Goal: Task Accomplishment & Management: Use online tool/utility

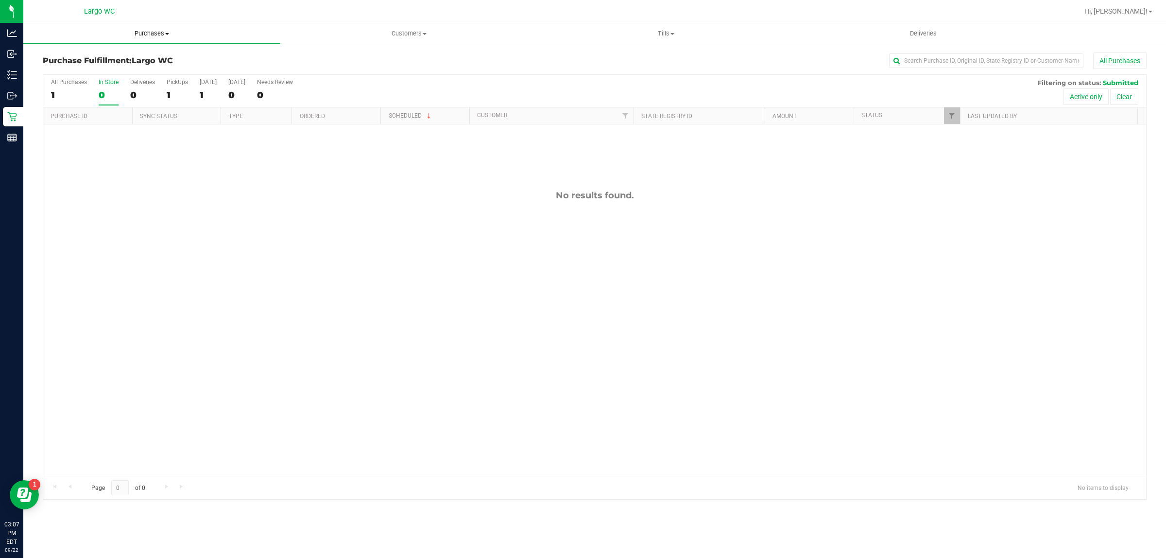
click at [144, 33] on span "Purchases" at bounding box center [151, 33] width 257 height 9
click at [139, 274] on div "No results found." at bounding box center [594, 332] width 1103 height 417
click at [108, 83] on div "In Store" at bounding box center [109, 82] width 20 height 7
click at [0, 0] on input "In Store 0" at bounding box center [0, 0] width 0 height 0
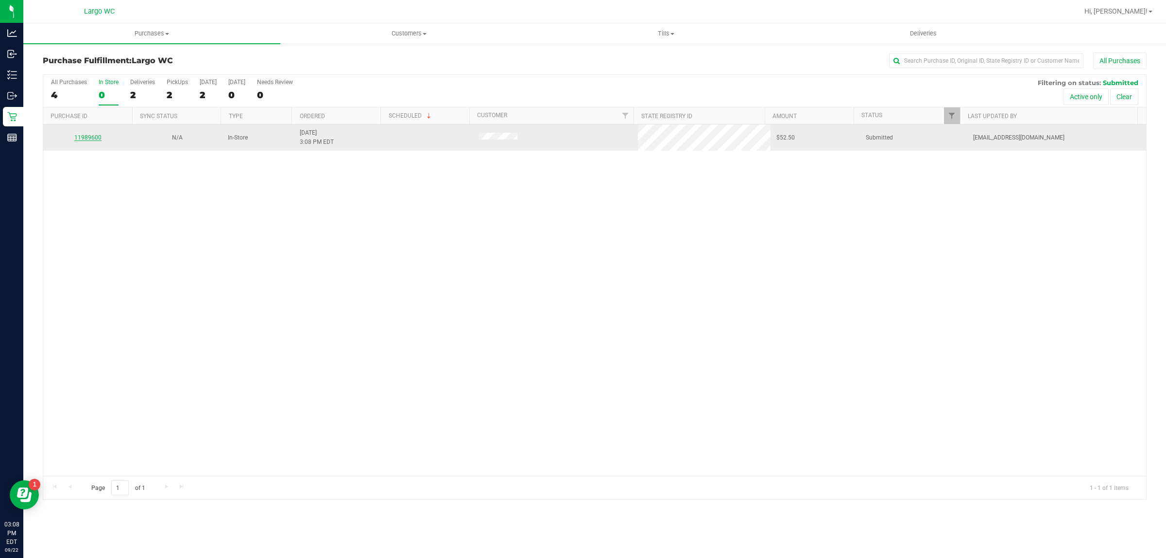
click at [86, 137] on link "11989600" at bounding box center [87, 137] width 27 height 7
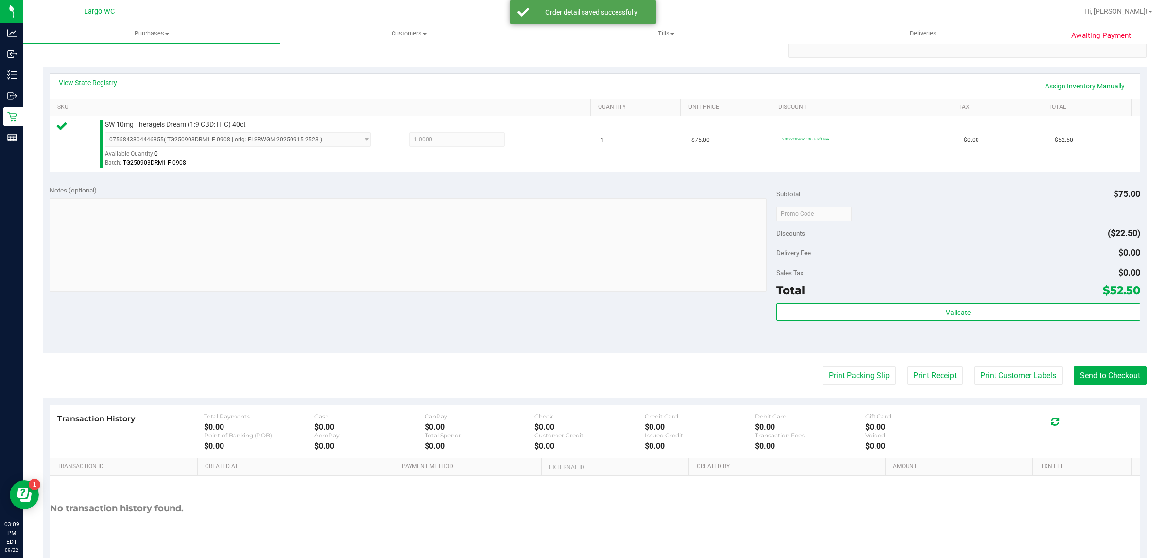
scroll to position [219, 0]
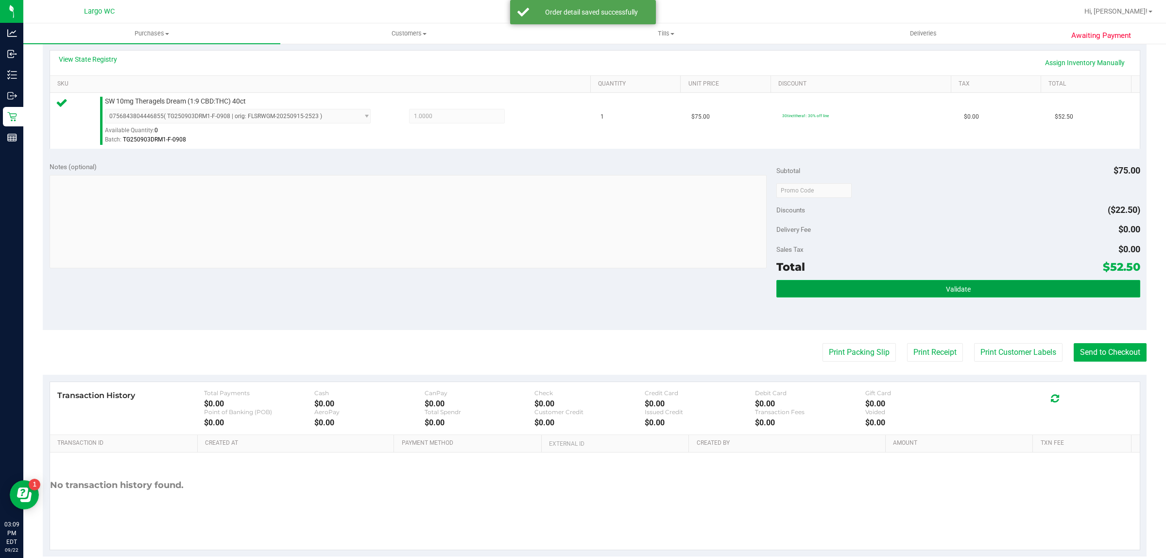
click at [875, 287] on button "Validate" at bounding box center [958, 288] width 363 height 17
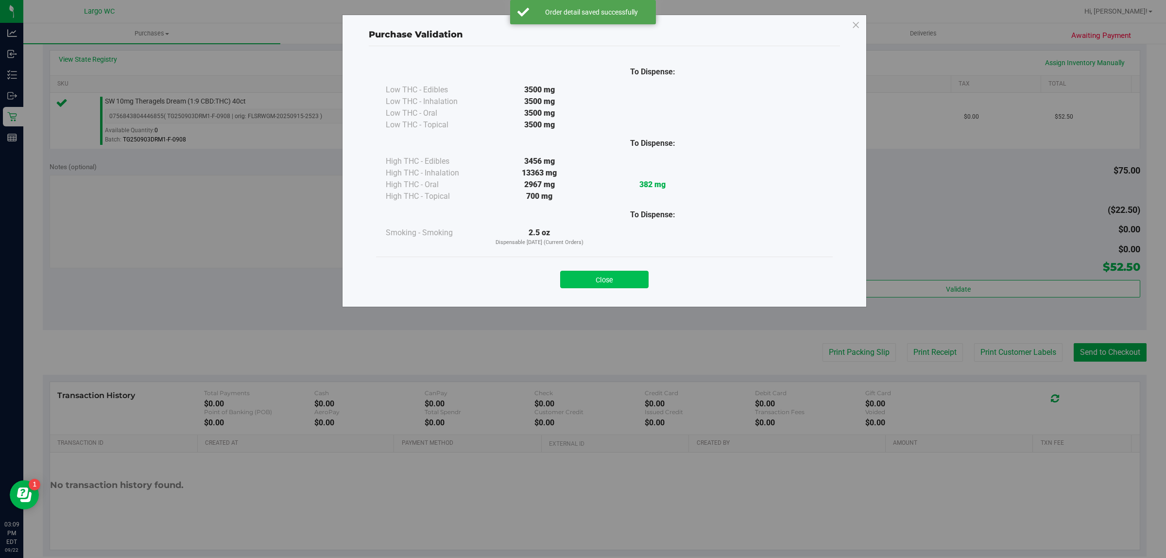
click at [604, 280] on button "Close" at bounding box center [604, 279] width 88 height 17
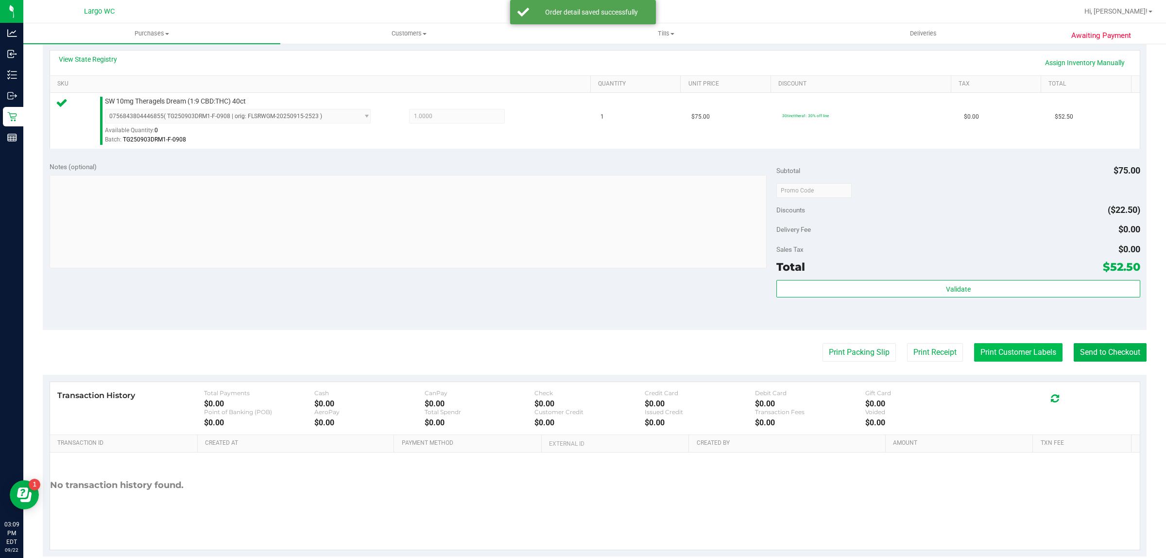
click at [985, 357] on button "Print Customer Labels" at bounding box center [1018, 352] width 88 height 18
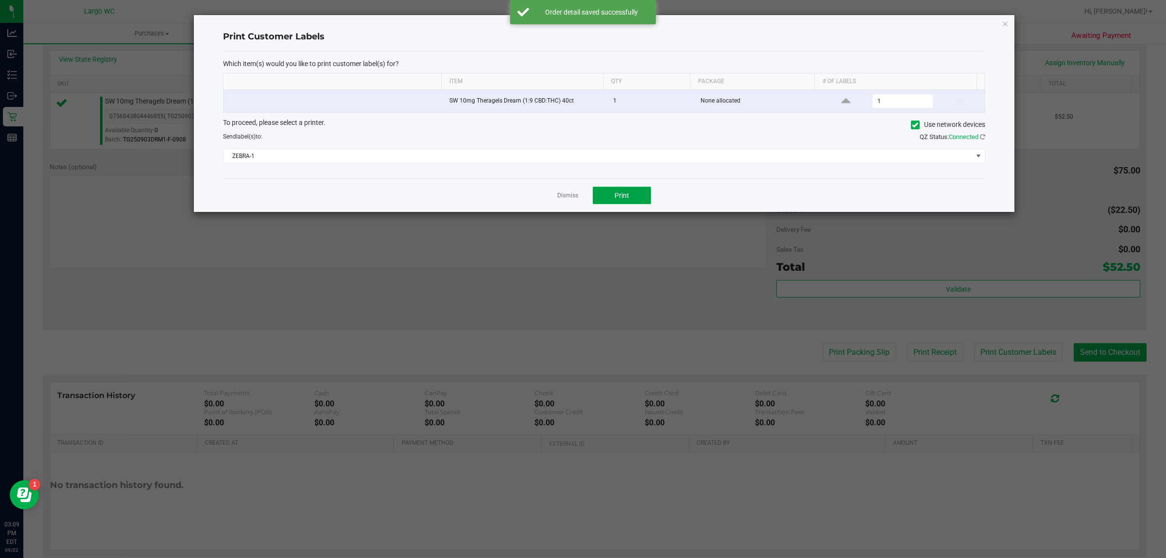
click at [634, 190] on button "Print" at bounding box center [622, 195] width 58 height 17
click at [990, 31] on div "Print Customer Labels Which item(s) would you like to print customer label(s) f…" at bounding box center [604, 113] width 821 height 197
click at [1005, 21] on icon "button" at bounding box center [1005, 23] width 7 height 12
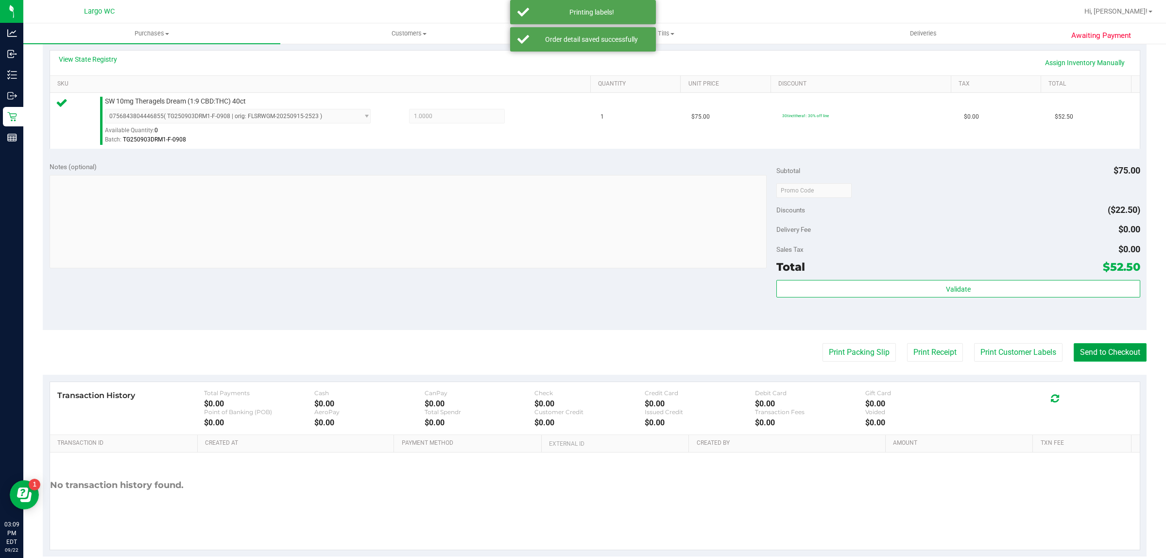
click at [1111, 359] on button "Send to Checkout" at bounding box center [1110, 352] width 73 height 18
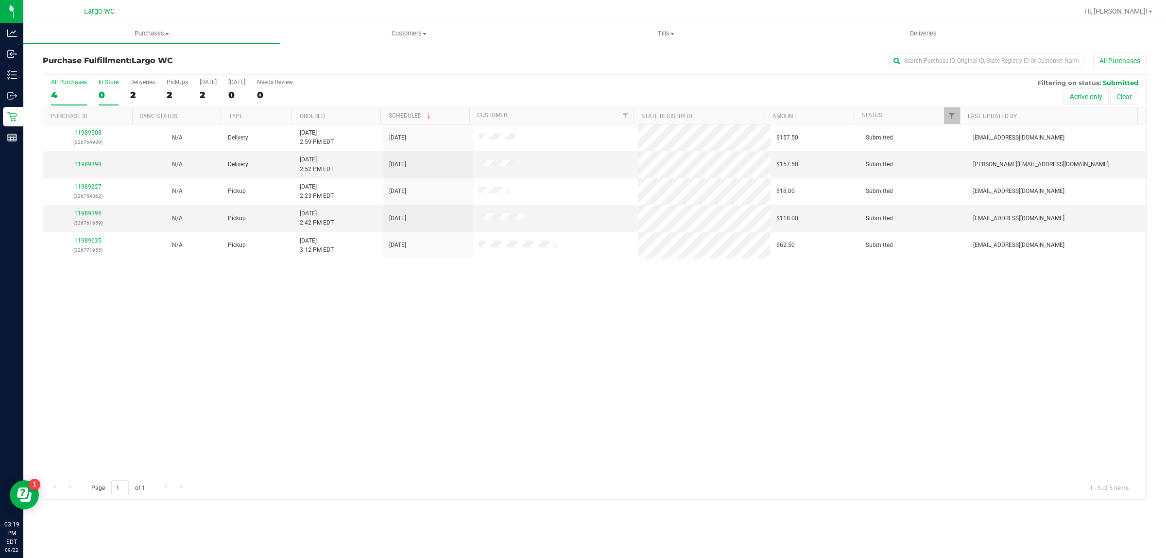
click at [103, 81] on div "In Store" at bounding box center [109, 82] width 20 height 7
click at [0, 0] on input "In Store 0" at bounding box center [0, 0] width 0 height 0
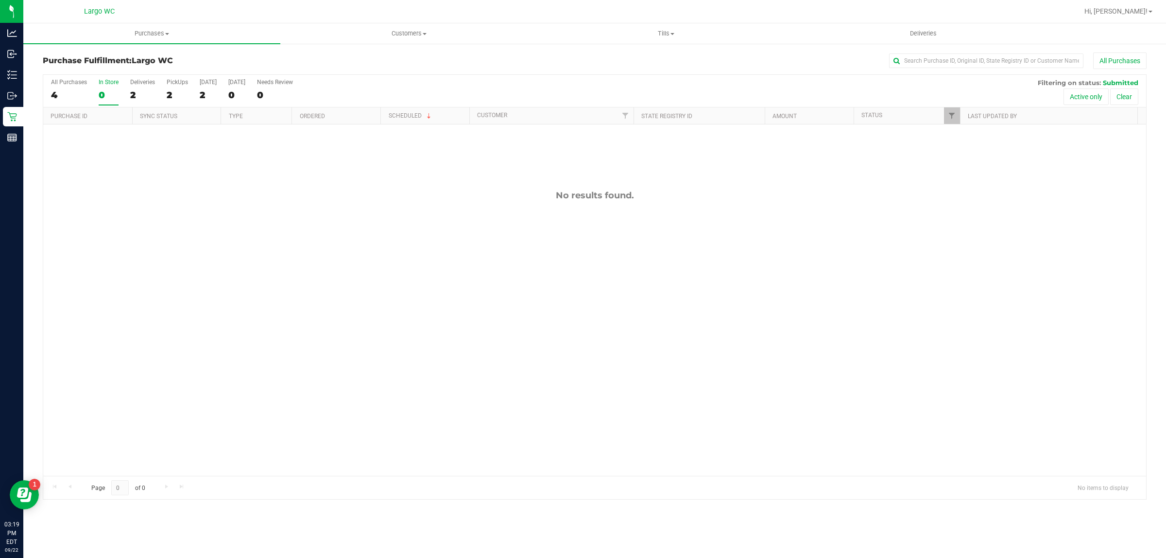
click at [208, 208] on div "No results found." at bounding box center [594, 332] width 1103 height 417
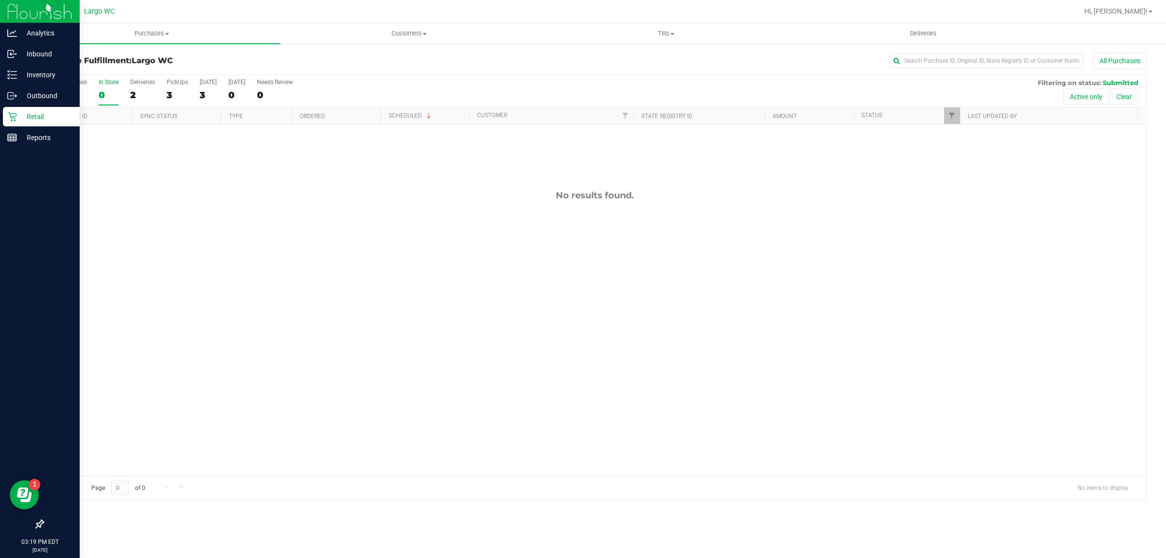
click at [13, 117] on icon at bounding box center [11, 116] width 9 height 9
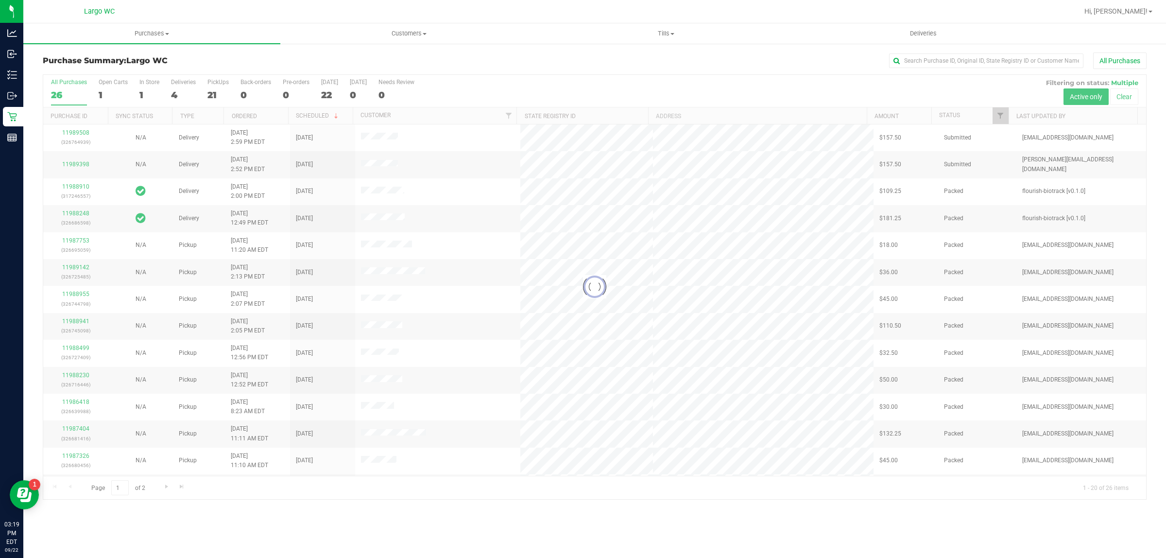
click at [157, 86] on div at bounding box center [594, 287] width 1103 height 424
click at [151, 80] on div "In Store" at bounding box center [149, 82] width 20 height 7
click at [0, 0] on input "In Store 1" at bounding box center [0, 0] width 0 height 0
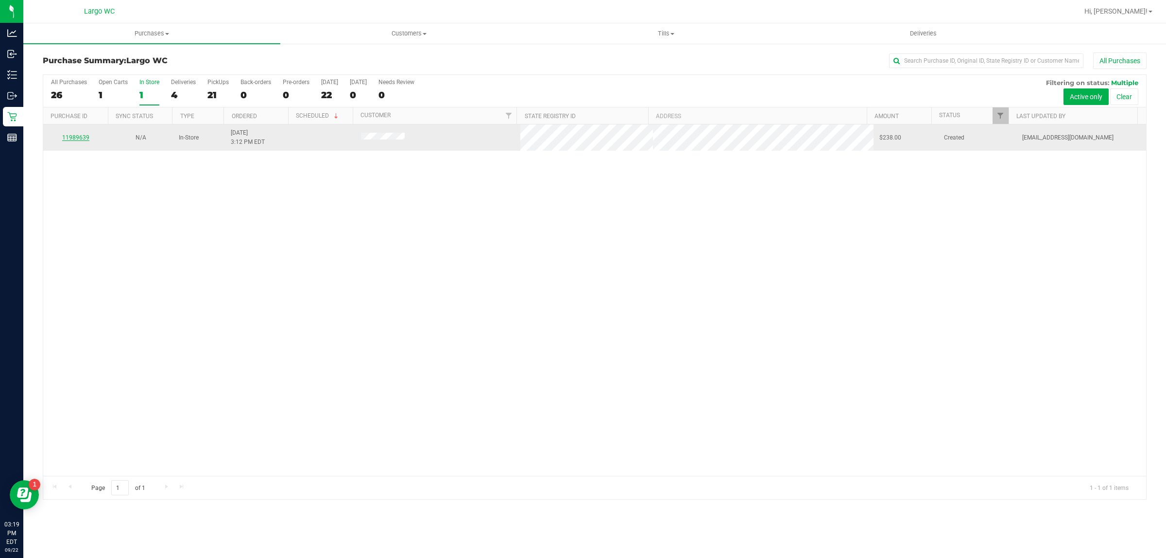
click at [77, 137] on link "11989639" at bounding box center [75, 137] width 27 height 7
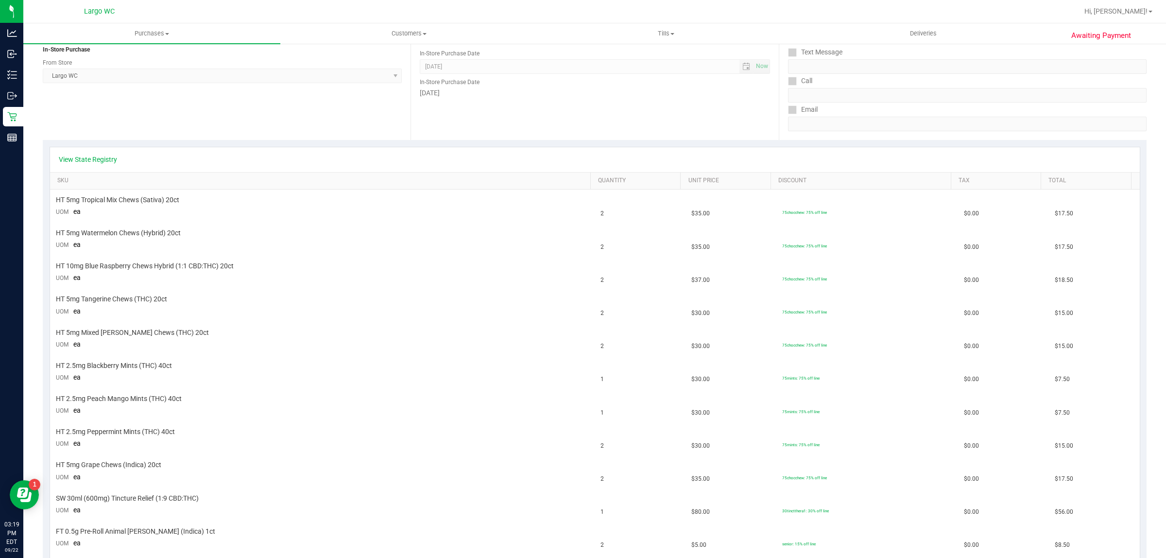
scroll to position [130, 0]
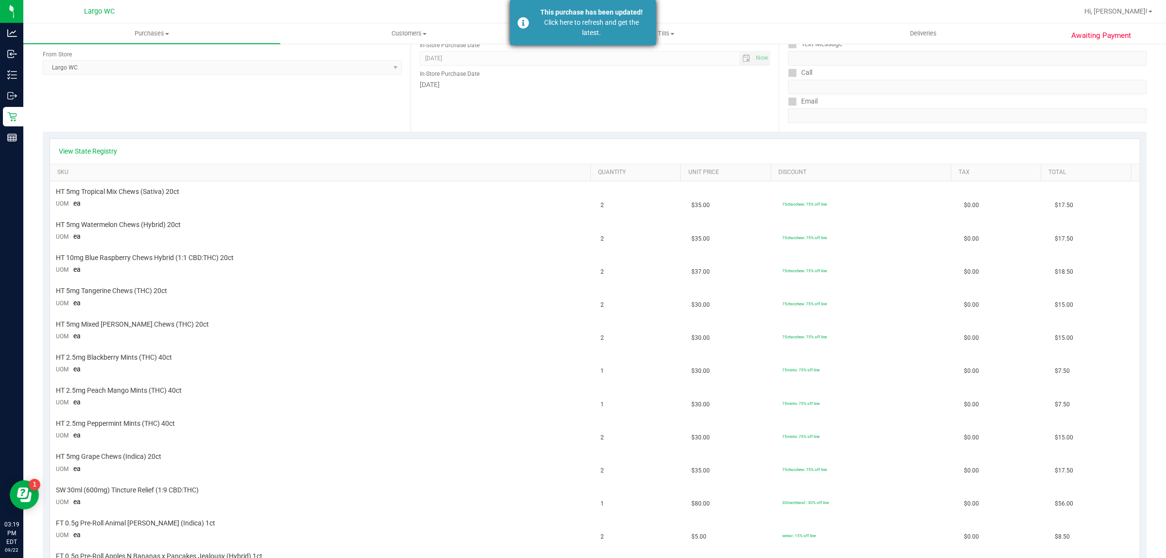
click at [630, 16] on div "This purchase has been updated!" at bounding box center [592, 12] width 114 height 10
click at [615, 17] on div "Click here to refresh and get the latest." at bounding box center [592, 27] width 114 height 20
click at [587, 12] on div "This purchase has been updated!" at bounding box center [592, 12] width 114 height 10
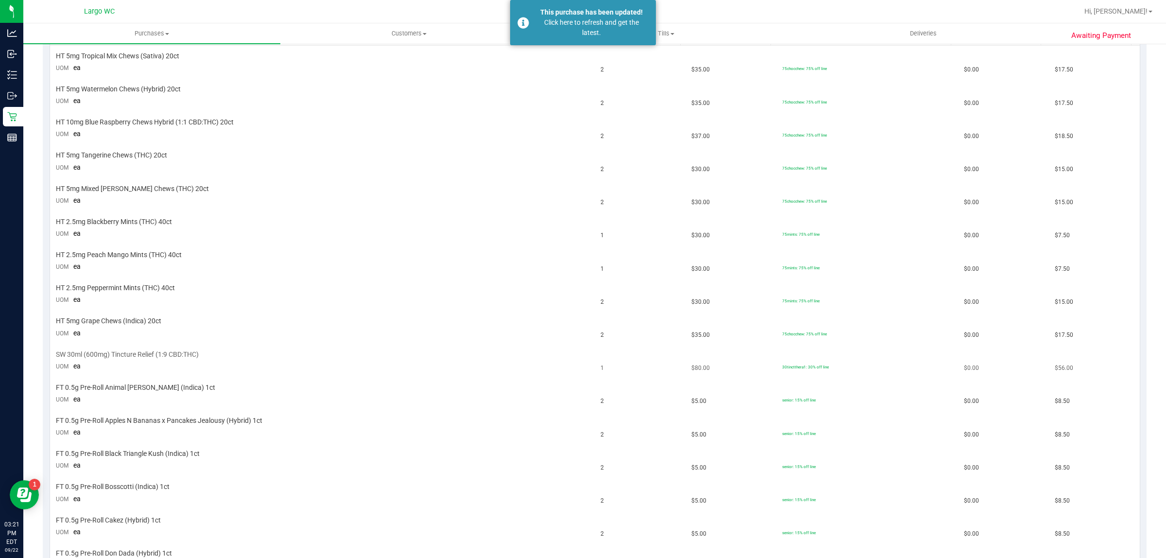
scroll to position [269, 0]
click at [613, 23] on div "Click here to refresh and get the latest." at bounding box center [592, 27] width 114 height 20
click at [605, 21] on div "Click here to refresh and get the latest." at bounding box center [592, 27] width 114 height 20
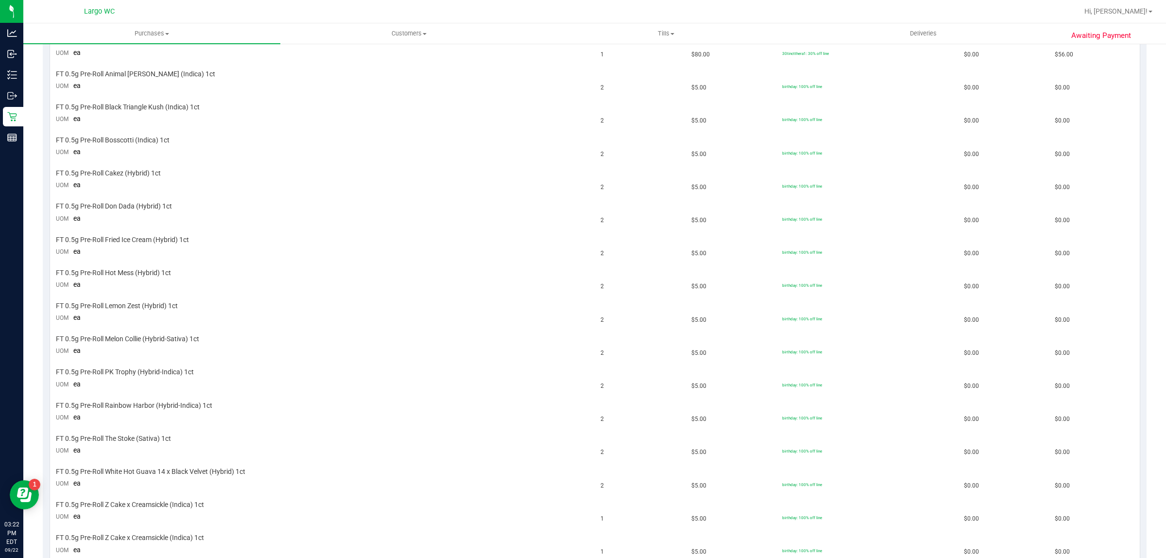
scroll to position [570, 0]
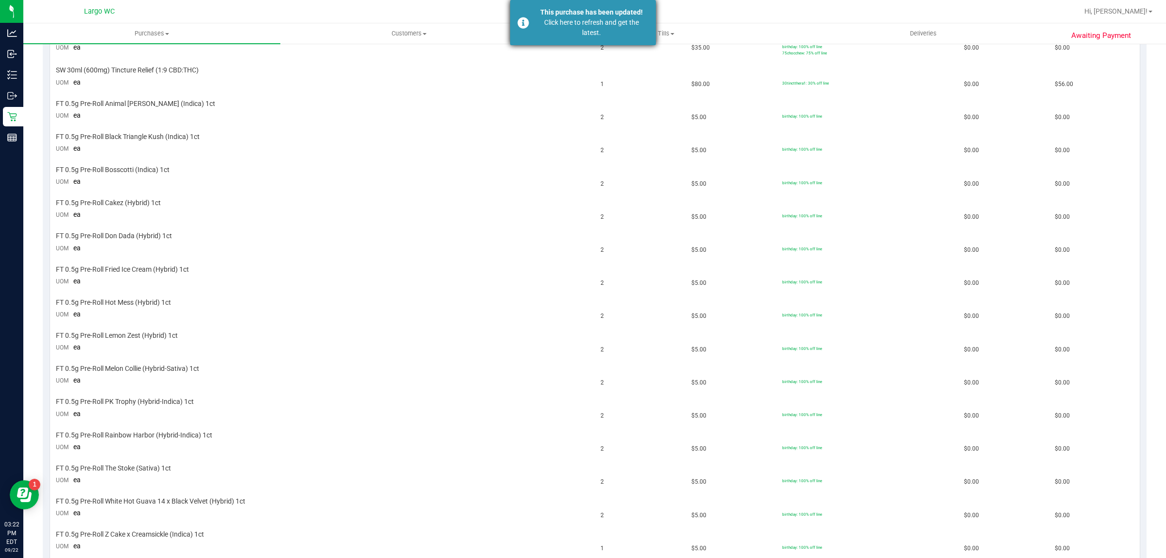
click at [597, 12] on div "This purchase has been updated!" at bounding box center [592, 12] width 114 height 10
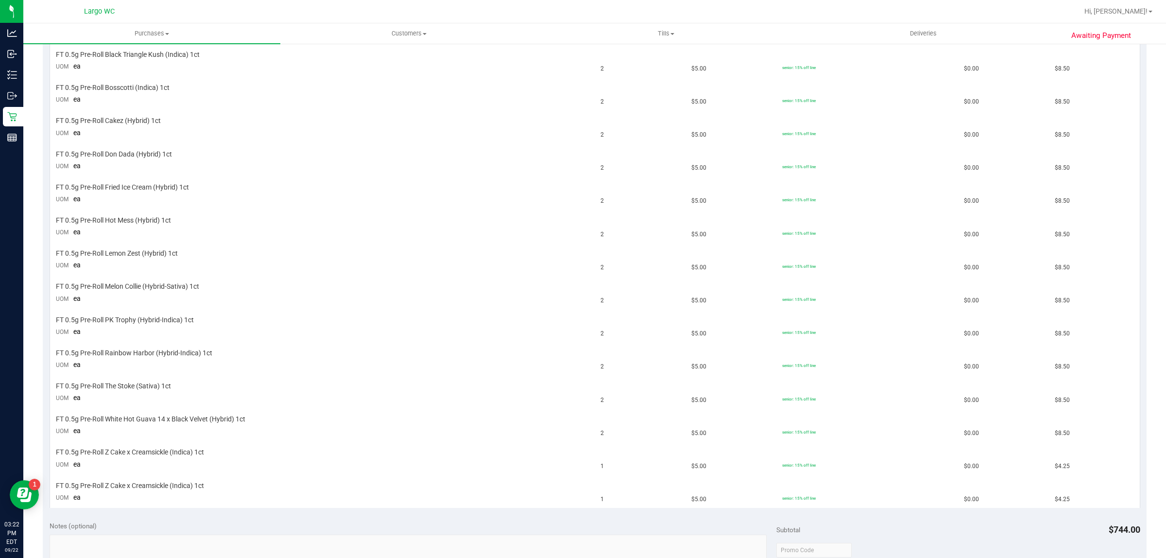
scroll to position [634, 0]
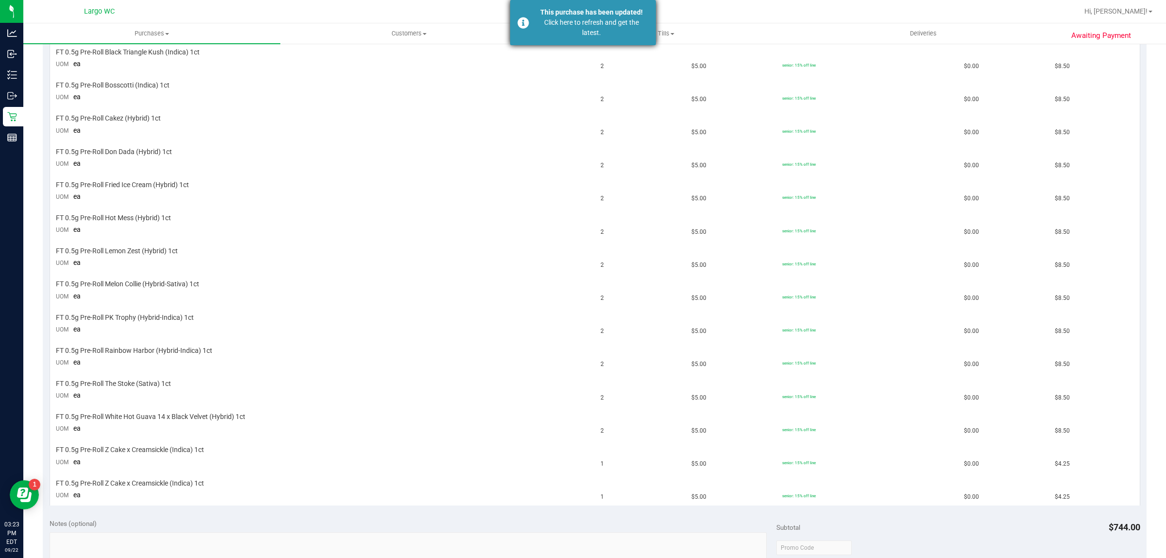
click at [599, 28] on div "Click here to refresh and get the latest." at bounding box center [592, 27] width 114 height 20
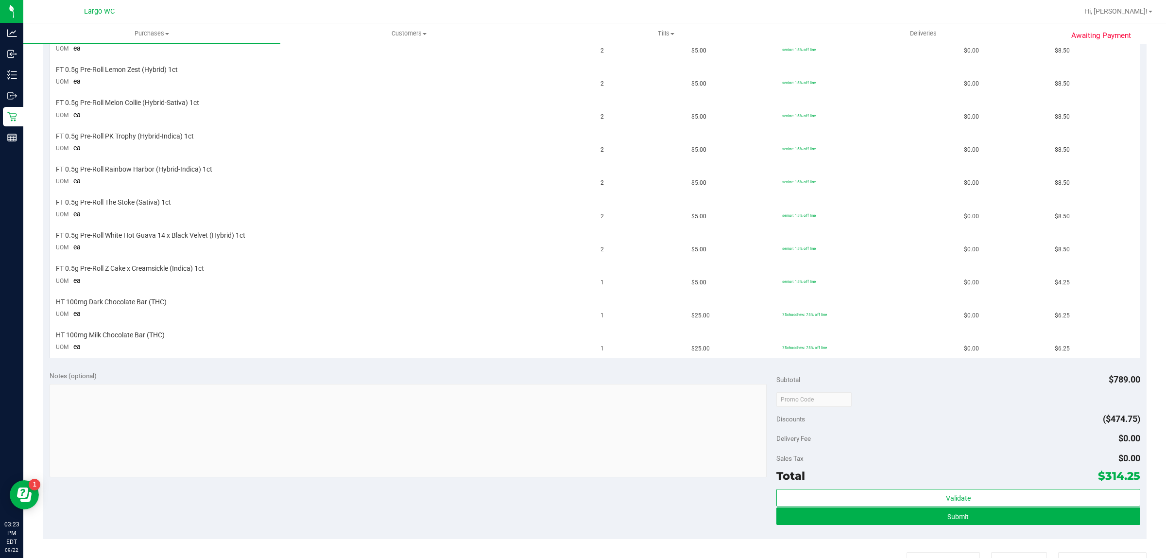
scroll to position [1044, 0]
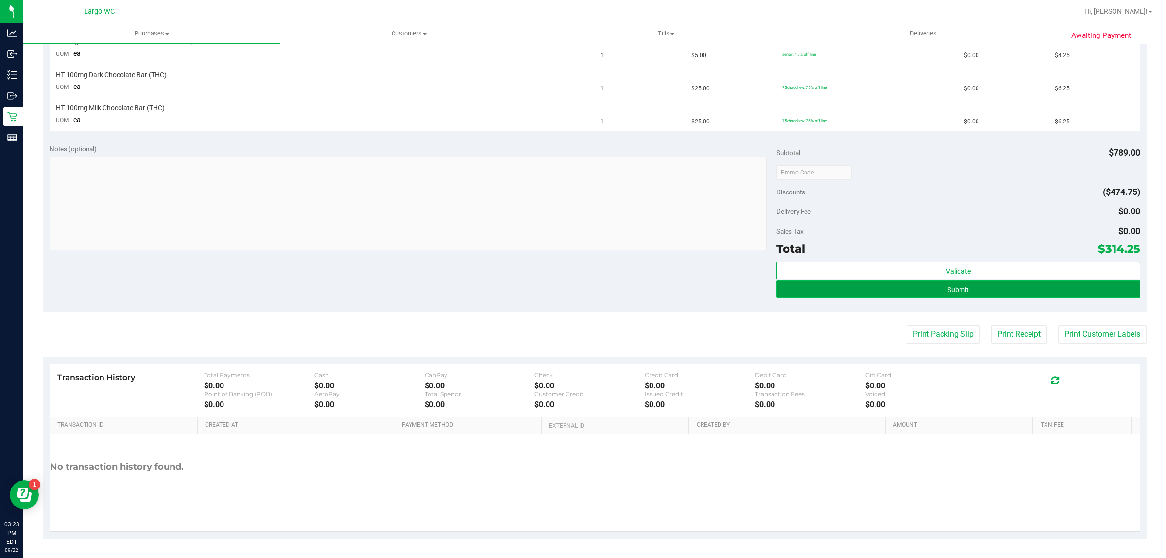
click at [953, 291] on span "Submit" at bounding box center [958, 290] width 21 height 8
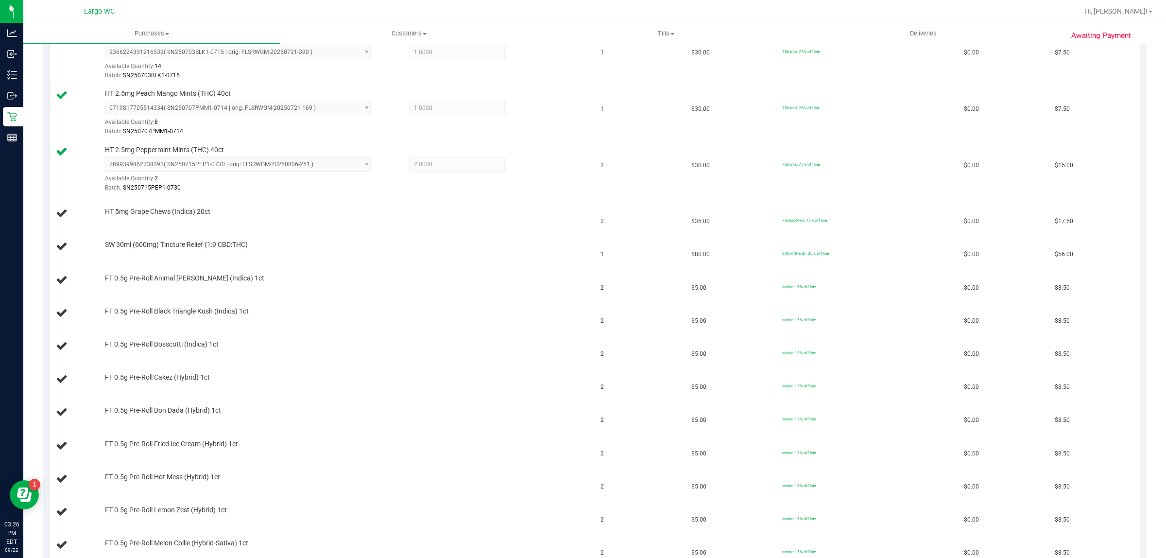
scroll to position [582, 0]
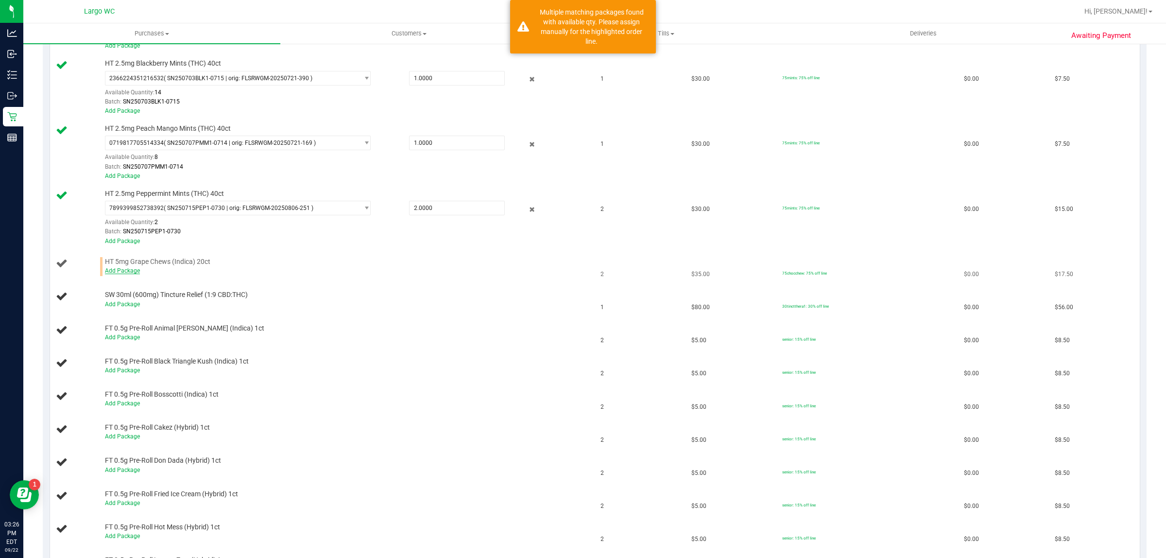
click at [127, 274] on link "Add Package" at bounding box center [122, 270] width 35 height 7
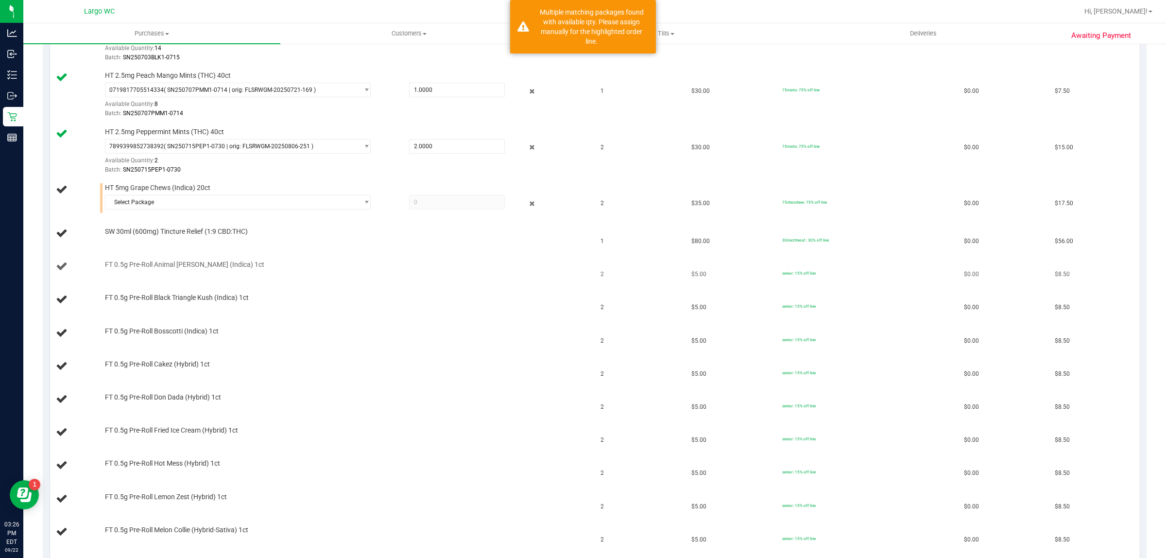
click at [135, 277] on td "FT 0.5g Pre-Roll Animal [PERSON_NAME] (Indica) 1ct" at bounding box center [322, 266] width 545 height 33
click at [179, 276] on td "FT 0.5g Pre-Roll Animal [PERSON_NAME] (Indica) 1ct" at bounding box center [322, 266] width 545 height 33
click at [309, 273] on div "FT 0.5g Pre-Roll Animal [PERSON_NAME] (Indica) 1ct" at bounding box center [323, 266] width 534 height 13
click at [351, 273] on div "FT 0.5g Pre-Roll Animal [PERSON_NAME] (Indica) 1ct" at bounding box center [323, 266] width 534 height 13
click at [127, 278] on td "FT 0.5g Pre-Roll Animal [PERSON_NAME] (Indica) 1ct" at bounding box center [322, 266] width 545 height 33
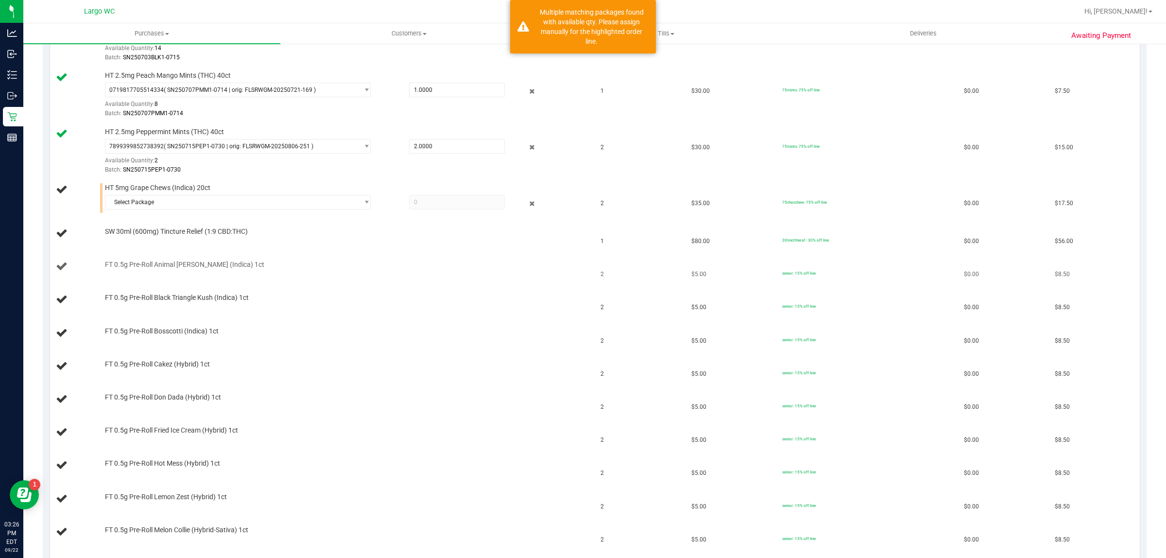
click at [579, 29] on div "Multiple matching packages found with available qty. Please assign manually for…" at bounding box center [592, 26] width 114 height 39
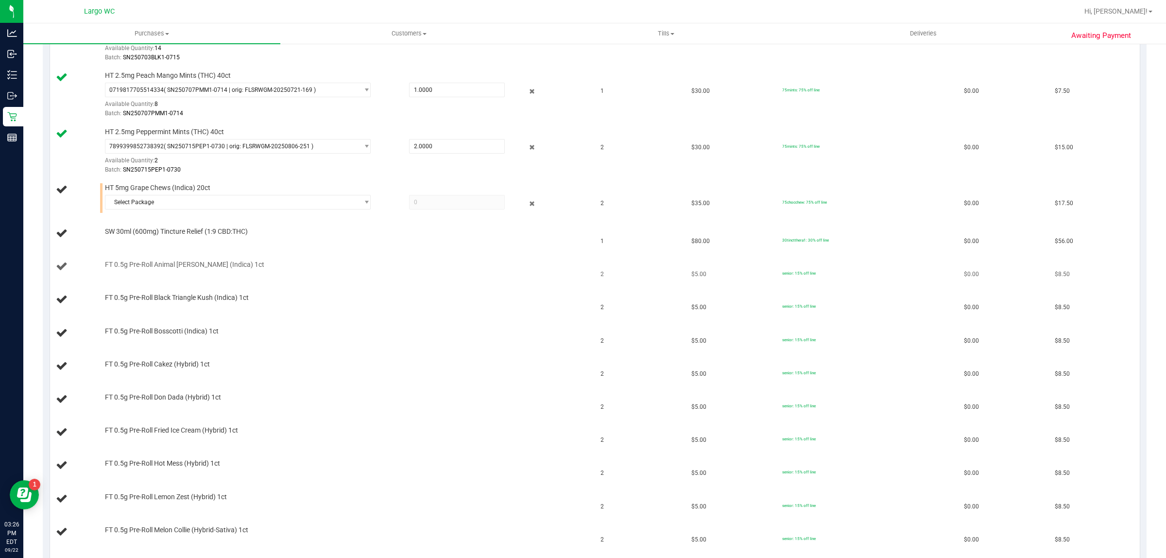
click at [253, 261] on td "FT 0.5g Pre-Roll Animal [PERSON_NAME] (Indica) 1ct" at bounding box center [322, 266] width 545 height 33
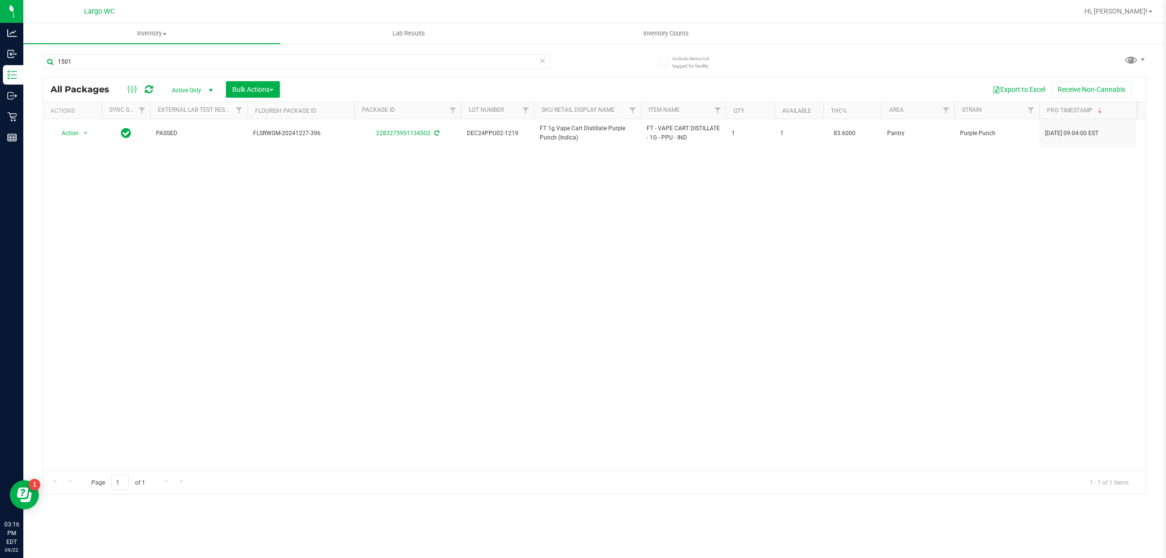
type input "1501"
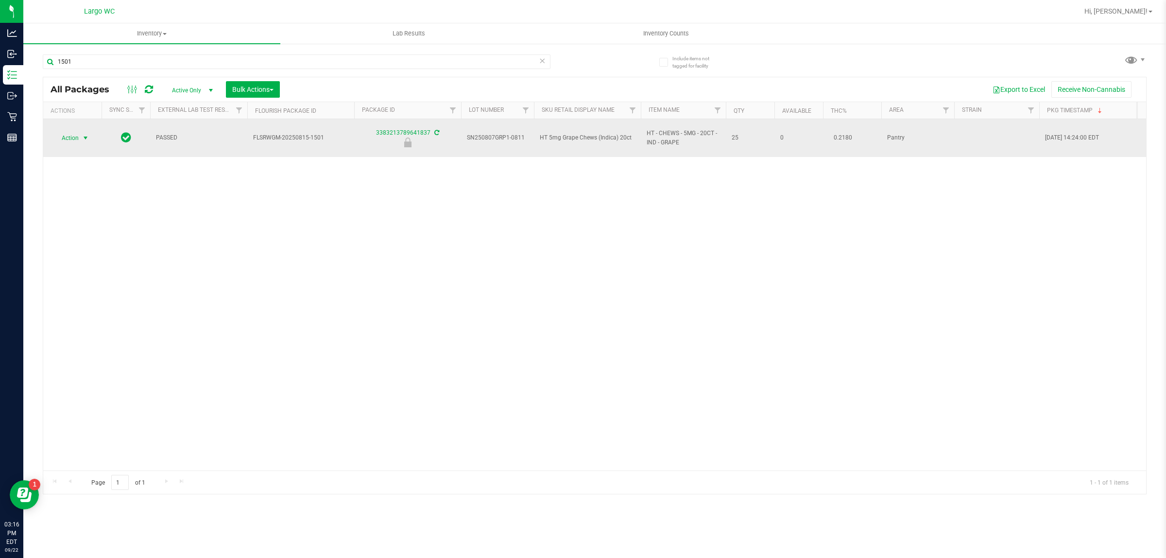
click at [83, 138] on span "select" at bounding box center [86, 138] width 8 height 8
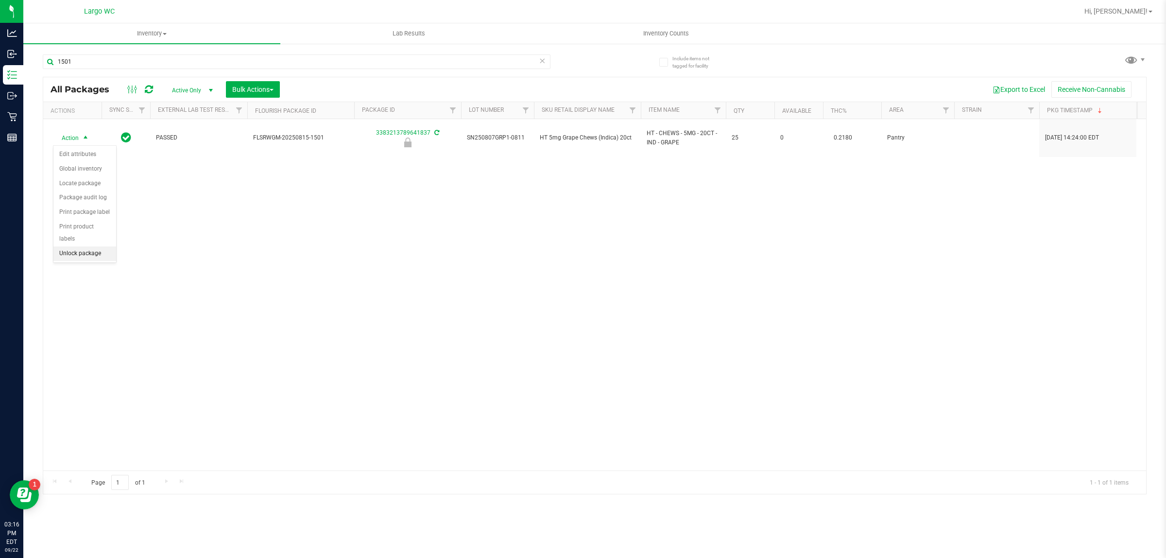
click at [86, 246] on li "Unlock package" at bounding box center [84, 253] width 63 height 15
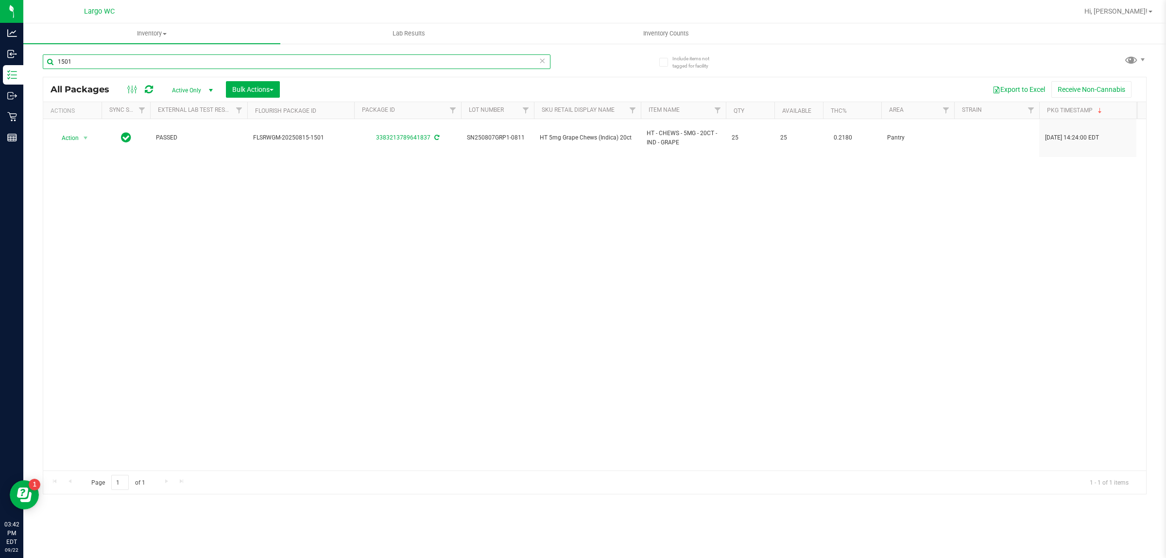
click at [68, 62] on input "1501" at bounding box center [297, 61] width 508 height 15
type input "1"
type input "8767069156209140"
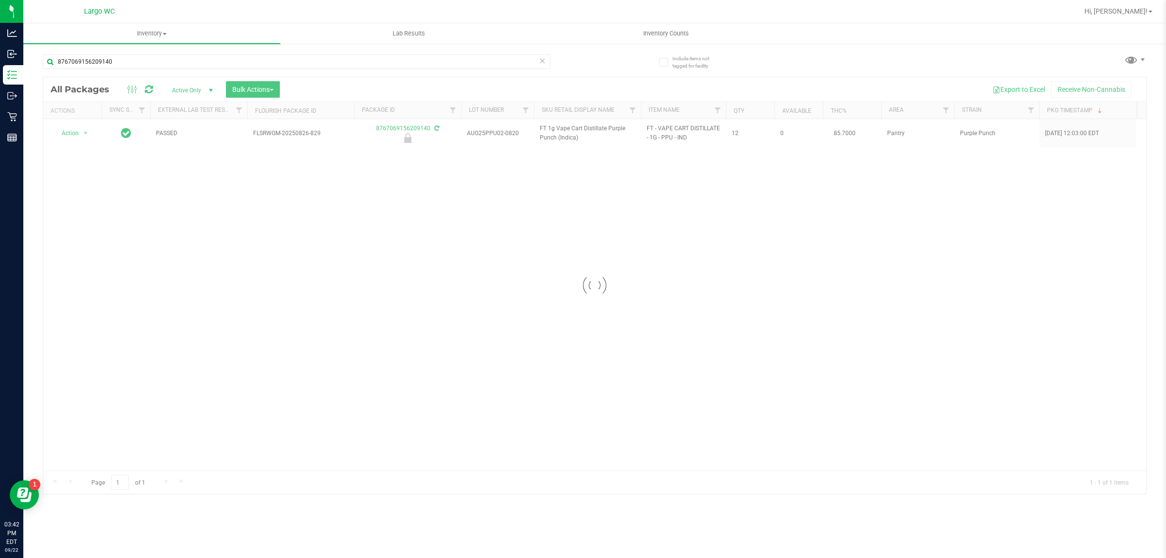
click at [74, 134] on div at bounding box center [594, 285] width 1103 height 416
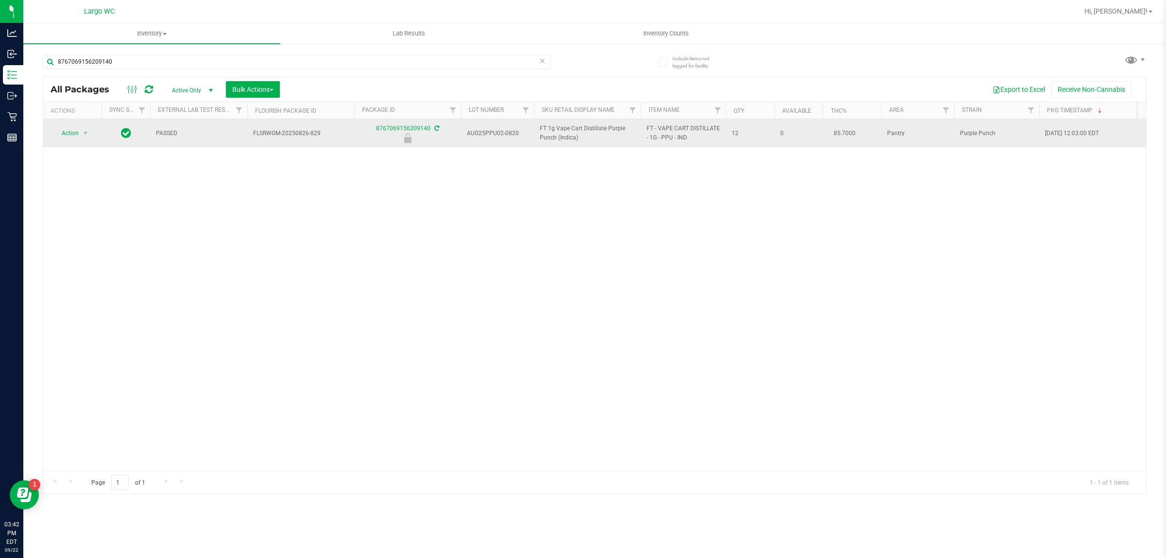
click at [71, 135] on span "Action" at bounding box center [66, 133] width 26 height 14
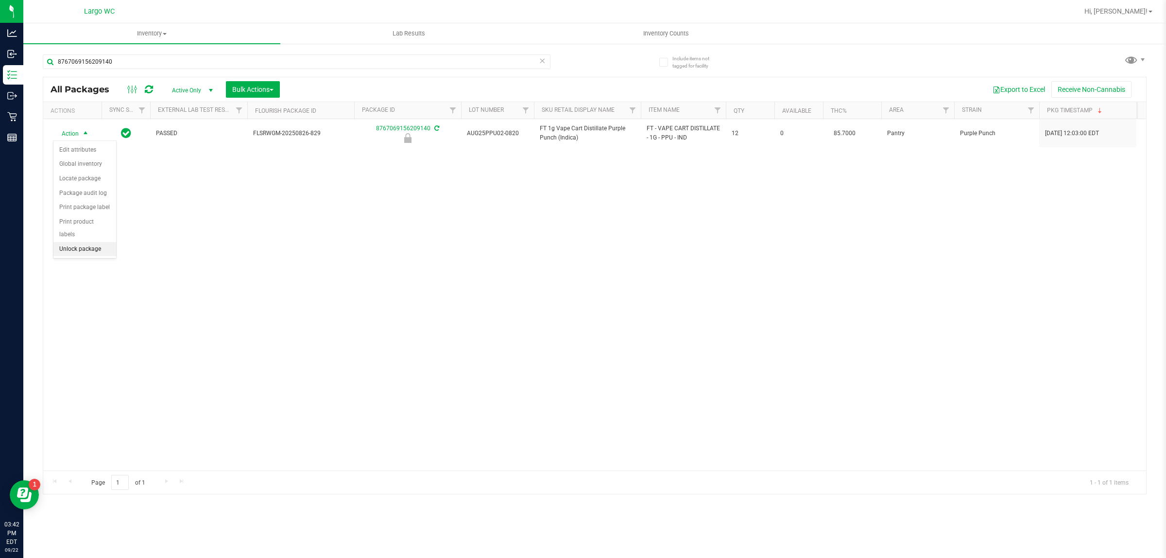
click at [73, 242] on li "Unlock package" at bounding box center [84, 249] width 63 height 15
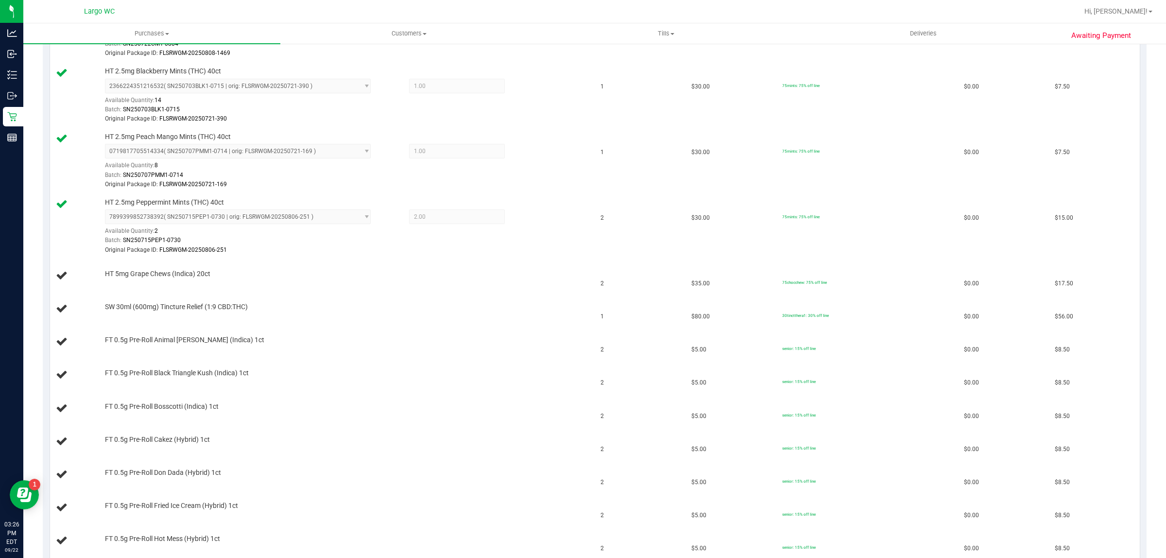
scroll to position [582, 0]
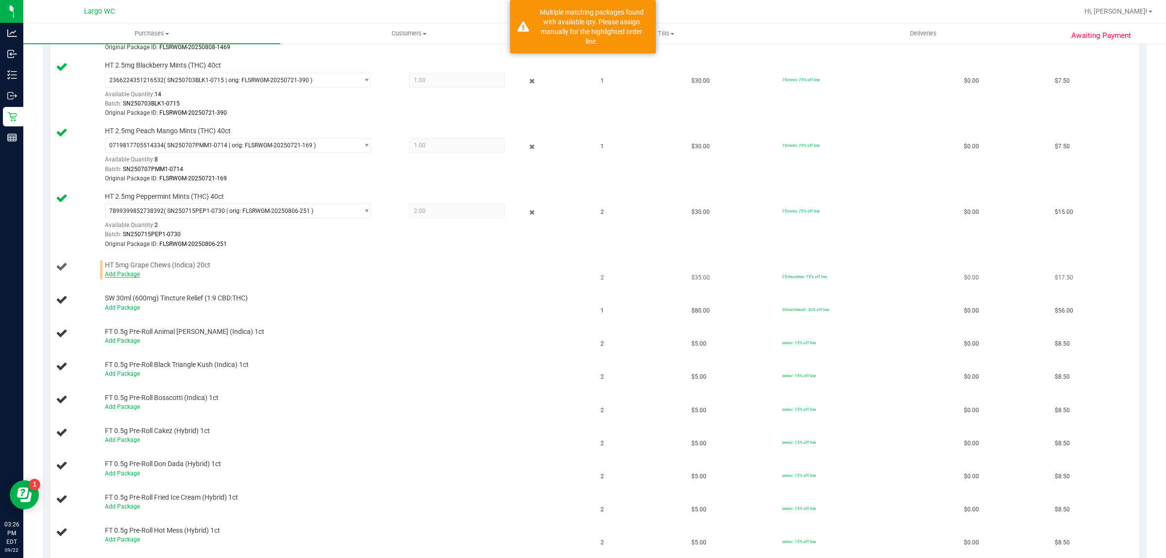
click at [124, 275] on link "Add Package" at bounding box center [122, 274] width 35 height 7
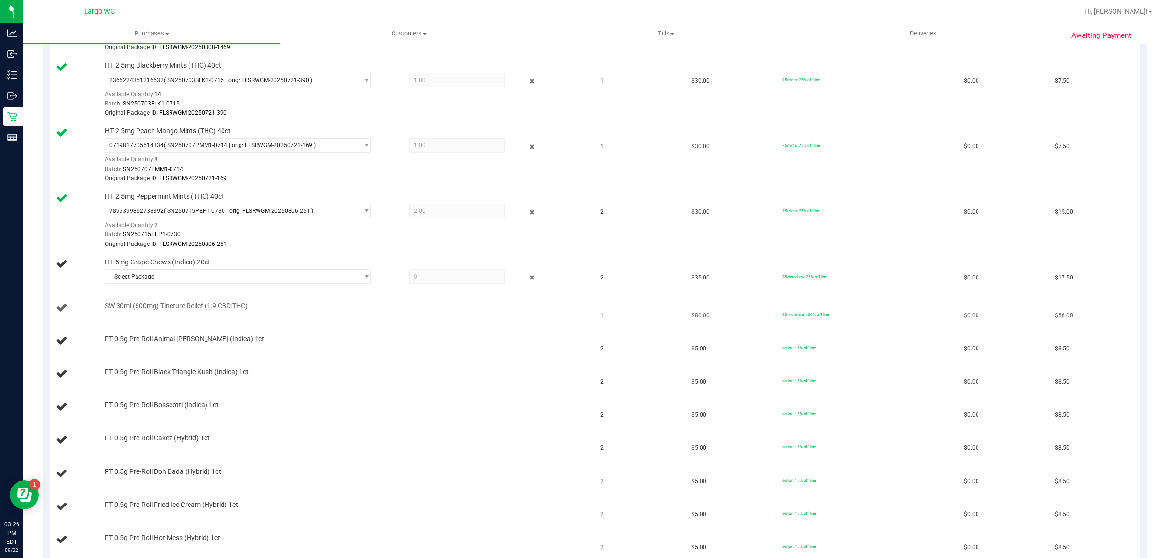
click at [353, 296] on td "SW 30ml (600mg) Tincture Relief (1:9 CBD:THC)" at bounding box center [322, 308] width 545 height 33
click at [344, 279] on span "Select Package" at bounding box center [231, 277] width 253 height 14
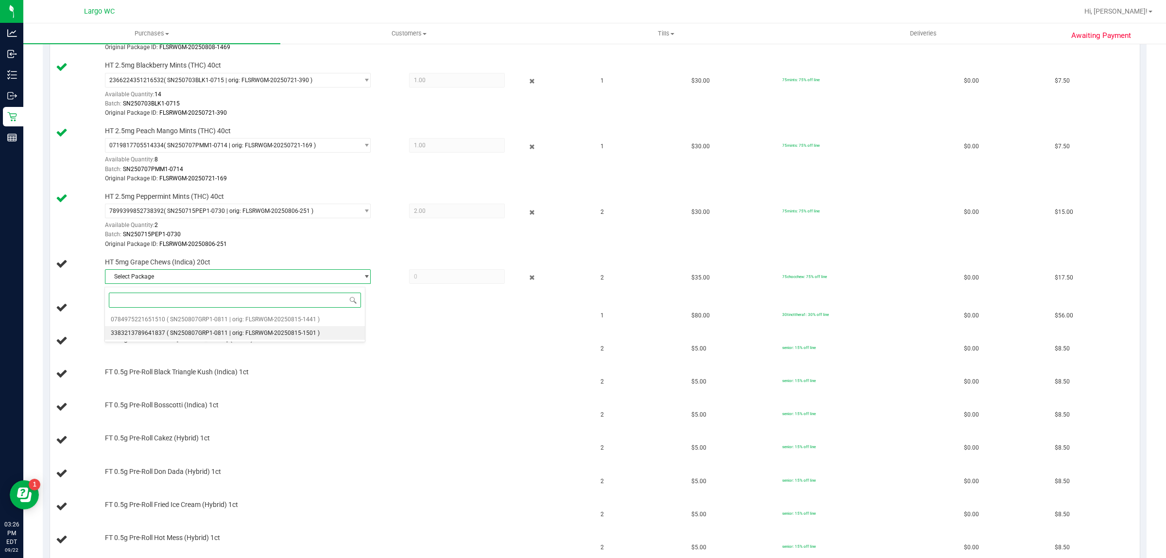
click at [231, 333] on span "( SN250807GRP1-0811 | orig: FLSRWGM-20250815-1501 )" at bounding box center [243, 332] width 153 height 7
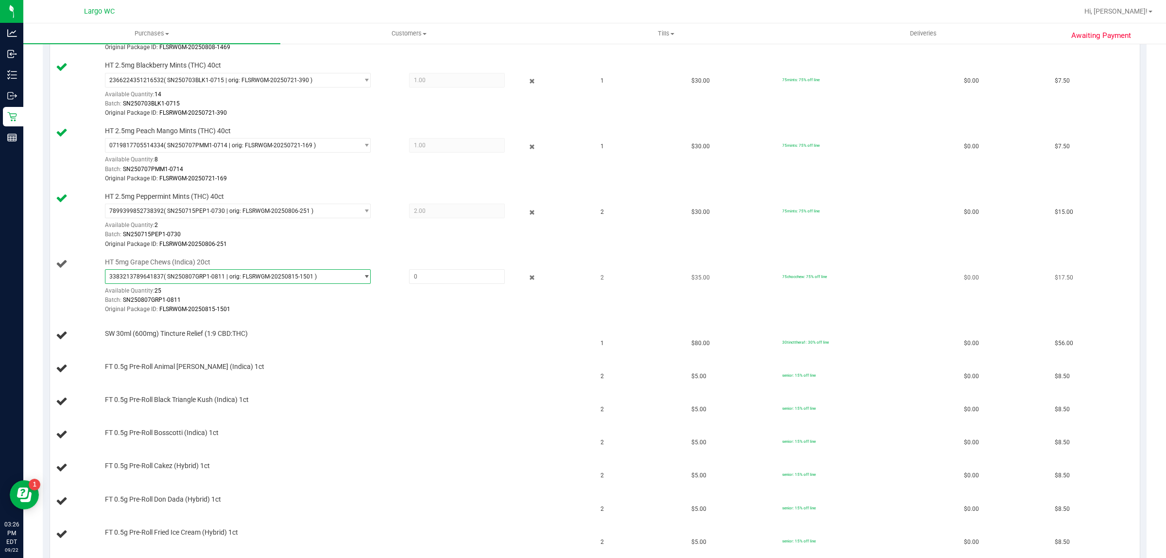
click at [293, 278] on span "( SN250807GRP1-0811 | orig: FLSRWGM-20250815-1501 )" at bounding box center [240, 276] width 153 height 7
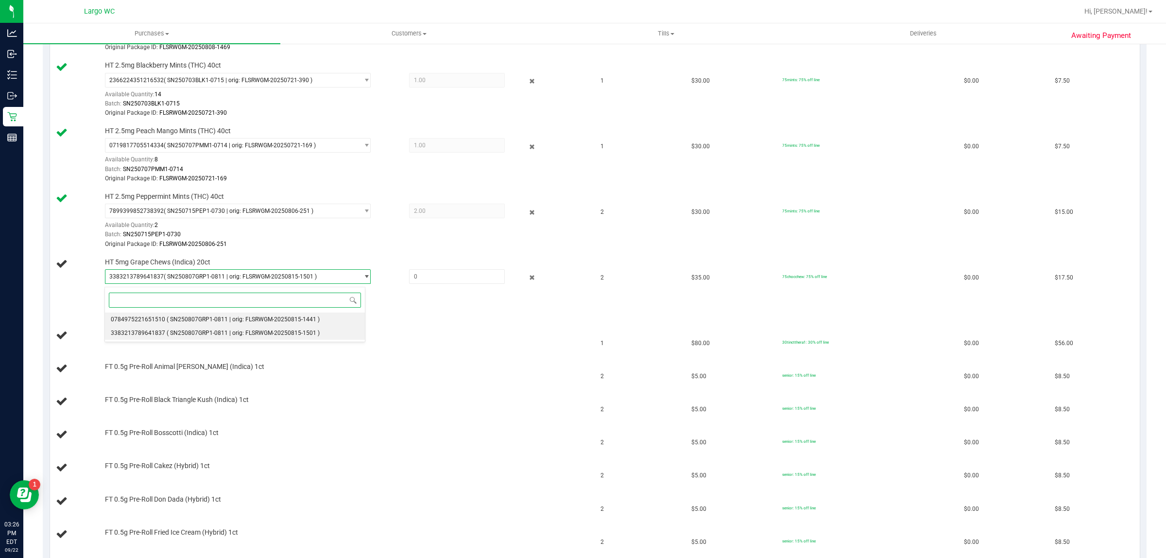
click at [233, 320] on span "( SN250807GRP1-0811 | orig: FLSRWGM-20250815-1441 )" at bounding box center [243, 319] width 153 height 7
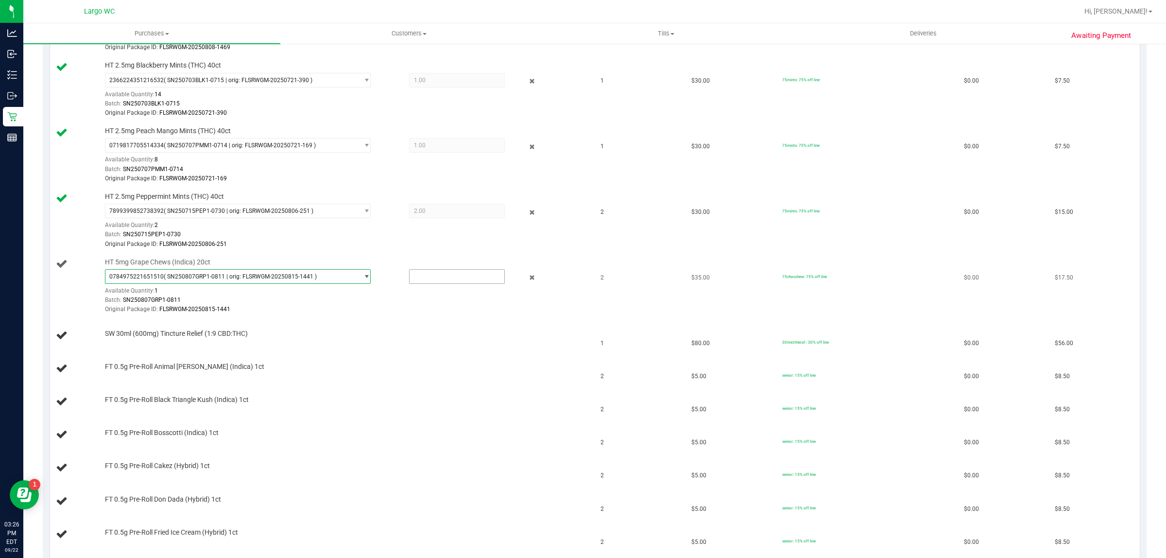
click at [446, 279] on input "text" at bounding box center [457, 277] width 95 height 14
type input "1"
click at [453, 372] on div at bounding box center [345, 371] width 480 height 0
type input "1.0000"
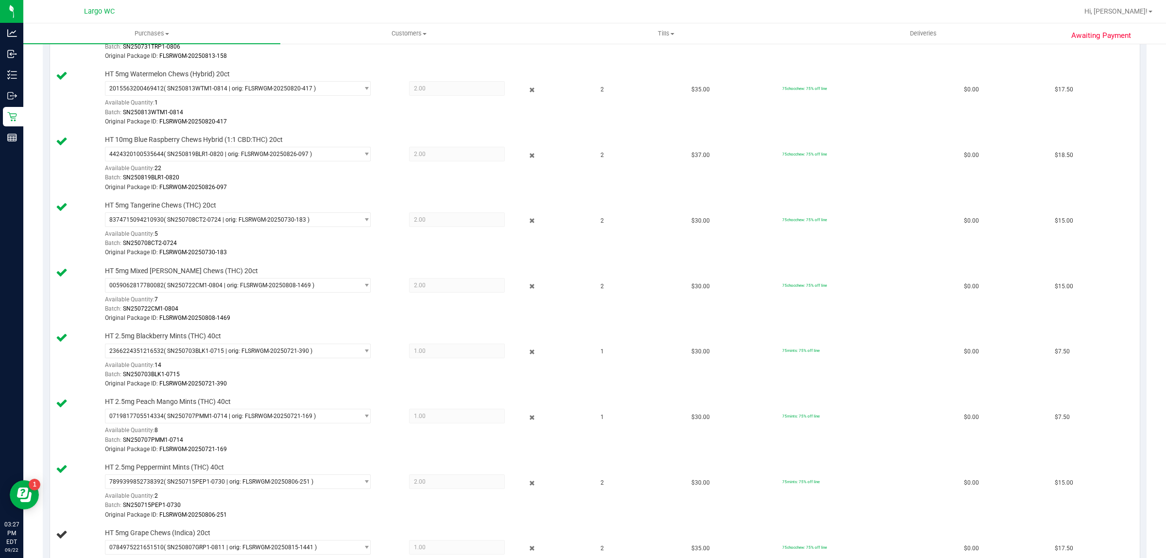
scroll to position [163, 0]
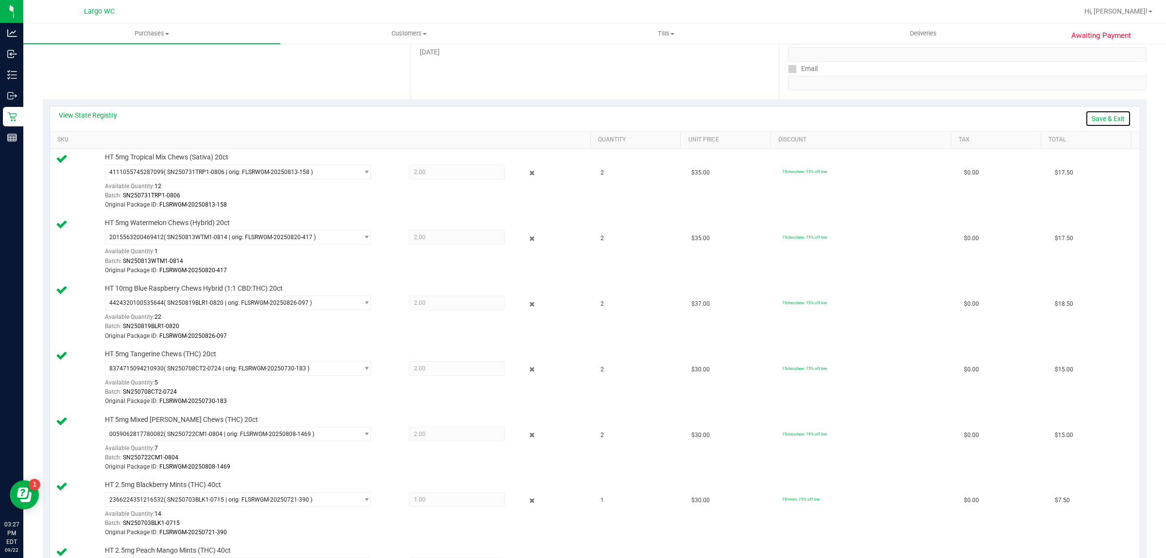
click at [1102, 121] on link "Save & Exit" at bounding box center [1109, 118] width 46 height 17
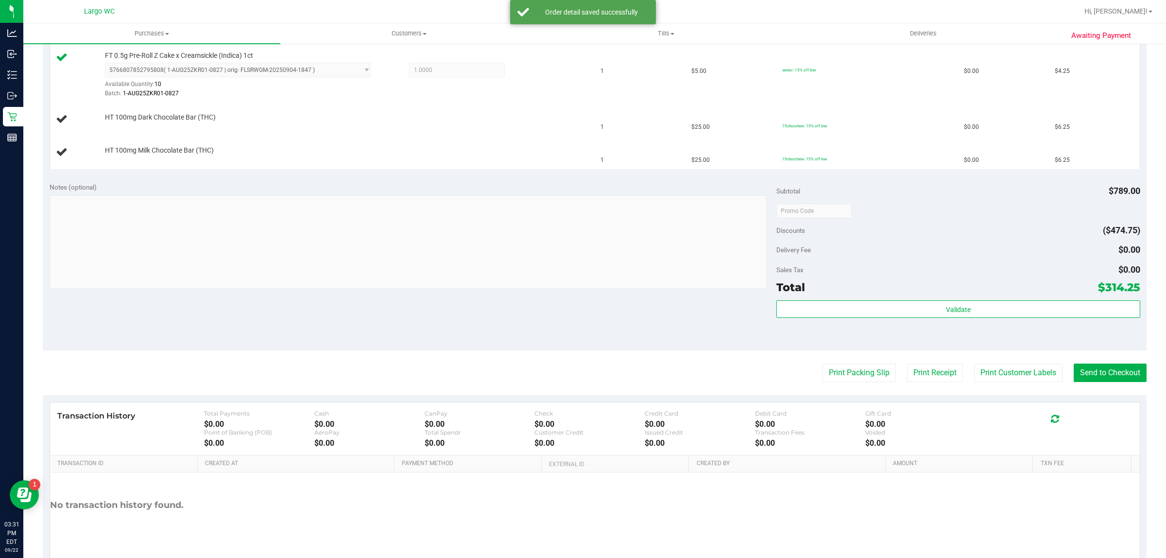
scroll to position [1725, 0]
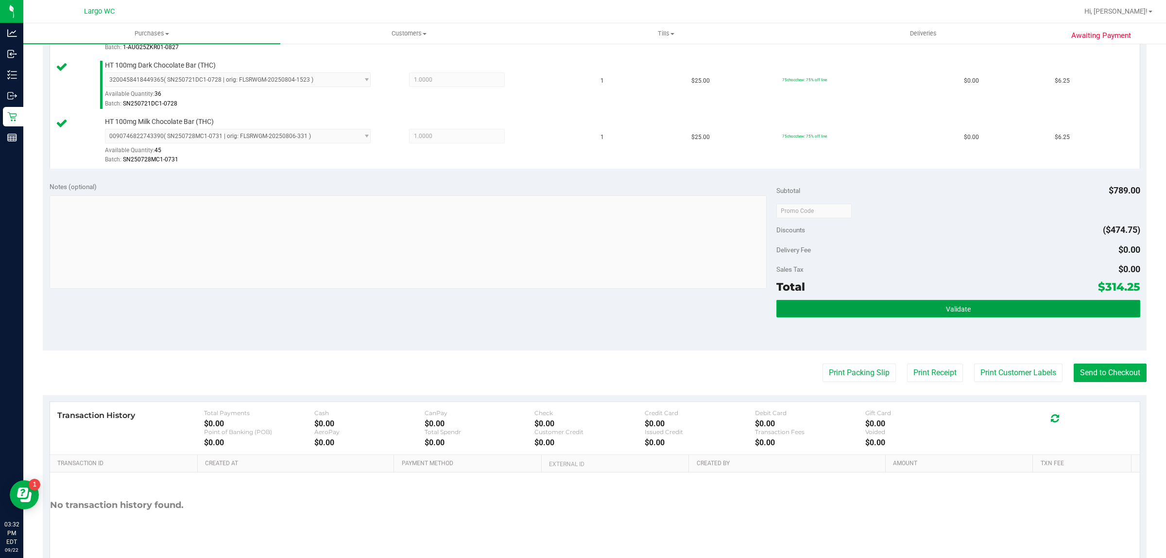
click at [1004, 317] on button "Validate" at bounding box center [958, 308] width 363 height 17
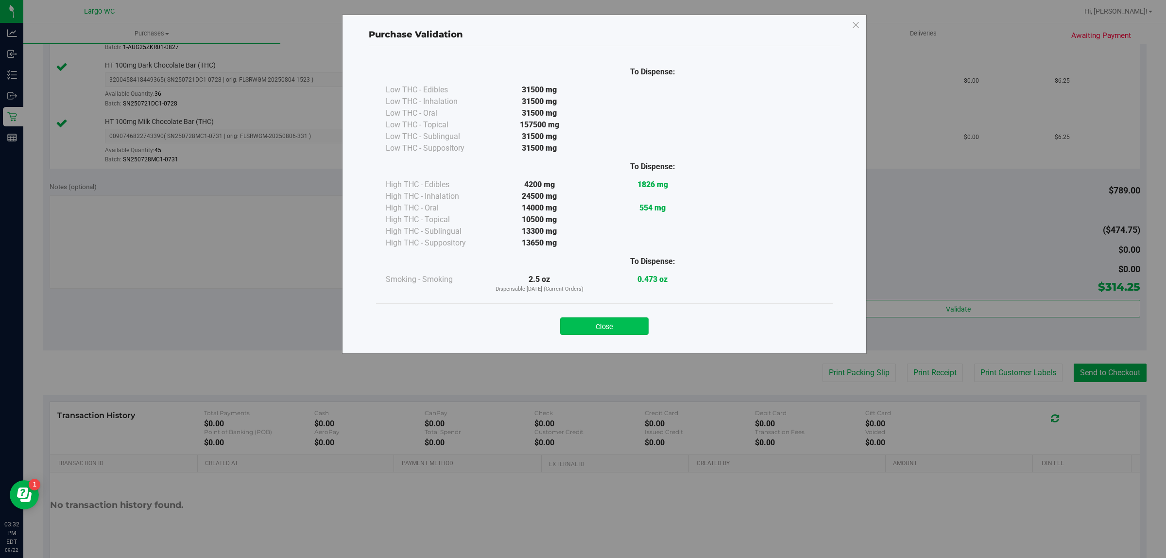
click at [608, 320] on button "Close" at bounding box center [604, 325] width 88 height 17
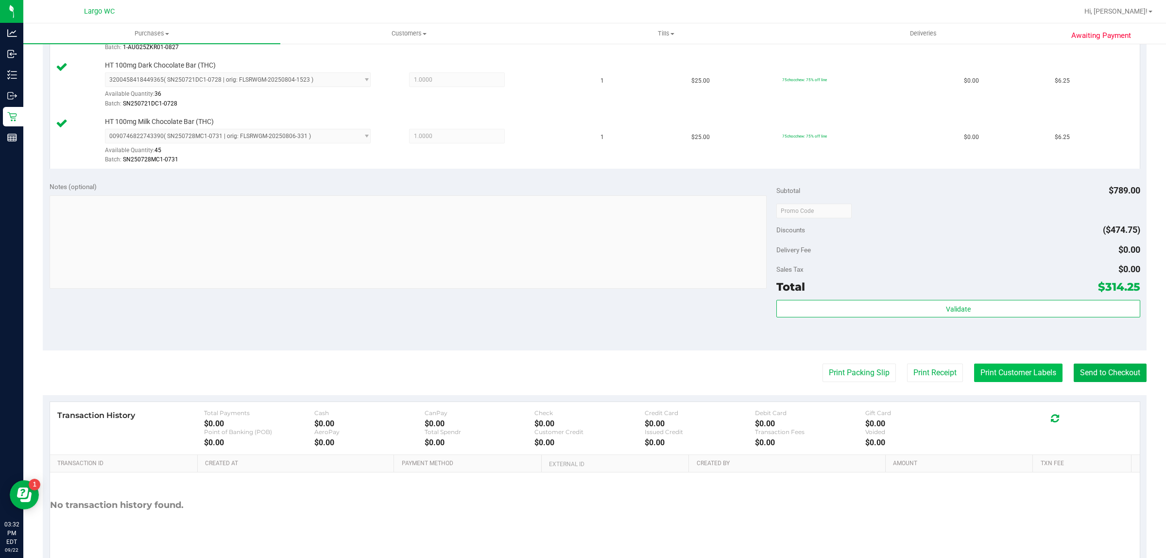
click at [997, 373] on button "Print Customer Labels" at bounding box center [1018, 372] width 88 height 18
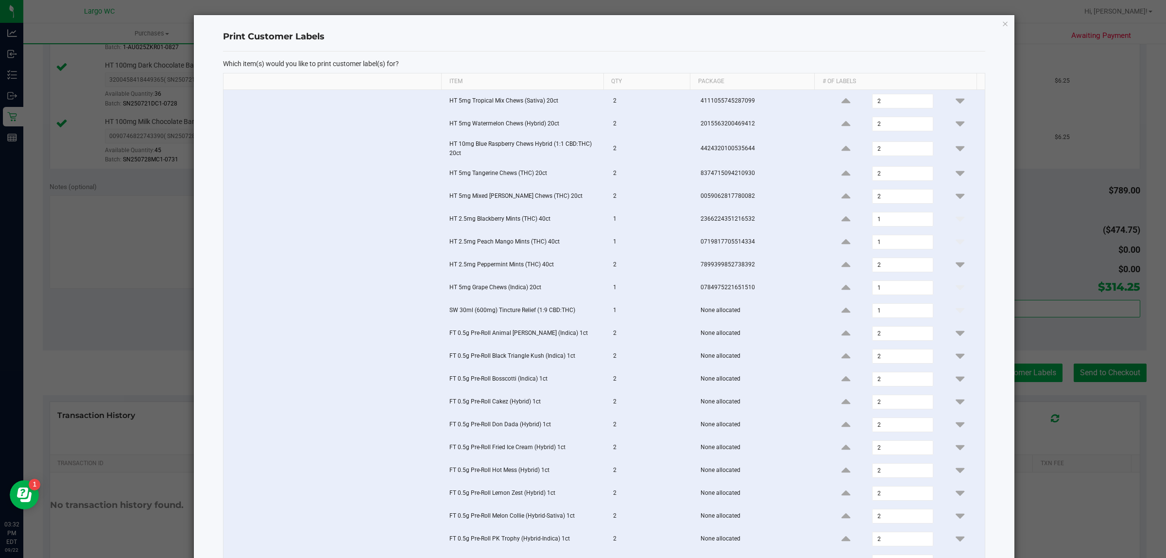
scroll to position [258, 0]
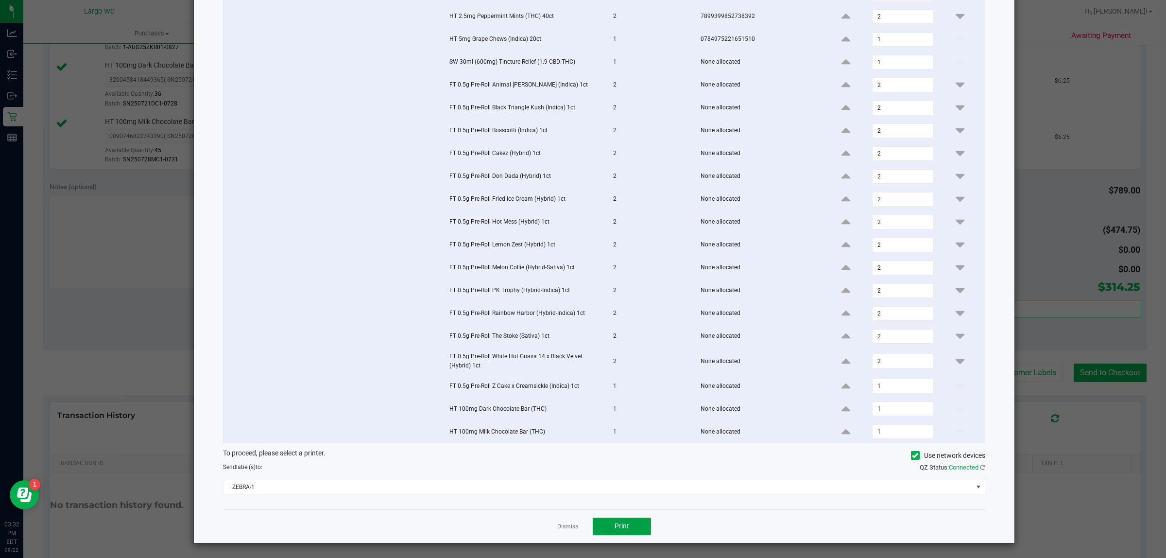
click at [628, 525] on button "Print" at bounding box center [622, 526] width 58 height 17
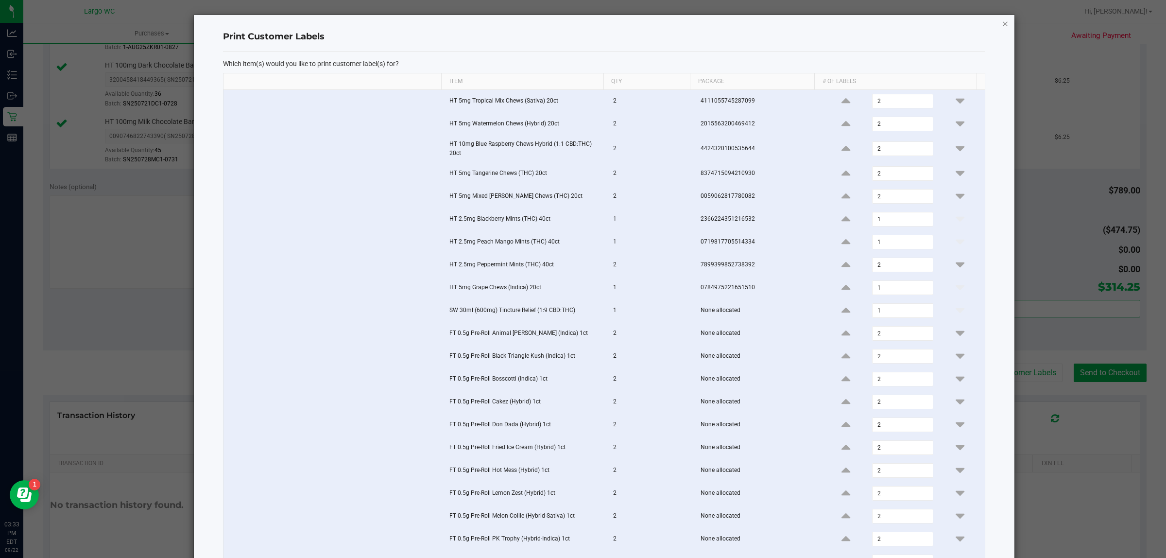
click at [1002, 23] on icon "button" at bounding box center [1005, 23] width 7 height 12
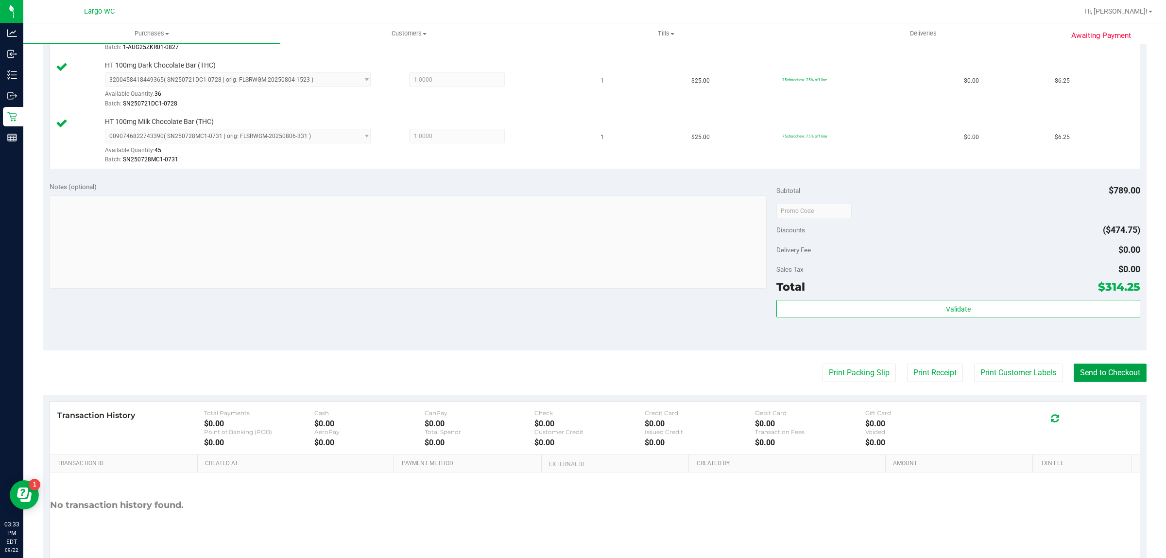
click at [1111, 378] on button "Send to Checkout" at bounding box center [1110, 372] width 73 height 18
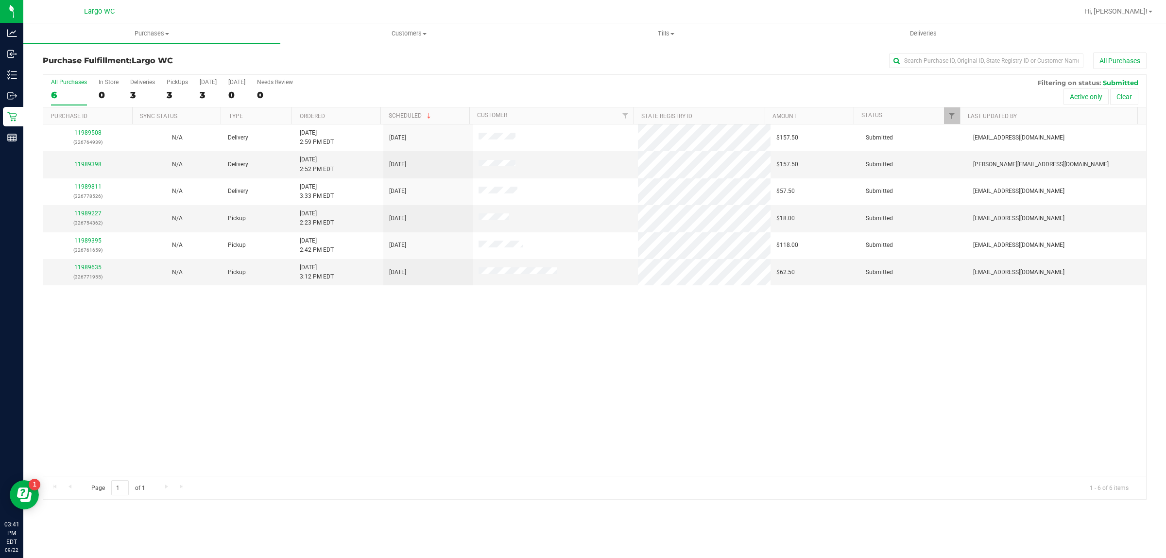
click at [448, 363] on div "11989508 (326764939) N/A Delivery 9/22/2025 2:59 PM EDT 9/26/2025 $157.50 Submi…" at bounding box center [594, 299] width 1103 height 351
click at [338, 387] on div "11989508 (326764939) N/A Delivery 9/22/2025 2:59 PM EDT 9/26/2025 $157.50 Submi…" at bounding box center [594, 299] width 1103 height 351
click at [104, 93] on div "0" at bounding box center [109, 94] width 20 height 11
click at [0, 0] on input "In Store 0" at bounding box center [0, 0] width 0 height 0
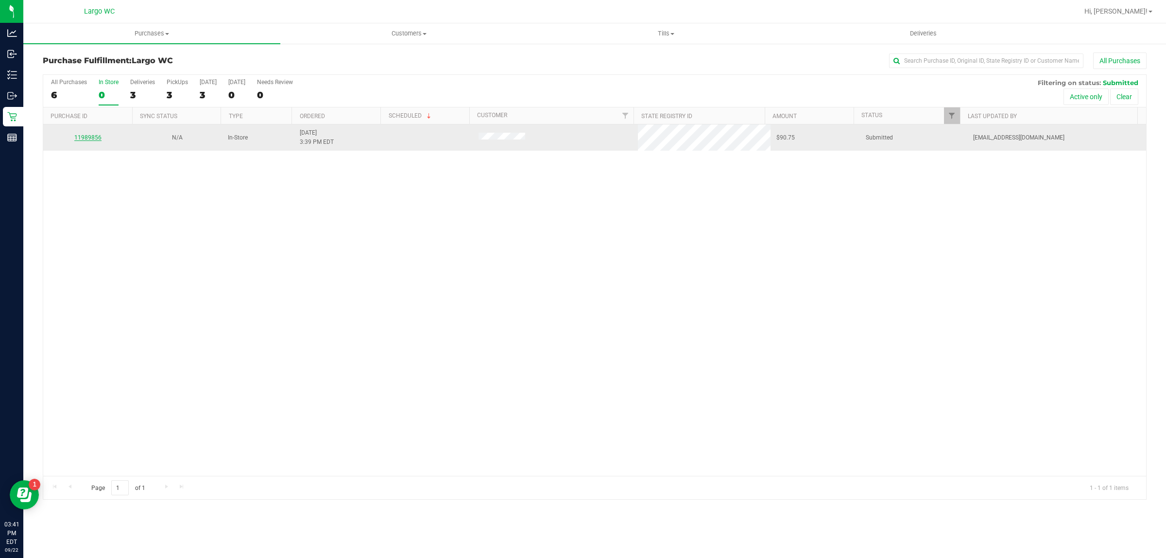
click at [86, 138] on link "11989856" at bounding box center [87, 137] width 27 height 7
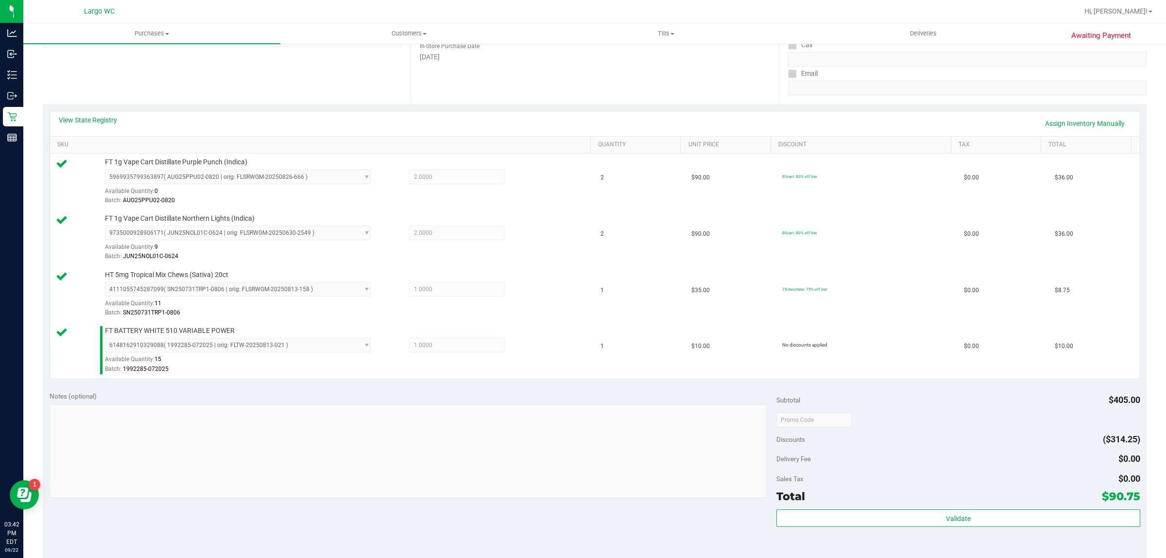
scroll to position [318, 0]
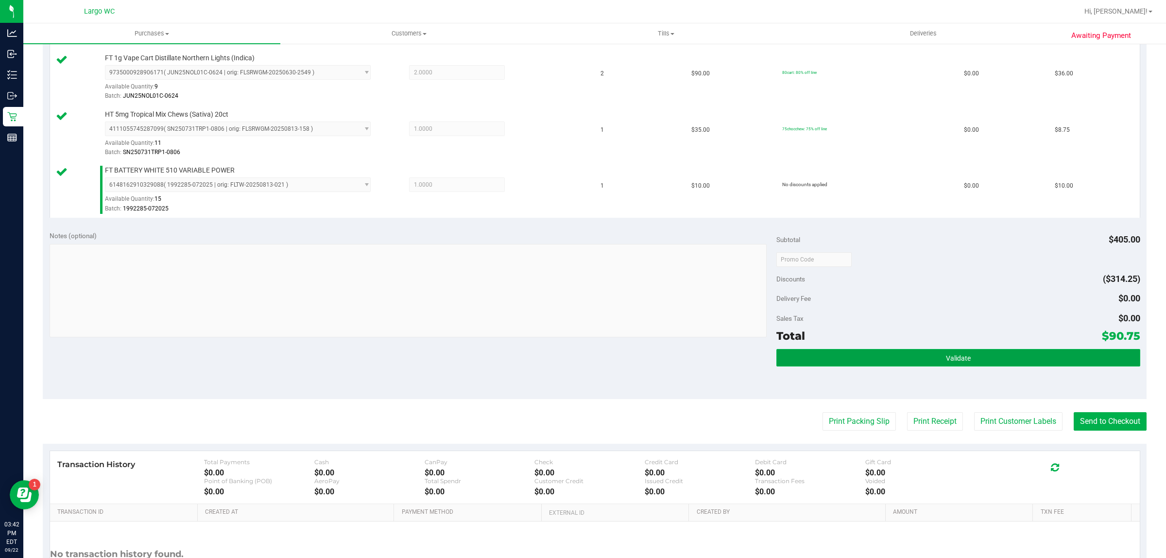
click at [975, 366] on button "Validate" at bounding box center [958, 357] width 363 height 17
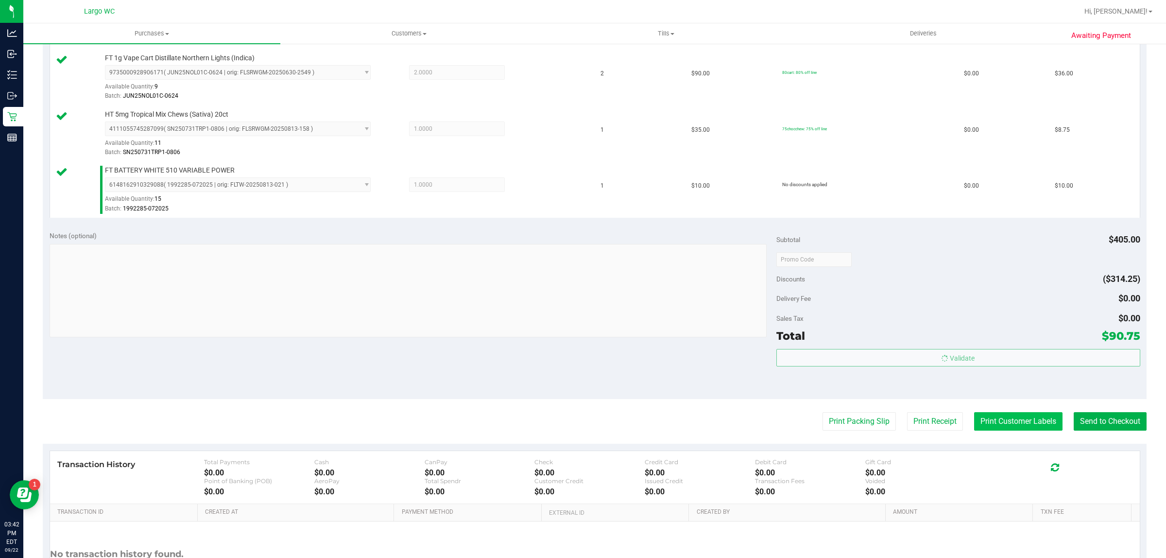
click at [1001, 424] on button "Print Customer Labels" at bounding box center [1018, 421] width 88 height 18
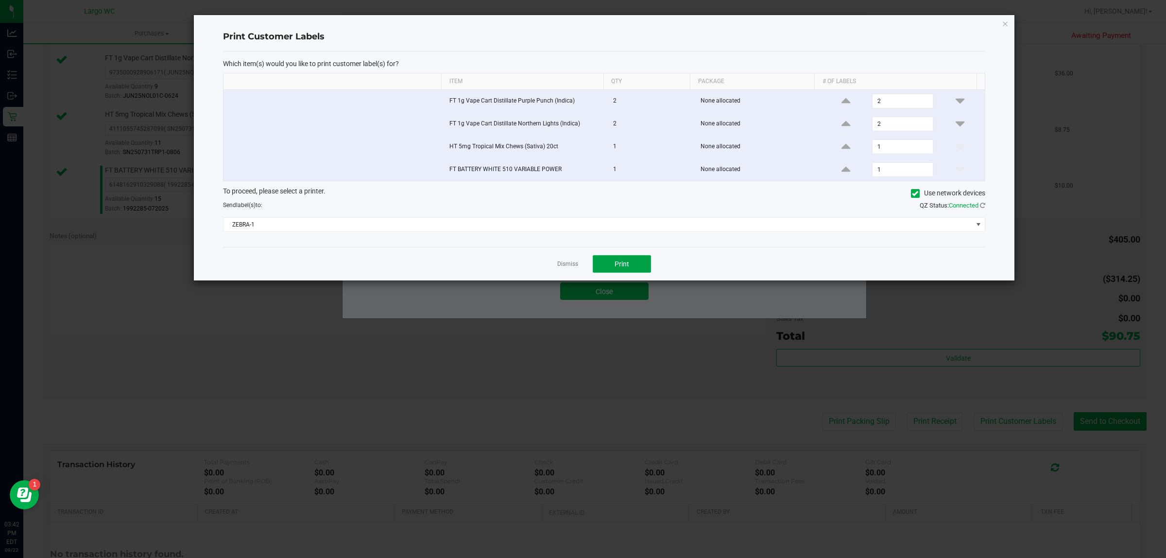
click at [622, 265] on span "Print" at bounding box center [622, 264] width 15 height 8
click at [568, 268] on link "Dismiss" at bounding box center [567, 264] width 21 height 8
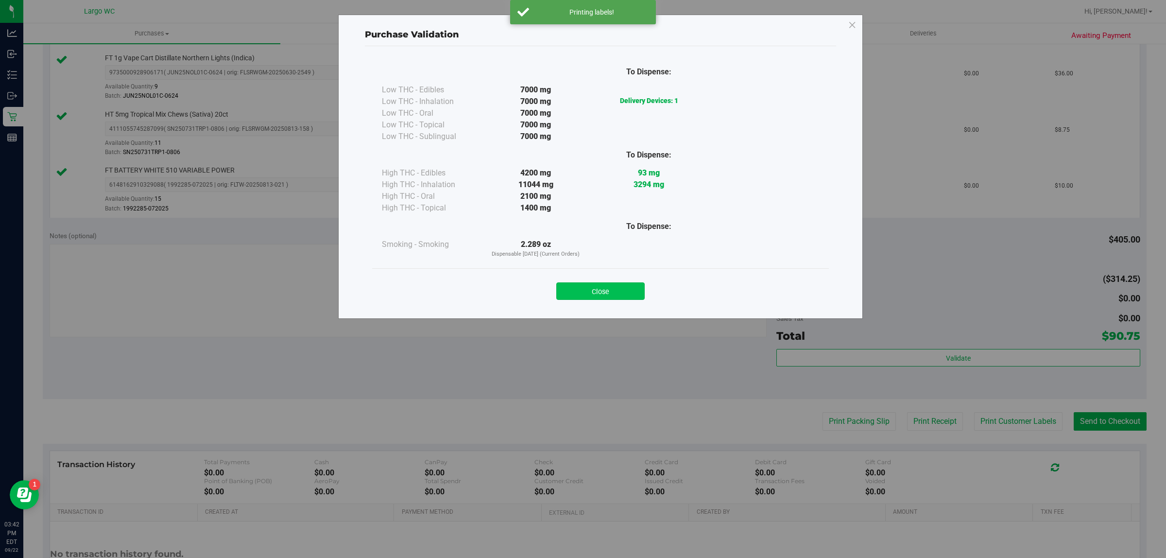
click at [612, 295] on button "Close" at bounding box center [600, 290] width 88 height 17
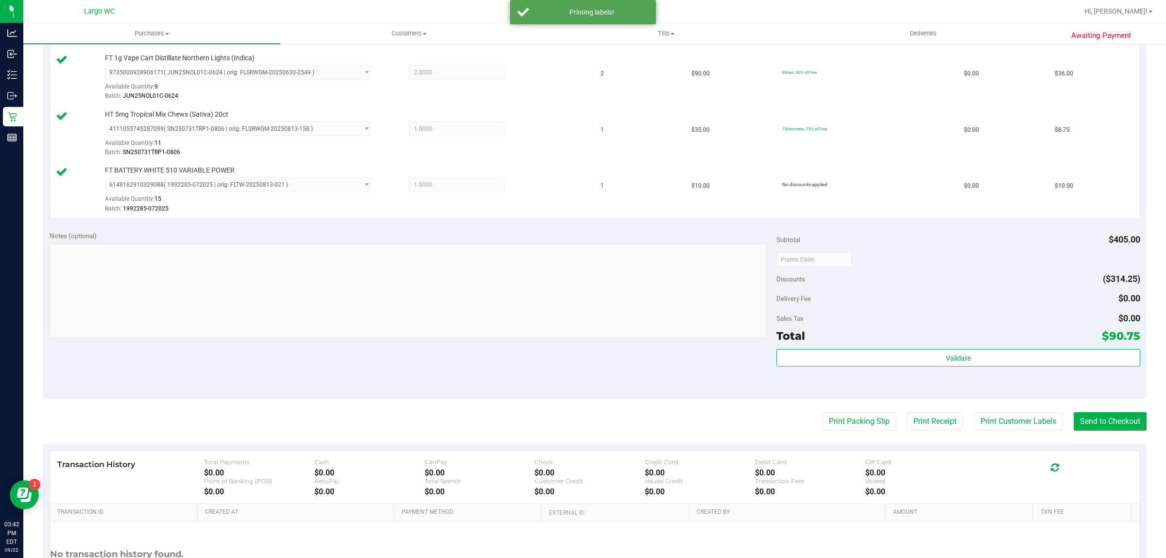
scroll to position [325, 0]
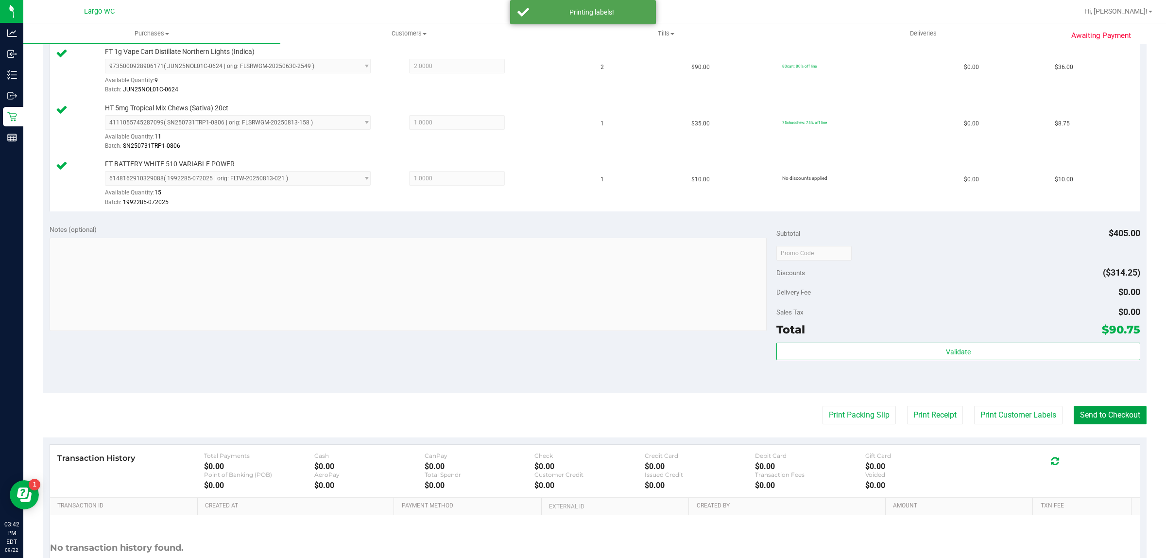
click at [1110, 409] on button "Send to Checkout" at bounding box center [1110, 415] width 73 height 18
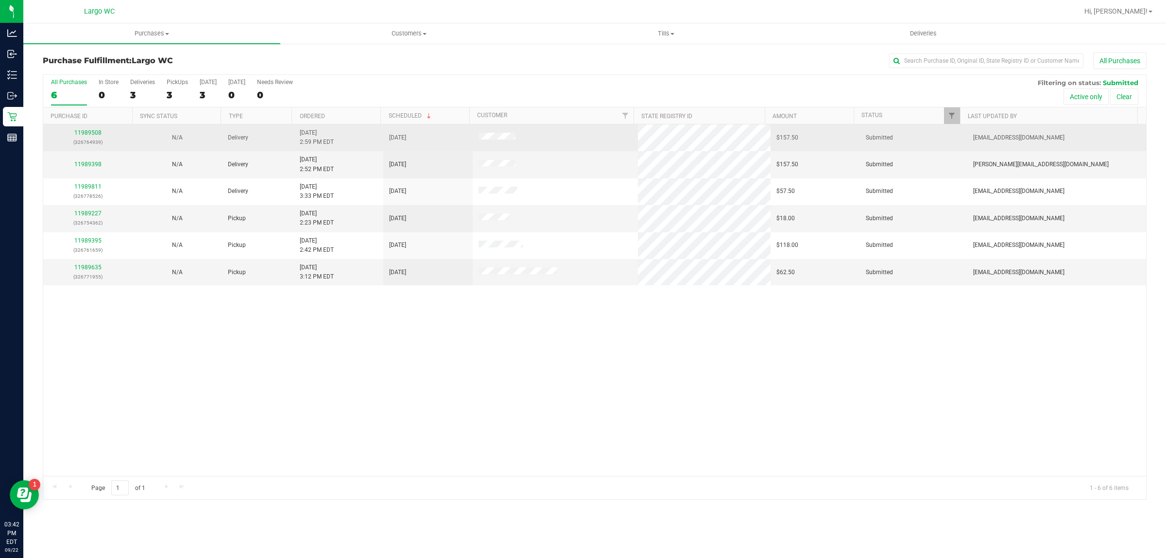
click at [88, 140] on p "(326764939)" at bounding box center [88, 142] width 78 height 9
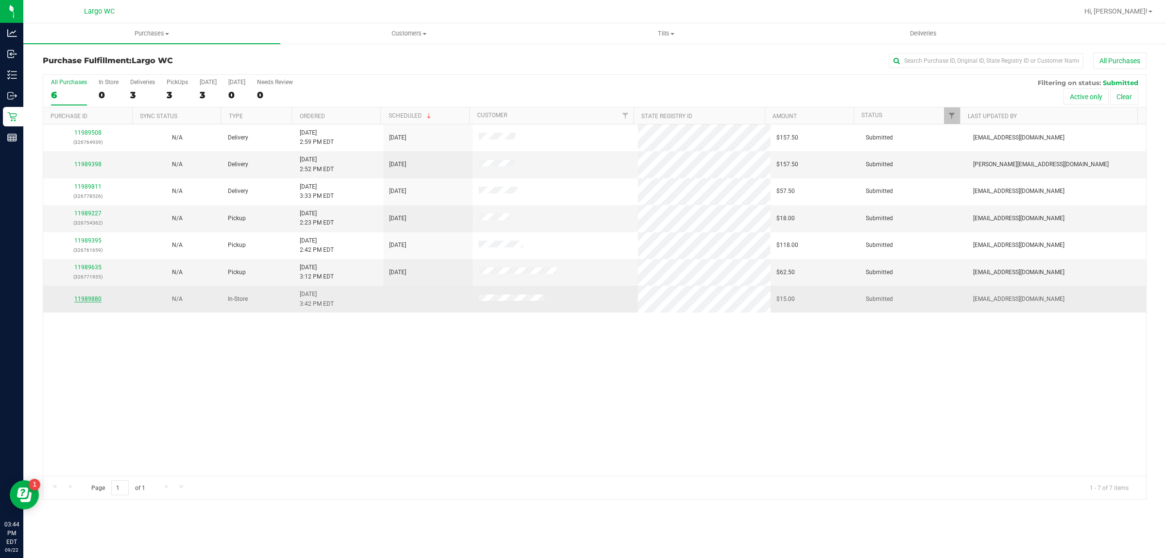
click at [93, 300] on link "11989880" at bounding box center [87, 298] width 27 height 7
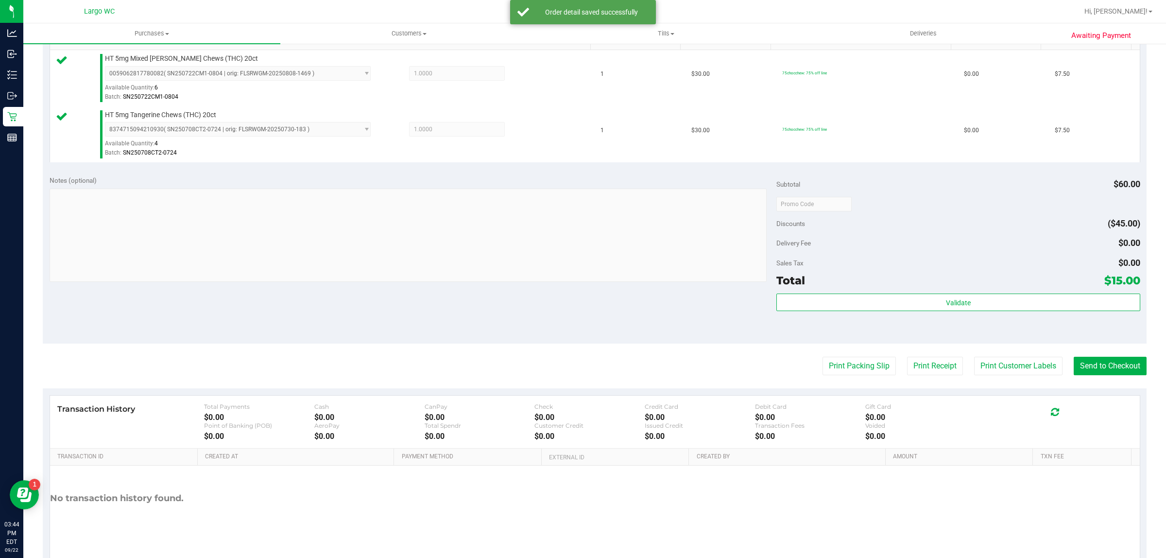
scroll to position [292, 0]
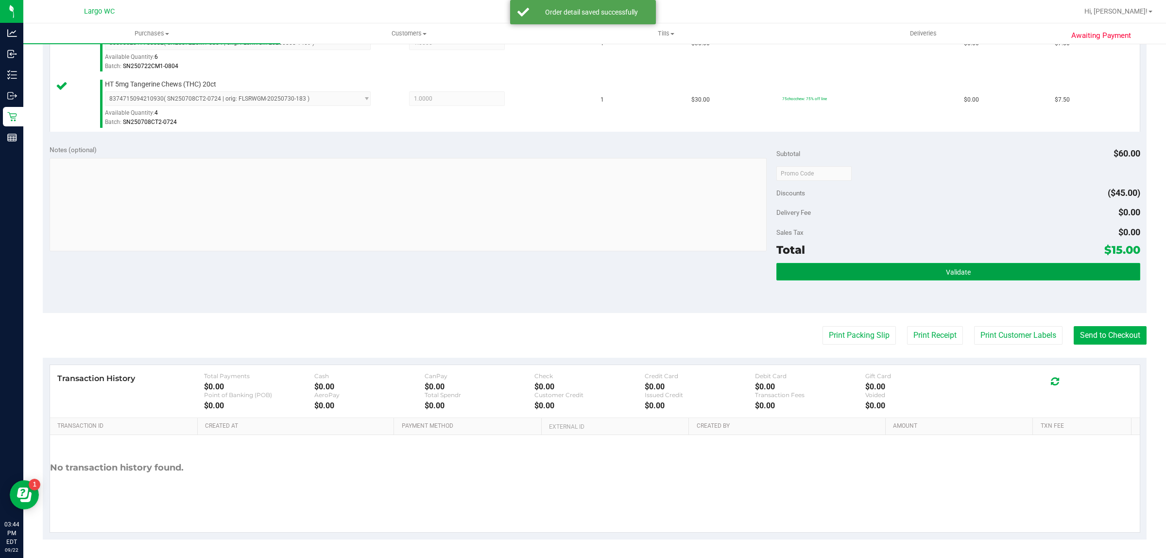
click at [971, 277] on button "Validate" at bounding box center [958, 271] width 363 height 17
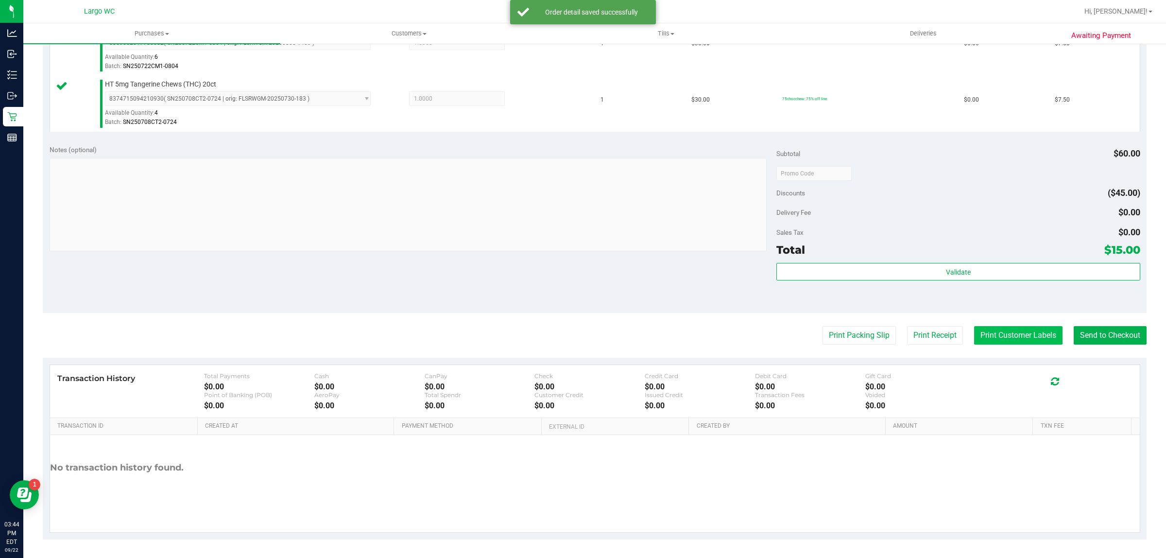
click at [994, 336] on button "Print Customer Labels" at bounding box center [1018, 335] width 88 height 18
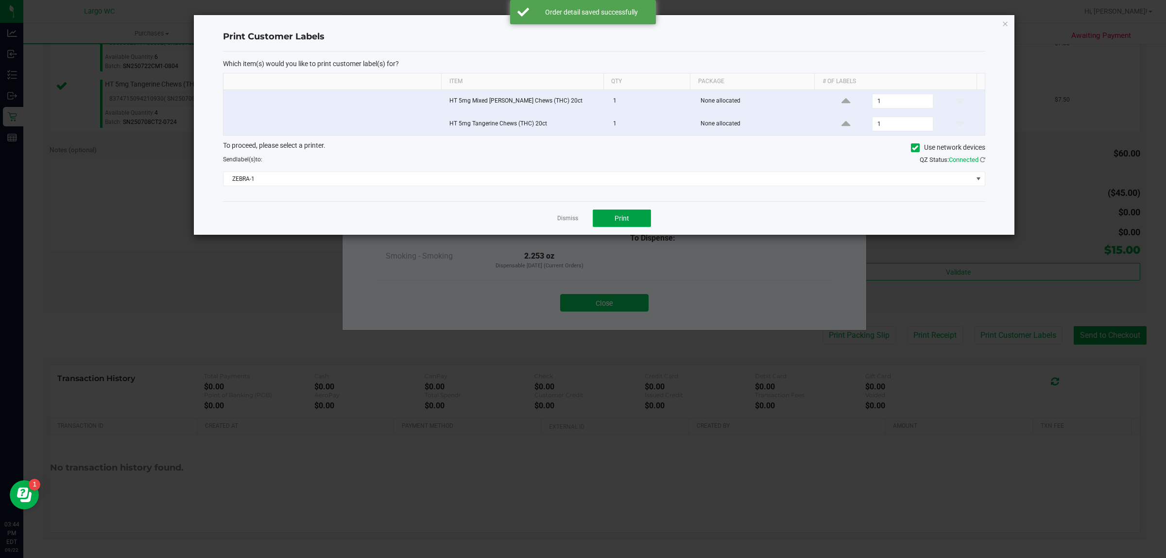
click at [628, 217] on span "Print" at bounding box center [622, 218] width 15 height 8
click at [563, 223] on link "Dismiss" at bounding box center [567, 218] width 21 height 8
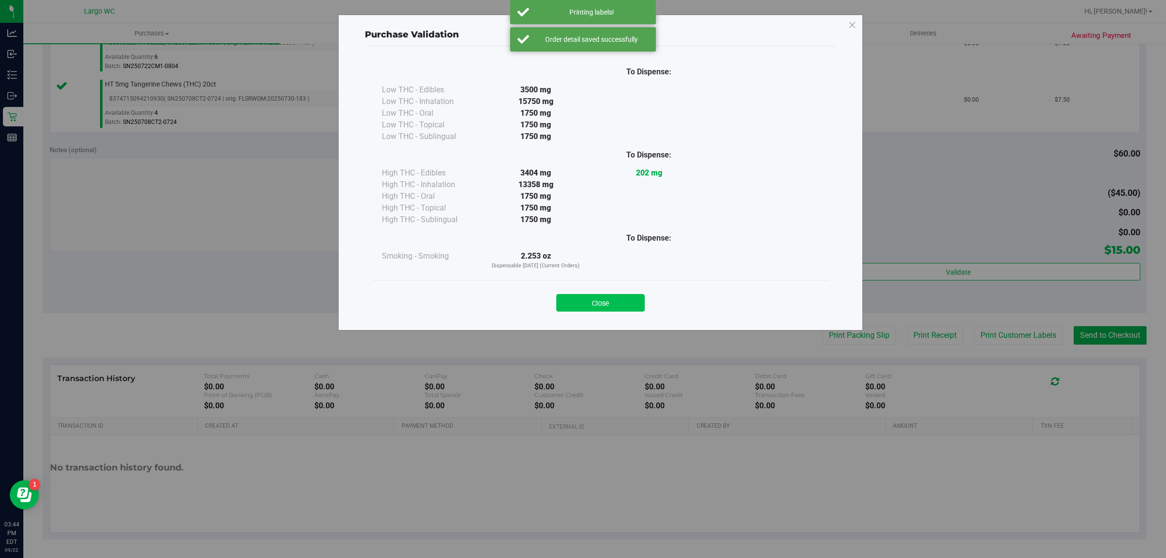
click at [612, 302] on button "Close" at bounding box center [600, 302] width 88 height 17
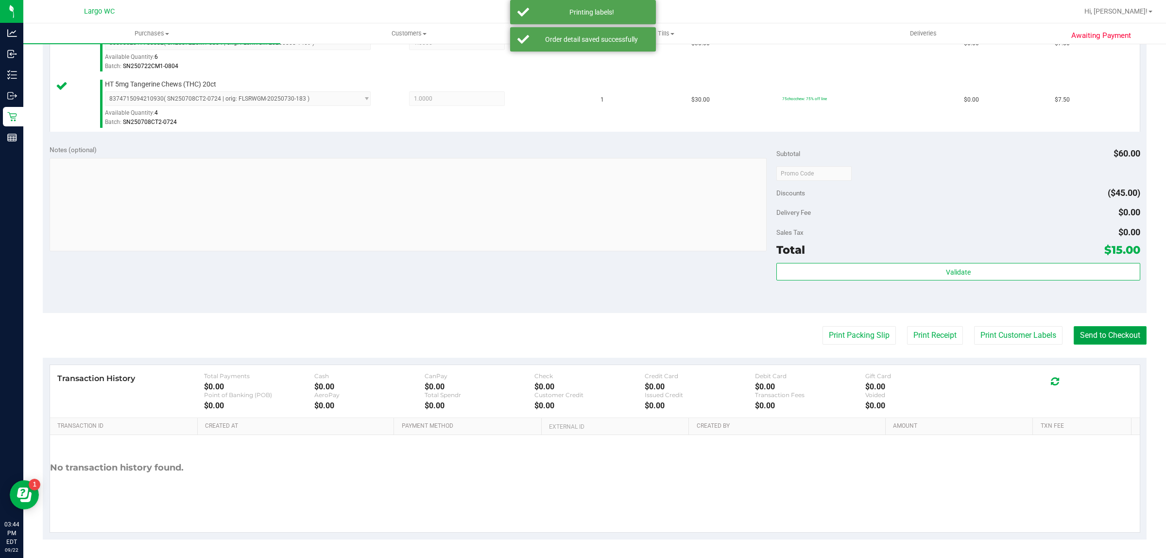
click at [1104, 336] on button "Send to Checkout" at bounding box center [1110, 335] width 73 height 18
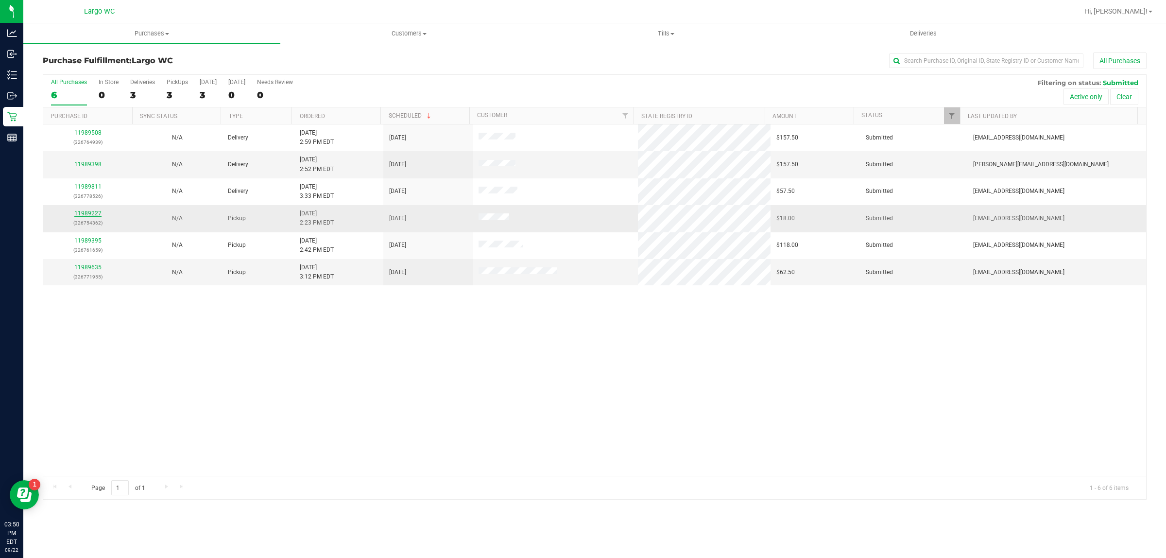
click at [86, 215] on link "11989227" at bounding box center [87, 213] width 27 height 7
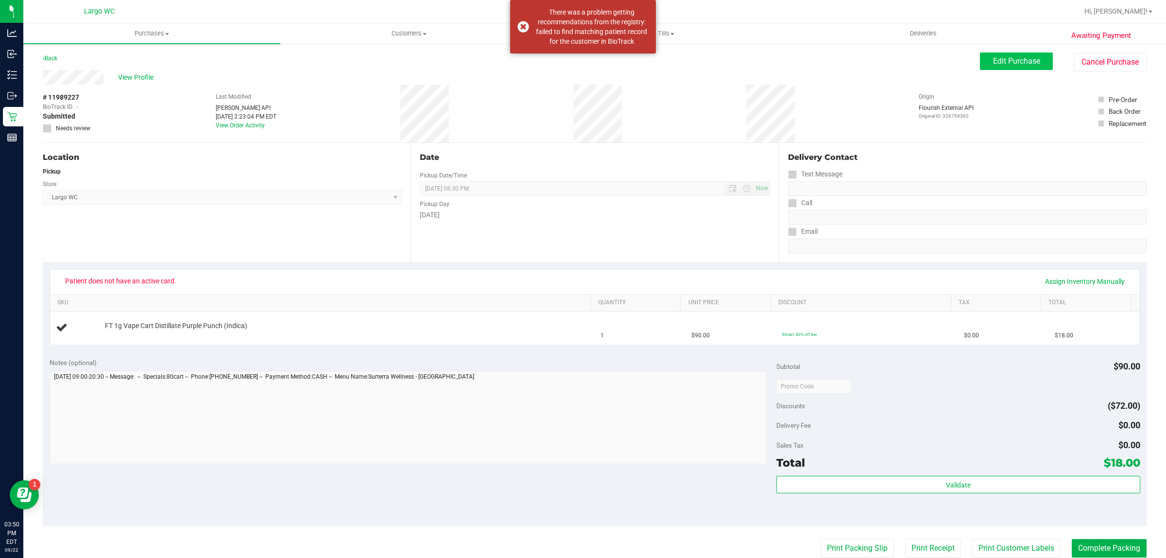
drag, startPoint x: 1000, startPoint y: 50, endPoint x: 997, endPoint y: 55, distance: 5.7
click at [1000, 52] on div "Awaiting Payment Back Edit Purchase Cancel Purchase View Profile # 11989227 Bio…" at bounding box center [594, 407] width 1143 height 729
click at [995, 59] on span "Edit Purchase" at bounding box center [1016, 60] width 47 height 9
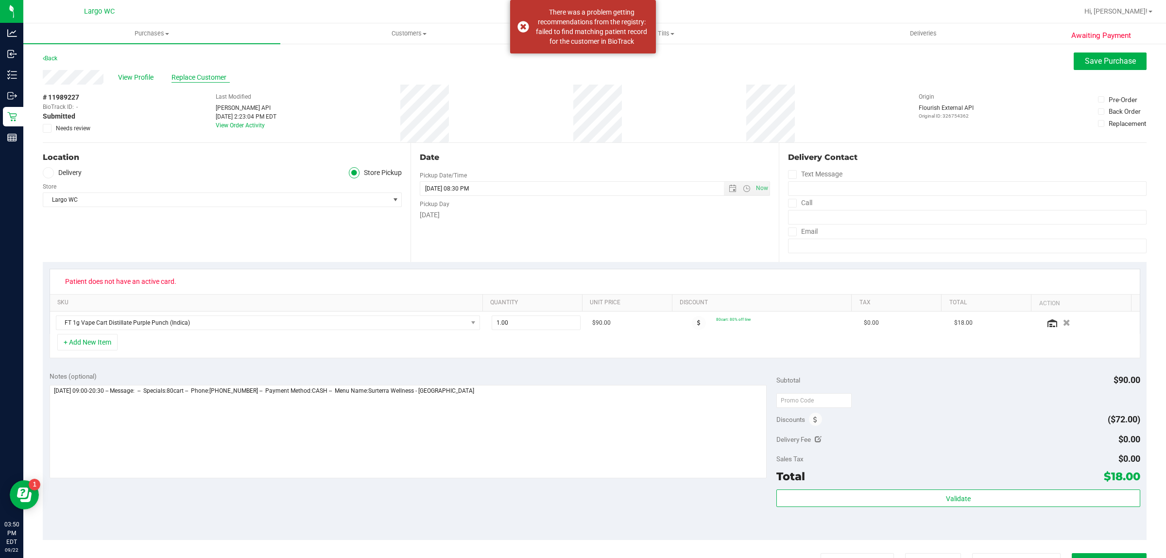
click at [210, 79] on span "Replace Customer" at bounding box center [201, 77] width 58 height 10
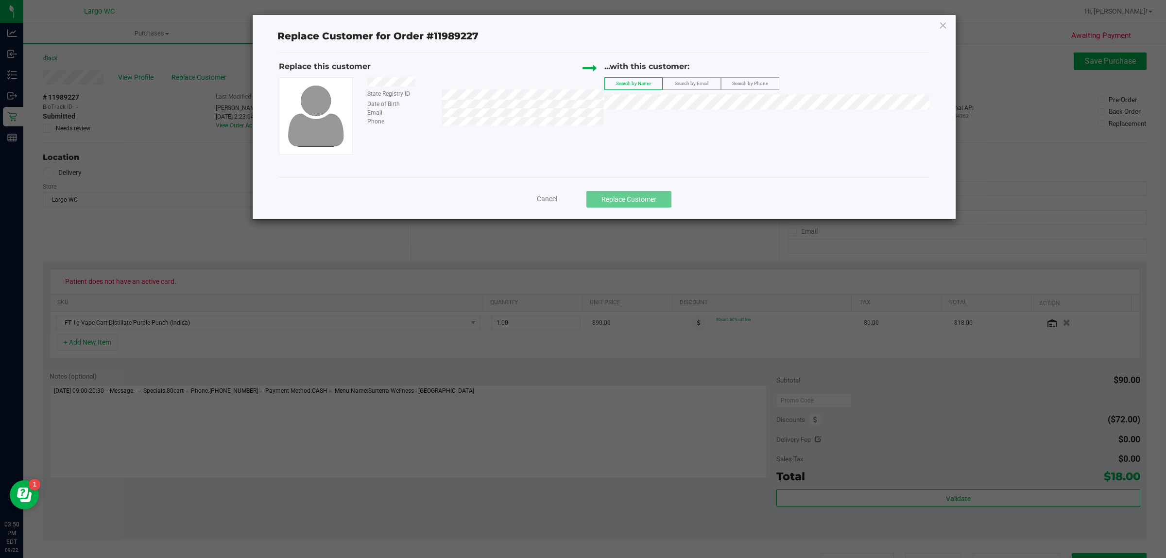
click at [691, 84] on span "Search by Email" at bounding box center [692, 83] width 34 height 5
click at [752, 74] on div "...with this customer:" at bounding box center [768, 69] width 326 height 17
click at [750, 76] on div "...with this customer:" at bounding box center [768, 69] width 326 height 17
click at [750, 78] on label "Search by Phone" at bounding box center [750, 84] width 57 height 12
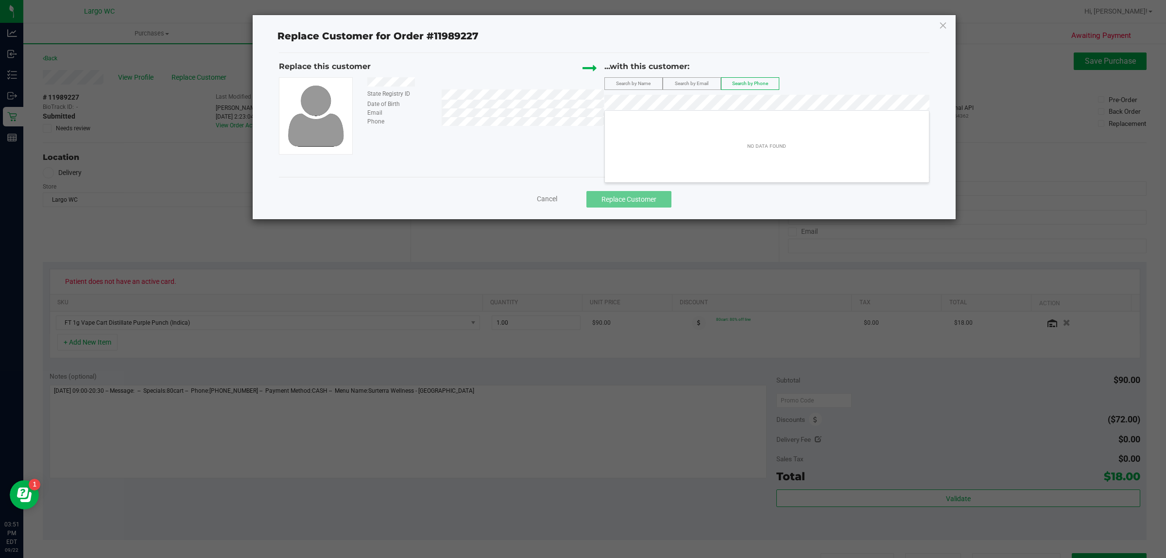
click at [188, 40] on ngb-modal-window "Replace Customer for Order #11989227 Replace this customer State Registry ID Da…" at bounding box center [587, 279] width 1174 height 558
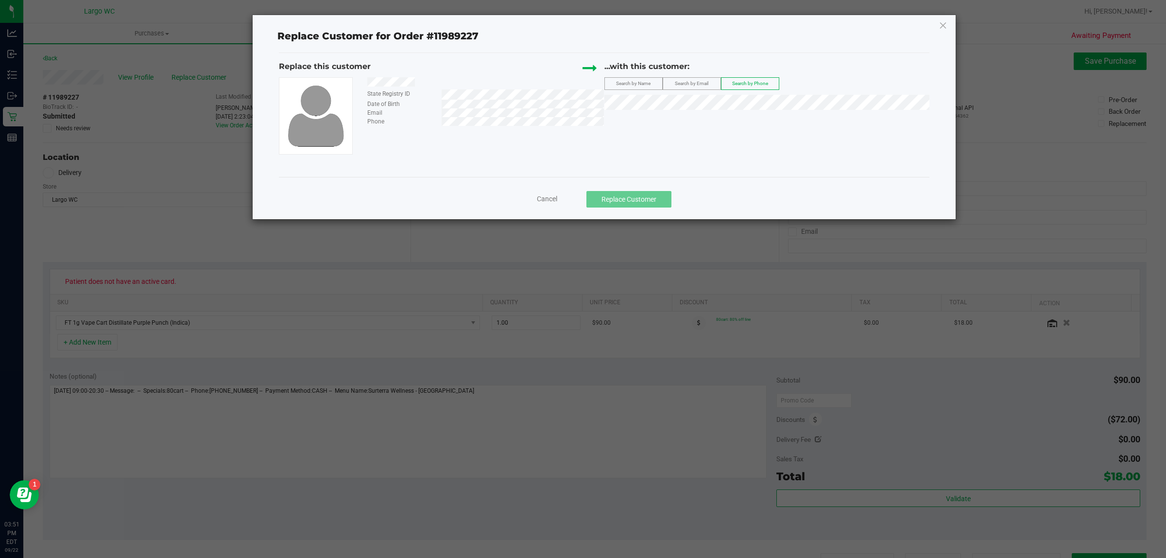
click at [633, 84] on span "Search by Name" at bounding box center [633, 83] width 35 height 5
click at [555, 198] on span "Cancel" at bounding box center [547, 199] width 20 height 8
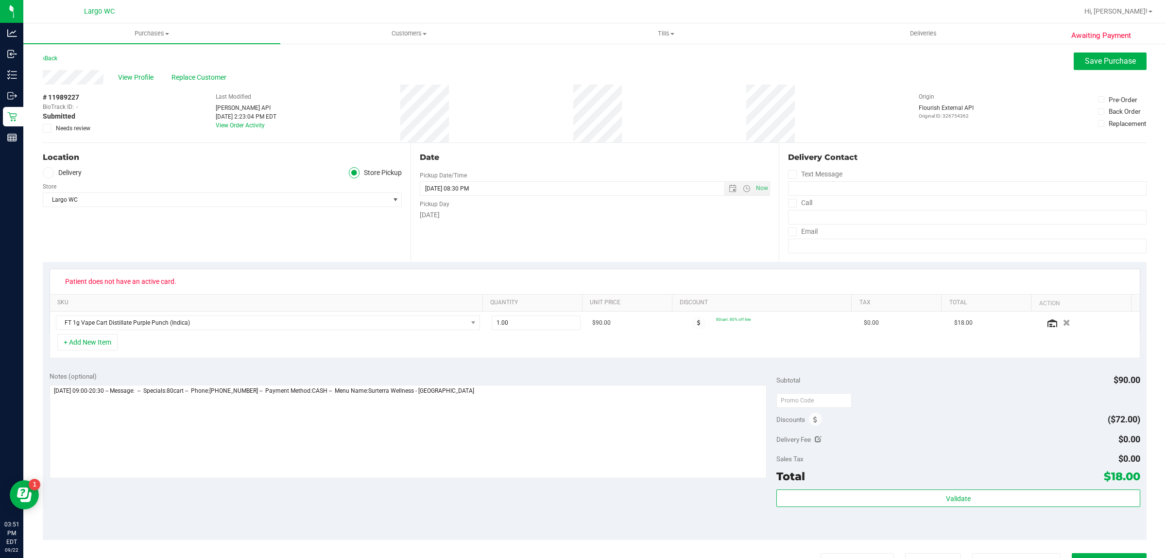
click at [79, 128] on span "Needs review" at bounding box center [73, 128] width 35 height 9
click at [0, 0] on input "Needs review" at bounding box center [0, 0] width 0 height 0
click at [497, 402] on textarea at bounding box center [409, 431] width 718 height 93
type textarea "Monday 09/22/2025 09:00-20:30 -- Message: -- Specials:80cart -- Phone:727219763…"
click at [1107, 62] on span "Save Purchase" at bounding box center [1110, 60] width 51 height 9
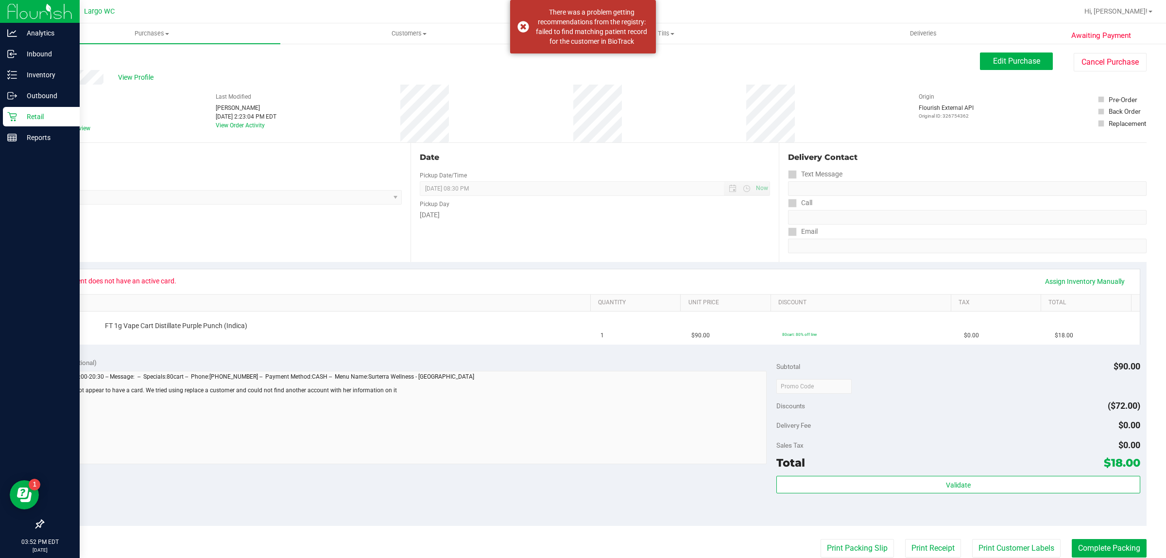
click at [19, 113] on p "Retail" at bounding box center [46, 117] width 58 height 12
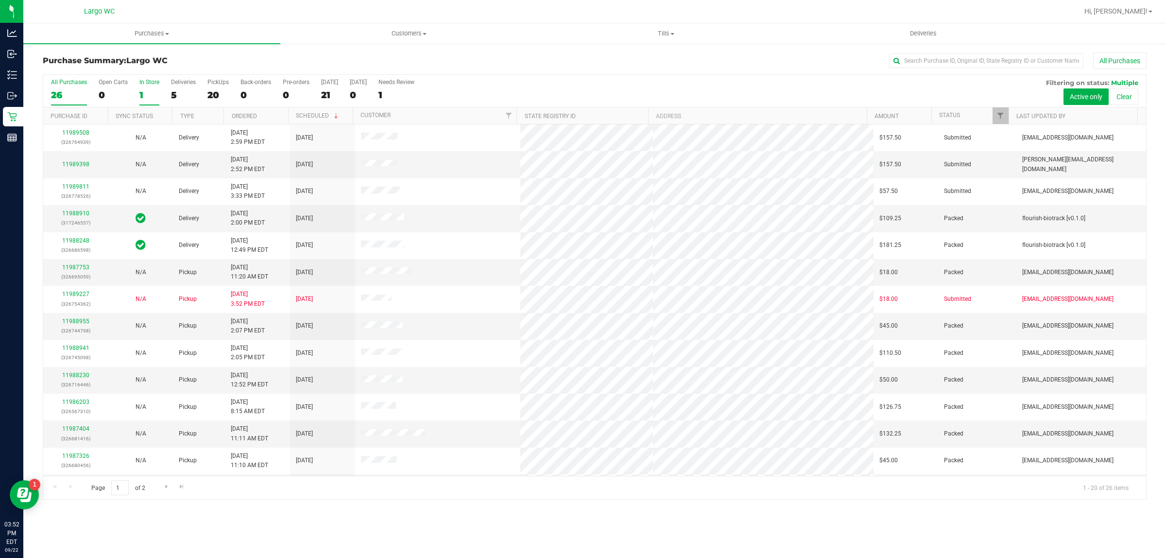
click at [144, 86] on label "In Store 1" at bounding box center [149, 92] width 20 height 27
click at [0, 0] on input "In Store 1" at bounding box center [0, 0] width 0 height 0
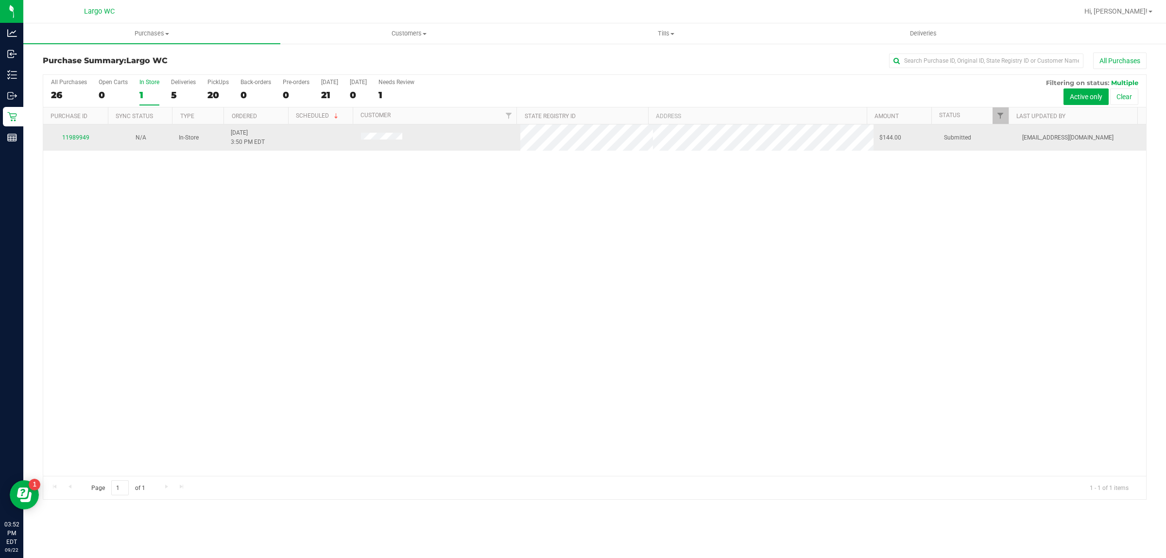
click at [85, 134] on div "11989949" at bounding box center [75, 137] width 53 height 9
click at [84, 137] on link "11989949" at bounding box center [75, 137] width 27 height 7
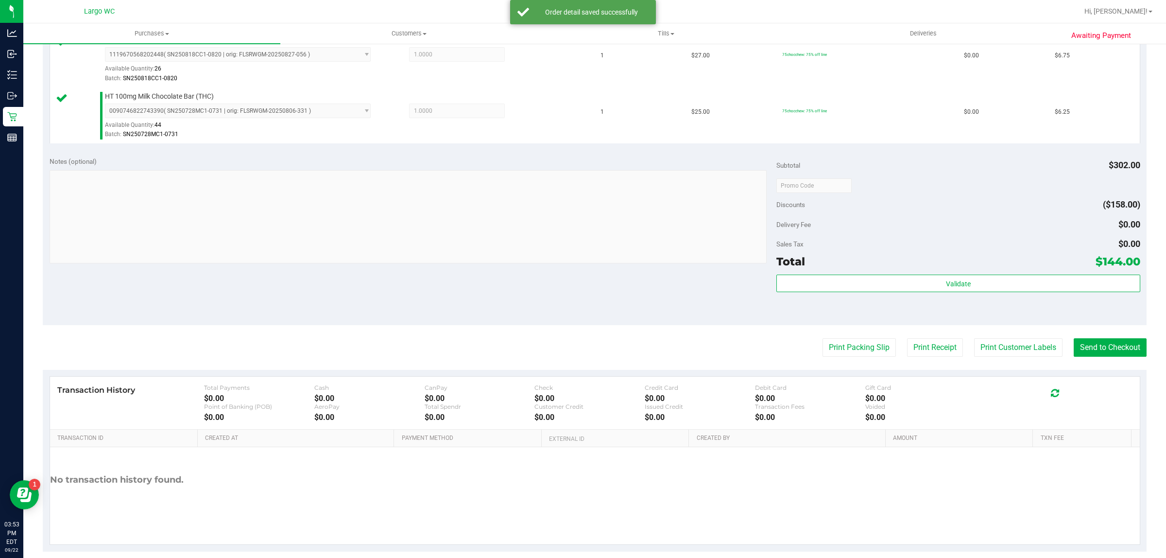
scroll to position [462, 0]
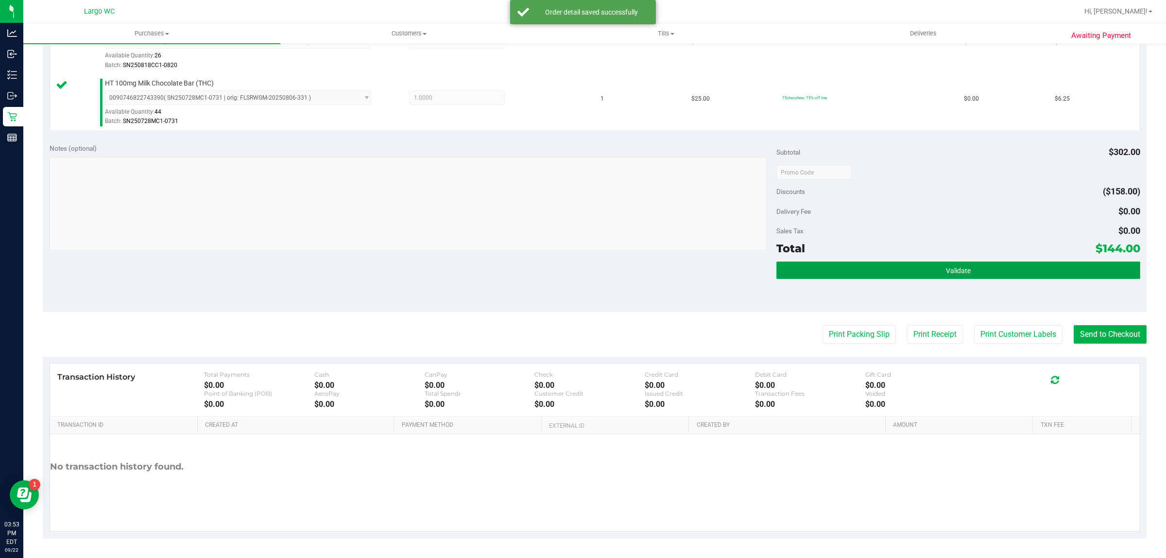
click at [990, 268] on button "Validate" at bounding box center [958, 269] width 363 height 17
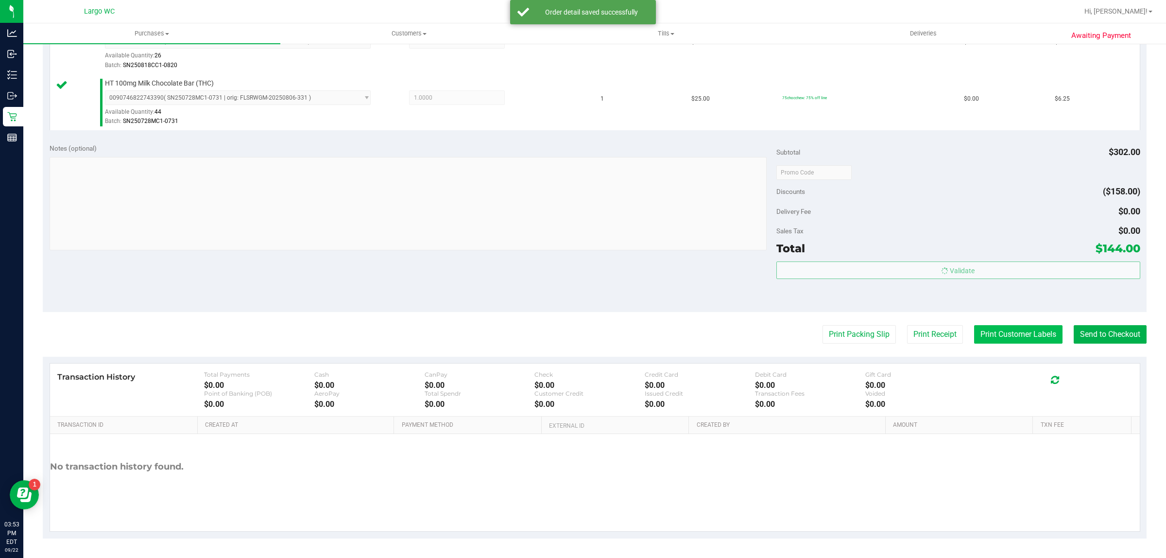
click at [989, 336] on button "Print Customer Labels" at bounding box center [1018, 334] width 88 height 18
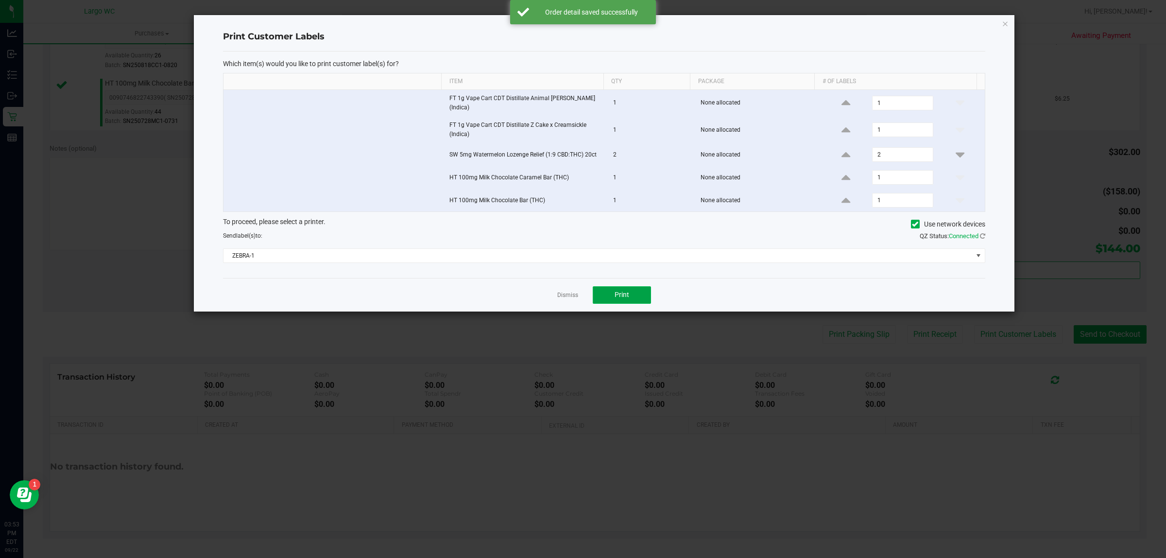
click at [625, 297] on button "Print" at bounding box center [622, 294] width 58 height 17
click at [567, 297] on link "Dismiss" at bounding box center [567, 295] width 21 height 8
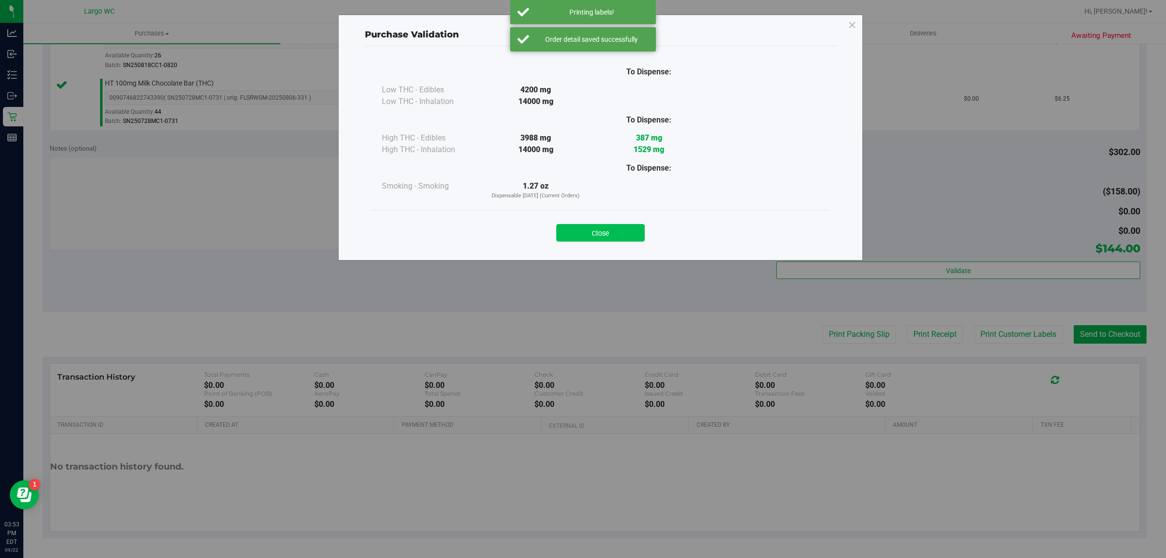
click at [611, 239] on button "Close" at bounding box center [600, 232] width 88 height 17
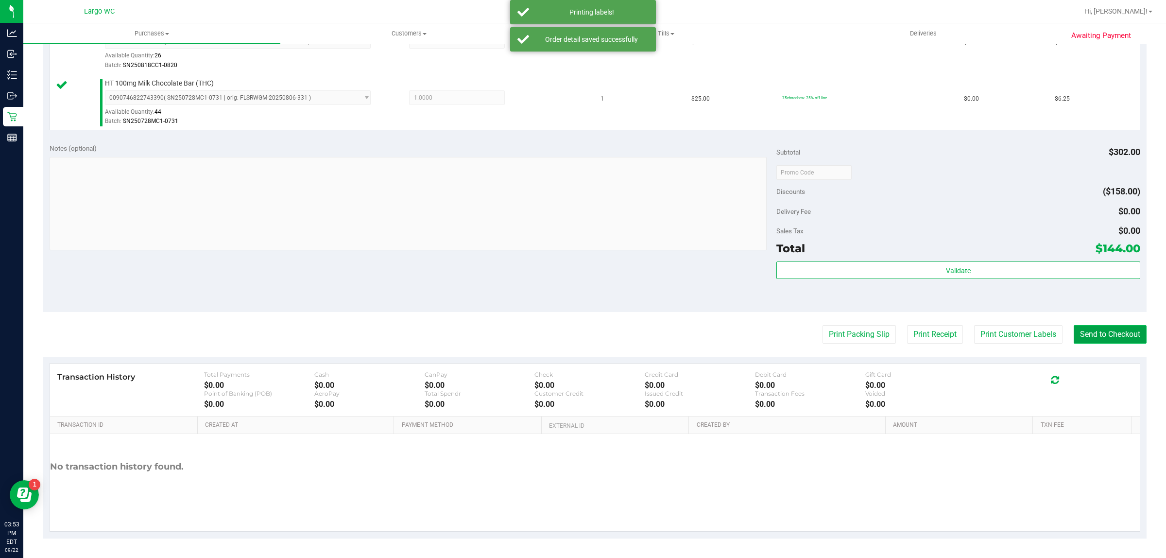
click at [1097, 333] on button "Send to Checkout" at bounding box center [1110, 334] width 73 height 18
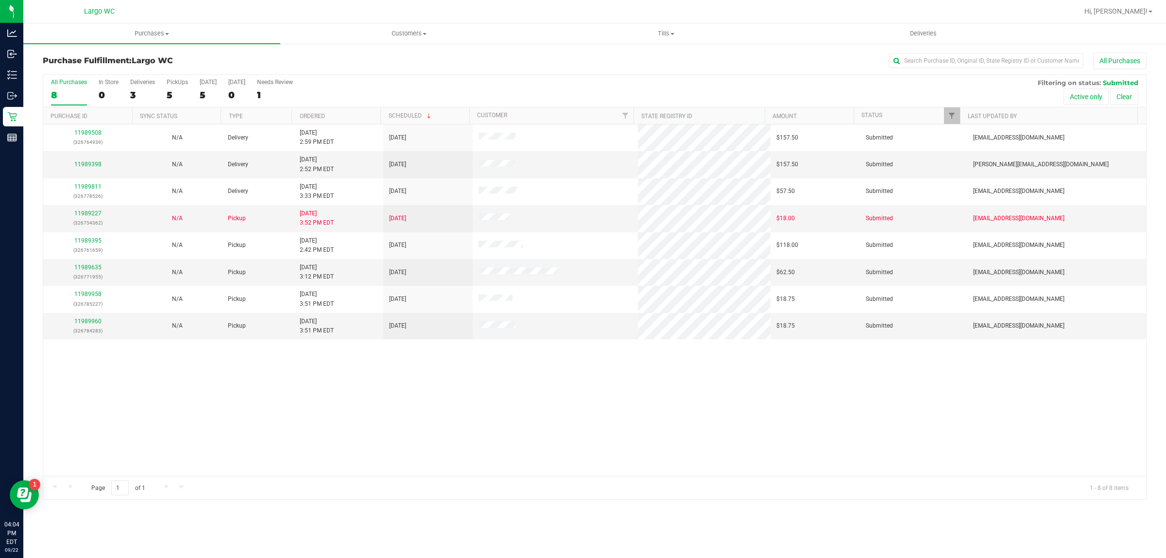
click at [145, 394] on div "11989508 (326764939) N/A Delivery 9/22/2025 2:59 PM EDT 9/26/2025 $157.50 Submi…" at bounding box center [594, 299] width 1103 height 351
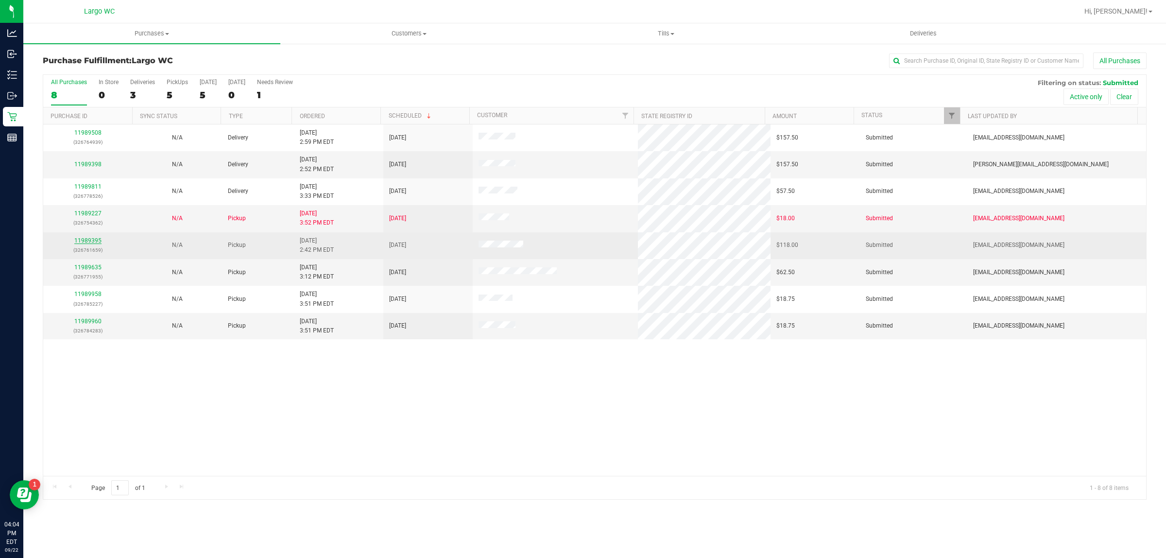
click at [91, 241] on link "11989395" at bounding box center [87, 240] width 27 height 7
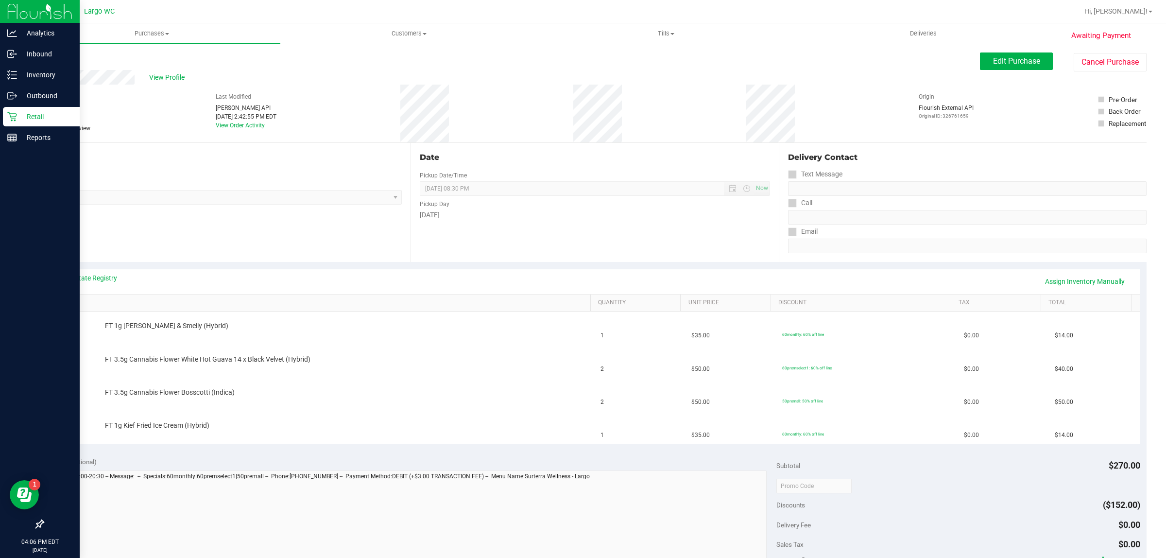
click at [17, 115] on p "Retail" at bounding box center [46, 117] width 58 height 12
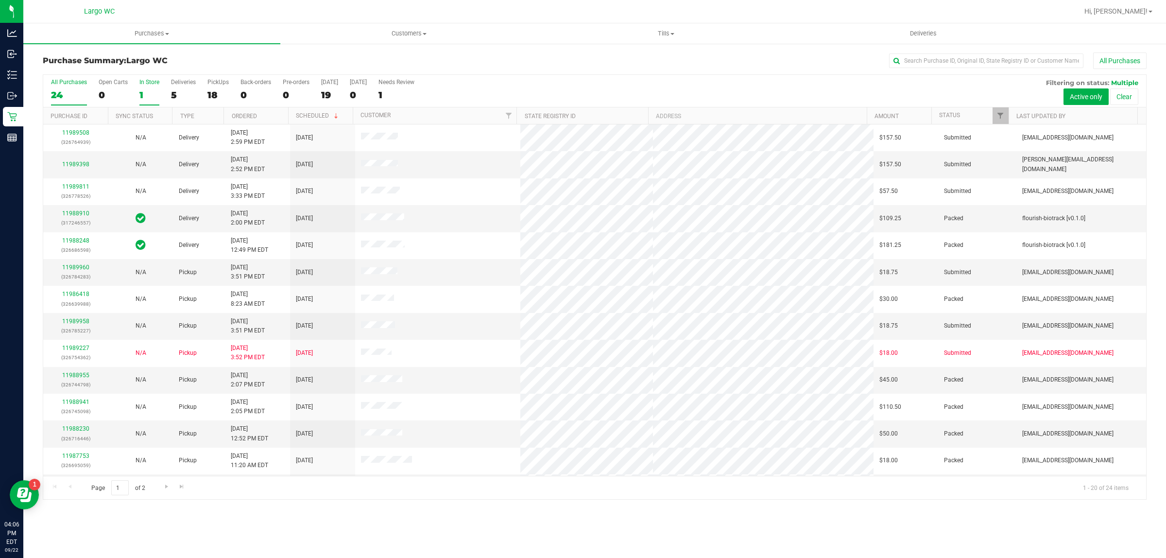
click at [143, 86] on div "In Store" at bounding box center [149, 82] width 20 height 7
click at [0, 0] on input "In Store 1" at bounding box center [0, 0] width 0 height 0
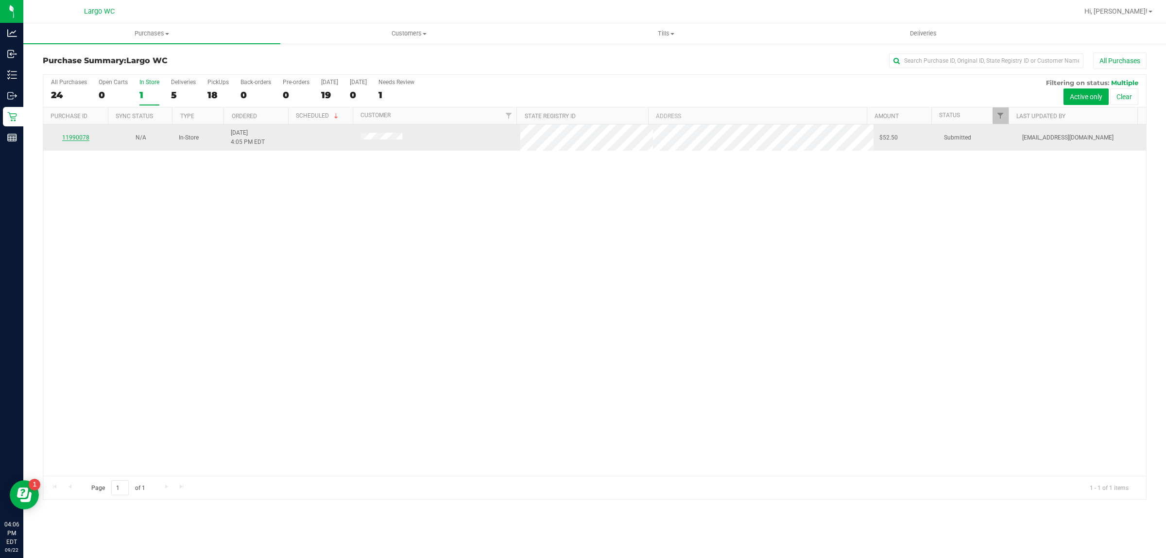
click at [78, 141] on link "11990078" at bounding box center [75, 137] width 27 height 7
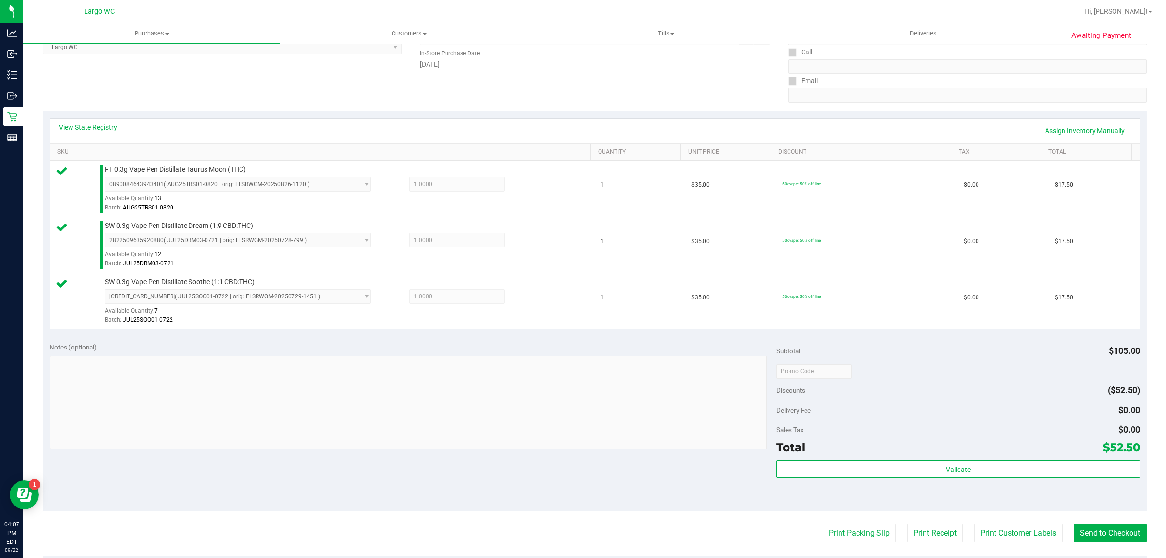
scroll to position [169, 0]
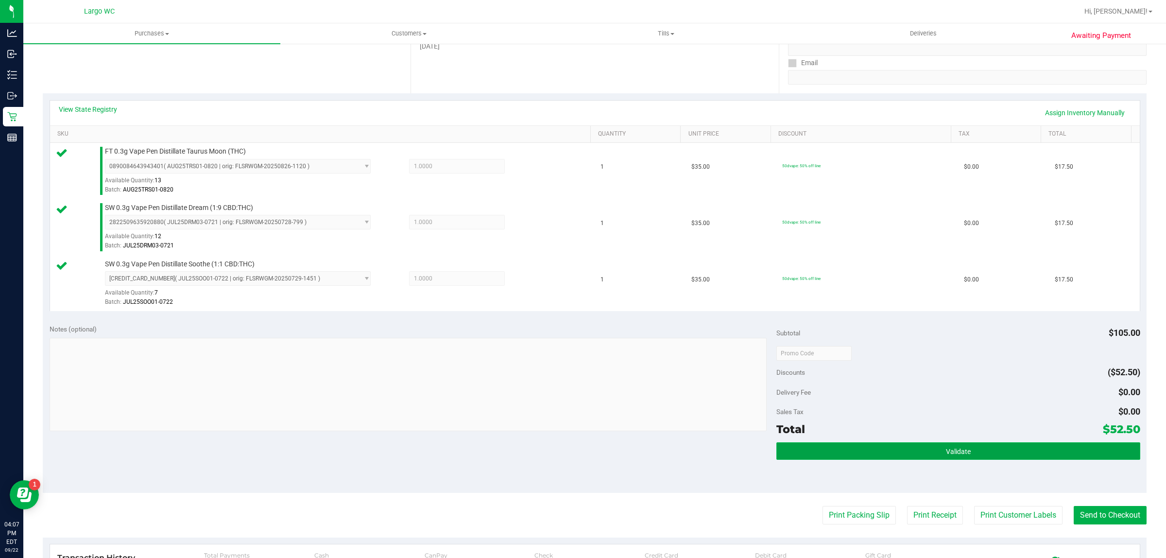
click at [973, 454] on button "Validate" at bounding box center [958, 450] width 363 height 17
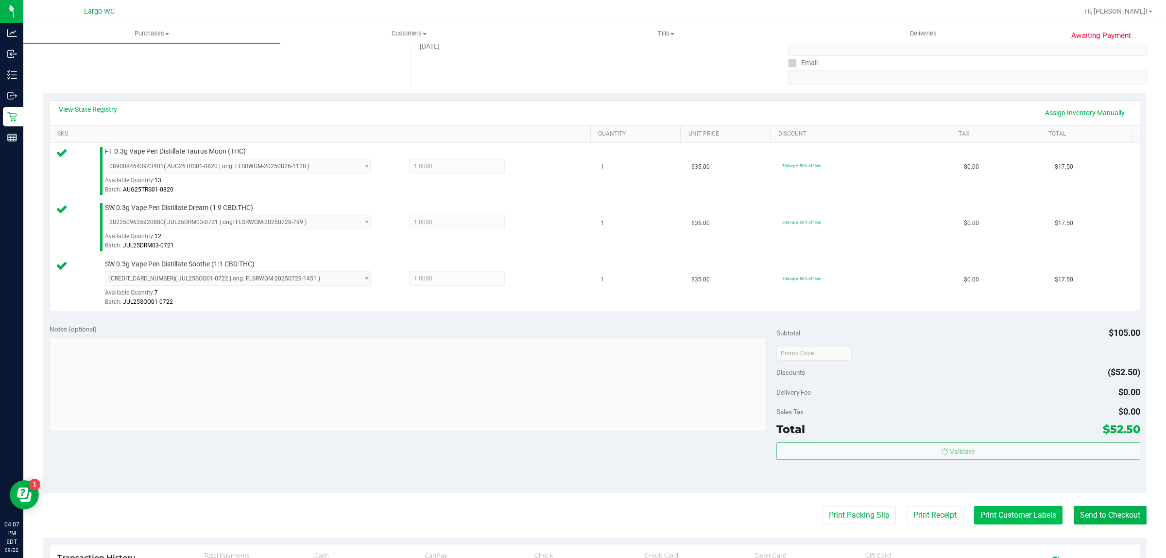
click at [995, 519] on button "Print Customer Labels" at bounding box center [1018, 515] width 88 height 18
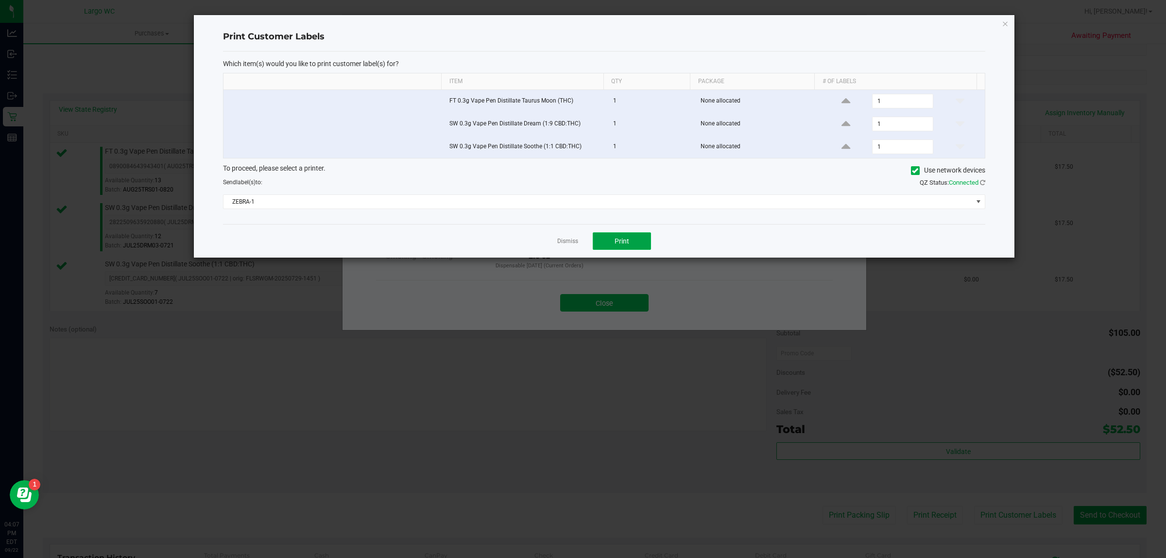
click at [620, 242] on span "Print" at bounding box center [622, 241] width 15 height 8
click at [569, 243] on link "Dismiss" at bounding box center [567, 241] width 21 height 8
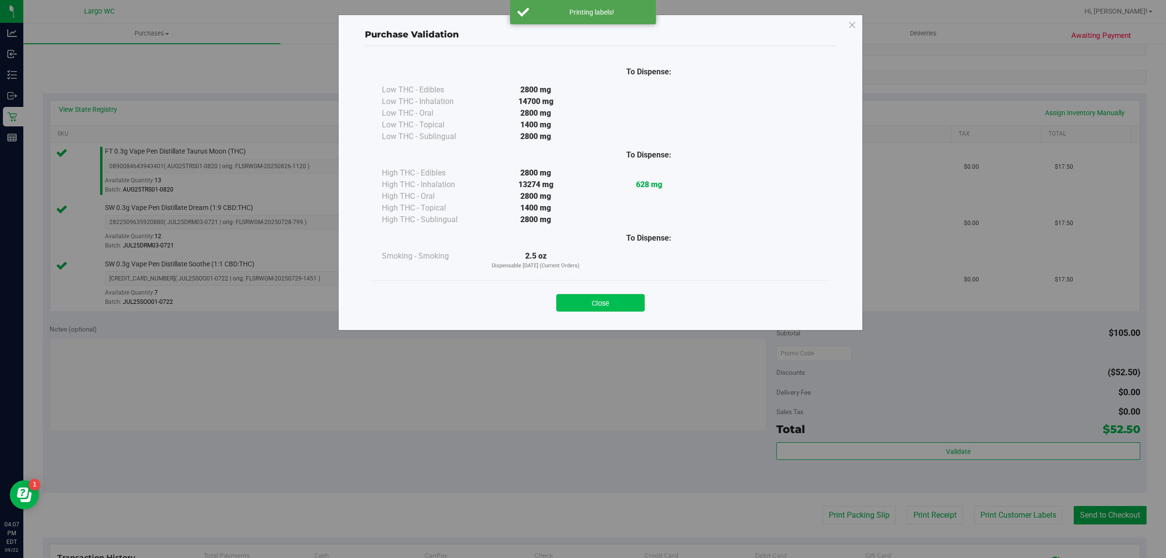
click at [601, 305] on button "Close" at bounding box center [600, 302] width 88 height 17
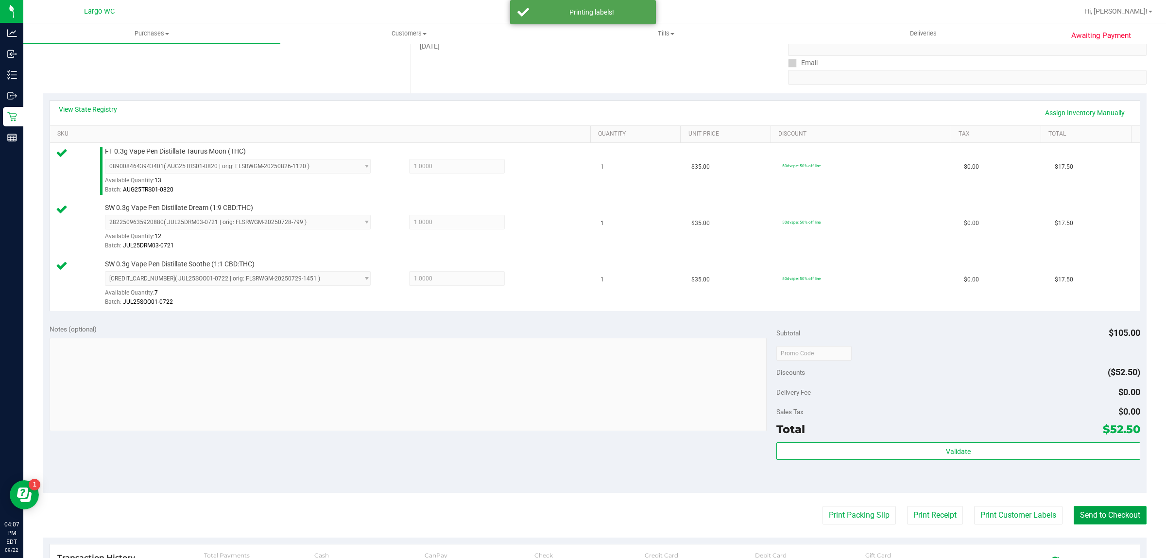
click at [1095, 516] on button "Send to Checkout" at bounding box center [1110, 515] width 73 height 18
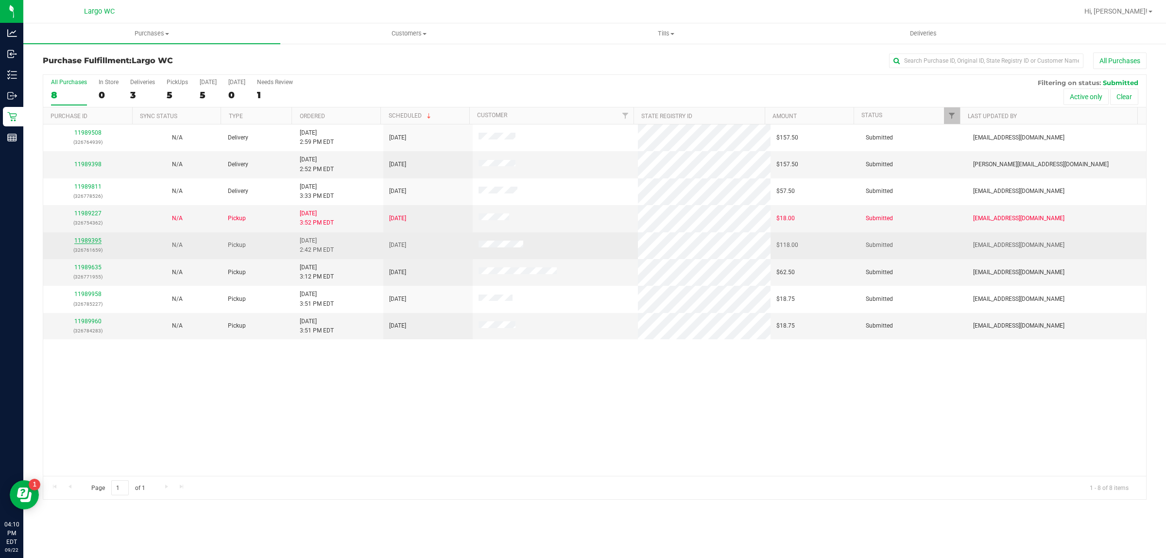
click at [81, 241] on link "11989395" at bounding box center [87, 240] width 27 height 7
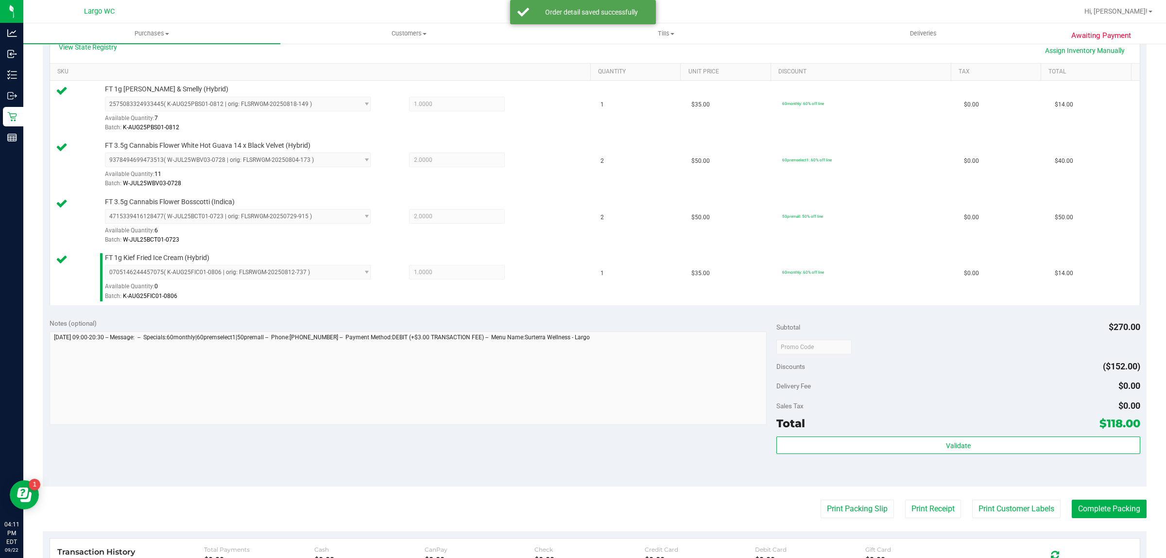
scroll to position [234, 0]
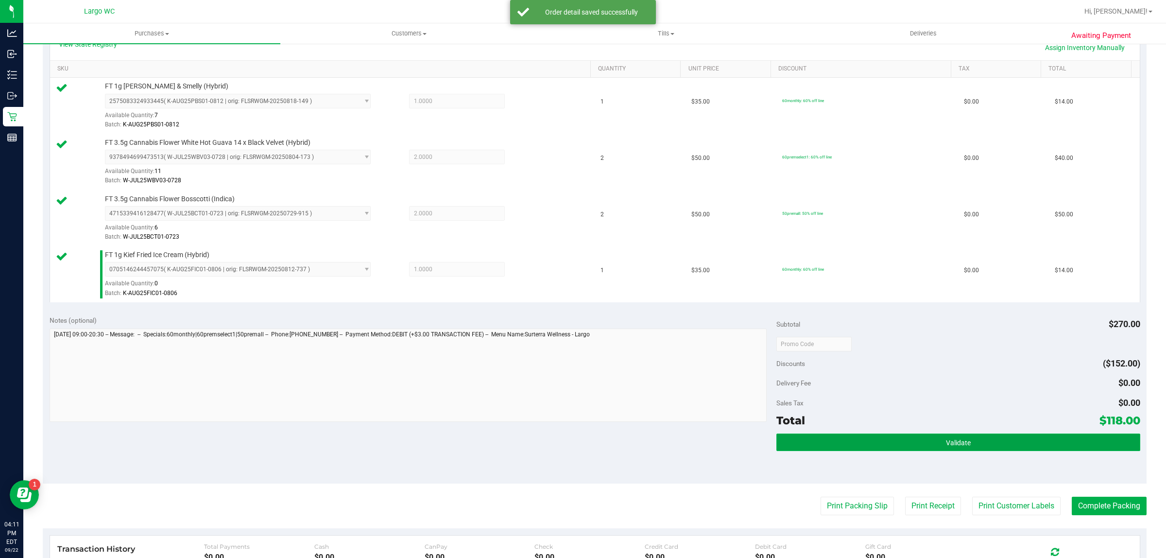
click at [910, 449] on button "Validate" at bounding box center [958, 441] width 363 height 17
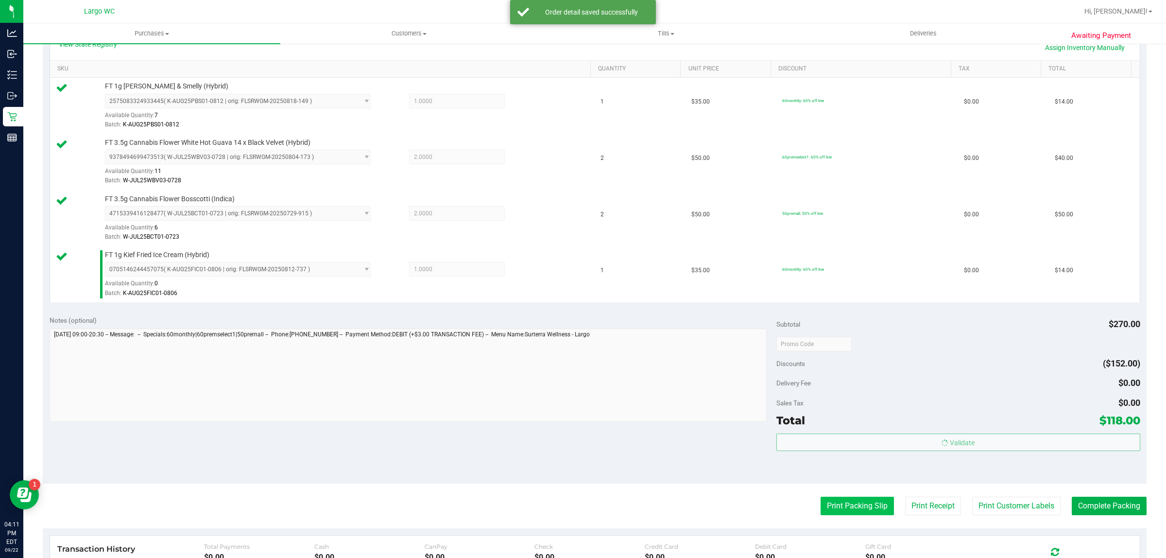
click at [853, 505] on button "Print Packing Slip" at bounding box center [857, 506] width 73 height 18
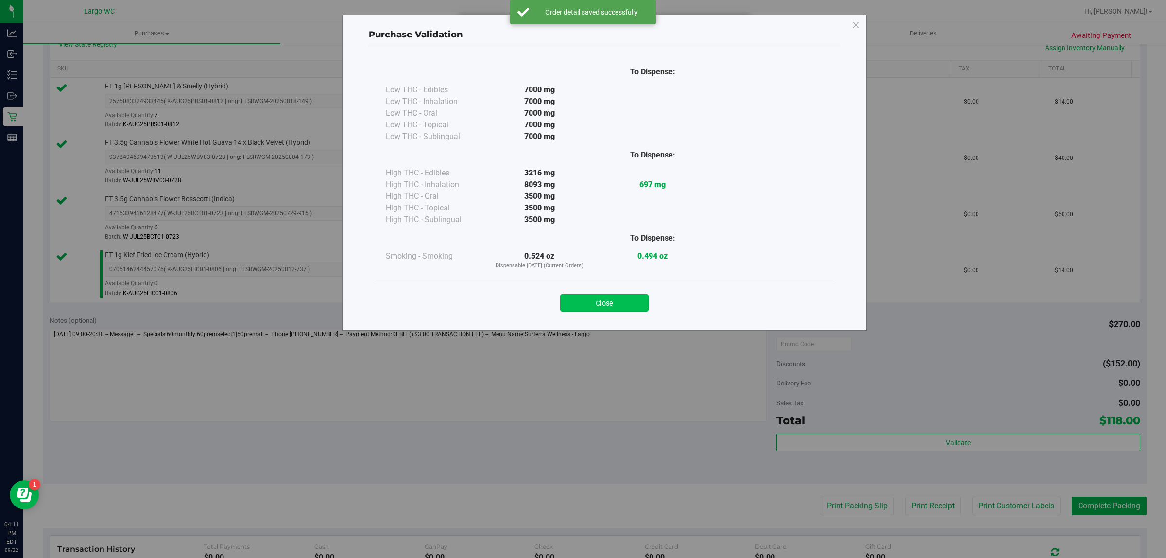
click at [598, 305] on button "Close" at bounding box center [604, 302] width 88 height 17
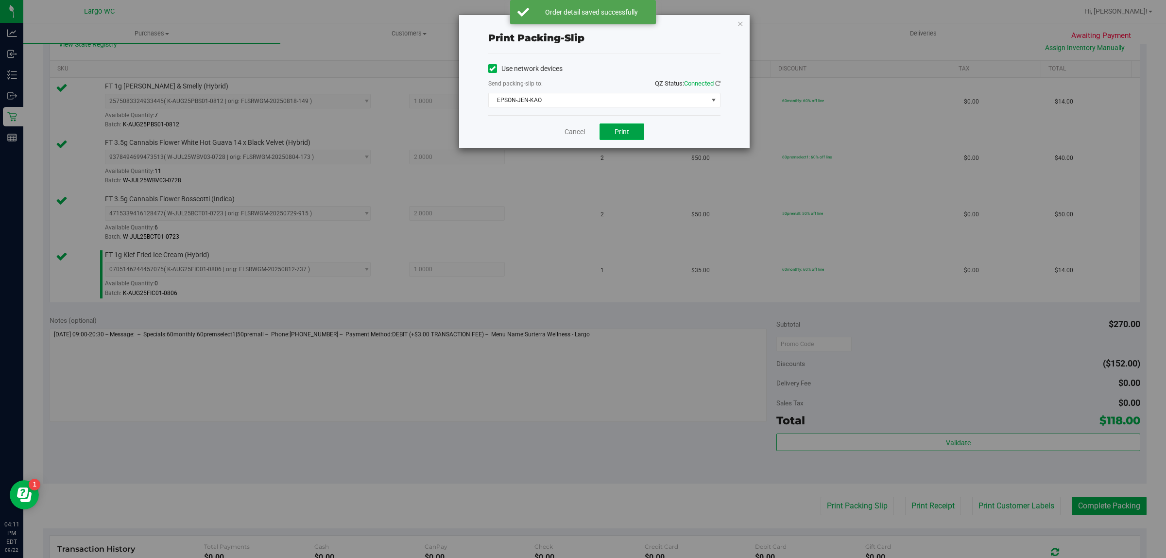
click at [619, 132] on span "Print" at bounding box center [622, 132] width 15 height 8
click at [569, 132] on link "Cancel" at bounding box center [575, 132] width 20 height 10
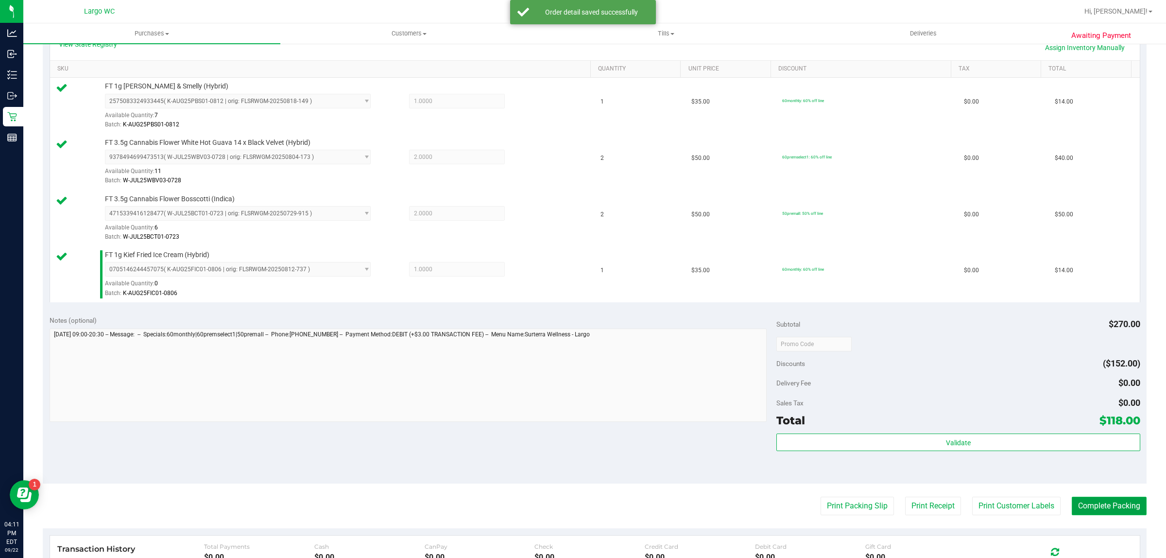
click at [1093, 508] on button "Complete Packing" at bounding box center [1109, 506] width 75 height 18
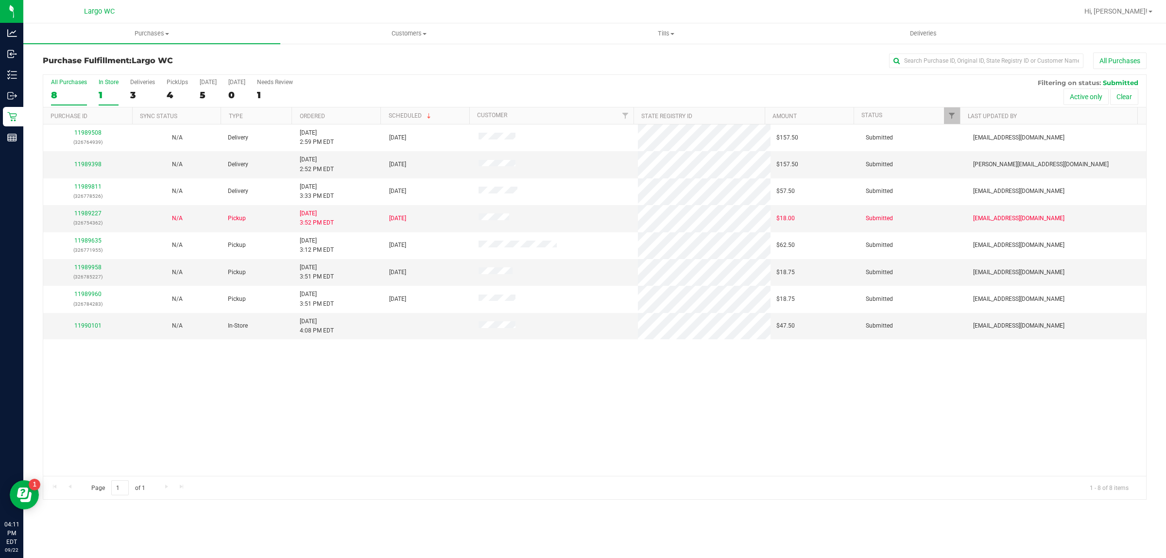
click at [100, 94] on div "1" at bounding box center [109, 94] width 20 height 11
click at [0, 0] on input "In Store 1" at bounding box center [0, 0] width 0 height 0
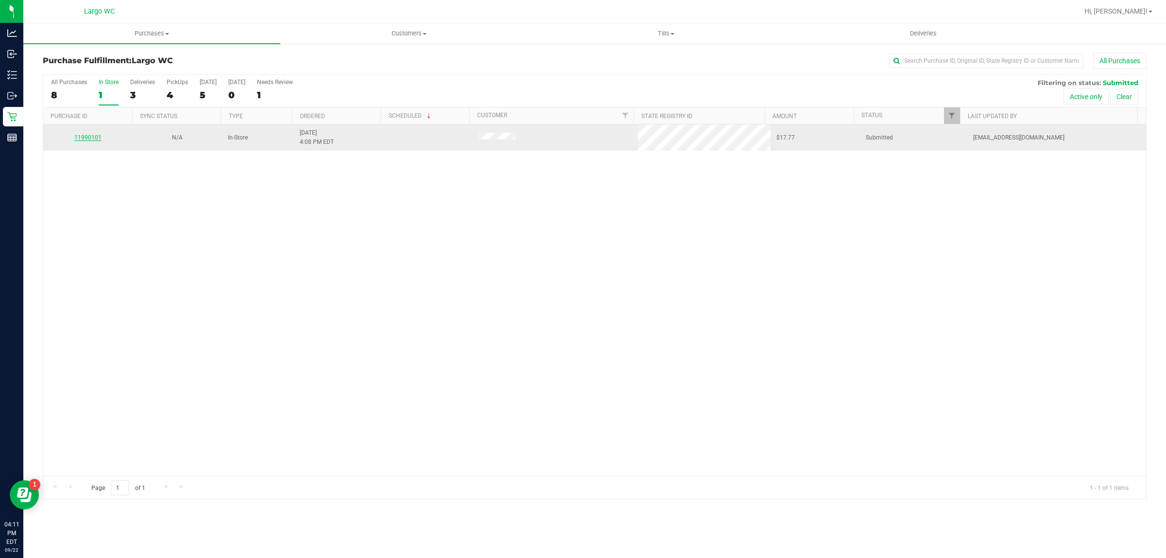
click at [87, 139] on link "11990101" at bounding box center [87, 137] width 27 height 7
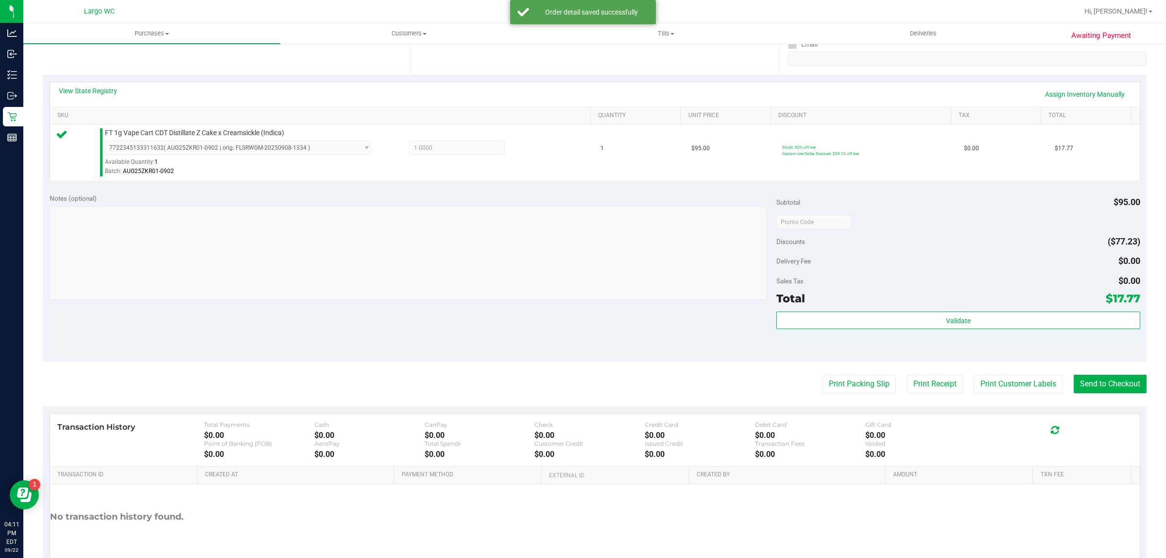
scroll to position [236, 0]
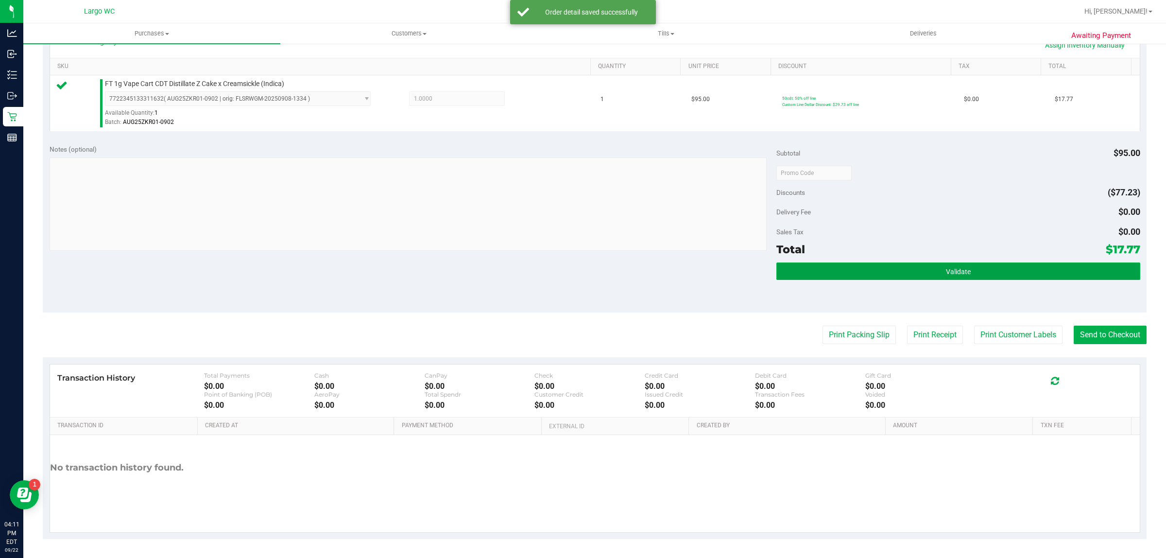
click at [999, 276] on button "Validate" at bounding box center [958, 270] width 363 height 17
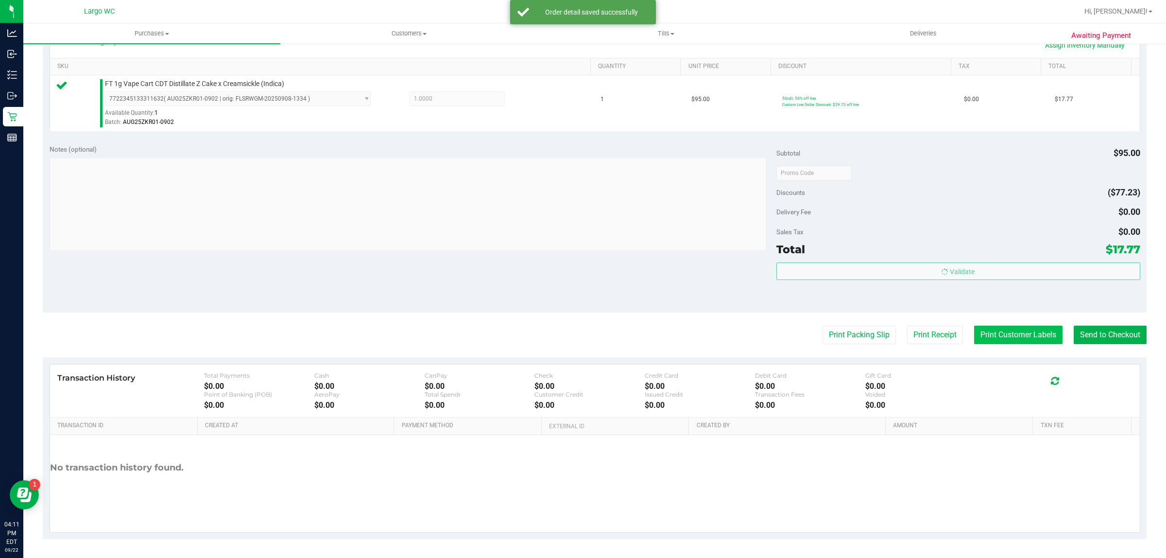
click at [1010, 331] on button "Print Customer Labels" at bounding box center [1018, 335] width 88 height 18
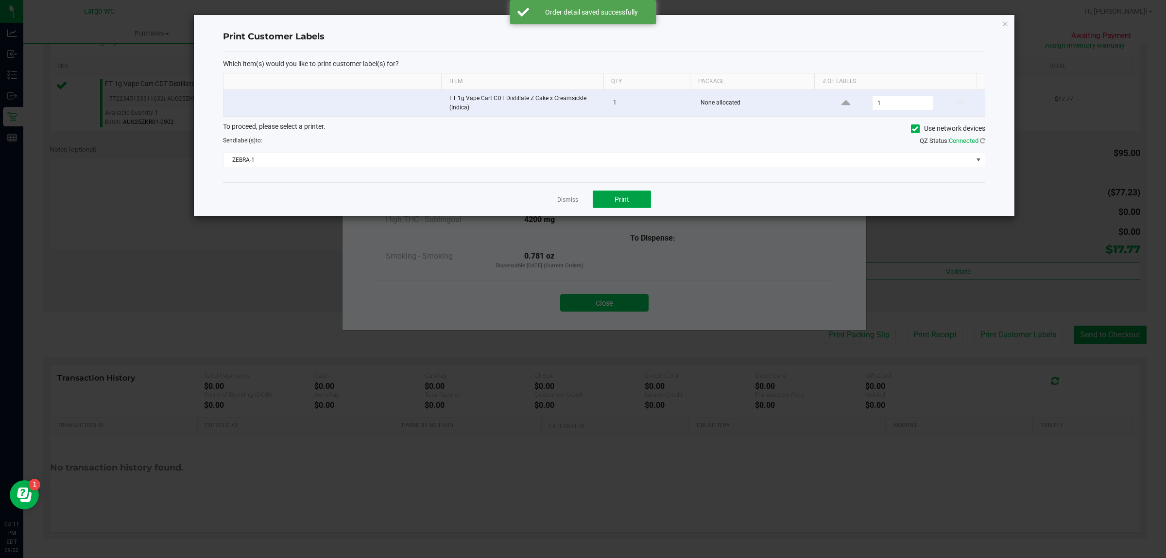
click at [627, 207] on button "Print" at bounding box center [622, 198] width 58 height 17
click at [561, 200] on link "Dismiss" at bounding box center [567, 200] width 21 height 8
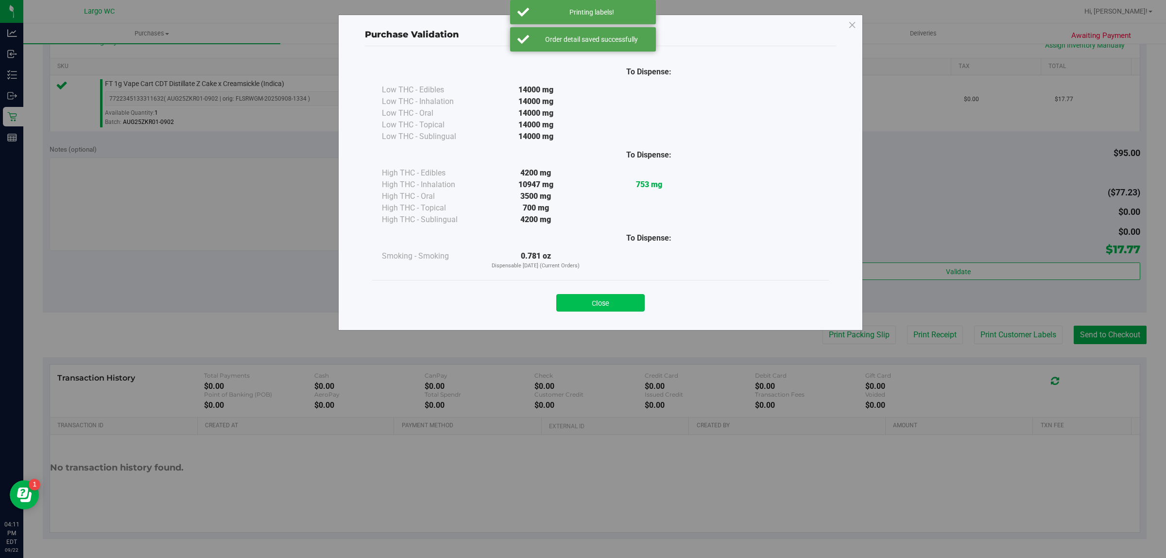
click at [609, 295] on button "Close" at bounding box center [600, 302] width 88 height 17
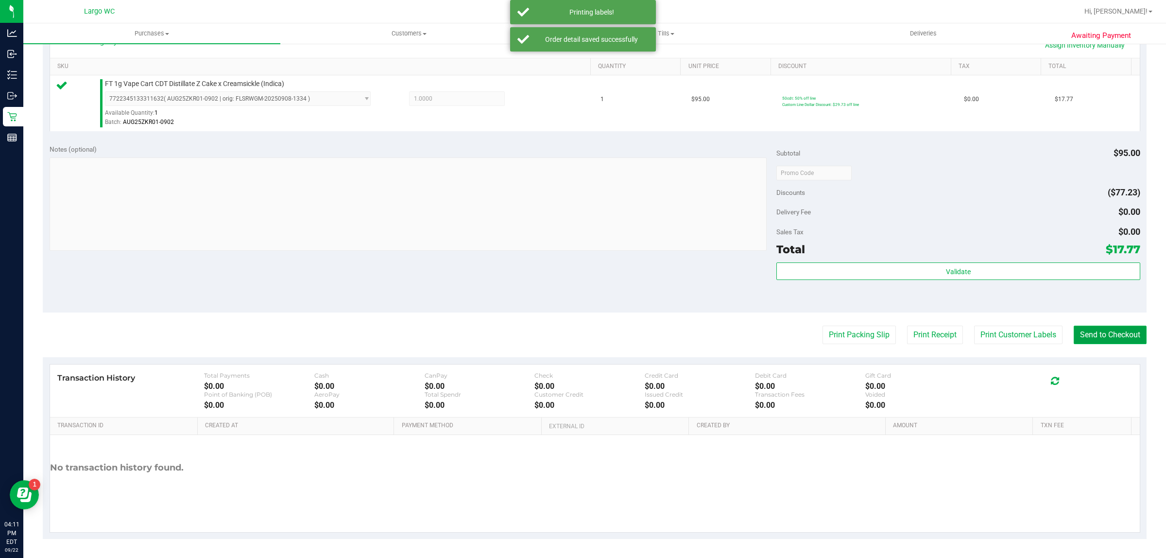
click at [1109, 335] on button "Send to Checkout" at bounding box center [1110, 335] width 73 height 18
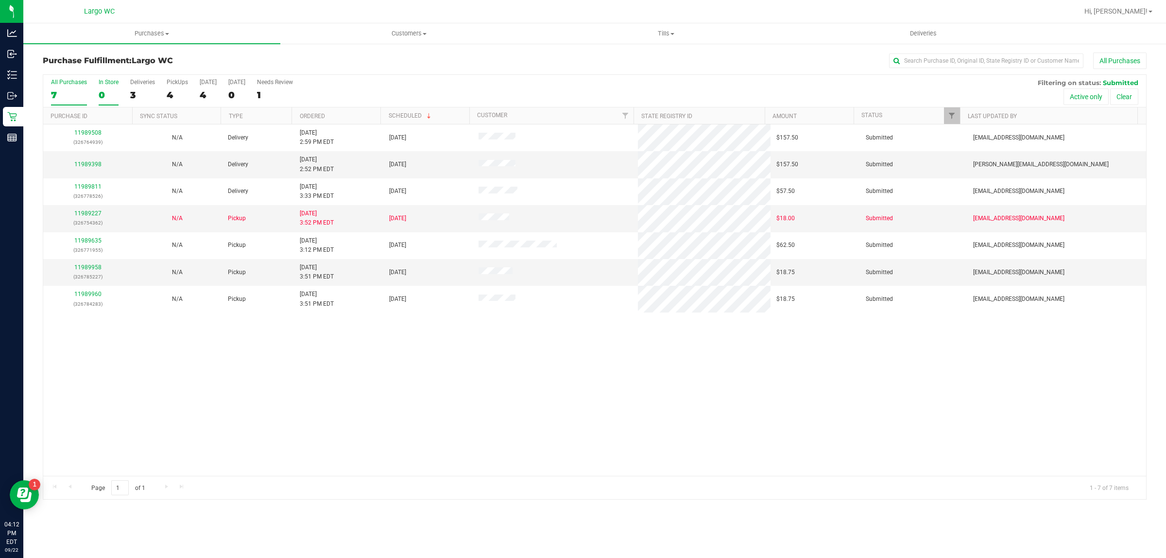
click at [110, 88] on label "In Store 0" at bounding box center [109, 92] width 20 height 27
click at [0, 0] on input "In Store 0" at bounding box center [0, 0] width 0 height 0
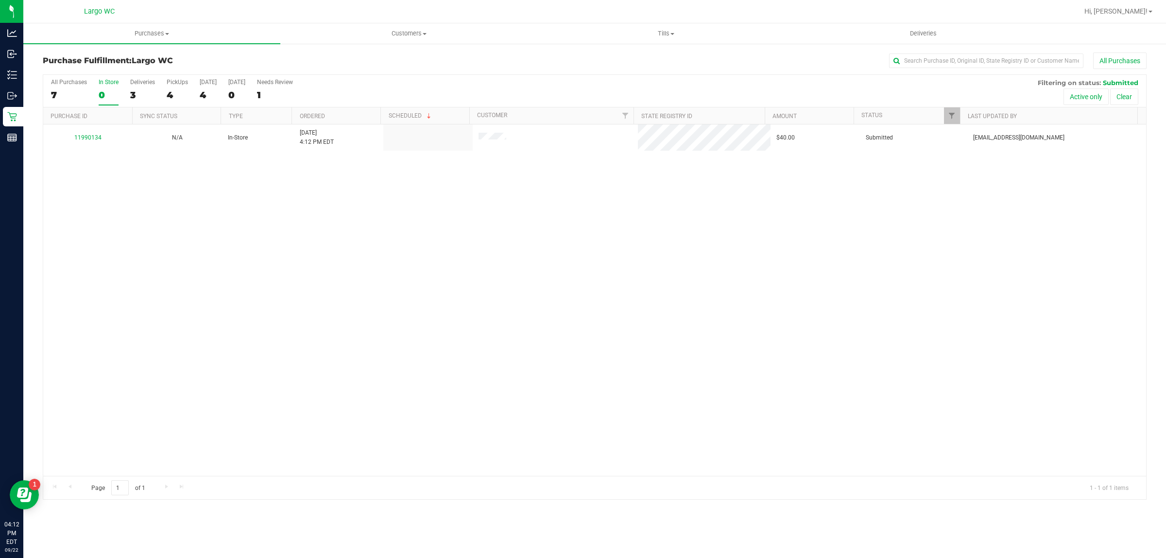
click at [94, 134] on div "11990134" at bounding box center [88, 137] width 78 height 9
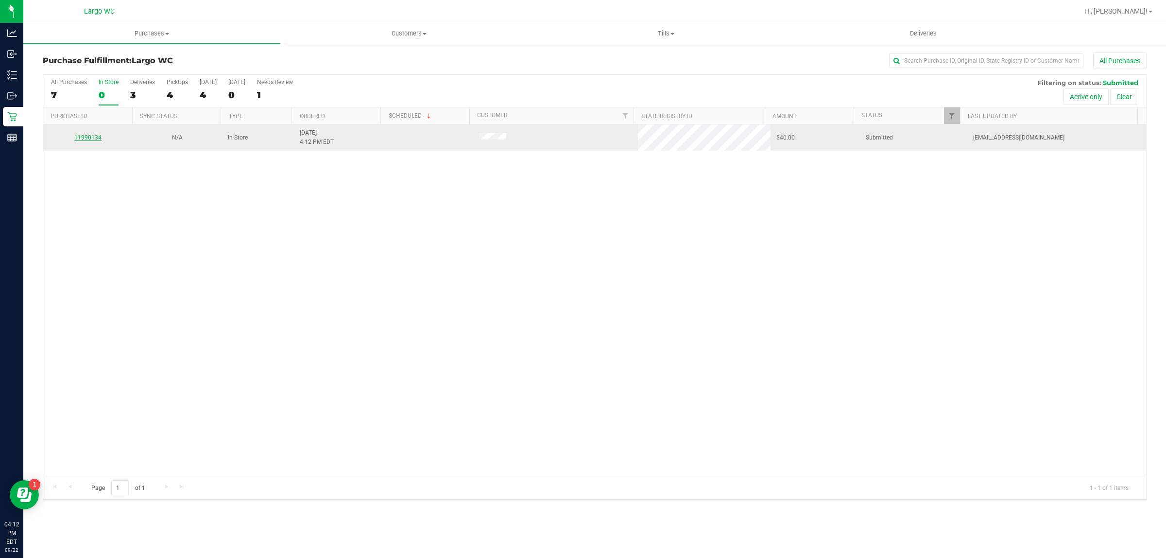
click at [94, 141] on link "11990134" at bounding box center [87, 137] width 27 height 7
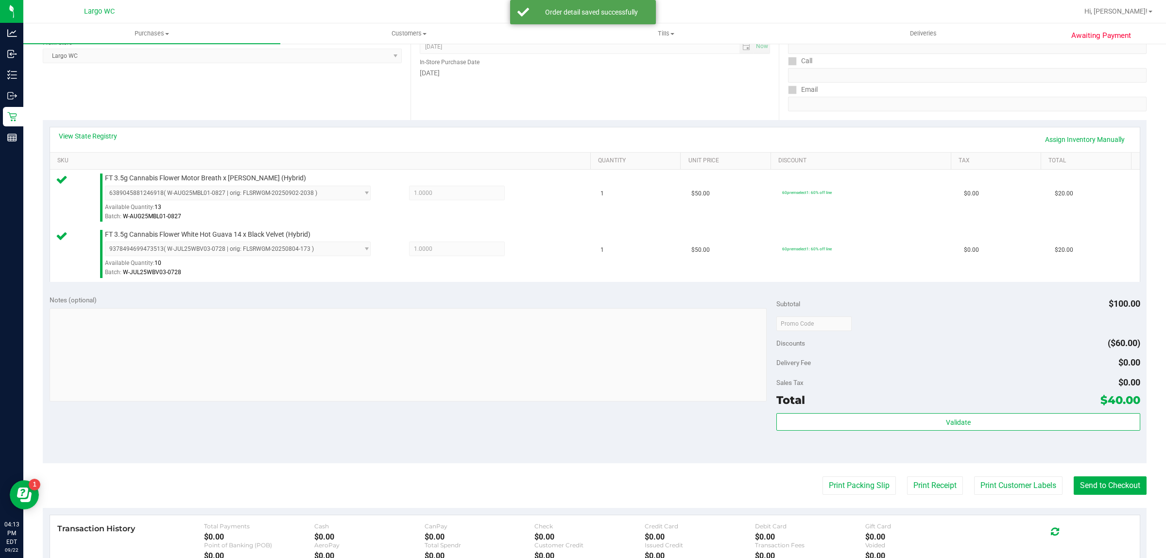
scroll to position [144, 0]
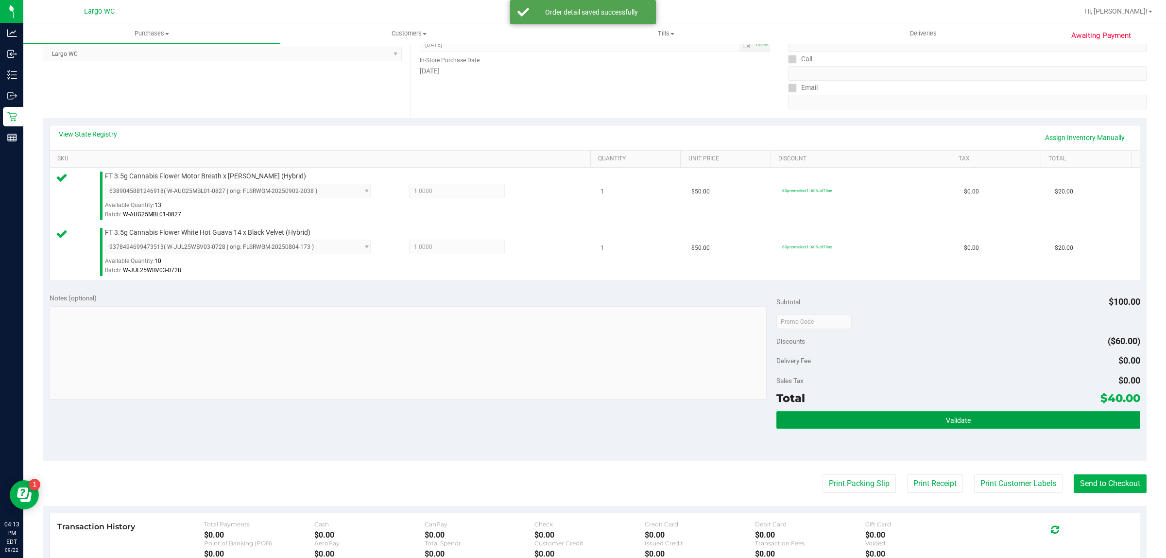
click at [1007, 414] on button "Validate" at bounding box center [958, 419] width 363 height 17
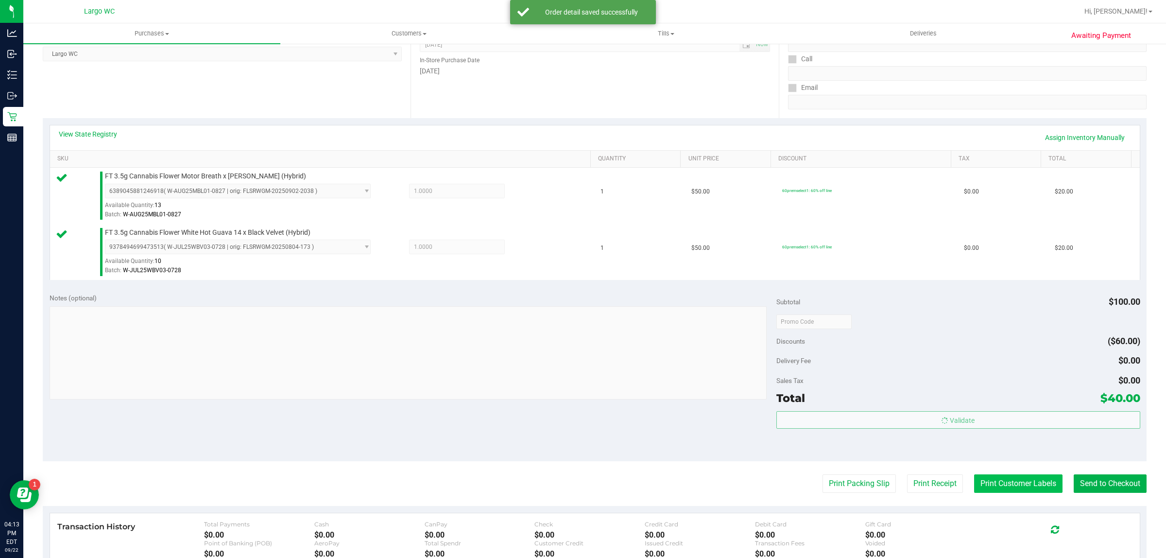
click at [999, 482] on button "Print Customer Labels" at bounding box center [1018, 483] width 88 height 18
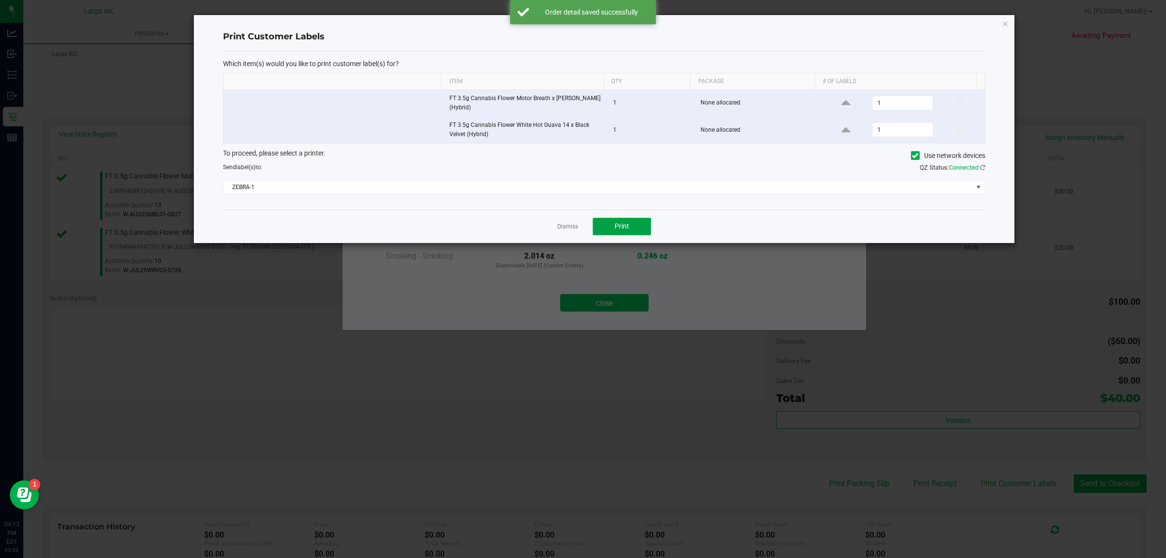
click at [622, 226] on span "Print" at bounding box center [622, 226] width 15 height 8
click at [559, 229] on link "Dismiss" at bounding box center [567, 227] width 21 height 8
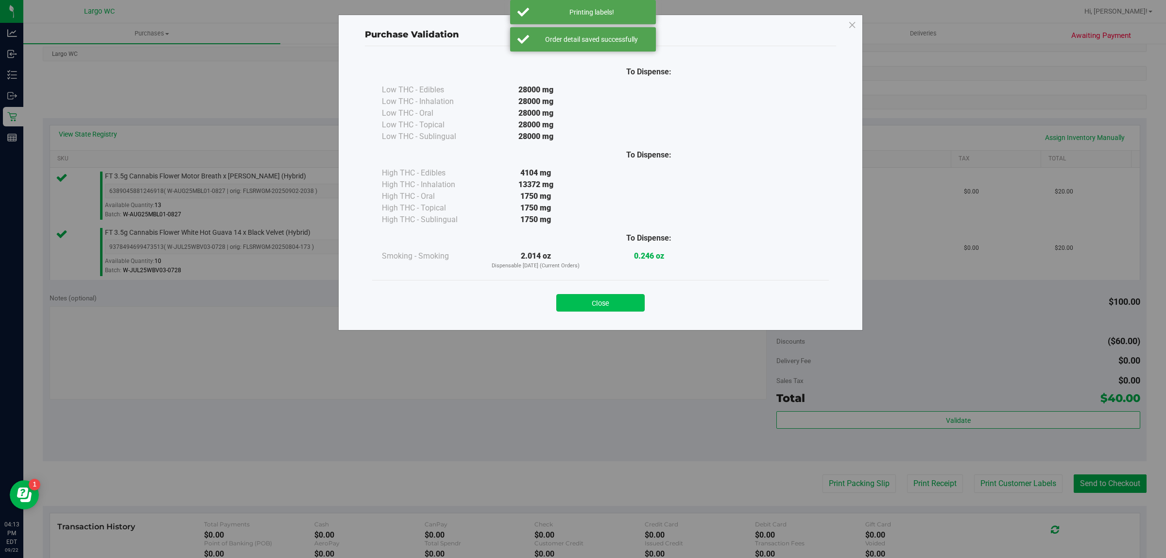
click at [611, 309] on button "Close" at bounding box center [600, 302] width 88 height 17
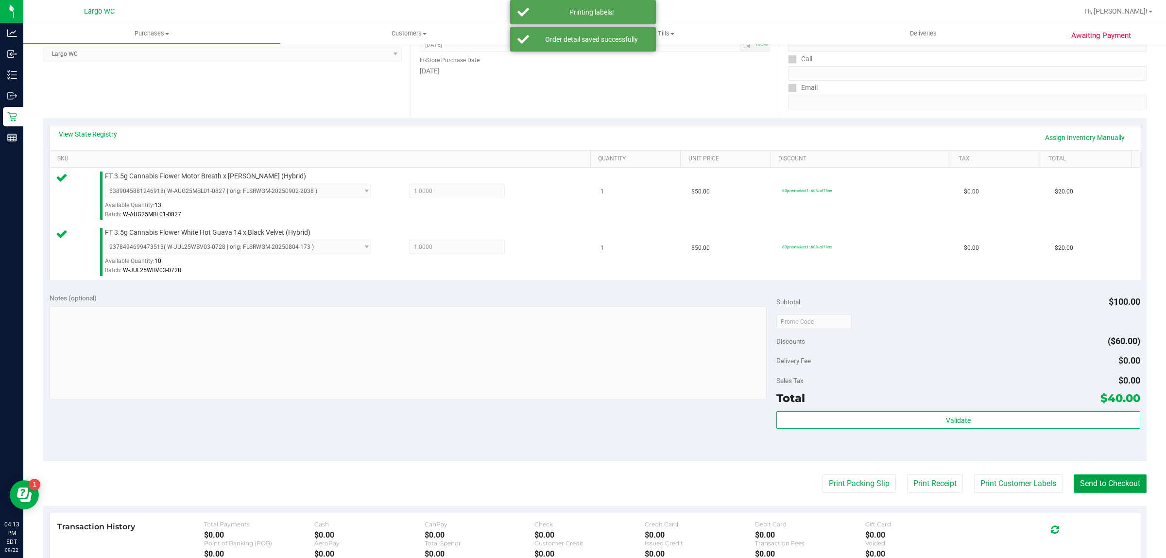
click at [1092, 481] on button "Send to Checkout" at bounding box center [1110, 483] width 73 height 18
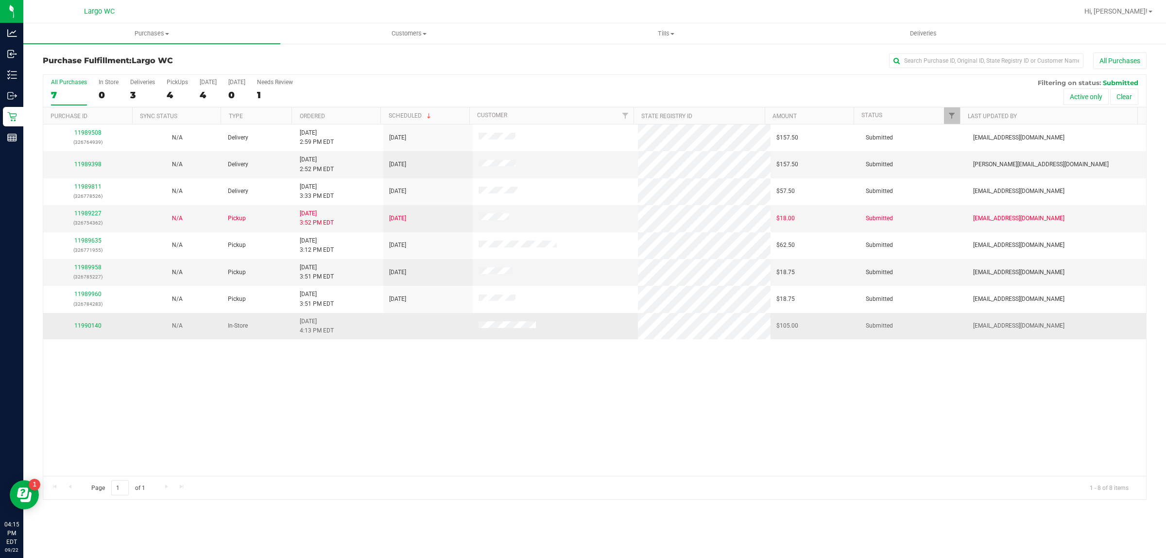
click at [88, 330] on div "11990140" at bounding box center [88, 325] width 78 height 9
click at [86, 327] on link "11990140" at bounding box center [87, 325] width 27 height 7
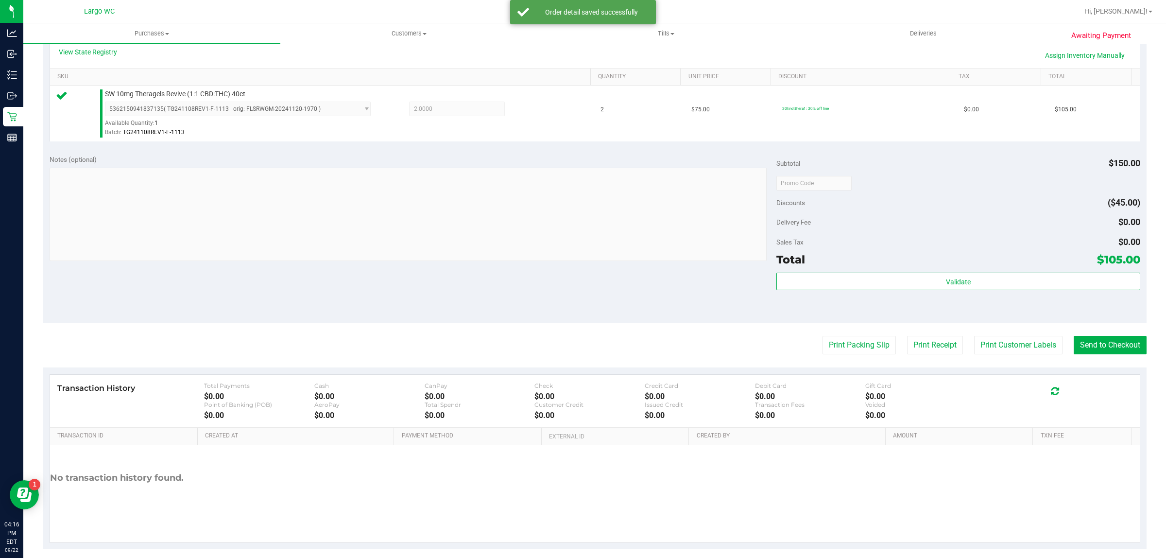
scroll to position [223, 0]
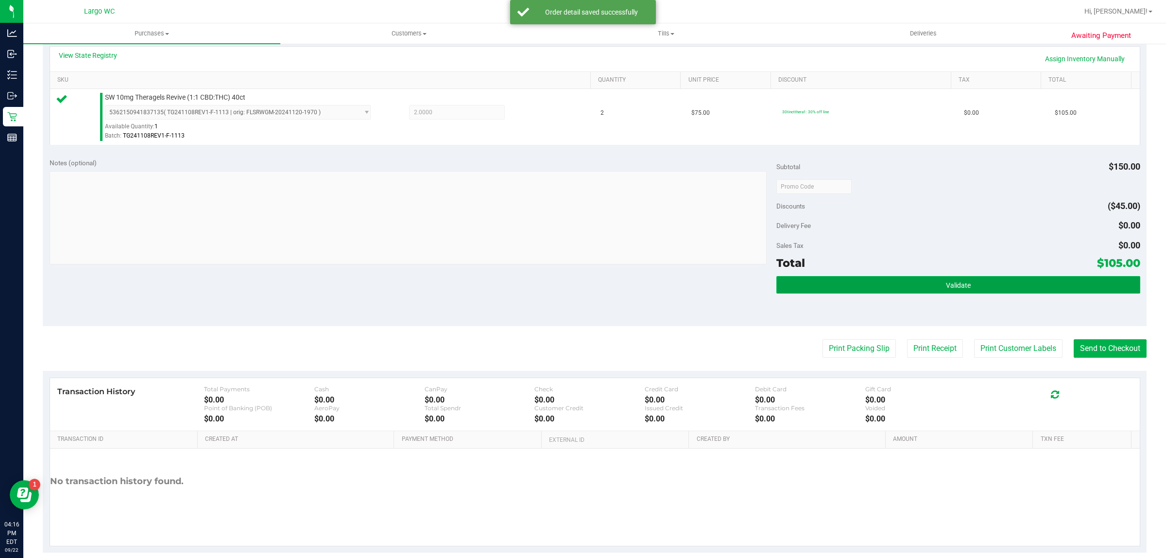
click at [1015, 283] on button "Validate" at bounding box center [958, 284] width 363 height 17
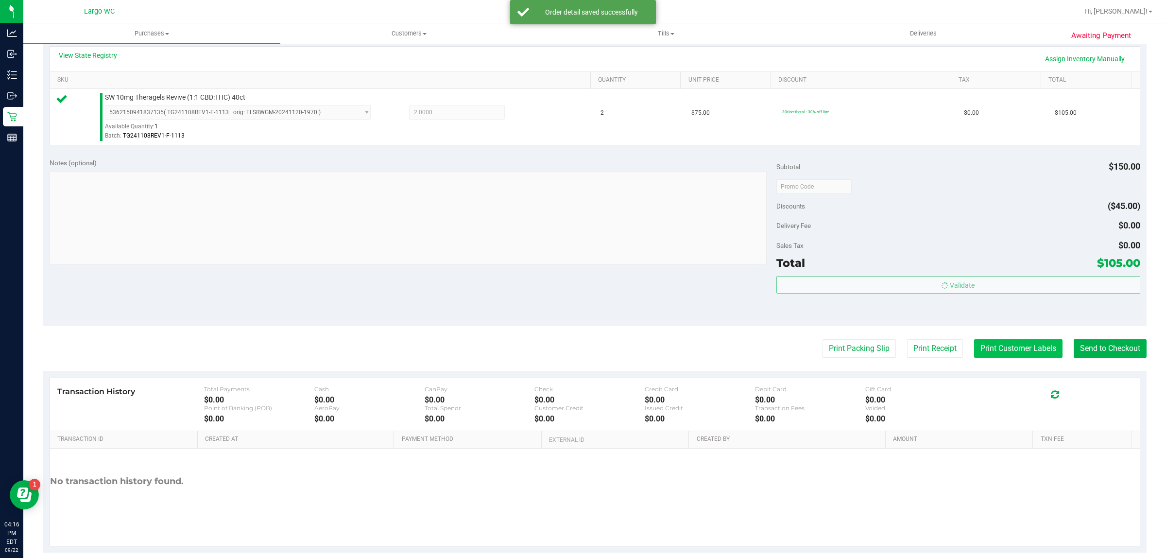
click at [1011, 346] on button "Print Customer Labels" at bounding box center [1018, 348] width 88 height 18
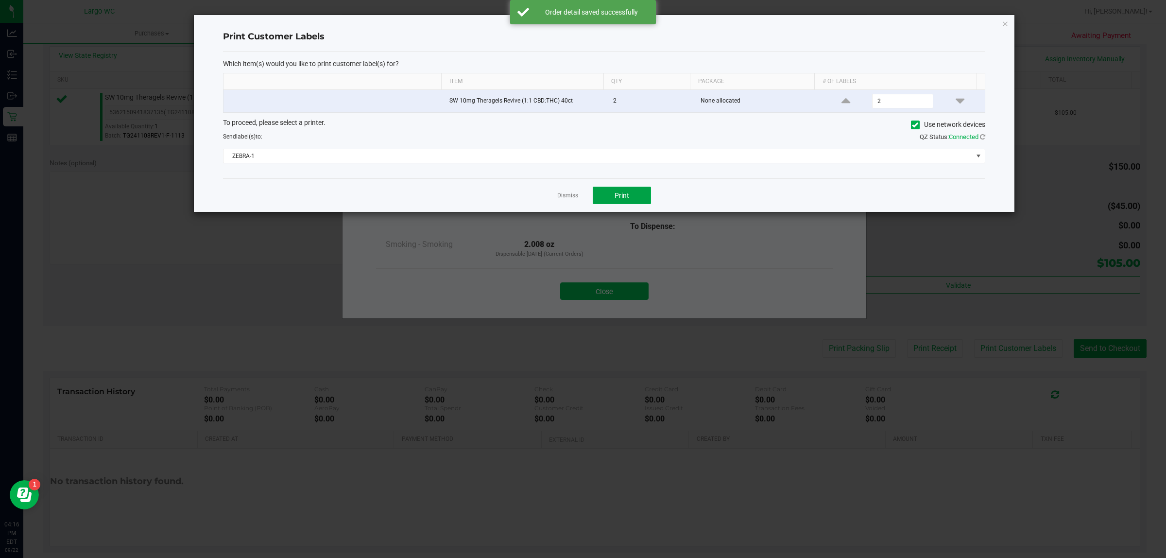
click at [627, 192] on span "Print" at bounding box center [622, 195] width 15 height 8
click at [579, 195] on div "Dismiss Print" at bounding box center [604, 195] width 762 height 34
click at [615, 295] on ngb-modal-window "Print Customer Labels Which item(s) would you like to print customer label(s) f…" at bounding box center [587, 279] width 1174 height 558
click at [565, 193] on link "Dismiss" at bounding box center [567, 195] width 21 height 8
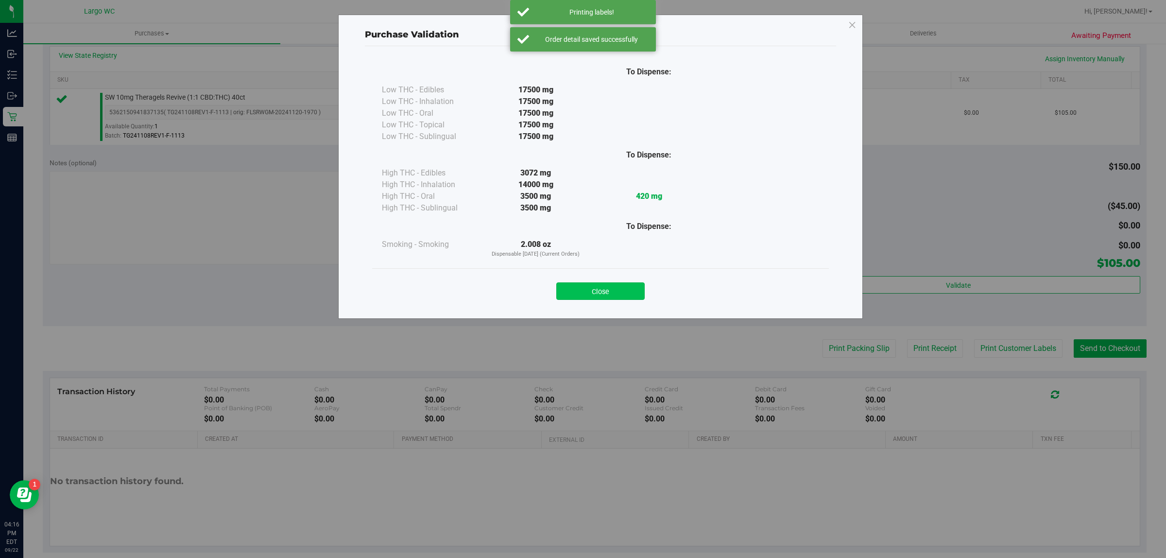
click at [597, 283] on button "Close" at bounding box center [600, 290] width 88 height 17
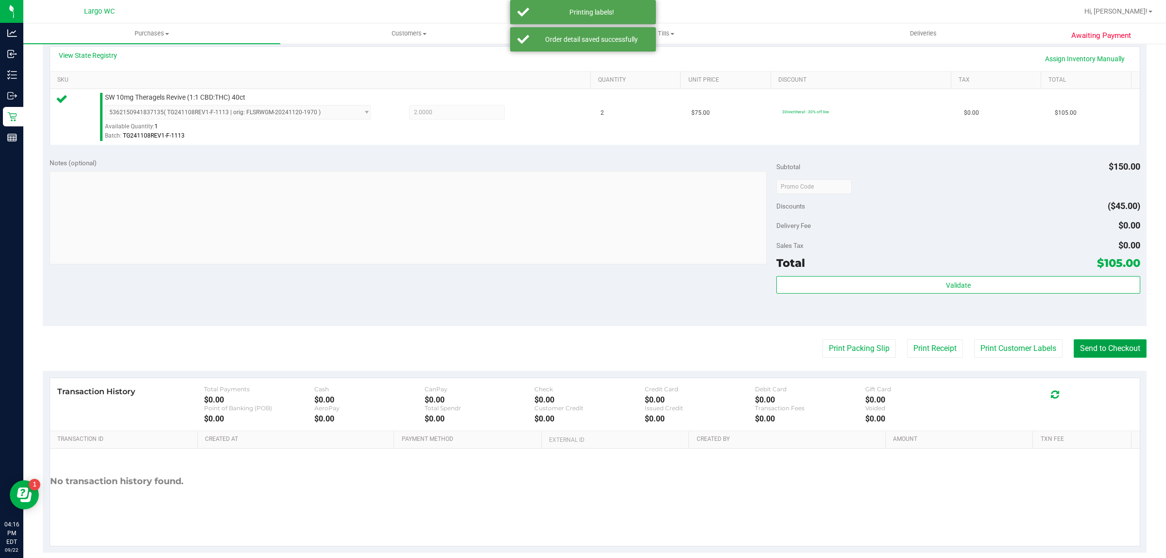
click at [1079, 352] on button "Send to Checkout" at bounding box center [1110, 348] width 73 height 18
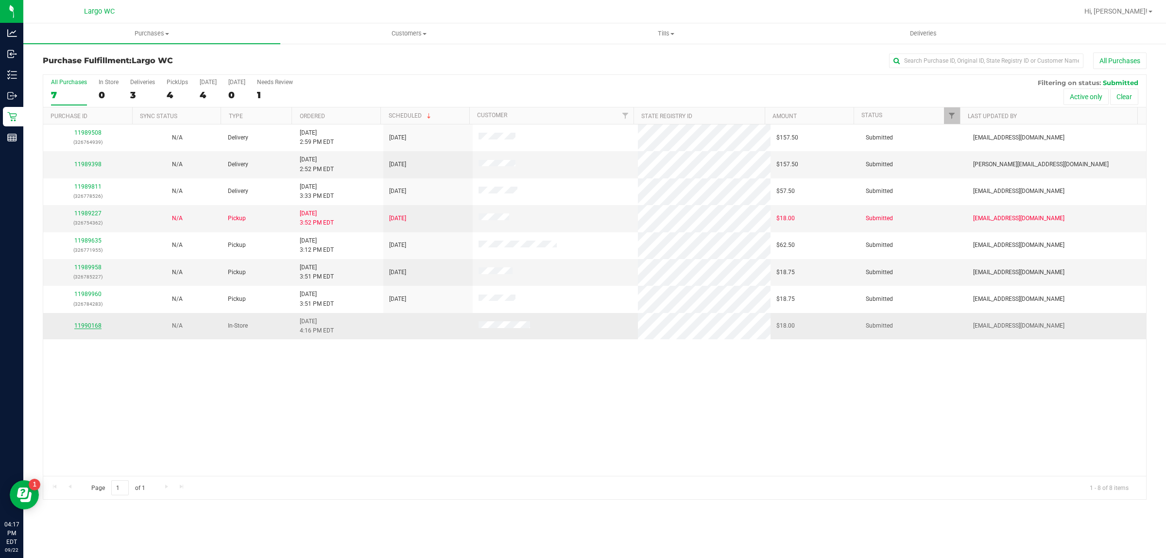
click at [98, 328] on link "11990168" at bounding box center [87, 325] width 27 height 7
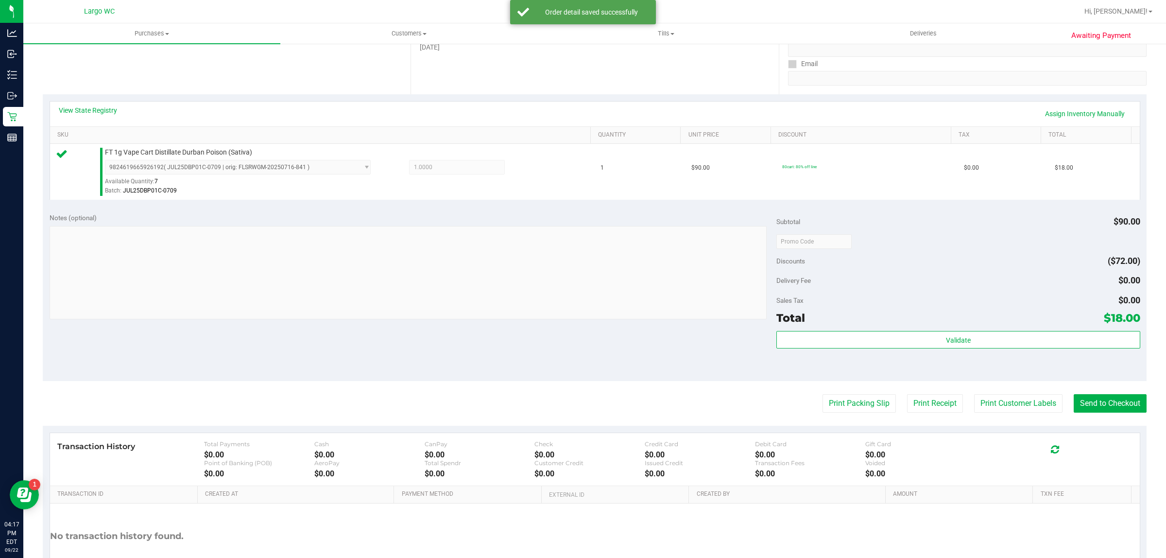
scroll to position [207, 0]
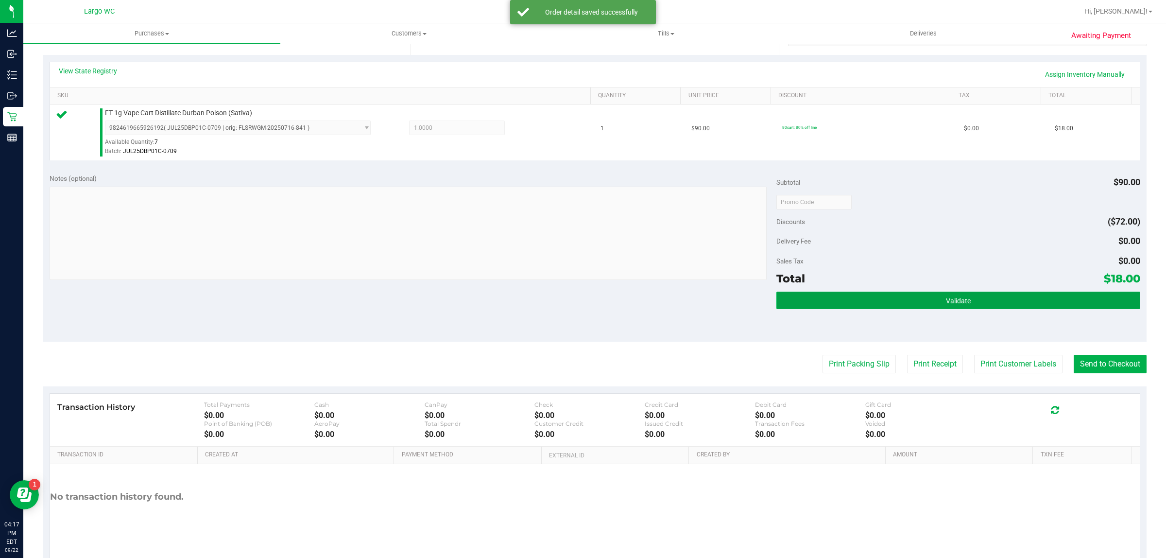
click at [929, 298] on button "Validate" at bounding box center [958, 300] width 363 height 17
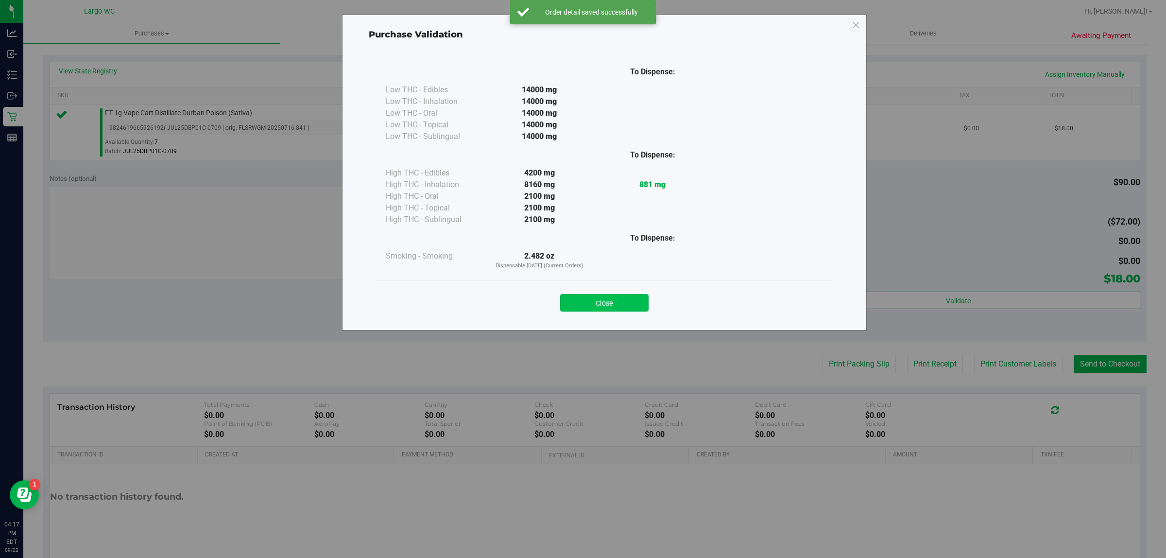
click at [624, 303] on button "Close" at bounding box center [604, 302] width 88 height 17
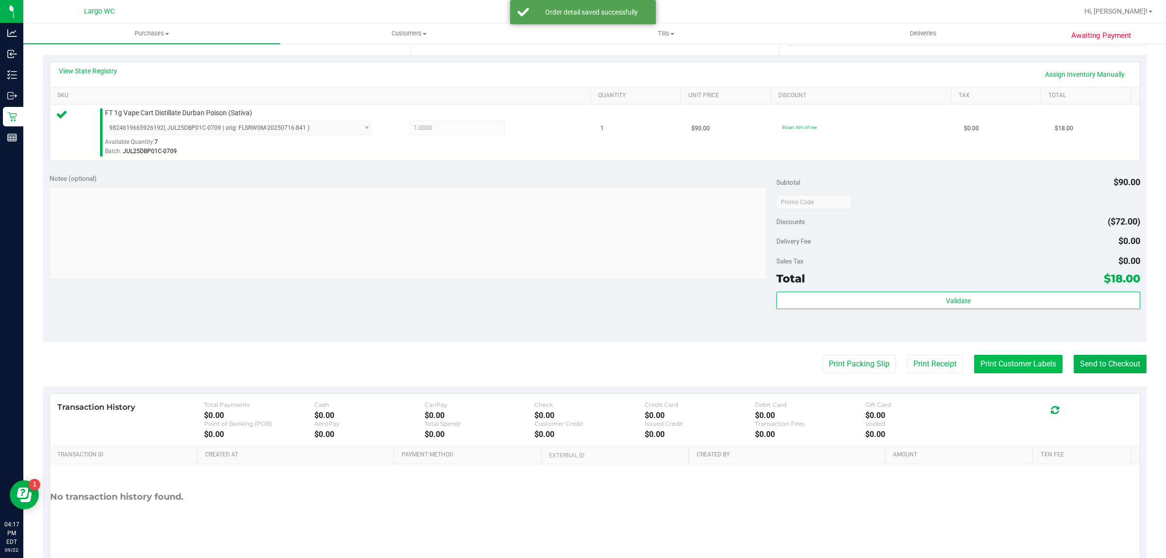
click at [995, 363] on button "Print Customer Labels" at bounding box center [1018, 364] width 88 height 18
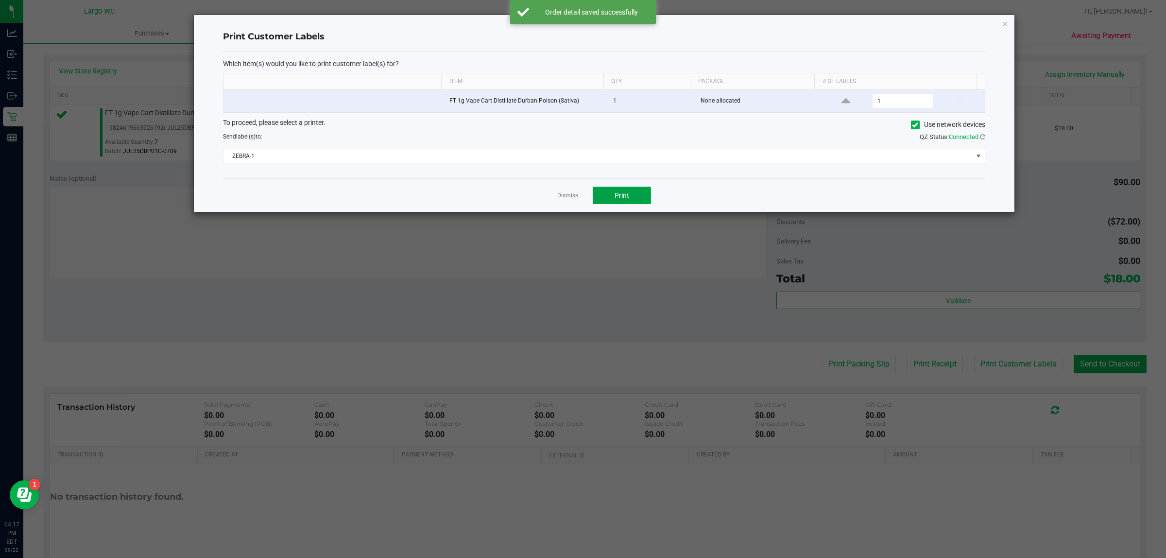
click at [633, 200] on button "Print" at bounding box center [622, 195] width 58 height 17
click at [1005, 21] on icon "button" at bounding box center [1005, 23] width 7 height 12
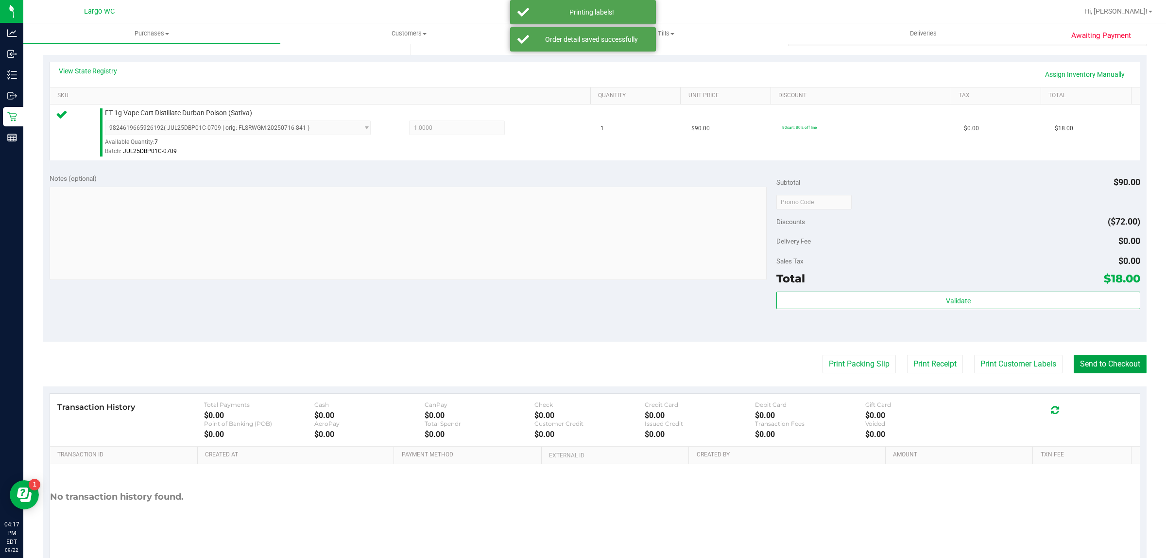
click at [1097, 365] on button "Send to Checkout" at bounding box center [1110, 364] width 73 height 18
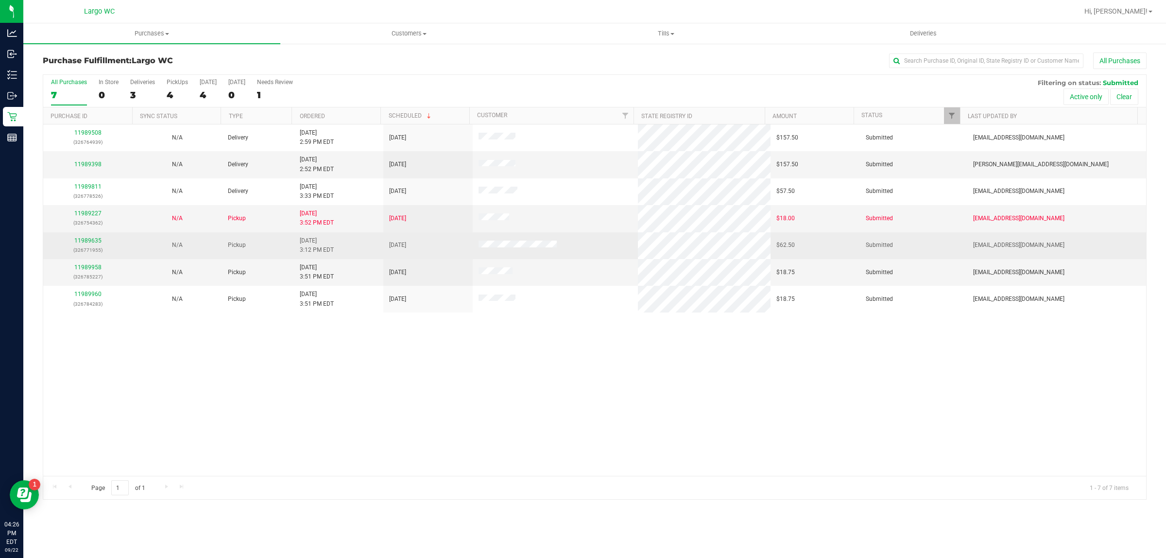
click at [88, 238] on div "11989635 (326771955)" at bounding box center [88, 245] width 78 height 18
click at [91, 243] on link "11989635" at bounding box center [87, 240] width 27 height 7
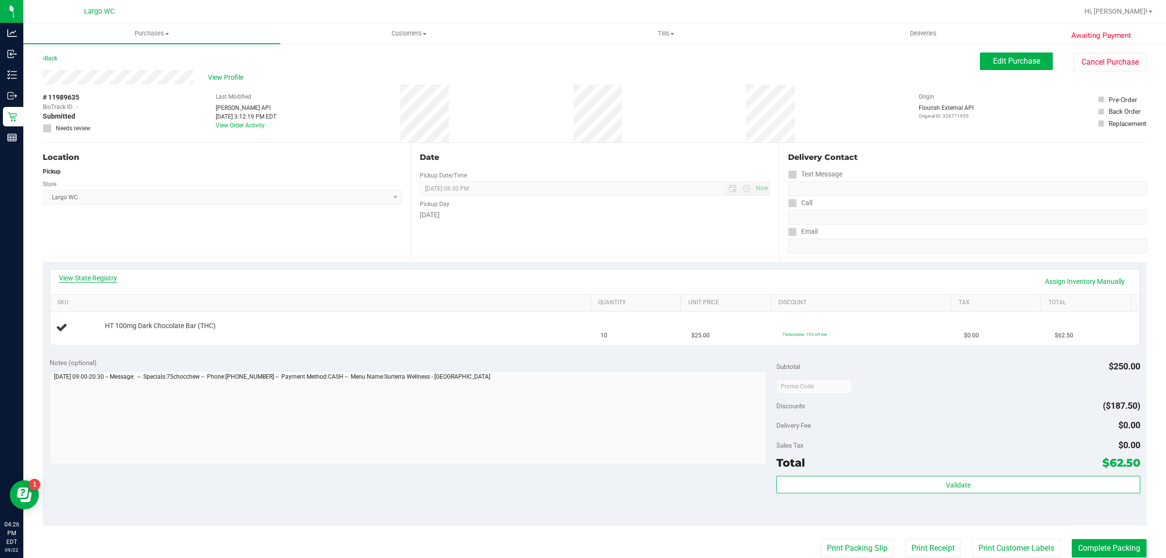
click at [70, 279] on link "View State Registry" at bounding box center [88, 278] width 58 height 10
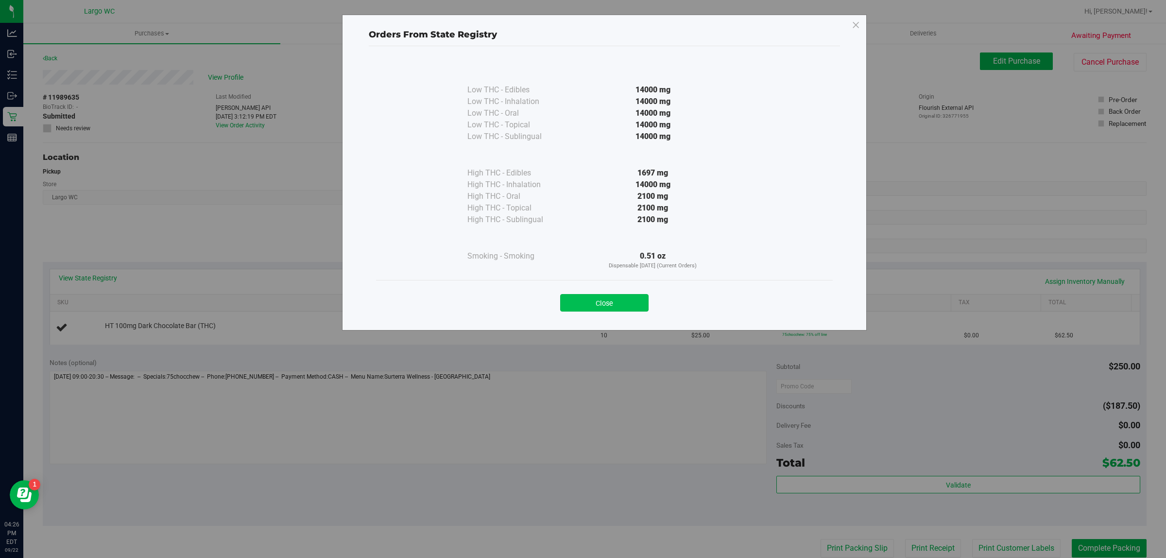
click at [598, 298] on button "Close" at bounding box center [604, 302] width 88 height 17
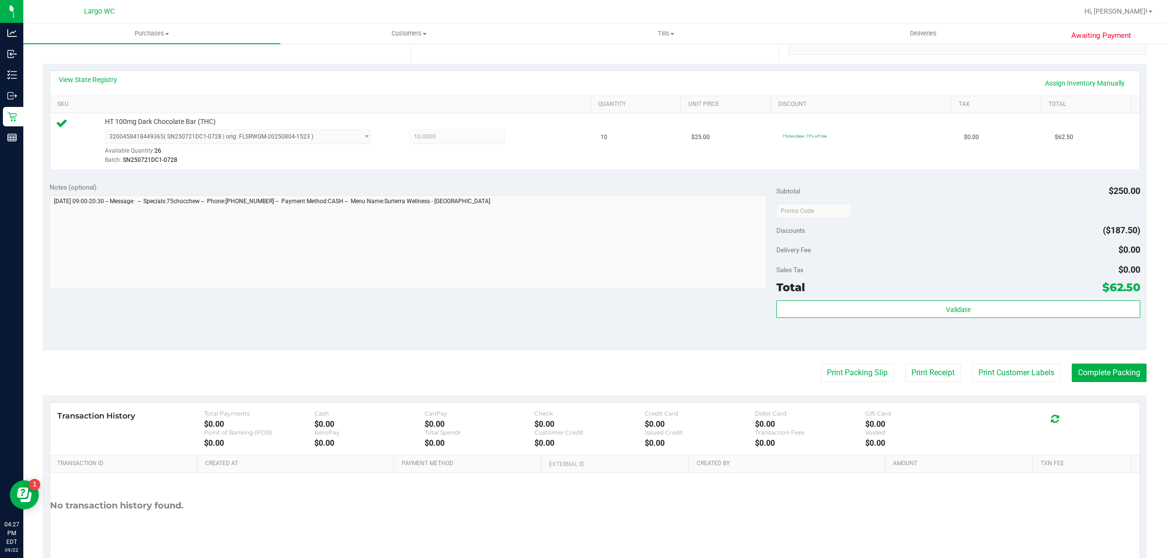
scroll to position [197, 0]
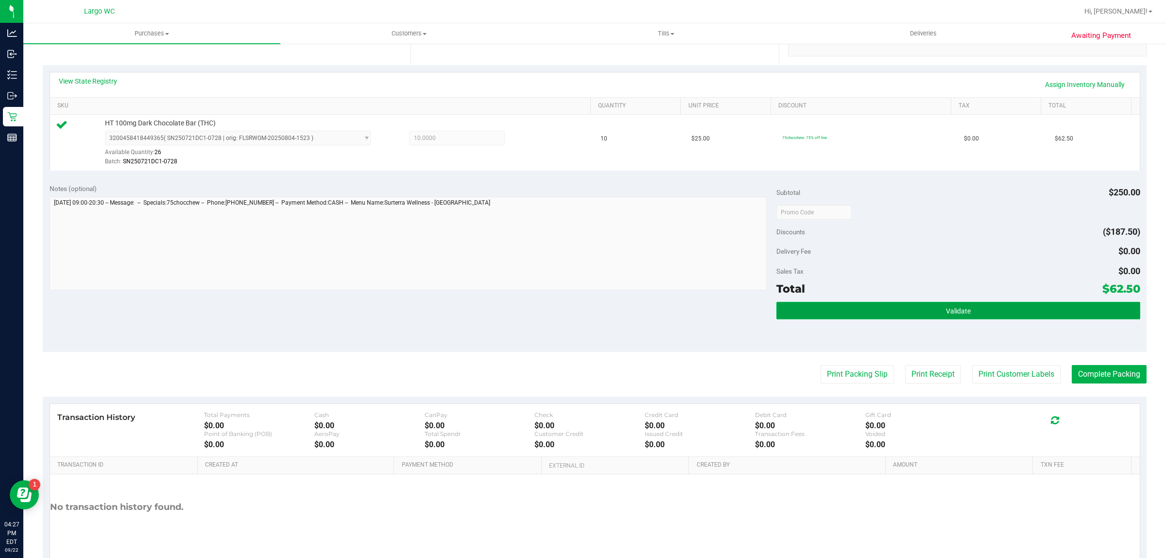
click at [948, 311] on span "Validate" at bounding box center [958, 311] width 25 height 8
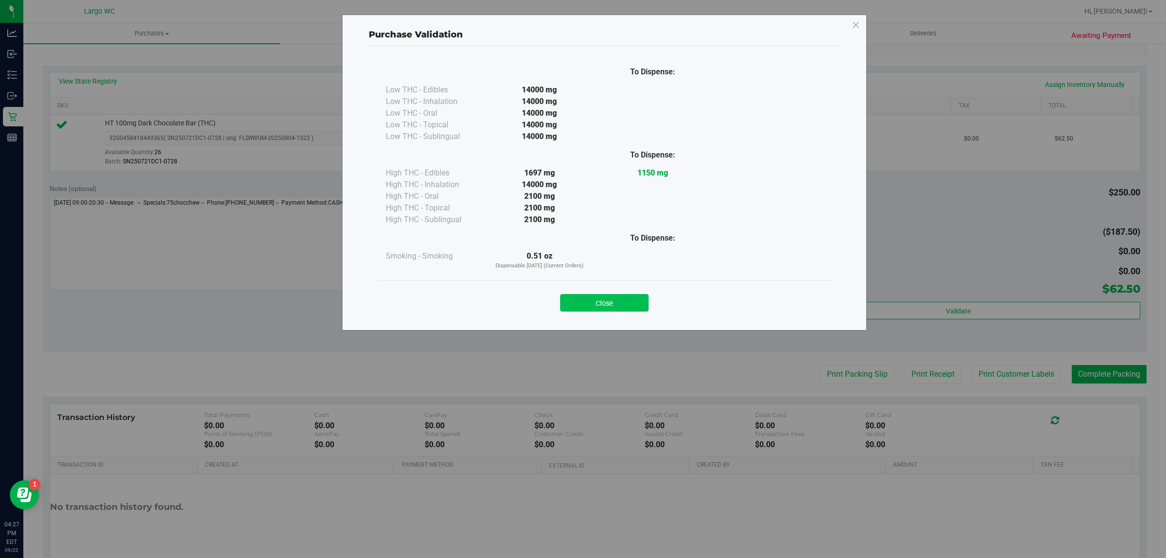
click at [617, 297] on button "Close" at bounding box center [604, 302] width 88 height 17
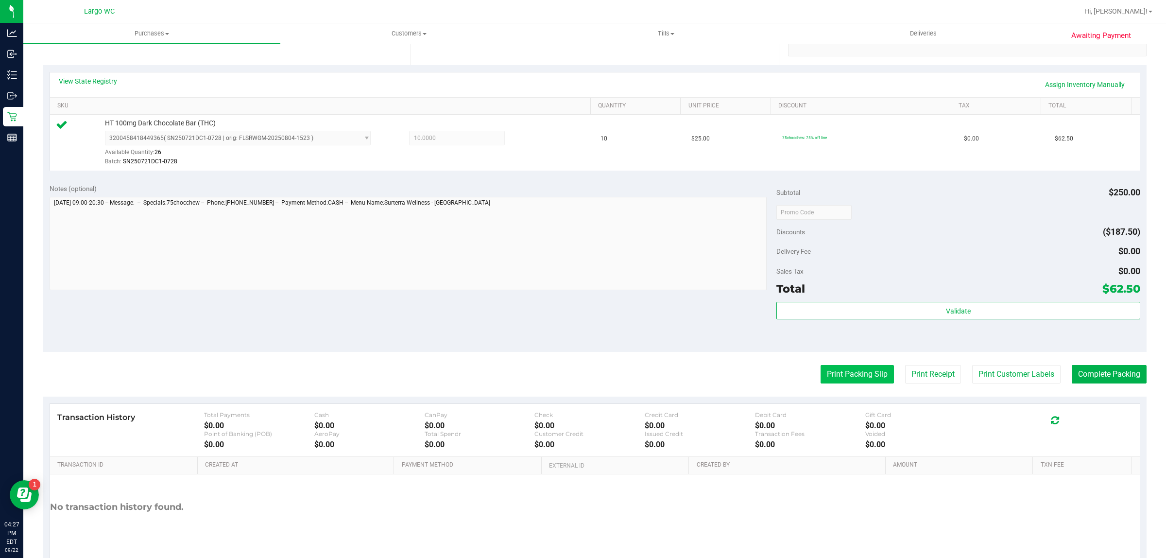
click at [838, 374] on button "Print Packing Slip" at bounding box center [857, 374] width 73 height 18
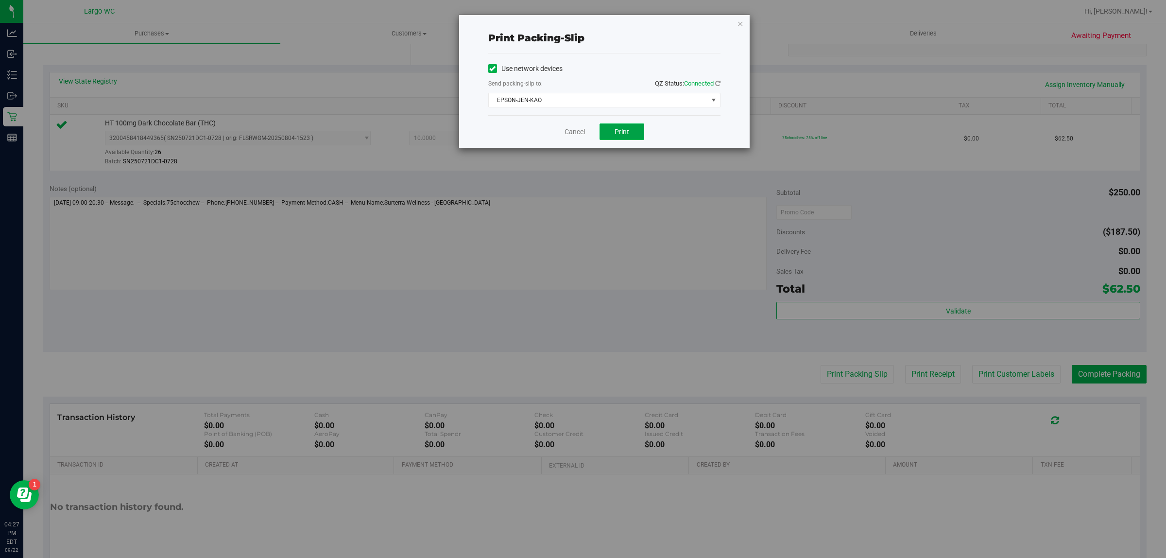
click at [620, 135] on span "Print" at bounding box center [622, 132] width 15 height 8
click at [567, 132] on link "Cancel" at bounding box center [575, 132] width 20 height 10
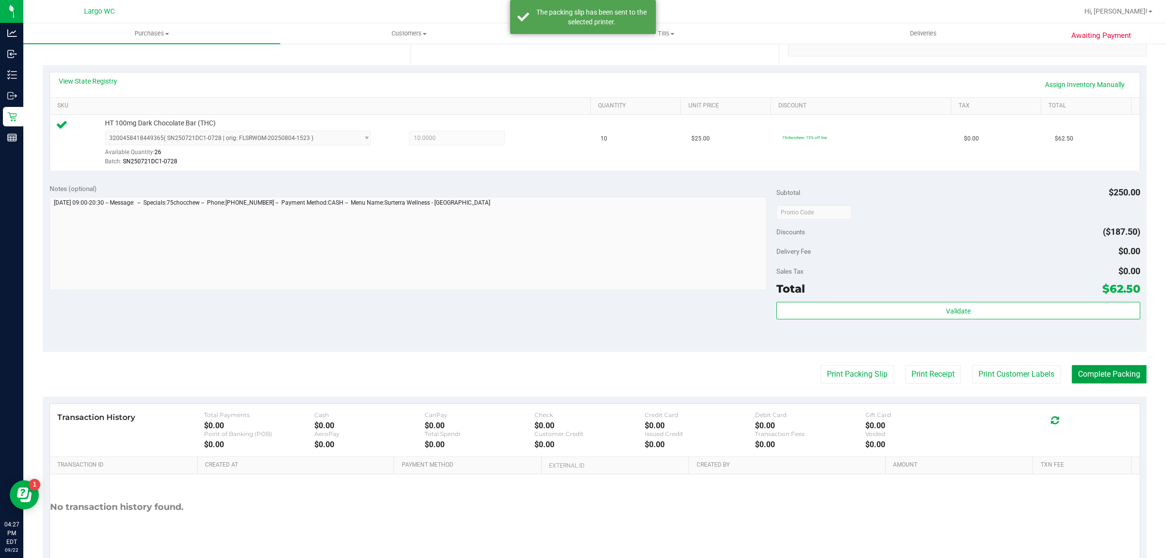
click at [1089, 367] on button "Complete Packing" at bounding box center [1109, 374] width 75 height 18
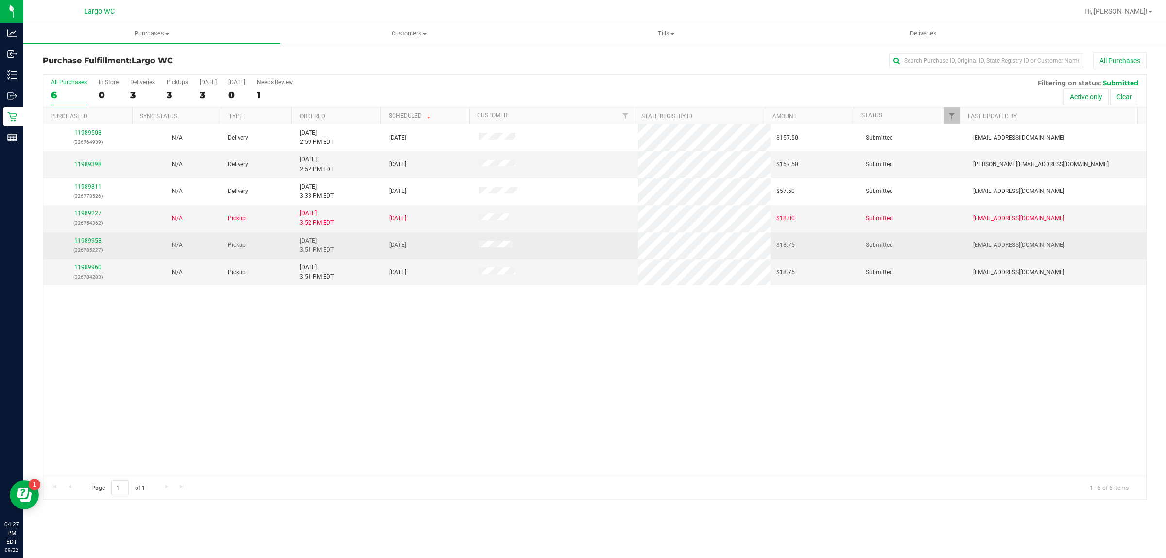
click at [91, 242] on link "11989958" at bounding box center [87, 240] width 27 height 7
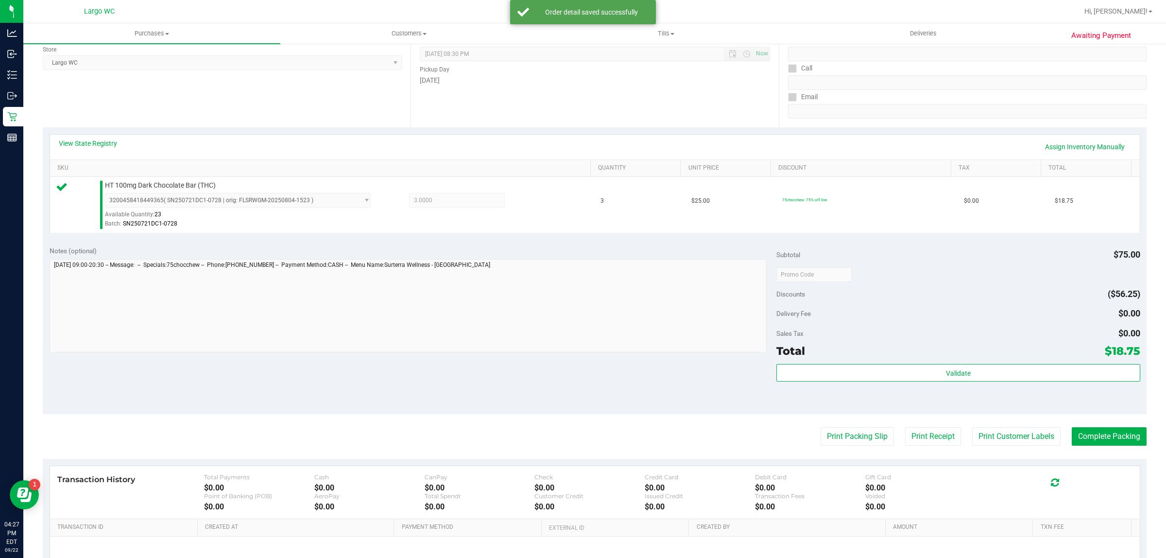
scroll to position [168, 0]
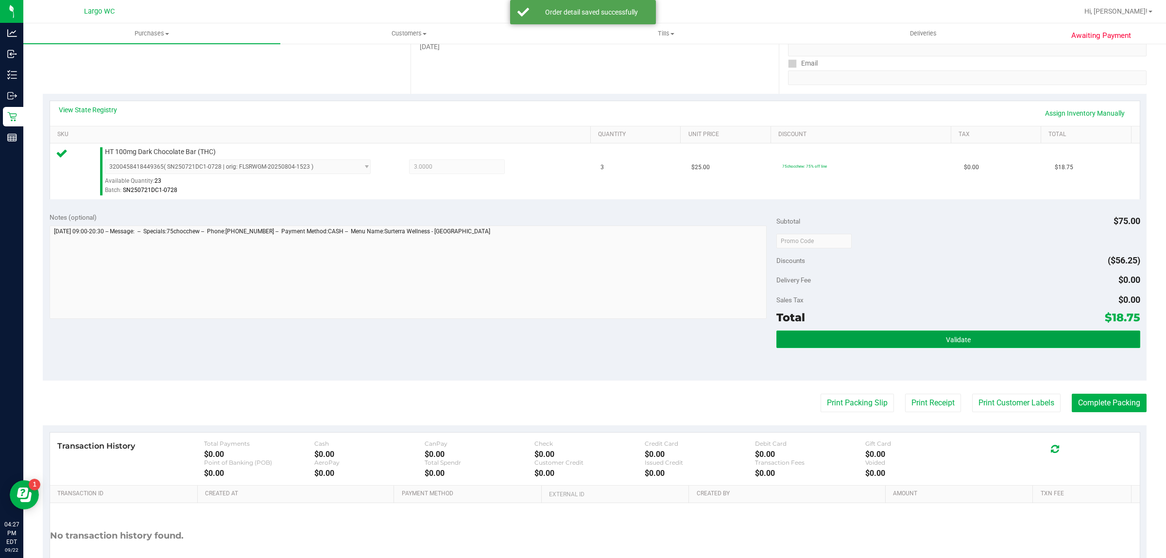
click at [997, 344] on button "Validate" at bounding box center [958, 338] width 363 height 17
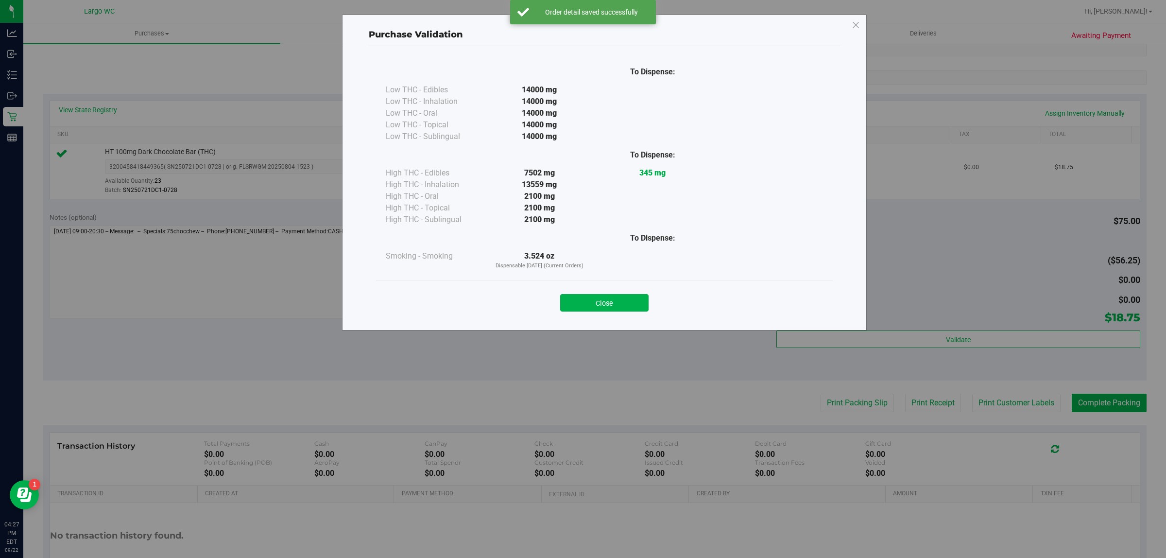
click at [989, 404] on div "Purchase Validation To Dispense: Low THC - Edibles 14000 mg" at bounding box center [587, 279] width 1174 height 558
click at [638, 308] on button "Close" at bounding box center [604, 302] width 88 height 17
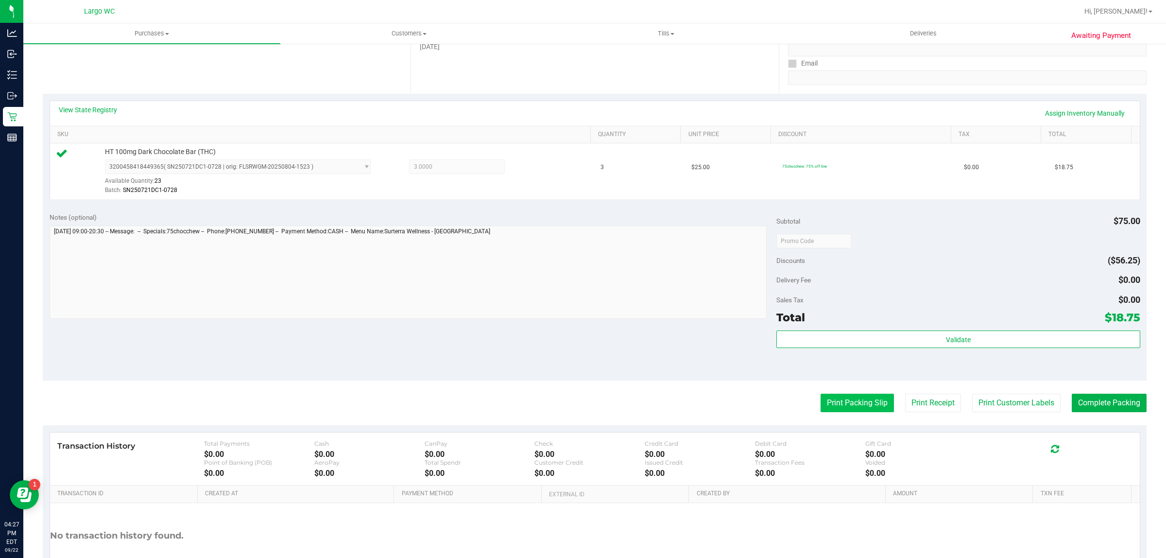
click at [848, 407] on button "Print Packing Slip" at bounding box center [857, 403] width 73 height 18
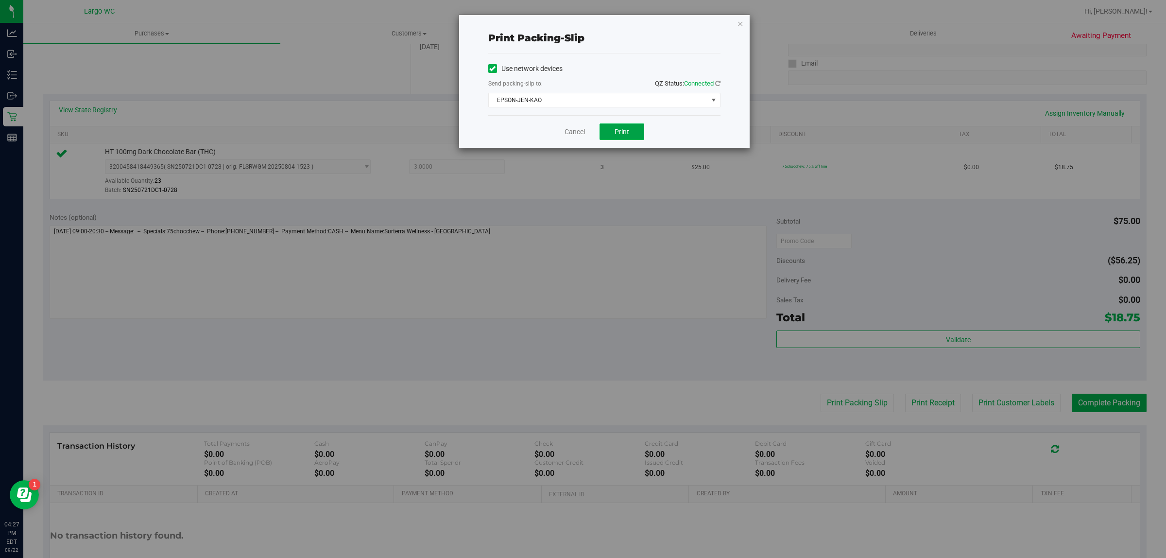
click at [621, 131] on span "Print" at bounding box center [622, 132] width 15 height 8
click at [577, 132] on link "Cancel" at bounding box center [575, 132] width 20 height 10
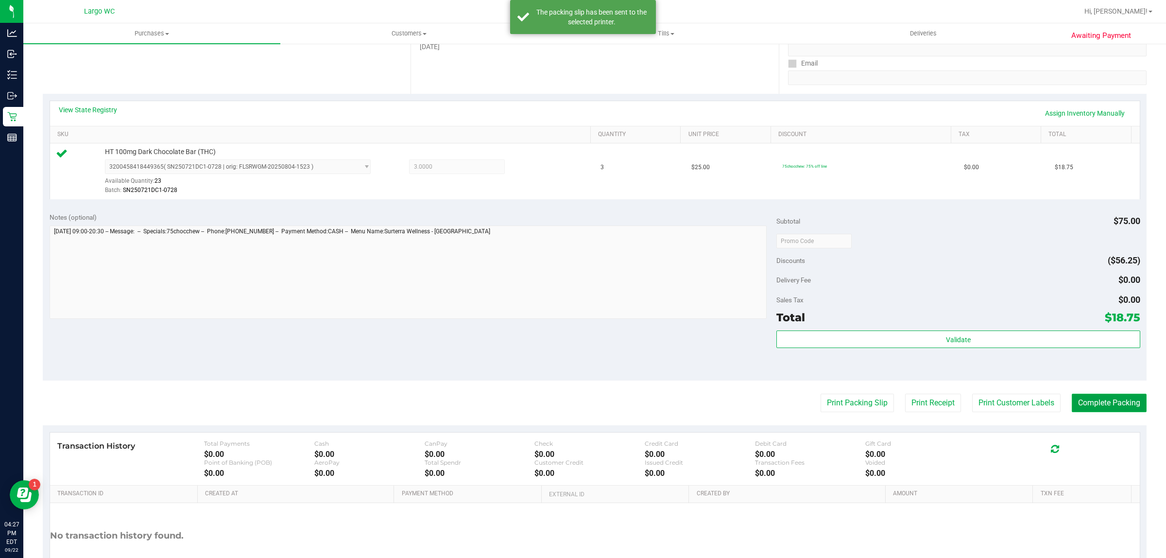
click at [1110, 402] on button "Complete Packing" at bounding box center [1109, 403] width 75 height 18
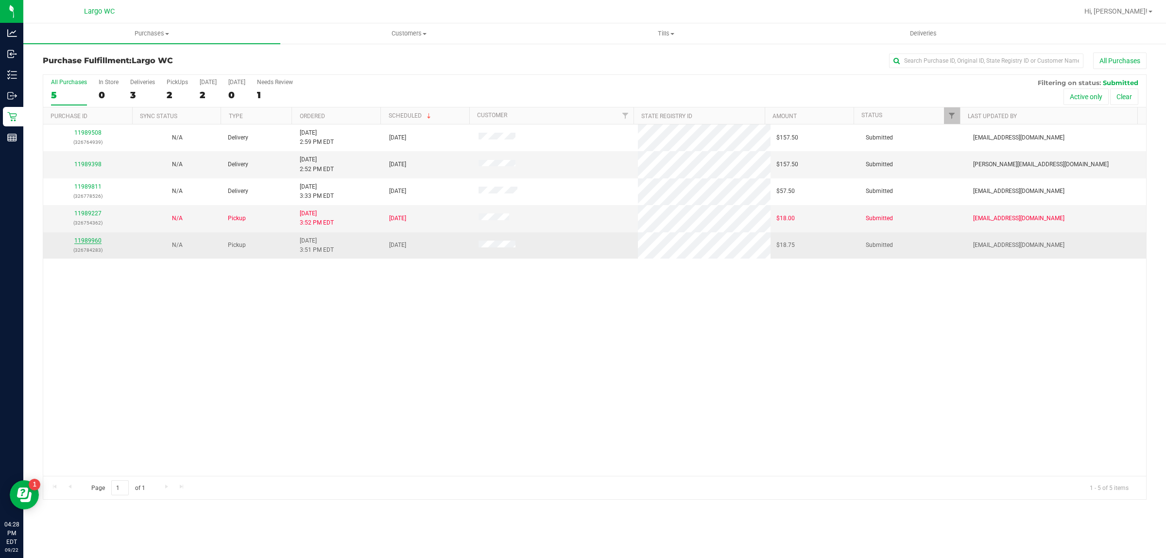
click at [92, 243] on link "11989960" at bounding box center [87, 240] width 27 height 7
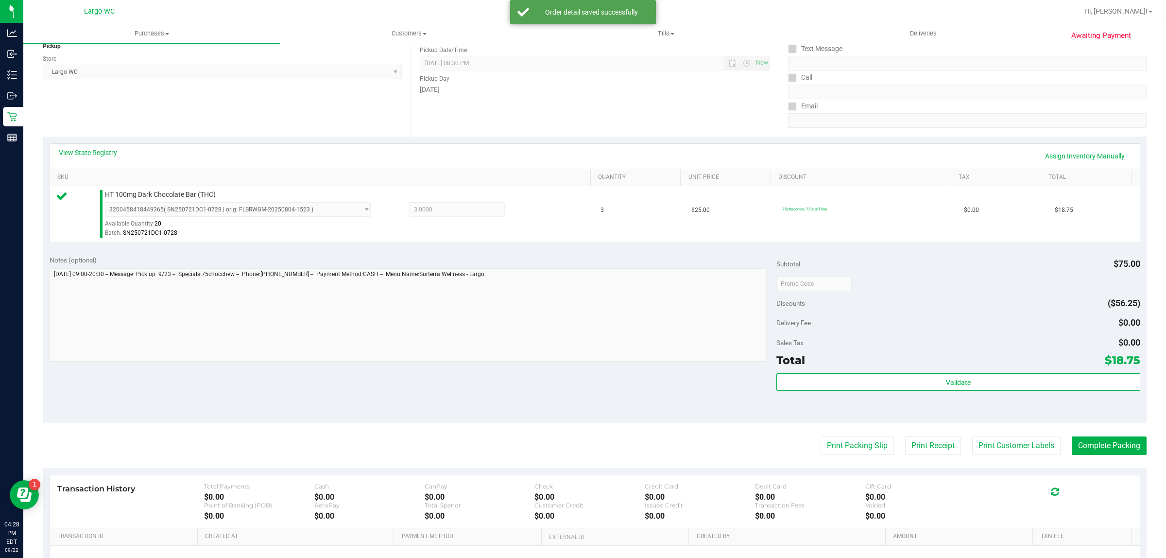
scroll to position [161, 0]
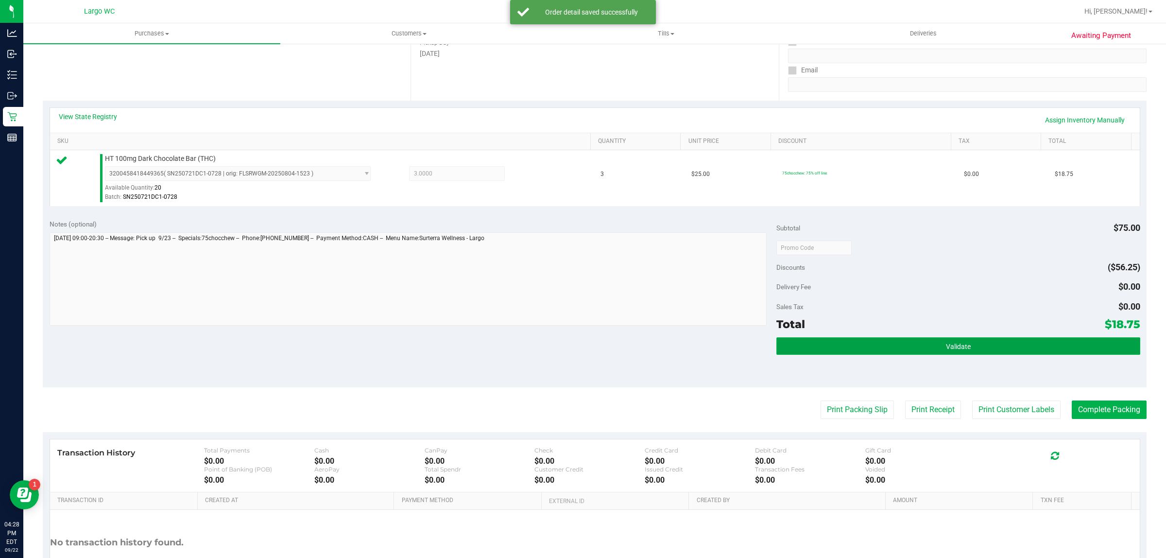
click at [961, 337] on button "Validate" at bounding box center [958, 345] width 363 height 17
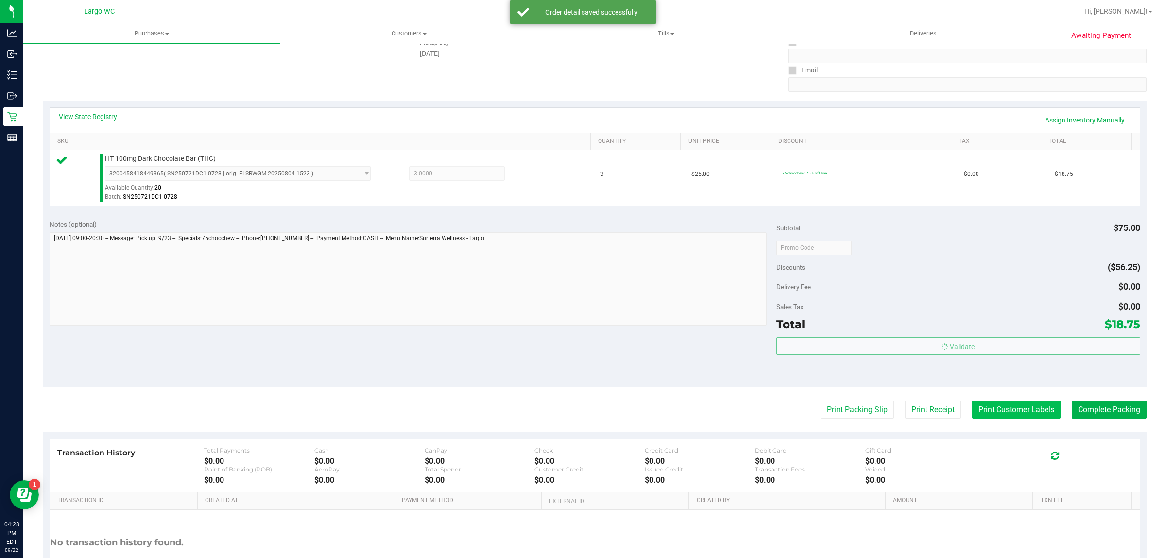
click at [1003, 409] on button "Print Customer Labels" at bounding box center [1016, 409] width 88 height 18
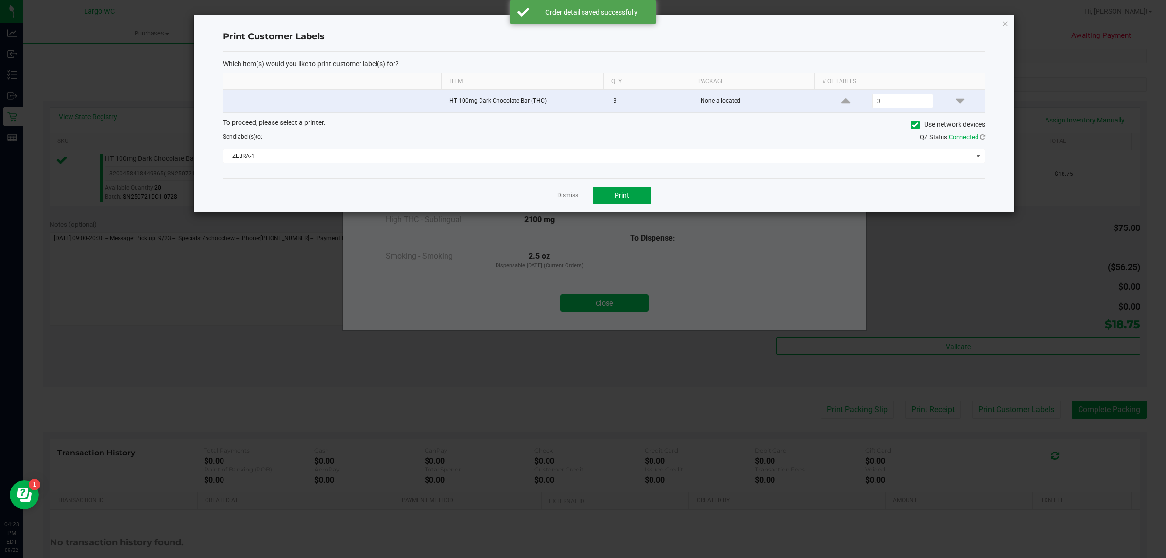
click at [633, 201] on button "Print" at bounding box center [622, 195] width 58 height 17
click at [567, 197] on link "Dismiss" at bounding box center [567, 195] width 21 height 8
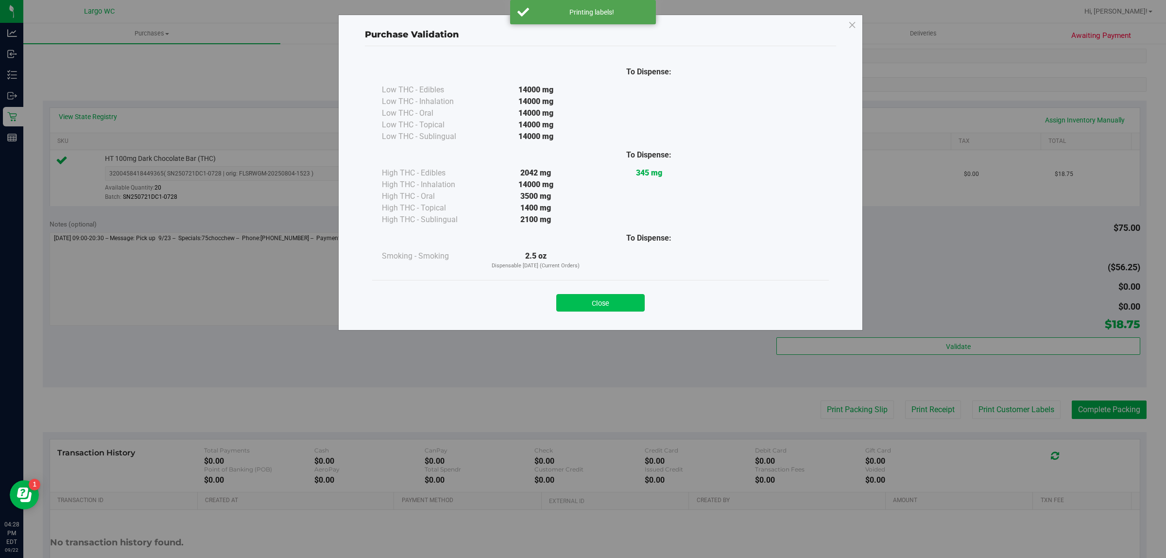
click at [606, 298] on button "Close" at bounding box center [600, 302] width 88 height 17
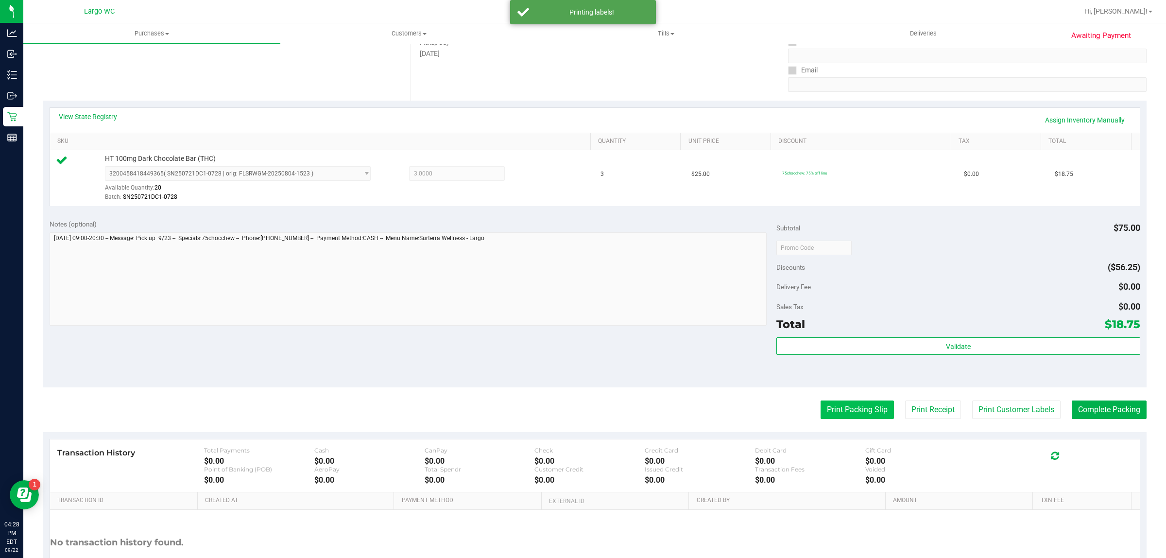
click at [849, 416] on button "Print Packing Slip" at bounding box center [857, 409] width 73 height 18
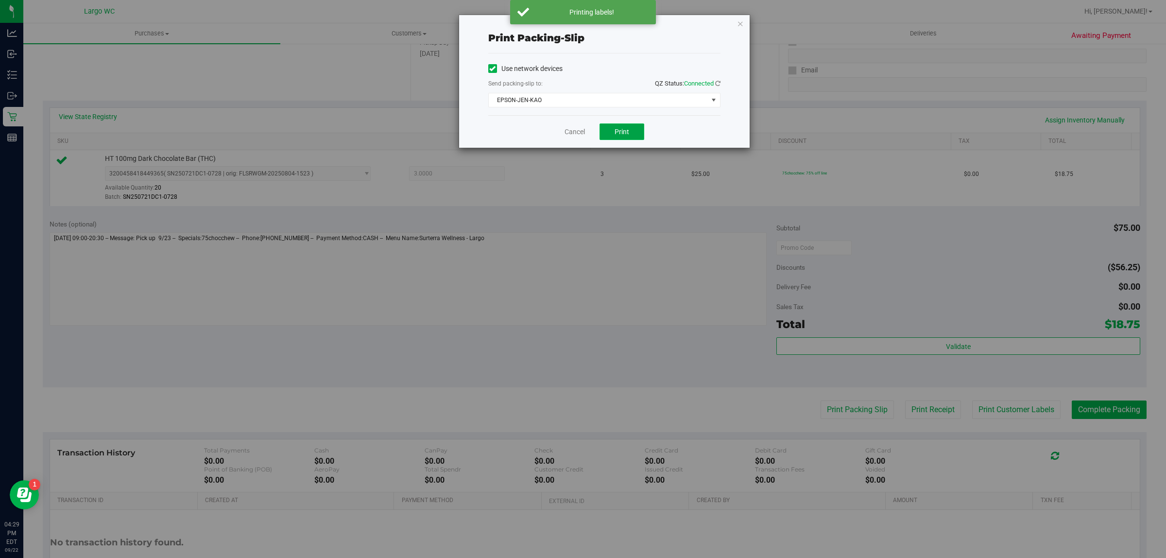
click at [618, 134] on span "Print" at bounding box center [622, 132] width 15 height 8
click at [569, 131] on link "Cancel" at bounding box center [570, 132] width 20 height 10
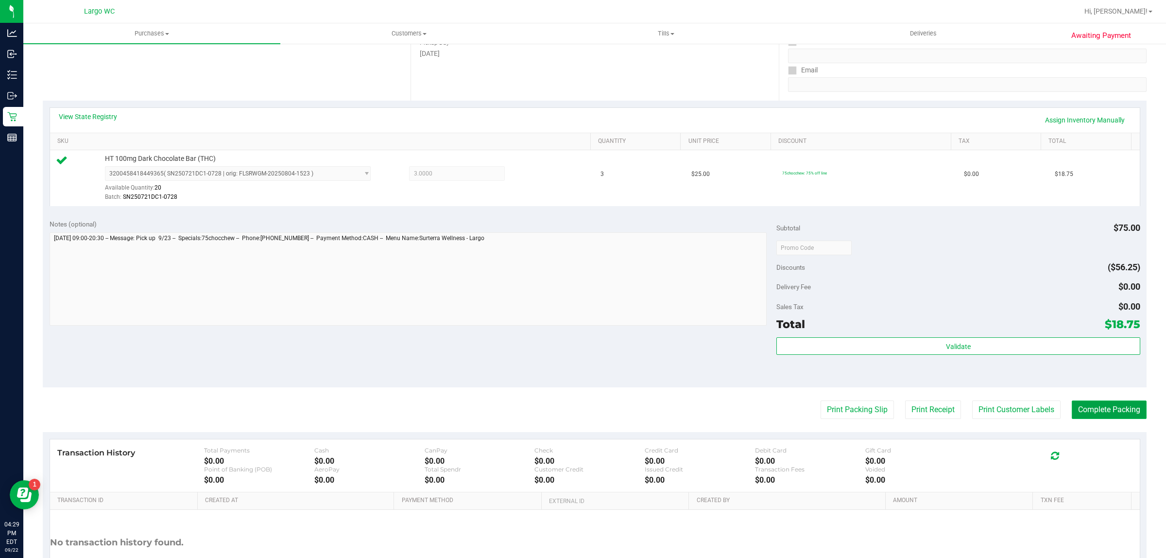
click at [1079, 415] on button "Complete Packing" at bounding box center [1109, 409] width 75 height 18
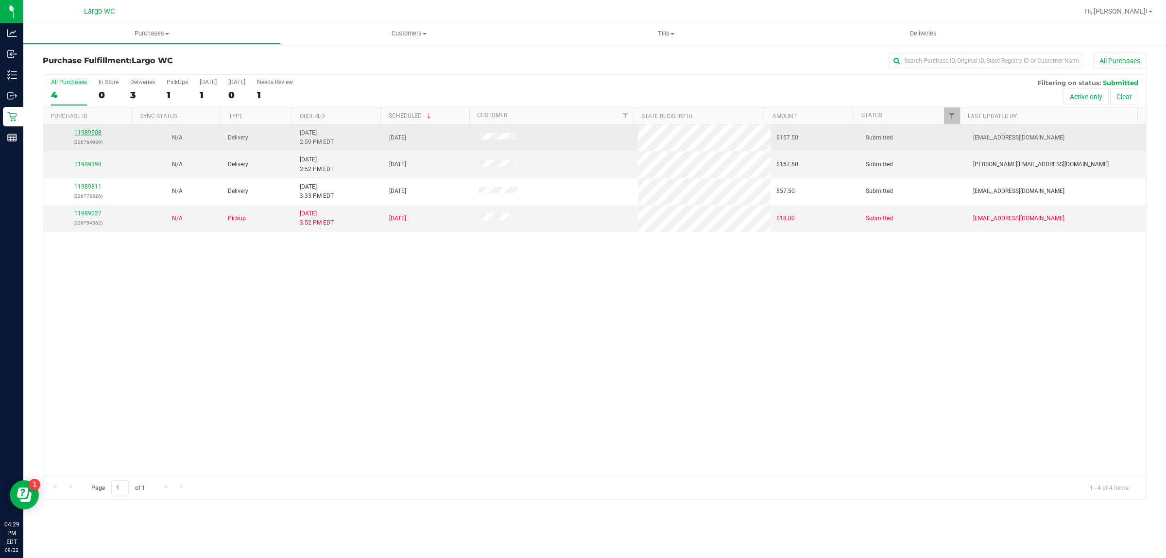
click at [96, 133] on link "11989508" at bounding box center [87, 132] width 27 height 7
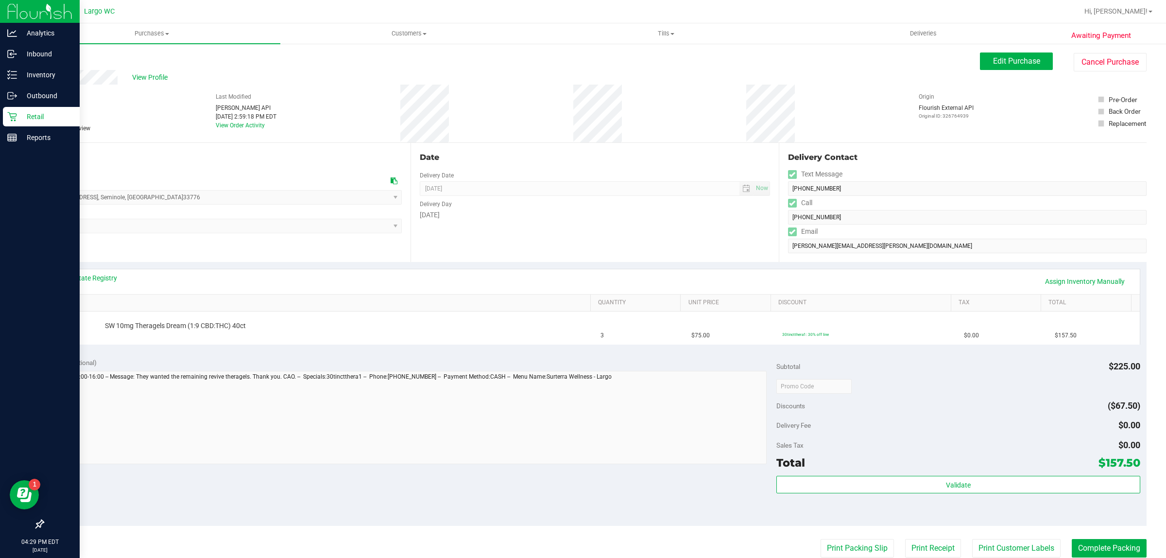
click at [0, 114] on link "Retail" at bounding box center [40, 117] width 80 height 21
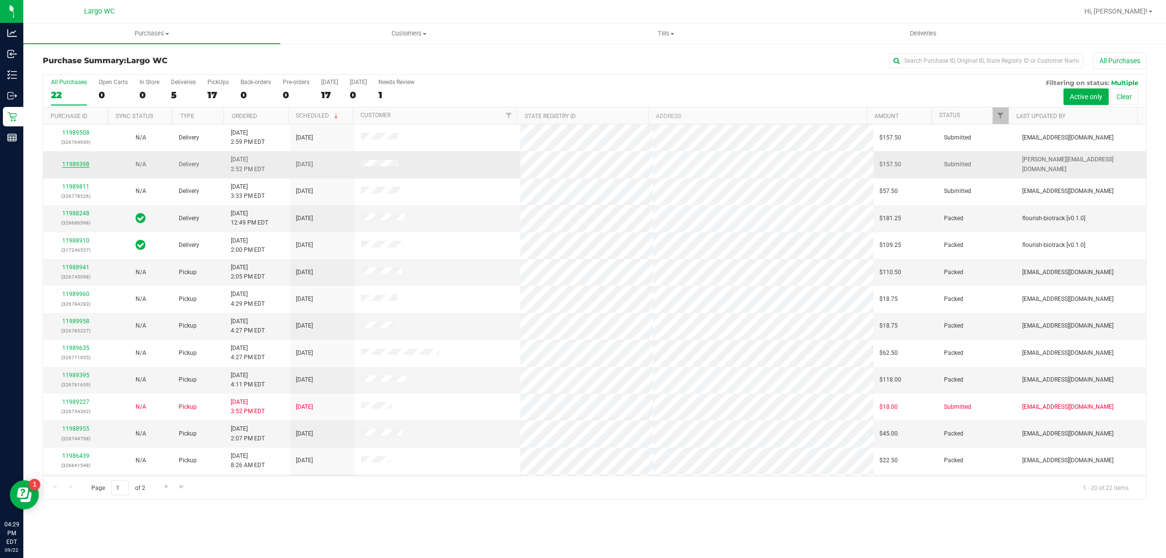
click at [67, 168] on link "11989398" at bounding box center [75, 164] width 27 height 7
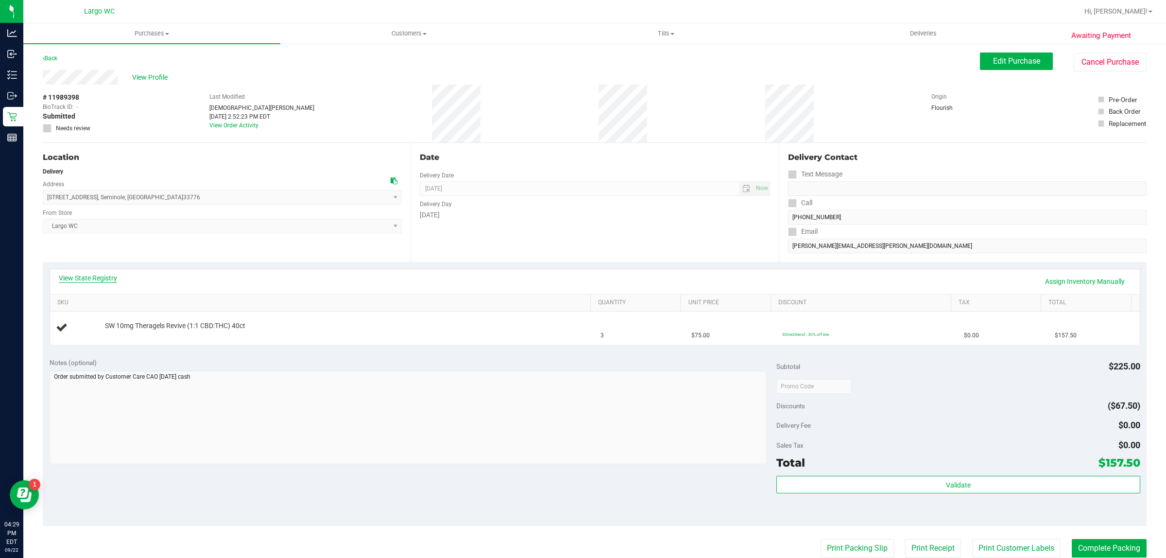
click at [105, 280] on link "View State Registry" at bounding box center [88, 278] width 58 height 10
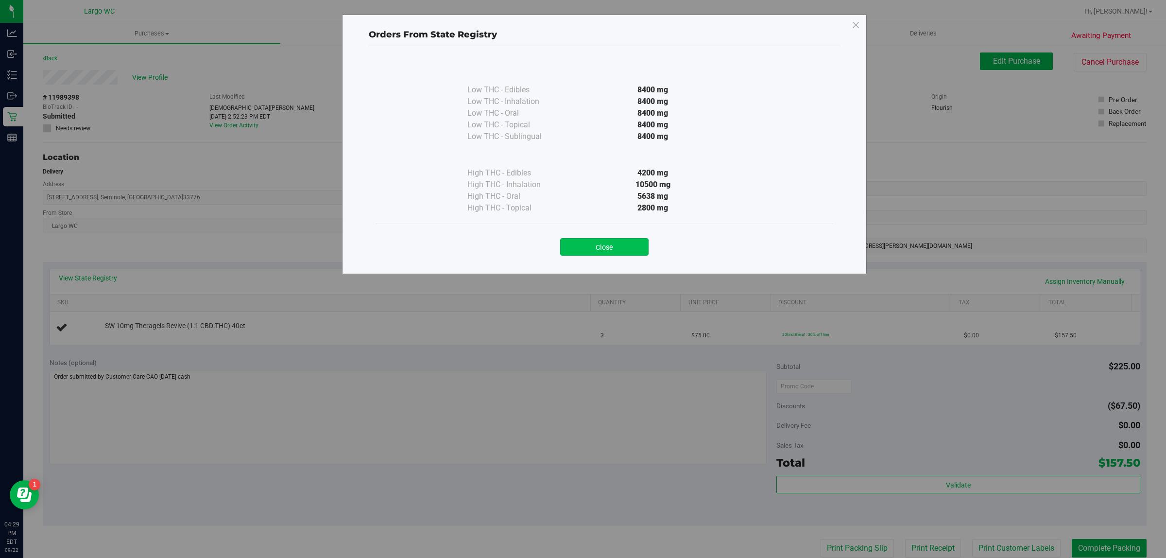
click at [640, 241] on button "Close" at bounding box center [604, 246] width 88 height 17
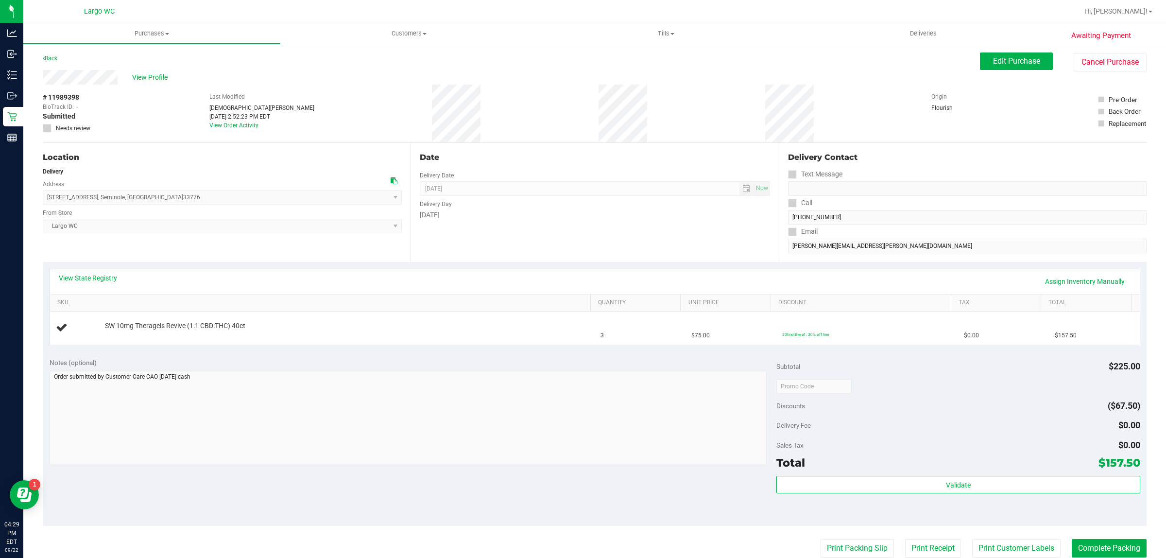
click at [634, 214] on div "Friday" at bounding box center [595, 215] width 350 height 10
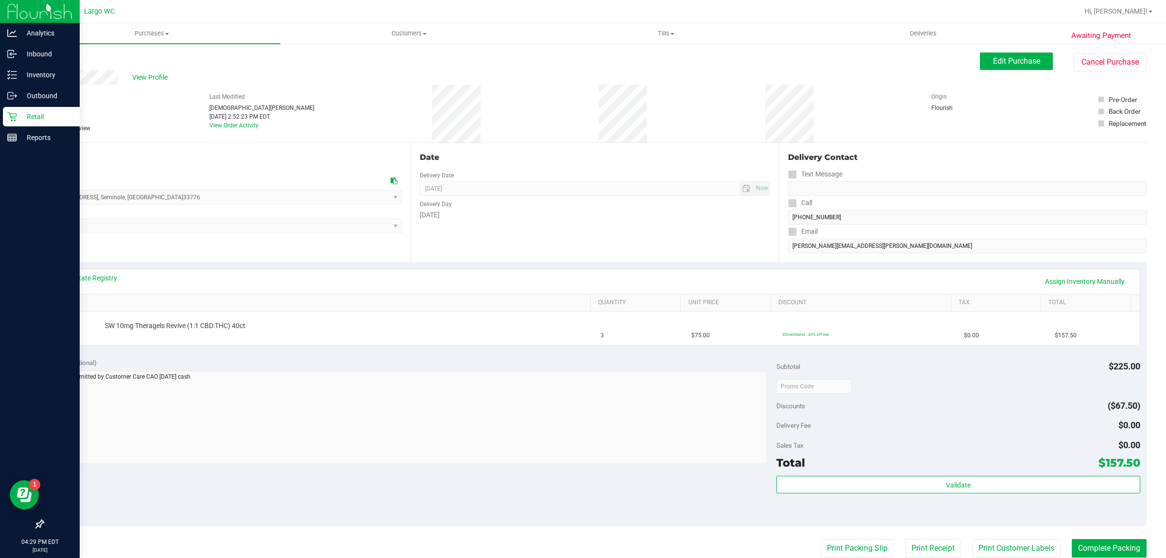
click at [72, 122] on div "Retail" at bounding box center [41, 116] width 77 height 19
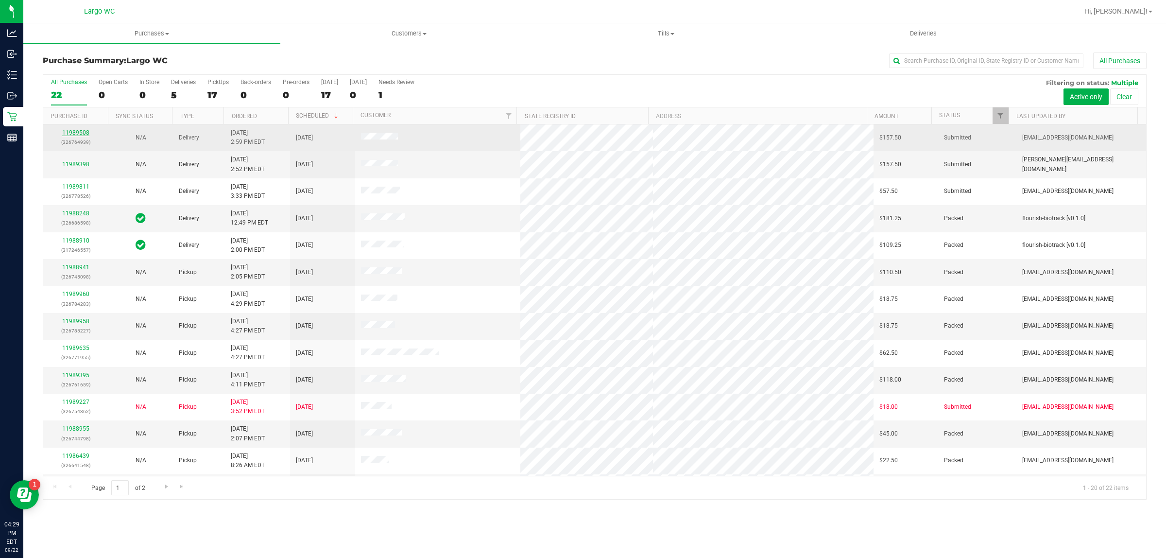
click at [84, 133] on link "11989508" at bounding box center [75, 132] width 27 height 7
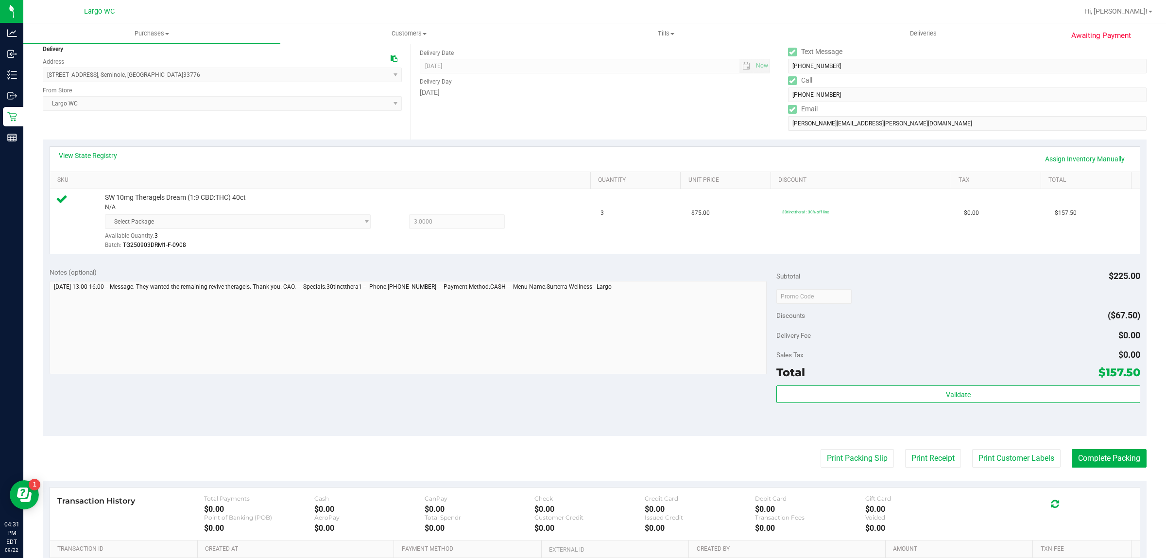
scroll to position [182, 0]
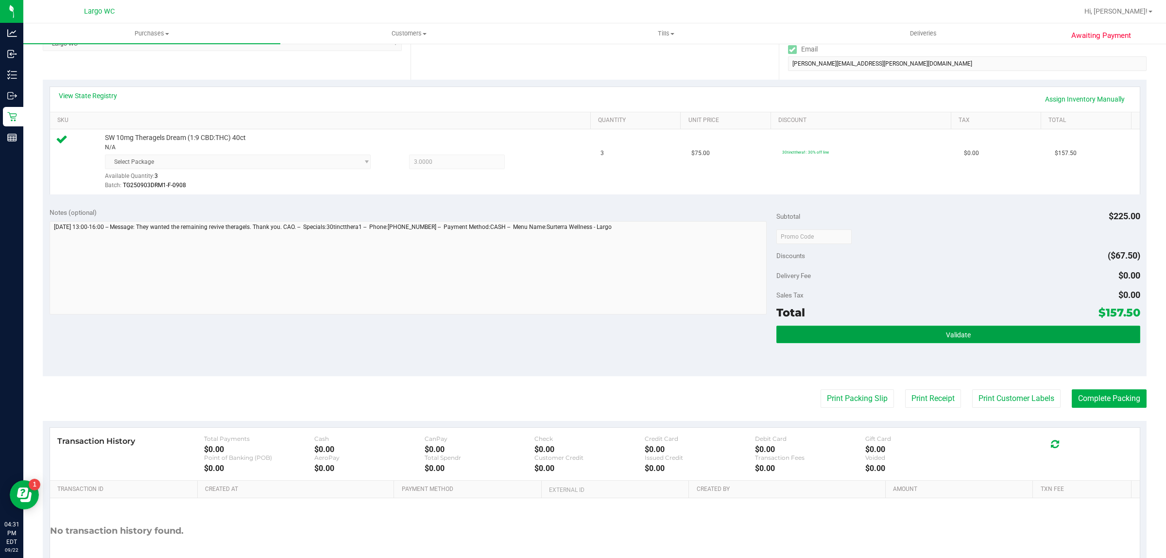
click at [968, 333] on button "Validate" at bounding box center [958, 334] width 363 height 17
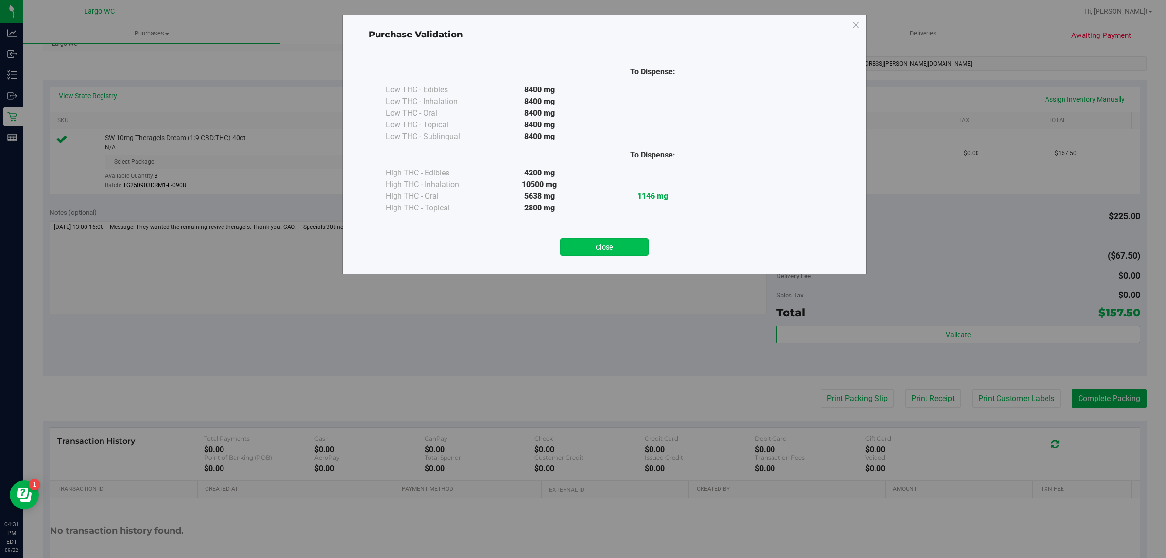
click at [637, 244] on button "Close" at bounding box center [604, 246] width 88 height 17
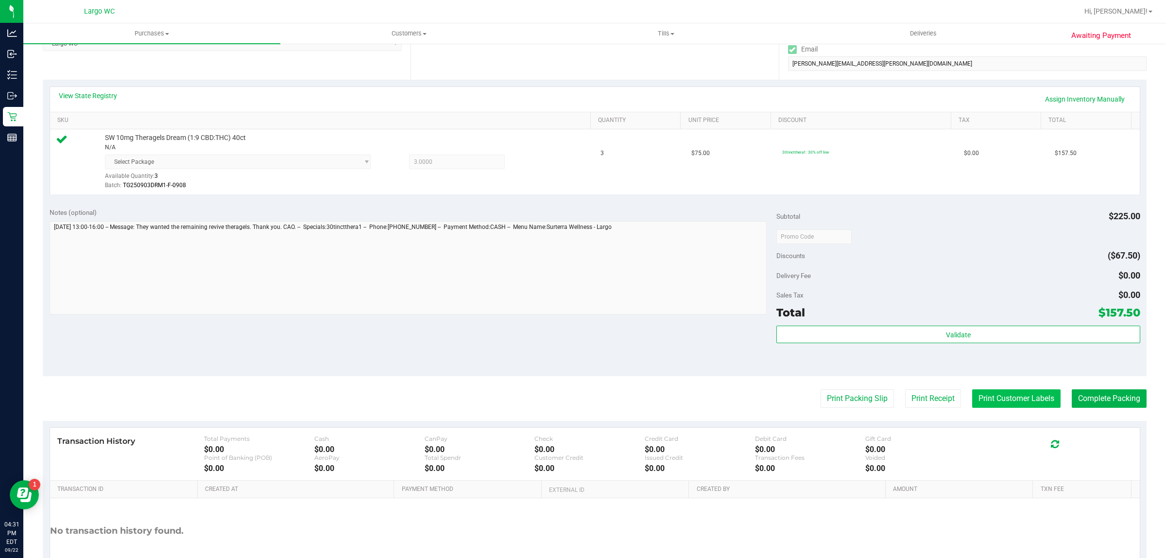
click at [993, 400] on button "Print Customer Labels" at bounding box center [1016, 398] width 88 height 18
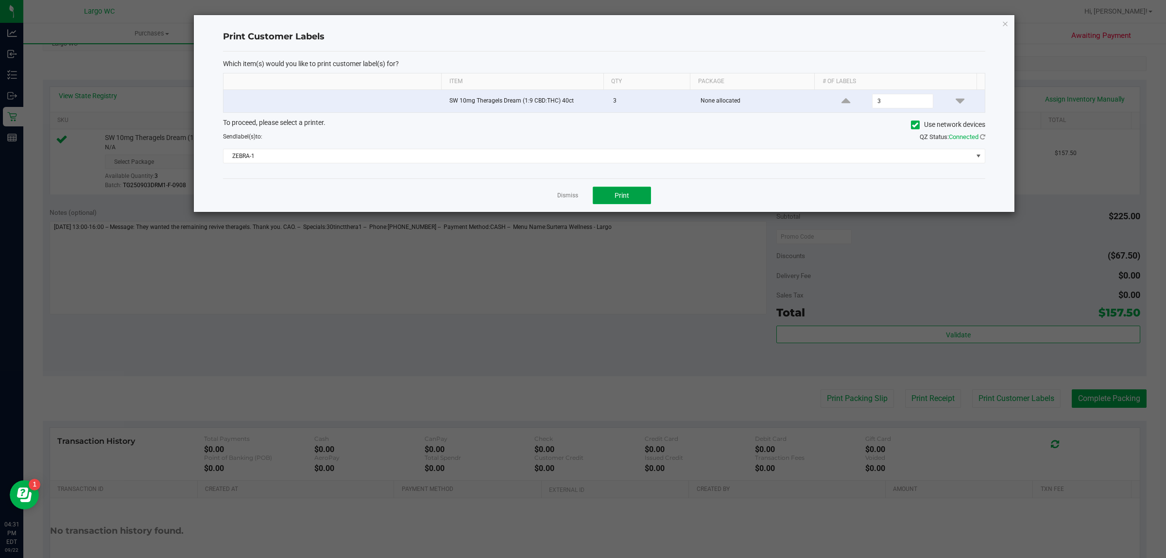
click at [624, 195] on span "Print" at bounding box center [622, 195] width 15 height 8
click at [571, 190] on div "Dismiss Print" at bounding box center [604, 195] width 762 height 34
click at [567, 197] on link "Dismiss" at bounding box center [567, 195] width 21 height 8
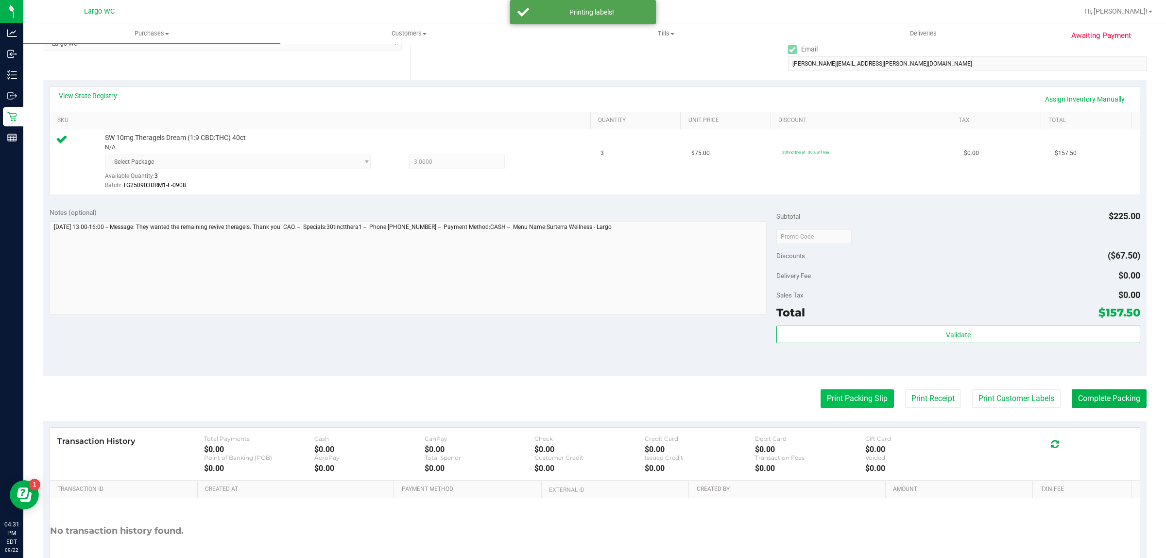
click at [842, 399] on button "Print Packing Slip" at bounding box center [857, 398] width 73 height 18
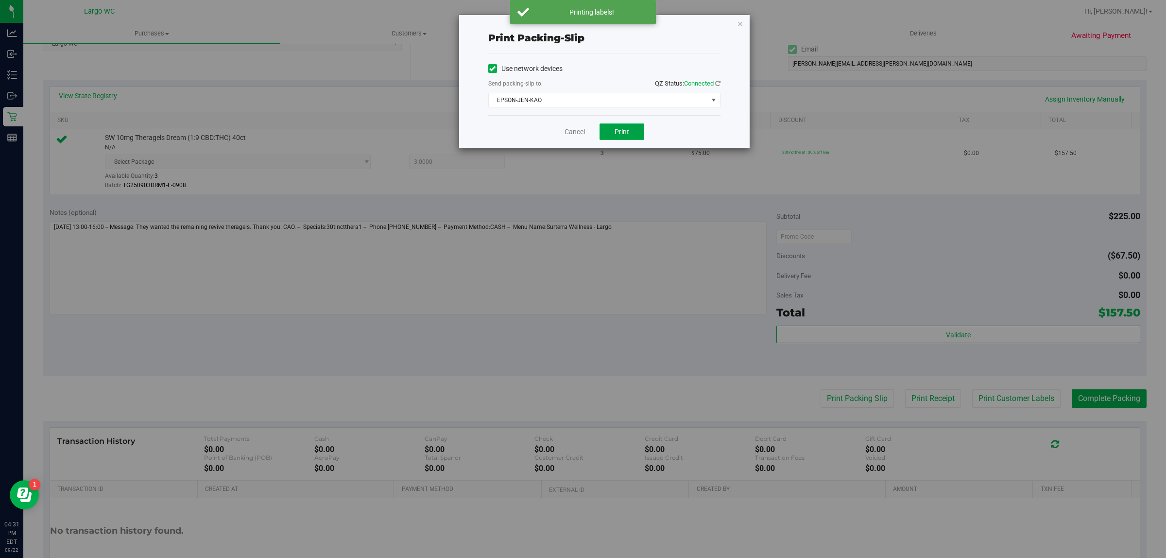
click at [614, 128] on button "Print" at bounding box center [622, 131] width 45 height 17
click at [570, 135] on link "Cancel" at bounding box center [570, 132] width 20 height 10
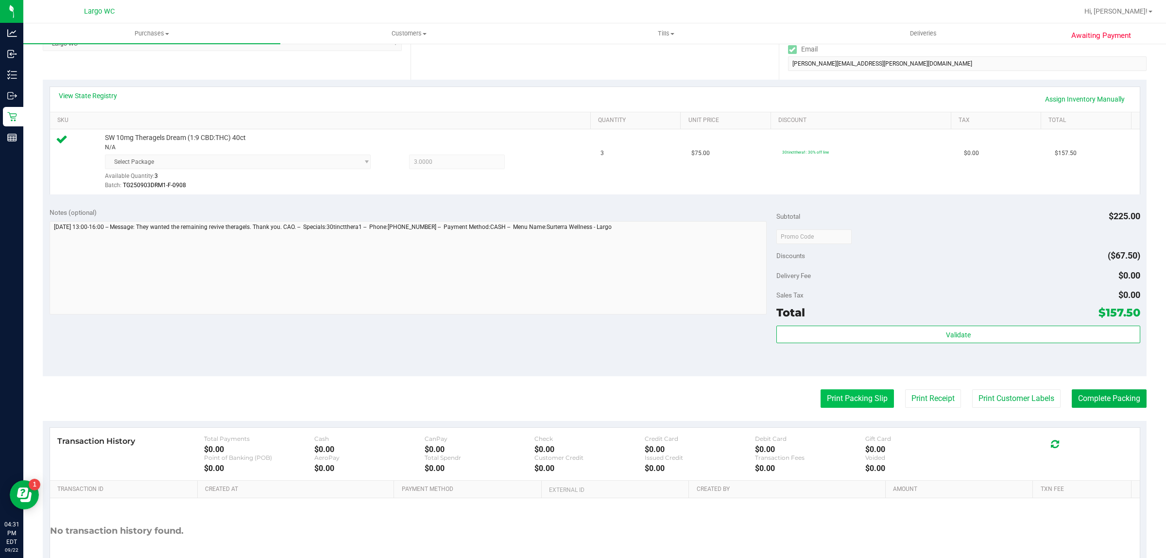
click at [841, 402] on button "Print Packing Slip" at bounding box center [857, 398] width 73 height 18
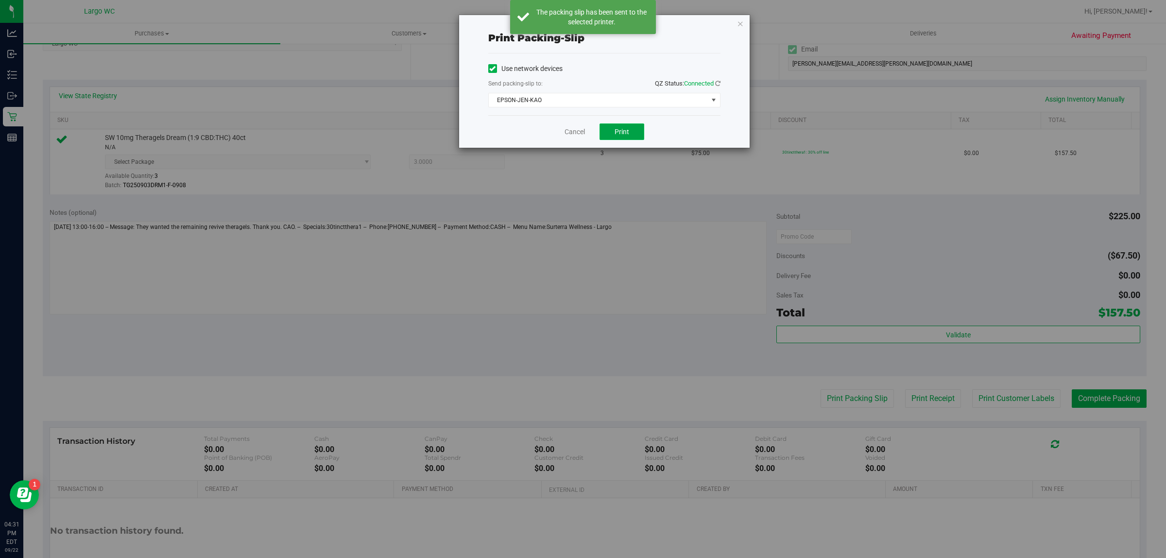
click at [625, 134] on span "Print" at bounding box center [622, 132] width 15 height 8
click at [567, 132] on link "Cancel" at bounding box center [570, 132] width 20 height 10
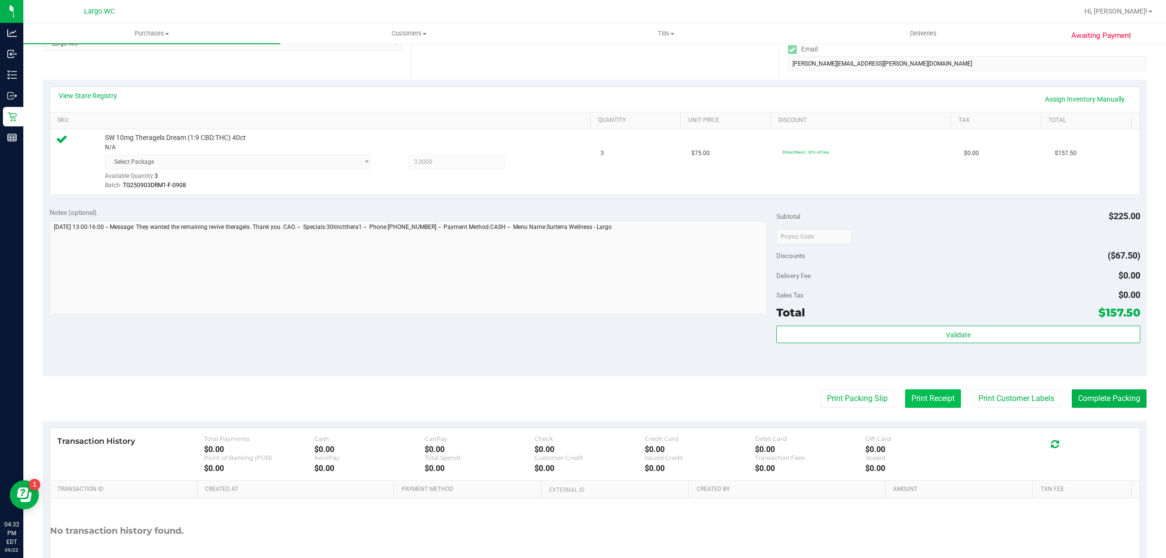
click at [921, 390] on button "Print Receipt" at bounding box center [933, 398] width 56 height 18
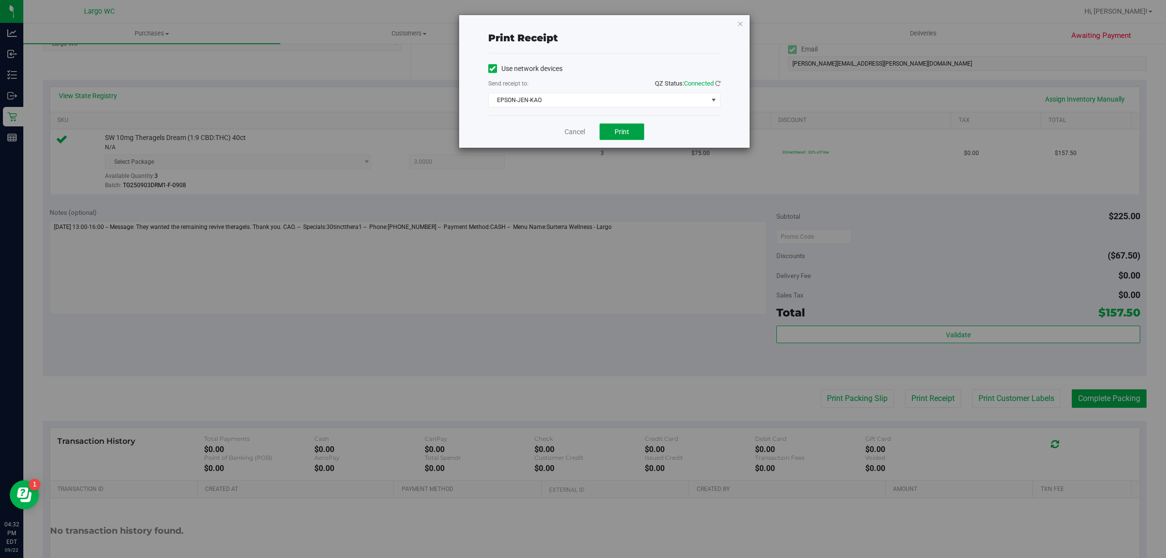
click at [615, 132] on span "Print" at bounding box center [622, 132] width 15 height 8
click at [577, 135] on link "Cancel" at bounding box center [575, 132] width 20 height 10
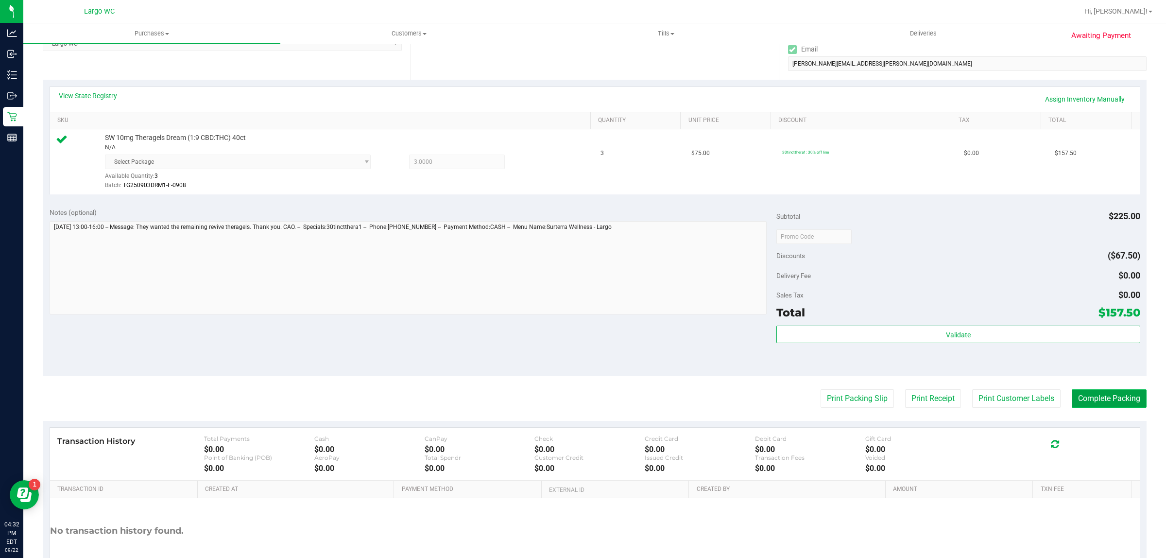
click at [1080, 399] on button "Complete Packing" at bounding box center [1109, 398] width 75 height 18
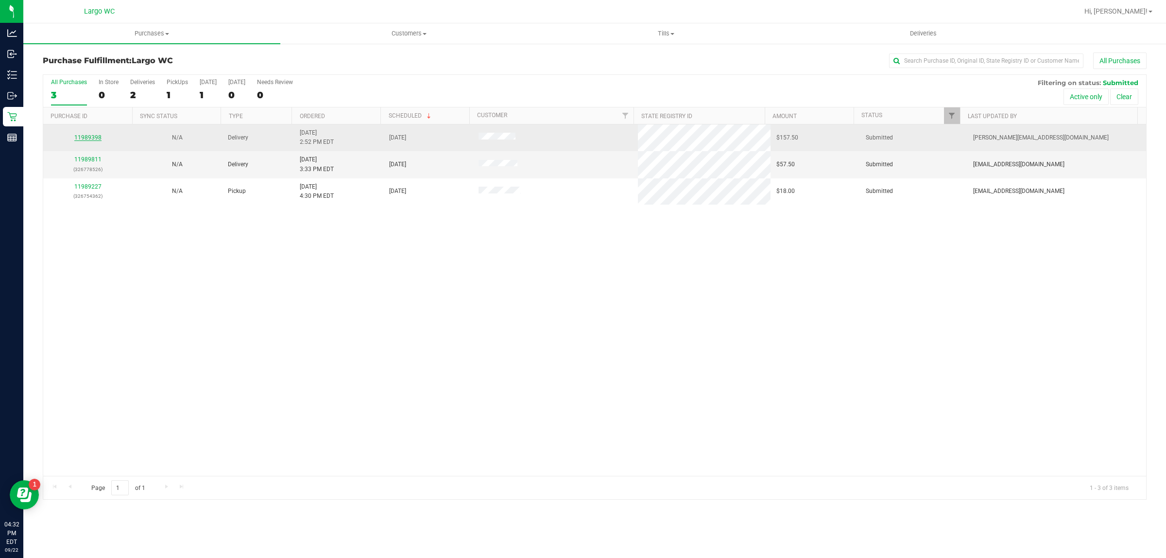
click at [88, 138] on link "11989398" at bounding box center [87, 137] width 27 height 7
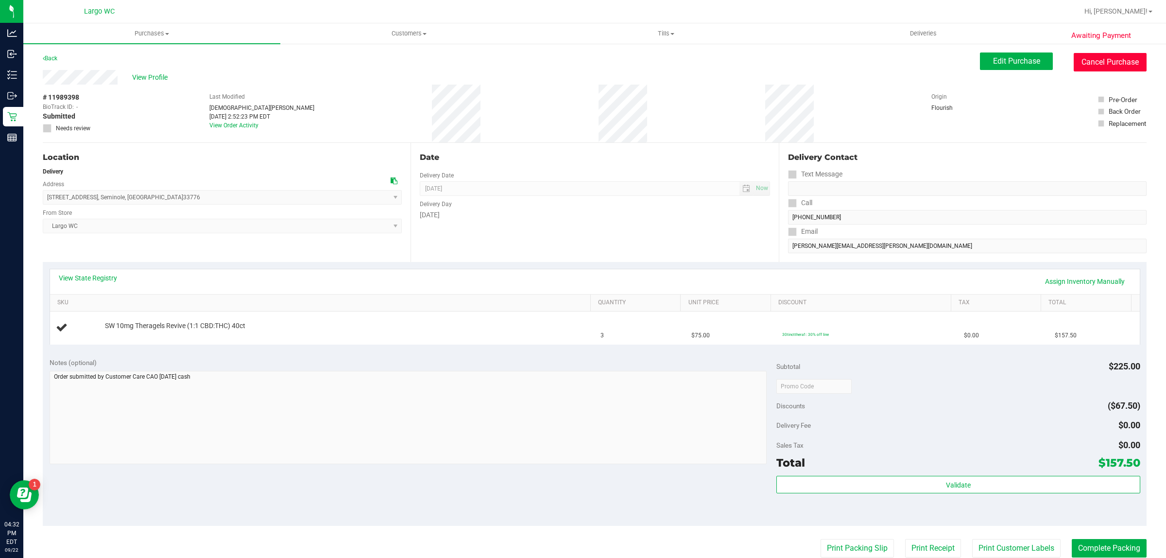
click at [1092, 62] on button "Cancel Purchase" at bounding box center [1110, 62] width 73 height 18
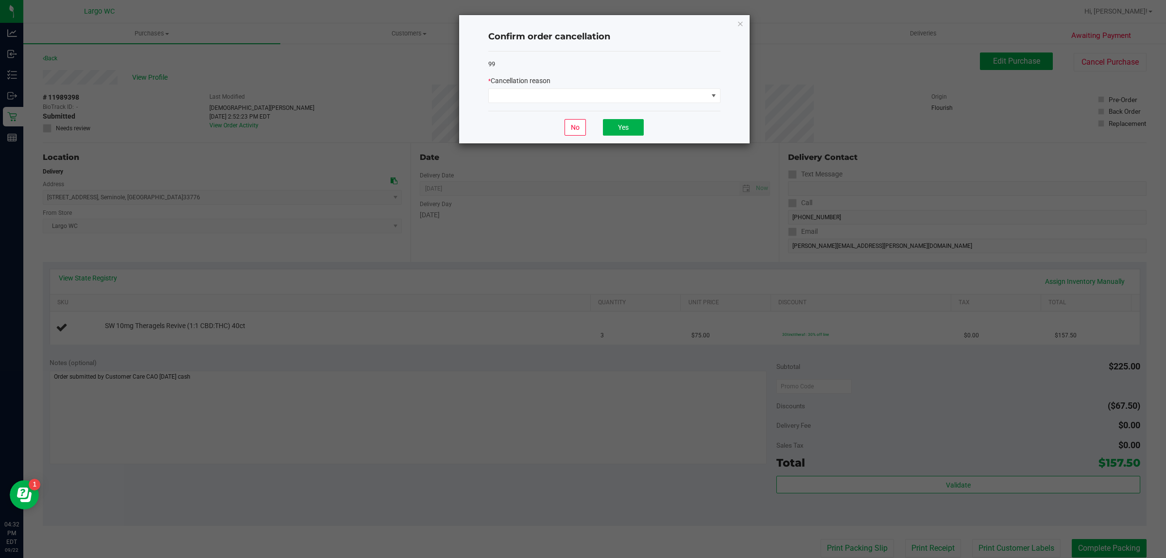
click at [588, 384] on ngb-modal-window "Confirm order cancellation 99 * Cancellation reason No Yes" at bounding box center [587, 279] width 1174 height 558
click at [567, 348] on ngb-modal-window "Confirm order cancellation 99 * Cancellation reason No Yes" at bounding box center [587, 279] width 1174 height 558
click at [739, 25] on icon "Close" at bounding box center [740, 23] width 7 height 12
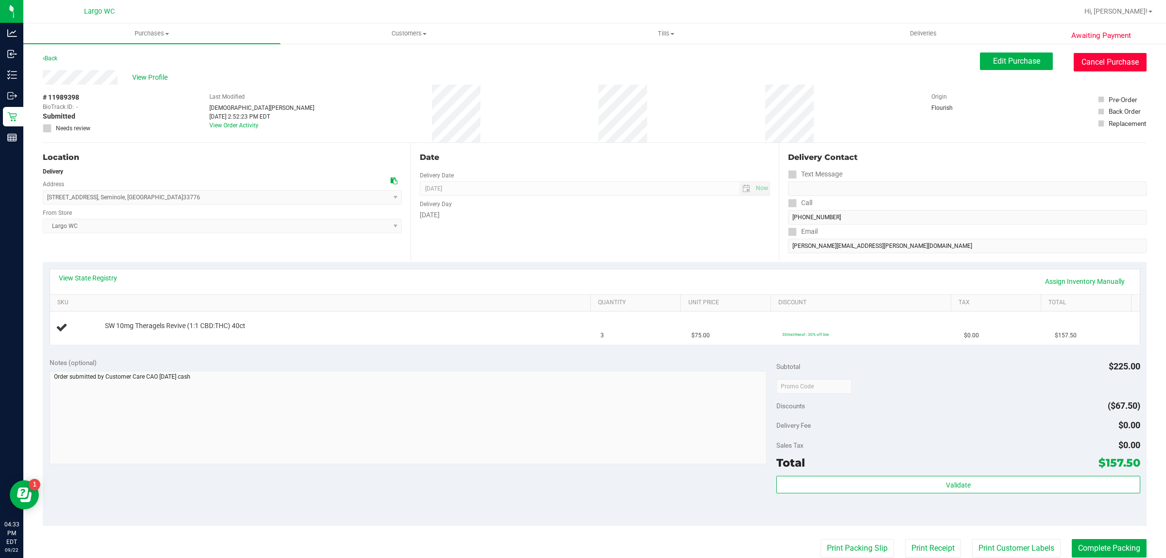
click at [1100, 59] on button "Cancel Purchase" at bounding box center [1110, 62] width 73 height 18
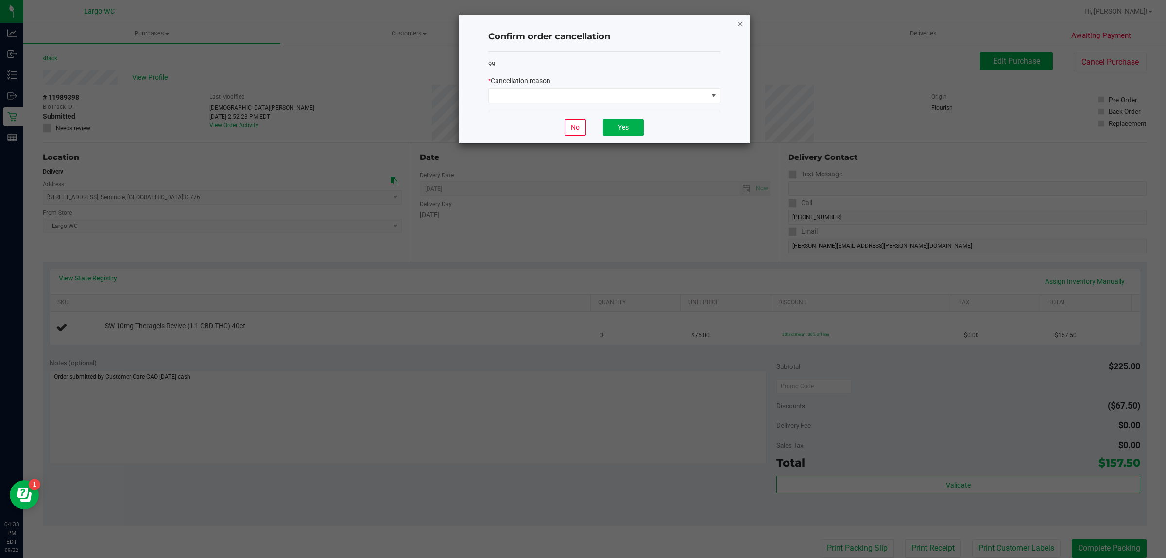
click at [741, 28] on icon "Close" at bounding box center [740, 23] width 7 height 12
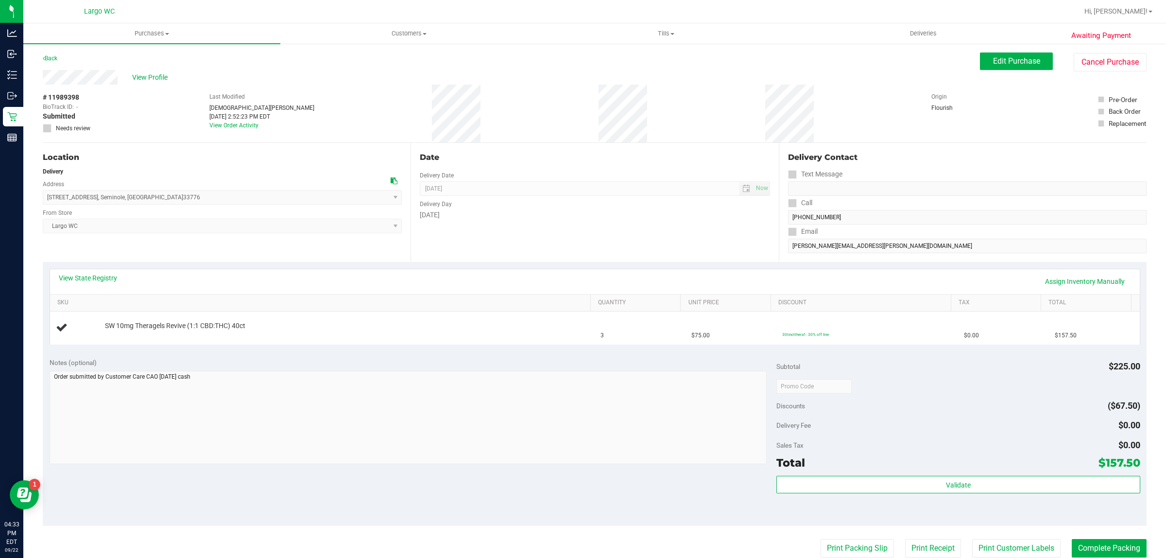
click at [619, 258] on div "Date Delivery Date 09/26/2025 Now 09/26/2025 08:00 AM Now Delivery Day Friday" at bounding box center [595, 202] width 368 height 119
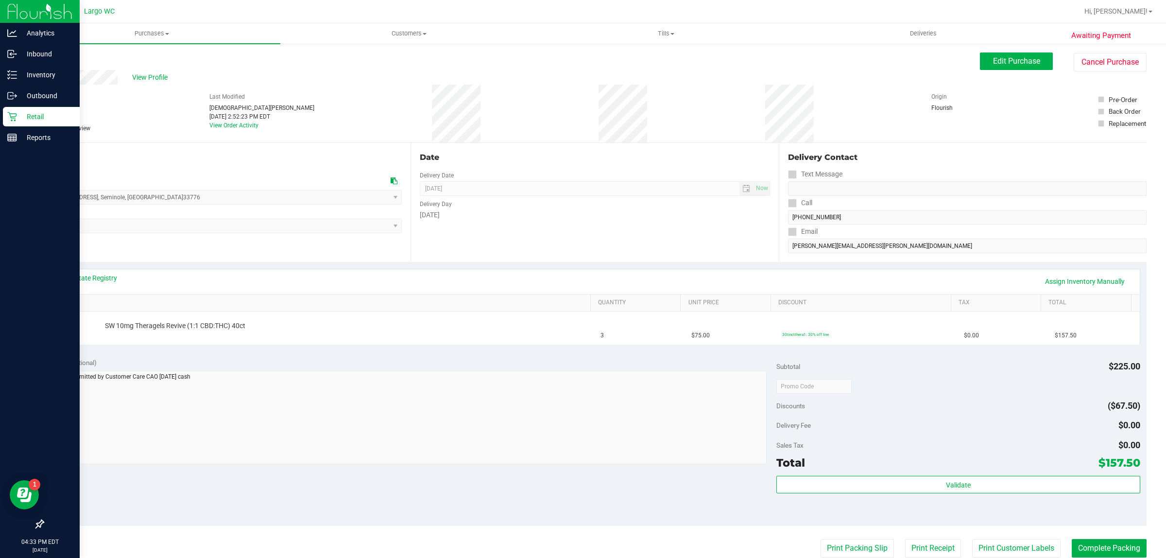
click at [30, 114] on p "Retail" at bounding box center [46, 117] width 58 height 12
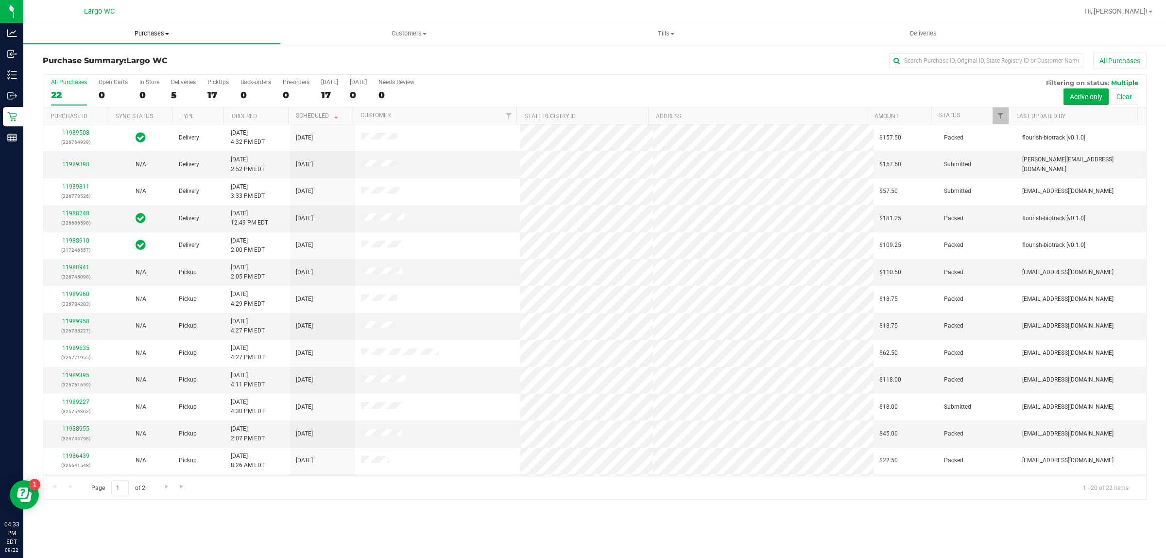
click at [141, 31] on span "Purchases" at bounding box center [151, 33] width 257 height 9
click at [132, 71] on li "Fulfillment" at bounding box center [151, 71] width 257 height 12
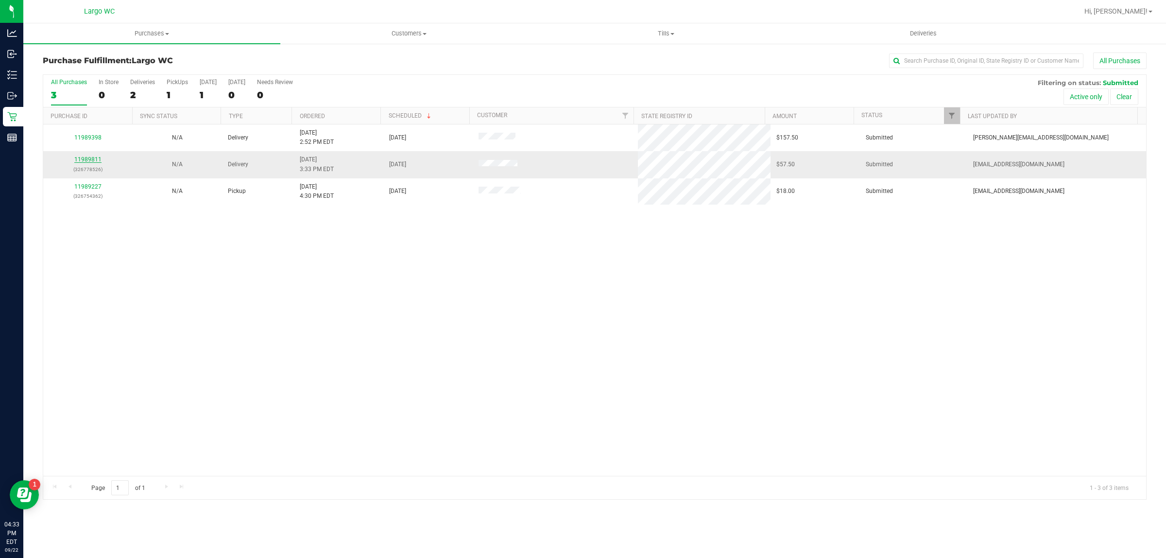
click at [81, 160] on link "11989811" at bounding box center [87, 159] width 27 height 7
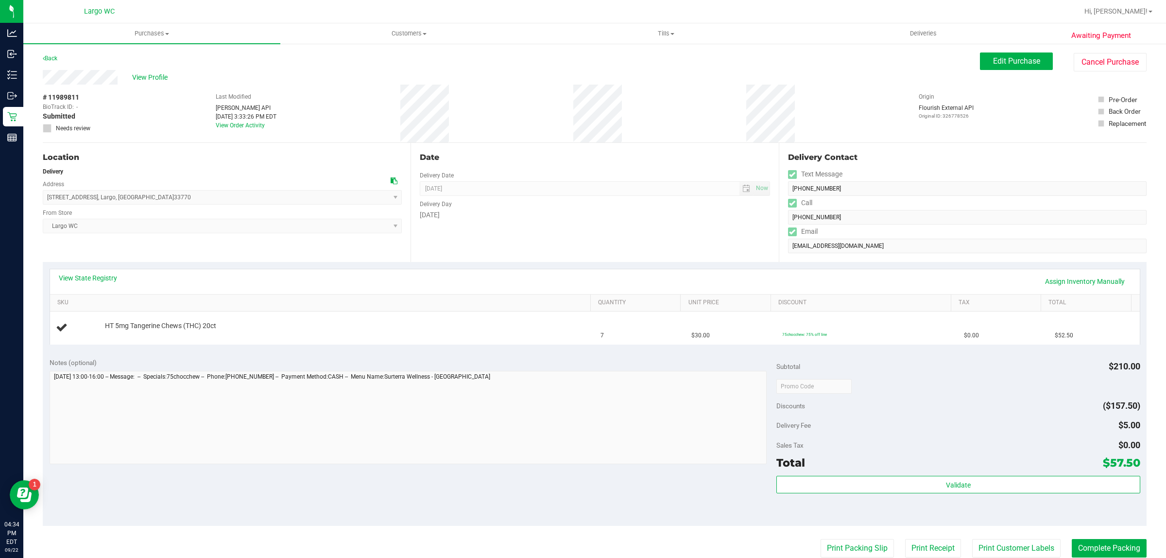
drag, startPoint x: 88, startPoint y: 159, endPoint x: 86, endPoint y: 166, distance: 7.1
click at [568, 333] on div "HT 5mg Tangerine Chews (THC) 20ct" at bounding box center [323, 327] width 534 height 13
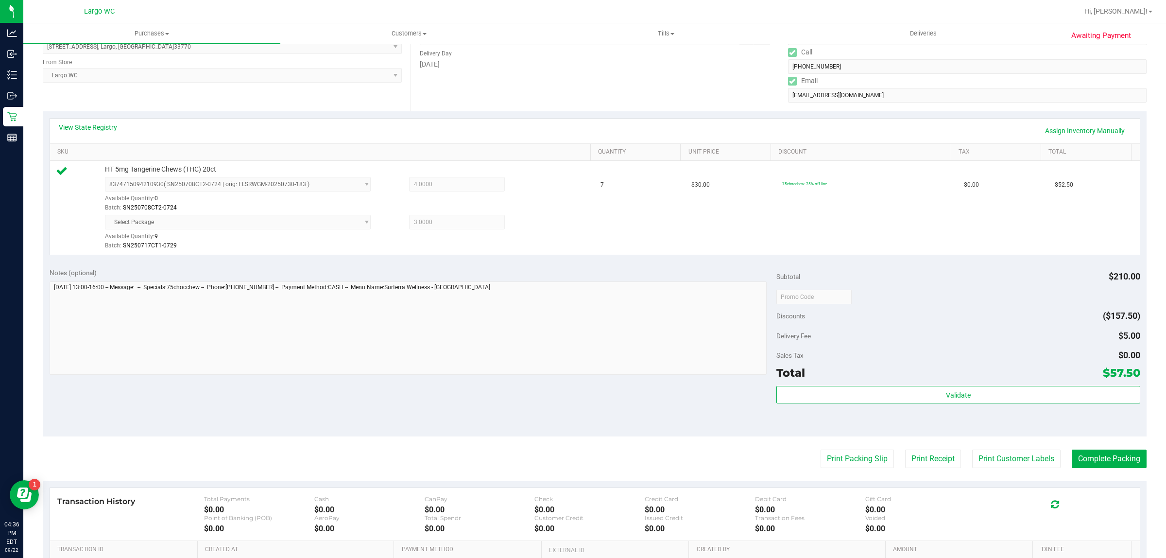
scroll to position [171, 0]
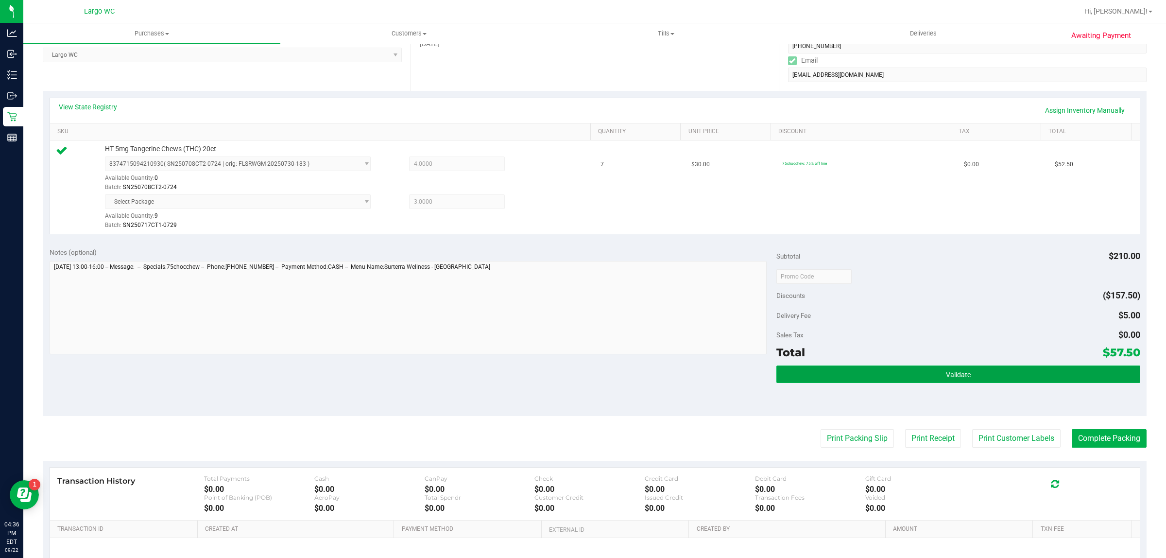
click at [977, 375] on button "Validate" at bounding box center [958, 373] width 363 height 17
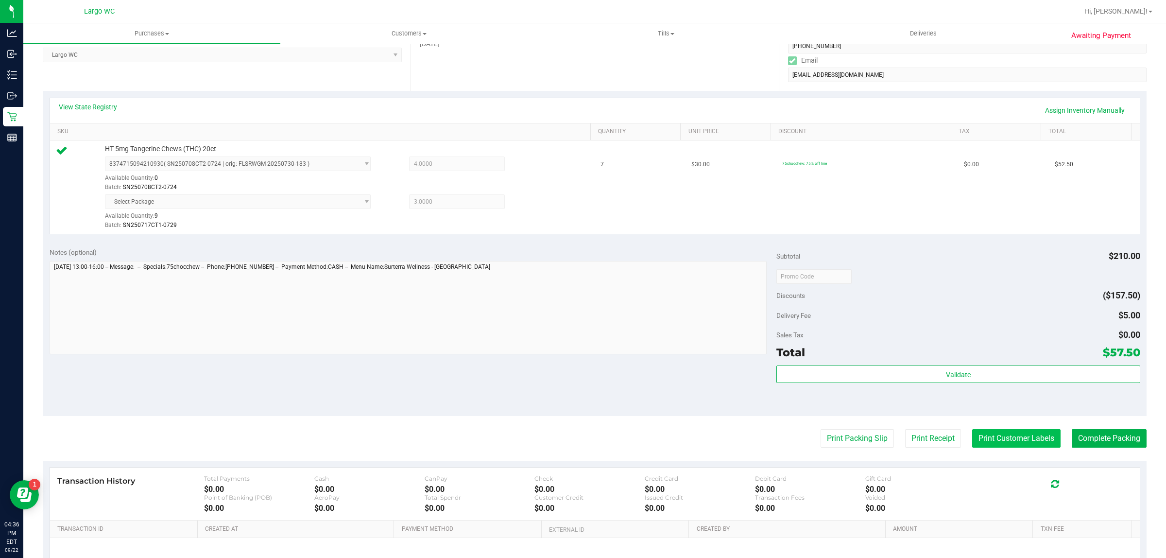
click at [989, 443] on button "Print Customer Labels" at bounding box center [1016, 438] width 88 height 18
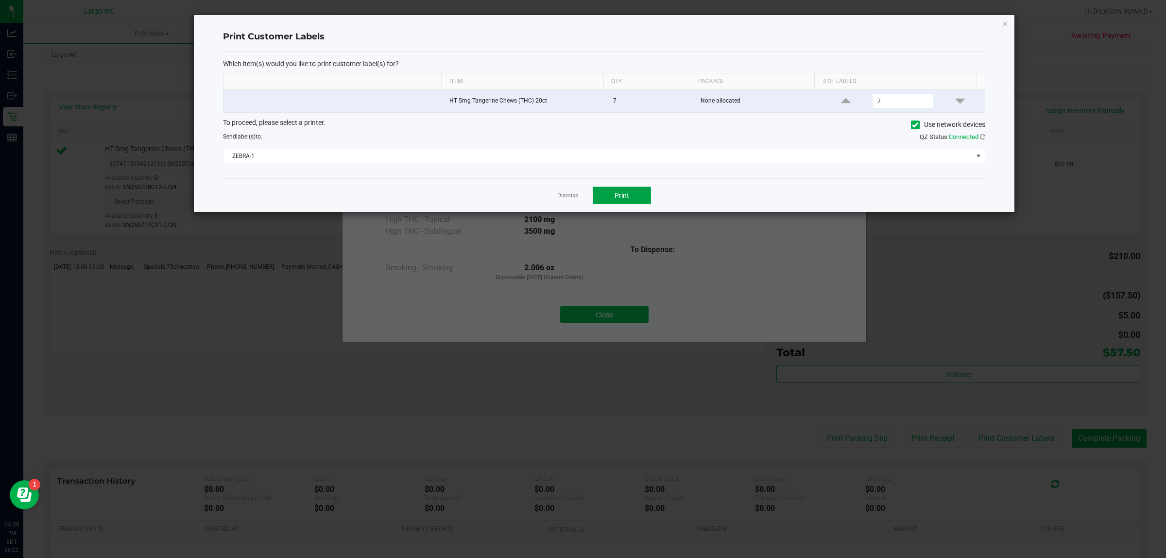
click at [626, 199] on span "Print" at bounding box center [622, 195] width 15 height 8
click at [571, 197] on link "Dismiss" at bounding box center [567, 195] width 21 height 8
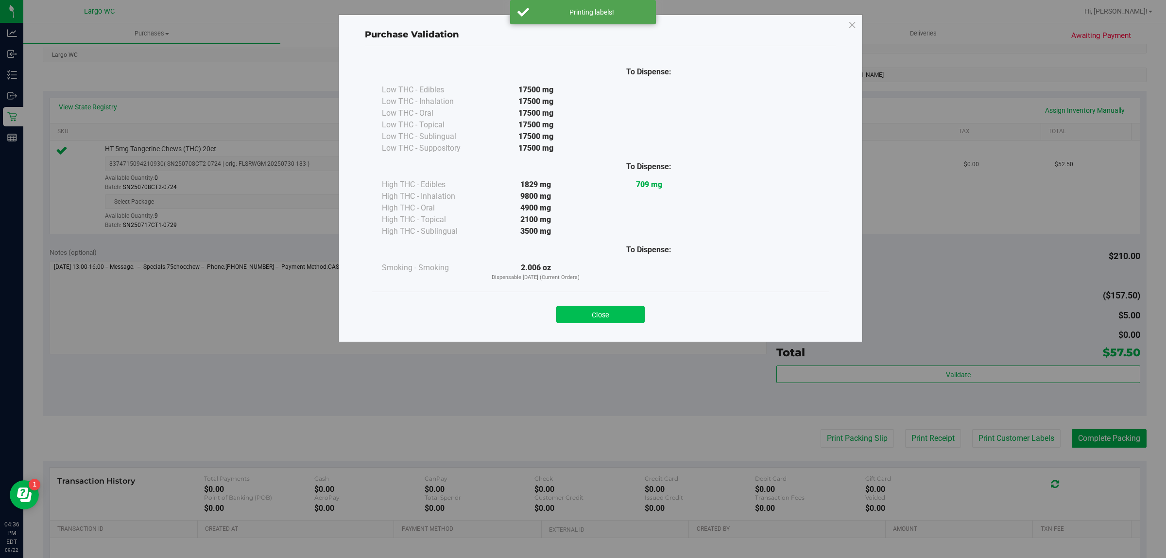
click at [594, 321] on button "Close" at bounding box center [600, 314] width 88 height 17
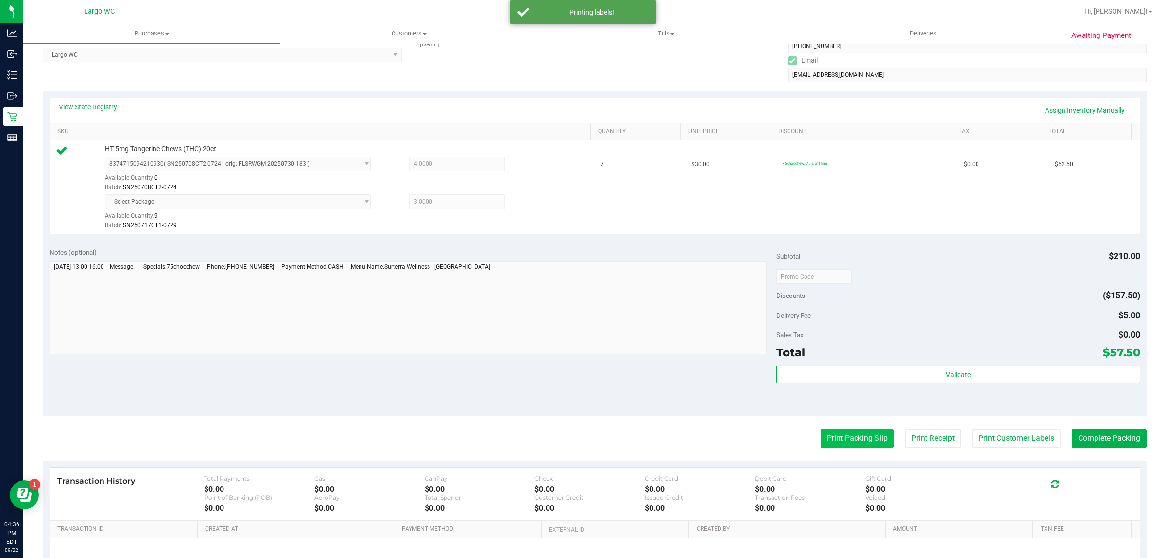
click at [843, 446] on button "Print Packing Slip" at bounding box center [857, 438] width 73 height 18
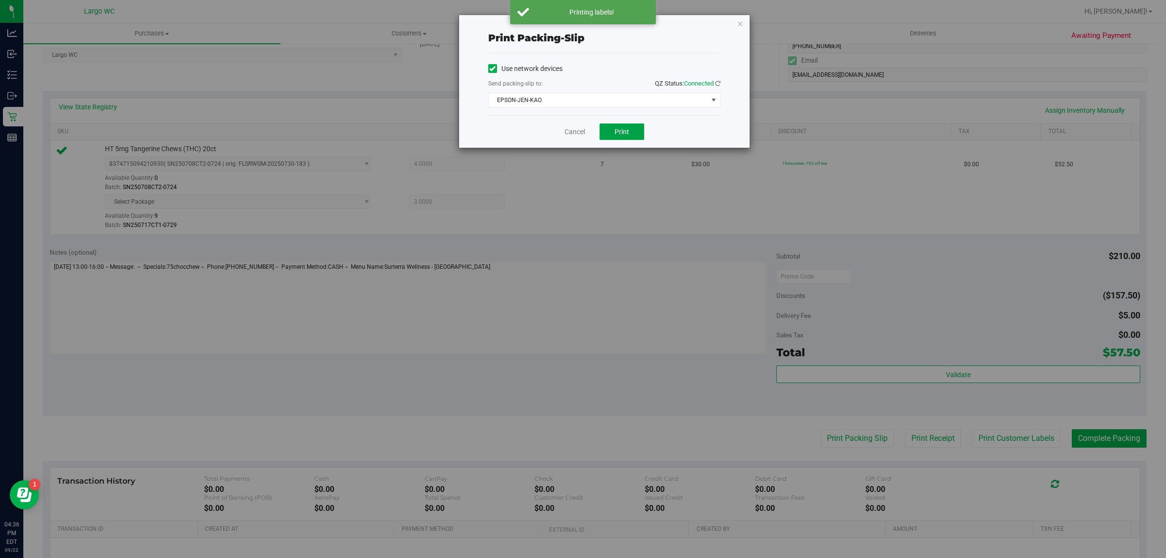
click at [619, 134] on span "Print" at bounding box center [622, 132] width 15 height 8
click at [573, 132] on link "Cancel" at bounding box center [570, 132] width 20 height 10
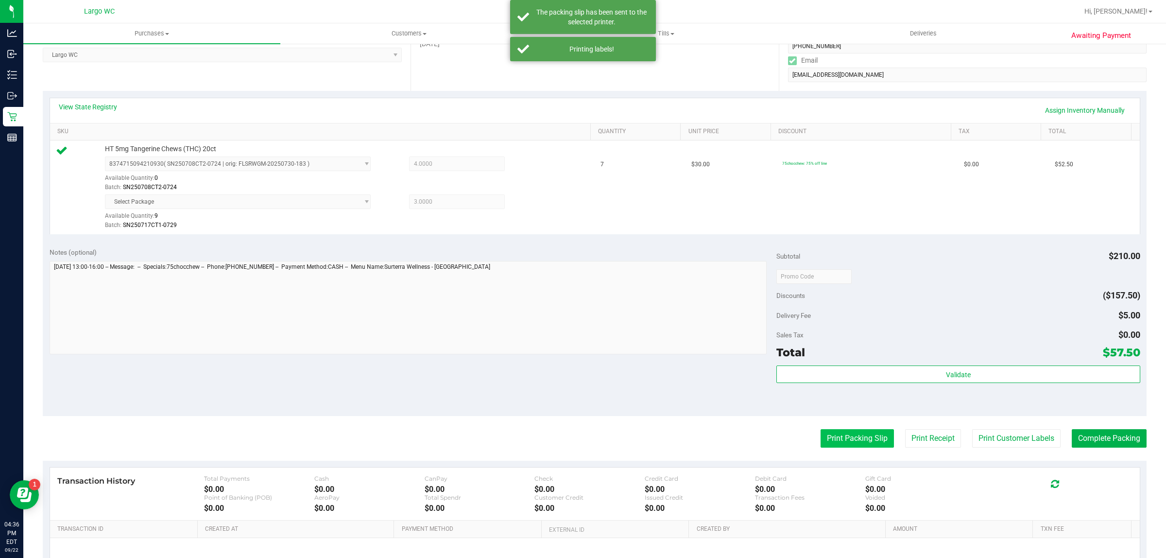
click at [832, 436] on button "Print Packing Slip" at bounding box center [857, 438] width 73 height 18
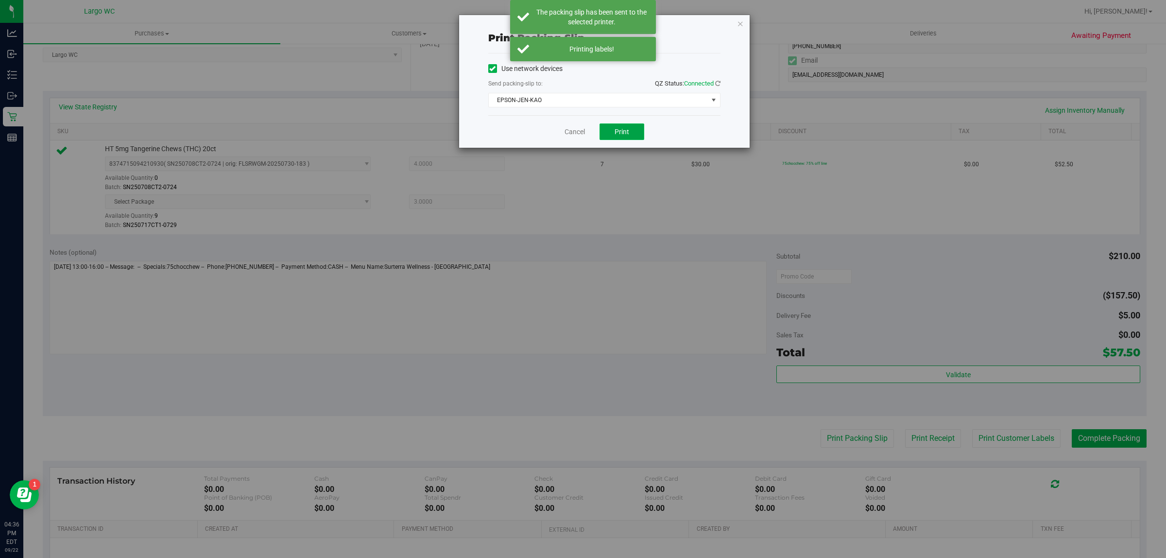
click at [620, 131] on span "Print" at bounding box center [622, 132] width 15 height 8
click at [568, 134] on link "Cancel" at bounding box center [570, 132] width 20 height 10
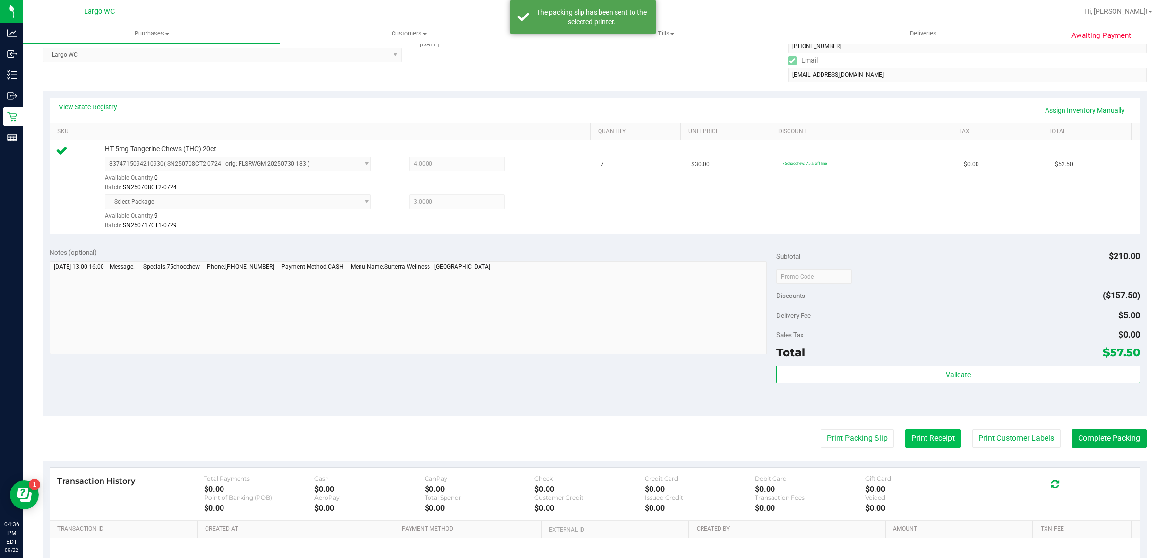
click at [919, 433] on button "Print Receipt" at bounding box center [933, 438] width 56 height 18
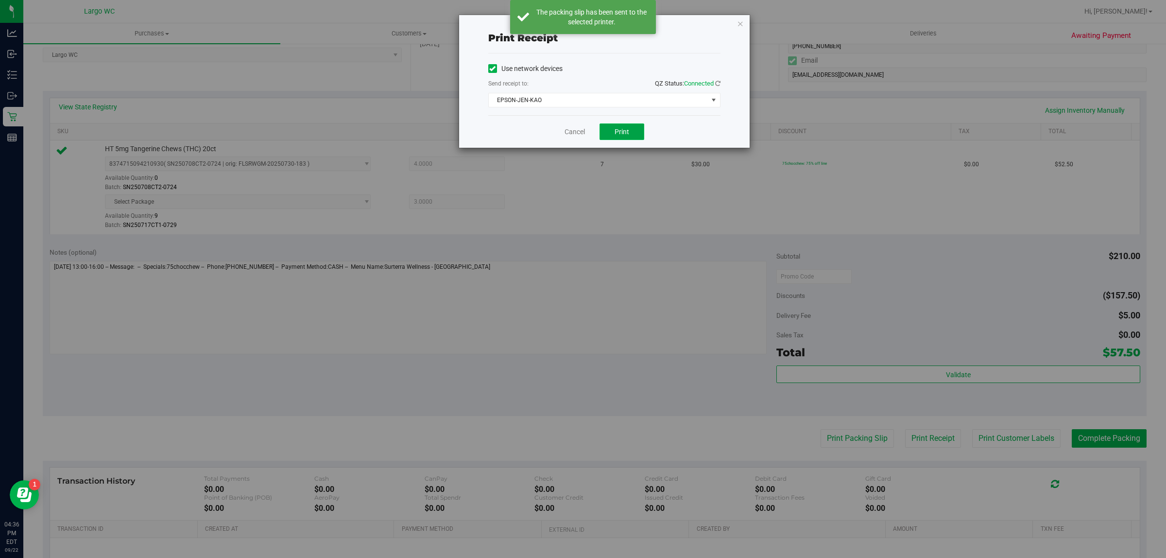
click at [615, 131] on span "Print" at bounding box center [622, 132] width 15 height 8
click at [567, 133] on link "Cancel" at bounding box center [575, 132] width 20 height 10
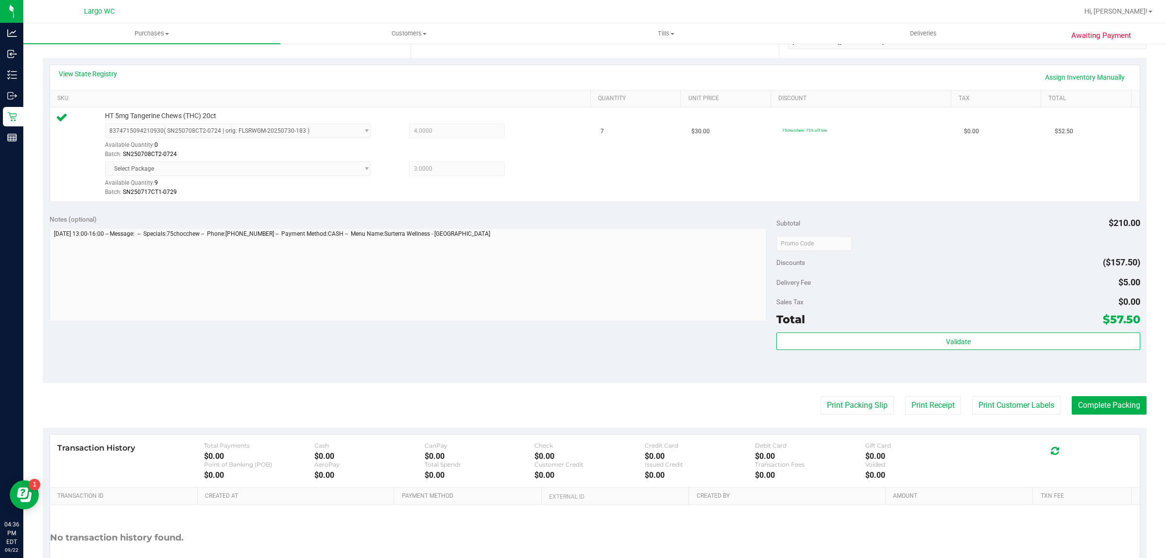
scroll to position [232, 0]
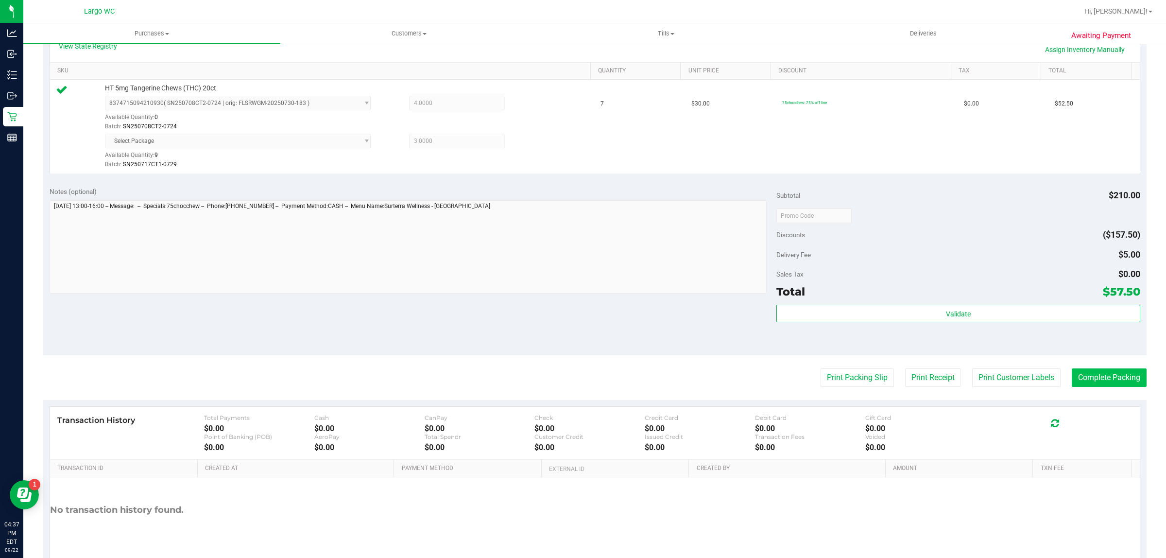
click at [1108, 377] on button "Complete Packing" at bounding box center [1109, 377] width 75 height 18
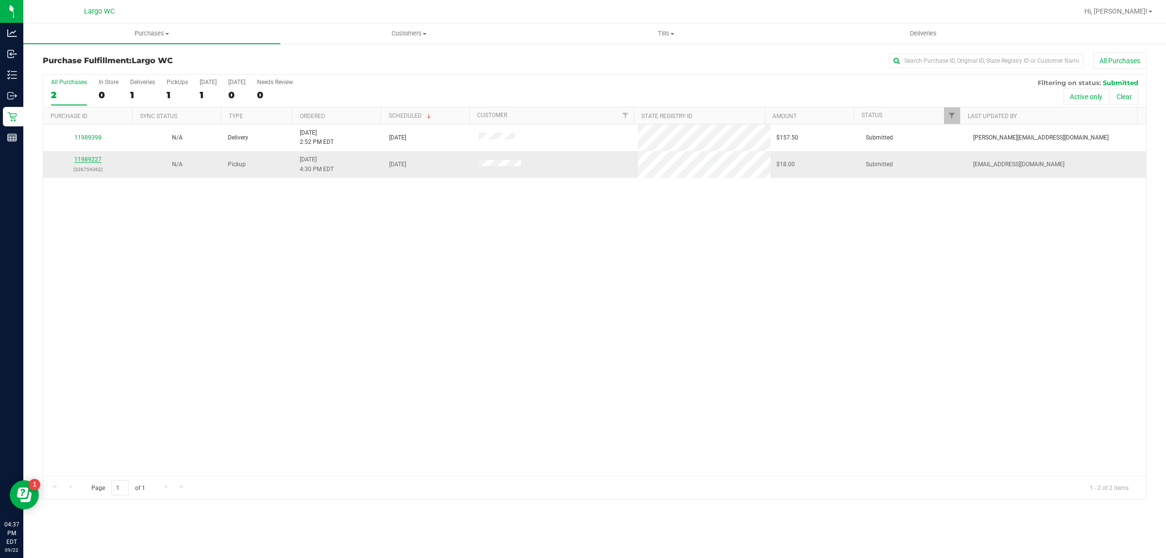
click at [98, 161] on link "11989227" at bounding box center [87, 159] width 27 height 7
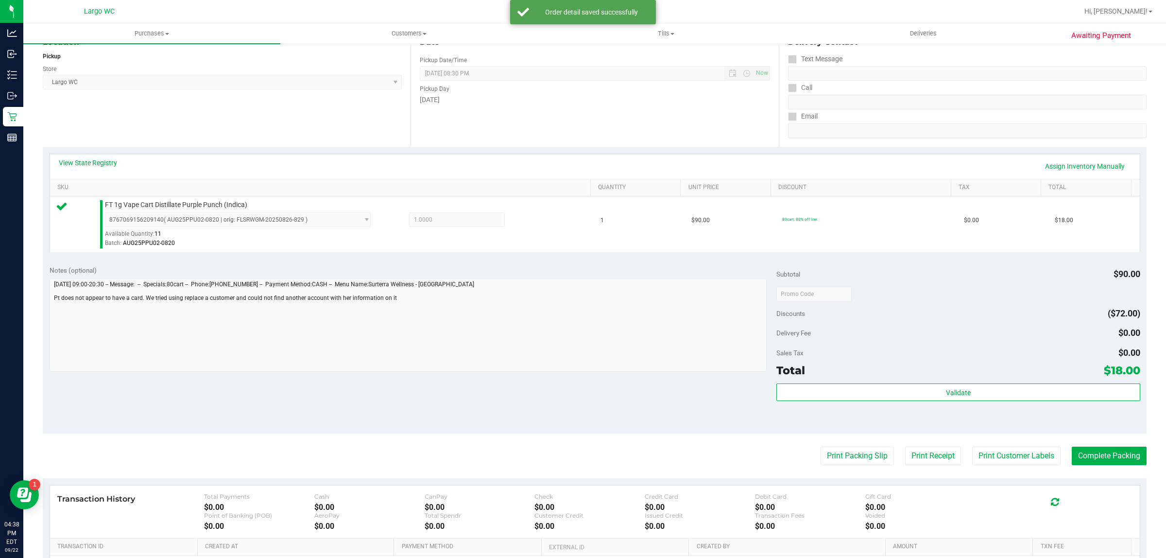
scroll to position [210, 0]
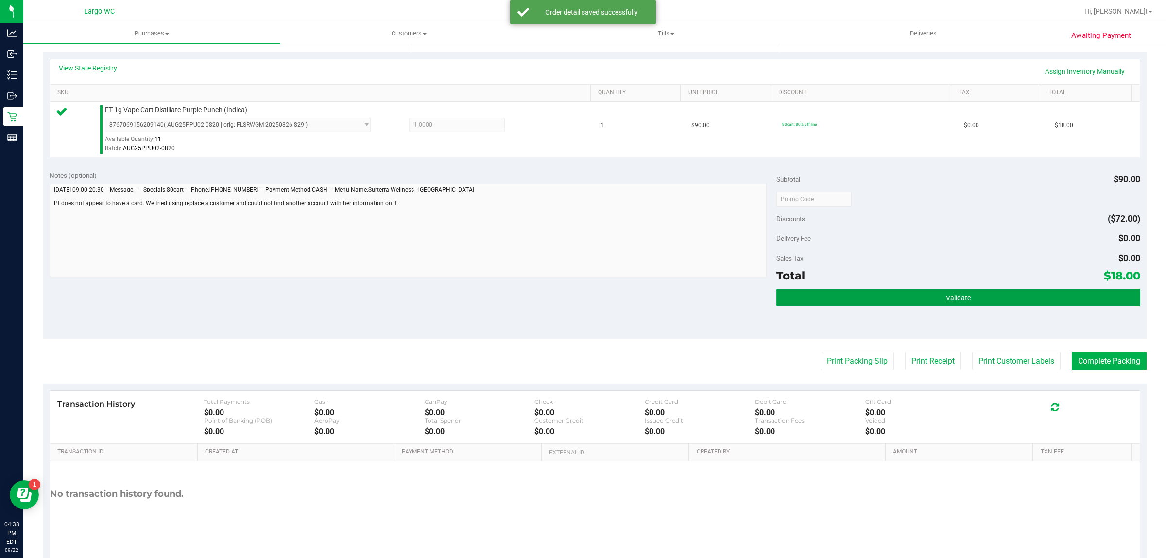
click at [946, 302] on span "Validate" at bounding box center [958, 298] width 25 height 8
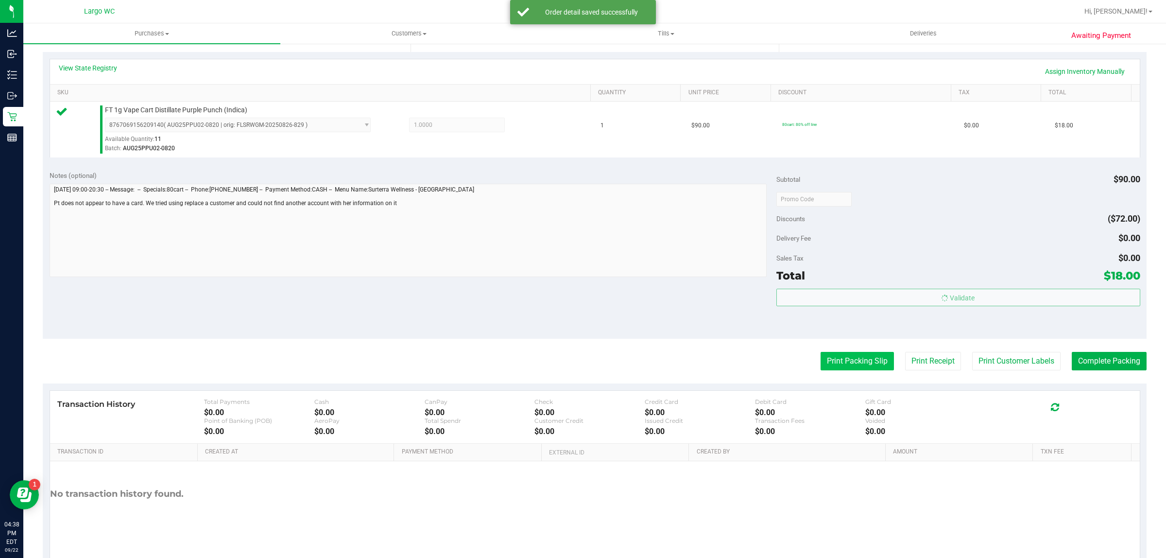
click at [848, 359] on button "Print Packing Slip" at bounding box center [857, 361] width 73 height 18
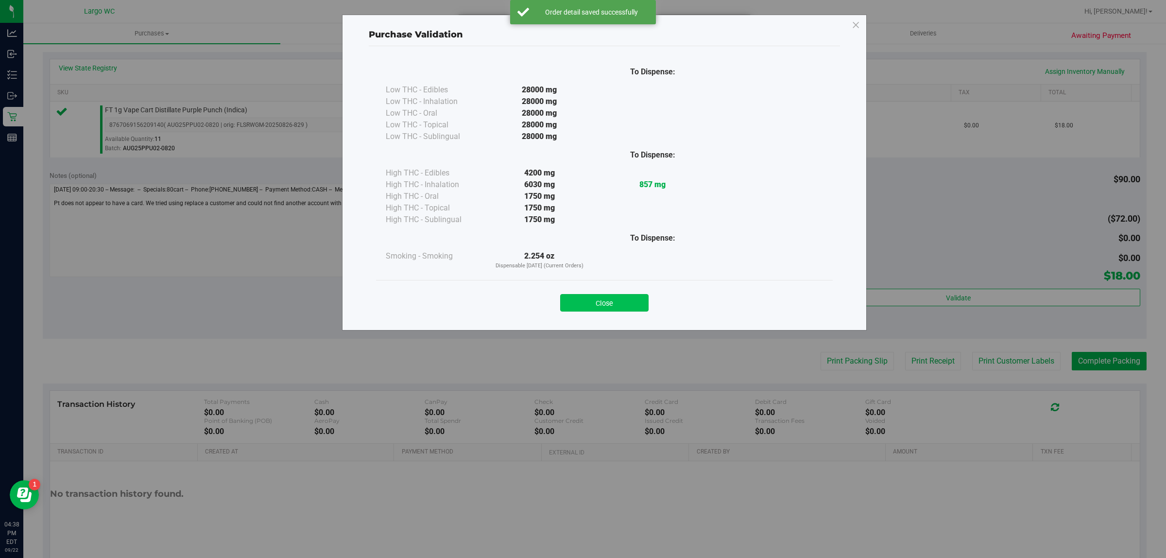
click at [605, 300] on button "Close" at bounding box center [604, 302] width 88 height 17
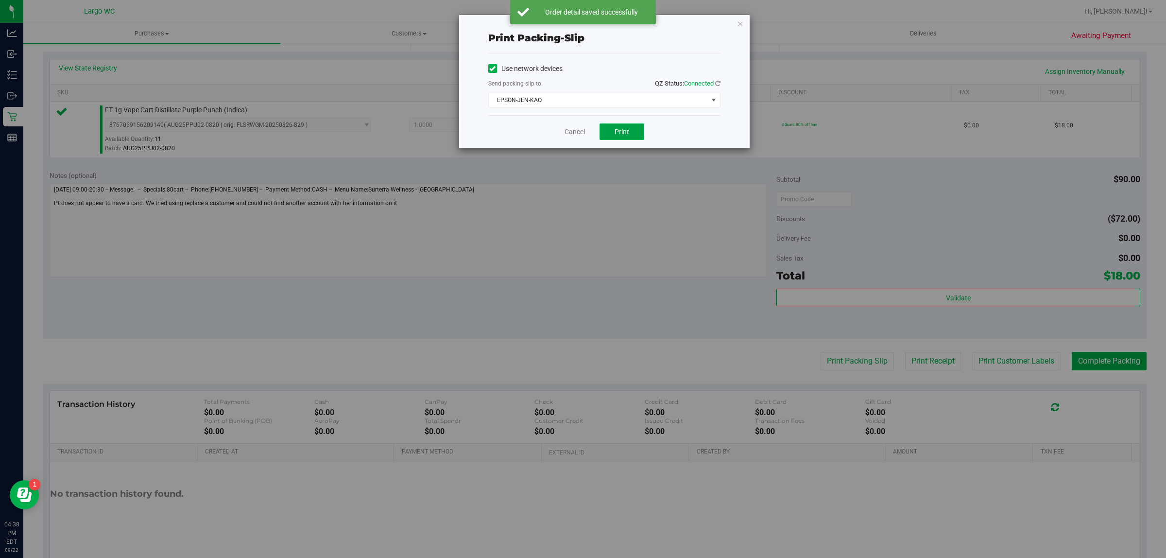
click at [627, 134] on span "Print" at bounding box center [622, 132] width 15 height 8
click at [569, 130] on link "Cancel" at bounding box center [570, 132] width 20 height 10
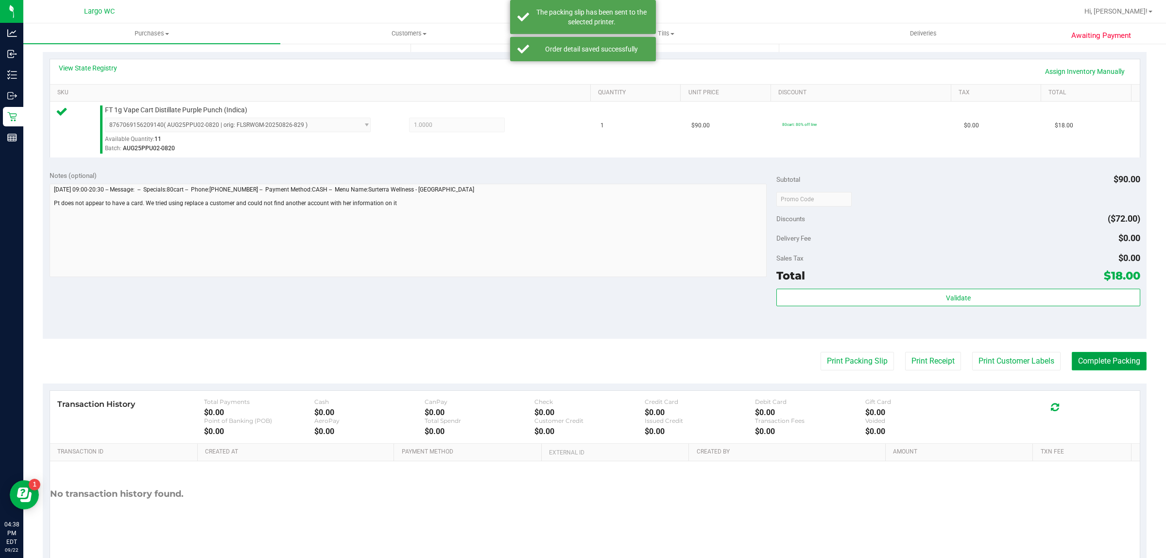
click at [1104, 353] on button "Complete Packing" at bounding box center [1109, 361] width 75 height 18
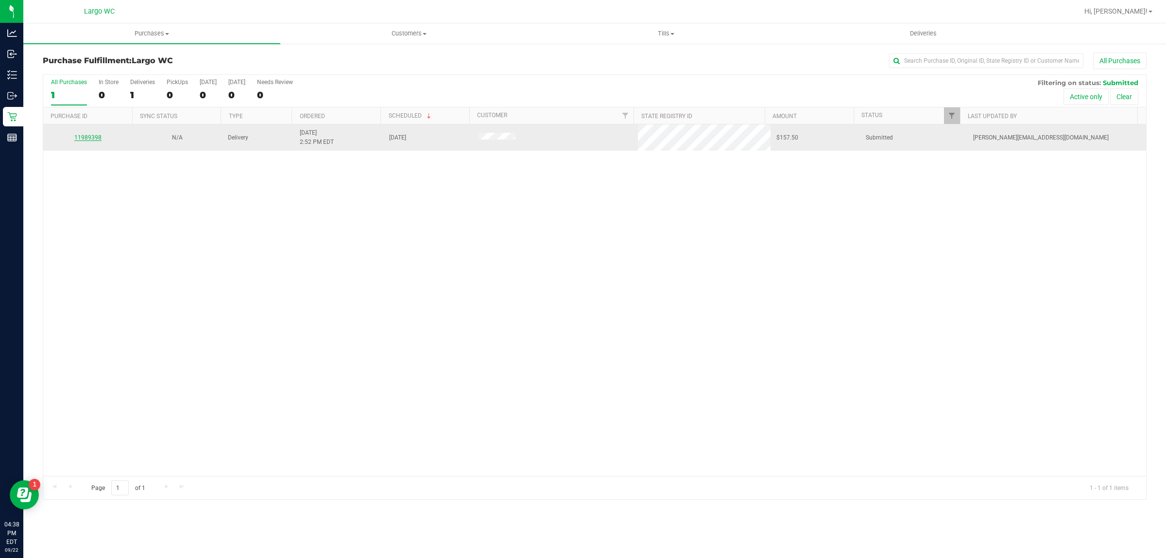
click at [90, 138] on link "11989398" at bounding box center [87, 137] width 27 height 7
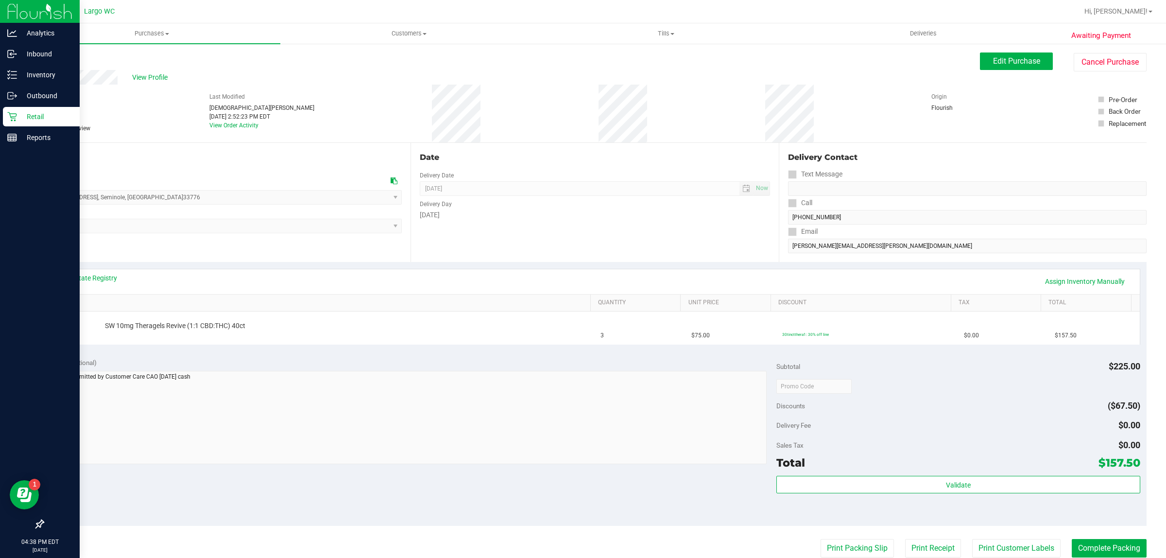
click at [11, 116] on icon at bounding box center [12, 117] width 10 height 10
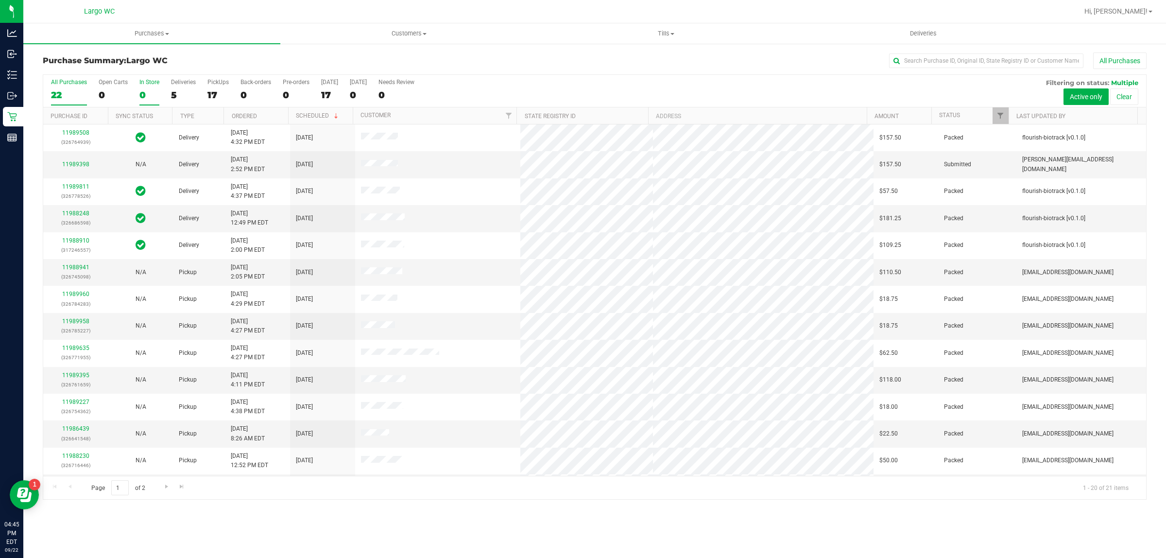
click at [141, 91] on div "0" at bounding box center [149, 94] width 20 height 11
click at [0, 0] on input "In Store 0" at bounding box center [0, 0] width 0 height 0
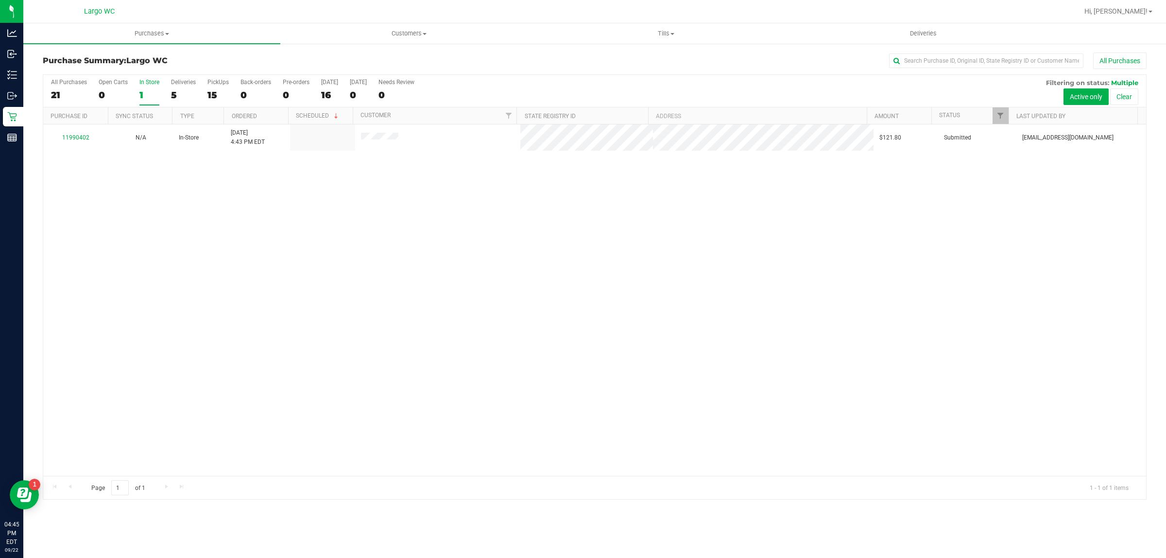
click at [82, 140] on link "11990402" at bounding box center [75, 137] width 27 height 7
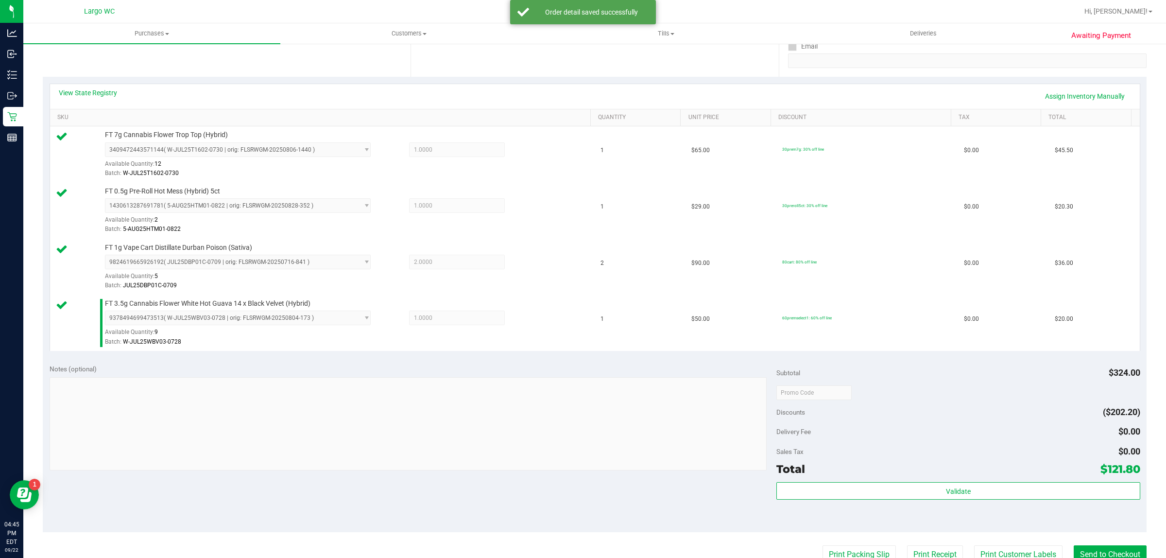
scroll to position [309, 0]
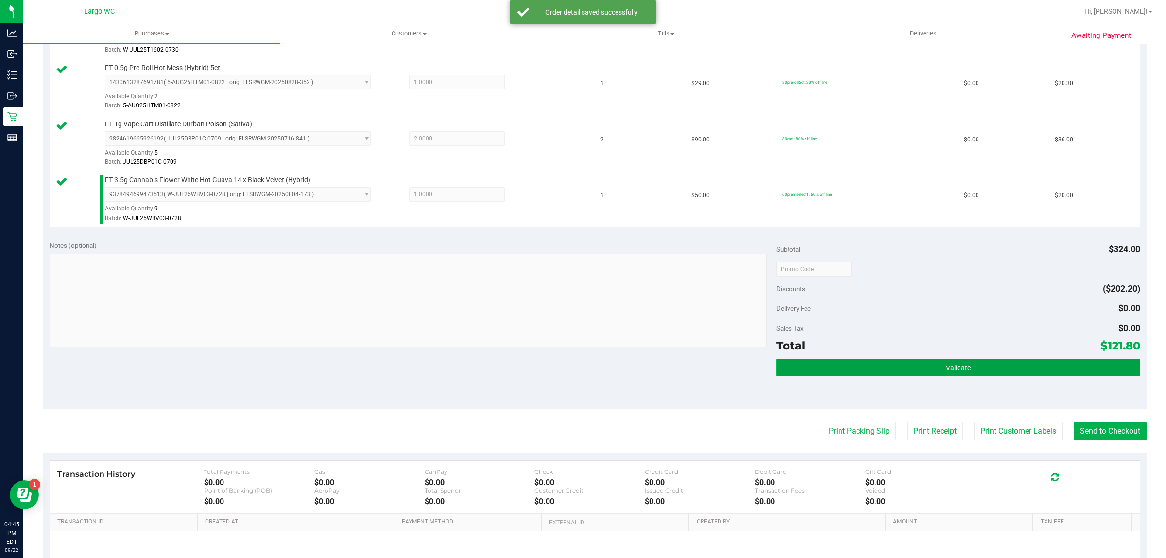
click at [850, 373] on button "Validate" at bounding box center [958, 367] width 363 height 17
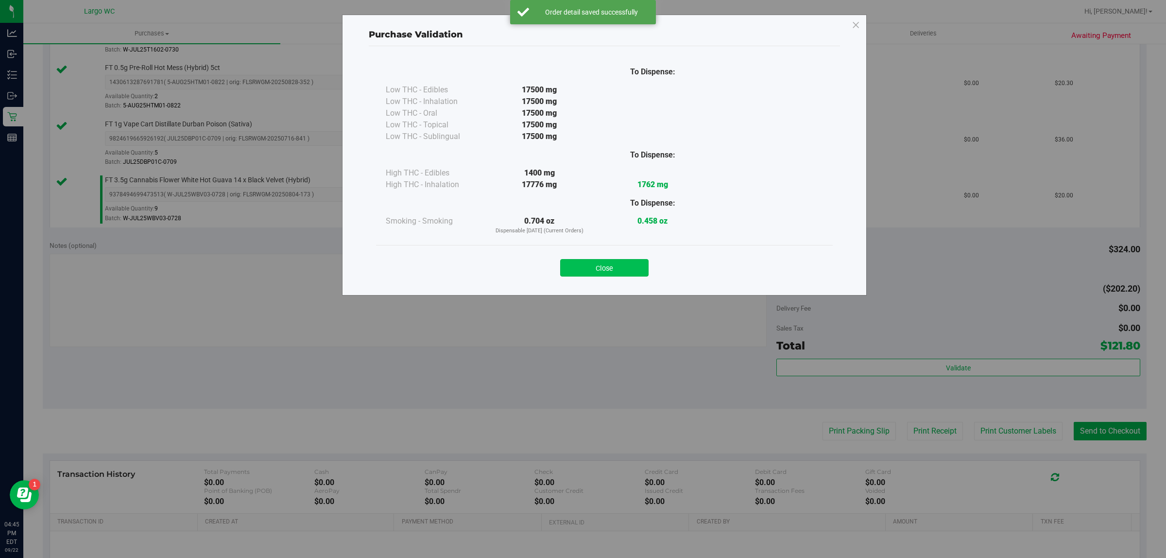
click at [619, 260] on button "Close" at bounding box center [604, 267] width 88 height 17
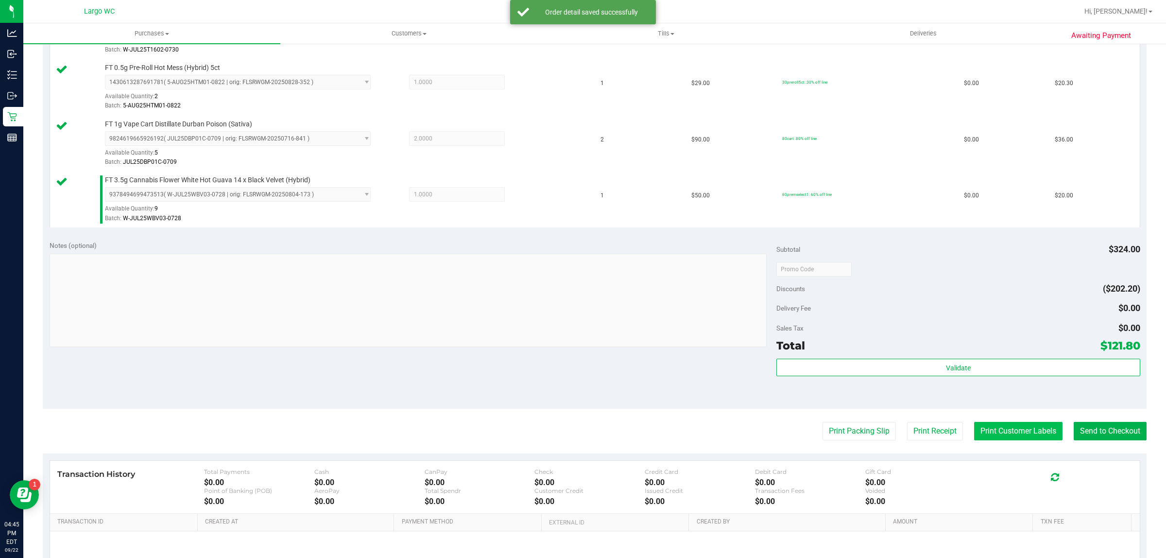
click at [1000, 428] on button "Print Customer Labels" at bounding box center [1018, 431] width 88 height 18
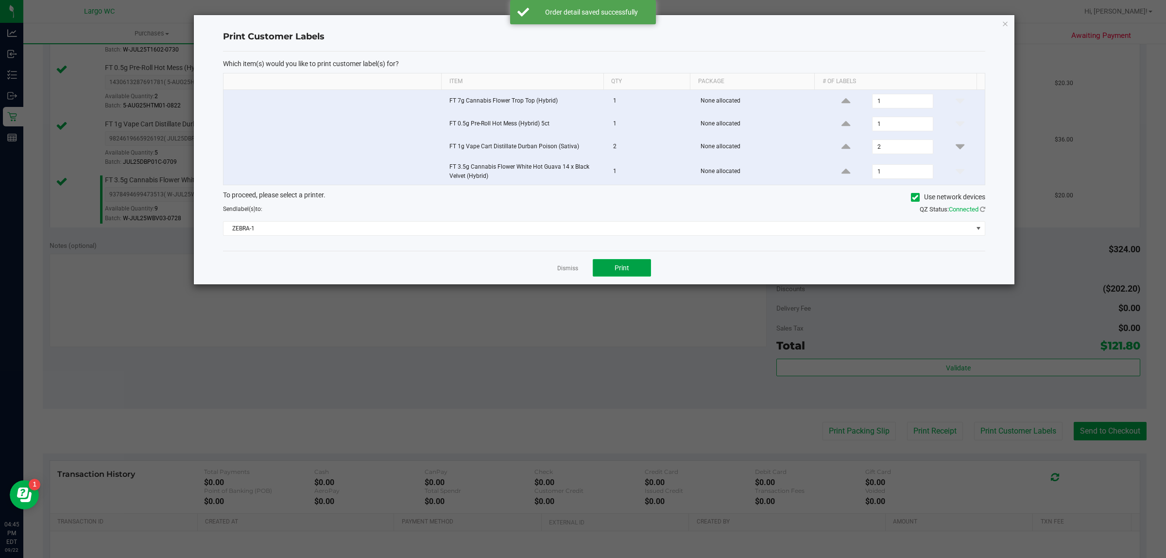
click at [619, 272] on span "Print" at bounding box center [622, 268] width 15 height 8
click at [1005, 21] on icon "button" at bounding box center [1005, 23] width 7 height 12
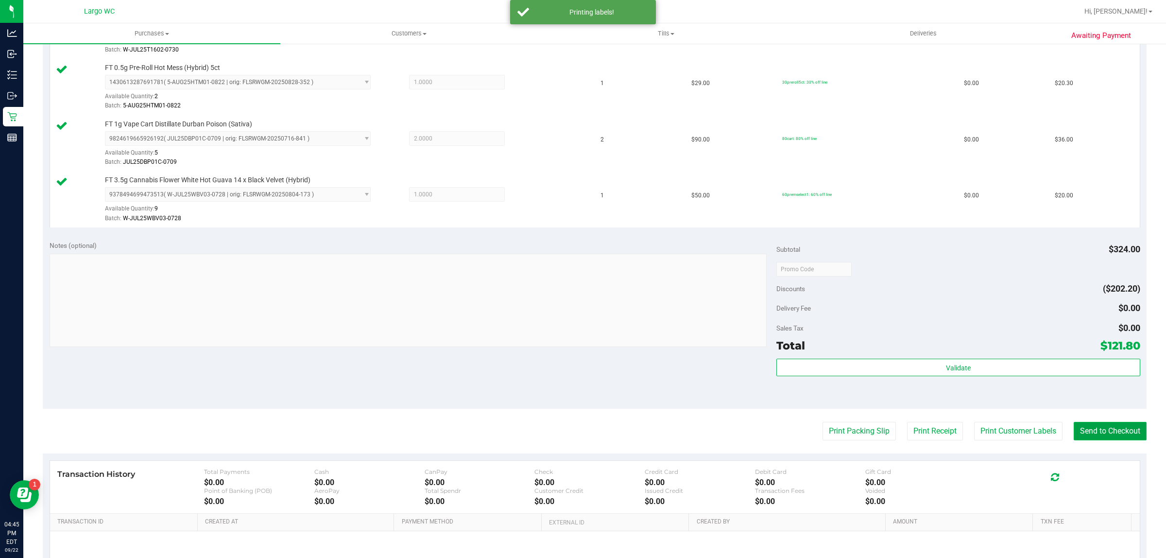
click at [1104, 428] on button "Send to Checkout" at bounding box center [1110, 431] width 73 height 18
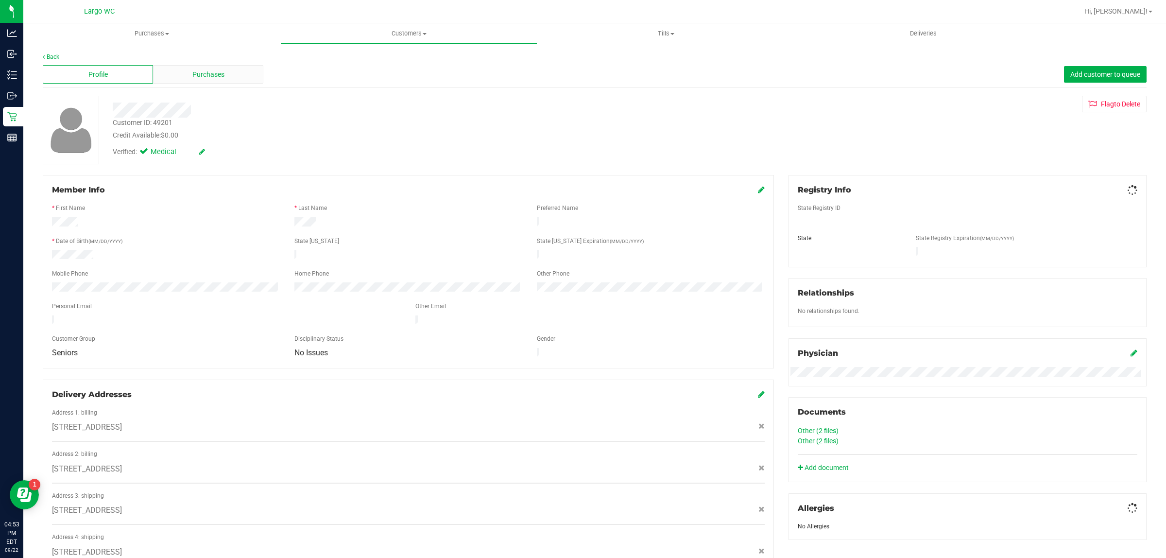
click at [205, 73] on span "Purchases" at bounding box center [208, 74] width 32 height 10
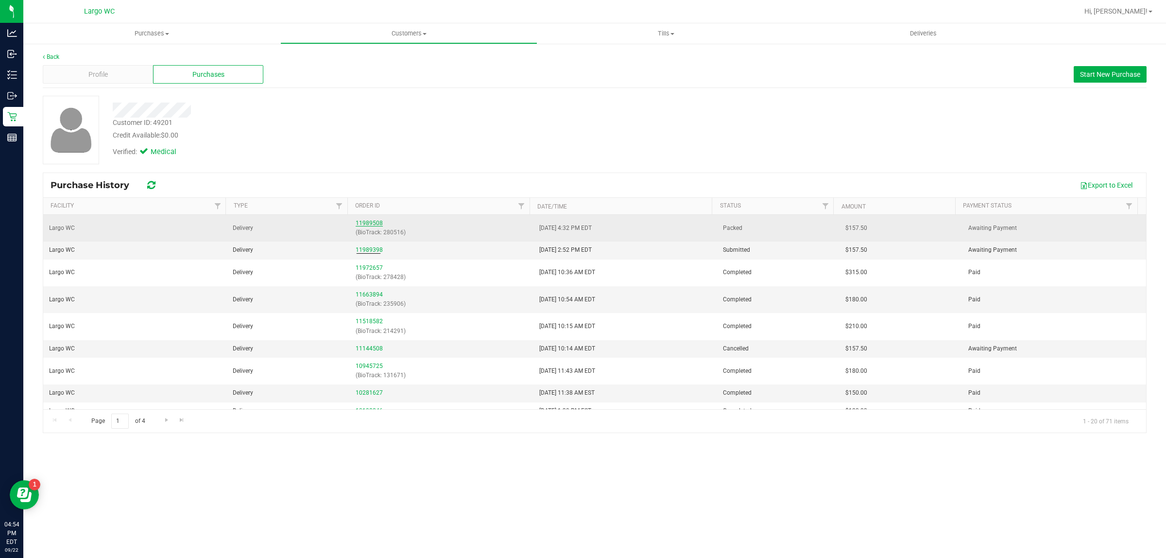
click at [363, 222] on link "11989508" at bounding box center [369, 223] width 27 height 7
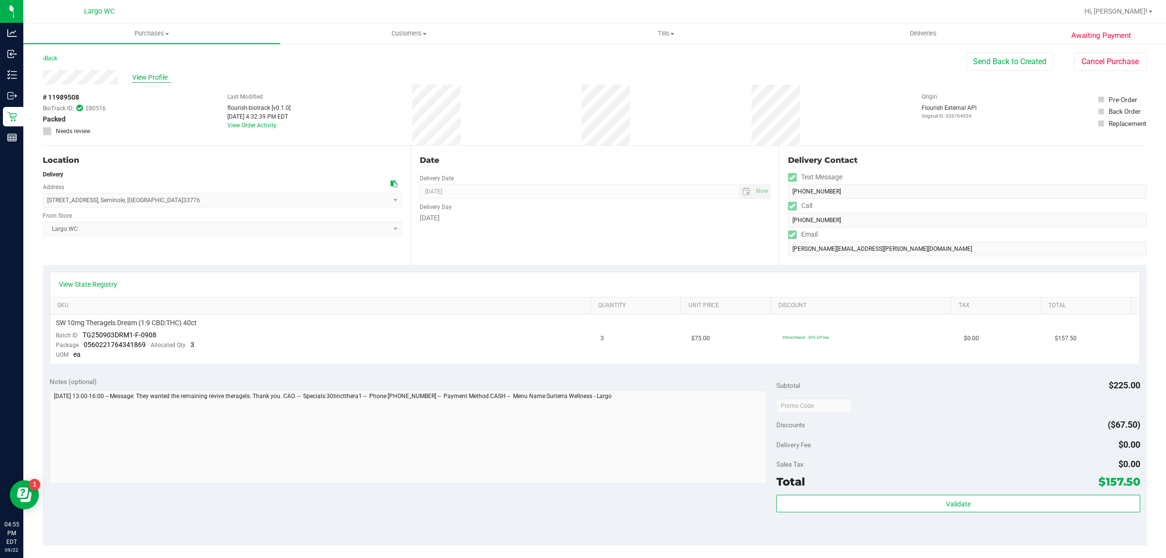
click at [157, 76] on span "View Profile" at bounding box center [151, 77] width 39 height 10
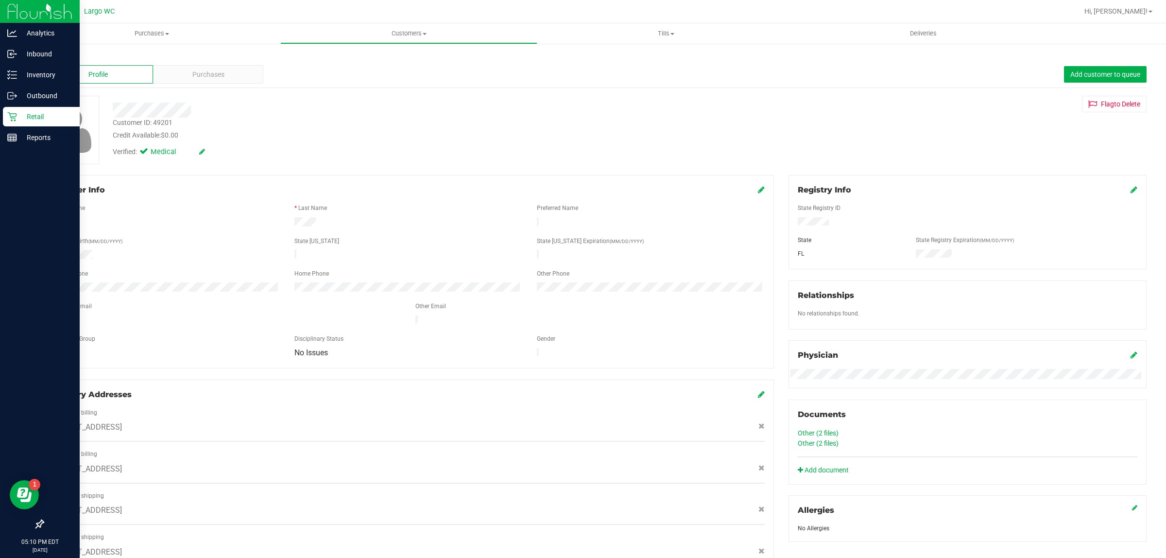
click at [7, 116] on icon at bounding box center [12, 117] width 10 height 10
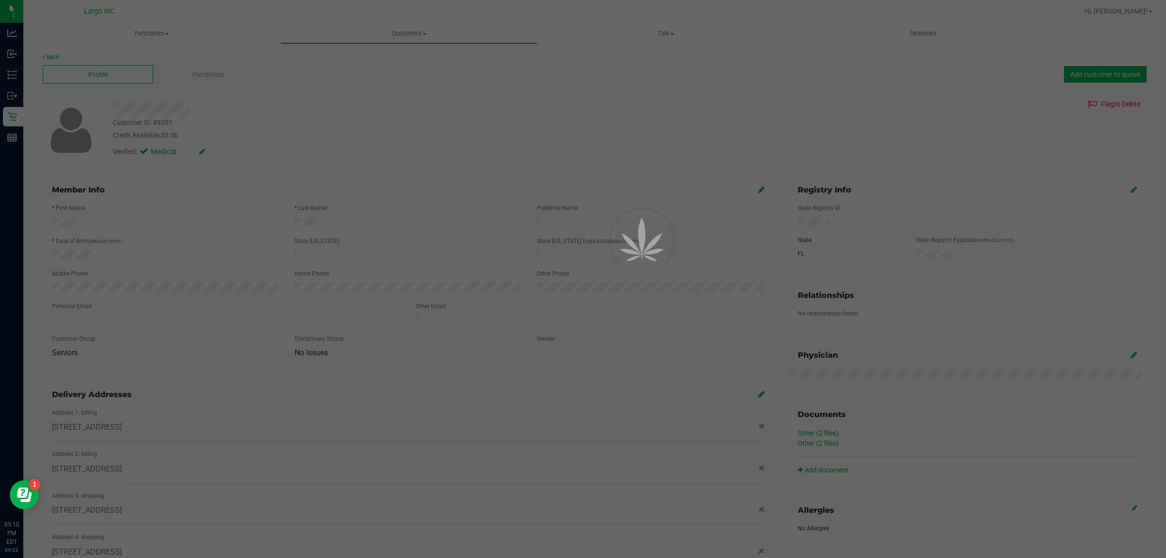
click at [311, 557] on div at bounding box center [583, 279] width 1166 height 558
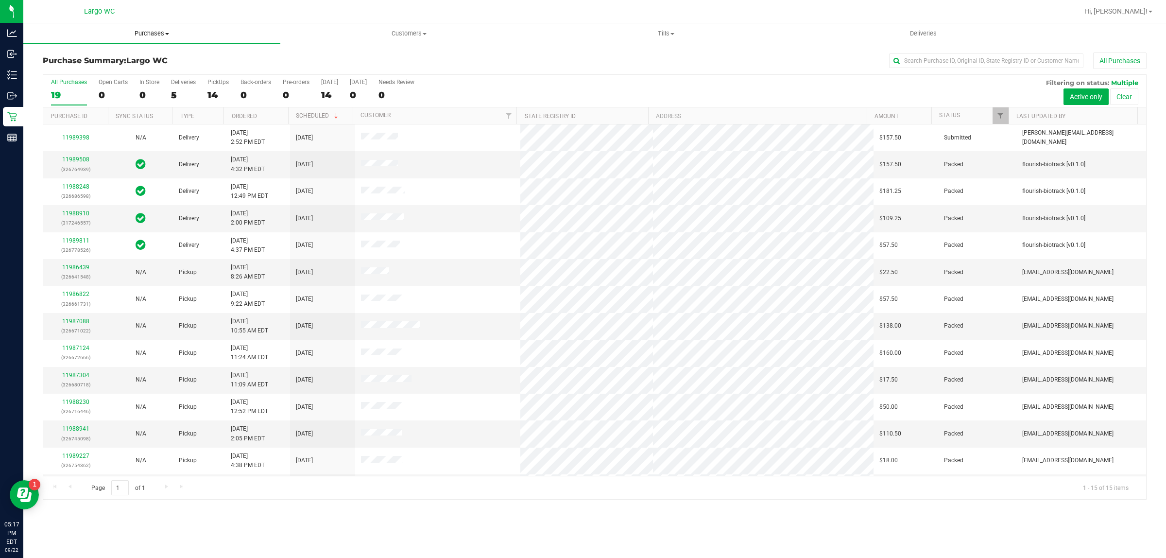
click at [162, 30] on span "Purchases" at bounding box center [151, 33] width 257 height 9
click at [113, 69] on li "Fulfillment" at bounding box center [151, 71] width 257 height 12
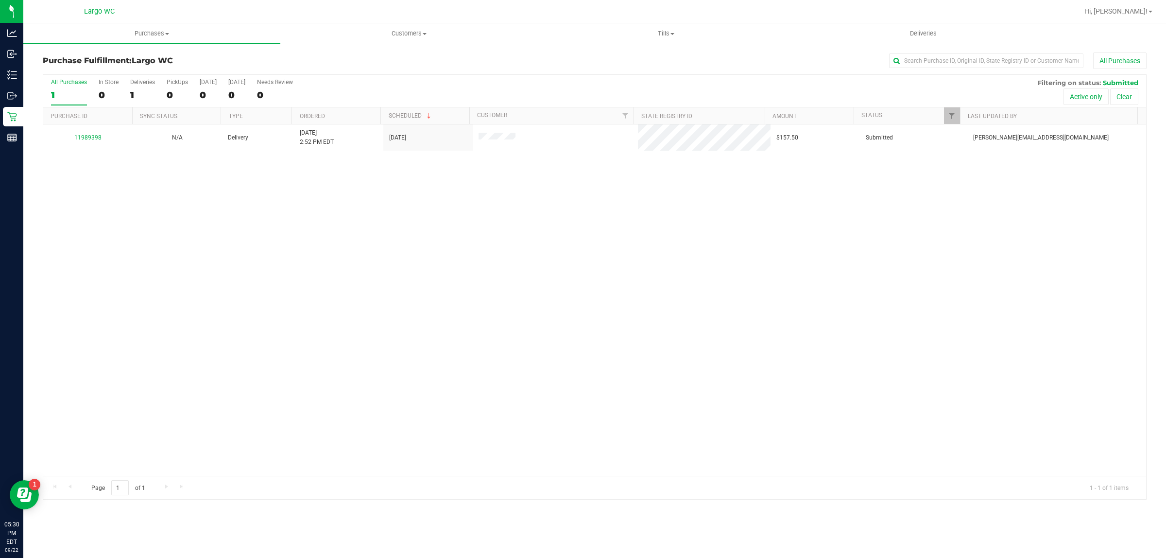
click at [299, 356] on div "11989398 N/A Delivery 9/22/2025 2:52 PM EDT 9/26/2025 $157.50 Submitted cobey@l…" at bounding box center [594, 299] width 1103 height 351
click at [163, 27] on uib-tab-heading "Purchases Summary of purchases Fulfillment All purchases" at bounding box center [151, 33] width 257 height 20
click at [119, 54] on span "Summary of purchases" at bounding box center [73, 58] width 100 height 8
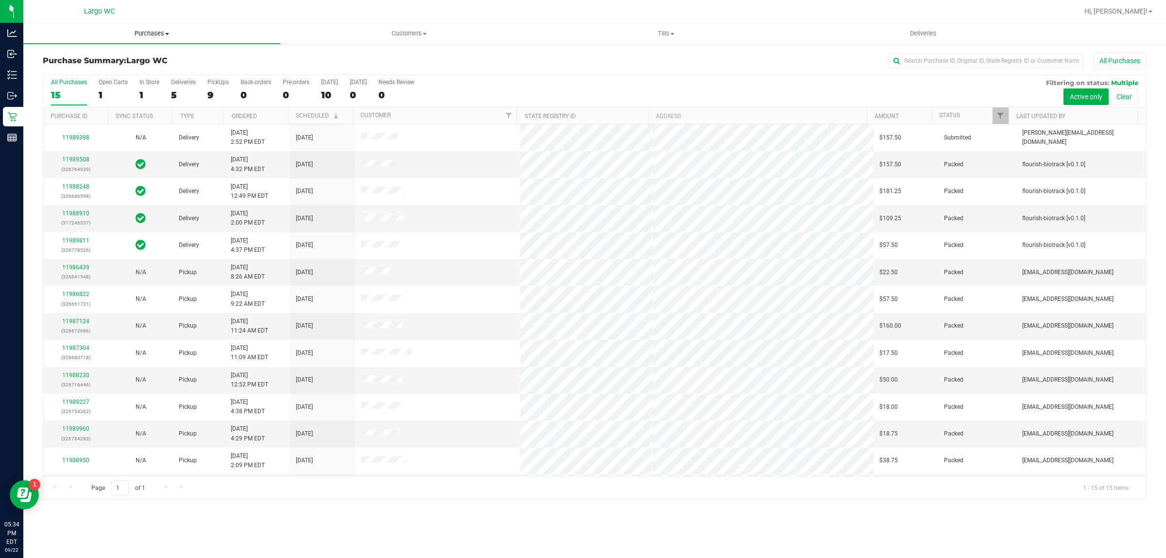
click at [152, 27] on uib-tab-heading "Purchases Summary of purchases Fulfillment All purchases" at bounding box center [151, 33] width 257 height 20
click at [132, 69] on li "Fulfillment" at bounding box center [151, 71] width 257 height 12
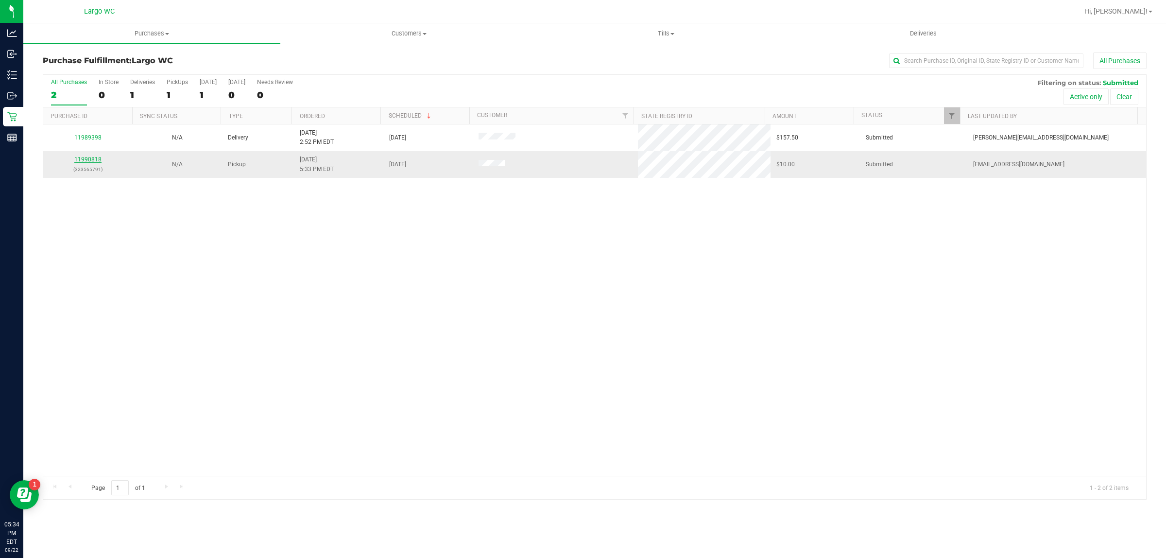
click at [97, 159] on link "11990818" at bounding box center [87, 159] width 27 height 7
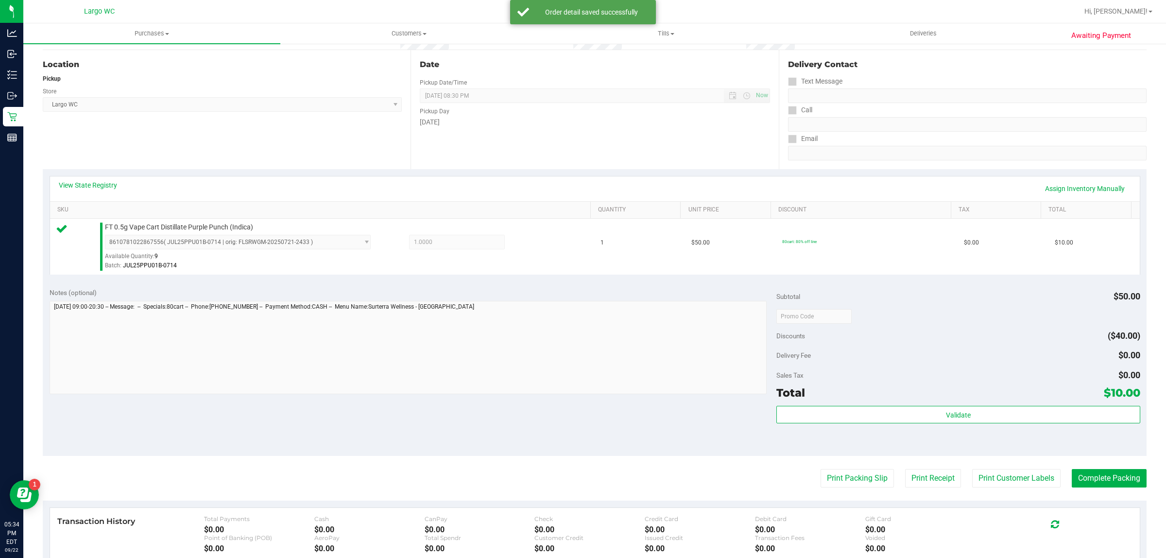
scroll to position [168, 0]
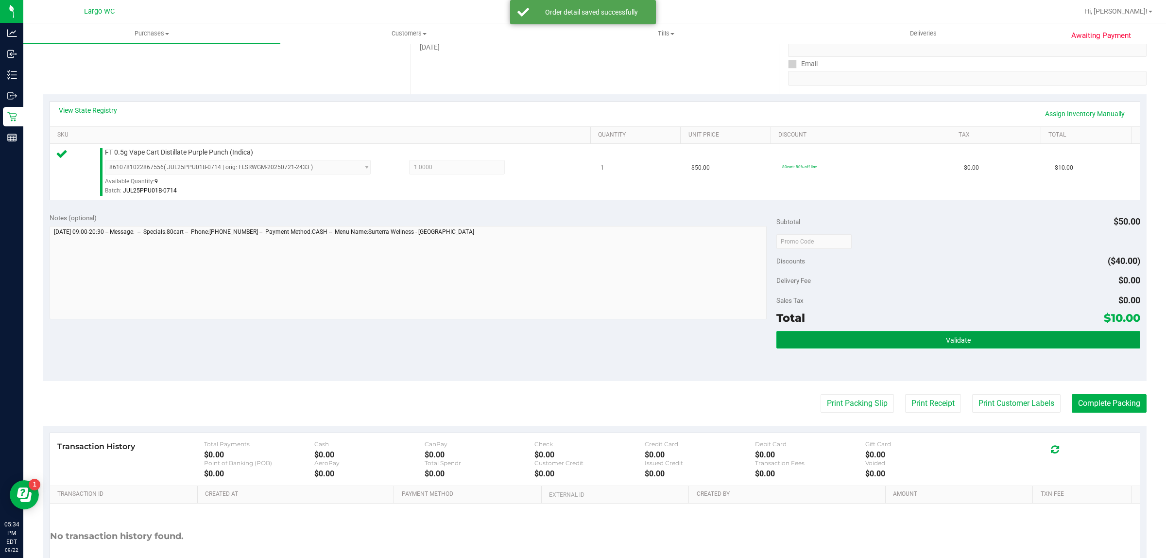
click at [999, 339] on button "Validate" at bounding box center [958, 339] width 363 height 17
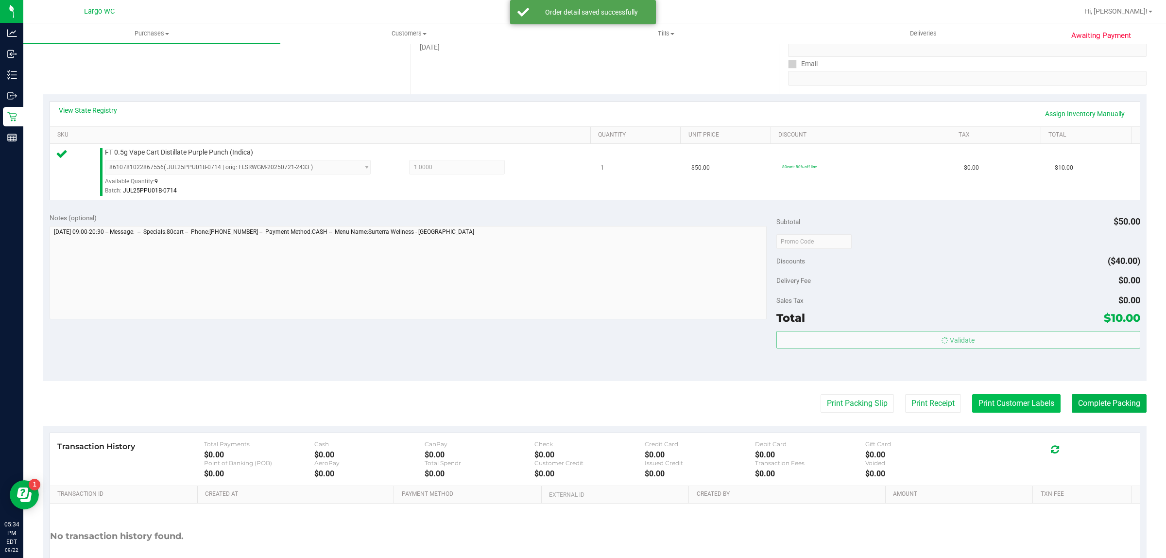
click at [993, 399] on button "Print Customer Labels" at bounding box center [1016, 403] width 88 height 18
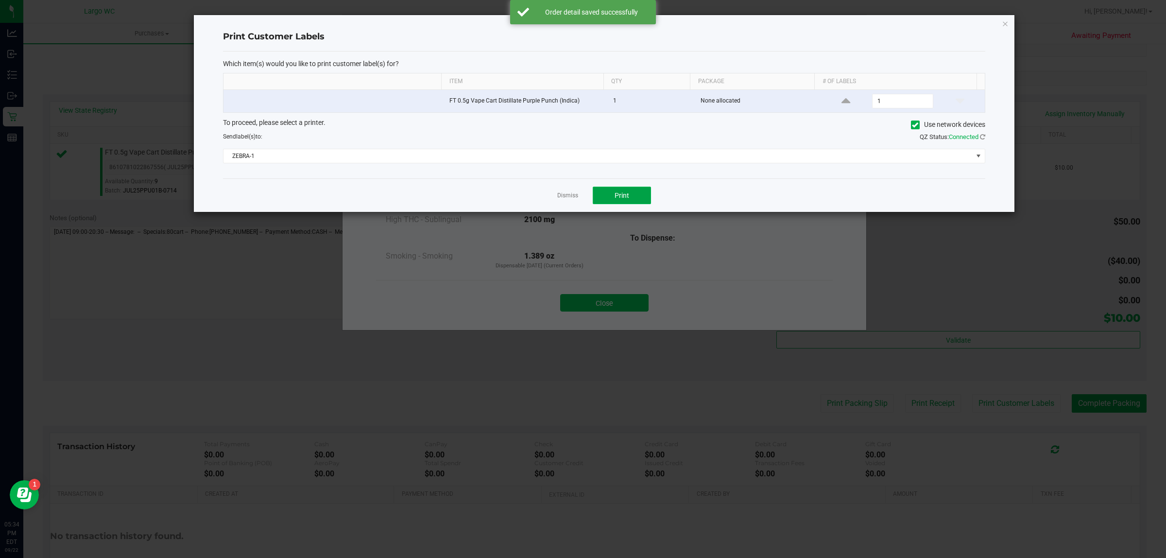
click at [627, 192] on span "Print" at bounding box center [622, 195] width 15 height 8
click at [571, 197] on div at bounding box center [604, 113] width 821 height 197
click at [598, 309] on ngb-modal-window "Print Customer Labels Which item(s) would you like to print customer label(s) f…" at bounding box center [587, 279] width 1174 height 558
click at [562, 194] on link "Dismiss" at bounding box center [567, 195] width 21 height 8
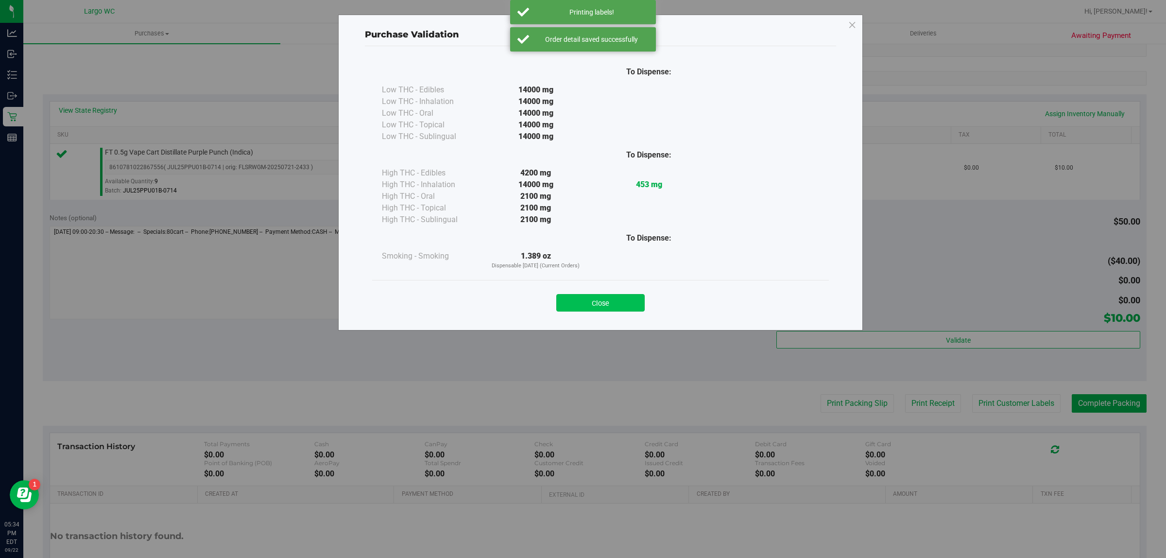
click at [594, 296] on button "Close" at bounding box center [600, 302] width 88 height 17
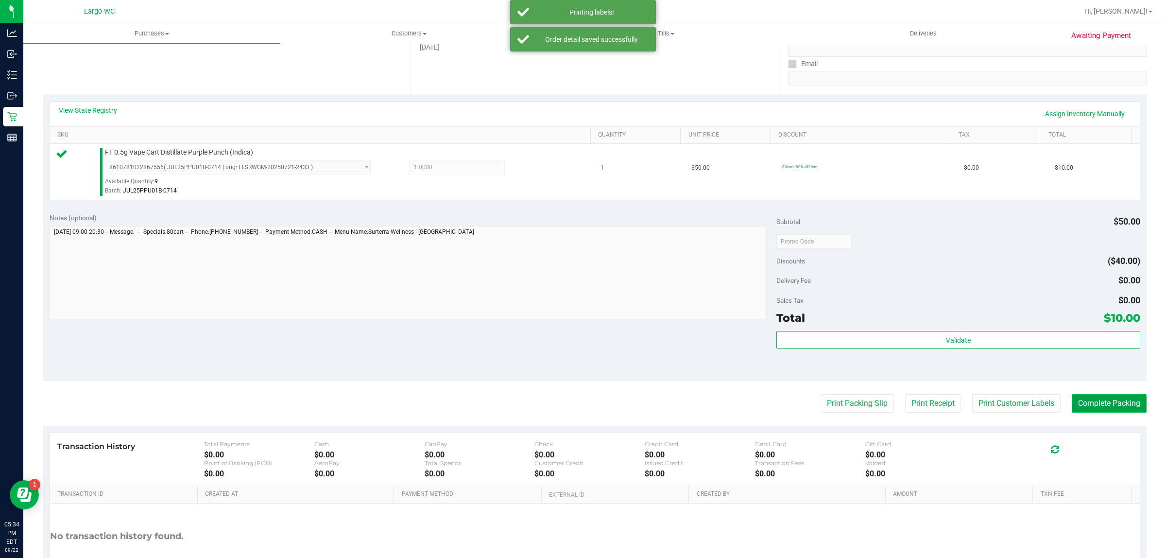
click at [1100, 405] on button "Complete Packing" at bounding box center [1109, 403] width 75 height 18
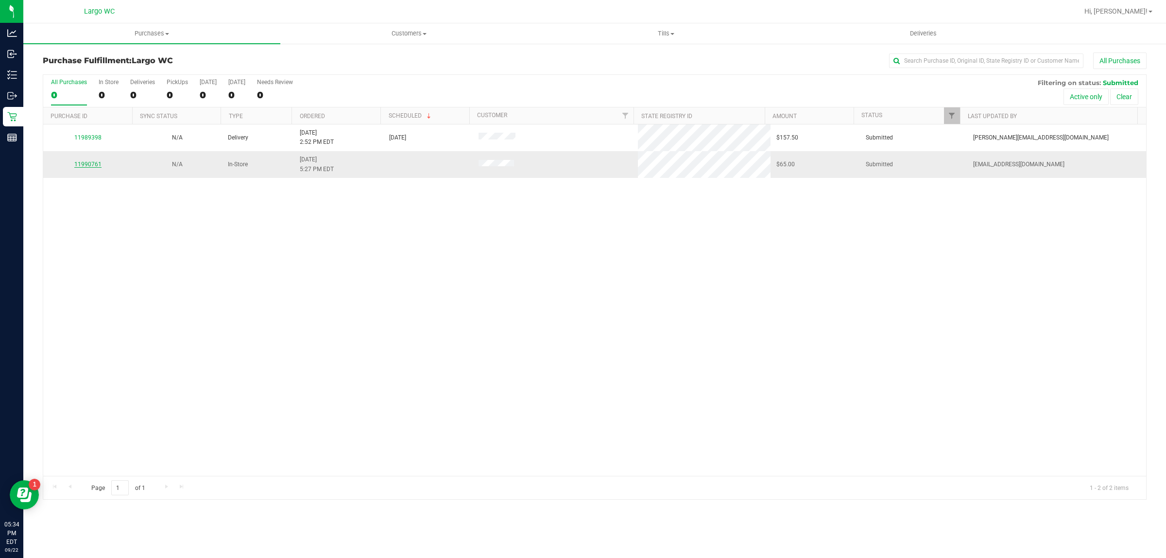
click at [96, 168] on link "11990761" at bounding box center [87, 164] width 27 height 7
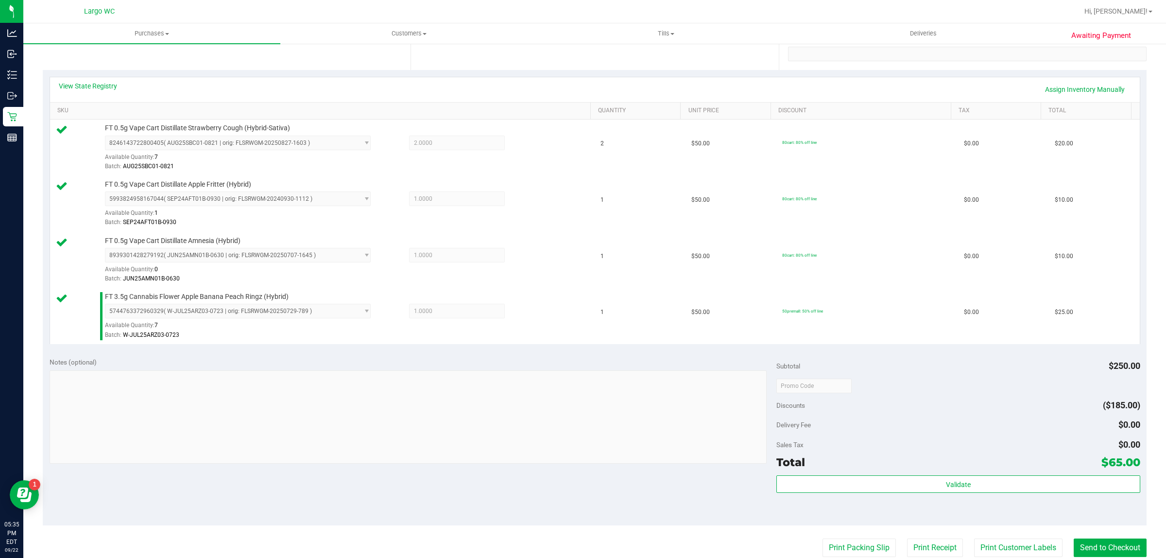
scroll to position [297, 0]
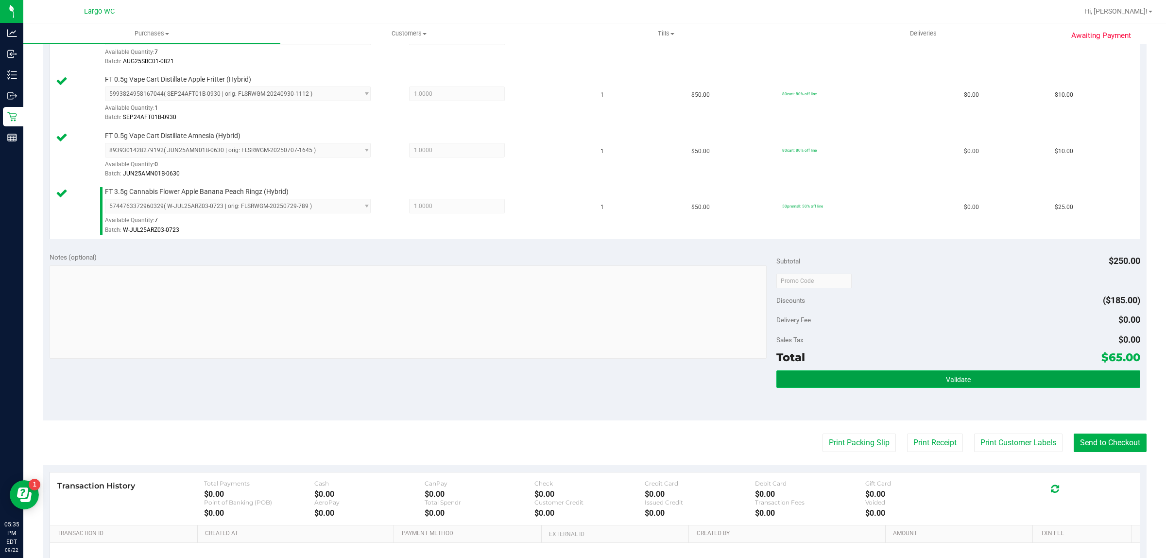
click at [993, 382] on button "Validate" at bounding box center [958, 378] width 363 height 17
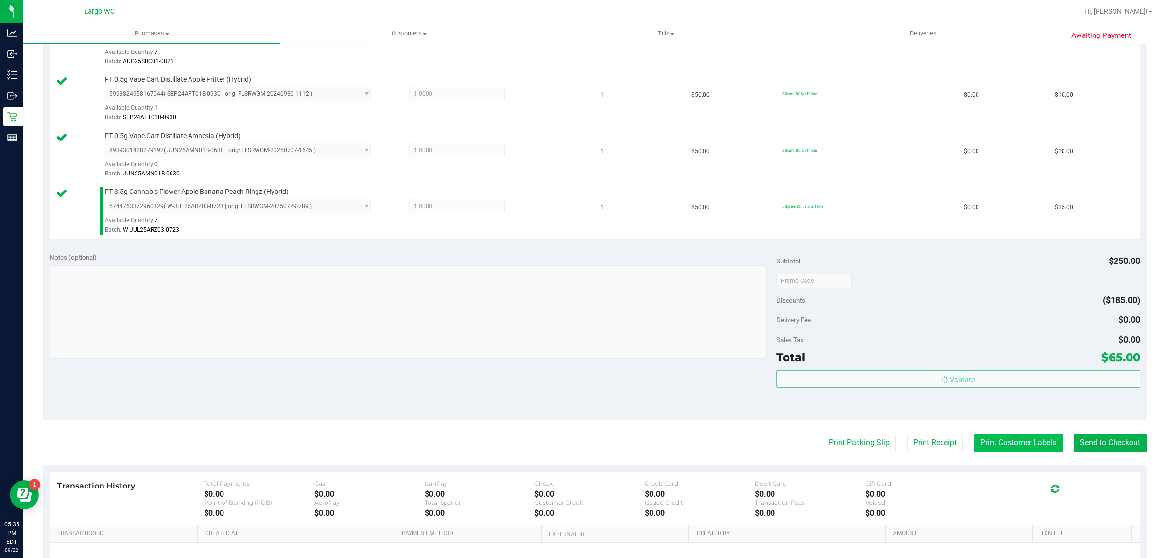
click at [991, 448] on button "Print Customer Labels" at bounding box center [1018, 442] width 88 height 18
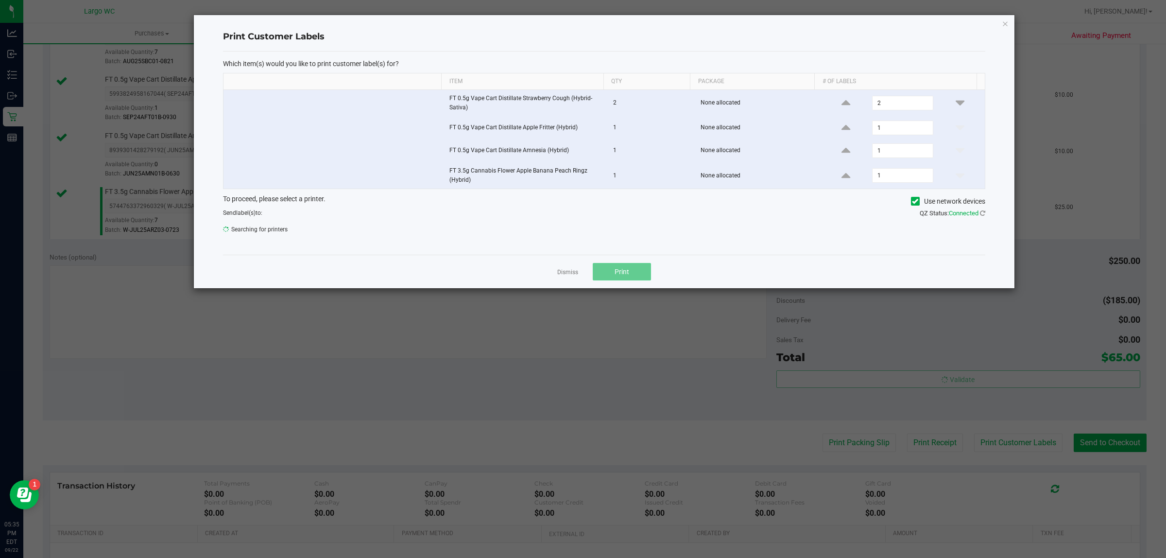
click at [628, 274] on span "Print" at bounding box center [622, 272] width 15 height 8
click at [565, 274] on link "Dismiss" at bounding box center [567, 272] width 21 height 8
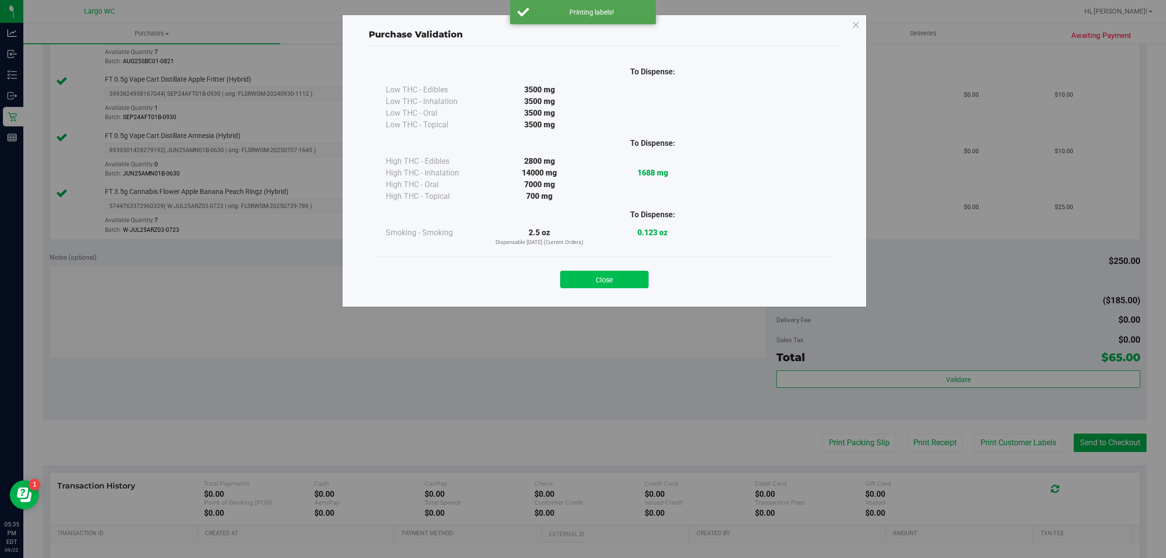
click at [617, 285] on button "Close" at bounding box center [604, 279] width 88 height 17
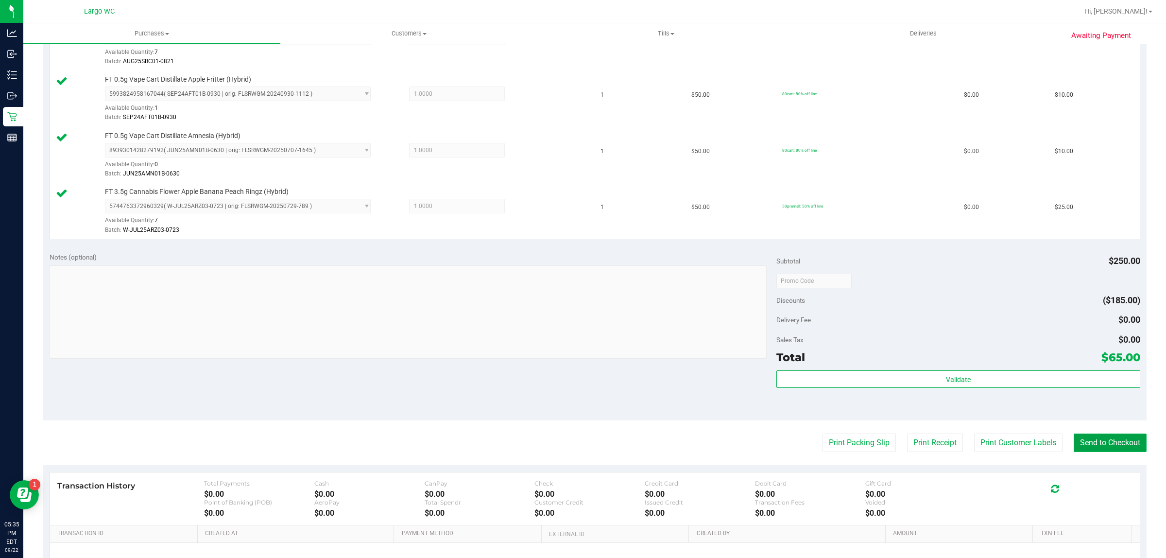
click at [1123, 441] on button "Send to Checkout" at bounding box center [1110, 442] width 73 height 18
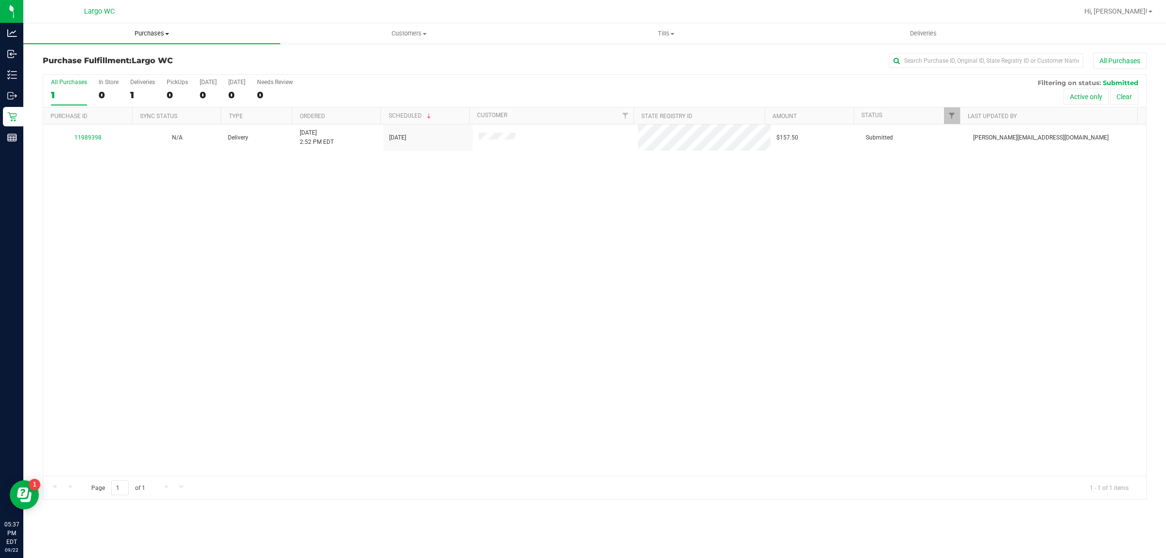
click at [142, 29] on span "Purchases" at bounding box center [151, 33] width 257 height 9
click at [126, 55] on li "Summary of purchases" at bounding box center [151, 59] width 257 height 12
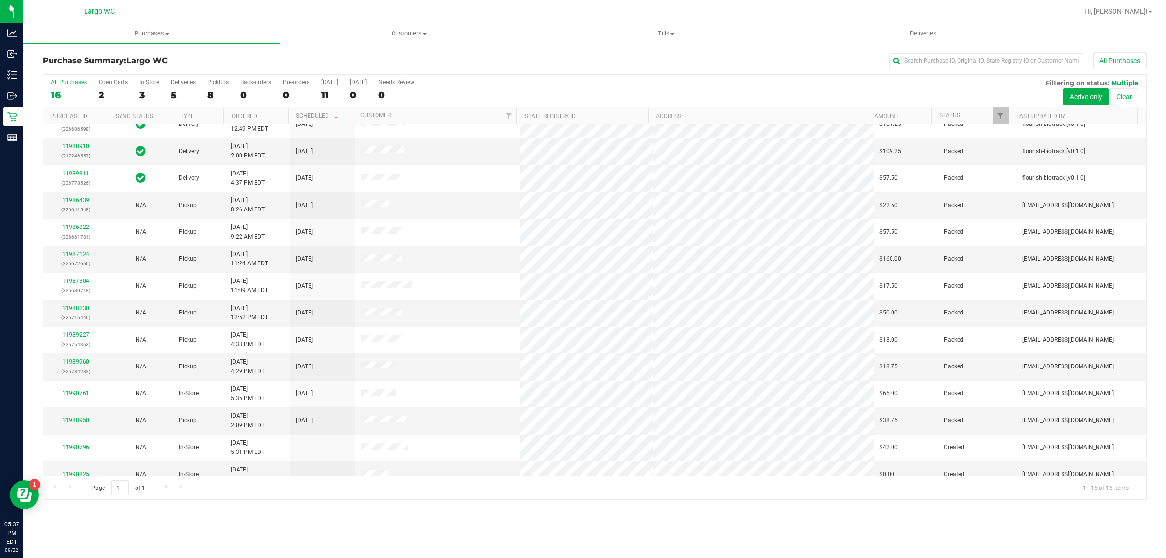
scroll to position [80, 0]
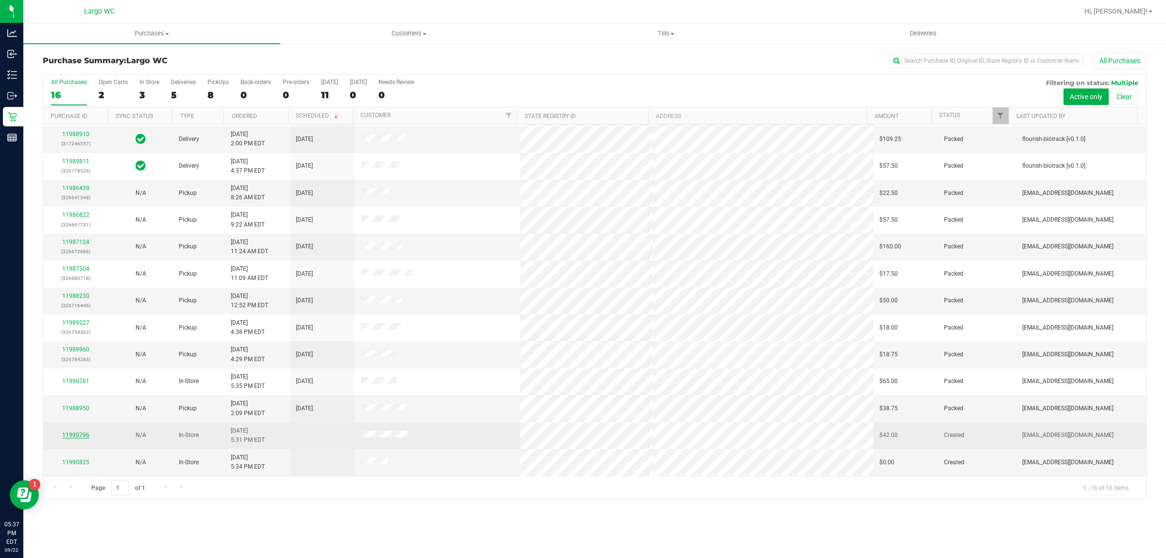
click at [73, 435] on link "11990796" at bounding box center [75, 435] width 27 height 7
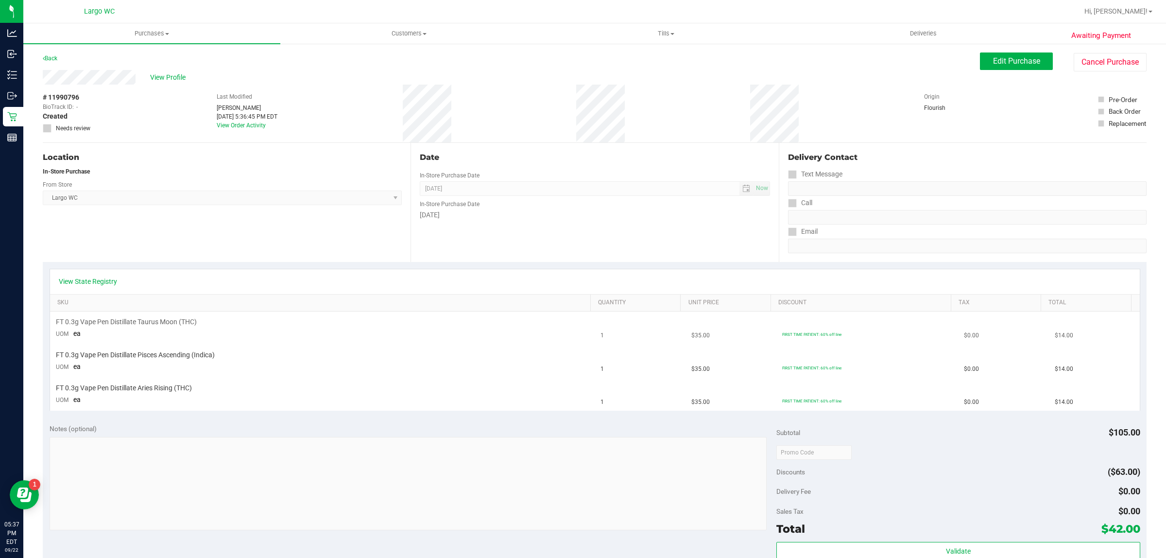
click at [435, 340] on td "FT 0.3g Vape Pen Distillate Taurus Moon (THC) UOM ea" at bounding box center [322, 327] width 545 height 33
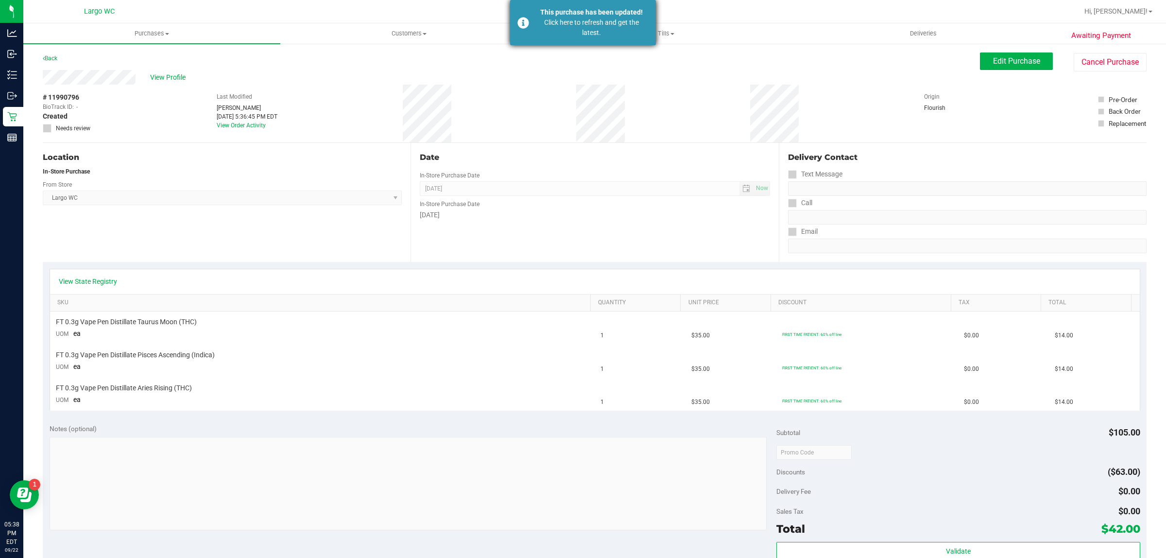
click at [572, 23] on div "Click here to refresh and get the latest." at bounding box center [592, 27] width 114 height 20
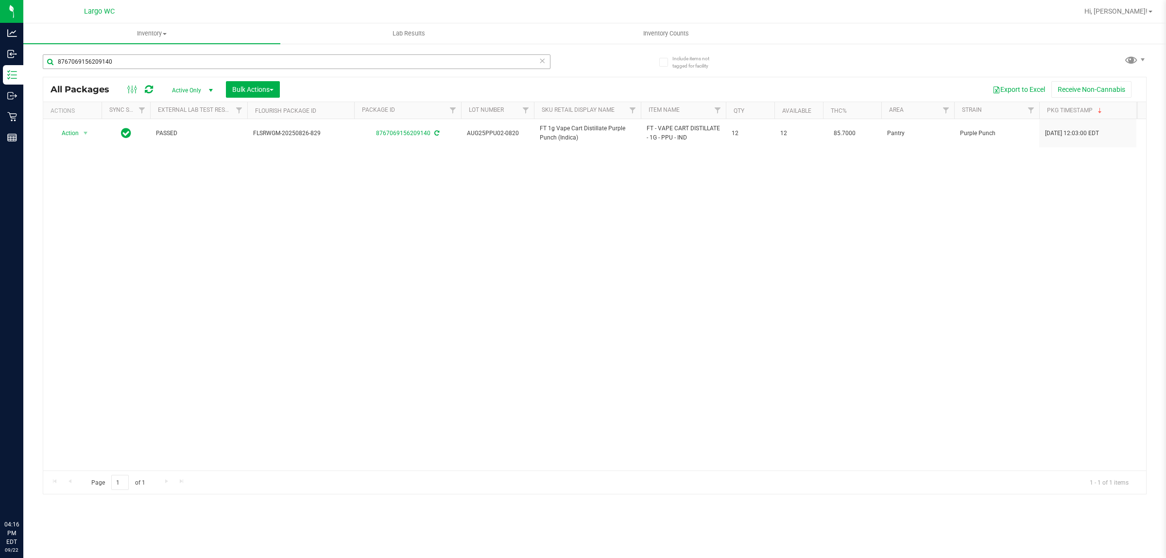
click at [77, 62] on input "8767069156209140" at bounding box center [297, 61] width 508 height 15
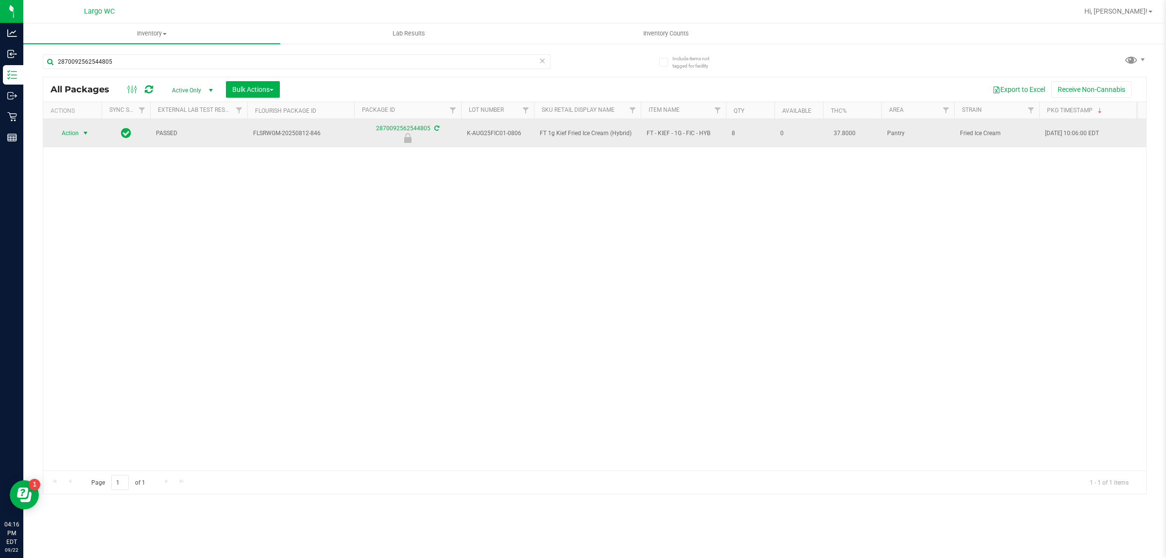
type input "2870092562544805"
click at [84, 134] on span "select" at bounding box center [86, 133] width 8 height 8
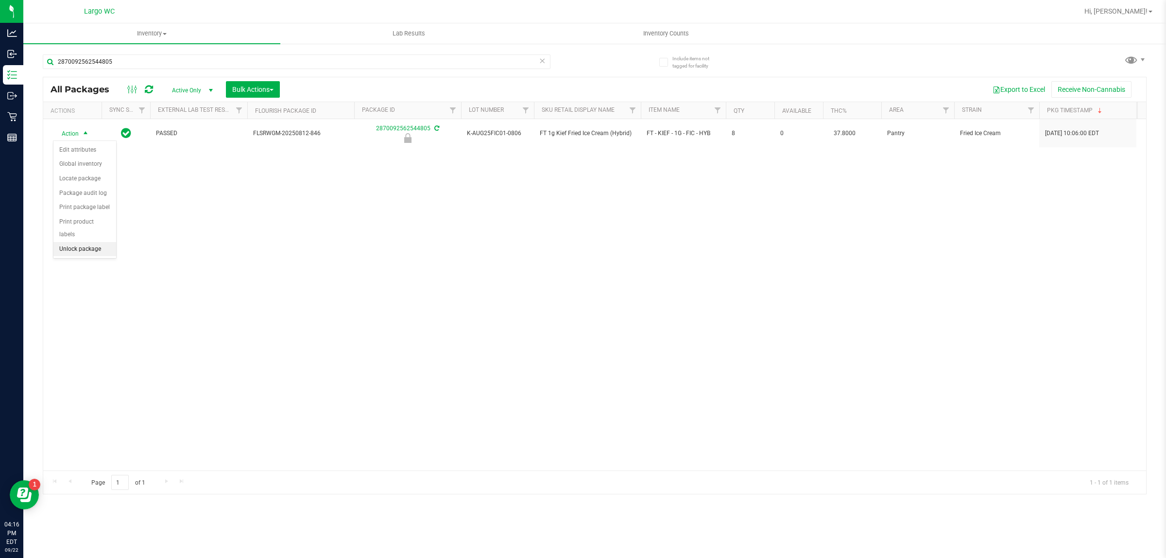
click at [86, 242] on li "Unlock package" at bounding box center [84, 249] width 63 height 15
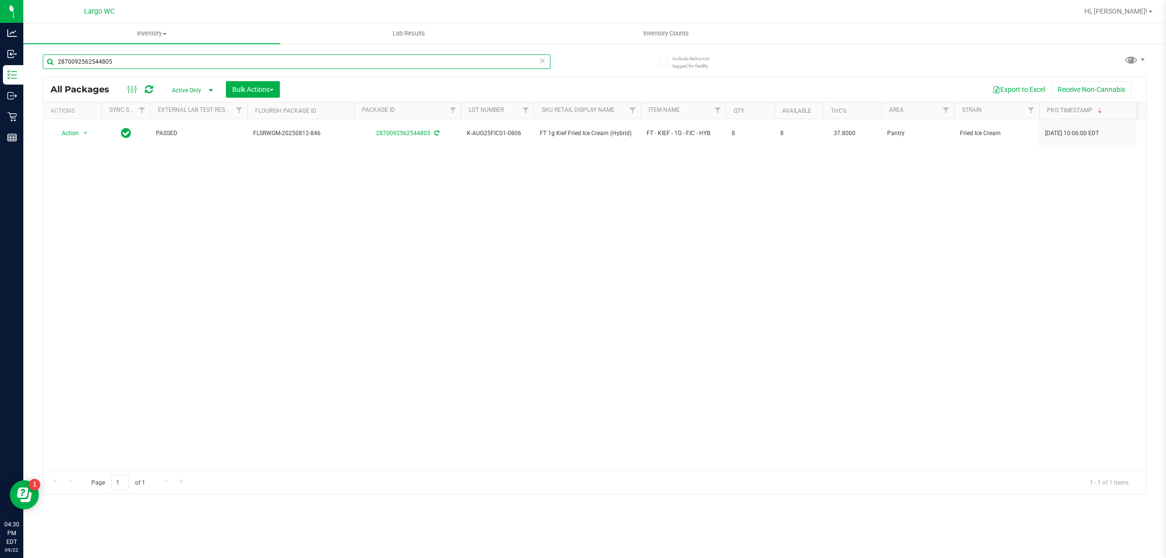
click at [98, 62] on input "2870092562544805" at bounding box center [297, 61] width 508 height 15
click at [100, 61] on input "0560221764341869" at bounding box center [297, 61] width 508 height 15
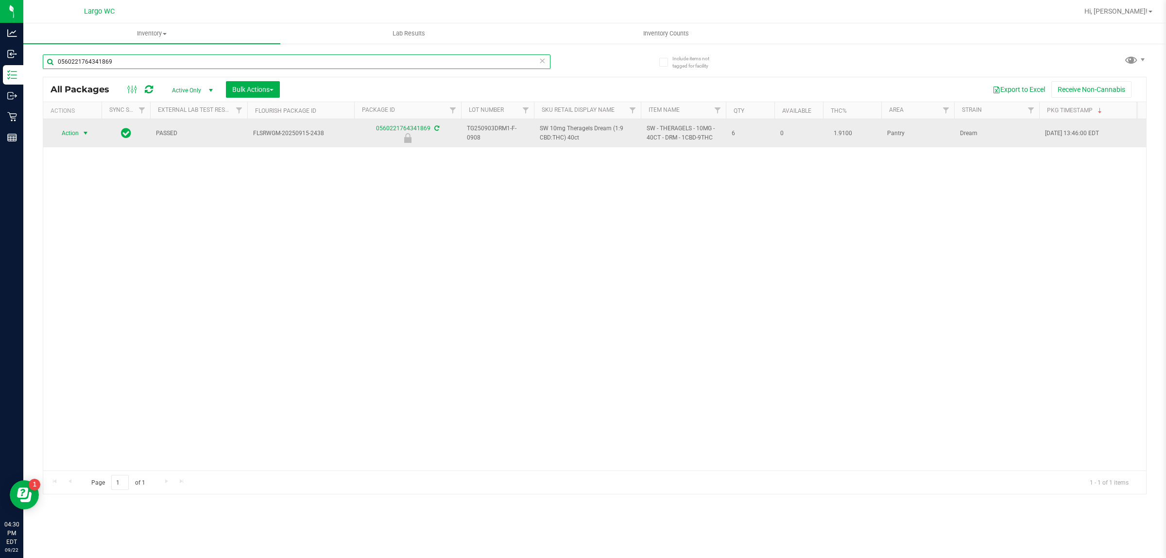
type input "0560221764341869"
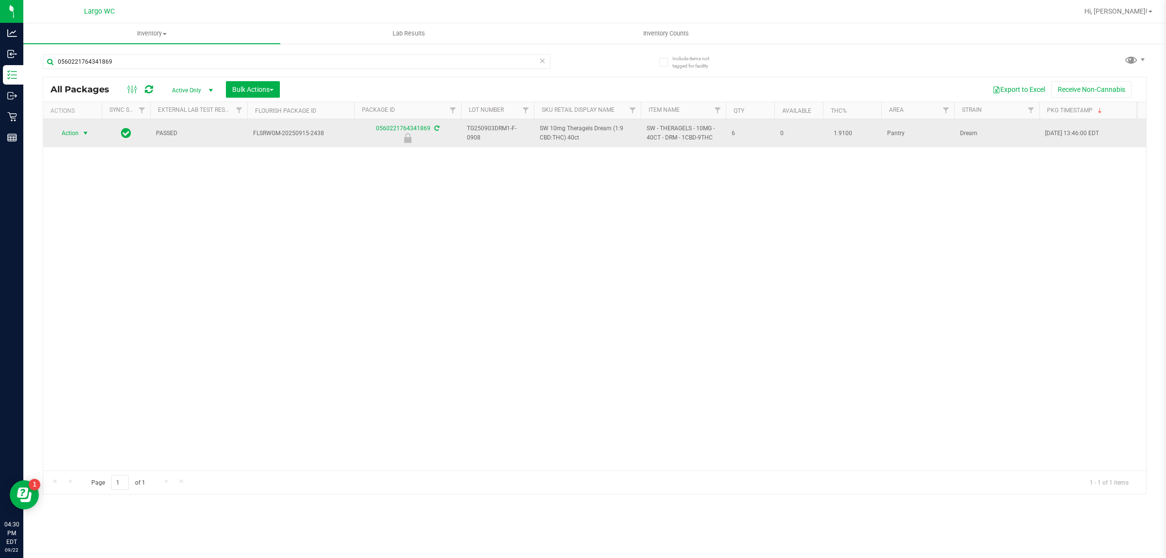
click at [86, 132] on span "select" at bounding box center [86, 133] width 8 height 8
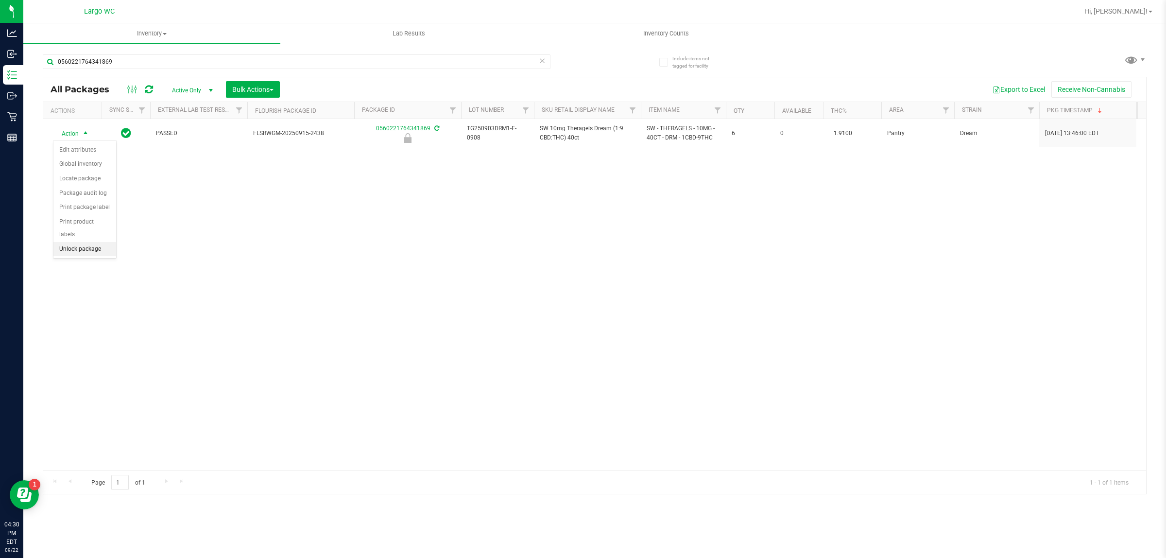
click at [73, 242] on li "Unlock package" at bounding box center [84, 249] width 63 height 15
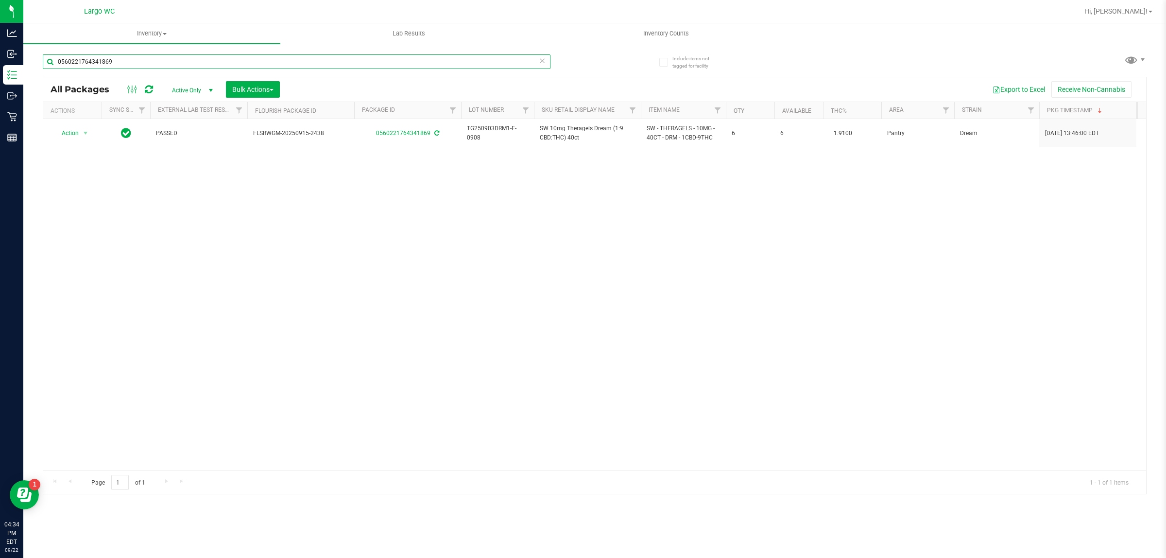
click at [99, 64] on input "0560221764341869" at bounding box center [297, 61] width 508 height 15
click at [92, 61] on input "0560221764341869" at bounding box center [297, 61] width 508 height 15
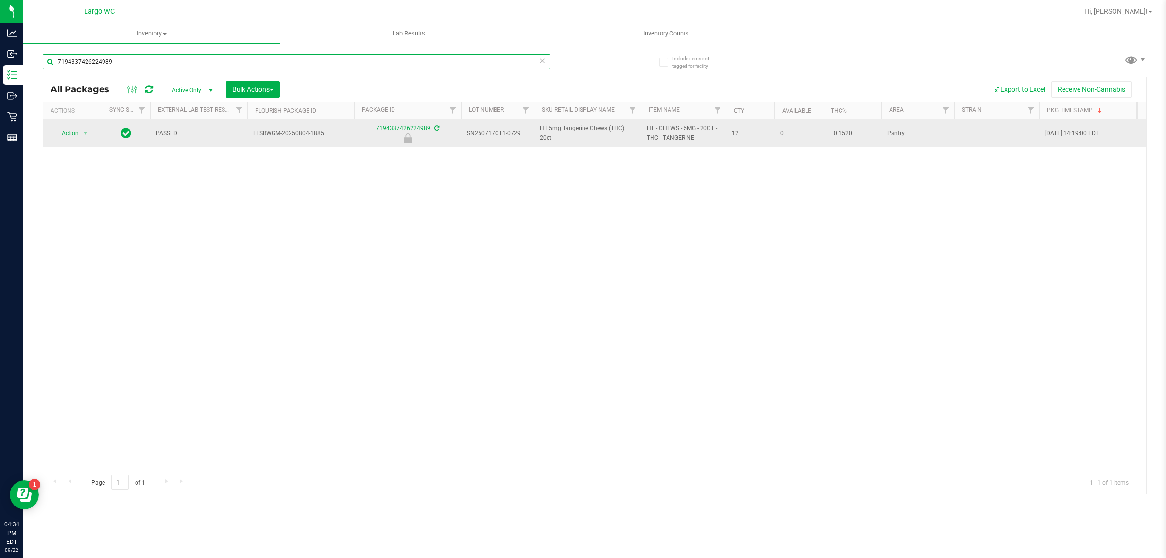
type input "7194337426224989"
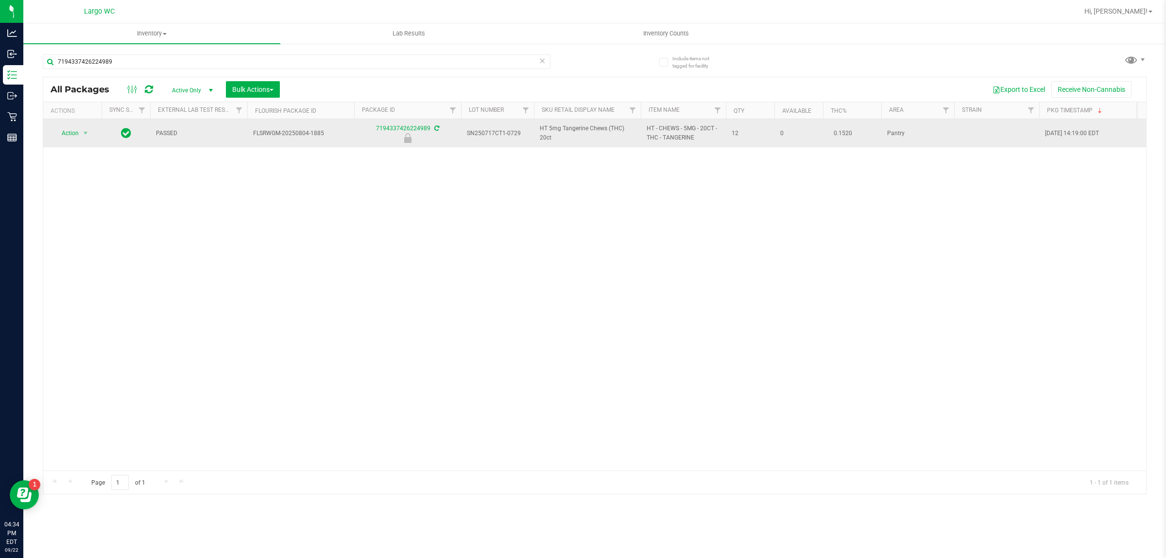
click at [64, 130] on span "Action" at bounding box center [66, 133] width 26 height 14
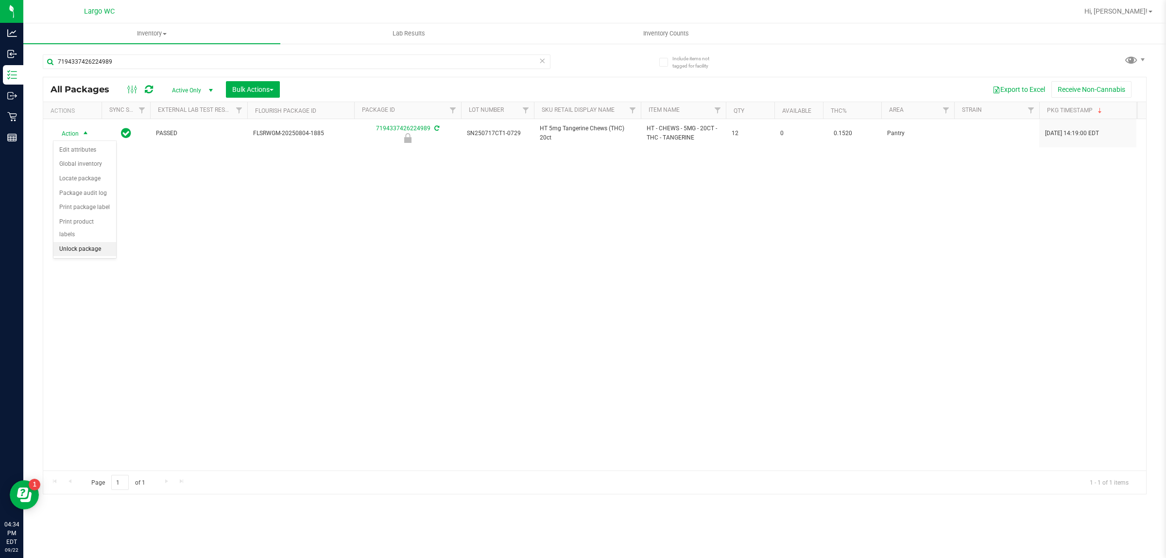
click at [79, 242] on li "Unlock package" at bounding box center [84, 249] width 63 height 15
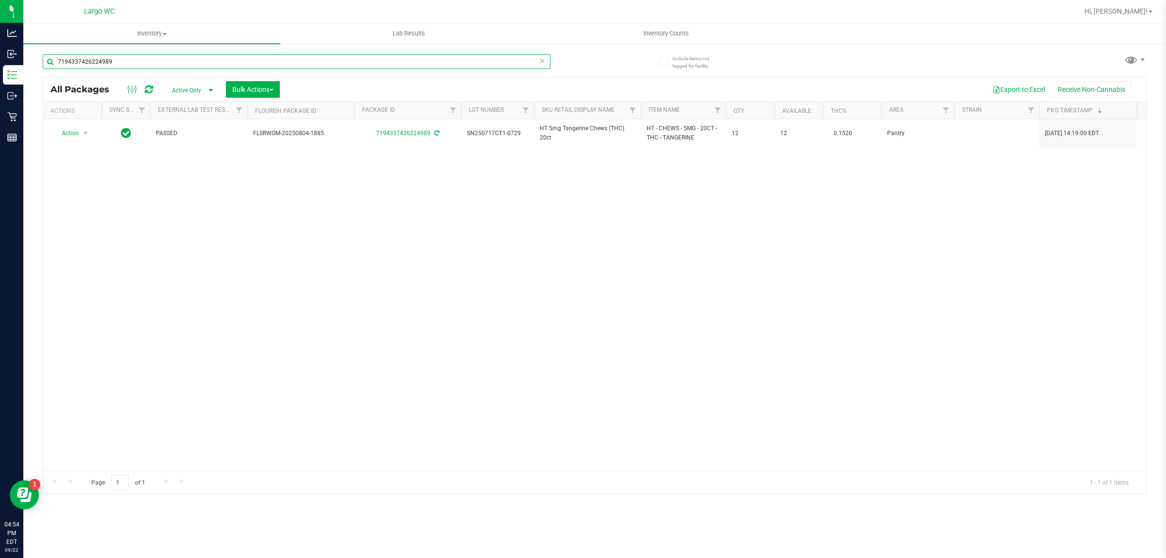
click at [135, 62] on input "7194337426224989" at bounding box center [297, 61] width 508 height 15
click at [135, 61] on input "7194337426224989" at bounding box center [297, 61] width 508 height 15
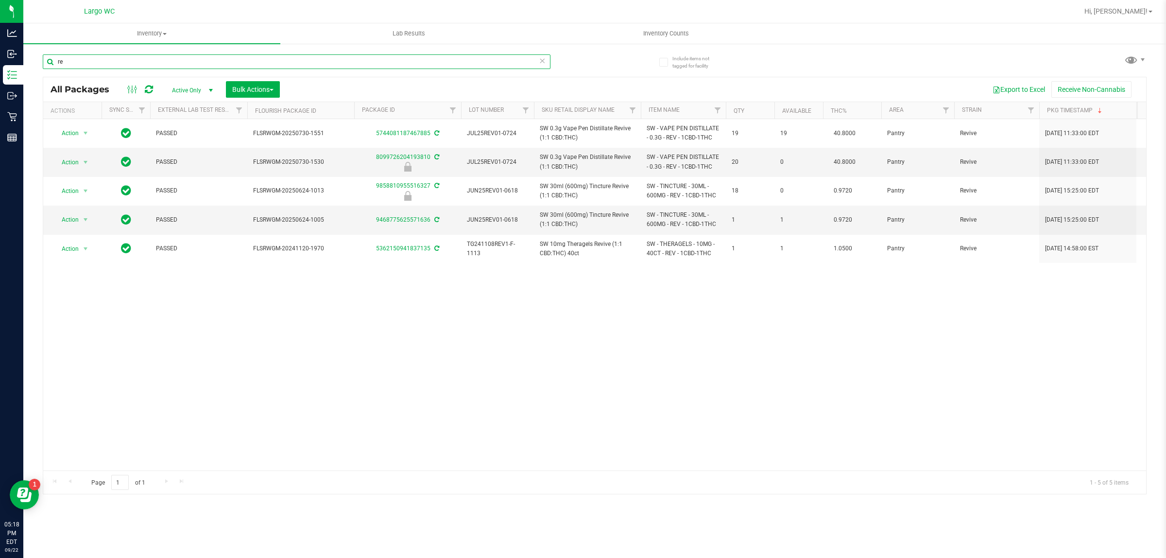
type input "r"
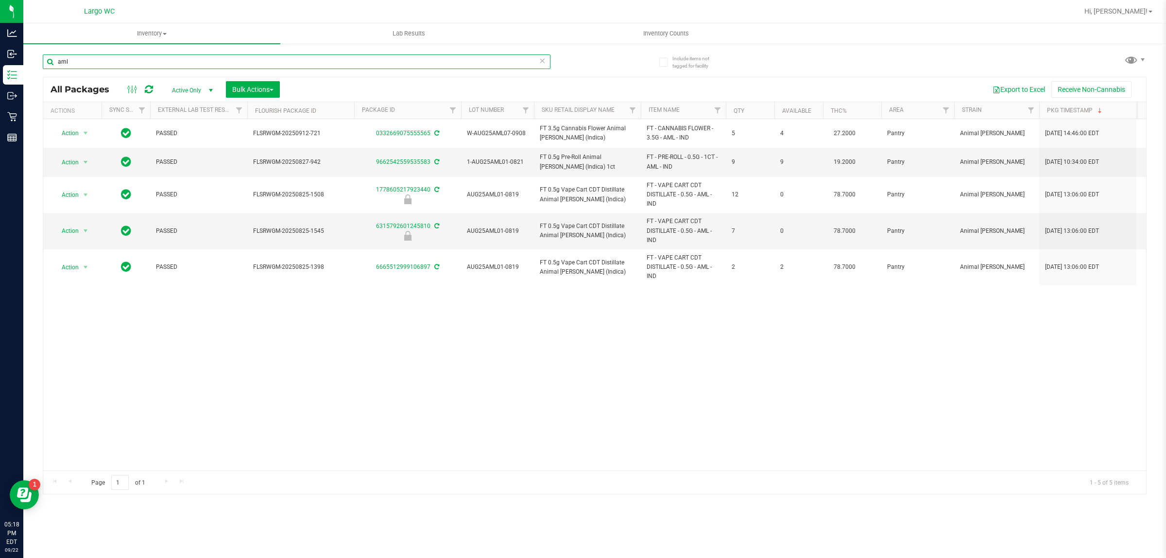
type input "aml"
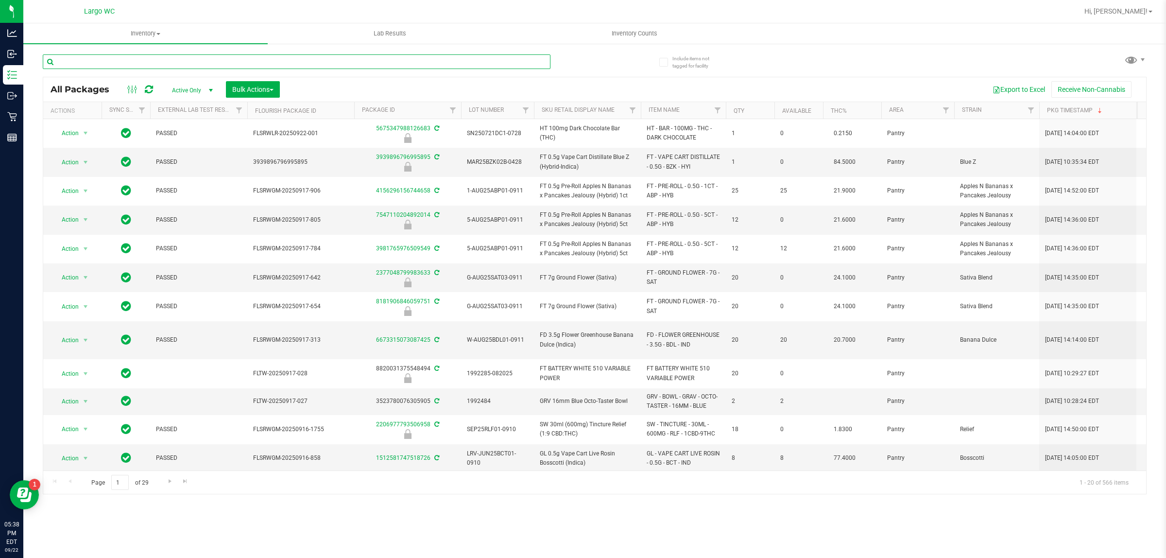
click at [365, 64] on input "text" at bounding box center [297, 61] width 508 height 15
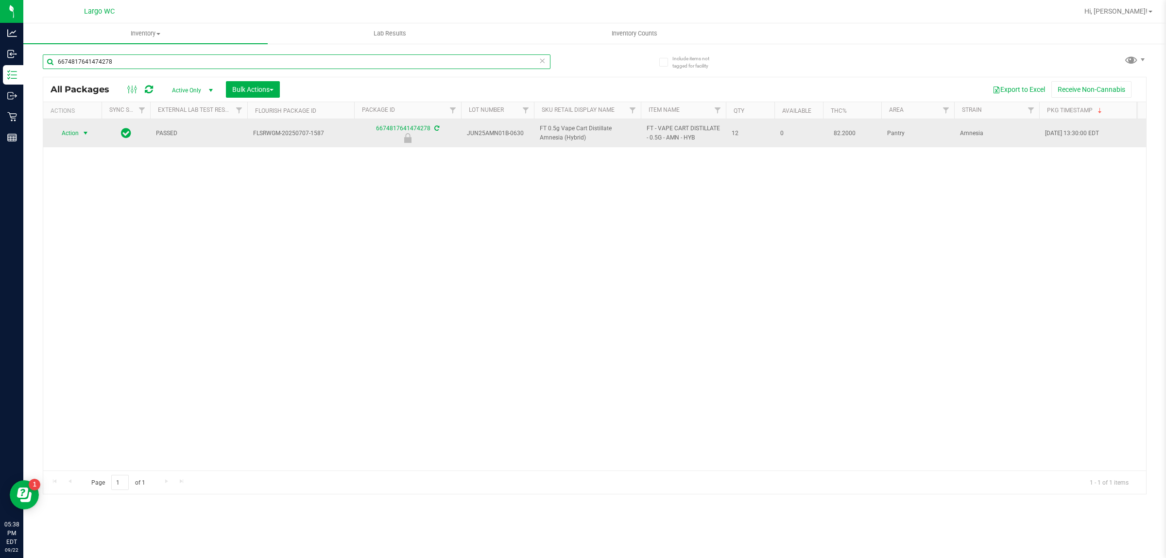
type input "6674817641474278"
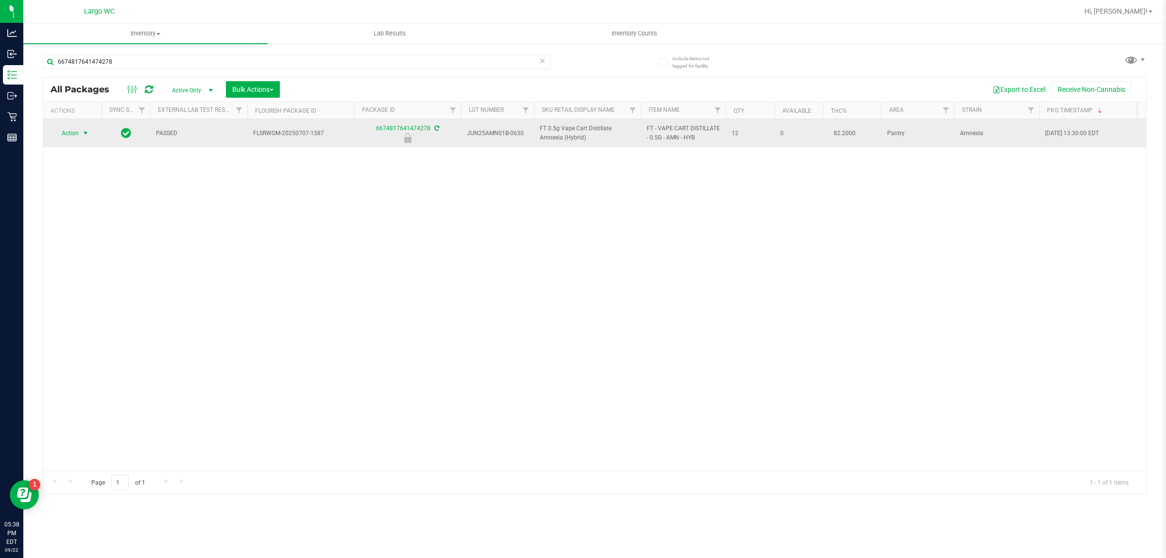
click at [83, 134] on span "select" at bounding box center [86, 133] width 8 height 8
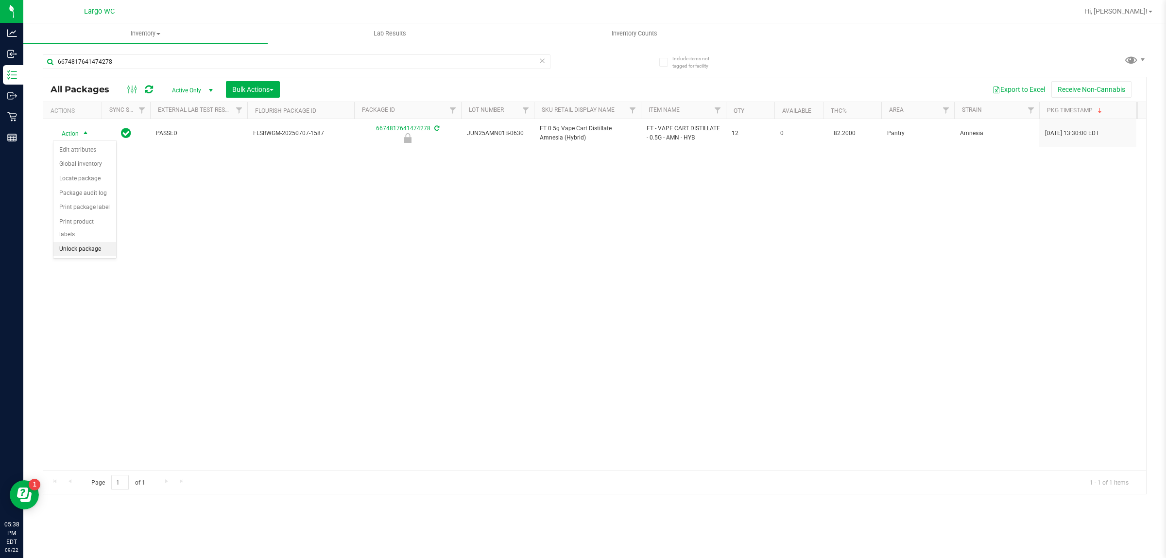
click at [74, 242] on li "Unlock package" at bounding box center [84, 249] width 63 height 15
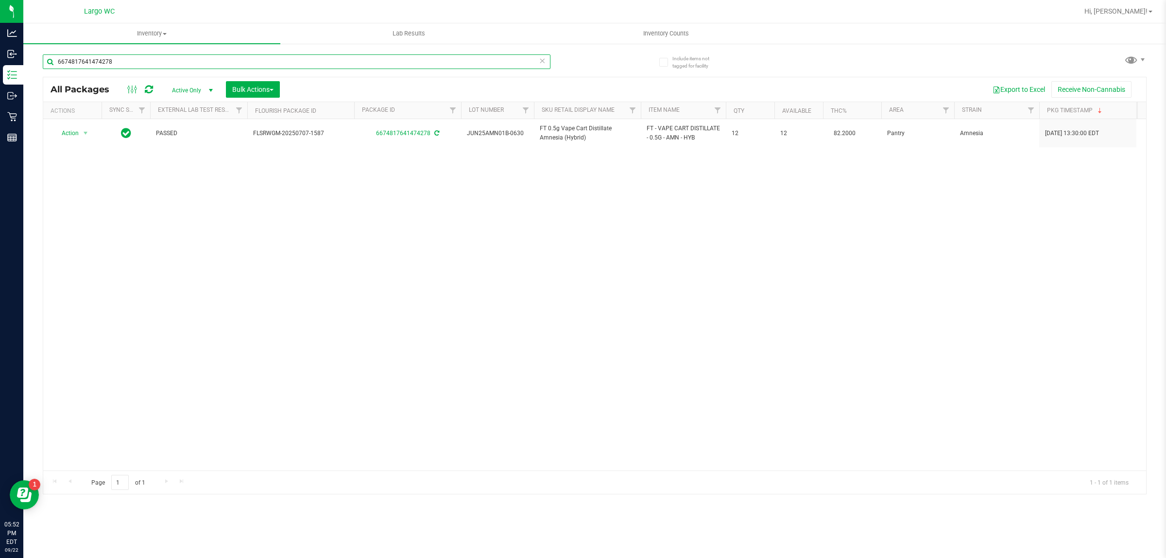
click at [86, 60] on input "6674817641474278" at bounding box center [297, 61] width 508 height 15
click at [79, 62] on input "6674817641474278" at bounding box center [297, 61] width 508 height 15
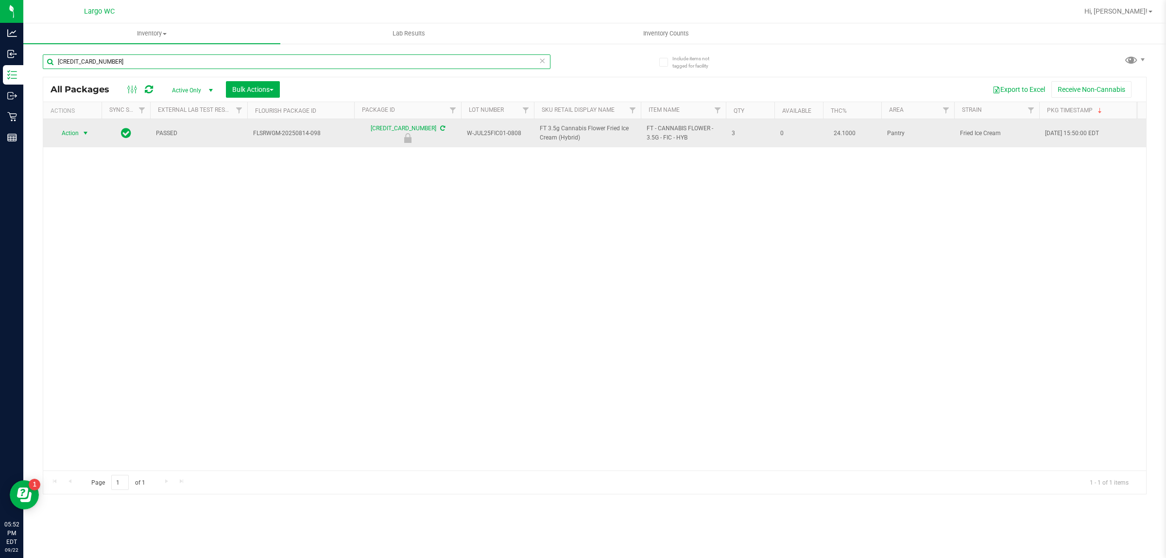
type input "5353909526574763"
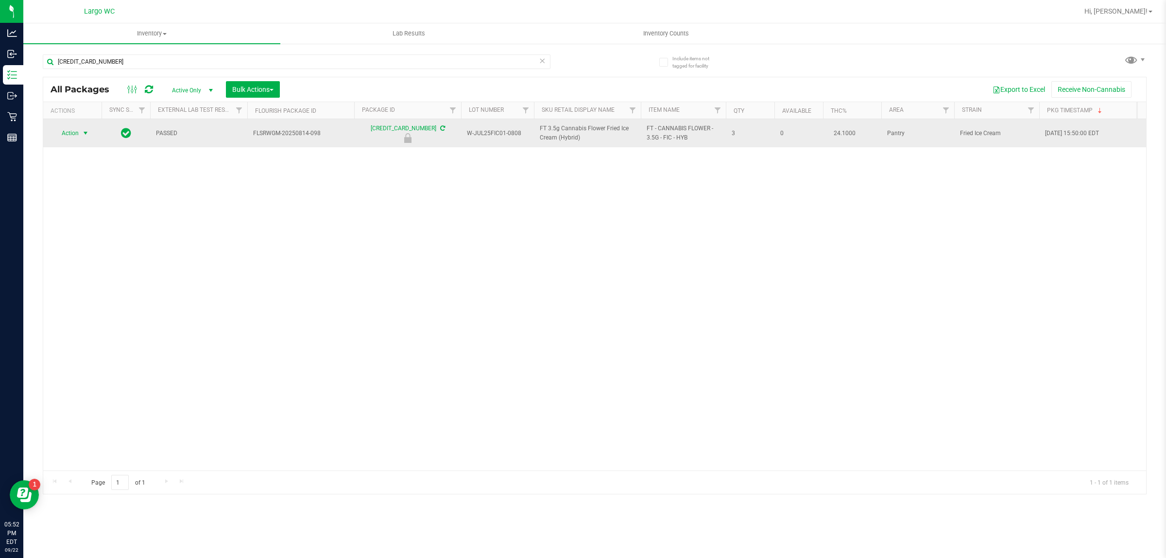
click at [82, 134] on span "select" at bounding box center [86, 133] width 8 height 8
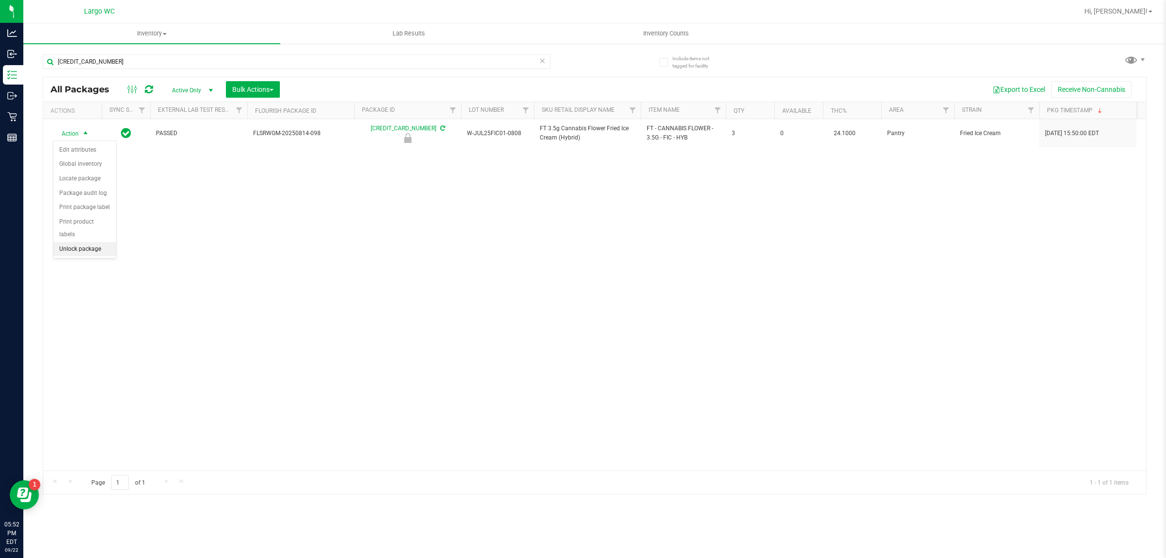
click at [73, 242] on li "Unlock package" at bounding box center [84, 249] width 63 height 15
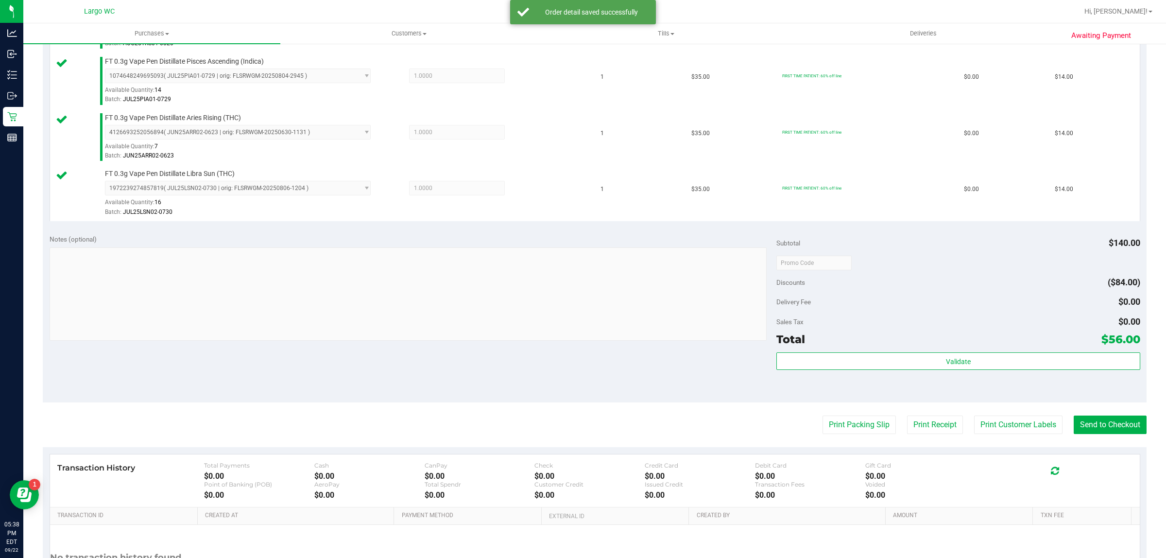
scroll to position [316, 0]
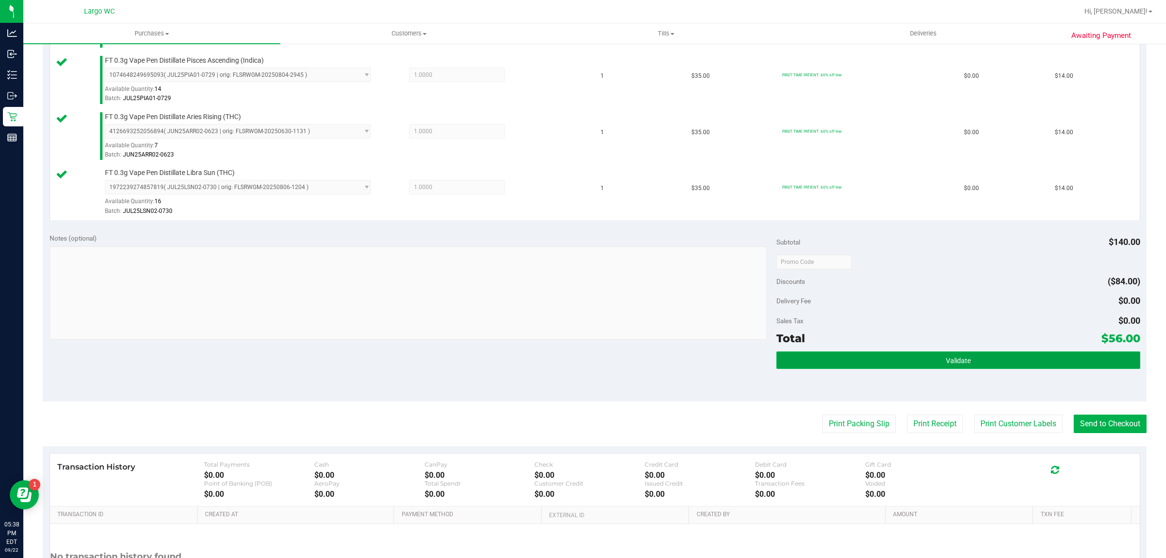
click at [960, 364] on span "Validate" at bounding box center [958, 361] width 25 height 8
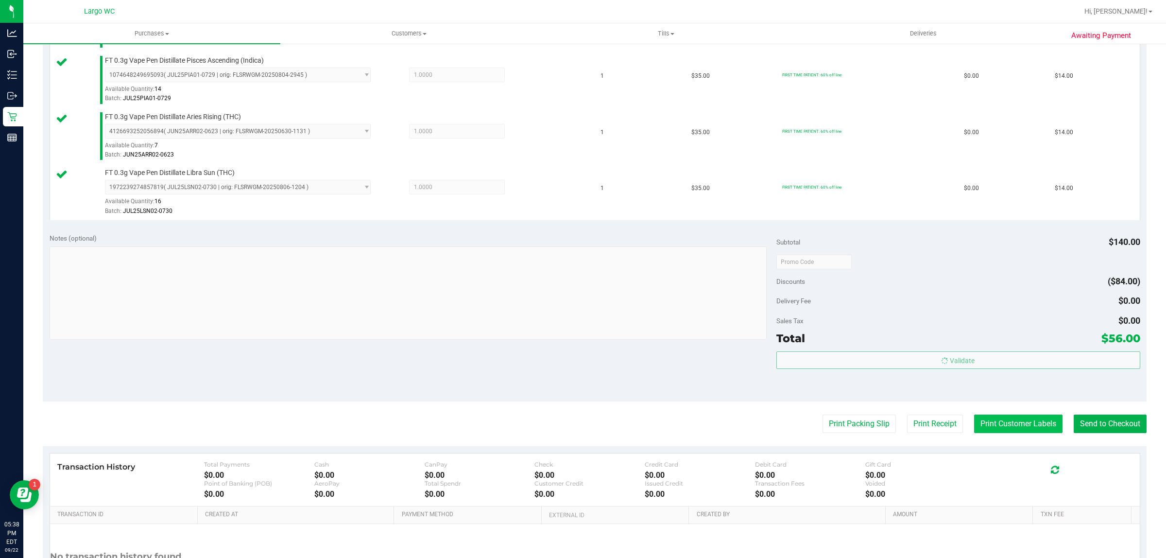
click at [995, 431] on button "Print Customer Labels" at bounding box center [1018, 424] width 88 height 18
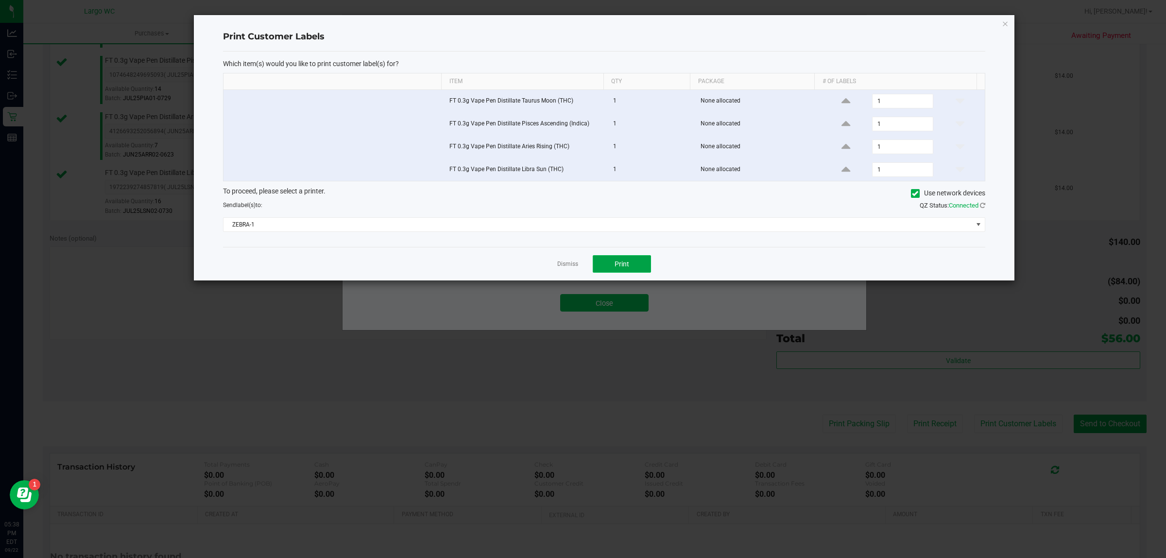
click at [627, 258] on button "Print" at bounding box center [622, 263] width 58 height 17
click at [564, 266] on link "Dismiss" at bounding box center [567, 264] width 21 height 8
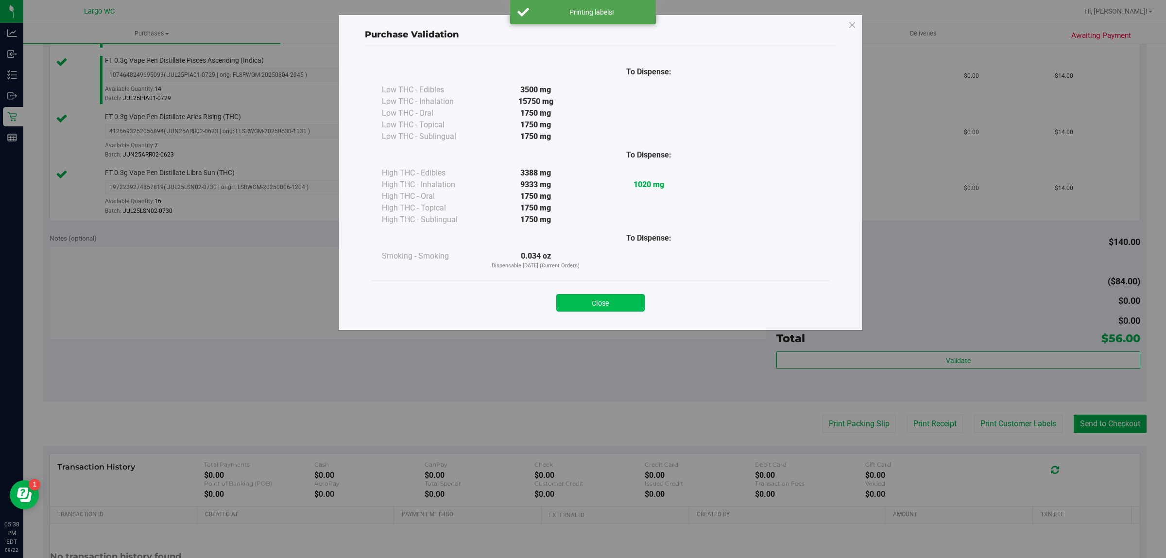
click at [610, 304] on button "Close" at bounding box center [600, 302] width 88 height 17
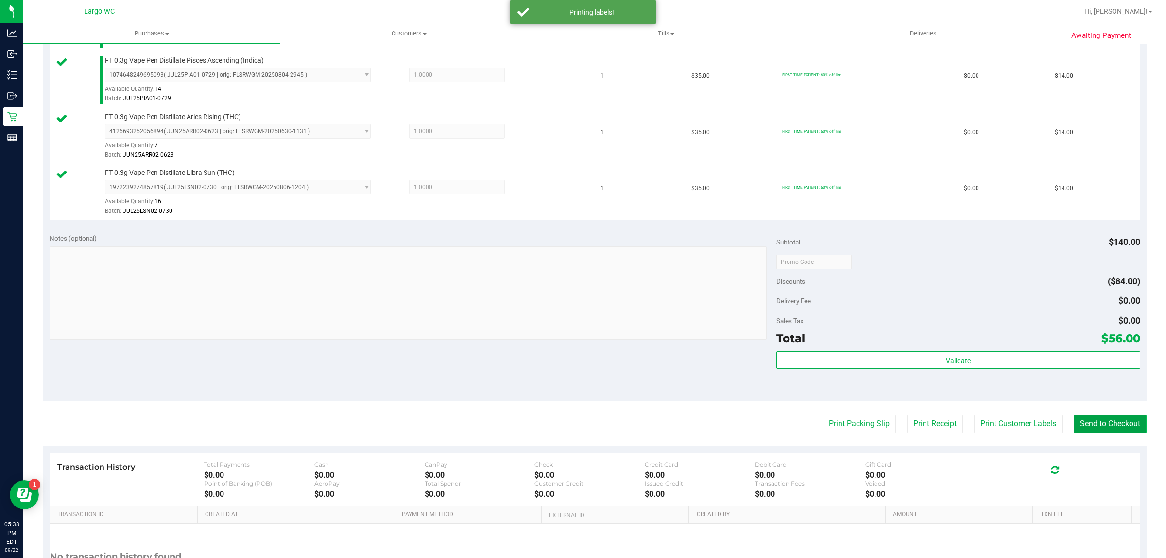
click at [1097, 428] on button "Send to Checkout" at bounding box center [1110, 424] width 73 height 18
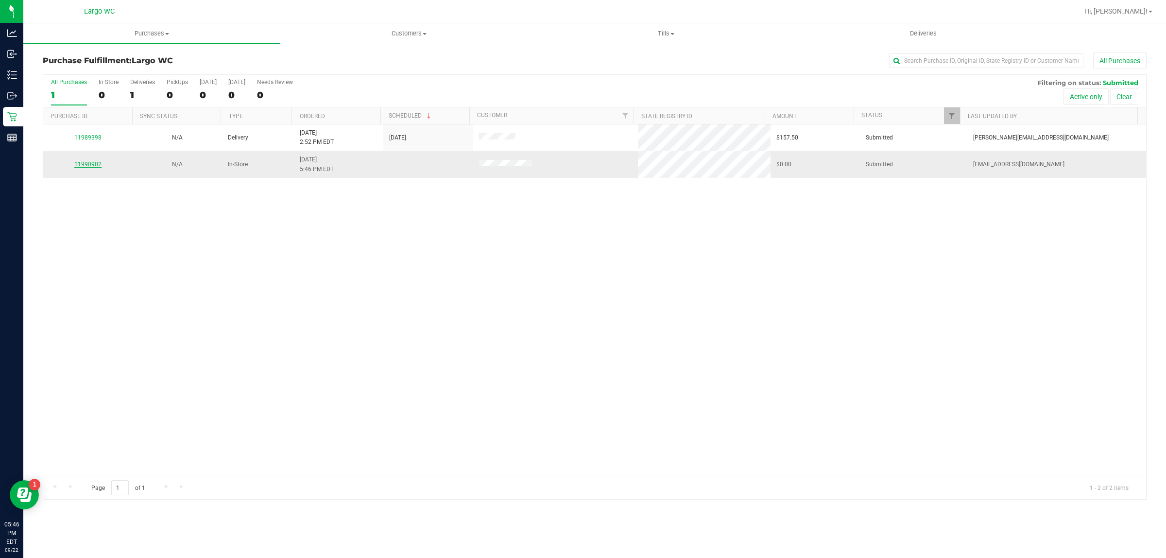
click at [87, 168] on link "11990902" at bounding box center [87, 164] width 27 height 7
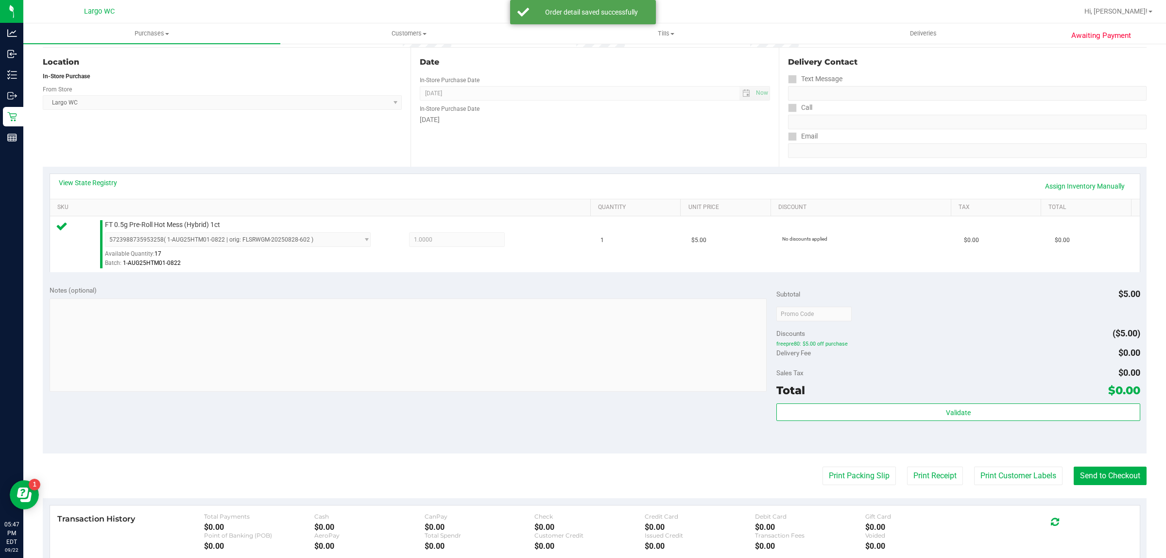
scroll to position [119, 0]
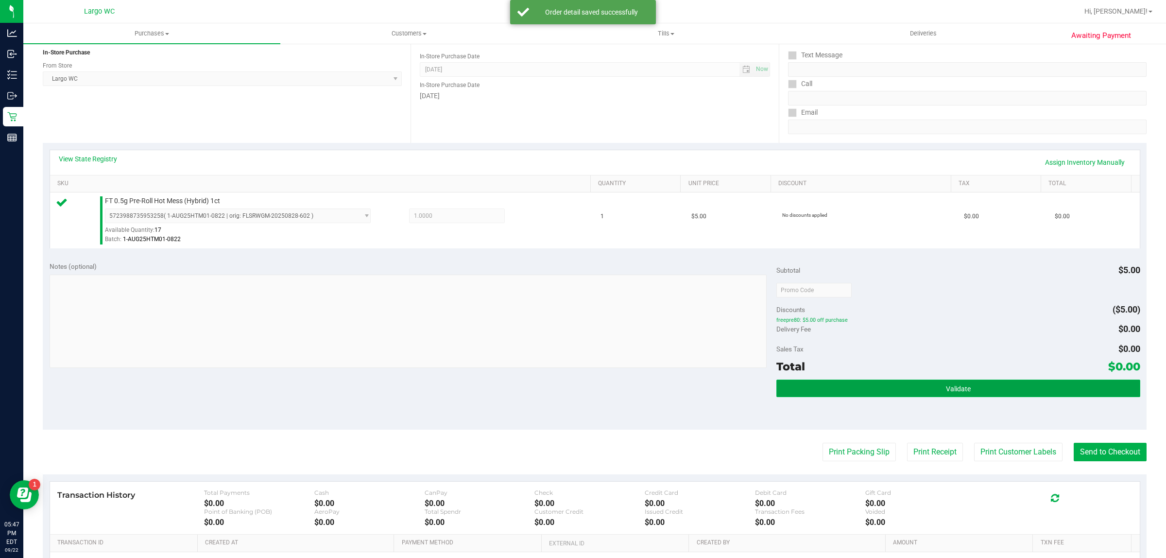
click at [992, 388] on button "Validate" at bounding box center [958, 388] width 363 height 17
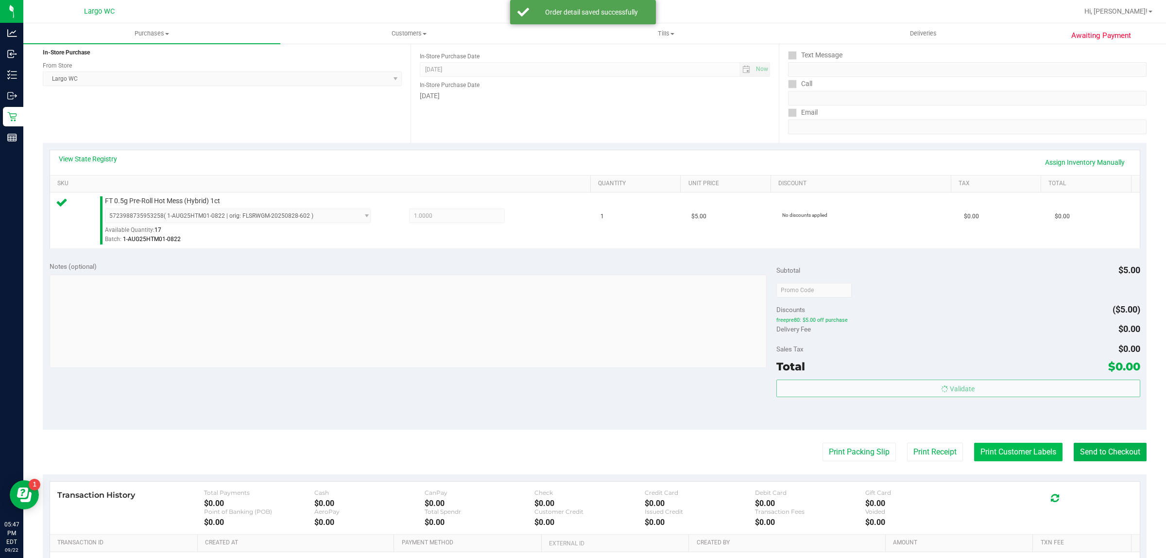
click at [993, 455] on button "Print Customer Labels" at bounding box center [1018, 452] width 88 height 18
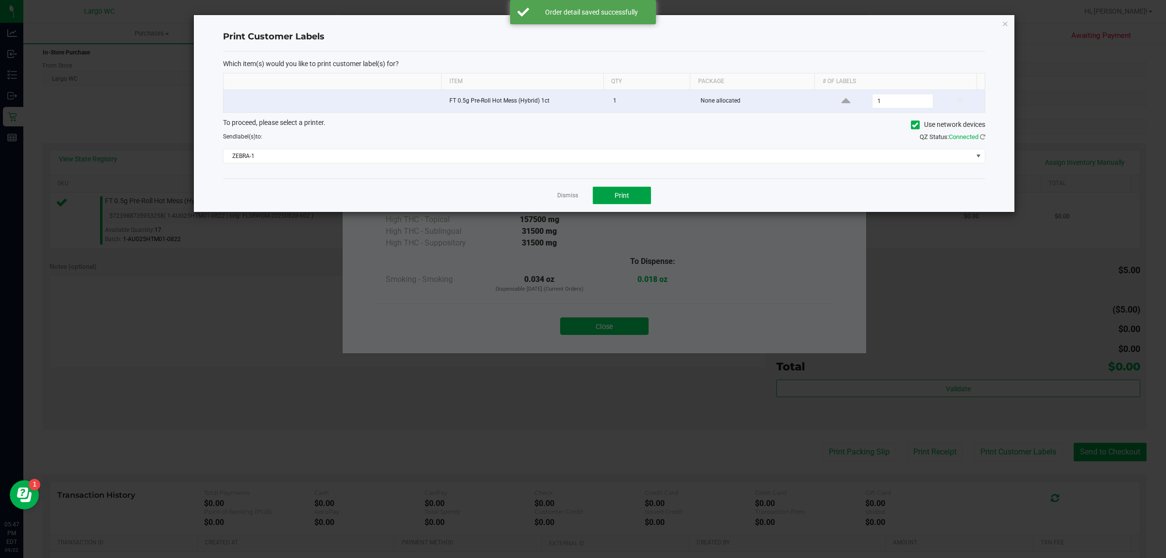
click at [610, 195] on button "Print" at bounding box center [622, 195] width 58 height 17
click at [568, 195] on link "Dismiss" at bounding box center [567, 195] width 21 height 8
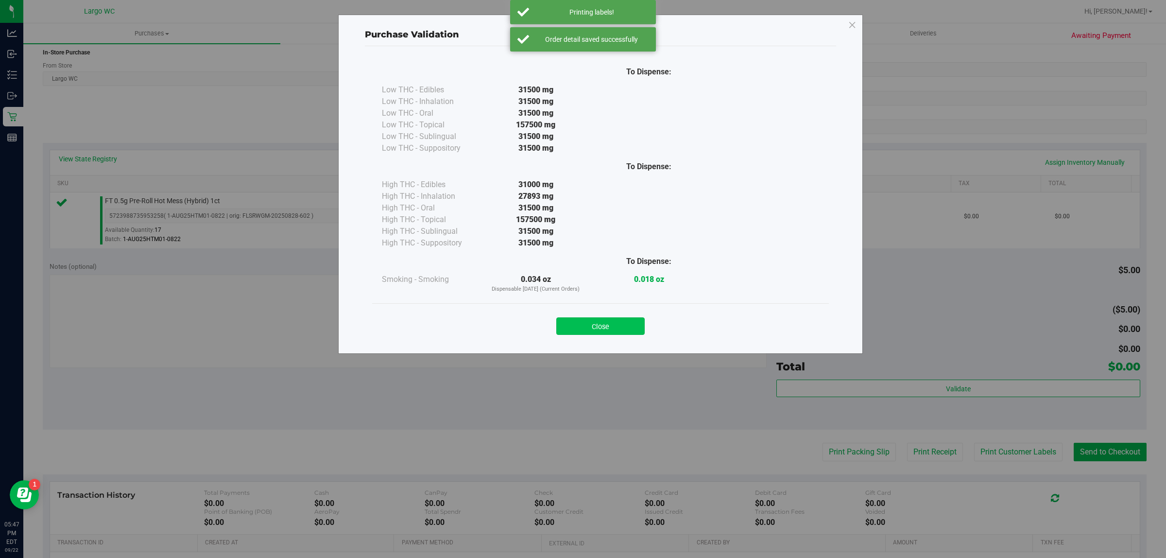
click at [605, 324] on button "Close" at bounding box center [600, 325] width 88 height 17
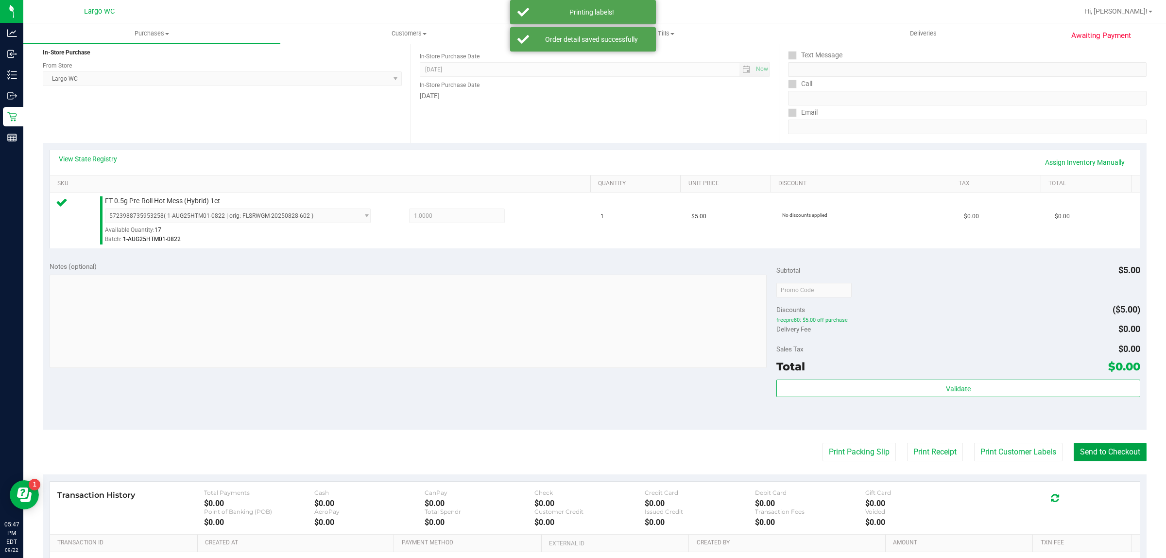
click at [1095, 452] on button "Send to Checkout" at bounding box center [1110, 452] width 73 height 18
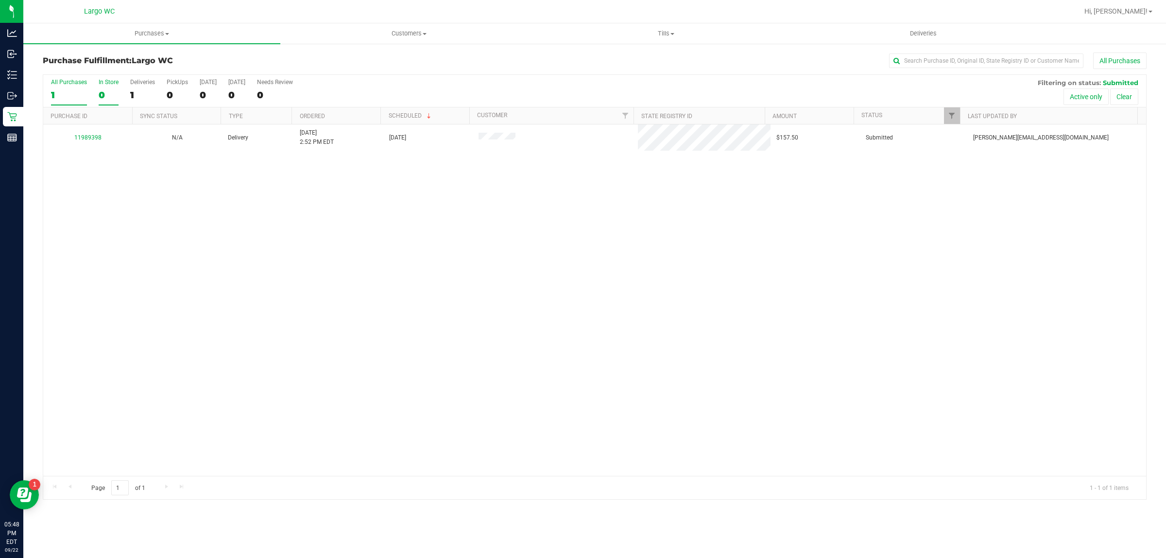
click at [101, 95] on div "0" at bounding box center [109, 94] width 20 height 11
click at [0, 0] on input "In Store 0" at bounding box center [0, 0] width 0 height 0
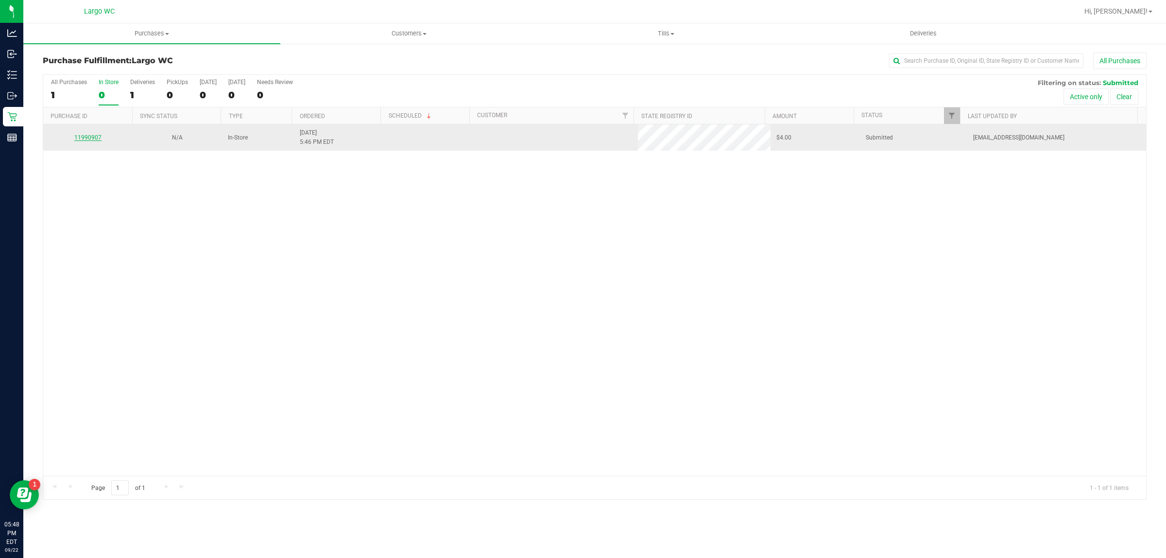
click at [84, 138] on link "11990907" at bounding box center [87, 137] width 27 height 7
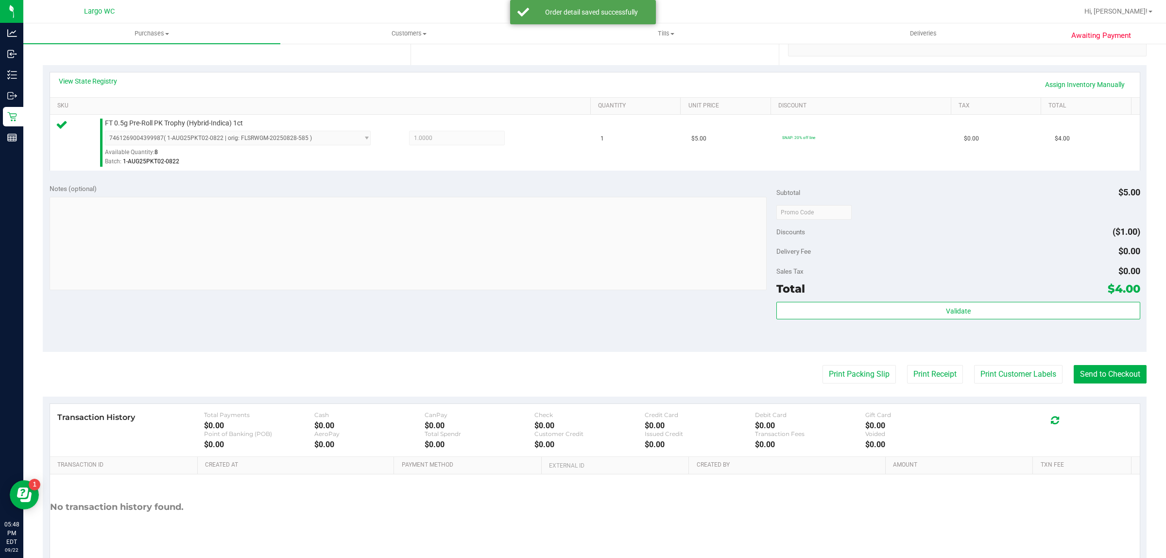
scroll to position [198, 0]
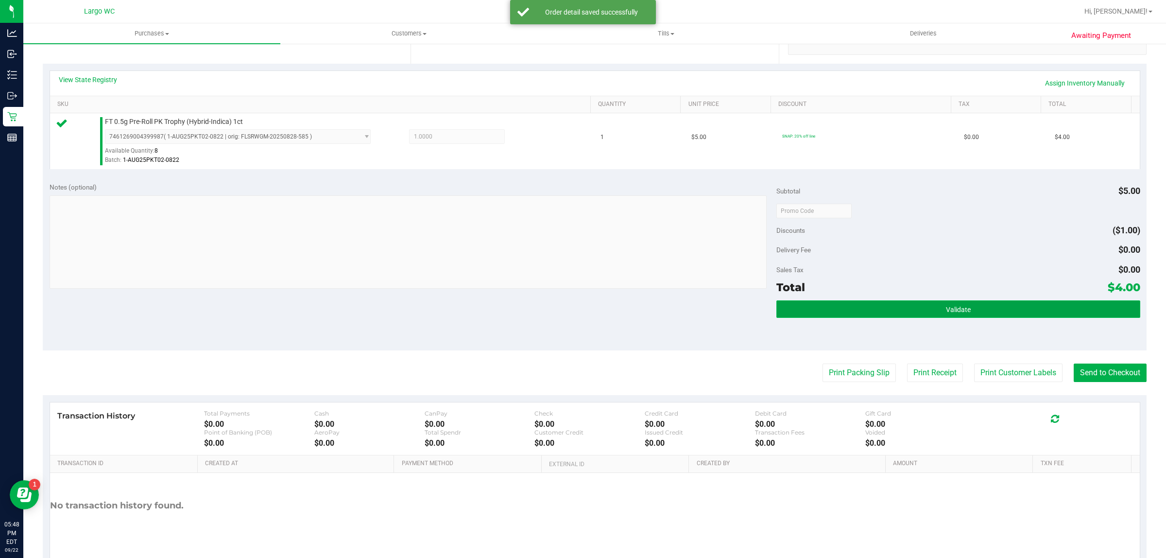
click at [992, 308] on button "Validate" at bounding box center [958, 308] width 363 height 17
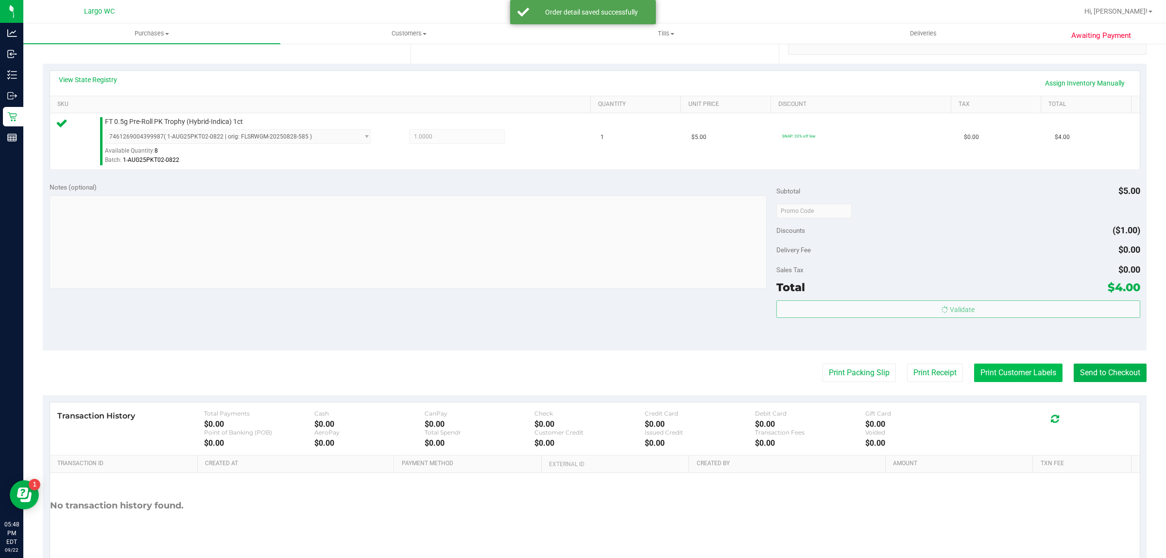
click at [1002, 373] on button "Print Customer Labels" at bounding box center [1018, 372] width 88 height 18
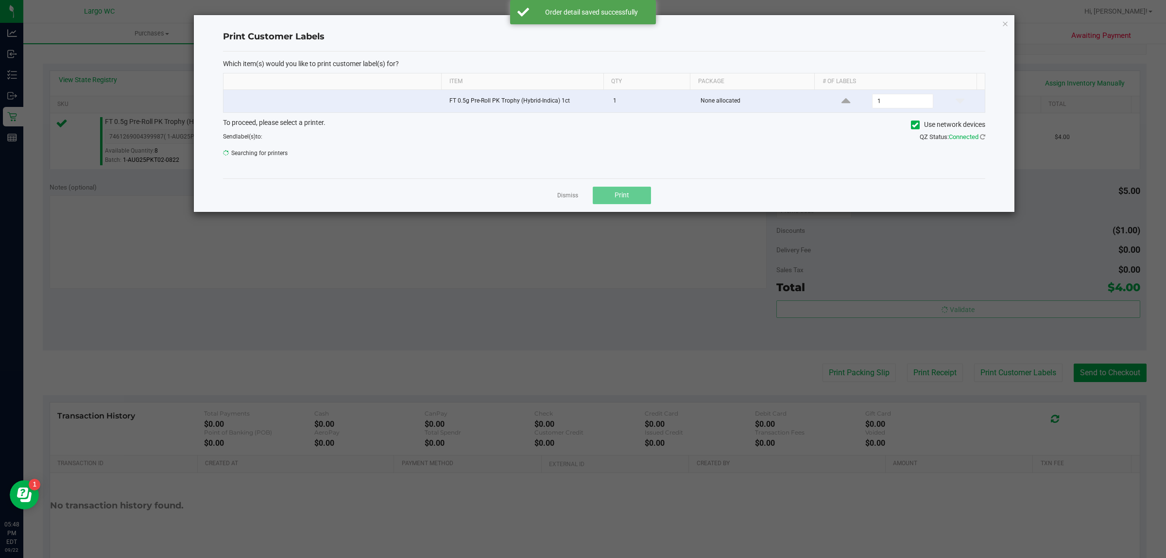
click at [627, 192] on span "Print" at bounding box center [622, 195] width 15 height 8
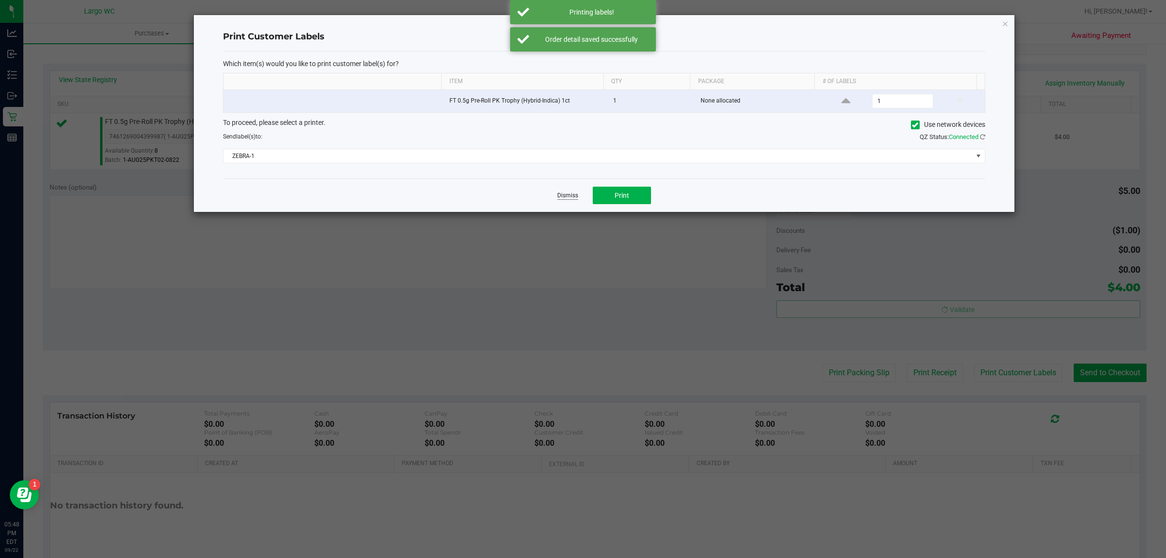
click at [569, 197] on link "Dismiss" at bounding box center [567, 195] width 21 height 8
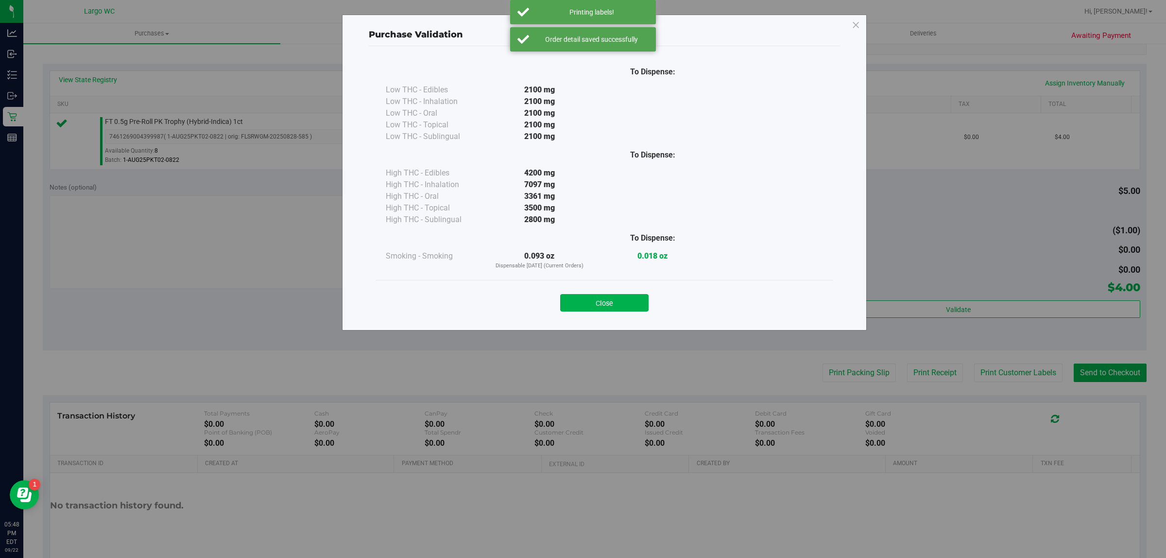
click at [1105, 363] on div "Purchase Validation To Dispense: Low THC - Edibles 2100 mg" at bounding box center [587, 279] width 1174 height 558
click at [596, 283] on div "Close" at bounding box center [604, 299] width 457 height 39
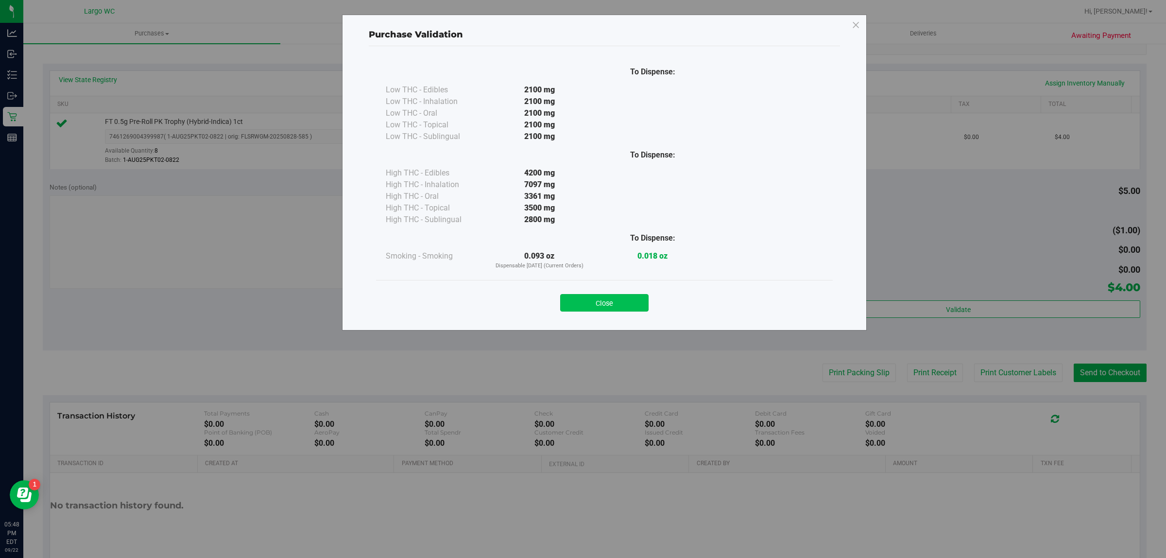
click at [605, 305] on button "Close" at bounding box center [604, 302] width 88 height 17
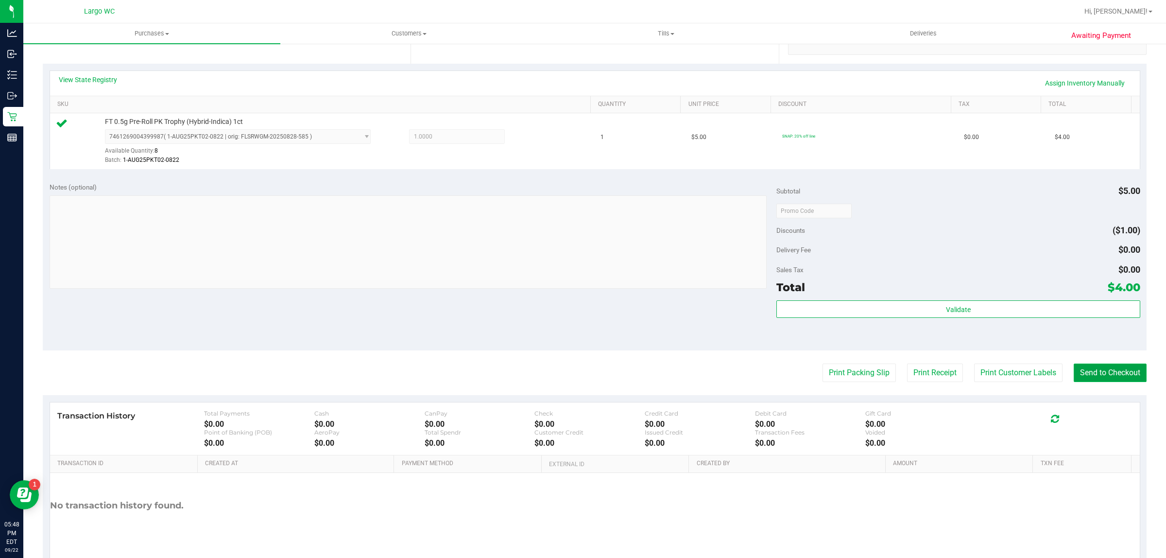
click at [1108, 376] on button "Send to Checkout" at bounding box center [1110, 372] width 73 height 18
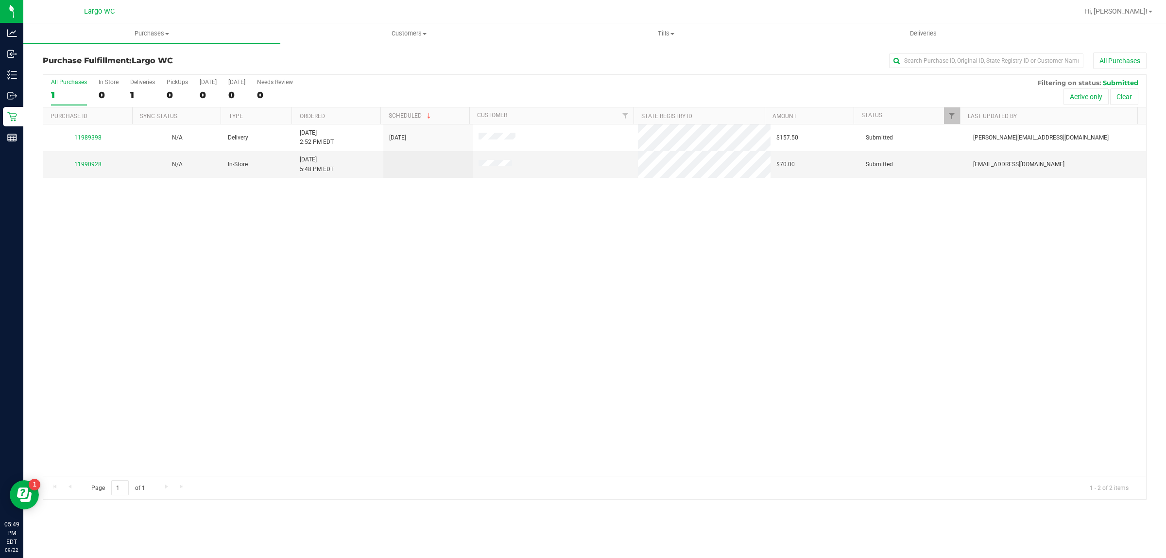
click at [186, 322] on div "11989398 N/A Delivery 9/22/2025 2:52 PM EDT 9/26/2025 $157.50 Submitted cobey@l…" at bounding box center [594, 299] width 1103 height 351
click at [75, 167] on link "11990928" at bounding box center [87, 164] width 27 height 7
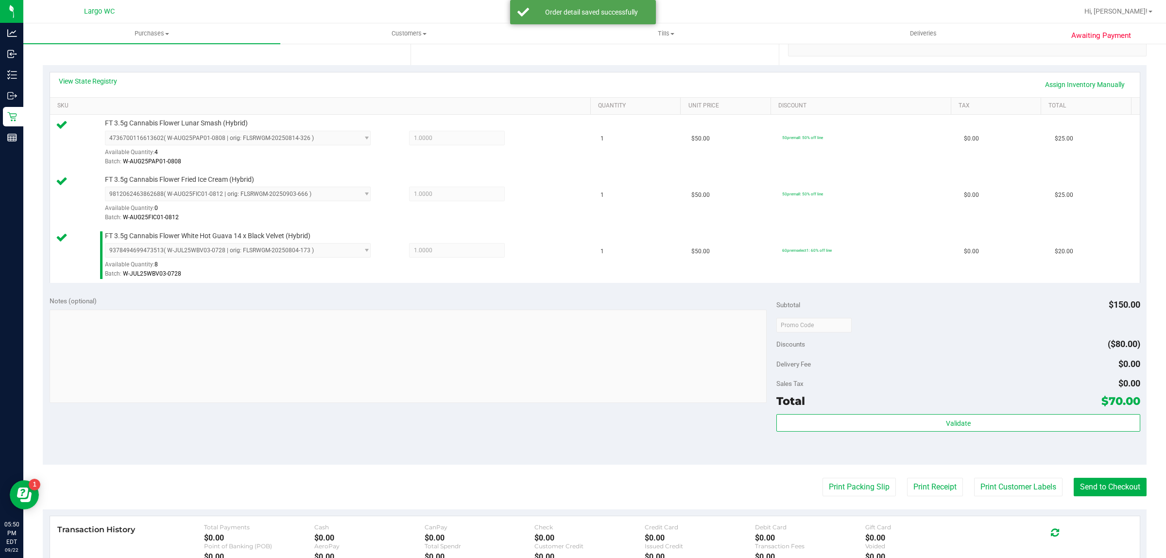
scroll to position [239, 0]
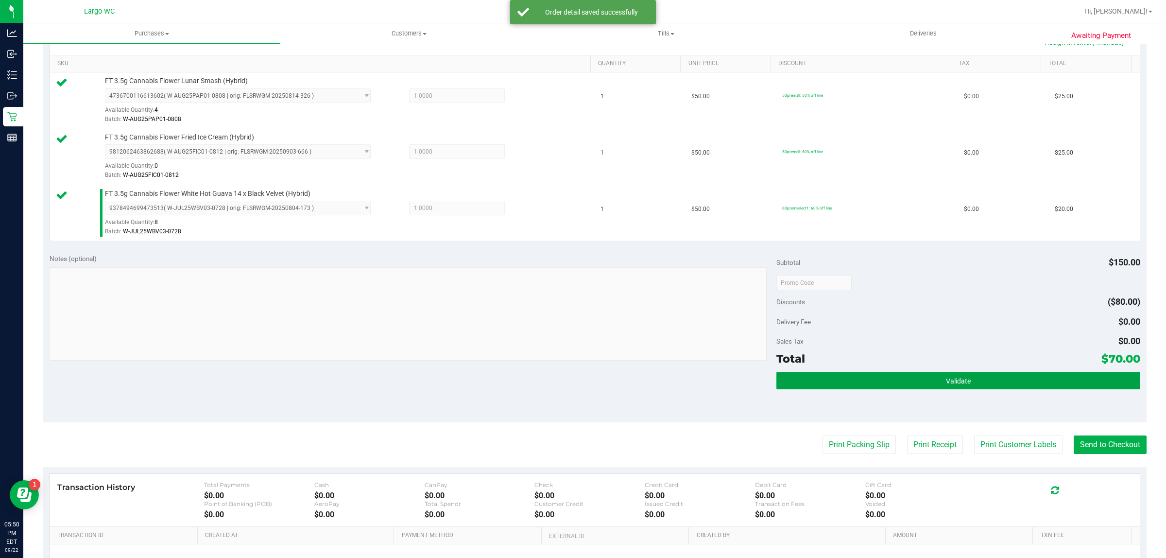
click at [845, 384] on button "Validate" at bounding box center [958, 380] width 363 height 17
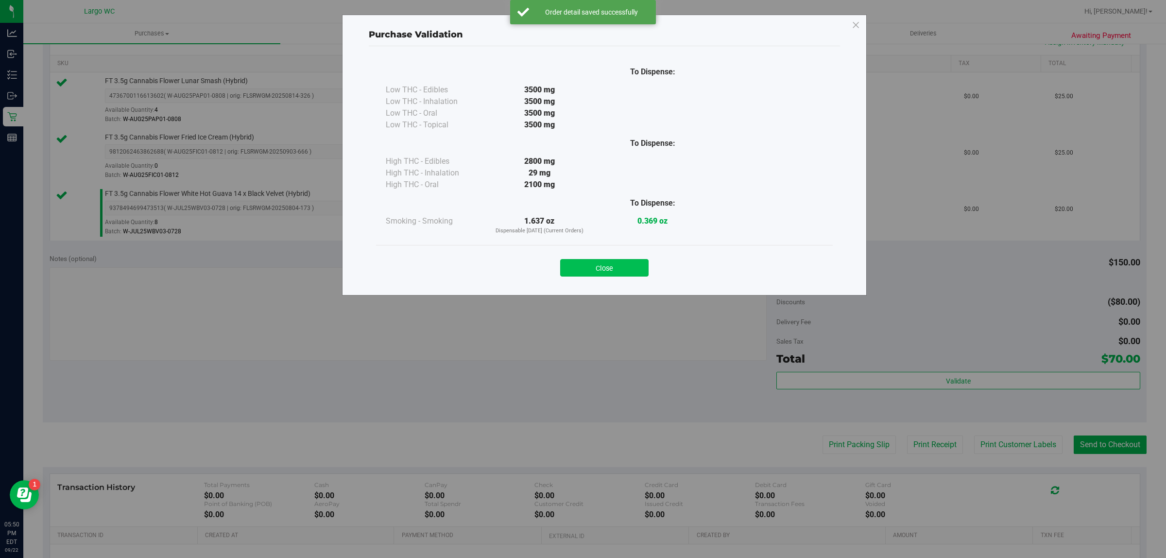
click at [617, 260] on button "Close" at bounding box center [604, 267] width 88 height 17
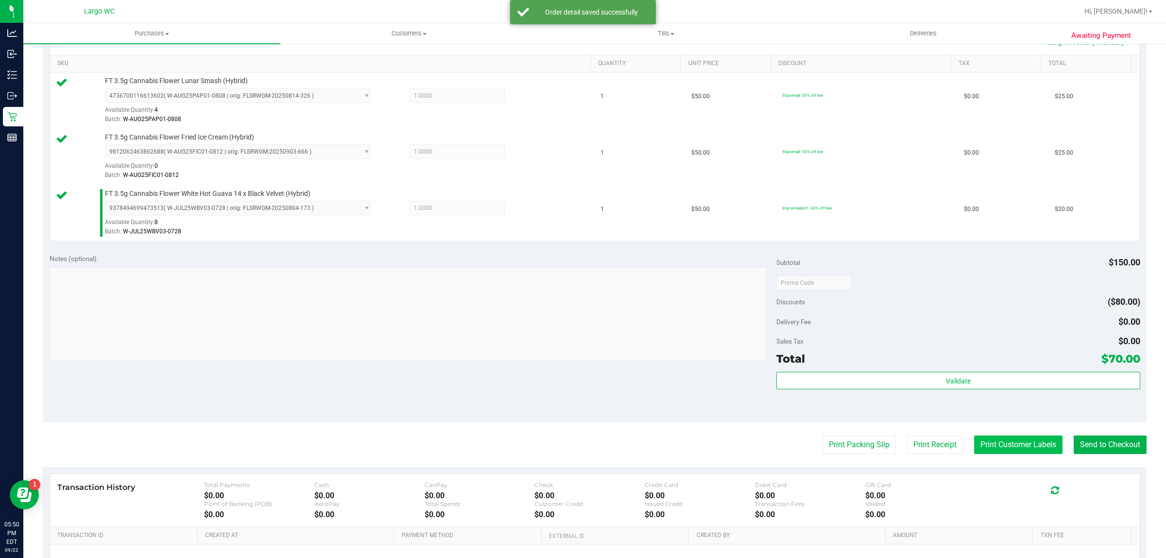
click at [1011, 454] on button "Print Customer Labels" at bounding box center [1018, 444] width 88 height 18
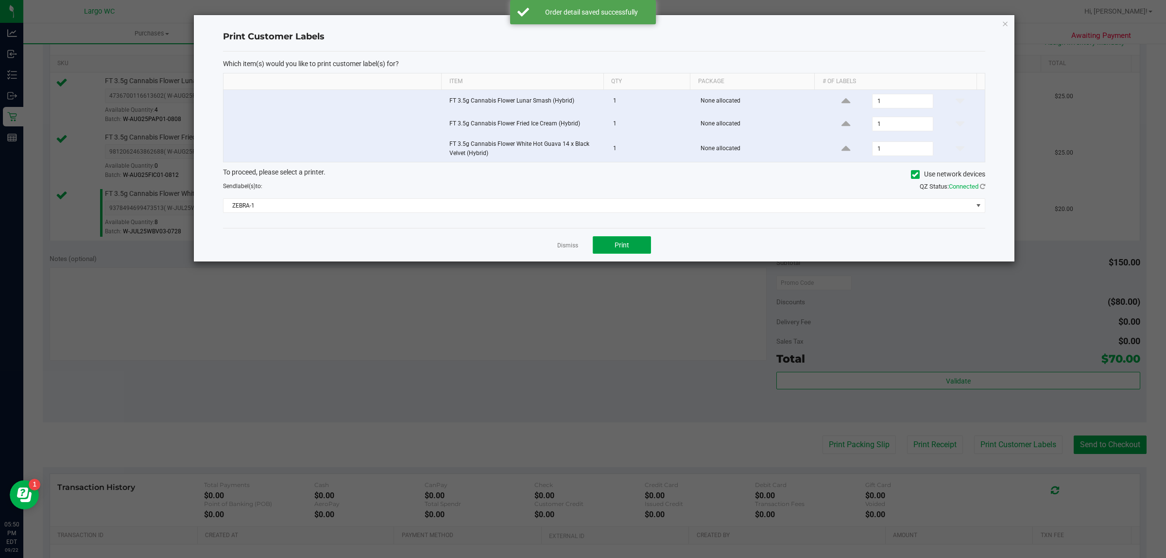
click at [637, 237] on button "Print" at bounding box center [622, 244] width 58 height 17
click at [1005, 27] on icon "button" at bounding box center [1005, 23] width 7 height 12
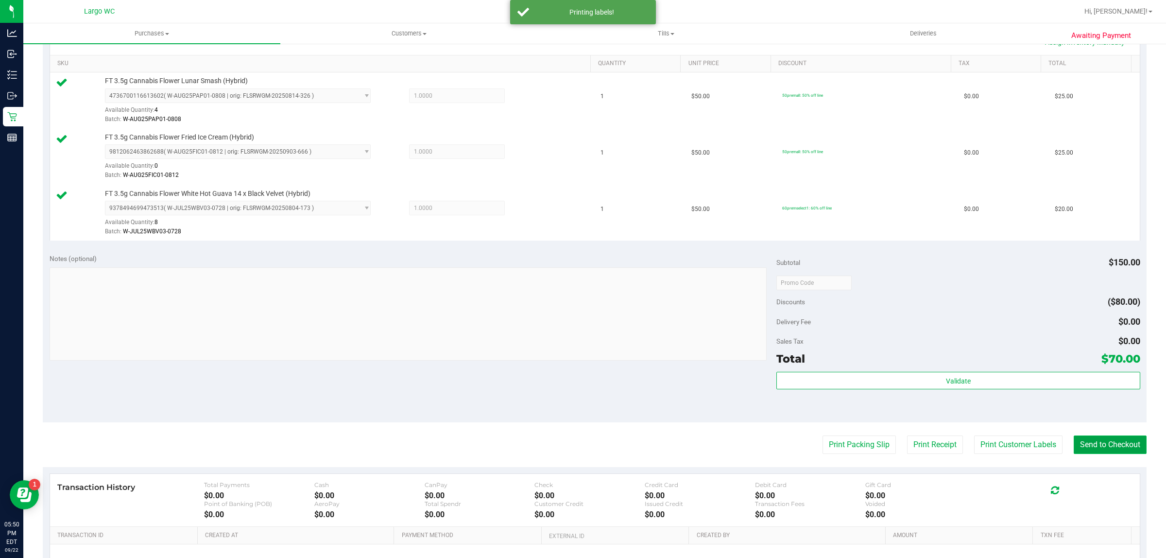
click at [1107, 438] on button "Send to Checkout" at bounding box center [1110, 444] width 73 height 18
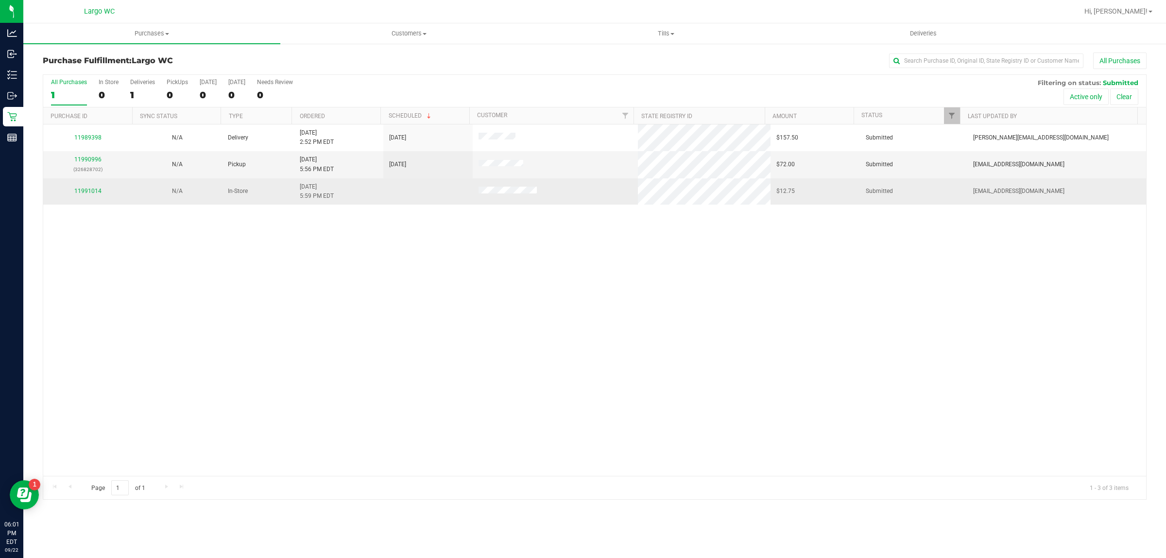
click at [83, 196] on div "11991014" at bounding box center [88, 191] width 78 height 9
click at [89, 196] on div "11991014" at bounding box center [88, 191] width 78 height 9
click at [91, 193] on link "11991014" at bounding box center [87, 191] width 27 height 7
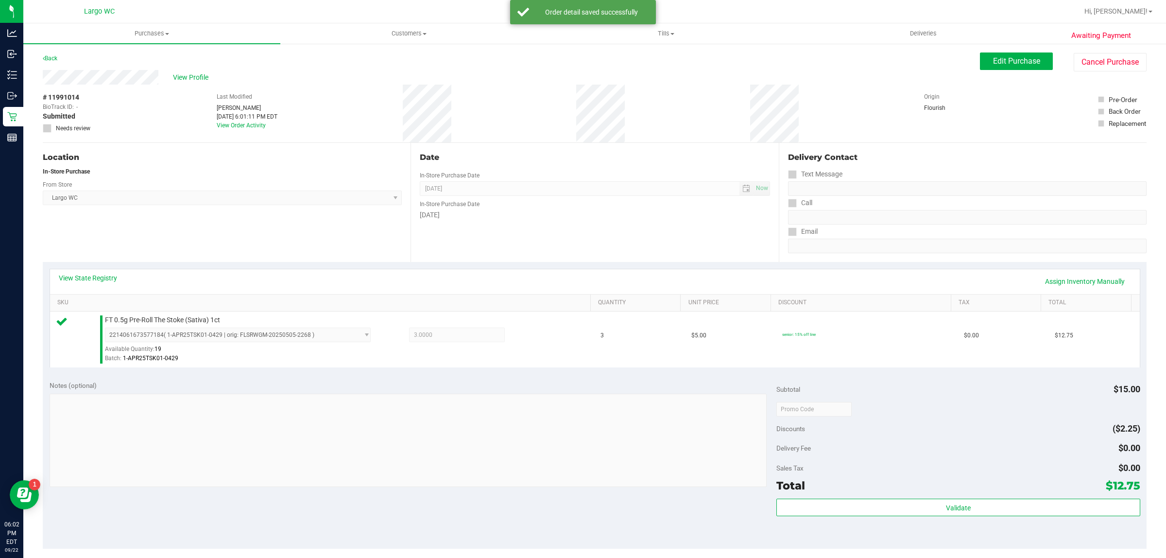
scroll to position [112, 0]
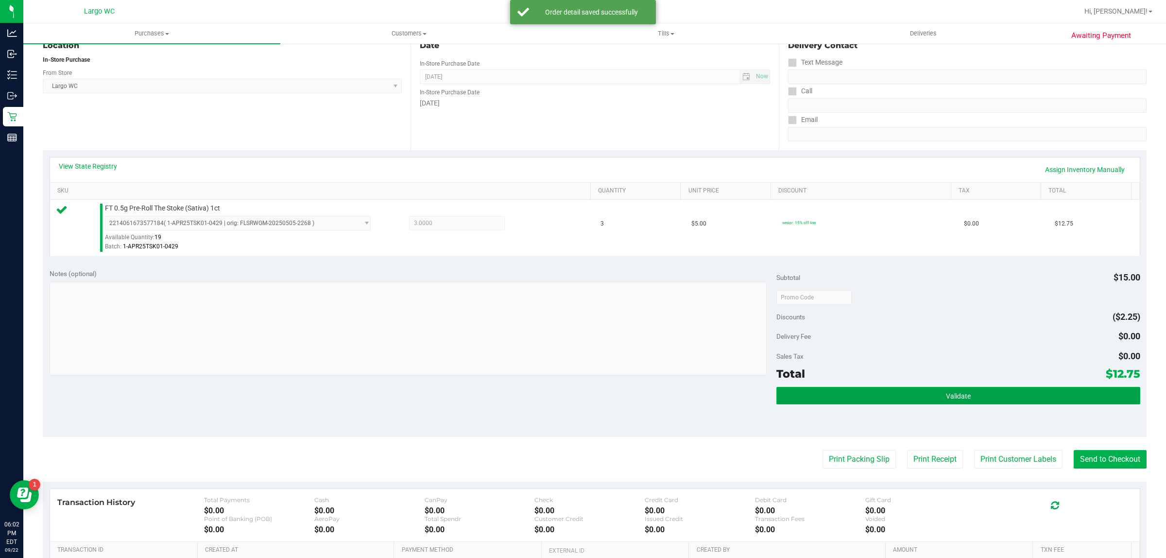
click at [983, 402] on button "Validate" at bounding box center [958, 395] width 363 height 17
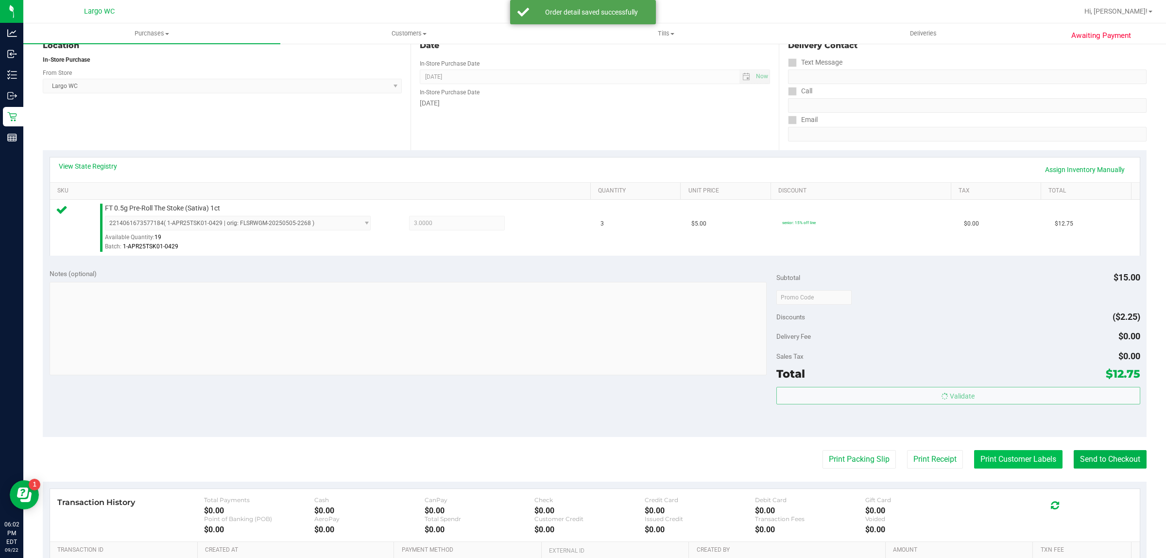
click at [995, 461] on button "Print Customer Labels" at bounding box center [1018, 459] width 88 height 18
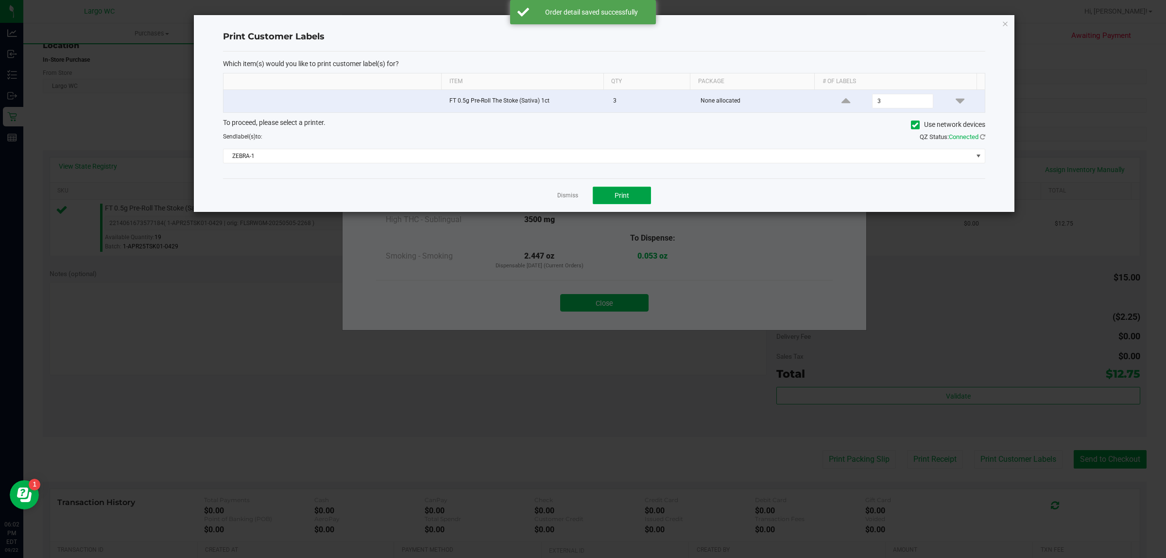
click at [637, 193] on button "Print" at bounding box center [622, 195] width 58 height 17
click at [565, 197] on link "Dismiss" at bounding box center [567, 195] width 21 height 8
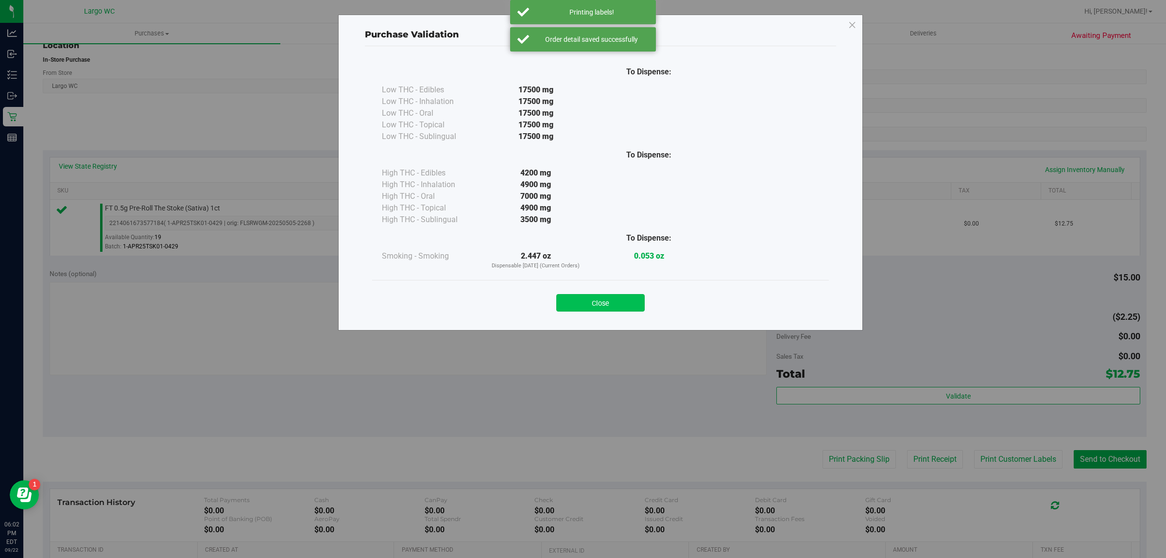
click at [606, 297] on button "Close" at bounding box center [600, 302] width 88 height 17
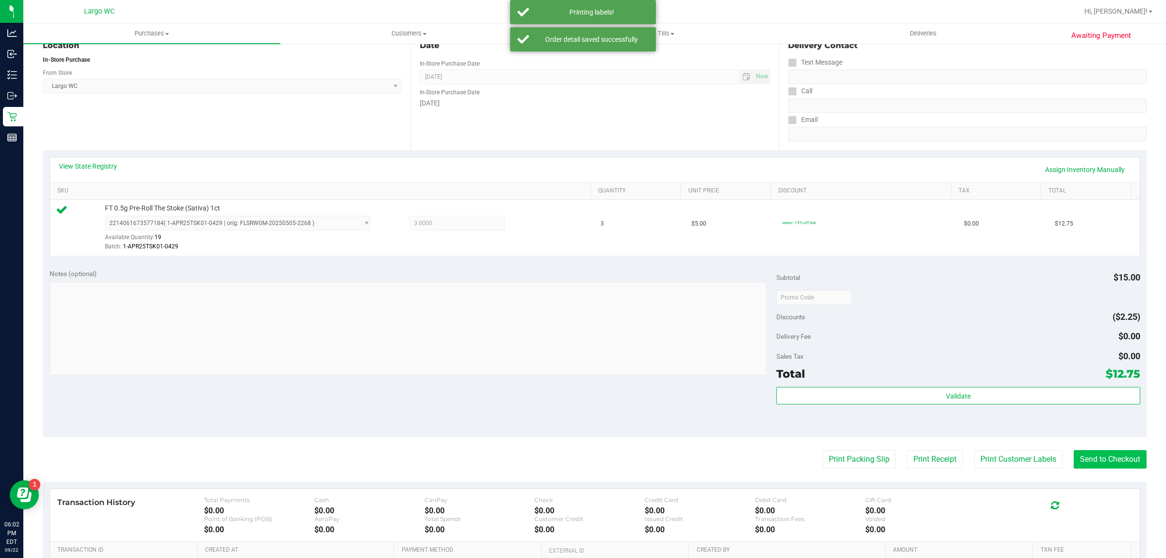
click at [1110, 461] on button "Send to Checkout" at bounding box center [1110, 459] width 73 height 18
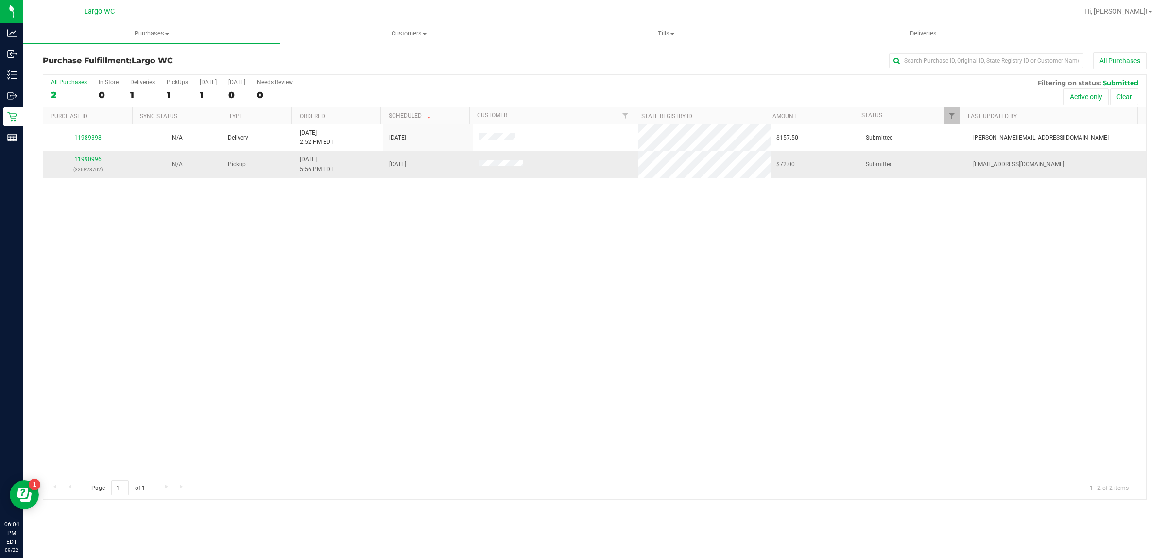
click at [73, 171] on p "(326828702)" at bounding box center [88, 169] width 78 height 9
click at [91, 159] on link "11990996" at bounding box center [87, 159] width 27 height 7
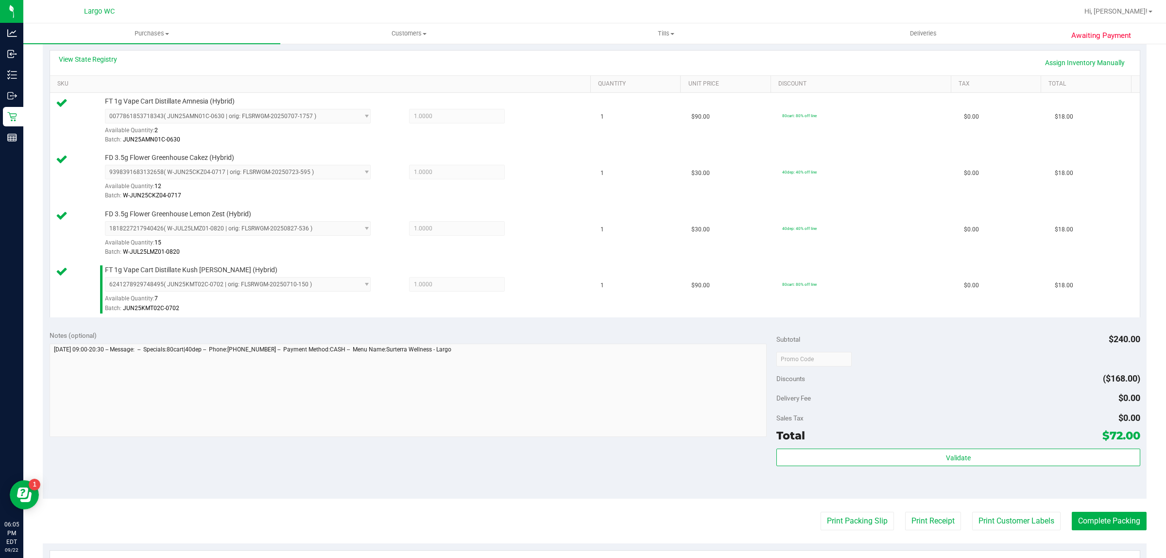
scroll to position [312, 0]
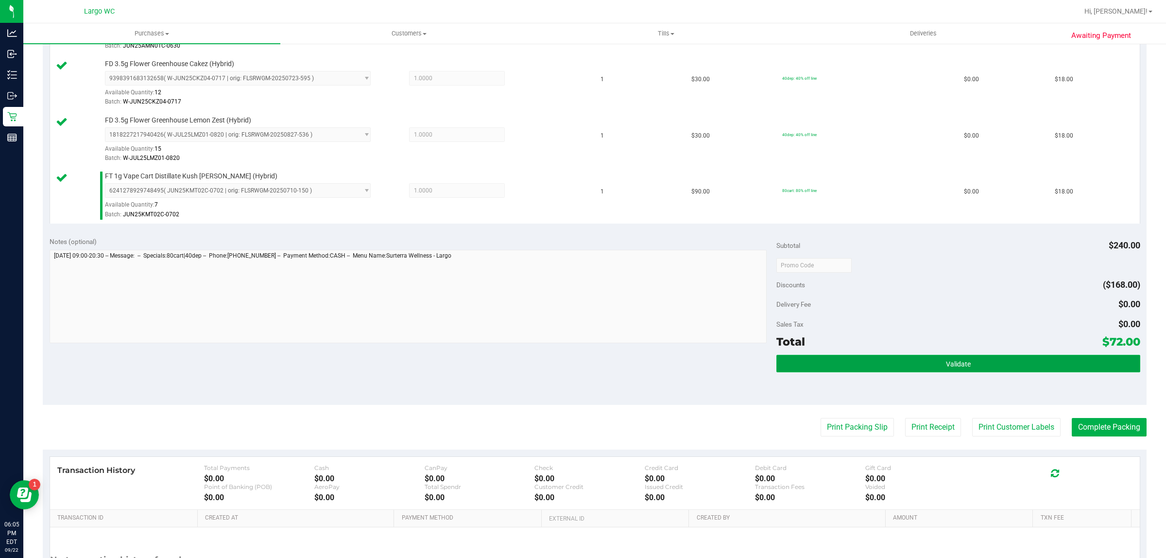
click at [897, 359] on button "Validate" at bounding box center [958, 363] width 363 height 17
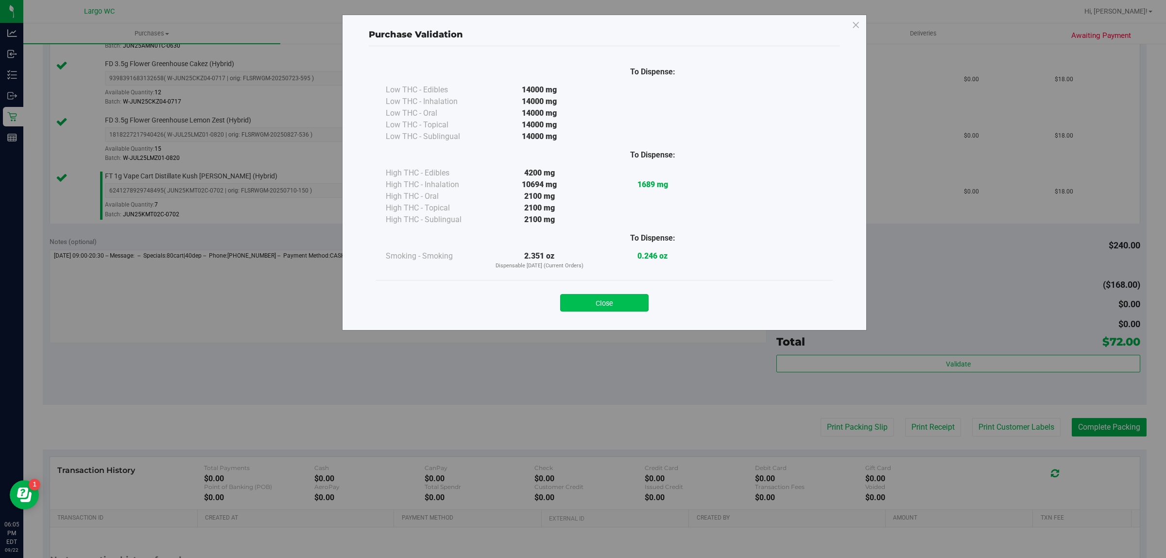
click at [601, 308] on button "Close" at bounding box center [604, 302] width 88 height 17
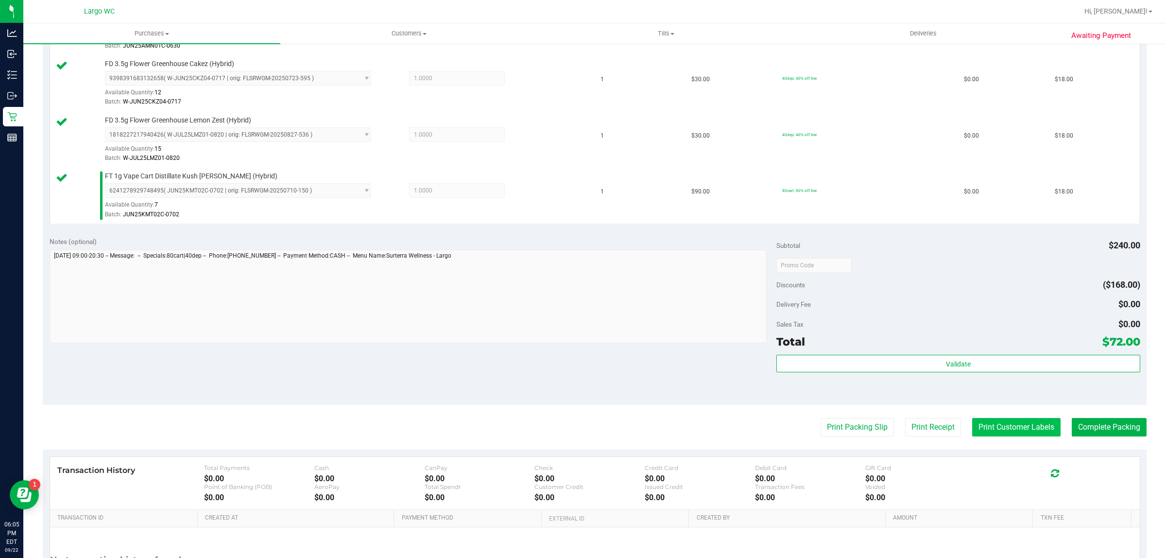
click at [972, 426] on button "Print Customer Labels" at bounding box center [1016, 427] width 88 height 18
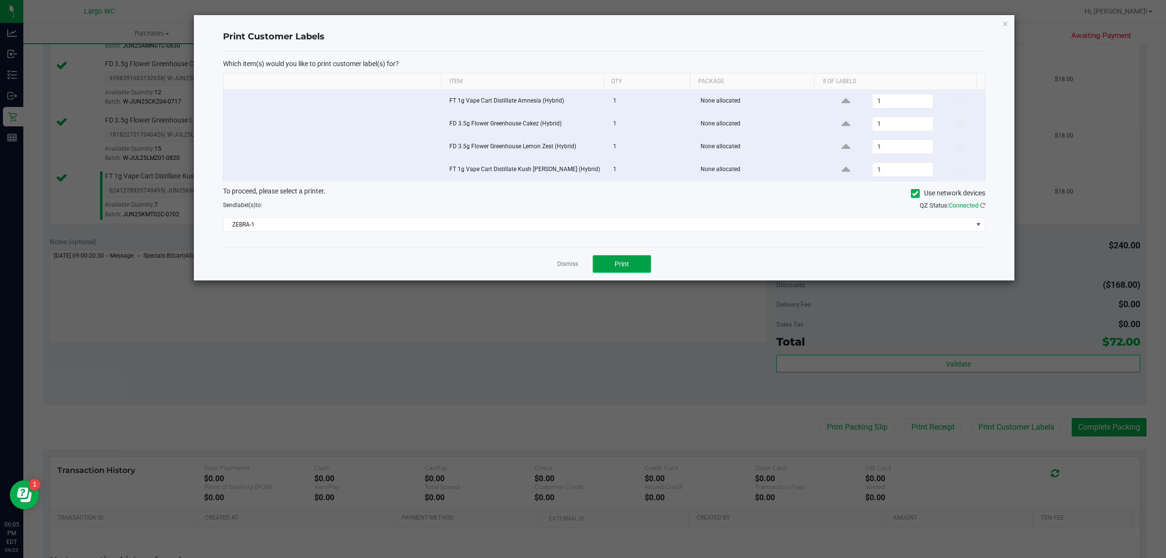
click at [620, 265] on span "Print" at bounding box center [622, 264] width 15 height 8
click at [1005, 25] on icon "button" at bounding box center [1005, 23] width 7 height 12
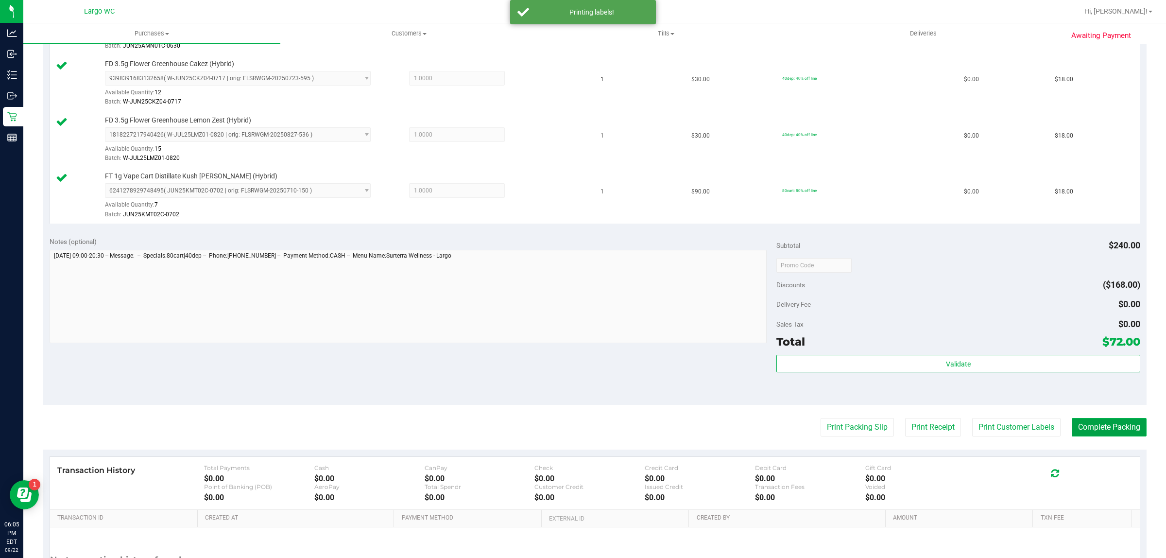
click at [1102, 424] on button "Complete Packing" at bounding box center [1109, 427] width 75 height 18
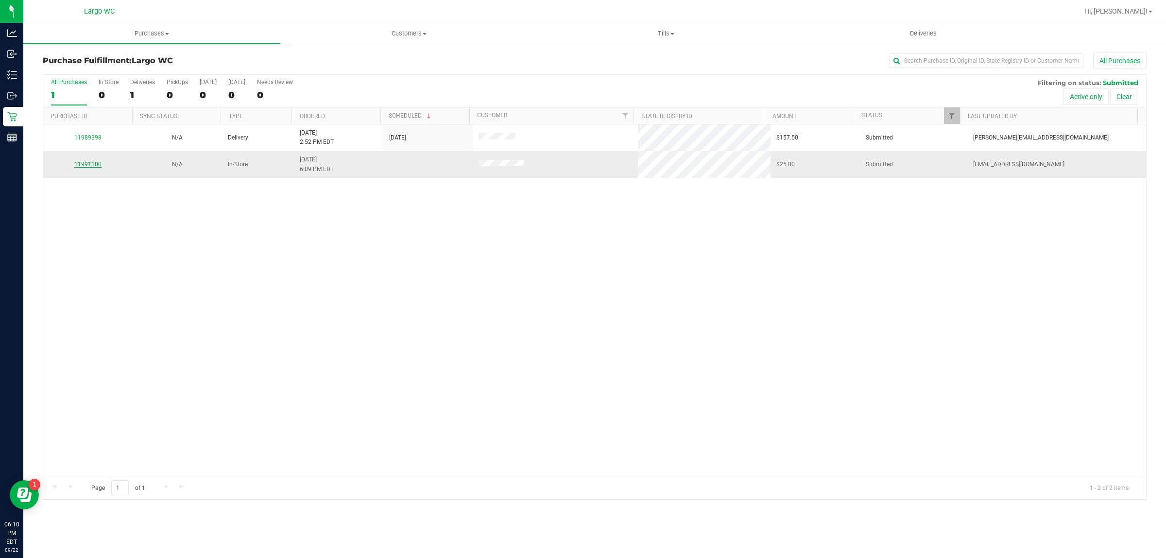
click at [96, 166] on link "11991100" at bounding box center [87, 164] width 27 height 7
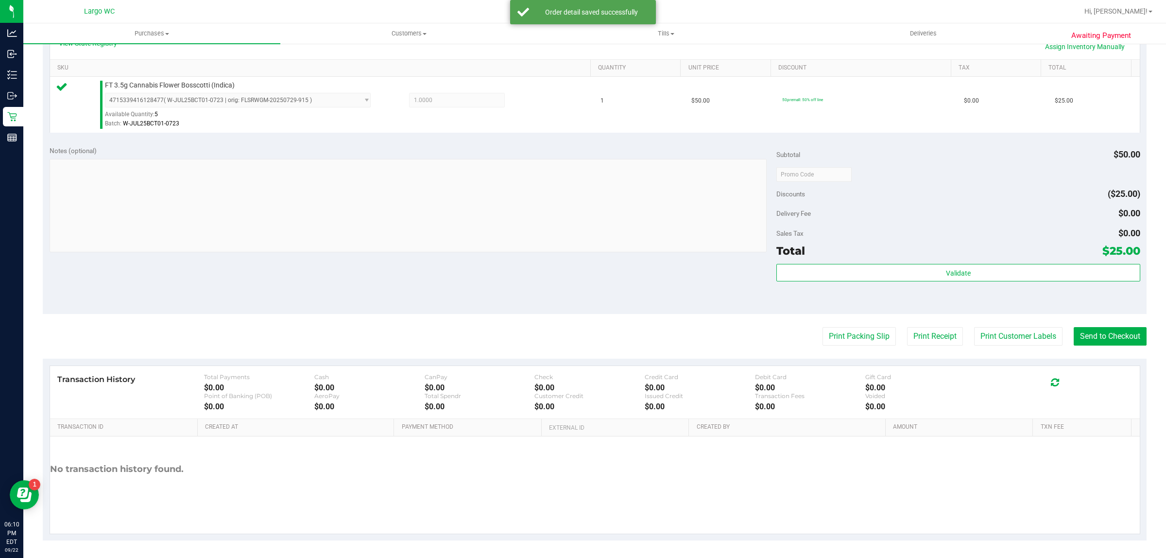
scroll to position [236, 0]
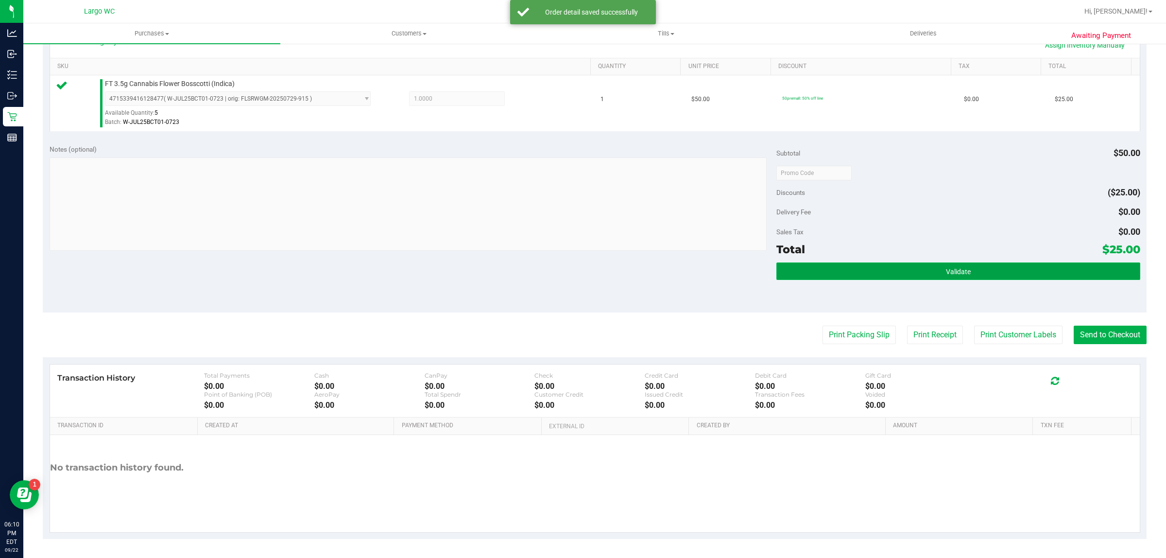
click at [990, 264] on button "Validate" at bounding box center [958, 270] width 363 height 17
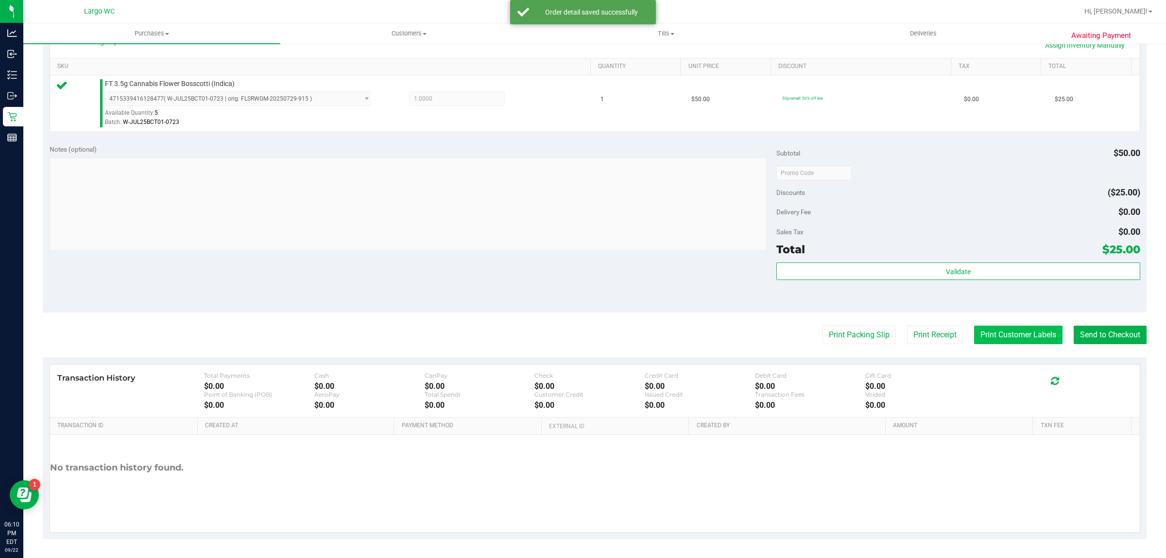
click at [983, 335] on button "Print Customer Labels" at bounding box center [1018, 335] width 88 height 18
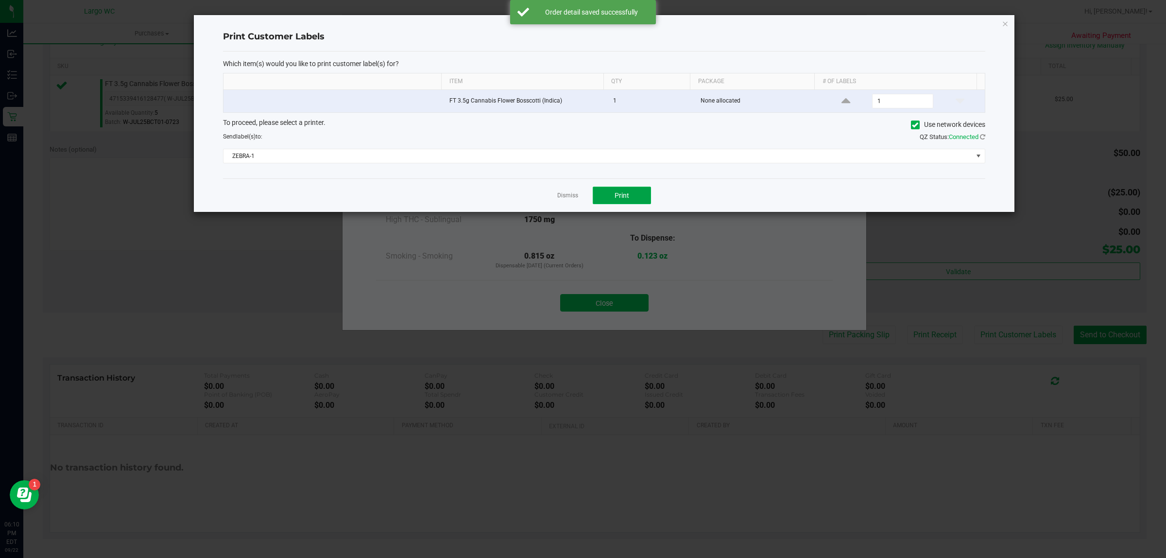
click at [624, 199] on span "Print" at bounding box center [622, 195] width 15 height 8
click at [571, 197] on link "Dismiss" at bounding box center [567, 195] width 21 height 8
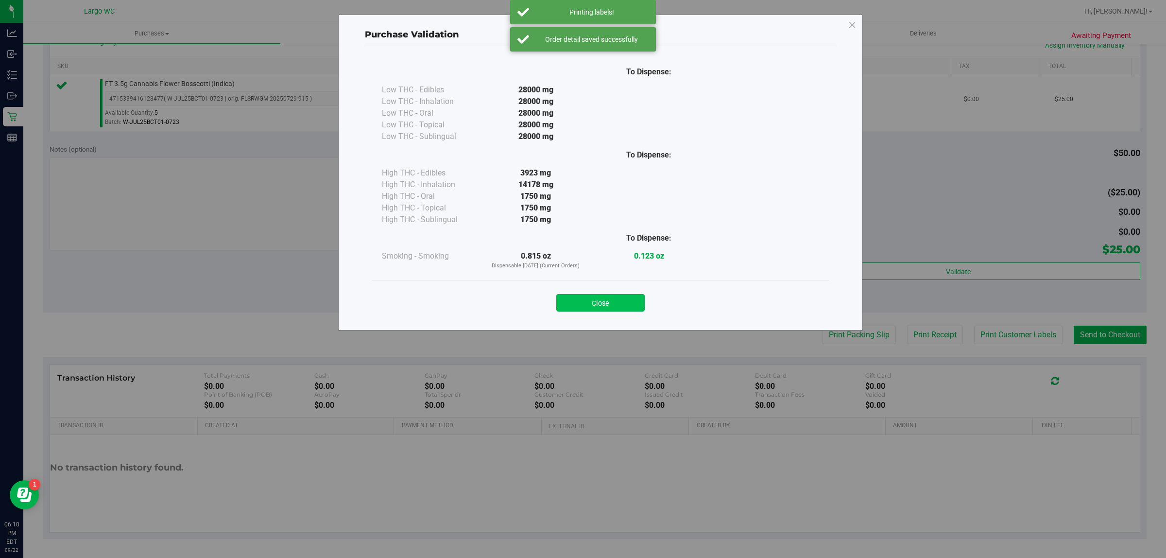
click at [602, 300] on button "Close" at bounding box center [600, 302] width 88 height 17
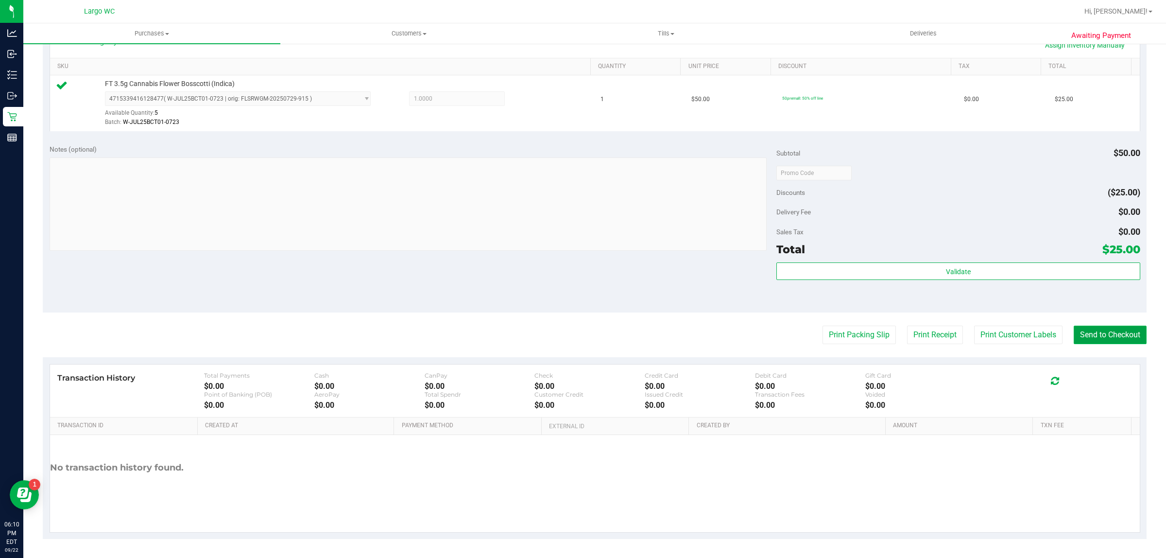
click at [1091, 336] on button "Send to Checkout" at bounding box center [1110, 335] width 73 height 18
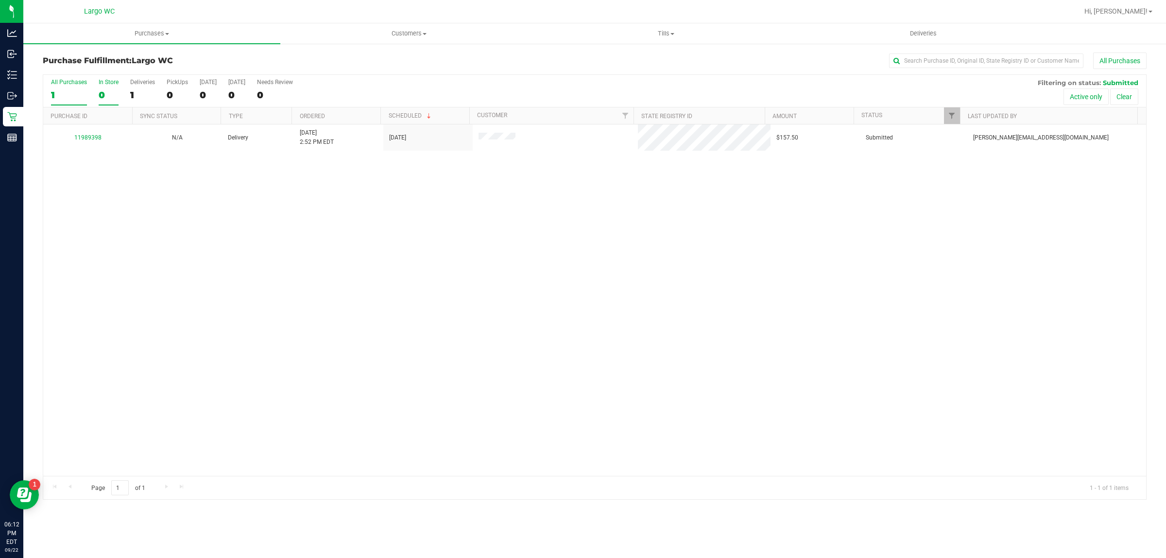
click at [100, 85] on div "In Store" at bounding box center [109, 82] width 20 height 7
click at [0, 0] on input "In Store 0" at bounding box center [0, 0] width 0 height 0
click at [155, 39] on uib-tab-heading "Purchases Summary of purchases Fulfillment All purchases" at bounding box center [151, 33] width 257 height 20
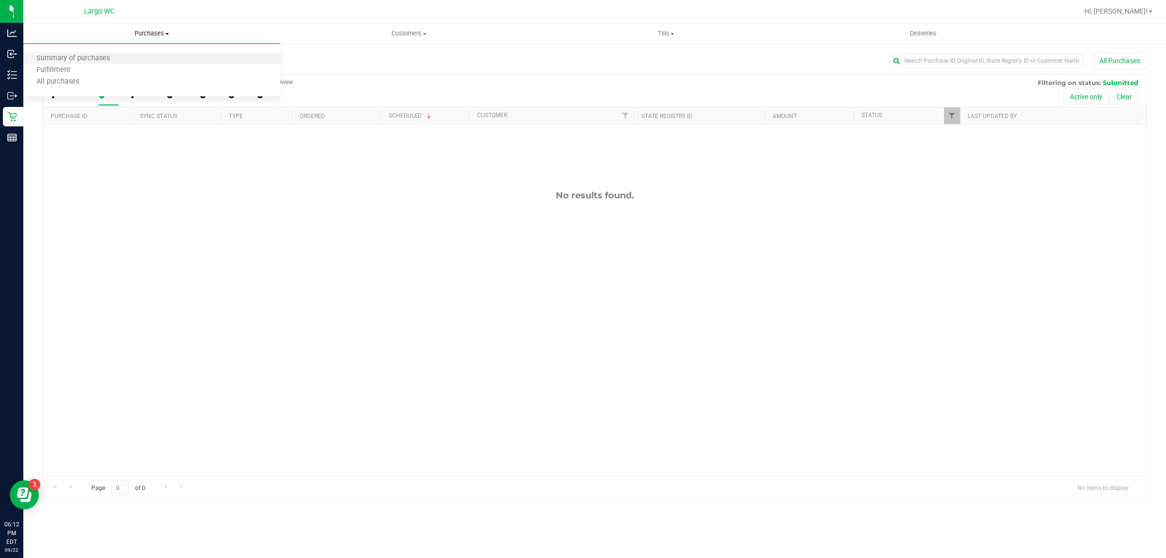
click at [133, 59] on li "Summary of purchases" at bounding box center [151, 59] width 257 height 12
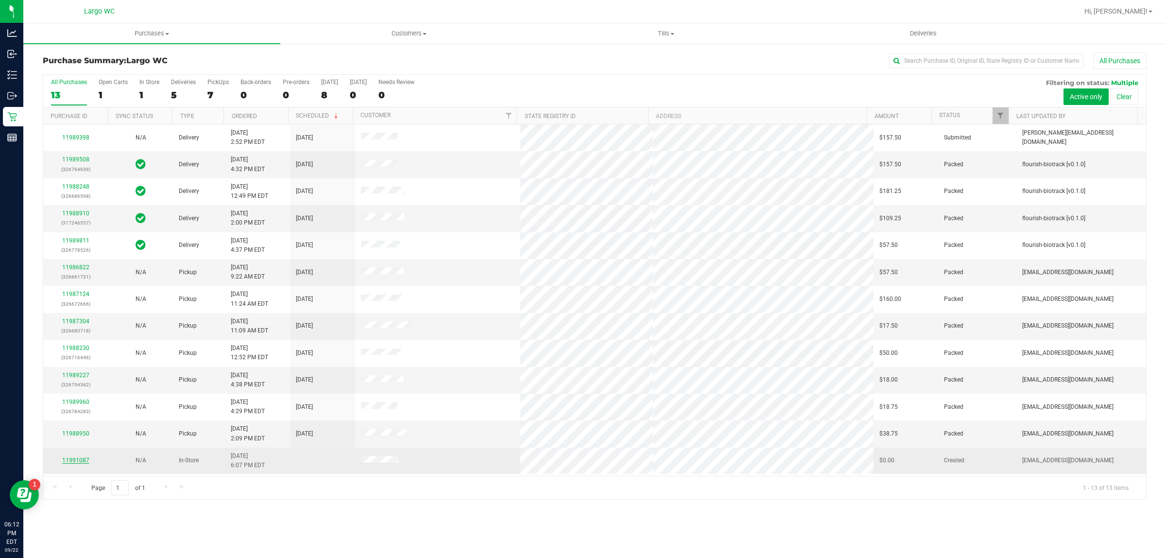
click at [74, 464] on link "11991087" at bounding box center [75, 460] width 27 height 7
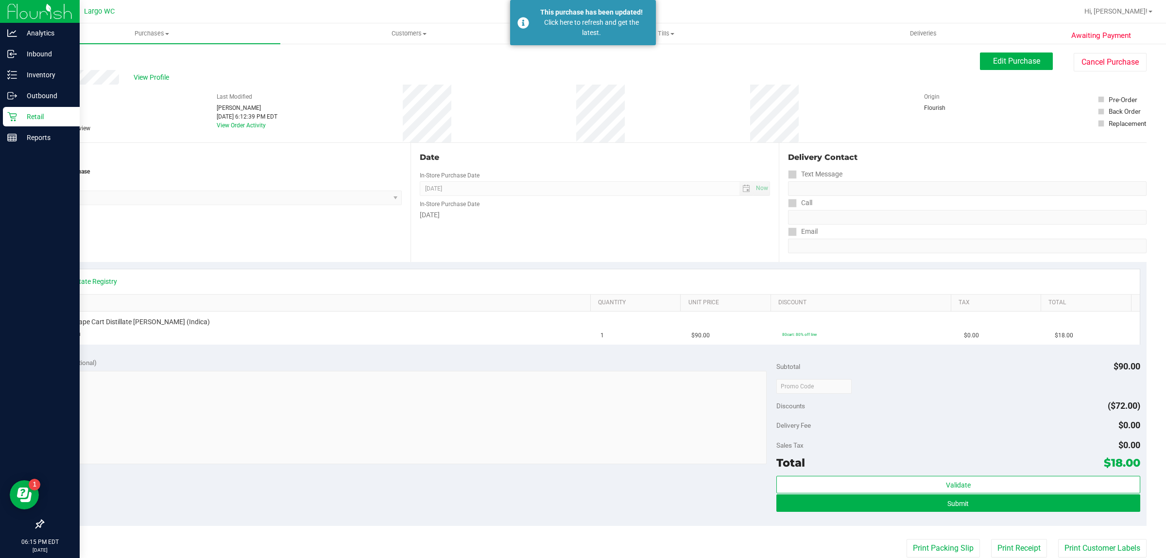
click at [12, 117] on icon at bounding box center [12, 117] width 10 height 10
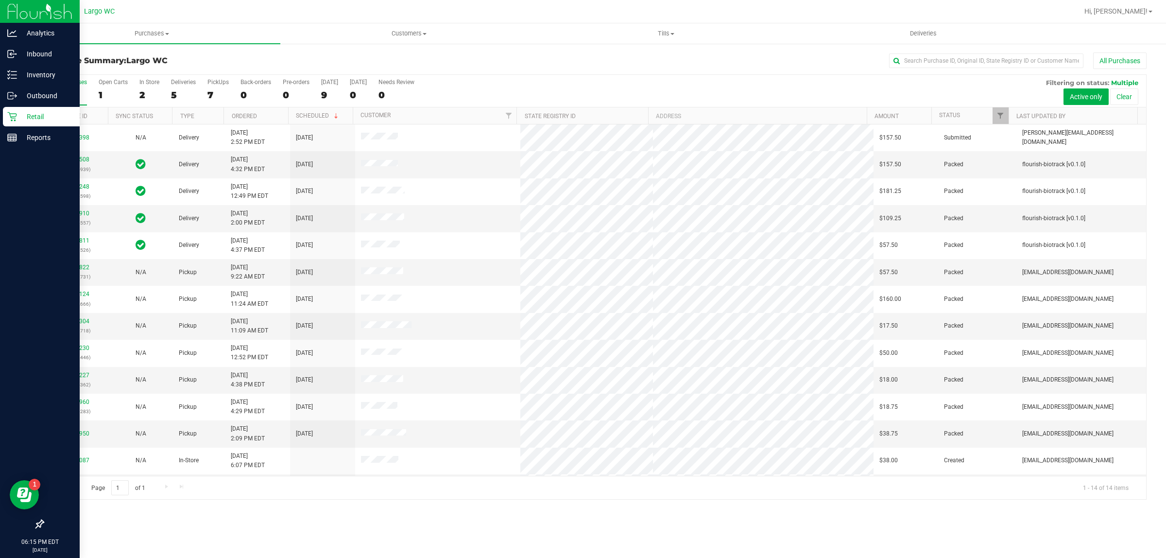
scroll to position [26, 0]
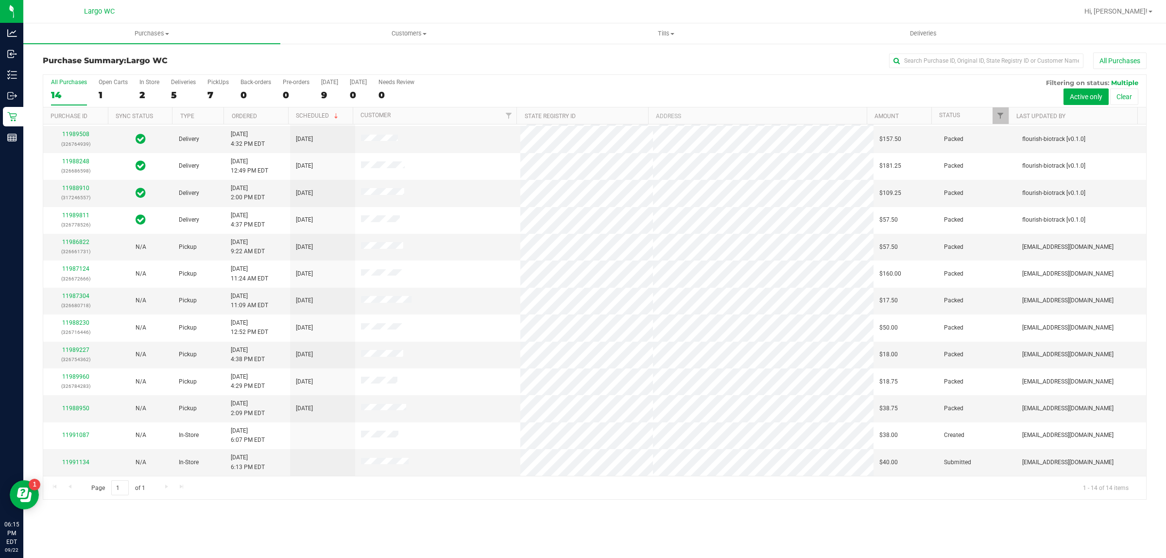
click at [262, 529] on div "Purchases Summary of purchases Fulfillment All purchases Customers All customer…" at bounding box center [594, 290] width 1143 height 535
click at [76, 465] on link "11991134" at bounding box center [75, 462] width 27 height 7
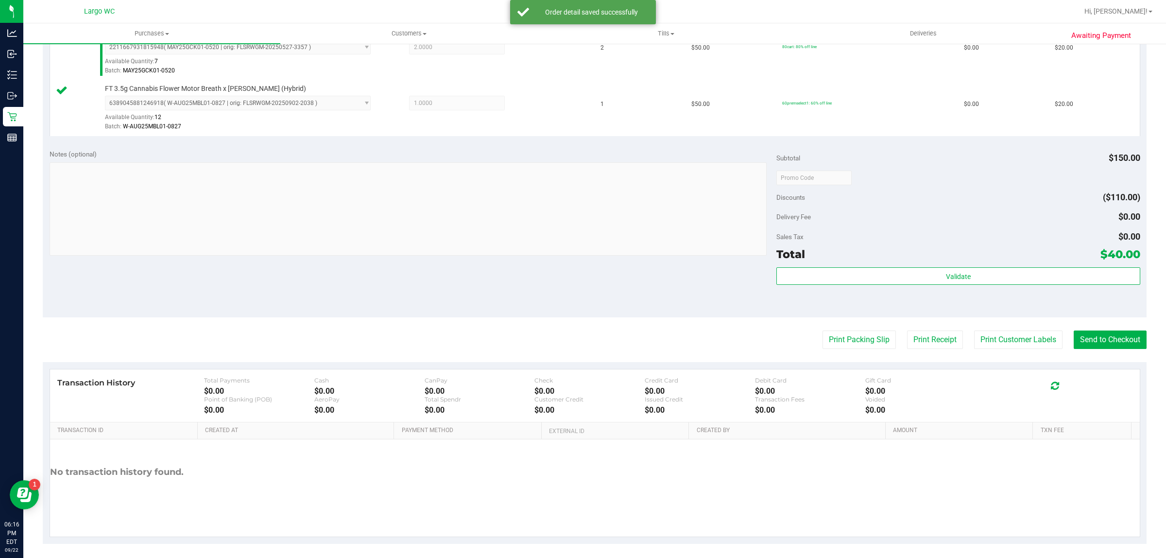
scroll to position [290, 0]
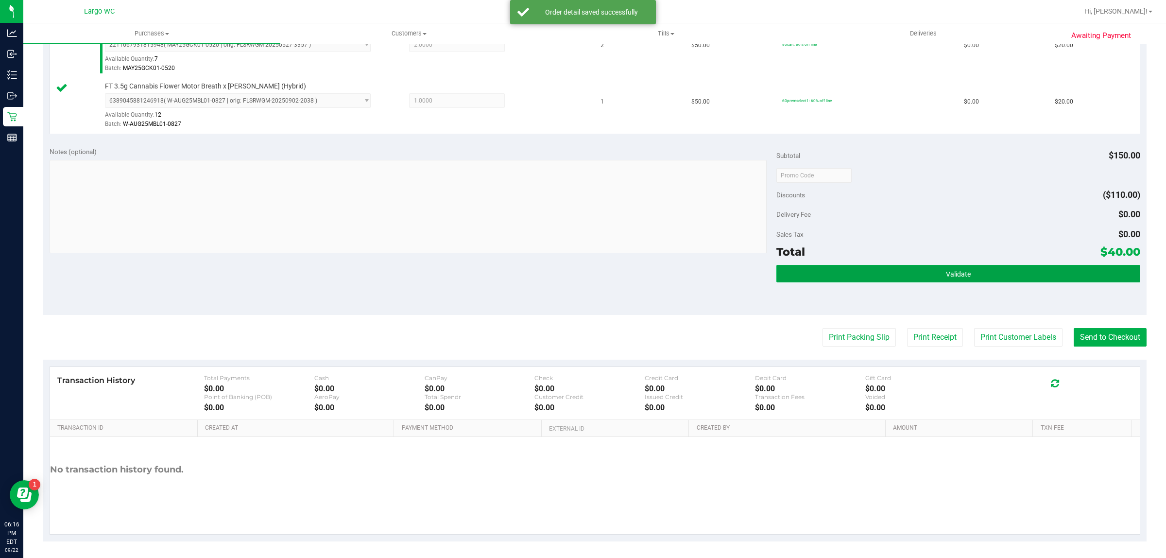
click at [986, 268] on button "Validate" at bounding box center [958, 273] width 363 height 17
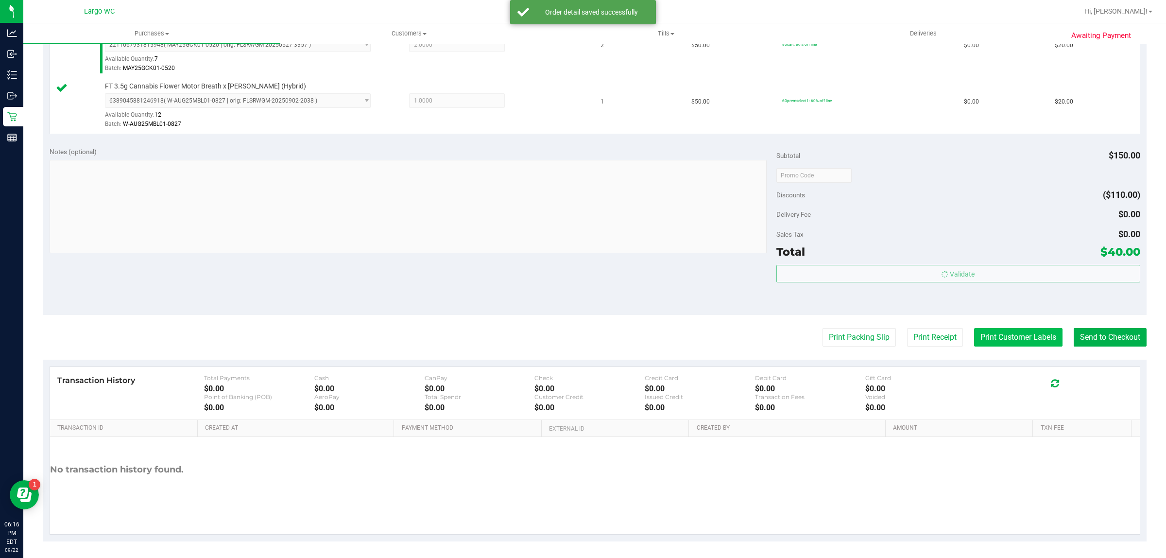
click at [995, 339] on button "Print Customer Labels" at bounding box center [1018, 337] width 88 height 18
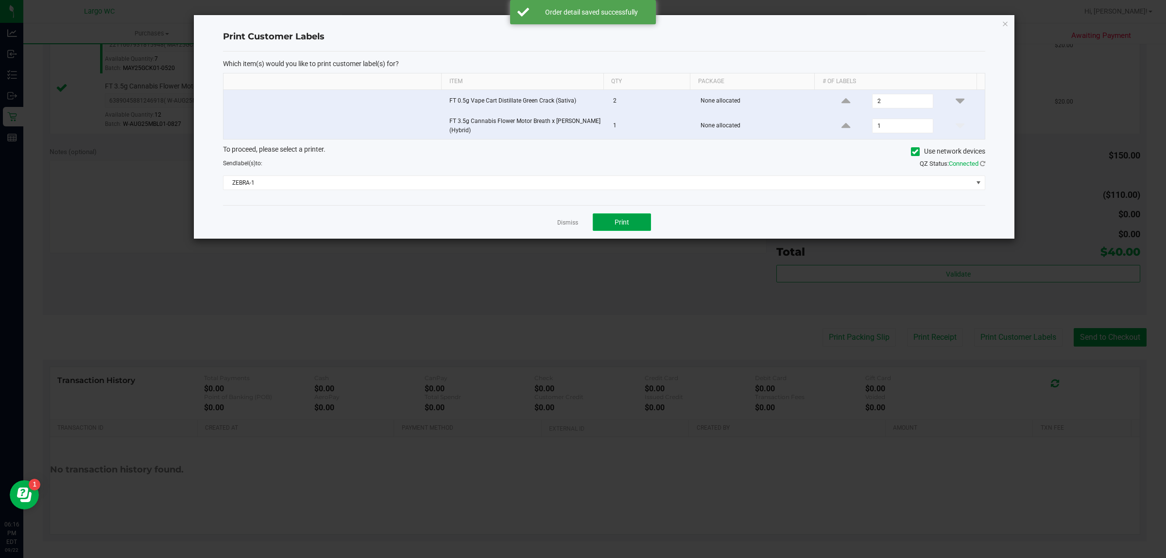
click at [615, 225] on span "Print" at bounding box center [622, 222] width 15 height 8
click at [566, 229] on div "Dismiss Print" at bounding box center [604, 222] width 762 height 34
click at [564, 224] on link "Dismiss" at bounding box center [567, 223] width 21 height 8
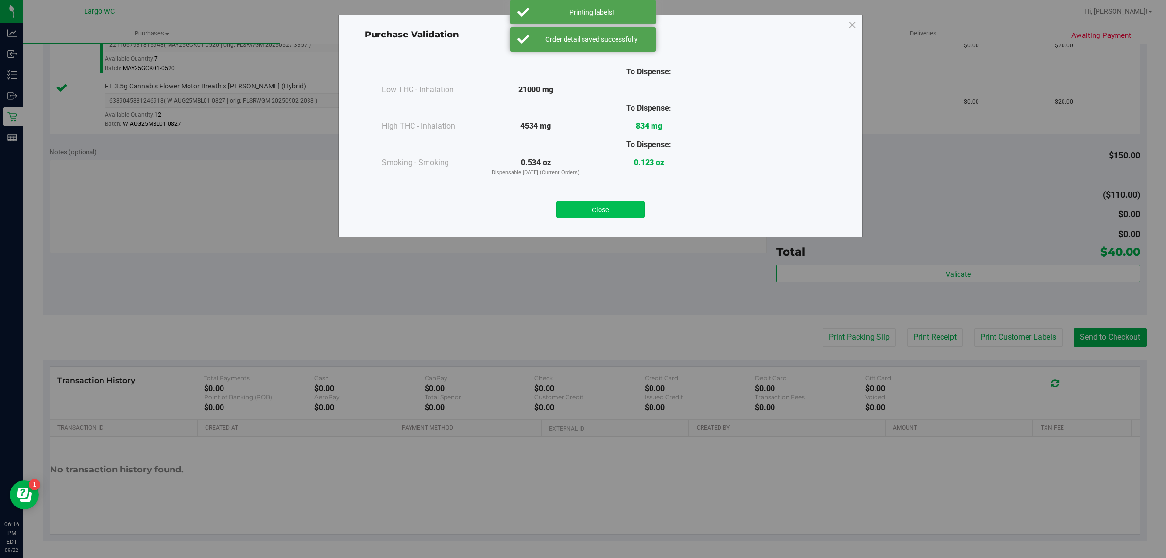
click at [611, 214] on button "Close" at bounding box center [600, 209] width 88 height 17
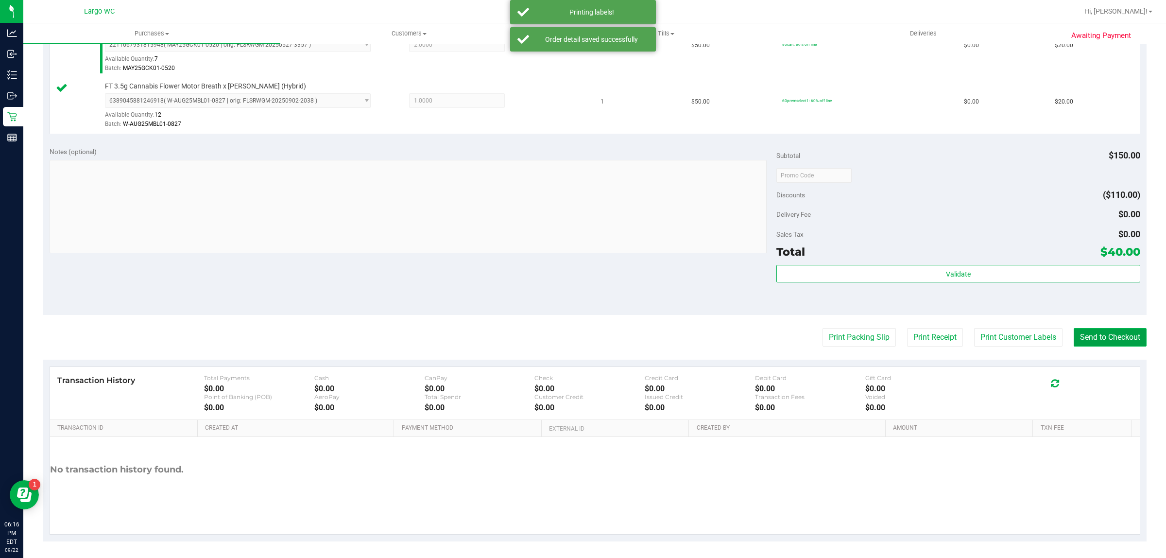
click at [1106, 339] on button "Send to Checkout" at bounding box center [1110, 337] width 73 height 18
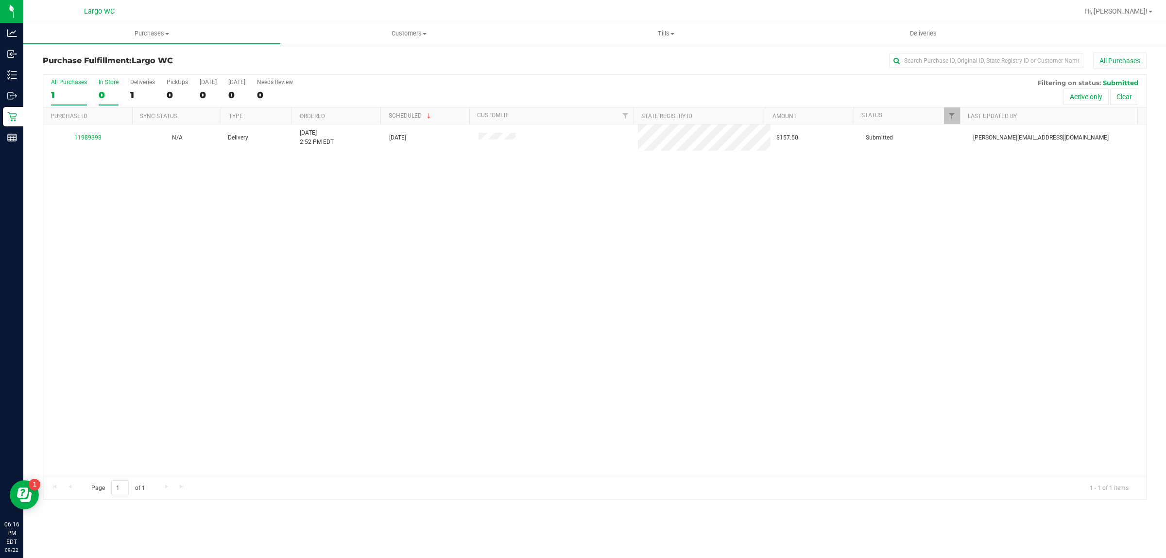
click at [101, 93] on div "0" at bounding box center [109, 94] width 20 height 11
click at [0, 0] on input "In Store 0" at bounding box center [0, 0] width 0 height 0
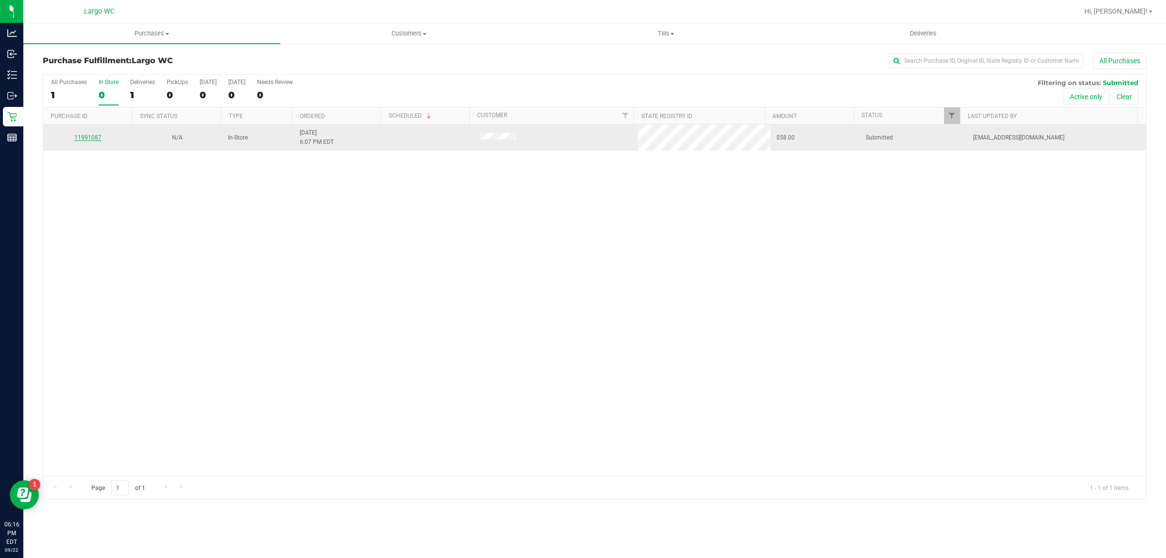
click at [83, 140] on link "11991087" at bounding box center [87, 137] width 27 height 7
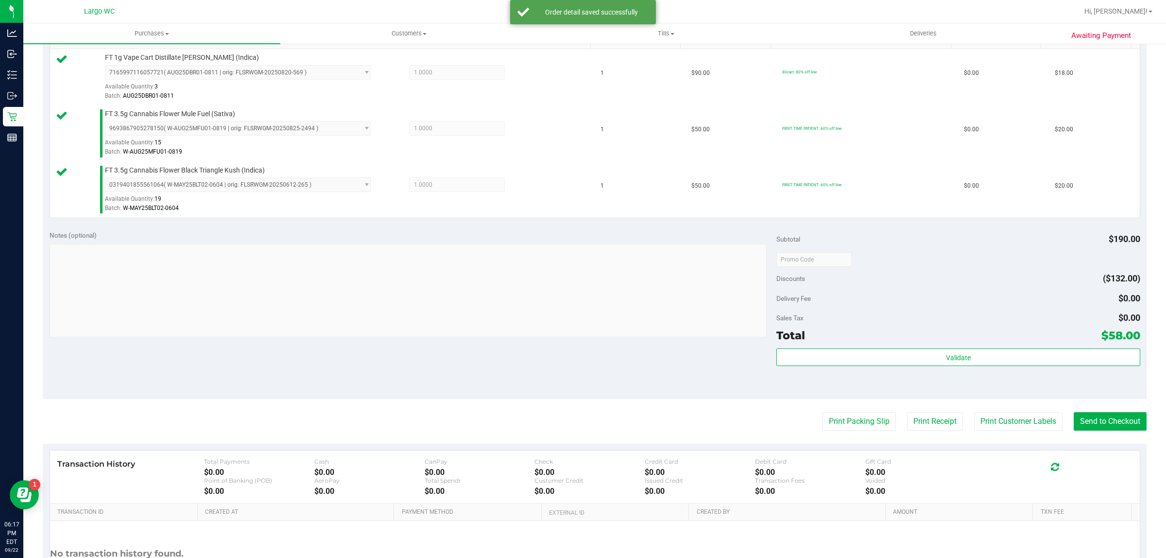
scroll to position [288, 0]
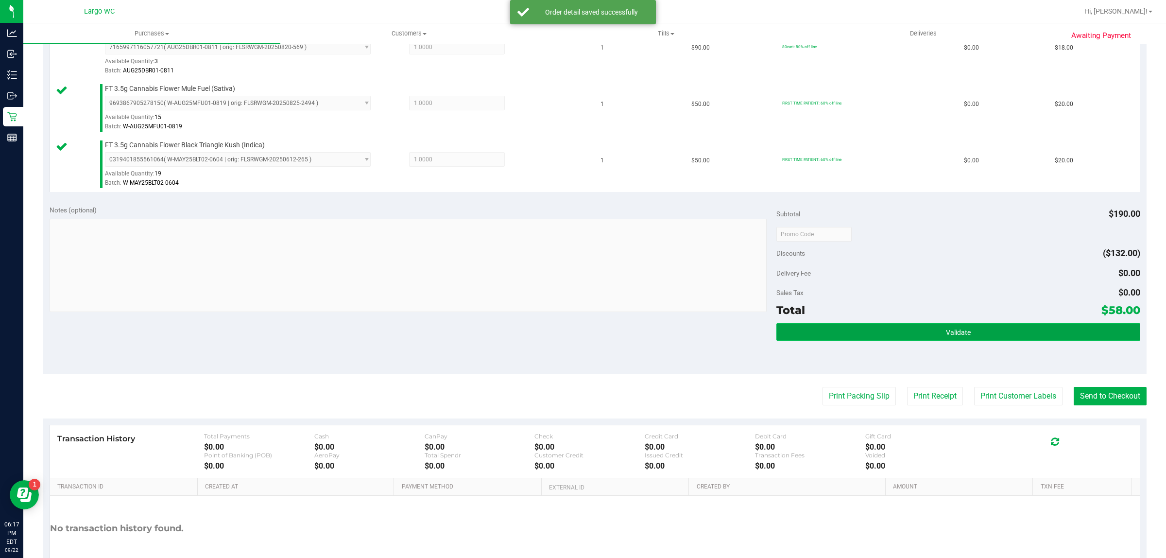
click at [968, 336] on button "Validate" at bounding box center [958, 331] width 363 height 17
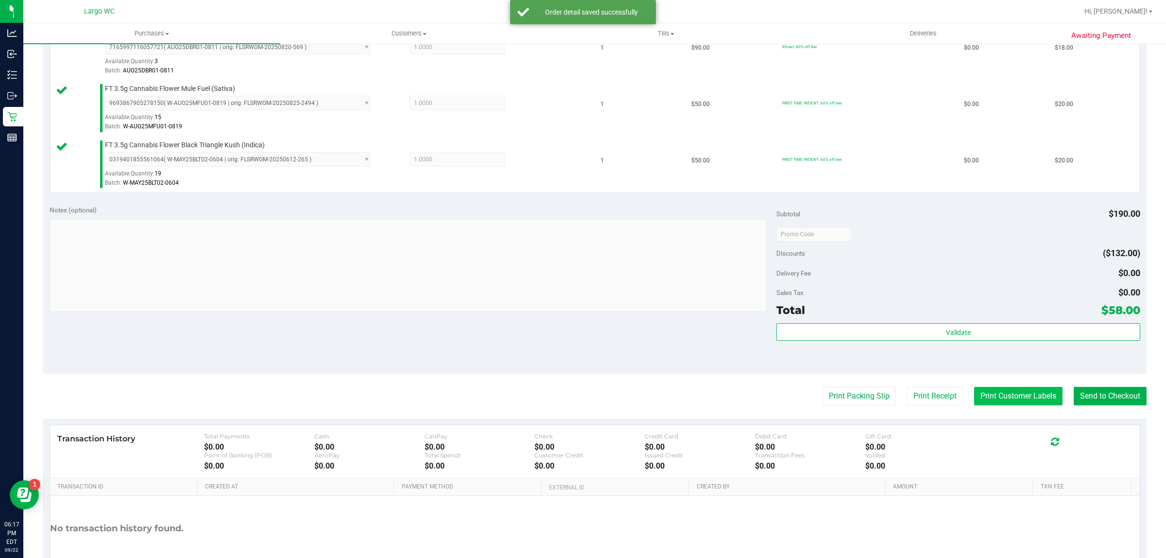
click at [991, 397] on button "Print Customer Labels" at bounding box center [1018, 396] width 88 height 18
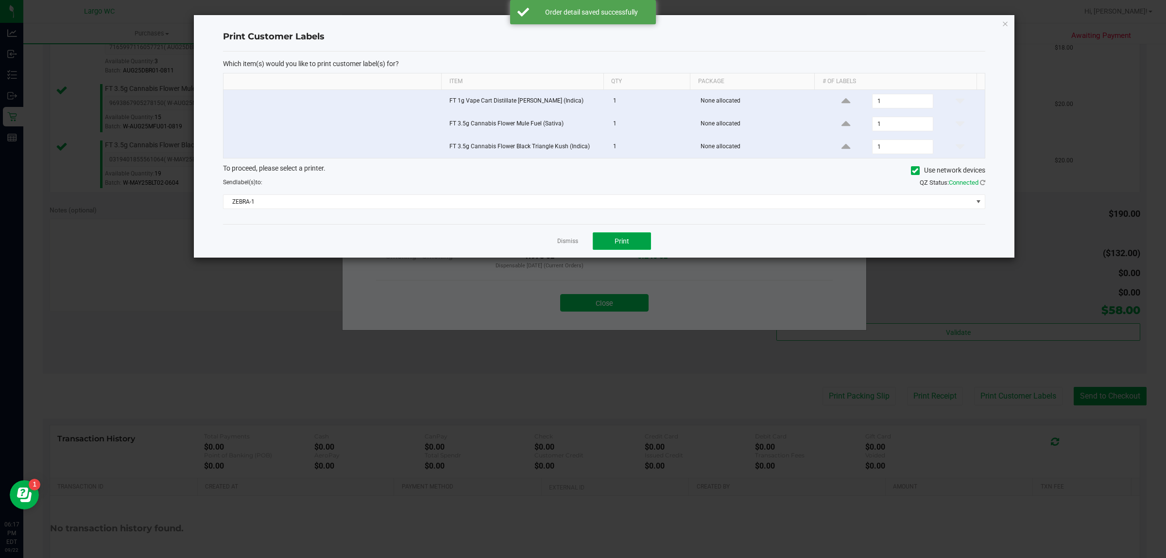
click at [622, 243] on span "Print" at bounding box center [622, 241] width 15 height 8
click at [565, 248] on div "Dismiss Print" at bounding box center [604, 241] width 762 height 34
click at [604, 300] on ngb-modal-window "Print Customer Labels Which item(s) would you like to print customer label(s) f…" at bounding box center [587, 279] width 1174 height 558
click at [567, 245] on link "Dismiss" at bounding box center [567, 241] width 21 height 8
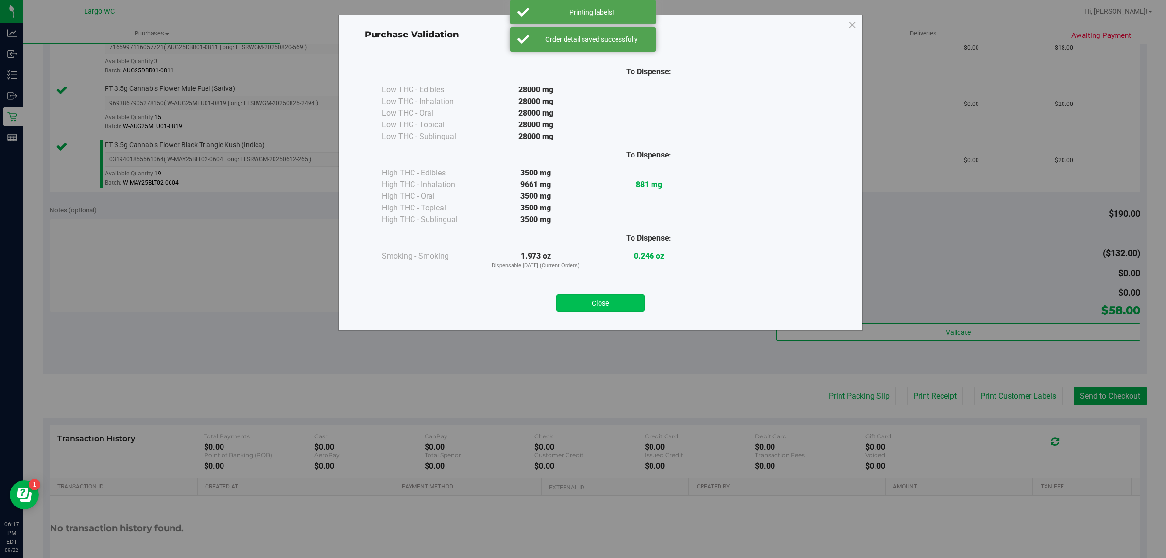
click at [588, 302] on button "Close" at bounding box center [600, 302] width 88 height 17
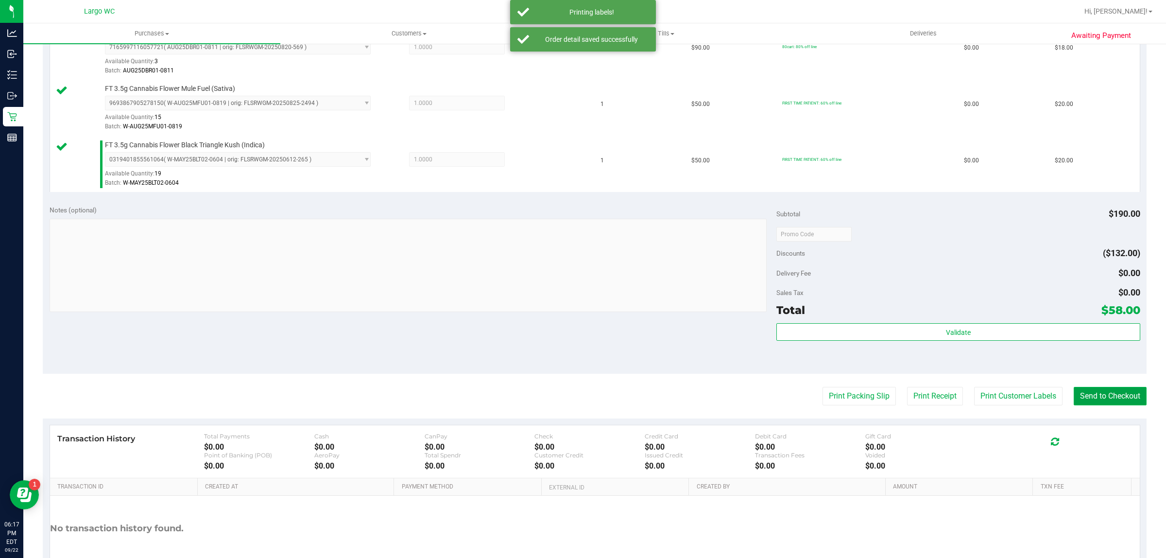
click at [1092, 396] on button "Send to Checkout" at bounding box center [1110, 396] width 73 height 18
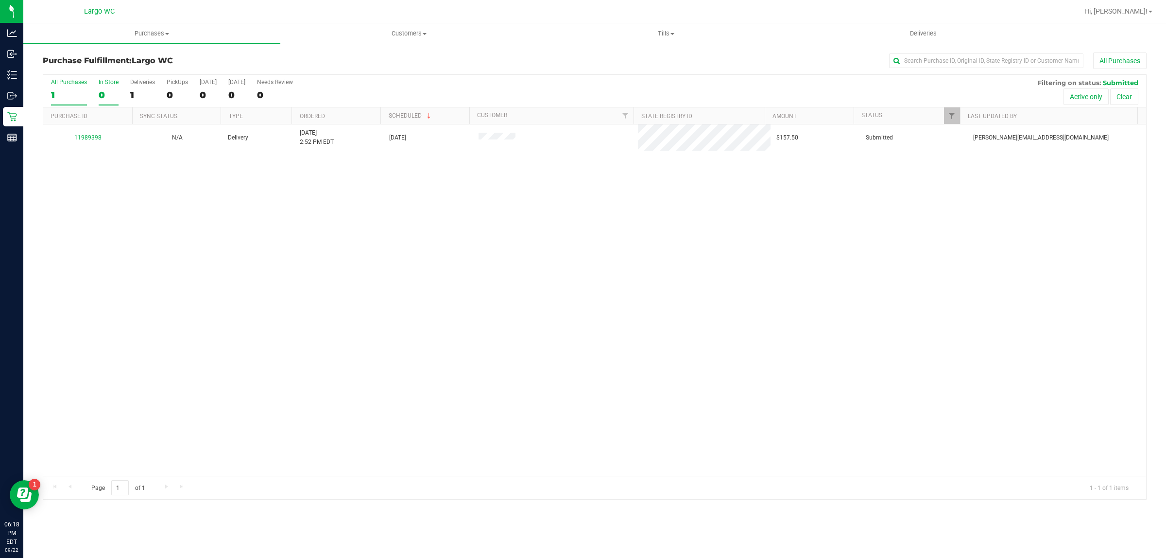
click at [103, 86] on label "In Store 0" at bounding box center [109, 92] width 20 height 27
click at [0, 0] on input "In Store 0" at bounding box center [0, 0] width 0 height 0
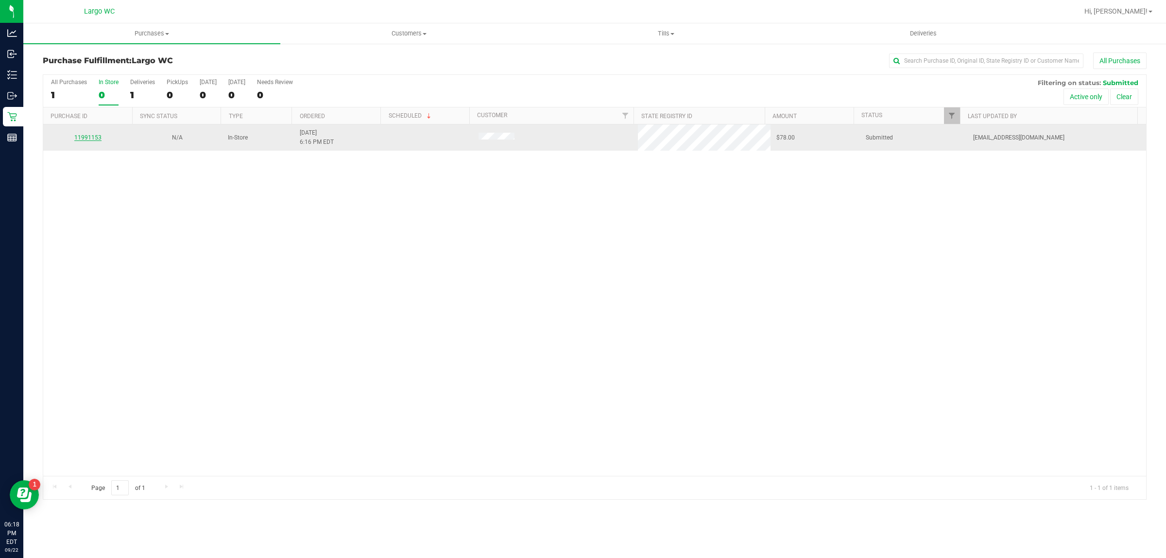
click at [89, 138] on link "11991153" at bounding box center [87, 137] width 27 height 7
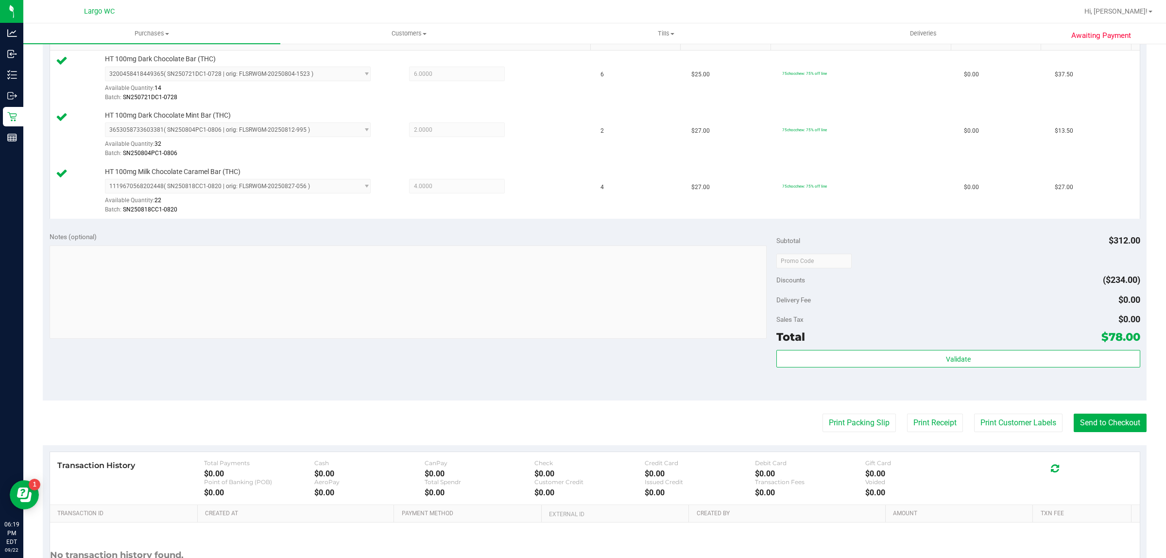
scroll to position [349, 0]
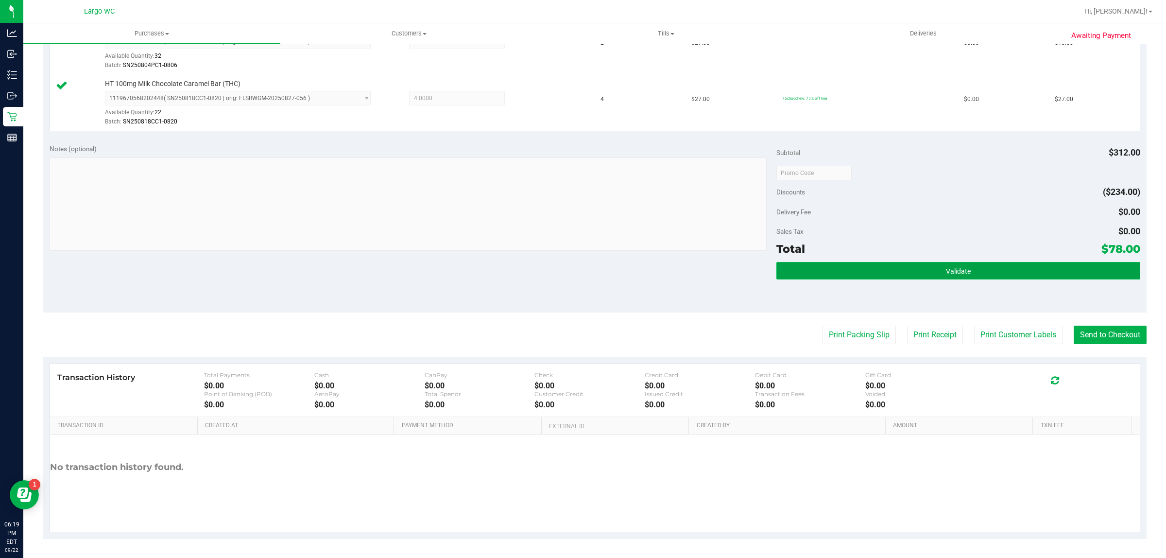
click at [1004, 274] on button "Validate" at bounding box center [958, 270] width 363 height 17
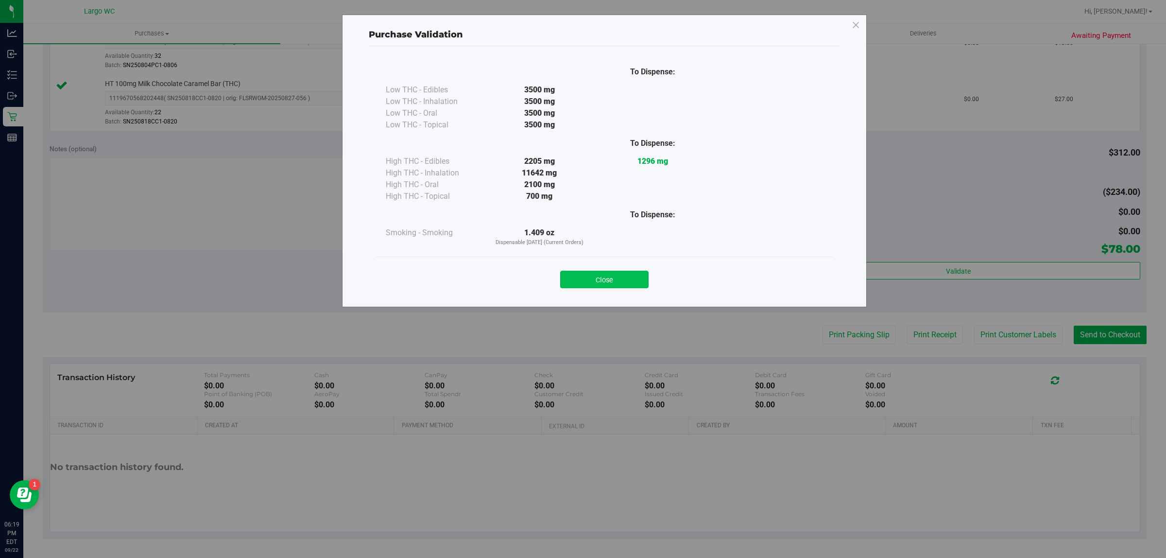
click at [616, 276] on button "Close" at bounding box center [604, 279] width 88 height 17
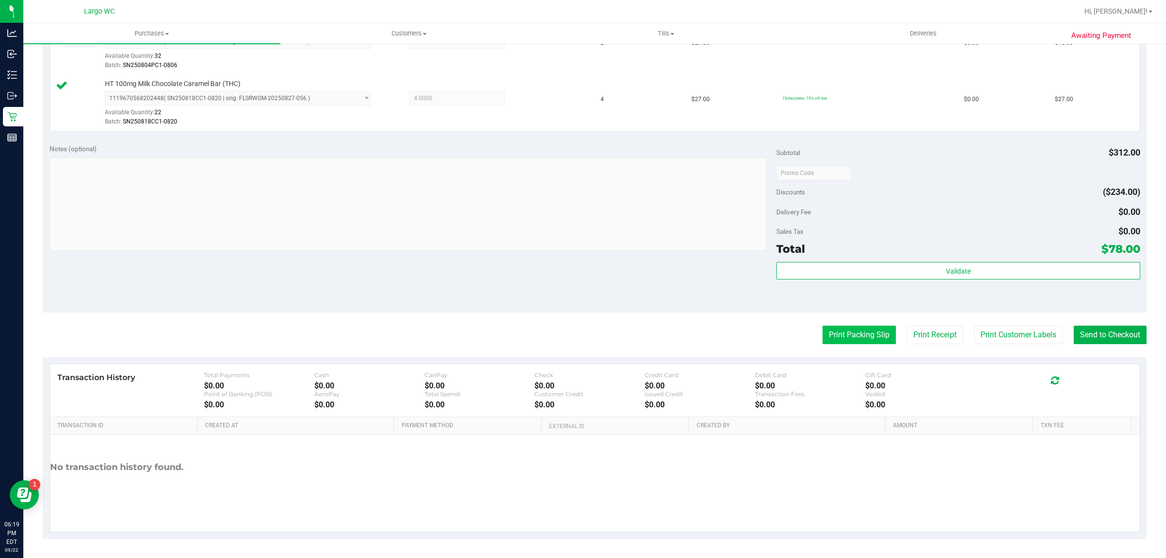
click at [851, 334] on button "Print Packing Slip" at bounding box center [859, 335] width 73 height 18
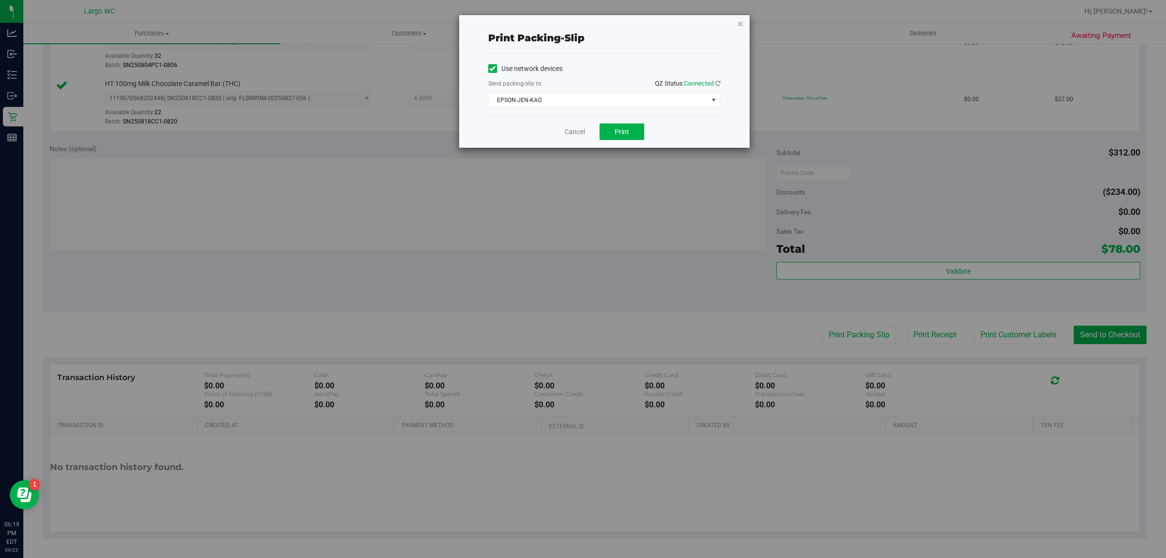
click at [740, 24] on icon "button" at bounding box center [740, 23] width 7 height 12
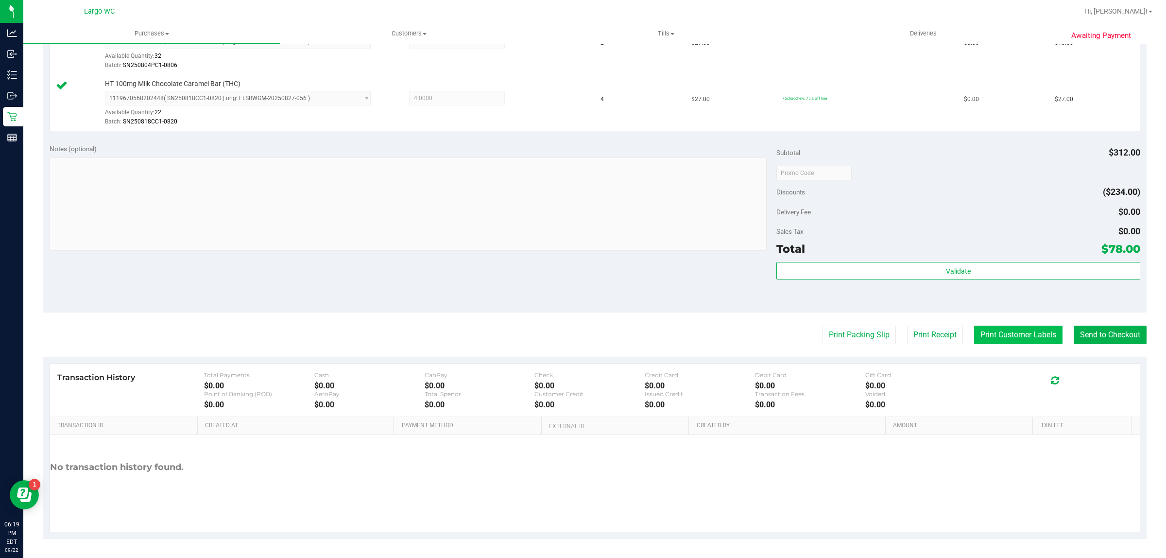
click at [1004, 344] on button "Print Customer Labels" at bounding box center [1018, 335] width 88 height 18
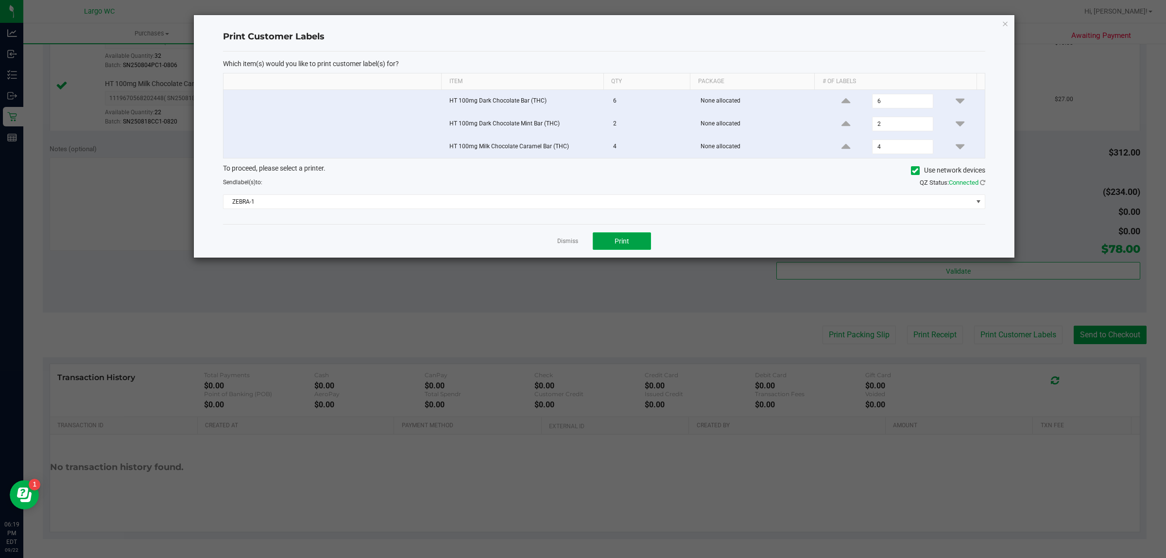
click at [630, 241] on button "Print" at bounding box center [622, 240] width 58 height 17
click at [1005, 25] on icon "button" at bounding box center [1005, 23] width 7 height 12
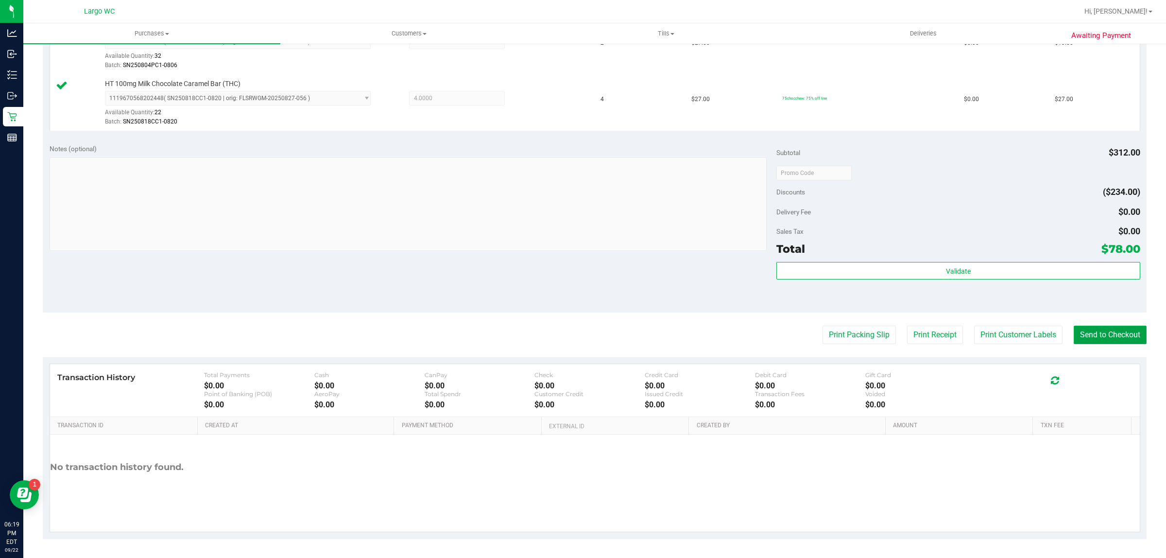
click at [1093, 337] on button "Send to Checkout" at bounding box center [1110, 335] width 73 height 18
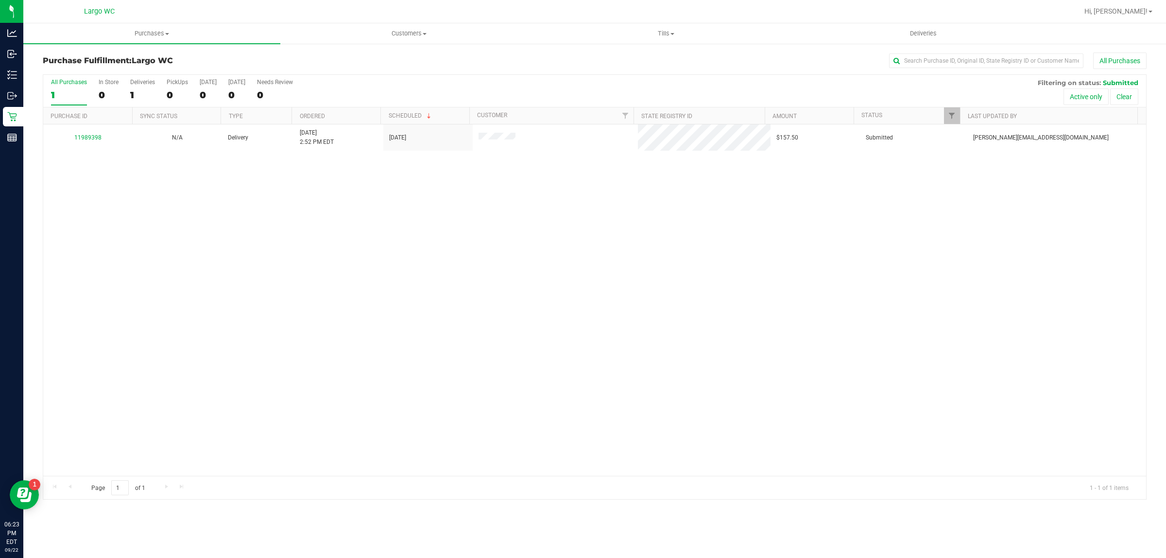
click at [113, 112] on th "Purchase ID" at bounding box center [87, 115] width 89 height 17
click at [106, 83] on div "In Store" at bounding box center [109, 82] width 20 height 7
click at [0, 0] on input "In Store 0" at bounding box center [0, 0] width 0 height 0
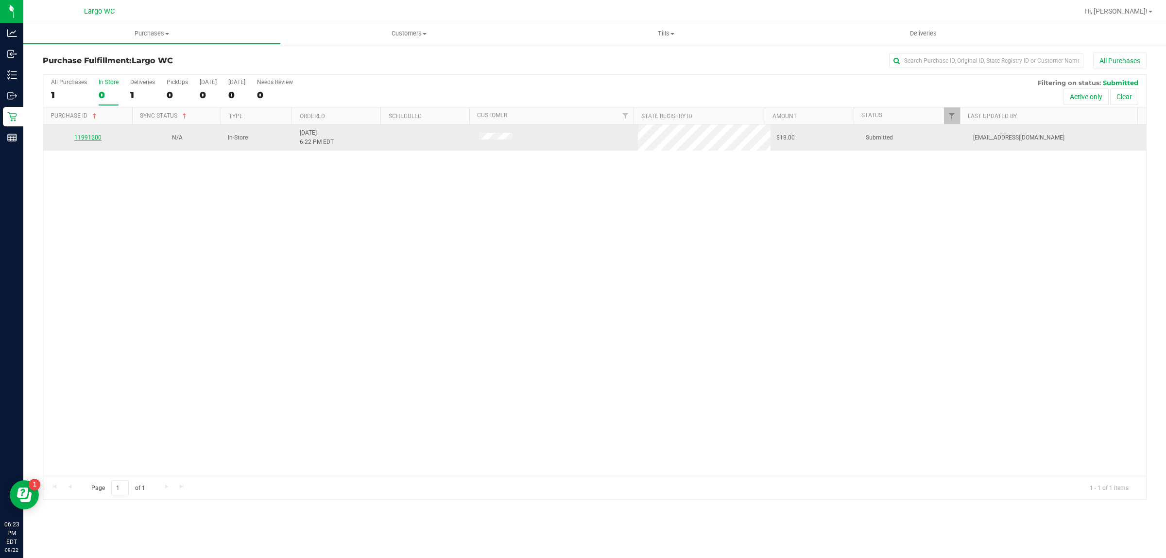
click at [84, 136] on link "11991200" at bounding box center [87, 137] width 27 height 7
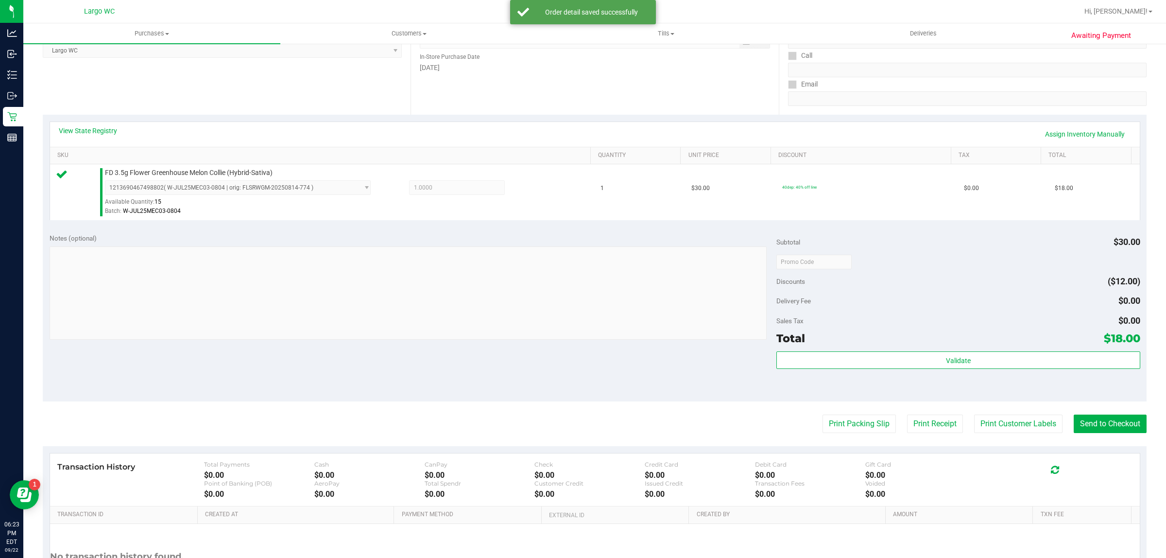
scroll to position [174, 0]
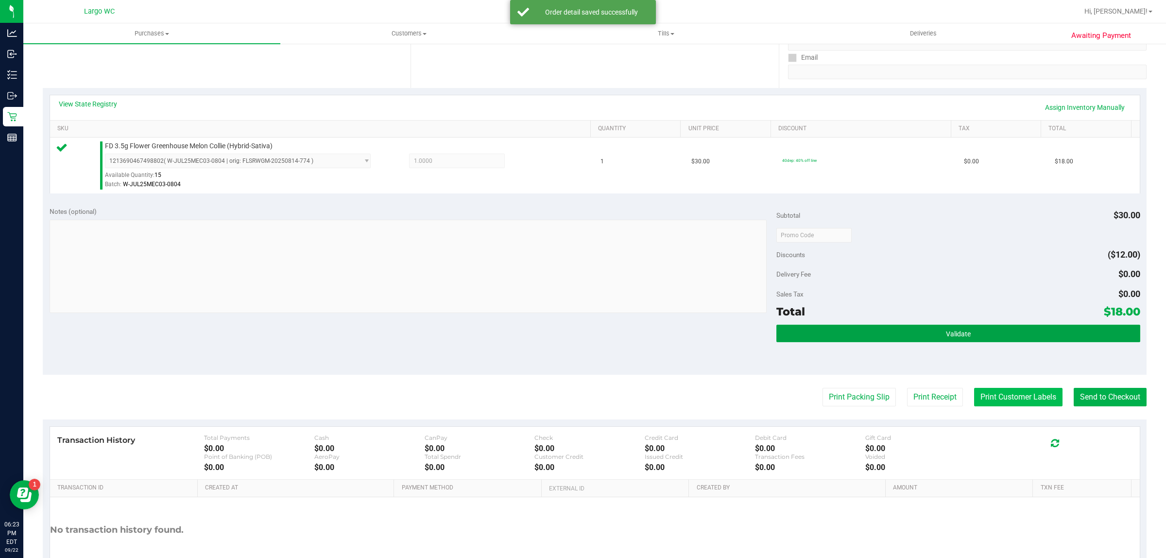
click at [1008, 328] on button "Validate" at bounding box center [958, 333] width 363 height 17
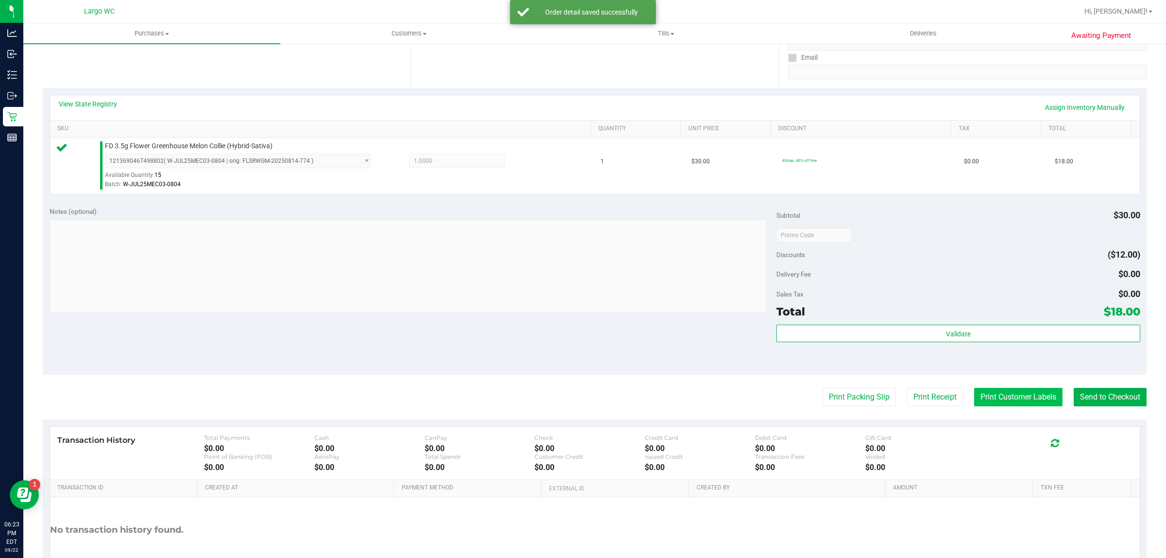
click at [1010, 398] on button "Print Customer Labels" at bounding box center [1018, 397] width 88 height 18
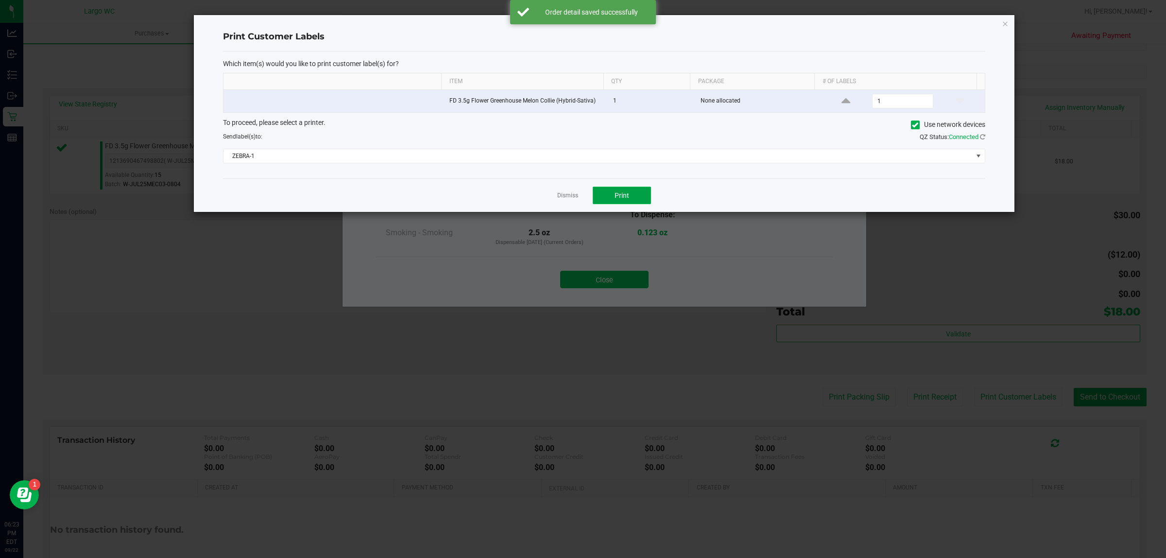
click at [630, 204] on button "Print" at bounding box center [622, 195] width 58 height 17
click at [562, 199] on link "Dismiss" at bounding box center [567, 195] width 21 height 8
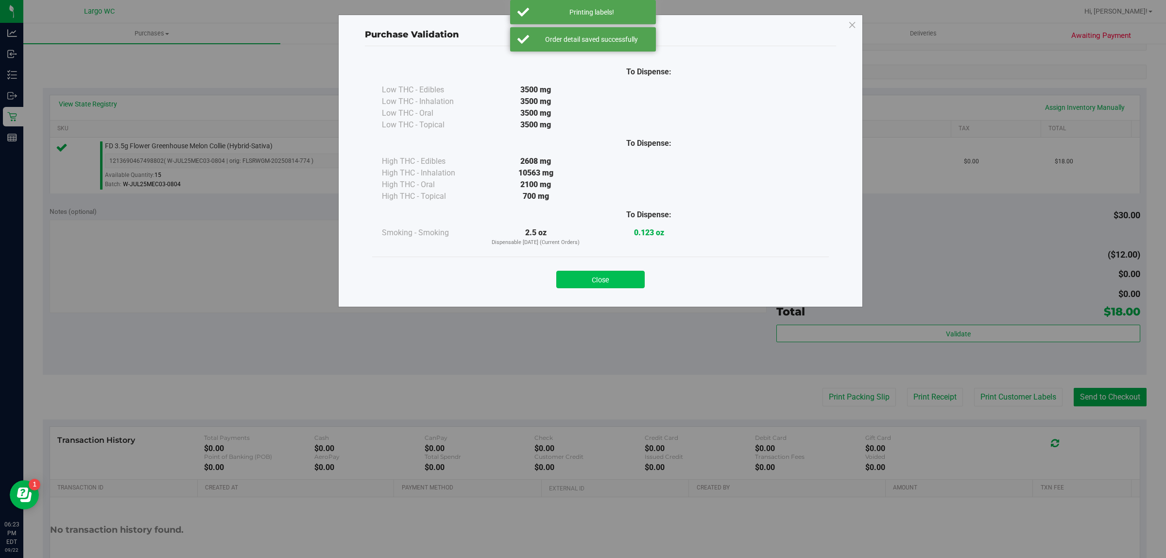
click at [615, 283] on button "Close" at bounding box center [600, 279] width 88 height 17
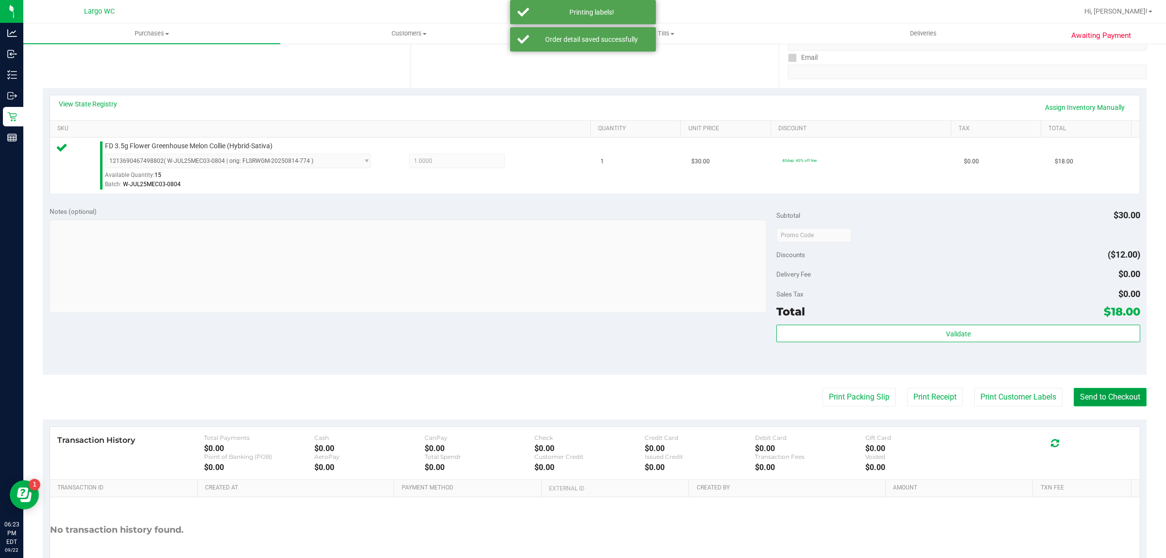
click at [1088, 396] on button "Send to Checkout" at bounding box center [1110, 397] width 73 height 18
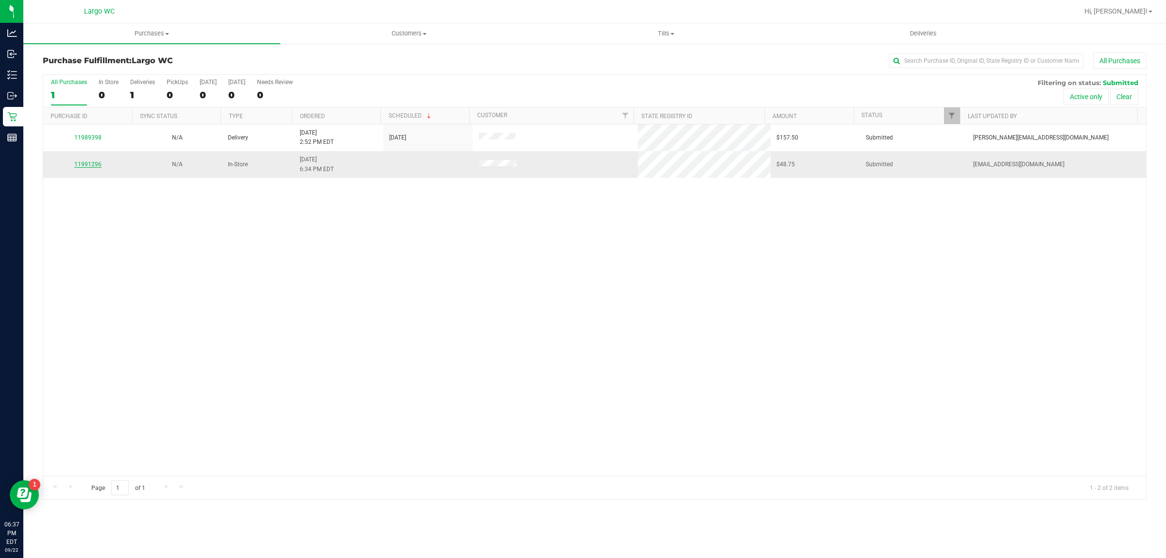
click at [90, 168] on link "11991296" at bounding box center [87, 164] width 27 height 7
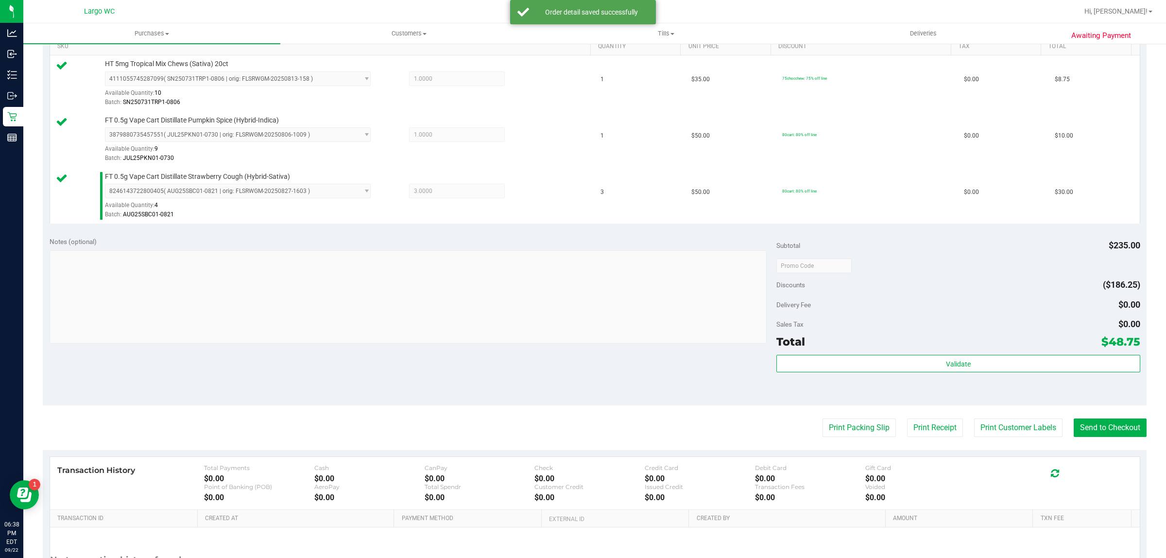
scroll to position [348, 0]
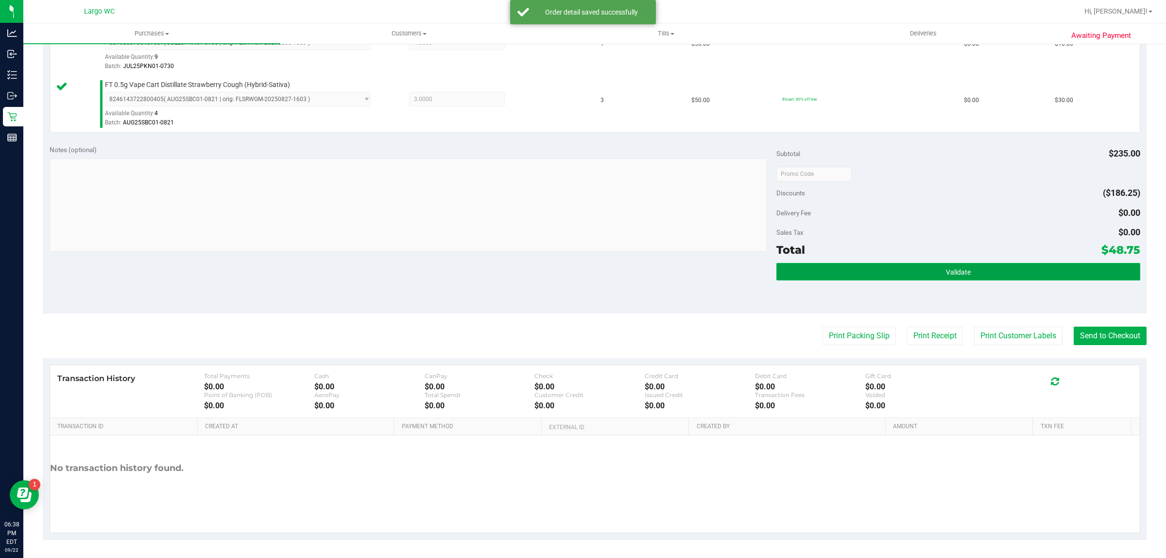
click at [974, 275] on button "Validate" at bounding box center [958, 271] width 363 height 17
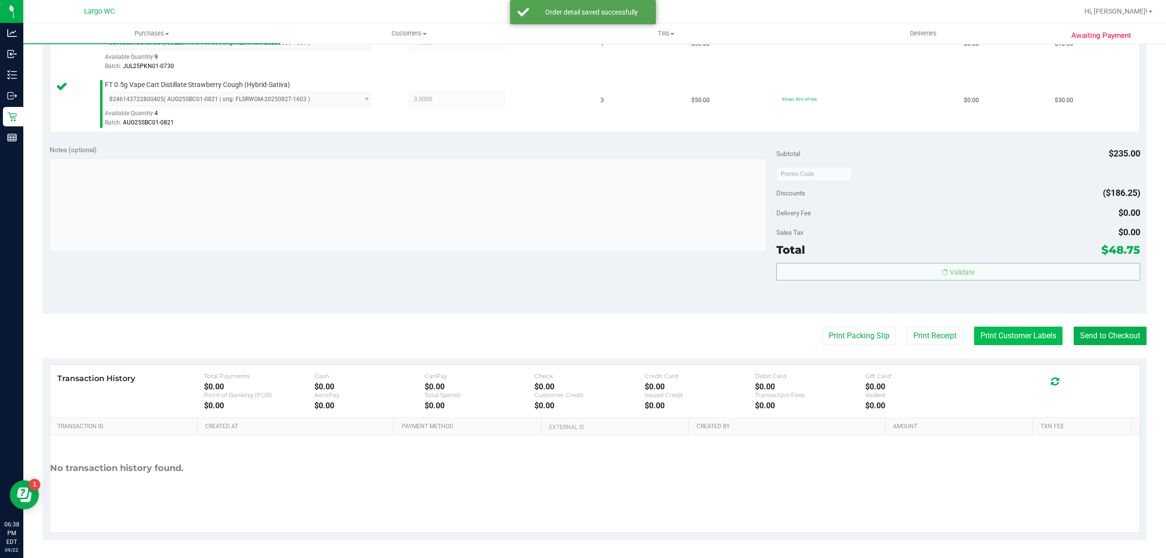
click at [988, 327] on button "Print Customer Labels" at bounding box center [1018, 336] width 88 height 18
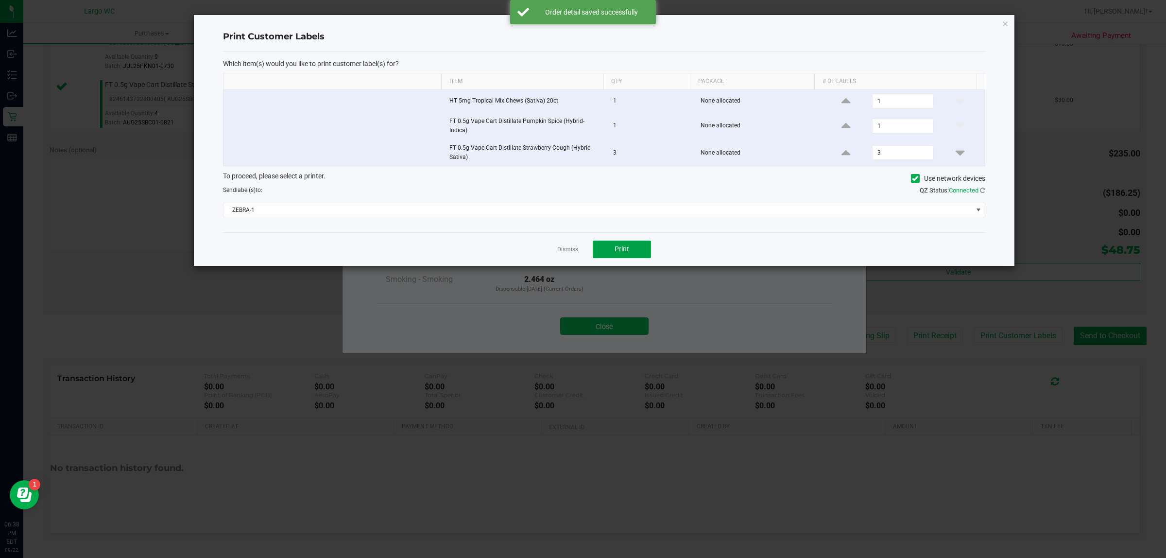
click at [622, 246] on span "Print" at bounding box center [622, 249] width 15 height 8
click at [560, 247] on link "Dismiss" at bounding box center [567, 249] width 21 height 8
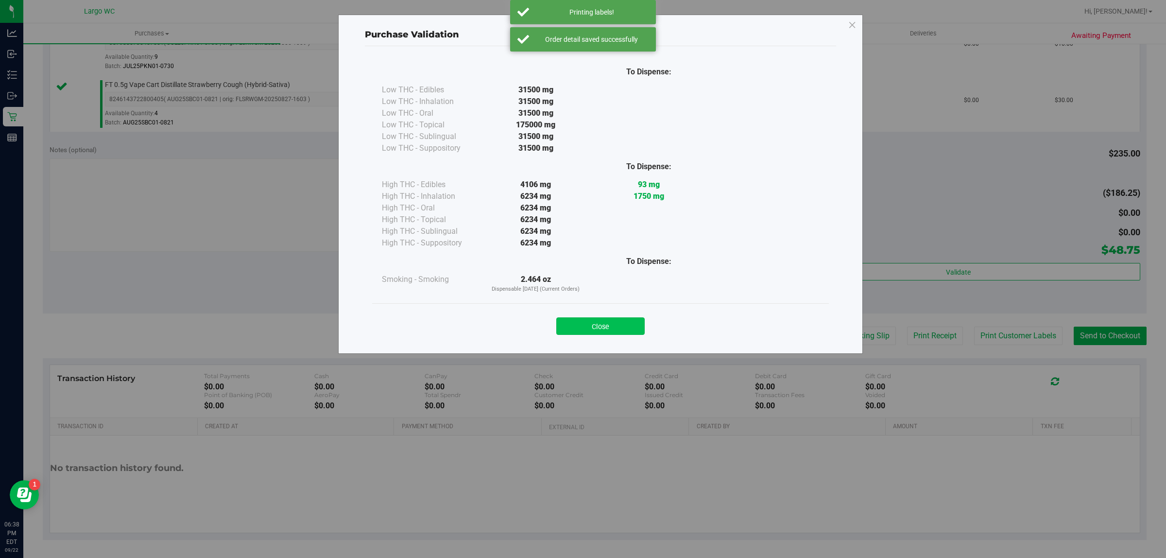
click at [606, 326] on button "Close" at bounding box center [600, 325] width 88 height 17
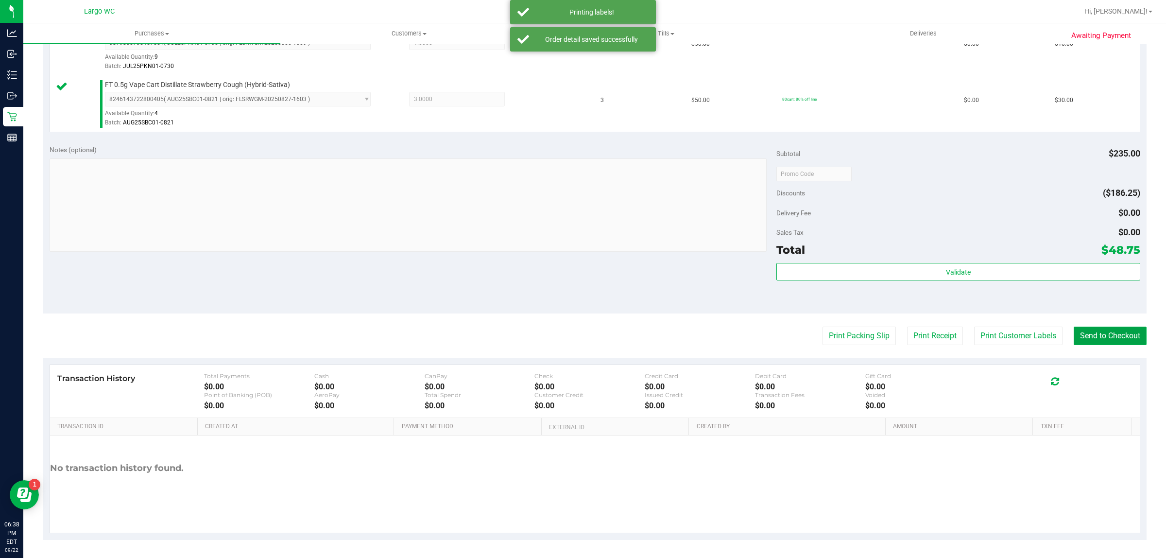
click at [1078, 336] on button "Send to Checkout" at bounding box center [1110, 336] width 73 height 18
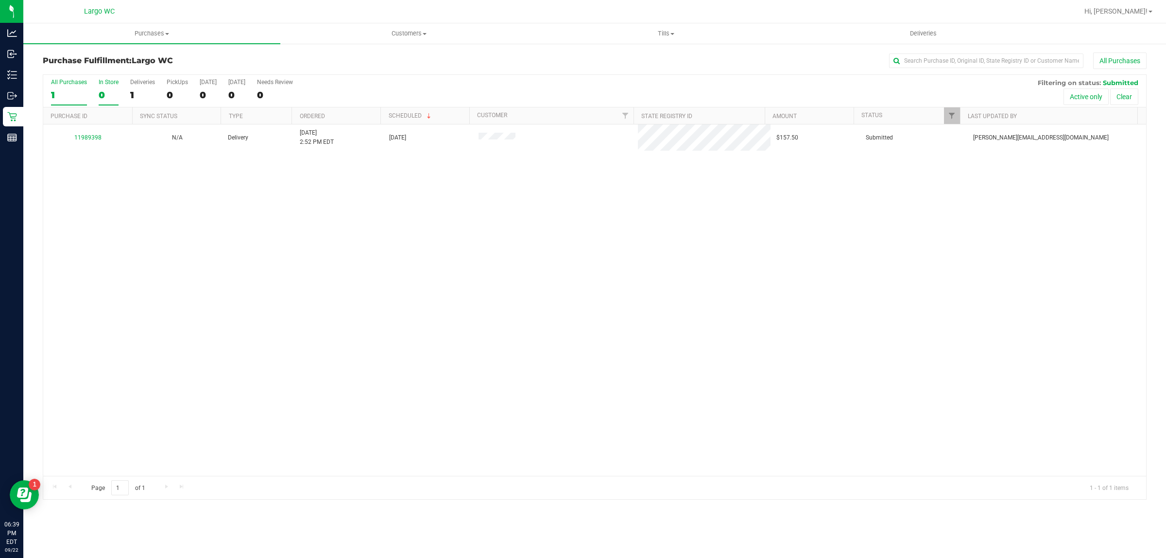
click at [116, 91] on div "0" at bounding box center [109, 94] width 20 height 11
click at [0, 0] on input "In Store 0" at bounding box center [0, 0] width 0 height 0
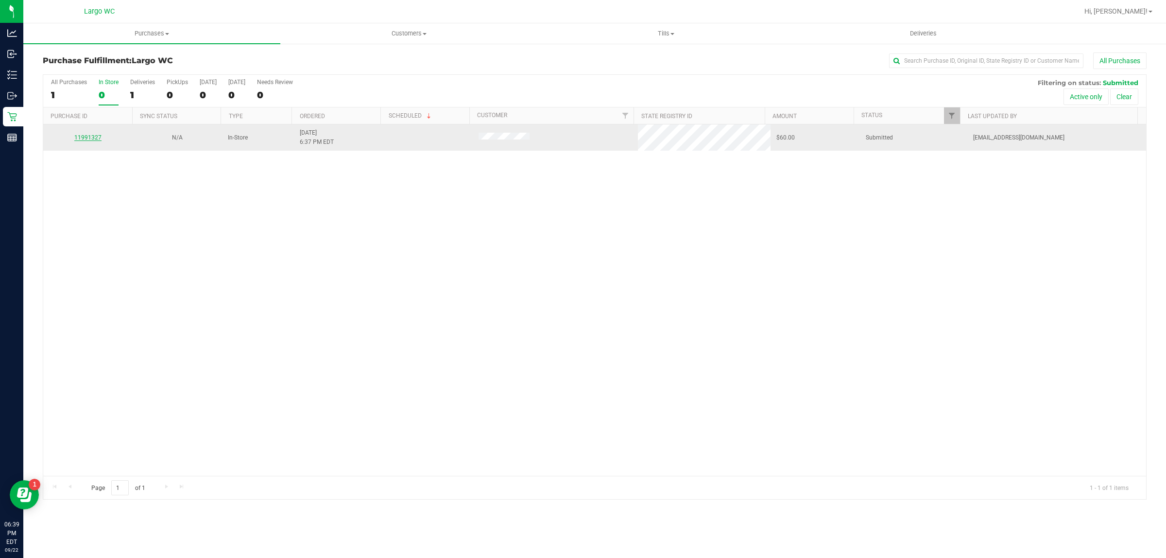
click at [90, 138] on link "11991327" at bounding box center [87, 137] width 27 height 7
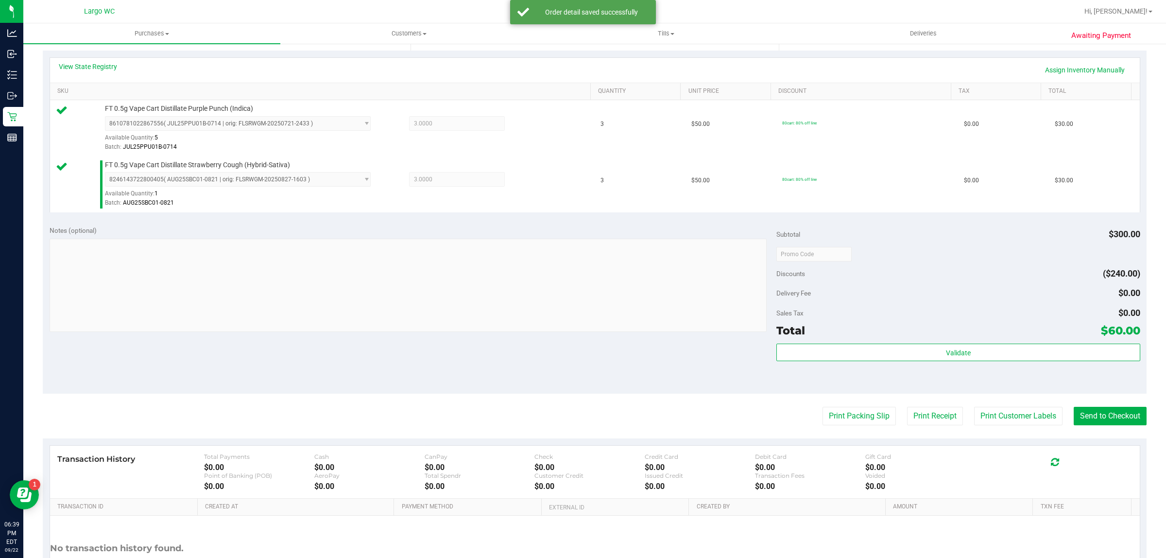
scroll to position [293, 0]
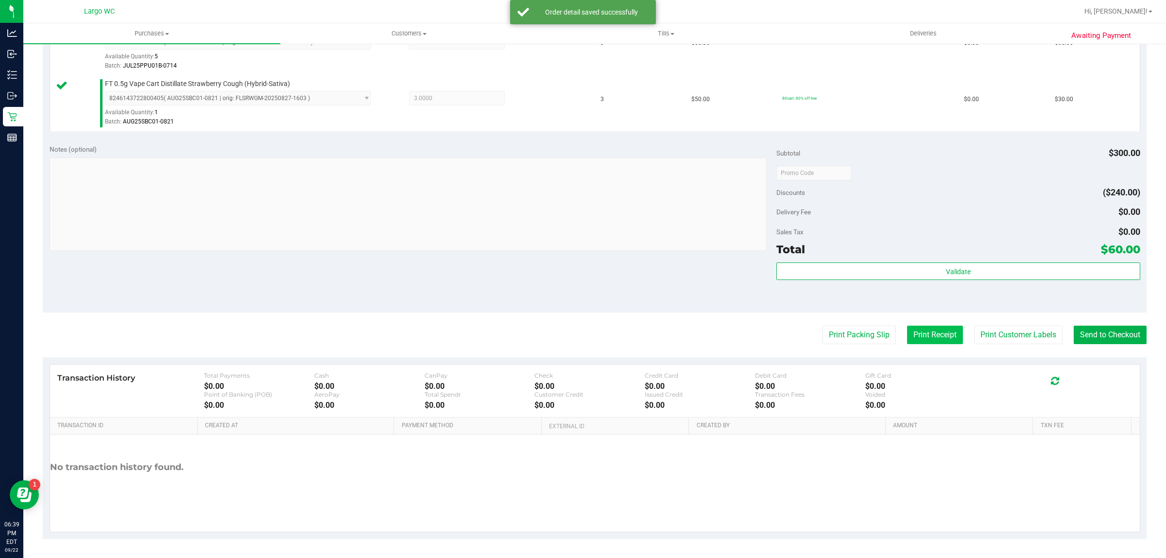
click at [929, 329] on button "Print Receipt" at bounding box center [935, 335] width 56 height 18
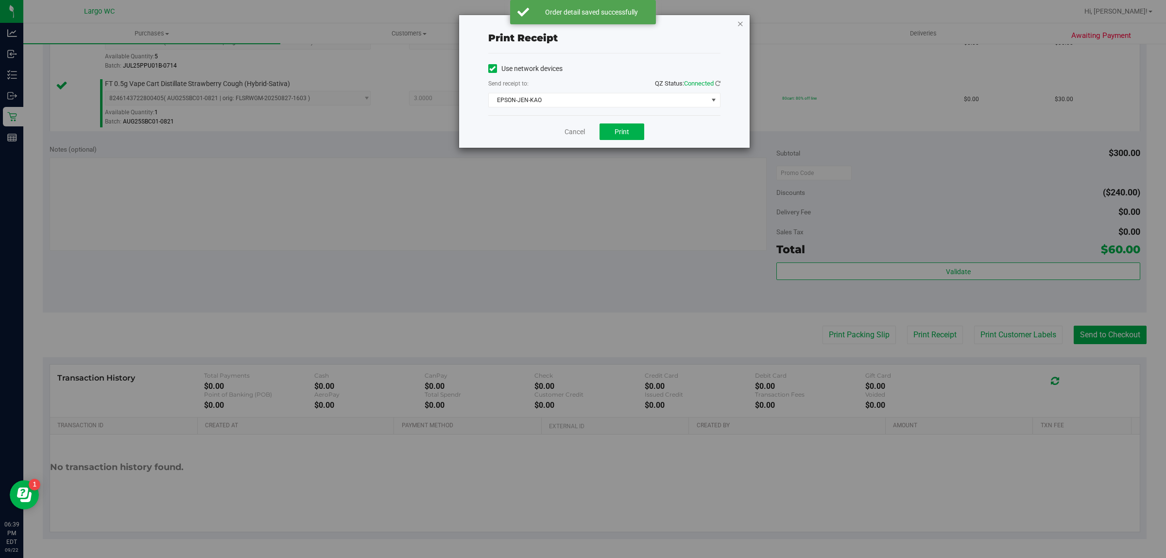
click at [740, 28] on icon "button" at bounding box center [740, 23] width 7 height 12
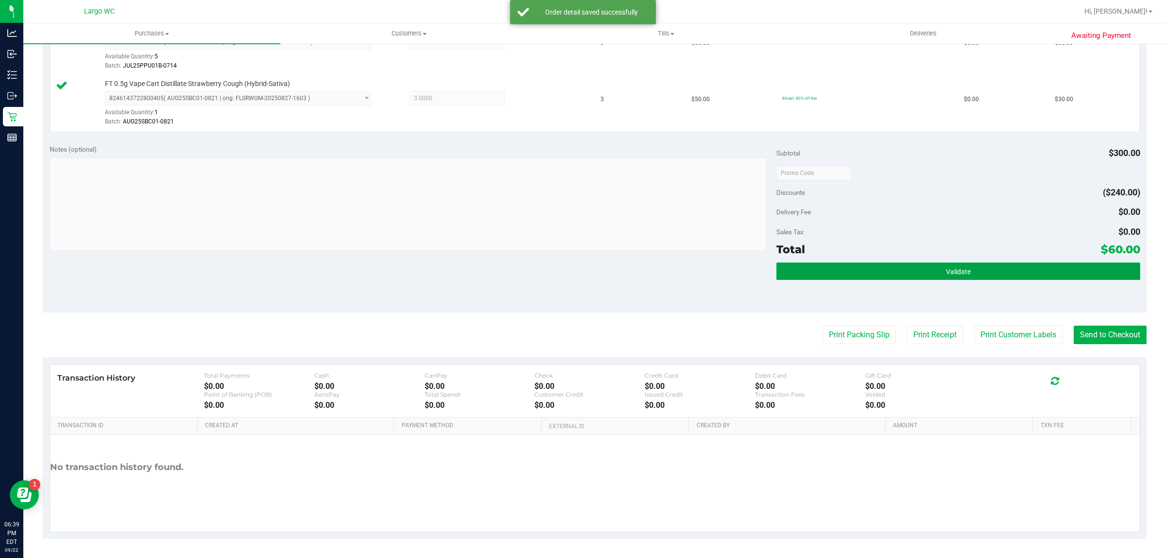
click at [995, 271] on button "Validate" at bounding box center [958, 270] width 363 height 17
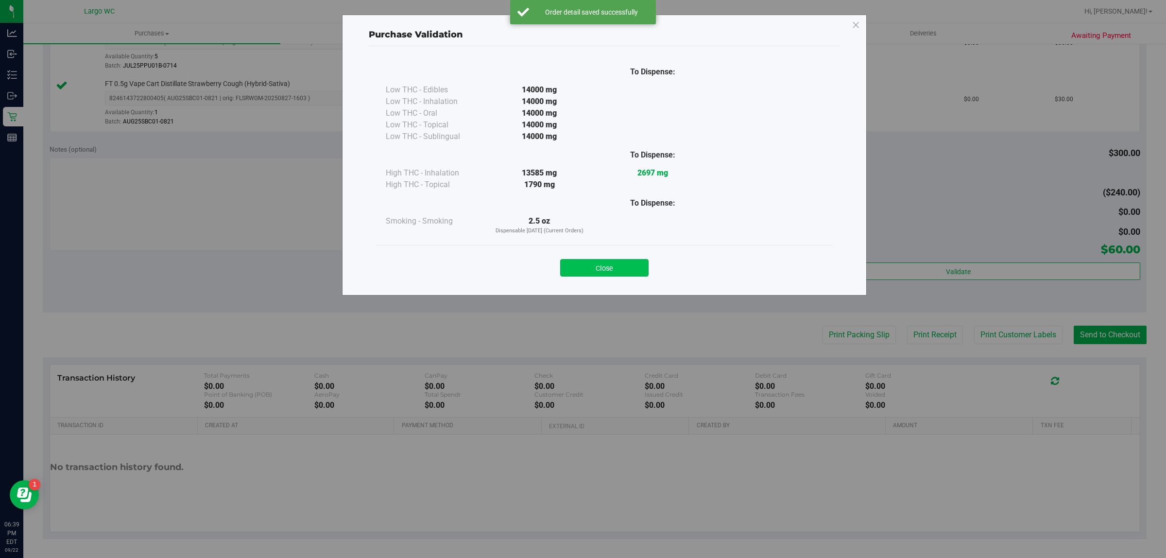
click at [613, 269] on button "Close" at bounding box center [604, 267] width 88 height 17
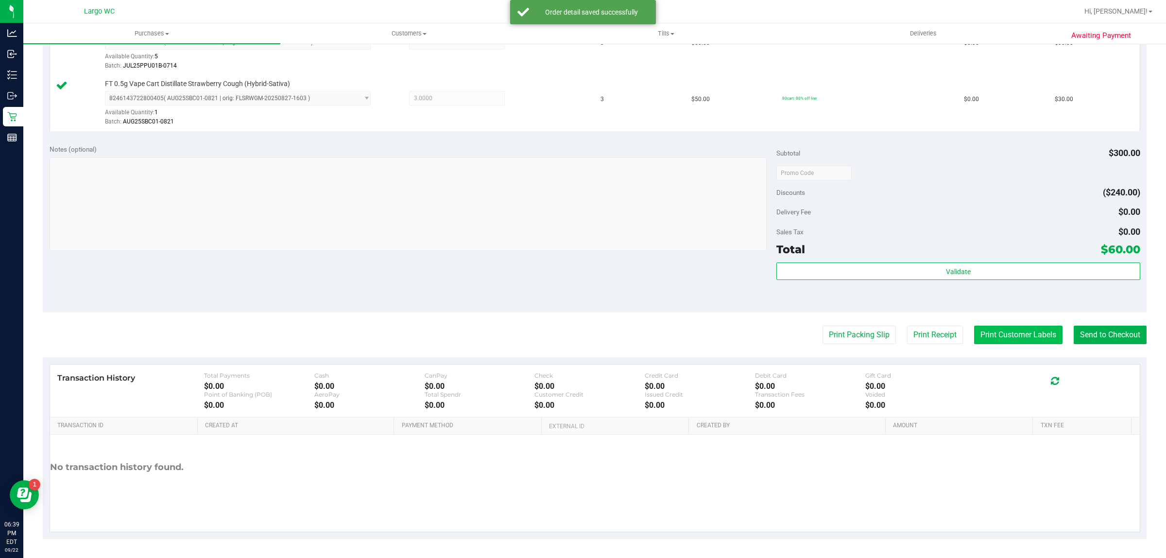
click at [1008, 334] on button "Print Customer Labels" at bounding box center [1018, 335] width 88 height 18
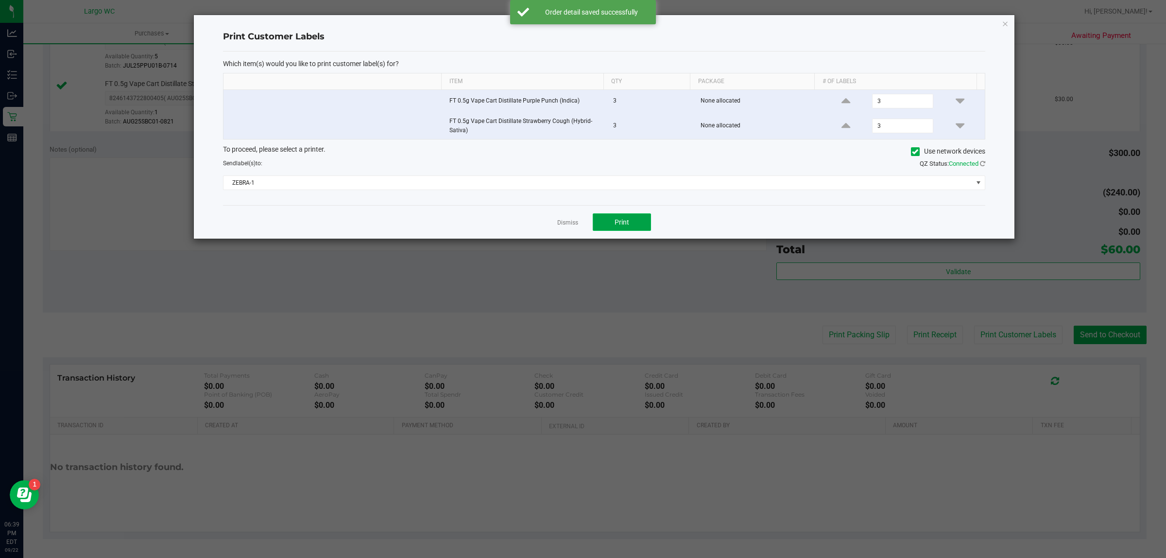
click at [622, 223] on span "Print" at bounding box center [622, 222] width 15 height 8
click at [1005, 26] on icon "button" at bounding box center [1005, 23] width 7 height 12
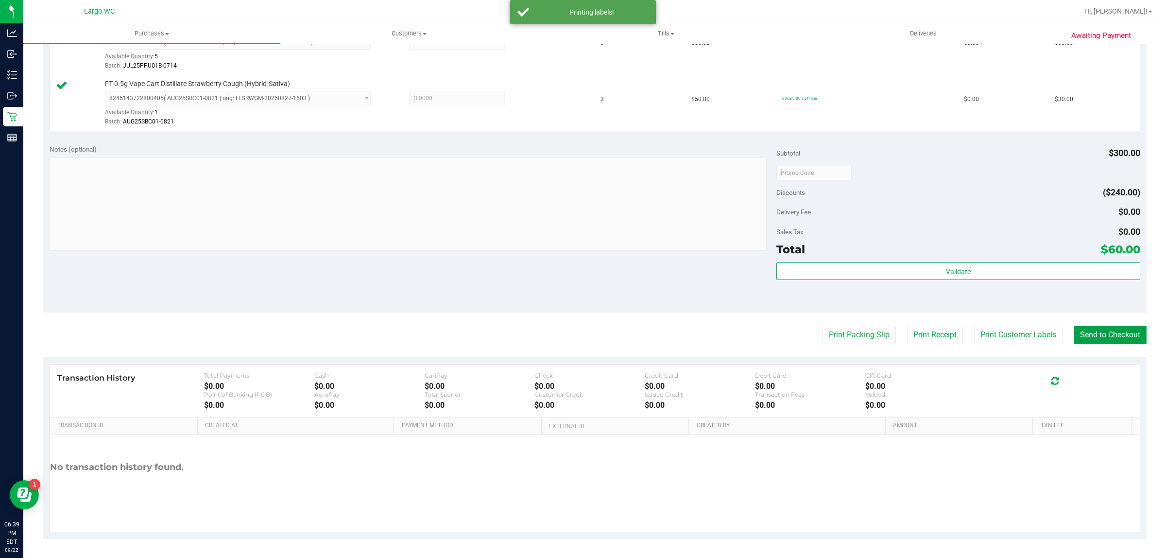
click at [1109, 337] on button "Send to Checkout" at bounding box center [1110, 335] width 73 height 18
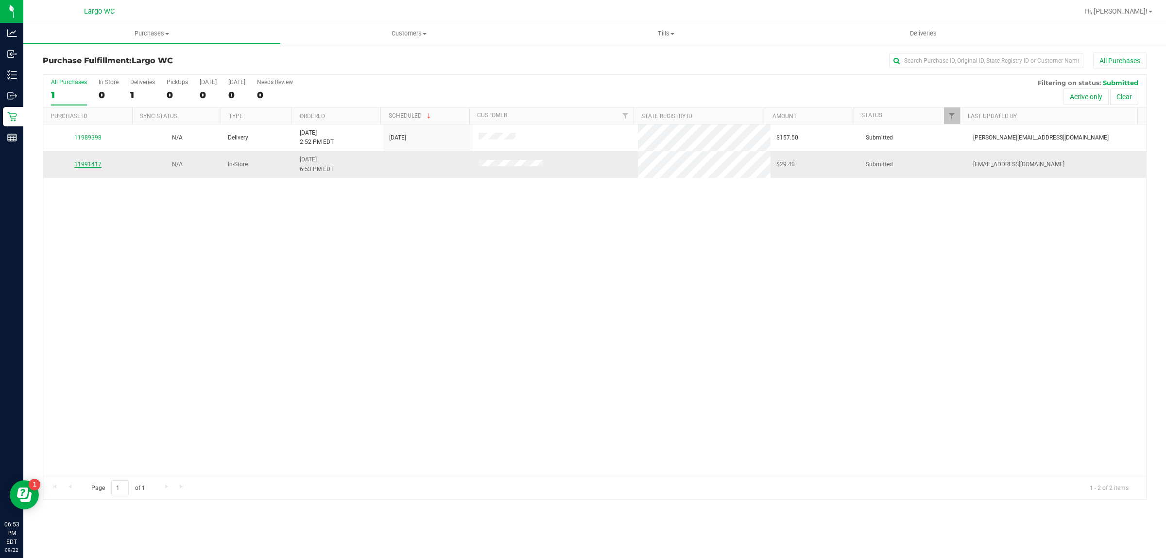
click at [87, 162] on link "11991417" at bounding box center [87, 164] width 27 height 7
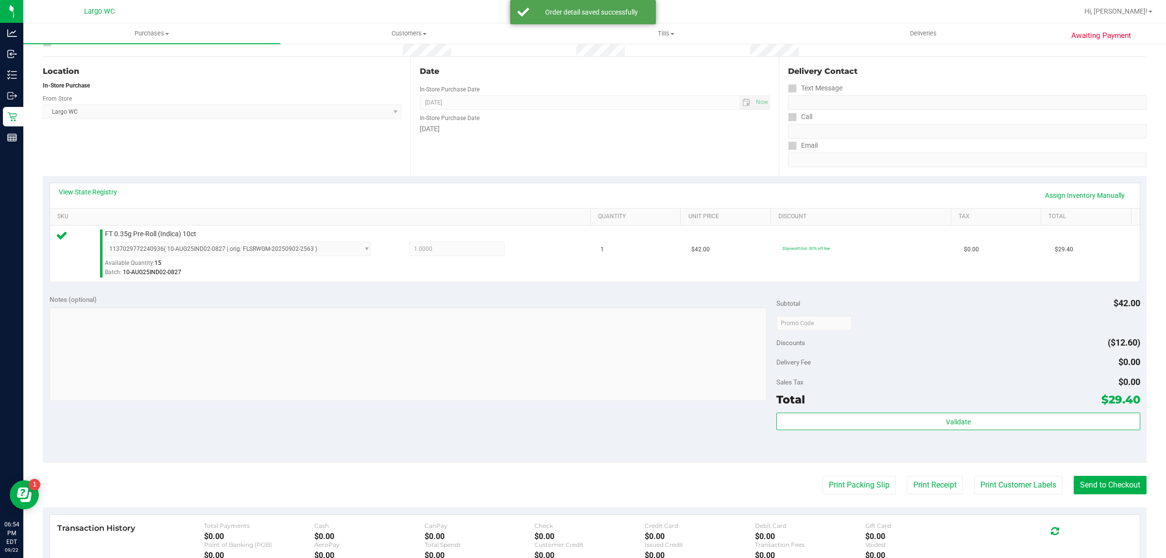
scroll to position [84, 0]
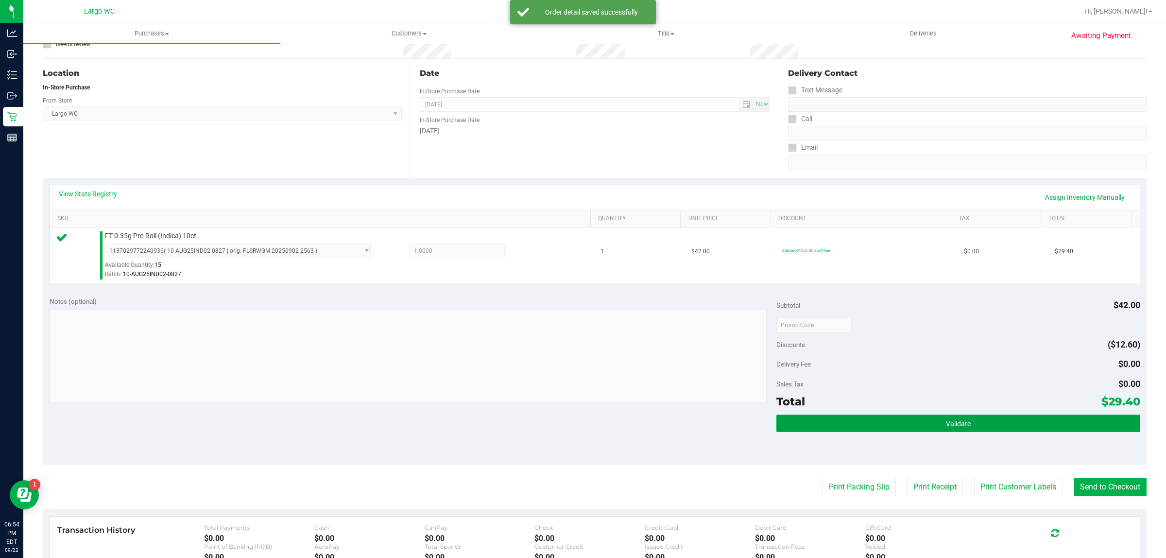
click at [986, 422] on button "Validate" at bounding box center [958, 423] width 363 height 17
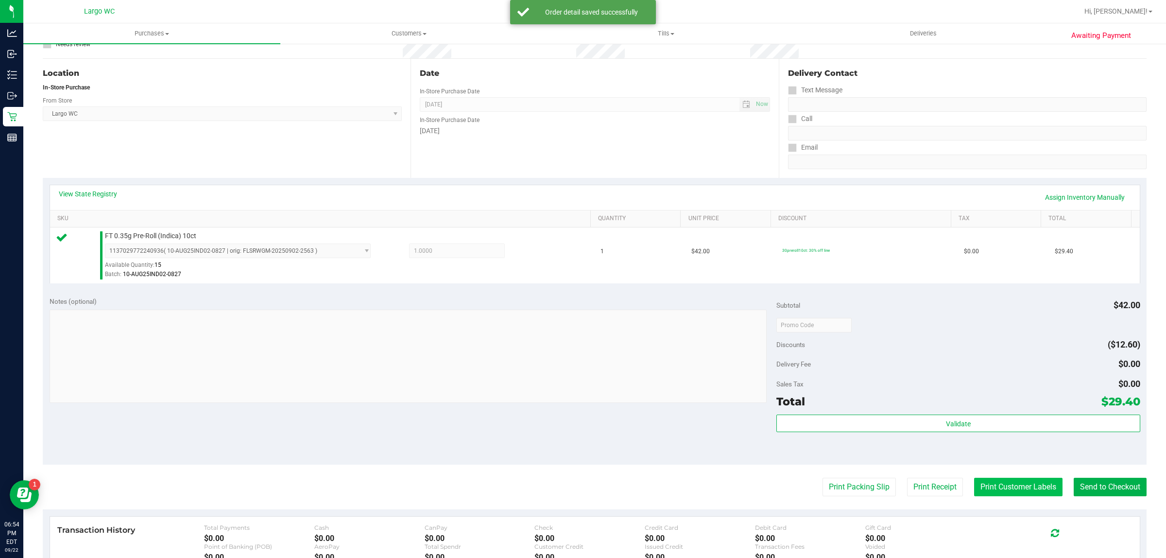
click at [999, 482] on button "Print Customer Labels" at bounding box center [1018, 487] width 88 height 18
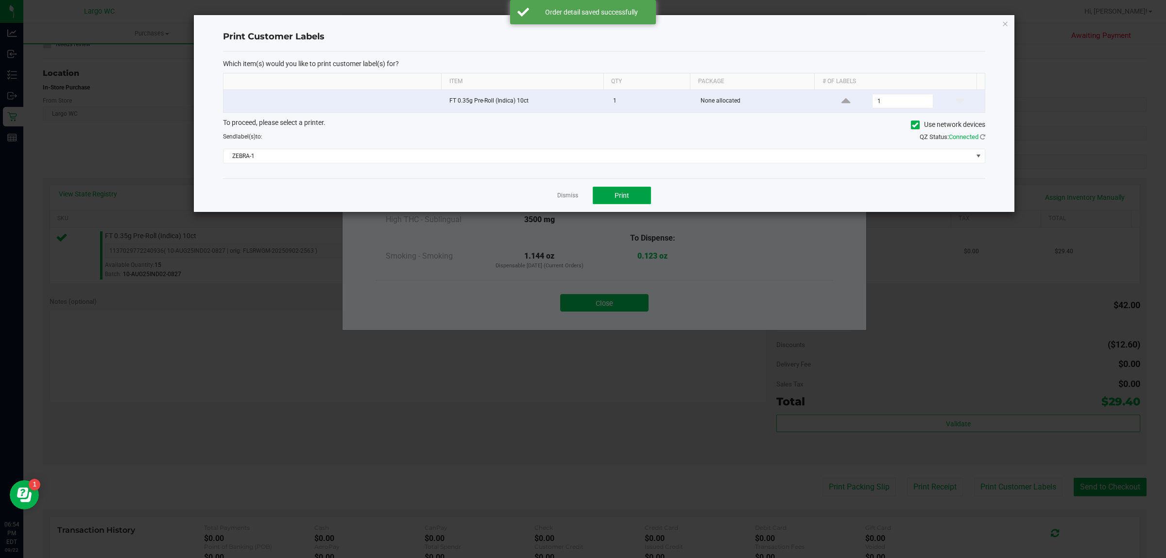
click at [614, 193] on button "Print" at bounding box center [622, 195] width 58 height 17
click at [566, 197] on link "Dismiss" at bounding box center [567, 195] width 21 height 8
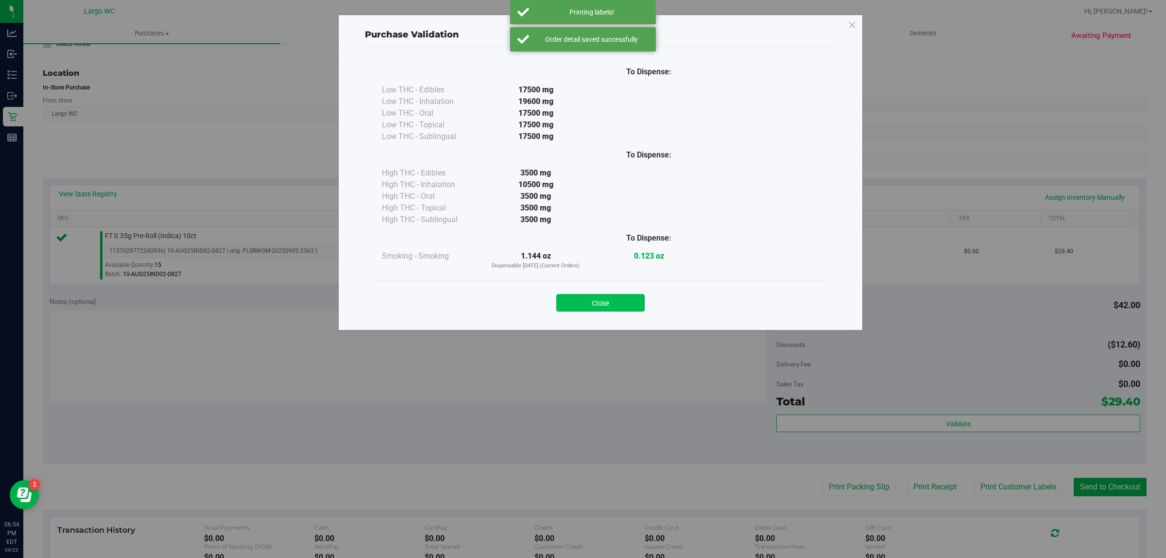
click at [594, 305] on button "Close" at bounding box center [600, 302] width 88 height 17
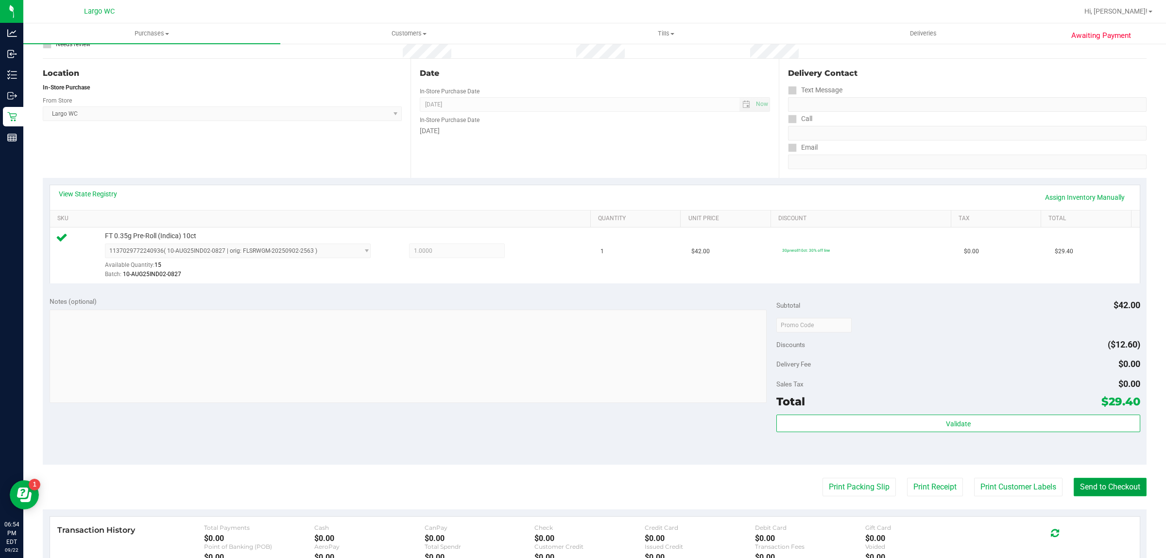
click at [1085, 487] on button "Send to Checkout" at bounding box center [1110, 487] width 73 height 18
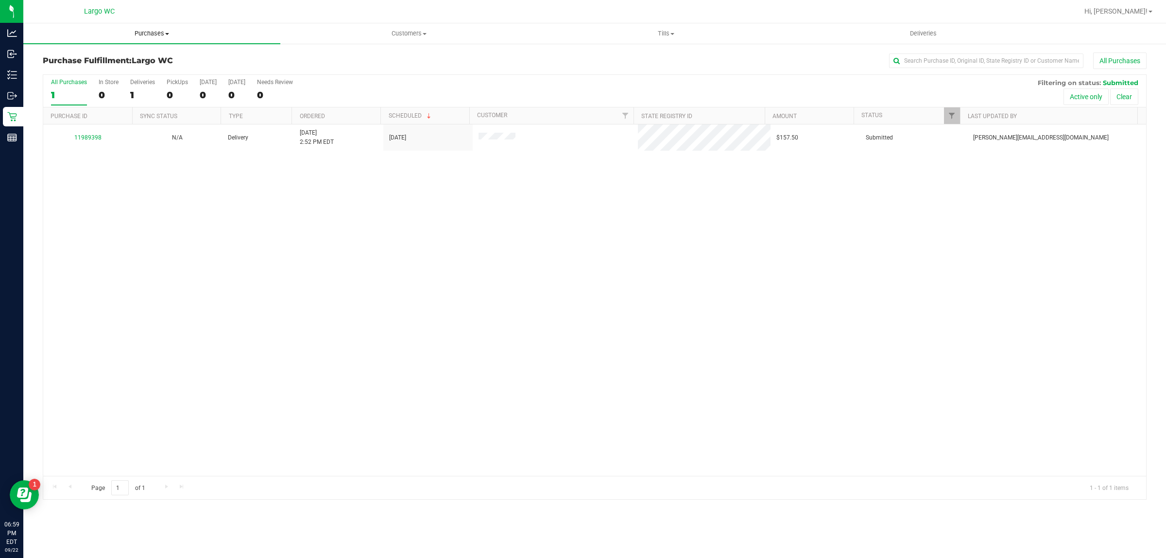
click at [152, 33] on span "Purchases" at bounding box center [151, 33] width 257 height 9
click at [146, 60] on li "Summary of purchases" at bounding box center [151, 59] width 257 height 12
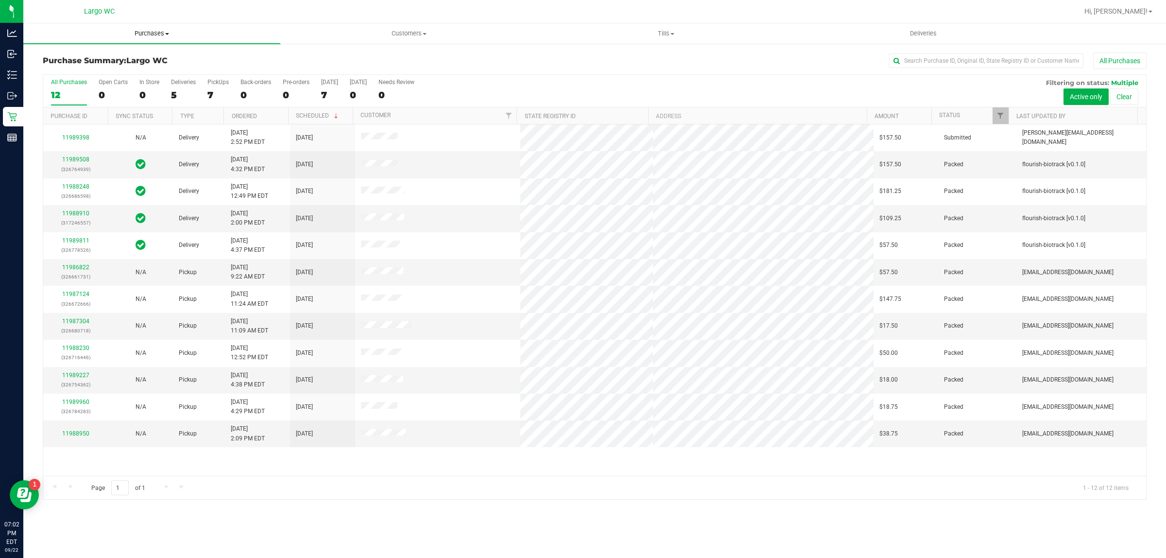
click at [148, 35] on span "Purchases" at bounding box center [151, 33] width 257 height 9
click at [139, 66] on li "Fulfillment" at bounding box center [151, 71] width 257 height 12
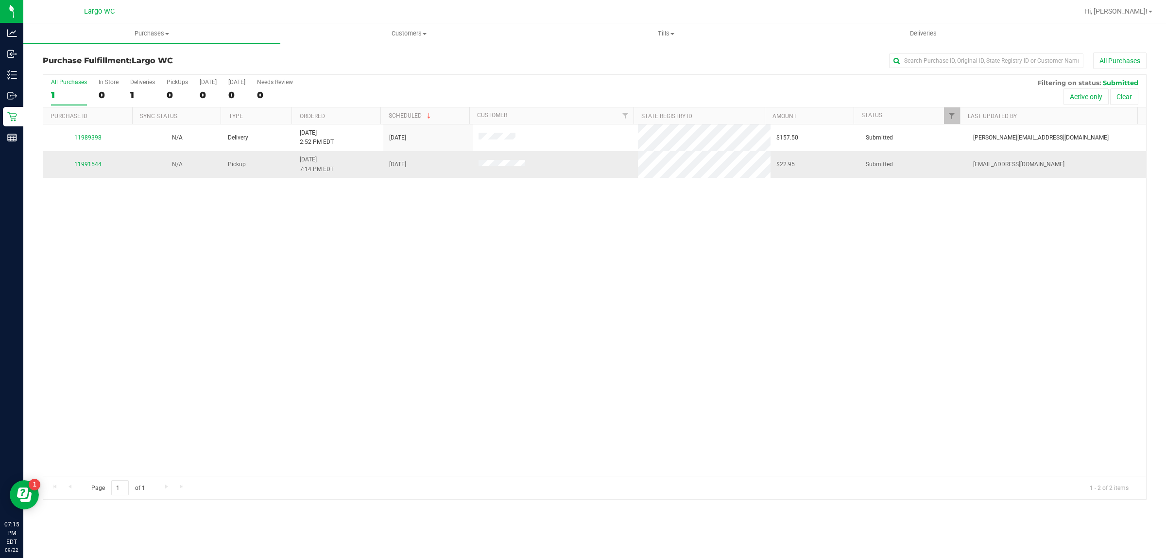
click at [79, 161] on div "11991544" at bounding box center [88, 164] width 78 height 9
click at [81, 168] on link "11991544" at bounding box center [87, 164] width 27 height 7
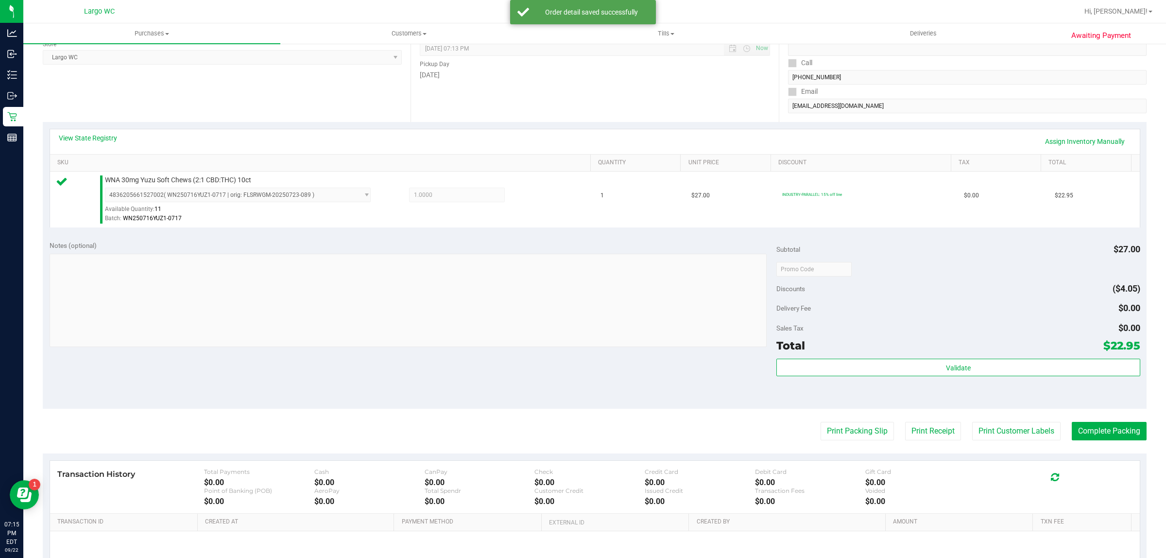
scroll to position [193, 0]
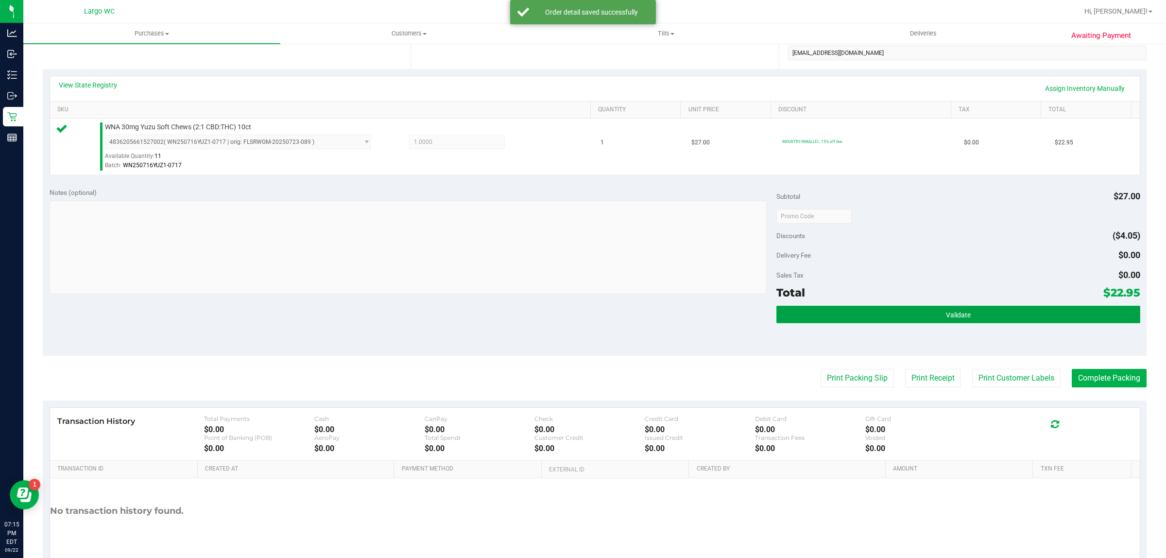
click at [995, 313] on button "Validate" at bounding box center [958, 314] width 363 height 17
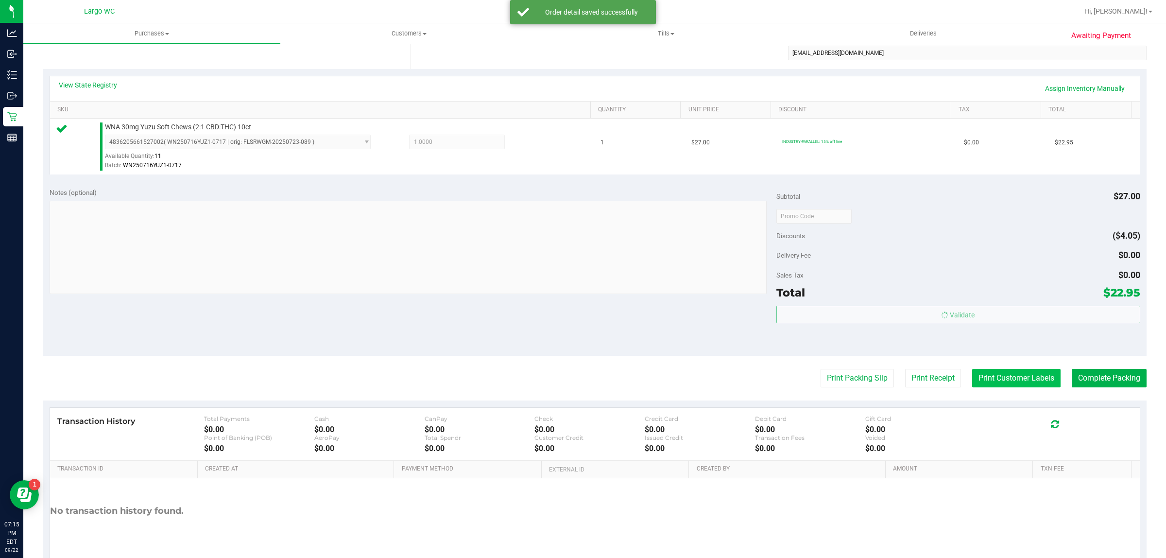
click at [1005, 380] on button "Print Customer Labels" at bounding box center [1016, 378] width 88 height 18
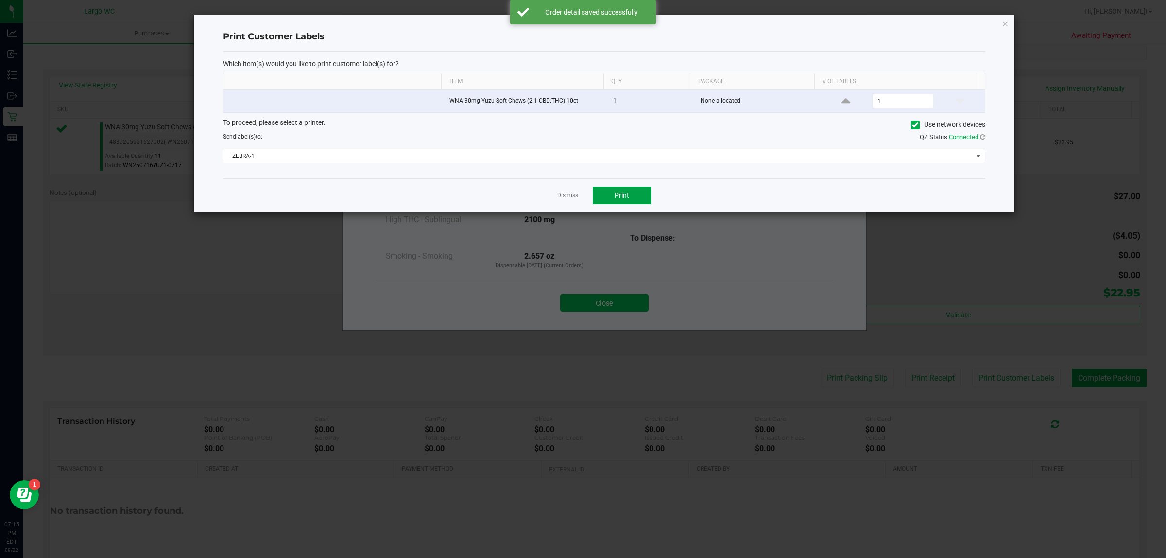
click at [623, 196] on span "Print" at bounding box center [622, 195] width 15 height 8
click at [570, 197] on link "Dismiss" at bounding box center [567, 195] width 21 height 8
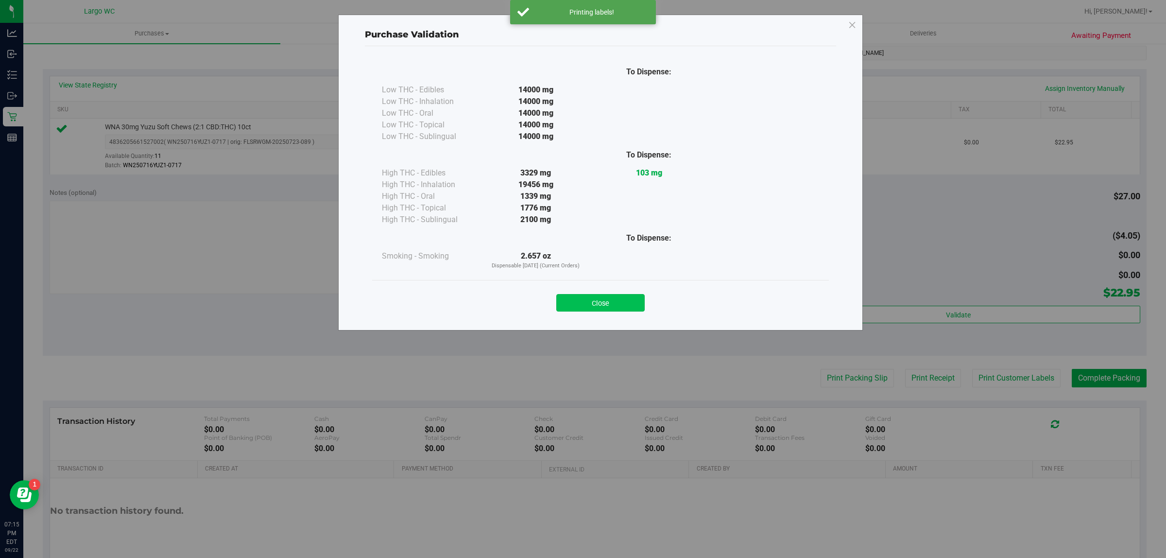
click at [604, 307] on button "Close" at bounding box center [600, 302] width 88 height 17
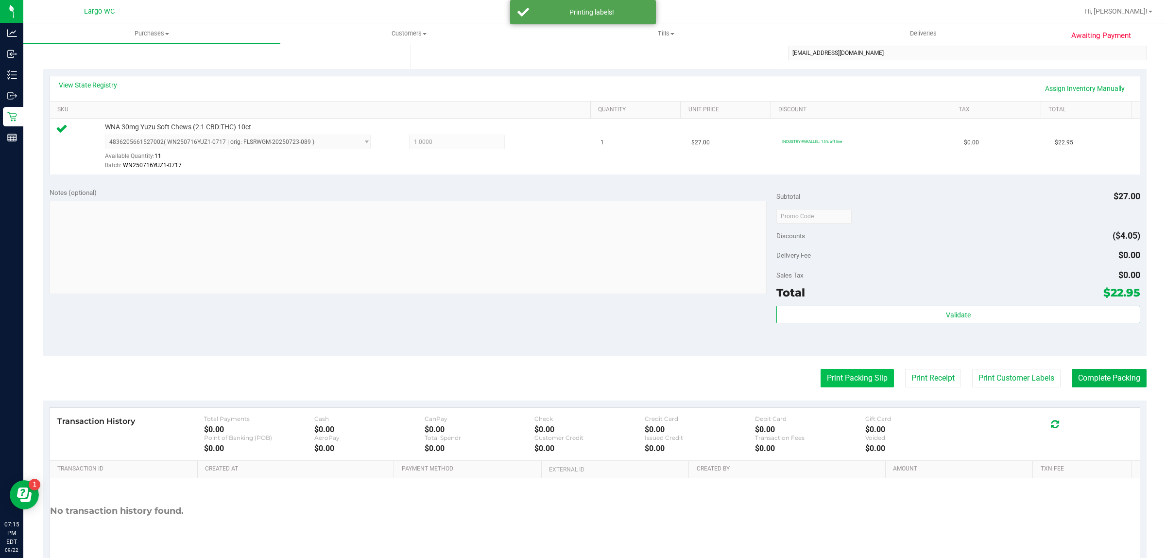
click at [846, 379] on button "Print Packing Slip" at bounding box center [857, 378] width 73 height 18
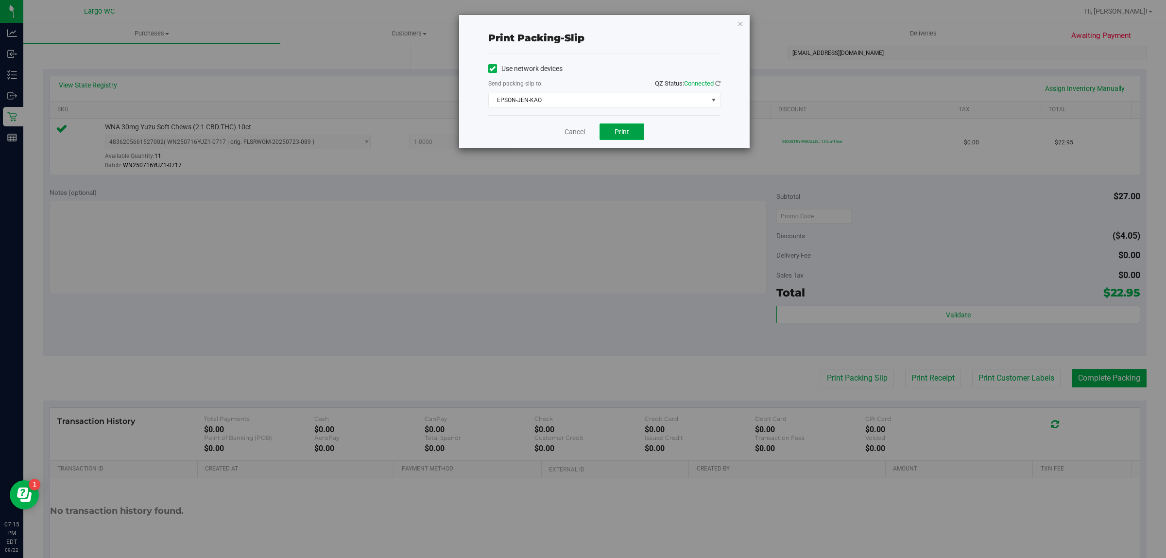
click at [623, 134] on span "Print" at bounding box center [622, 132] width 15 height 8
click at [576, 133] on link "Cancel" at bounding box center [570, 132] width 20 height 10
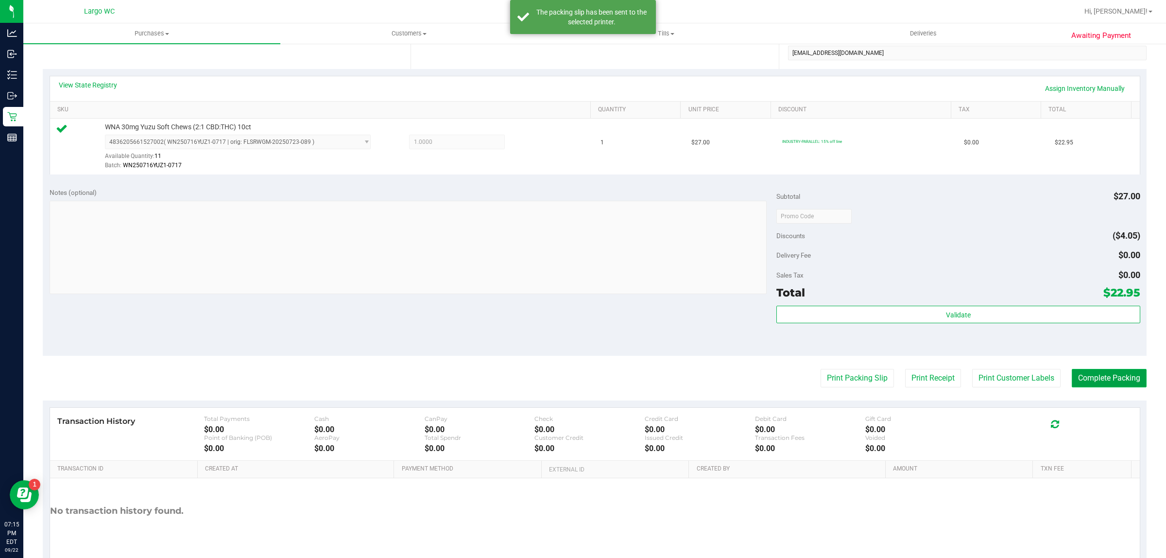
click at [1100, 375] on button "Complete Packing" at bounding box center [1109, 378] width 75 height 18
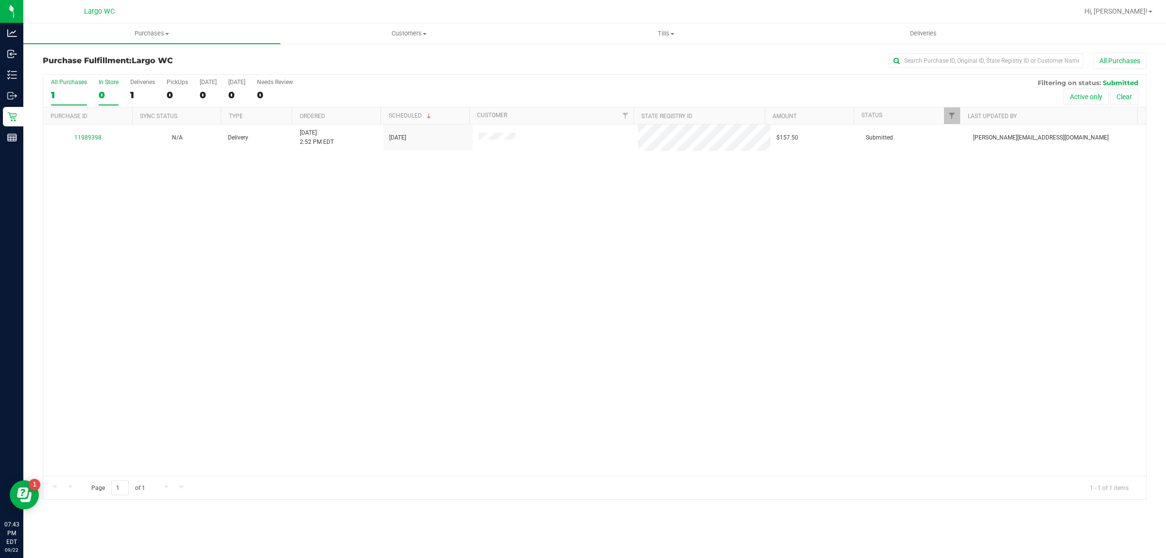
click at [107, 91] on div "0" at bounding box center [109, 94] width 20 height 11
click at [0, 0] on input "In Store 0" at bounding box center [0, 0] width 0 height 0
click at [109, 89] on div "0" at bounding box center [109, 94] width 20 height 11
click at [0, 0] on input "In Store 0" at bounding box center [0, 0] width 0 height 0
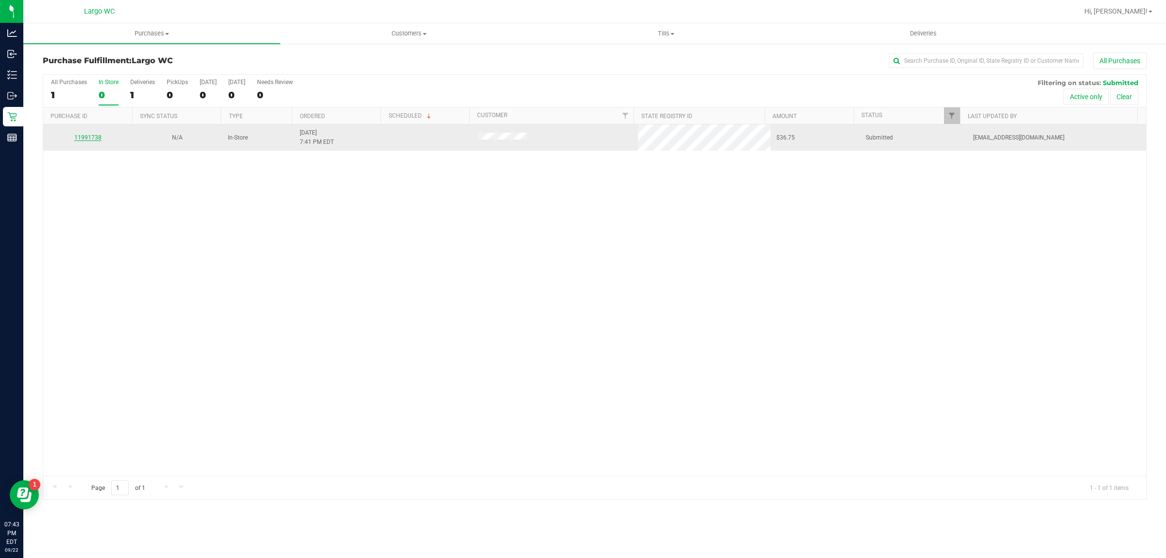
click at [94, 138] on link "11991738" at bounding box center [87, 137] width 27 height 7
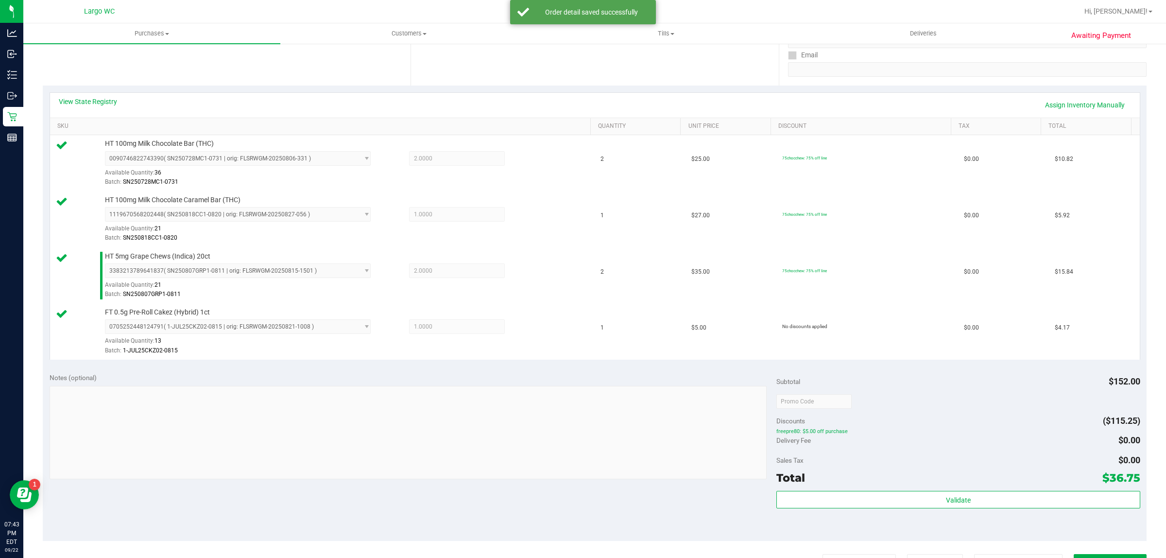
scroll to position [278, 0]
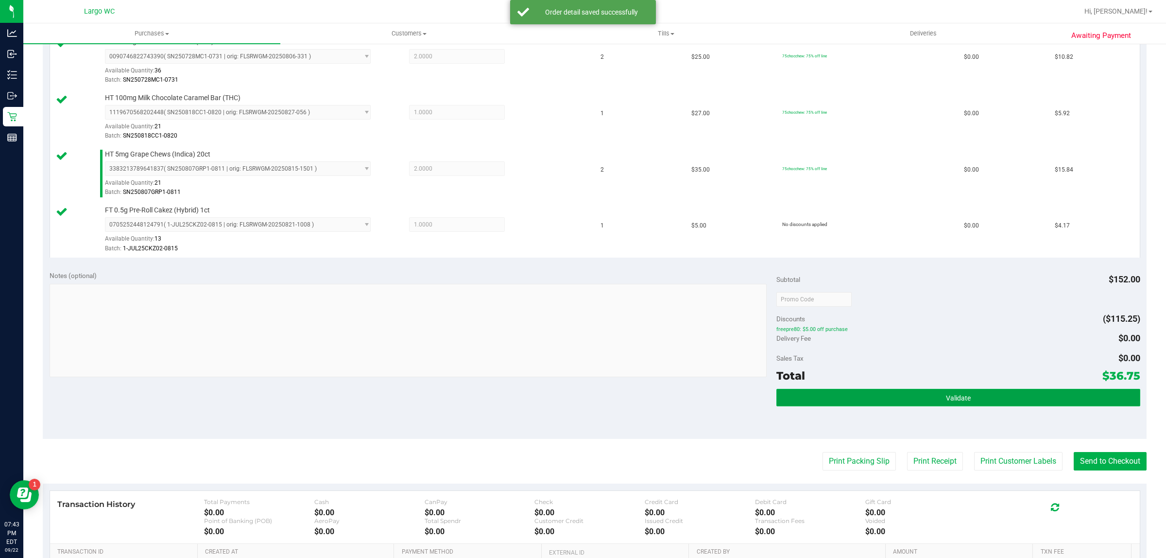
click at [811, 404] on button "Validate" at bounding box center [958, 397] width 363 height 17
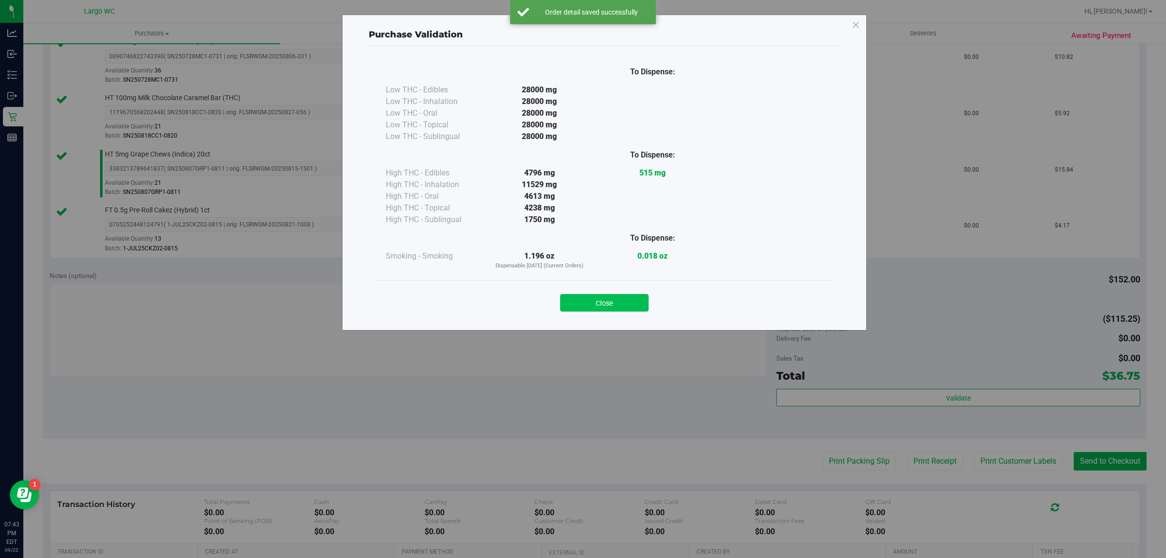
click at [625, 309] on button "Close" at bounding box center [604, 302] width 88 height 17
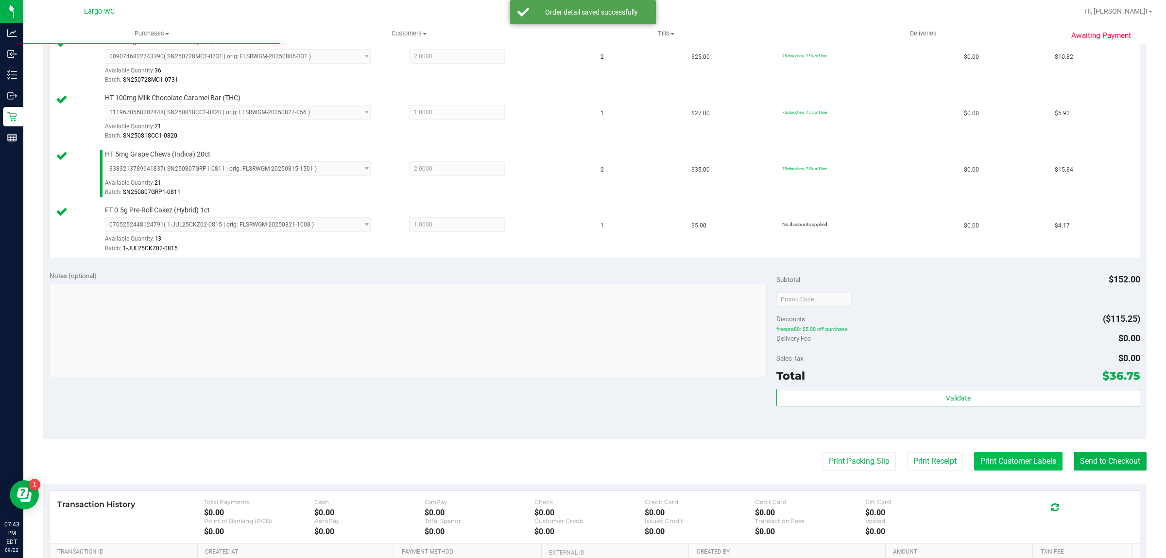
click at [974, 468] on button "Print Customer Labels" at bounding box center [1018, 461] width 88 height 18
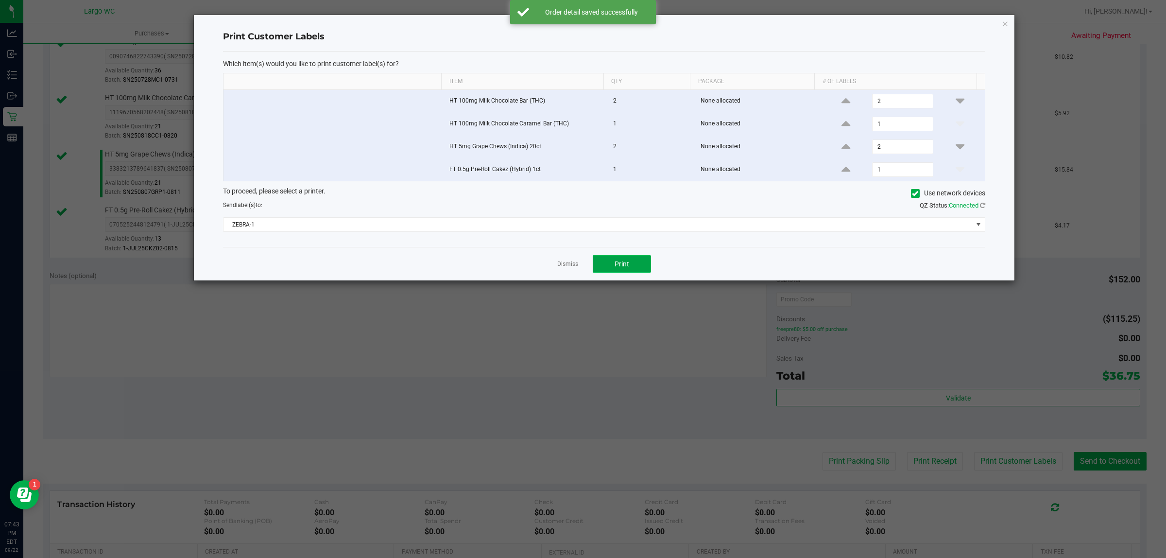
click at [641, 273] on button "Print" at bounding box center [622, 263] width 58 height 17
click at [1005, 23] on icon "button" at bounding box center [1005, 23] width 7 height 12
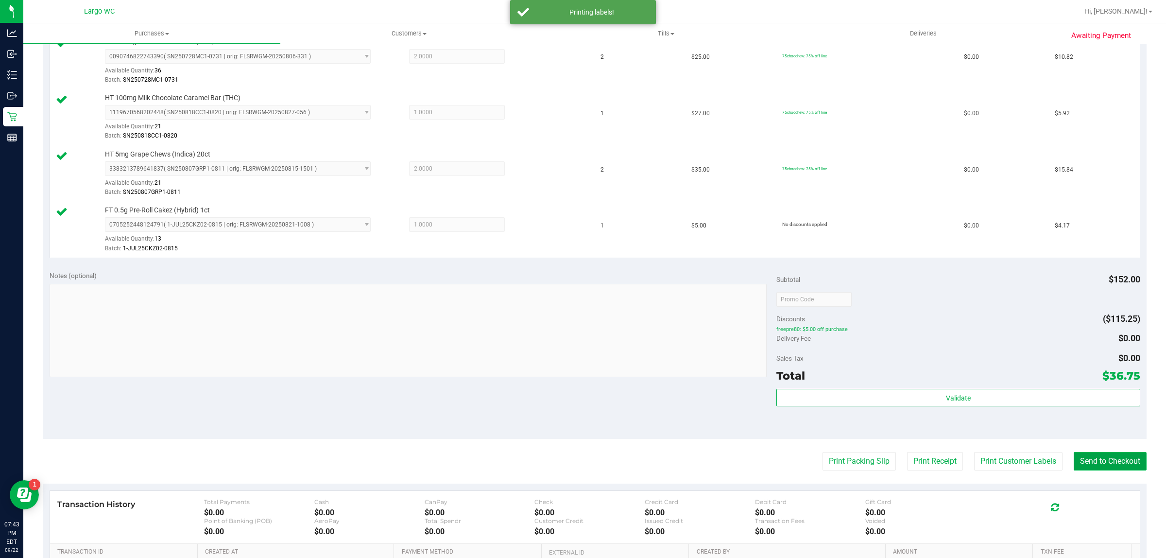
click at [1111, 463] on button "Send to Checkout" at bounding box center [1110, 461] width 73 height 18
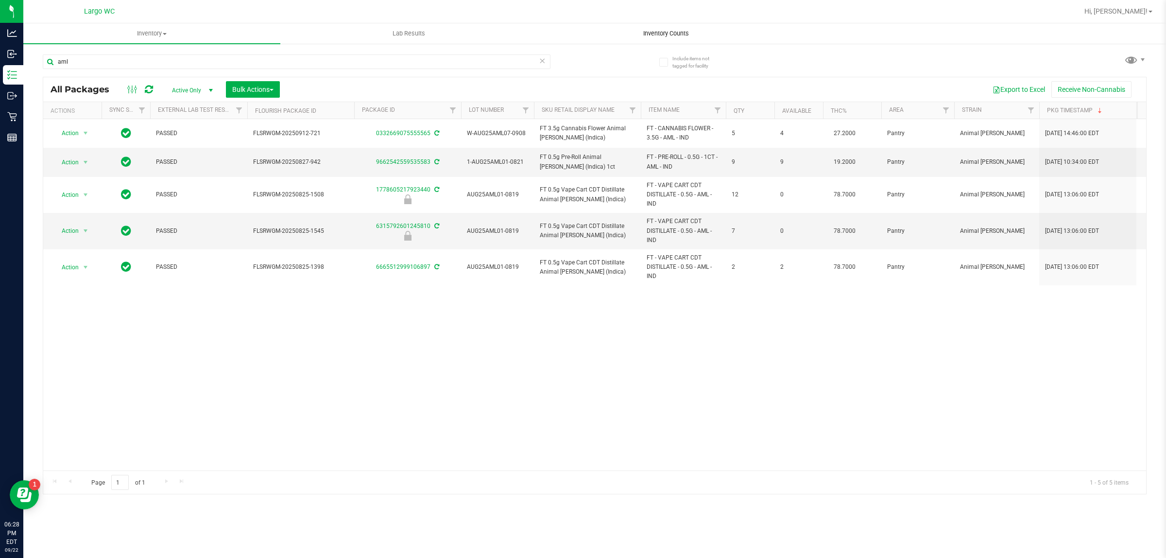
click at [685, 33] on span "Inventory Counts" at bounding box center [666, 33] width 72 height 9
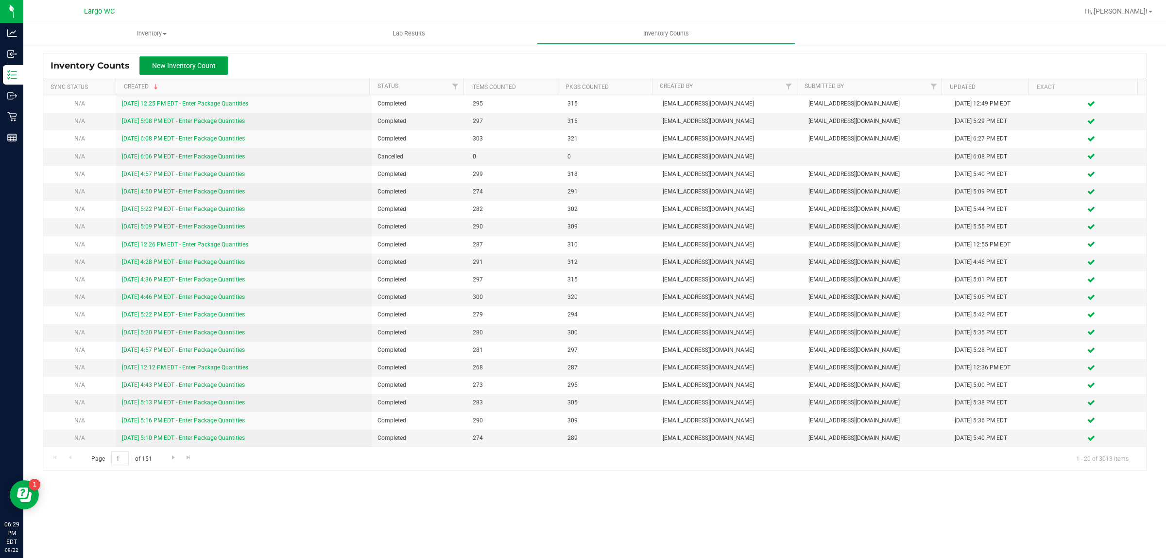
click at [211, 66] on span "New Inventory Count" at bounding box center [184, 66] width 64 height 8
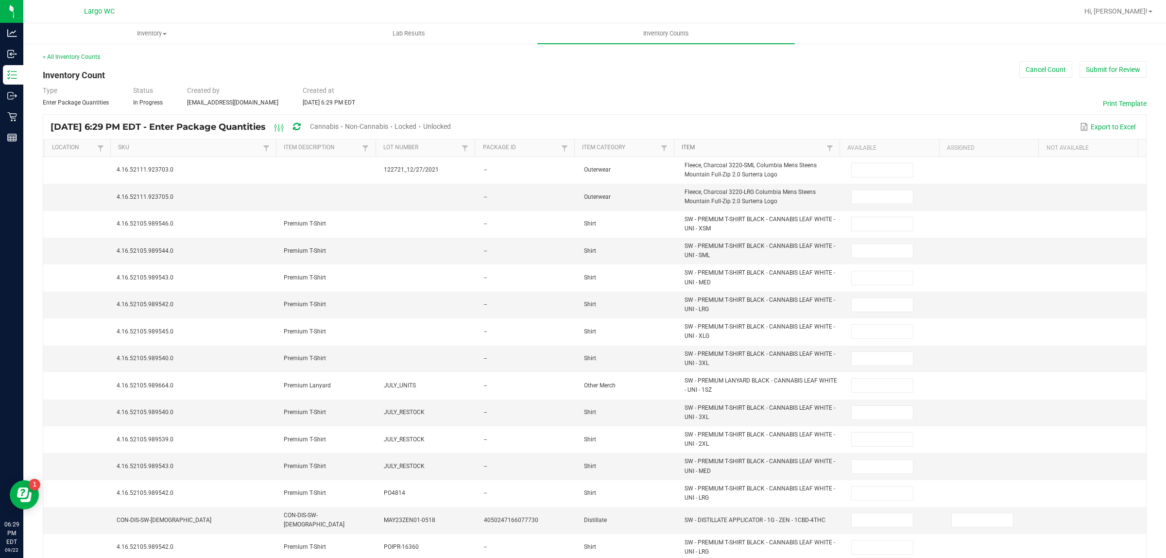
click at [736, 148] on link "Item" at bounding box center [753, 148] width 142 height 8
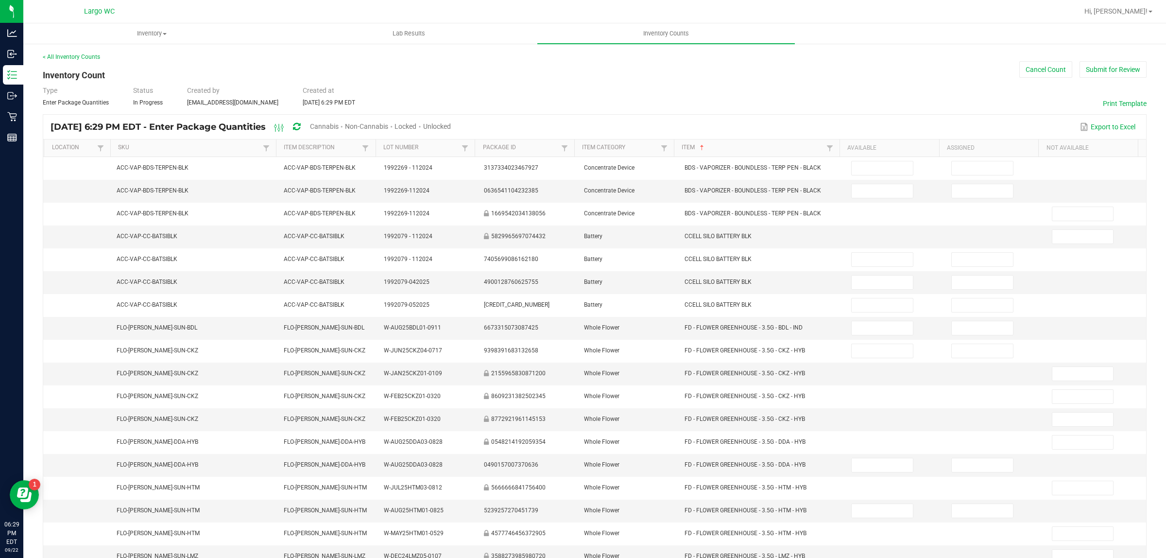
click at [451, 124] on span "Unlocked" at bounding box center [437, 126] width 28 height 8
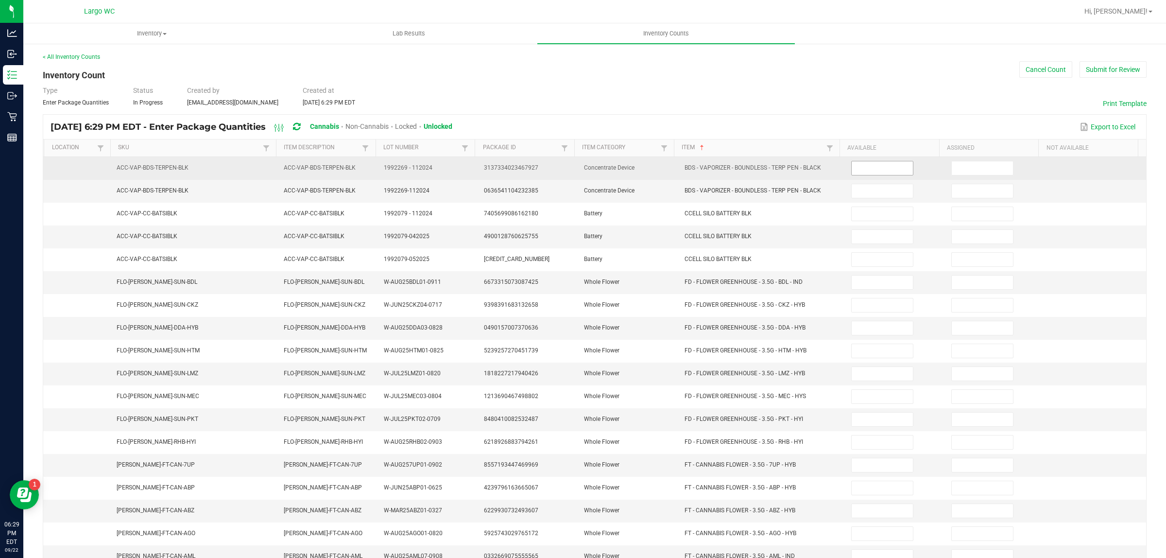
click at [860, 168] on input at bounding box center [882, 168] width 61 height 14
type input "2"
type input "8"
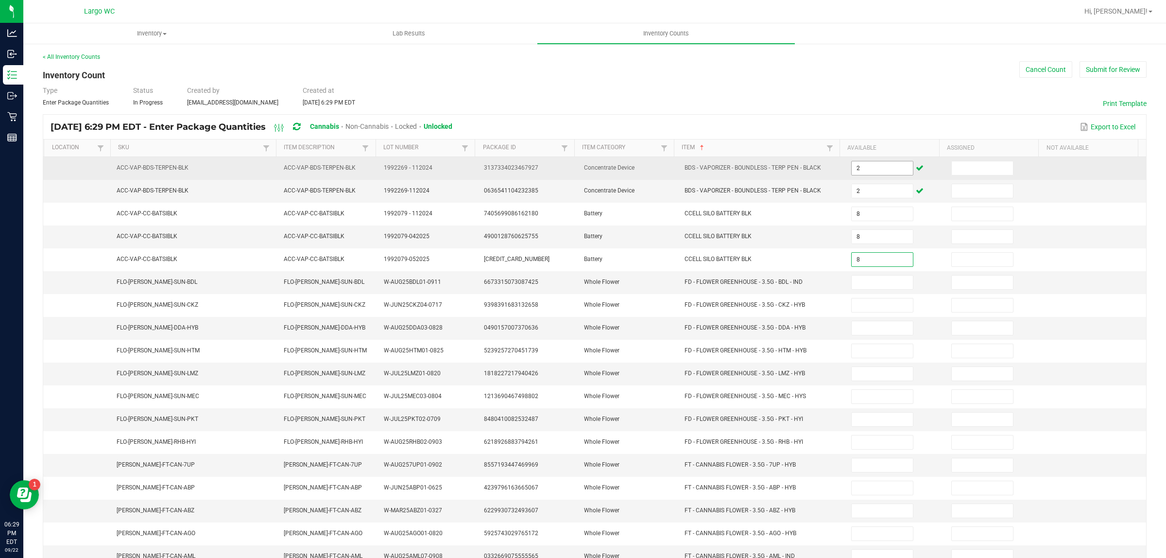
type input "8"
type input "20"
type input "13"
type input "5"
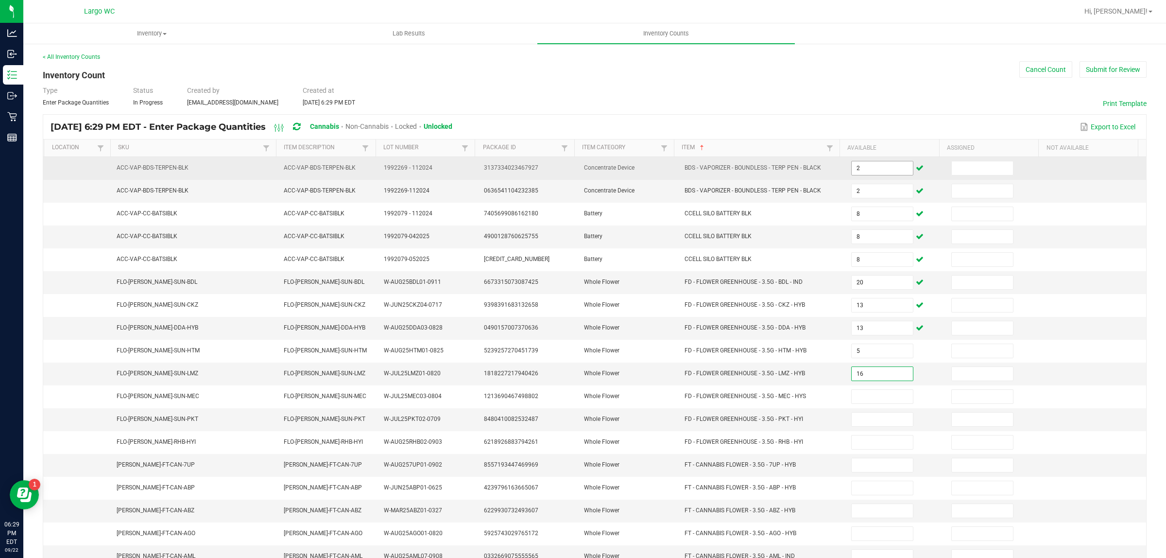
type input "16"
type input "5"
type input "19"
type input "8"
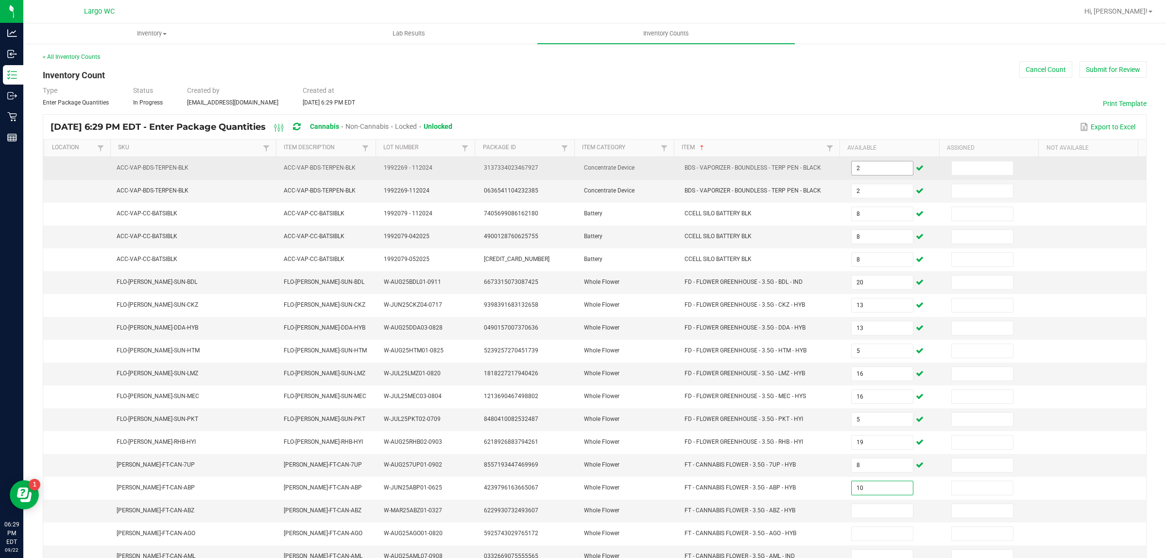
type input "10"
type input "7"
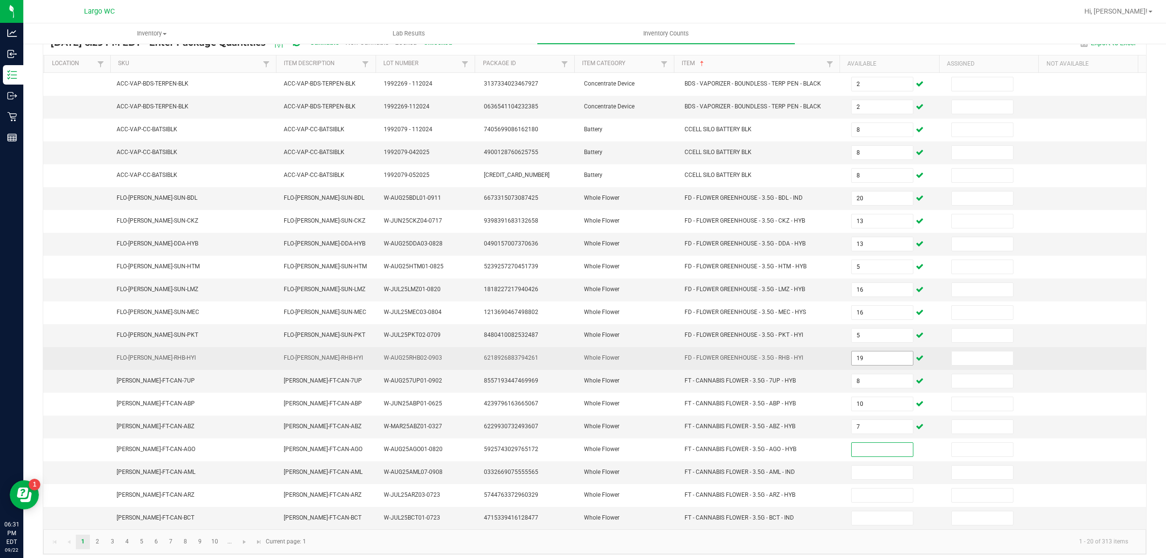
scroll to position [98, 0]
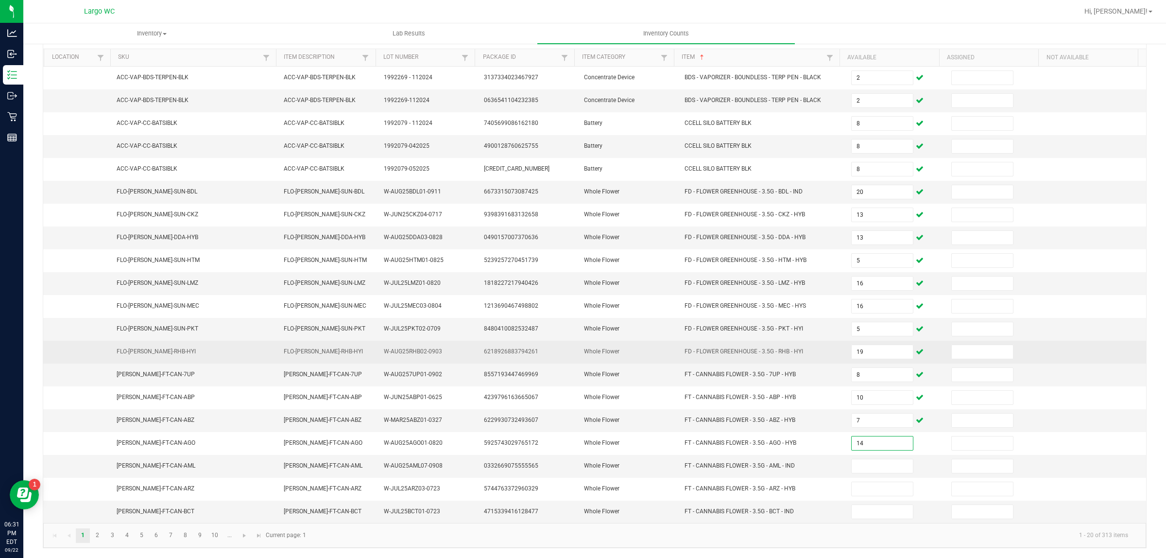
type input "14"
type input "4"
type input "7"
type input "6"
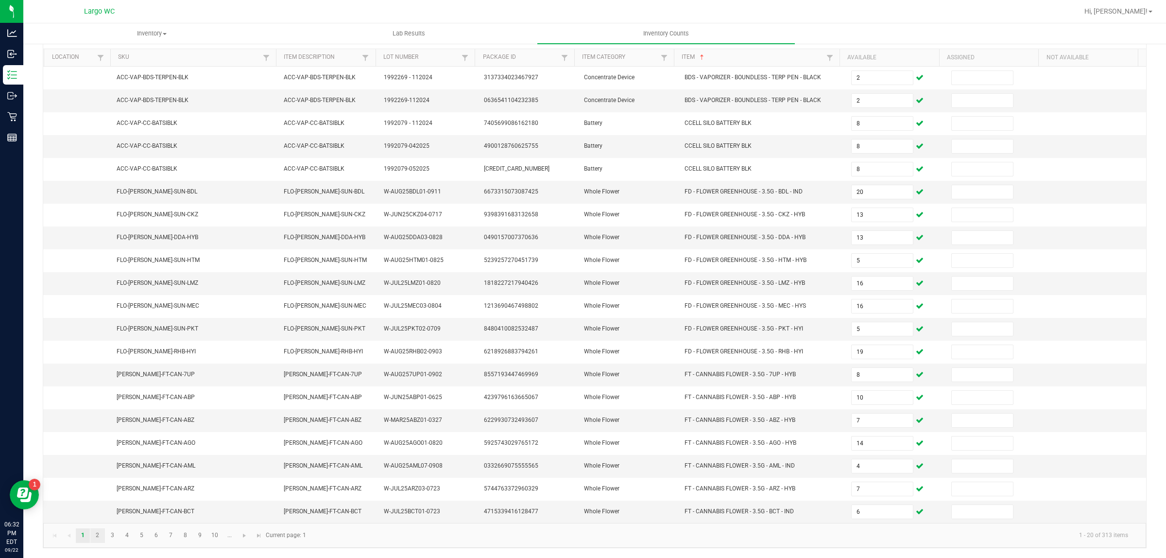
click at [98, 535] on link "2" at bounding box center [97, 535] width 14 height 15
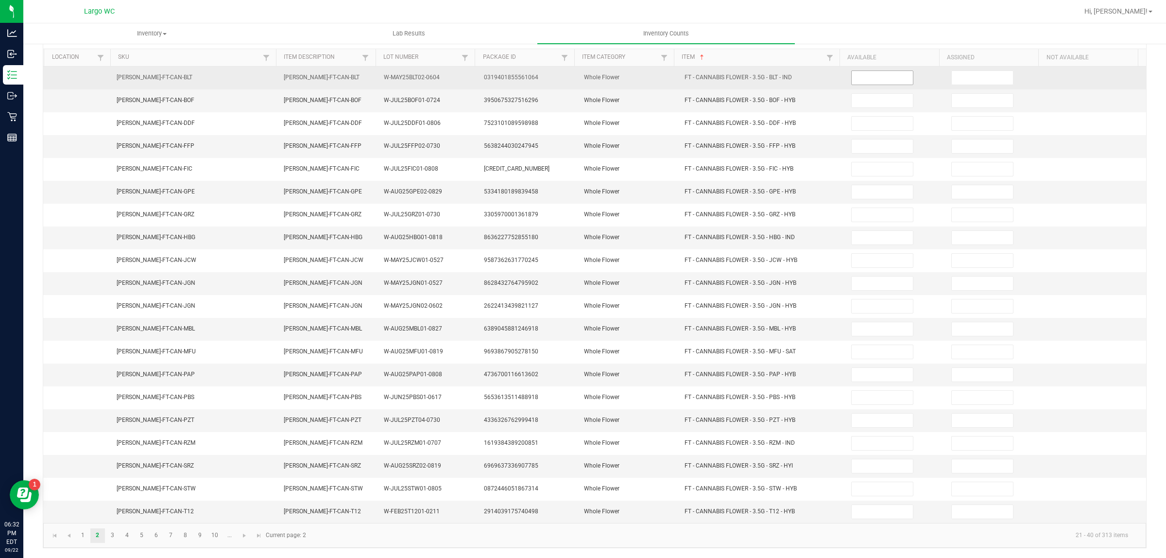
click at [880, 71] on input at bounding box center [882, 78] width 61 height 14
type input "20"
type input "14"
type input "15"
type input "8"
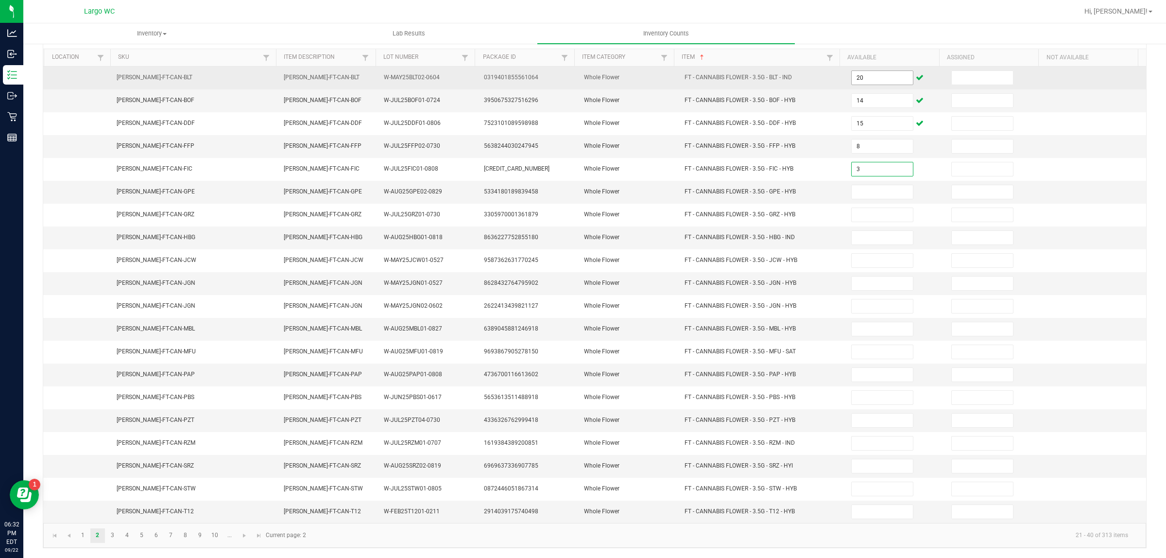
type input "3"
type input "12"
type input "2"
type input "3"
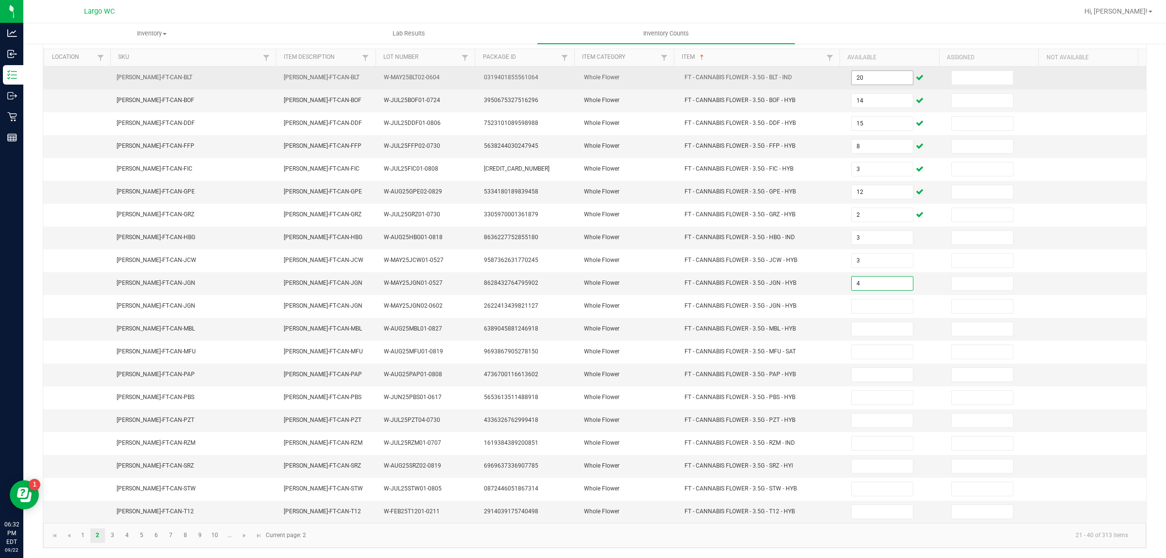
type input "4"
type input "13"
type input "4"
type input "16"
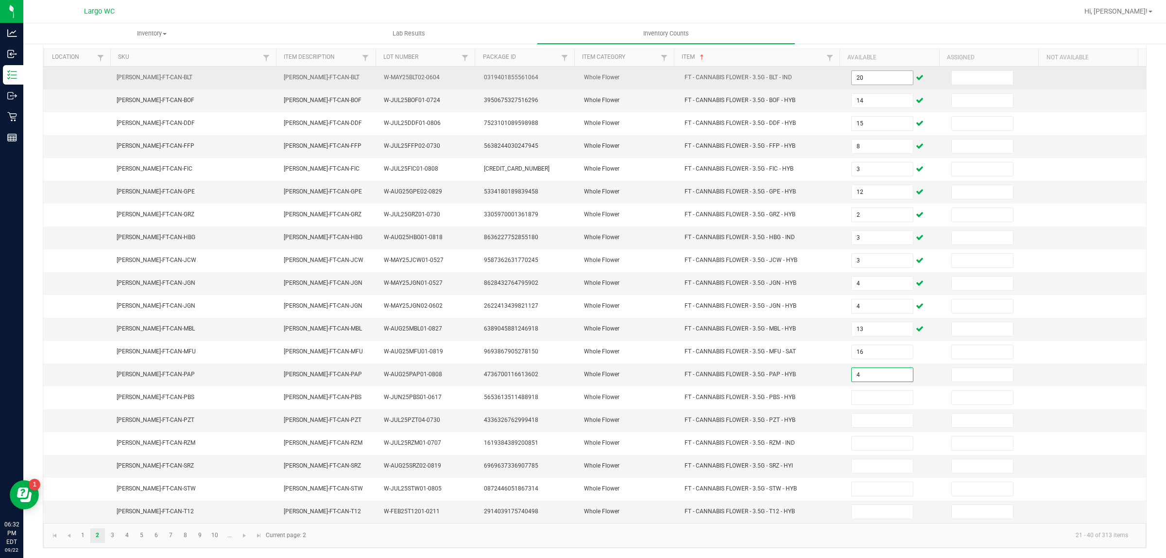
type input "4"
type input "14"
type input "17"
type input "12"
type input "20"
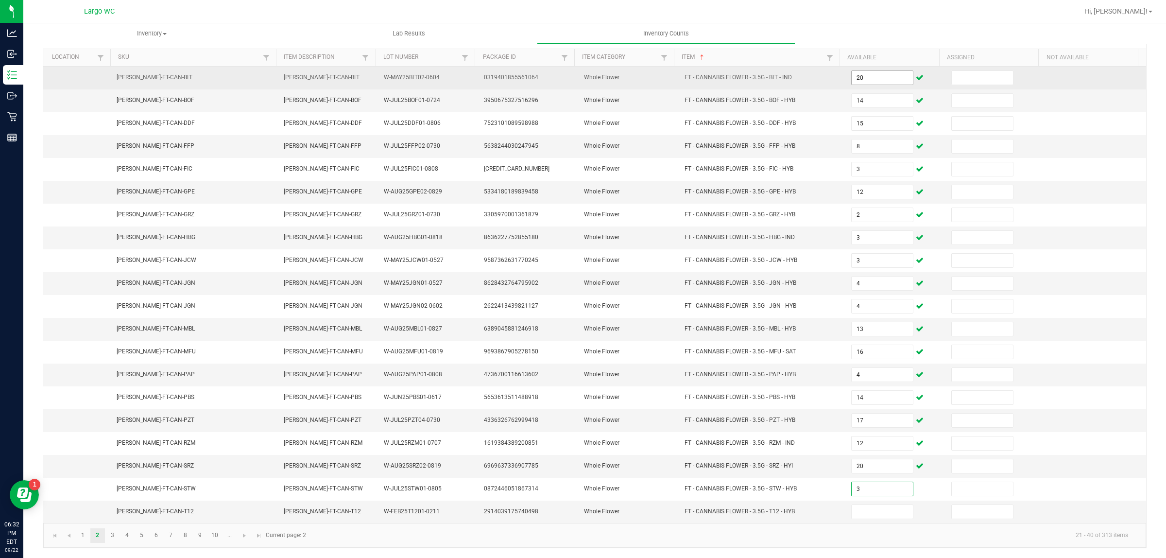
type input "3"
type input "6"
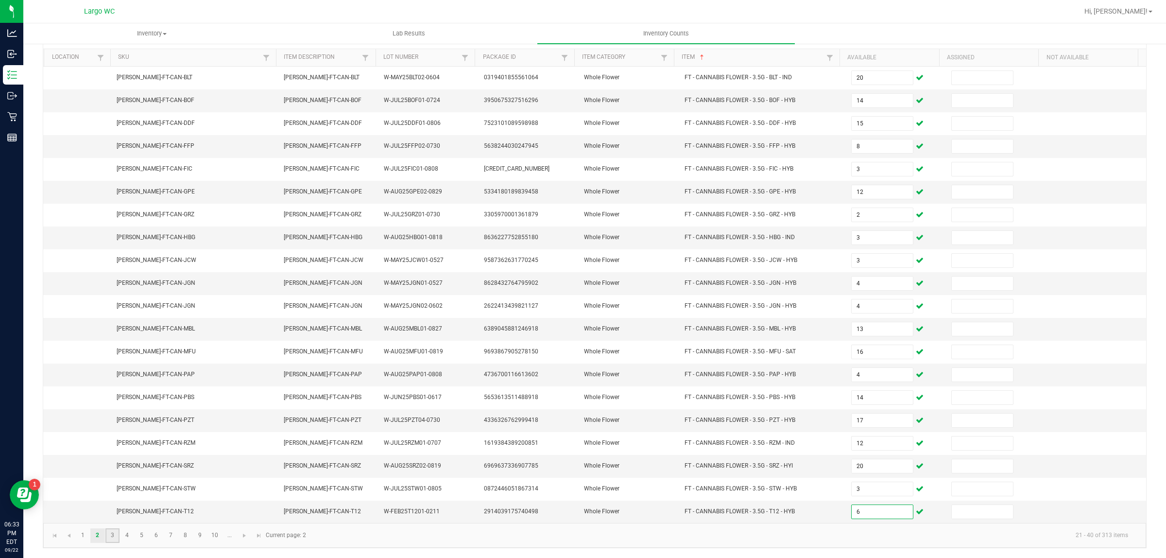
click at [112, 535] on link "3" at bounding box center [112, 535] width 14 height 15
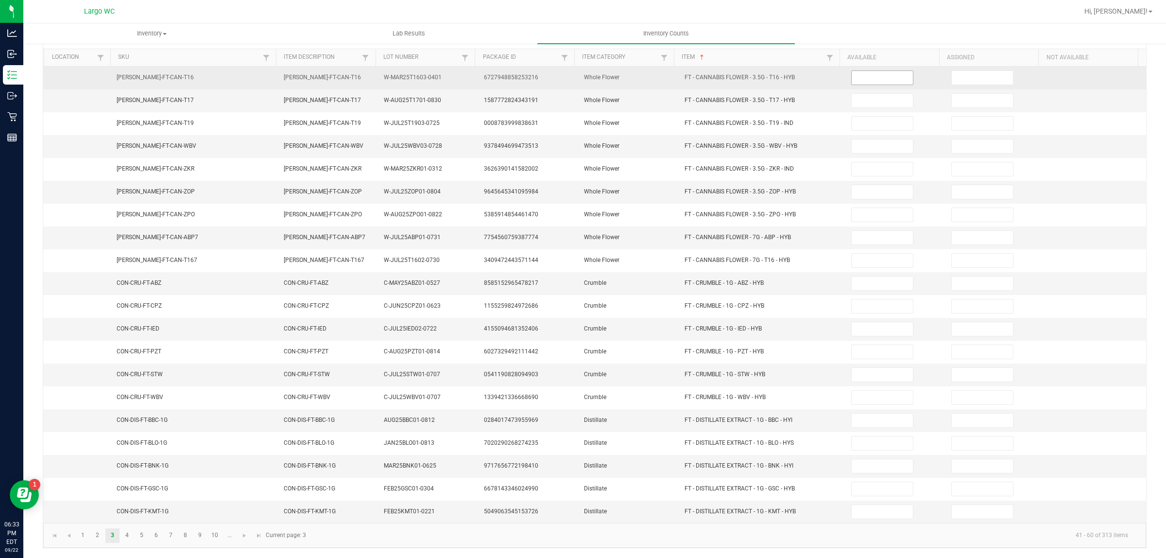
click at [863, 73] on input at bounding box center [882, 78] width 61 height 14
type input "17"
type input "6"
type input "1"
type input "8"
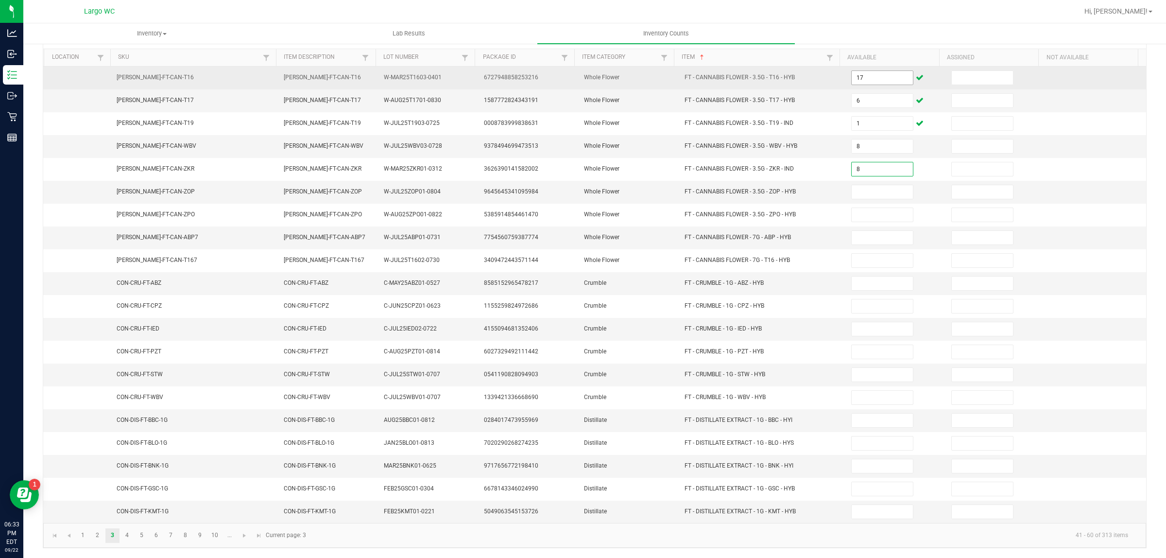
type input "8"
type input "12"
type input "20"
type input "9"
type input "12"
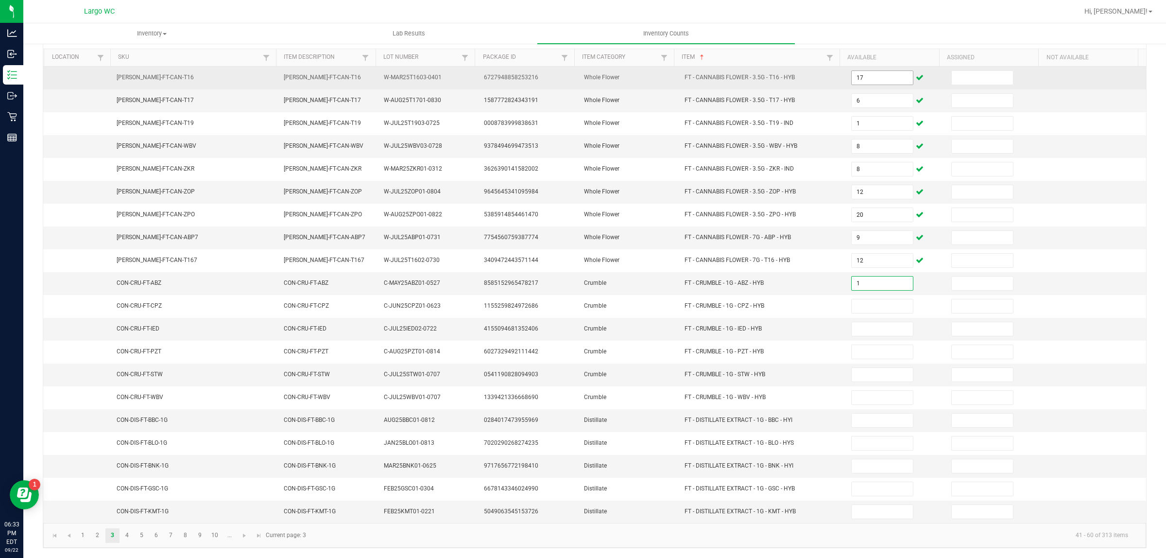
type input "1"
type input "3"
type input "7"
type input "1"
type input "3"
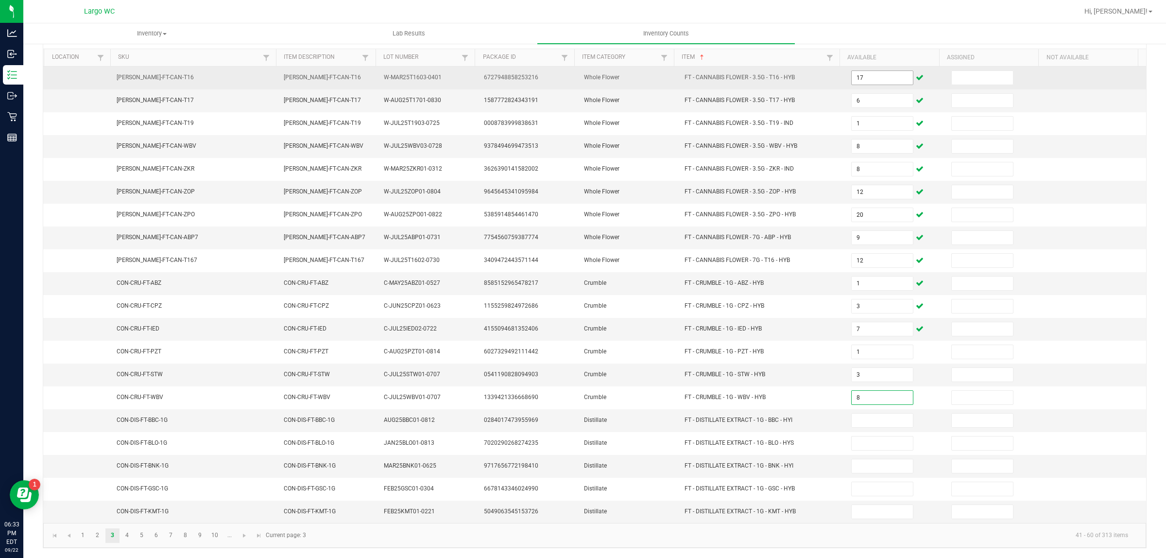
type input "8"
type input "9"
type input "10"
type input "7"
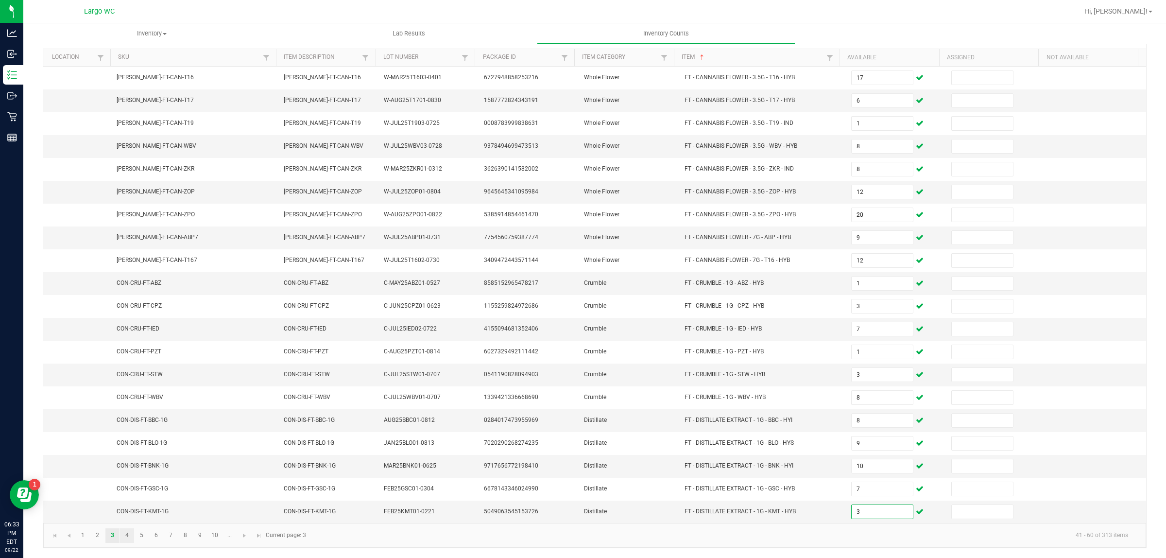
type input "3"
click at [127, 536] on link "4" at bounding box center [127, 535] width 14 height 15
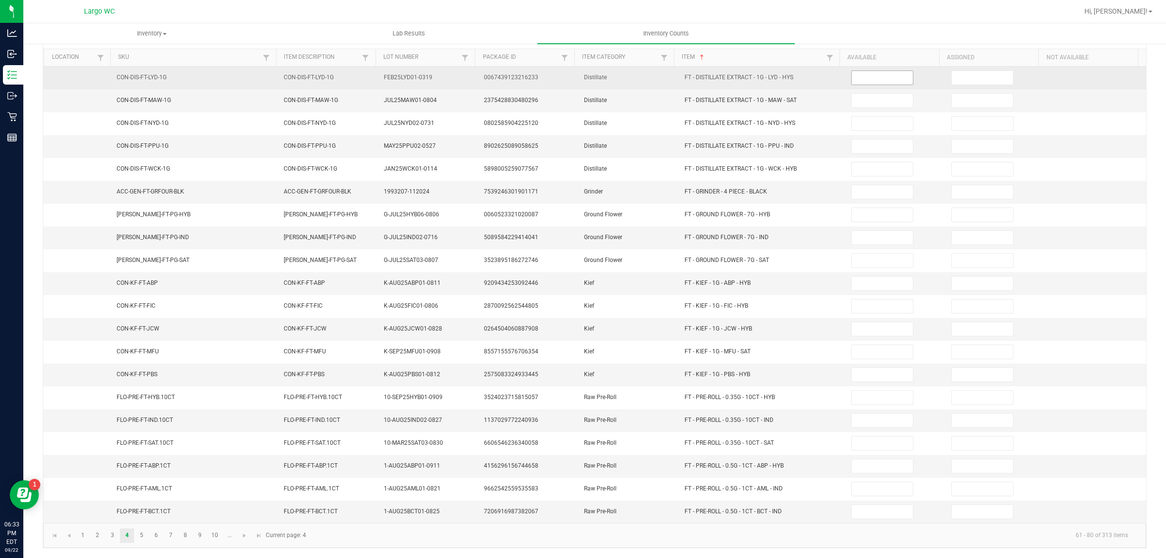
click at [871, 71] on input at bounding box center [882, 78] width 61 height 14
type input "4"
type input "12"
type input "10"
type input "2"
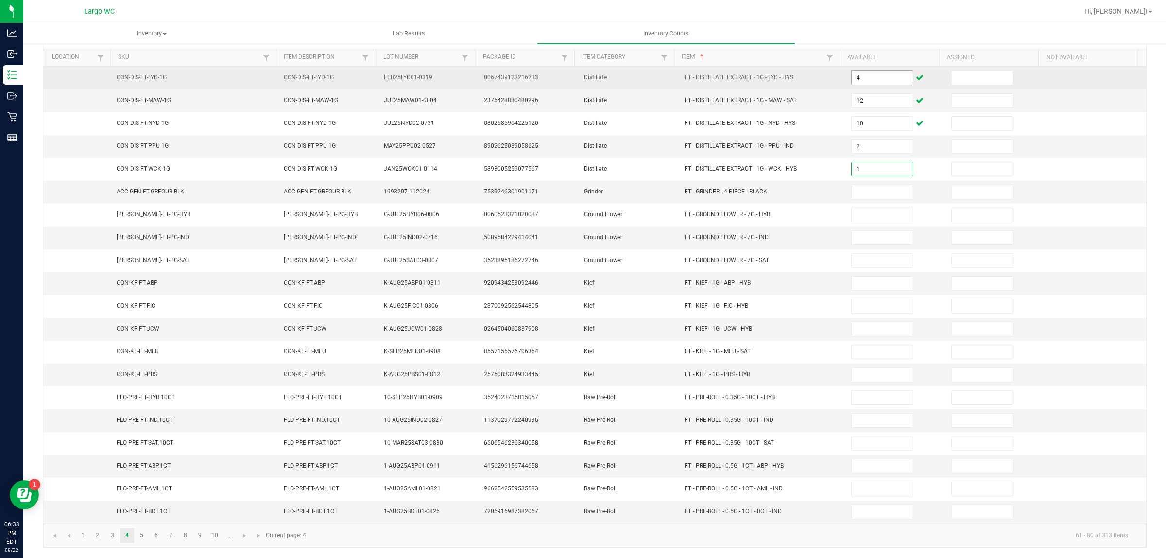
type input "1"
type input "4"
type input "3"
type input "2"
type input "3"
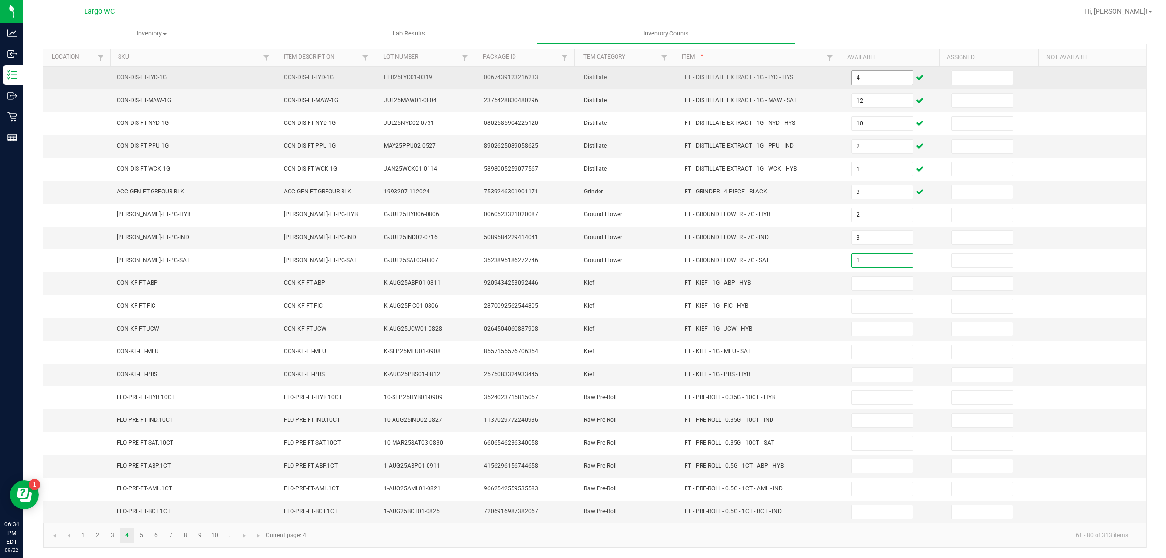
type input "1"
type input "3"
type input "8"
type input "5"
type input "8"
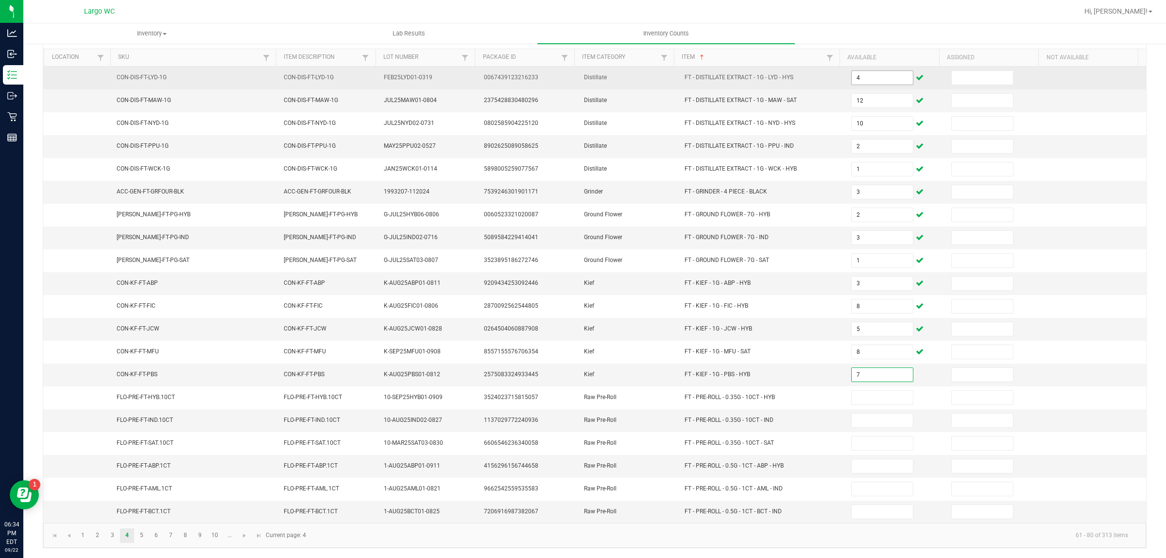
type input "7"
type input "16"
type input "12"
type input "21"
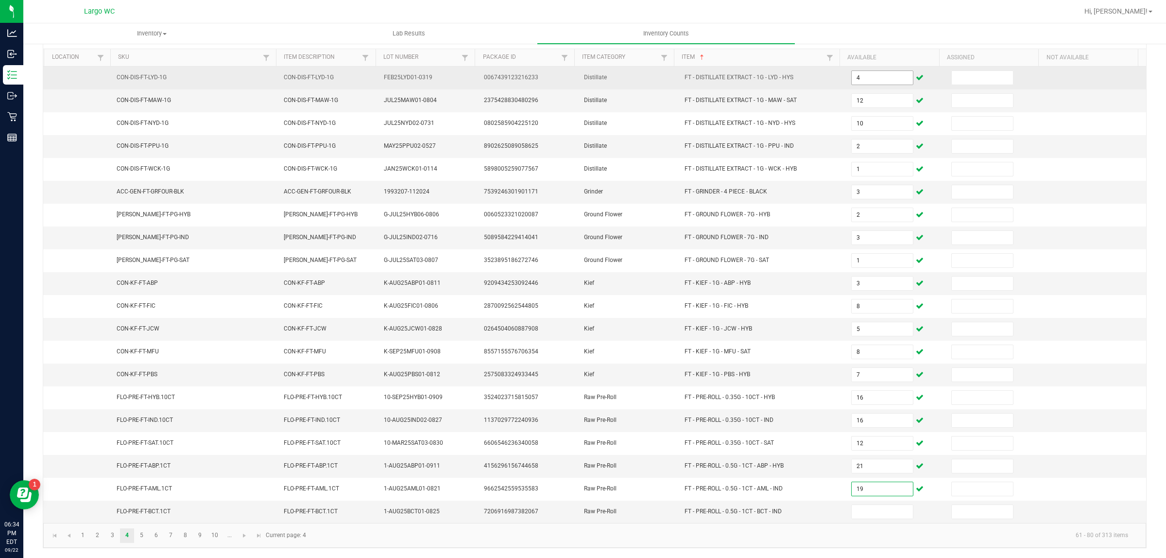
type input "19"
type input "25"
type input "9"
type input "12"
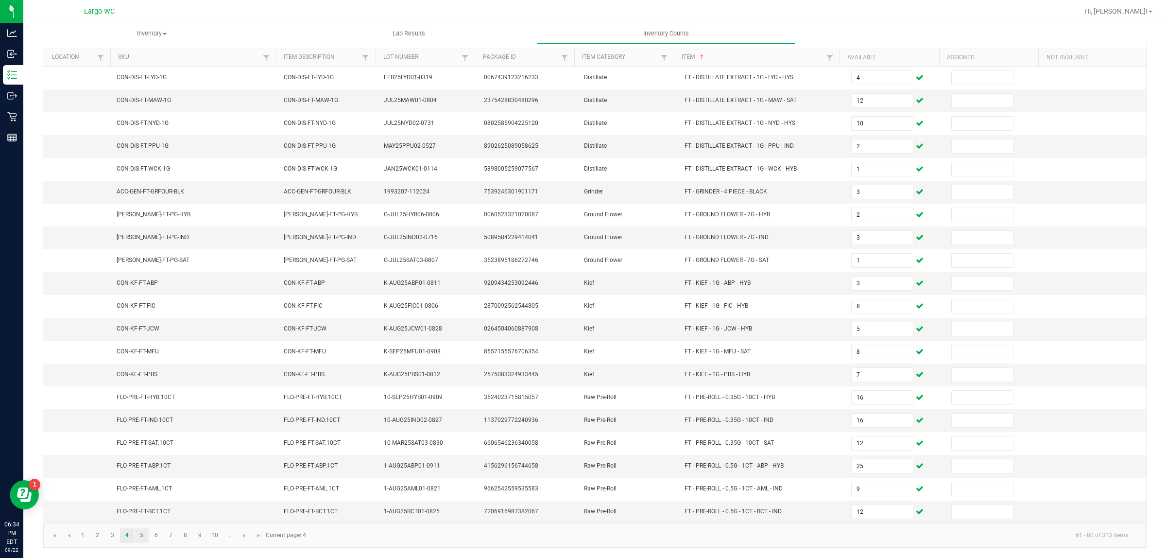
click at [141, 538] on link "5" at bounding box center [142, 535] width 14 height 15
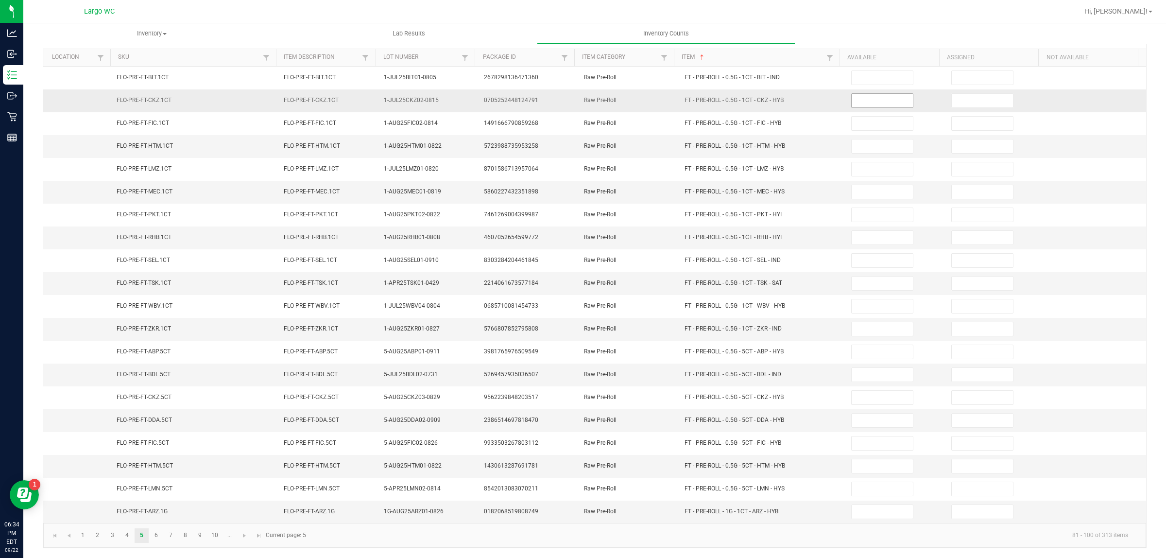
click at [880, 94] on input at bounding box center [882, 101] width 61 height 14
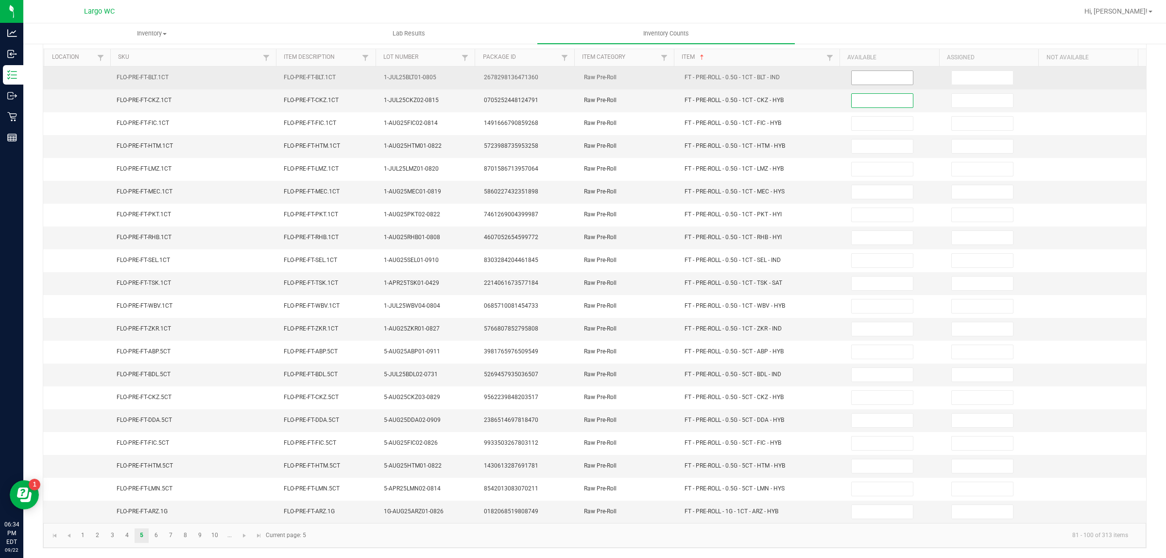
click at [875, 71] on input at bounding box center [882, 78] width 61 height 14
type input "1"
type input "14"
type input "2"
type input "19"
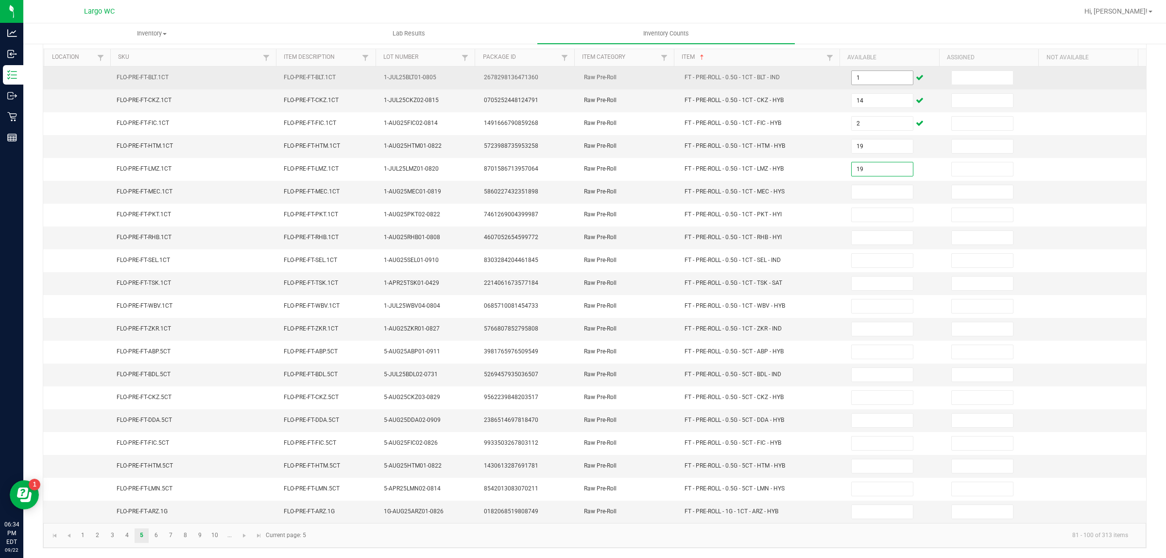
type input "19"
type input "18"
type input "22"
type input "25"
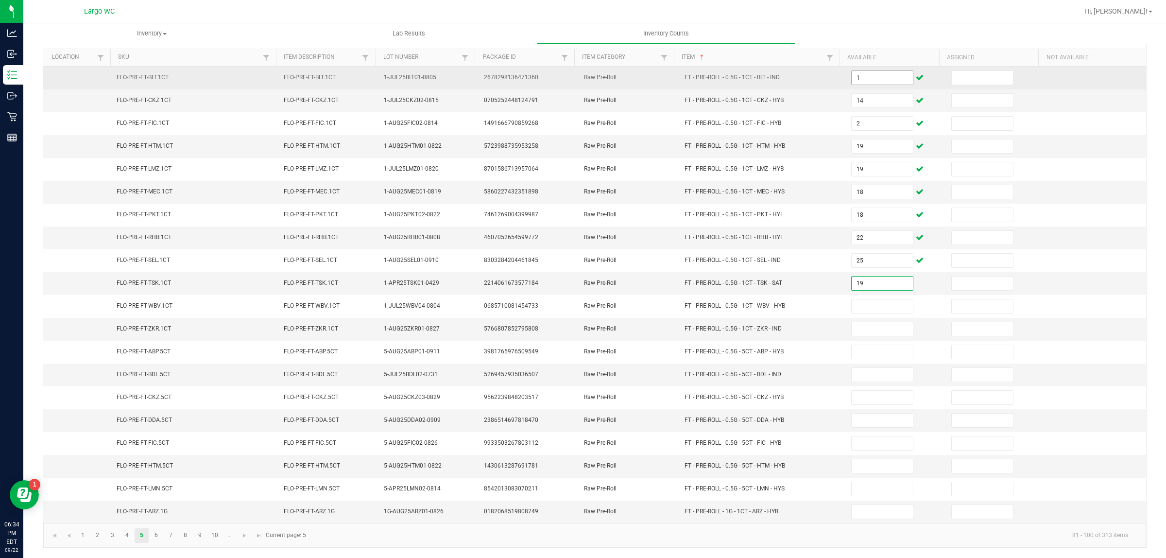
type input "19"
type input "7"
type input "9"
type input "12"
type input "5"
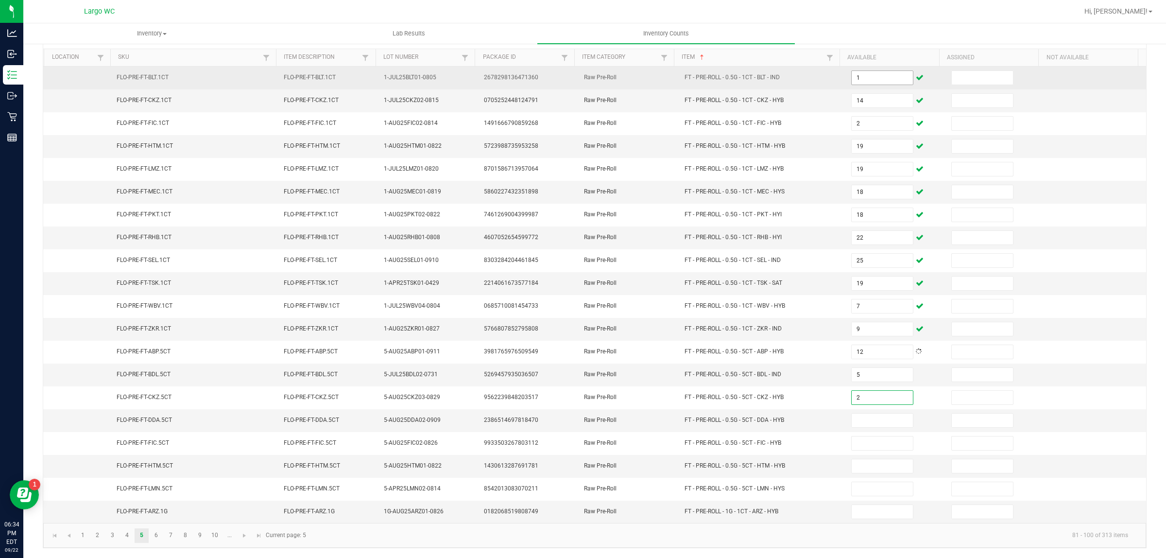
type input "2"
type input "10"
type input "3"
type input "2"
type input "5"
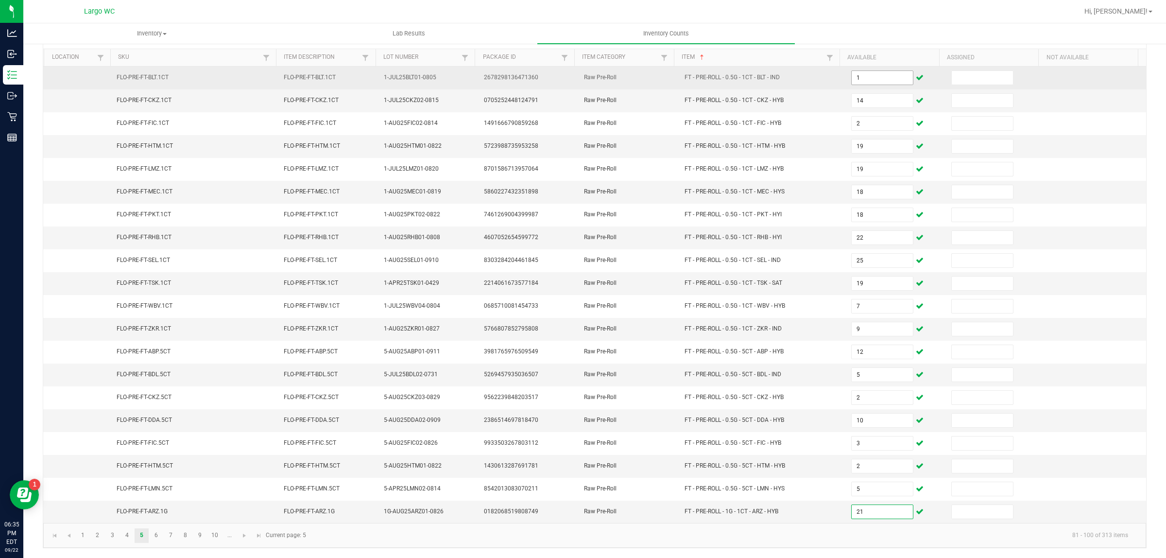
type input "21"
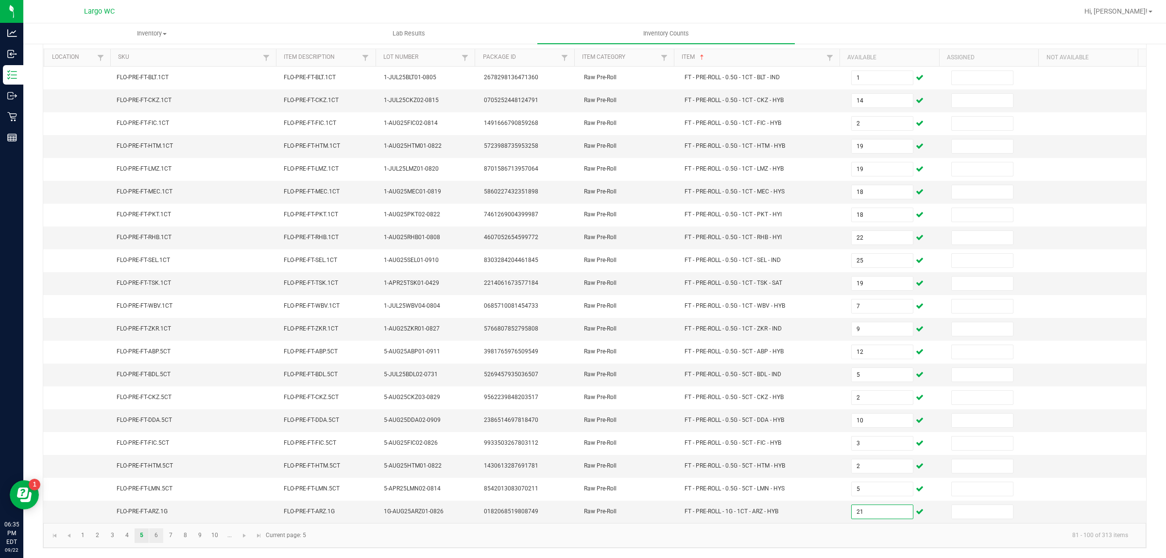
click at [156, 535] on link "6" at bounding box center [156, 535] width 14 height 15
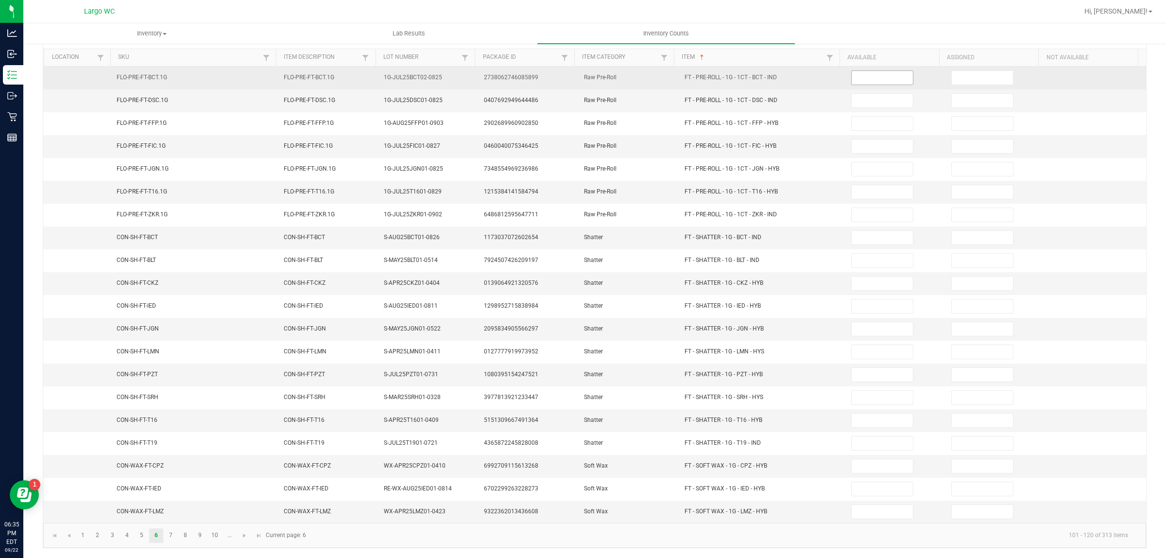
click at [856, 71] on input at bounding box center [882, 78] width 61 height 14
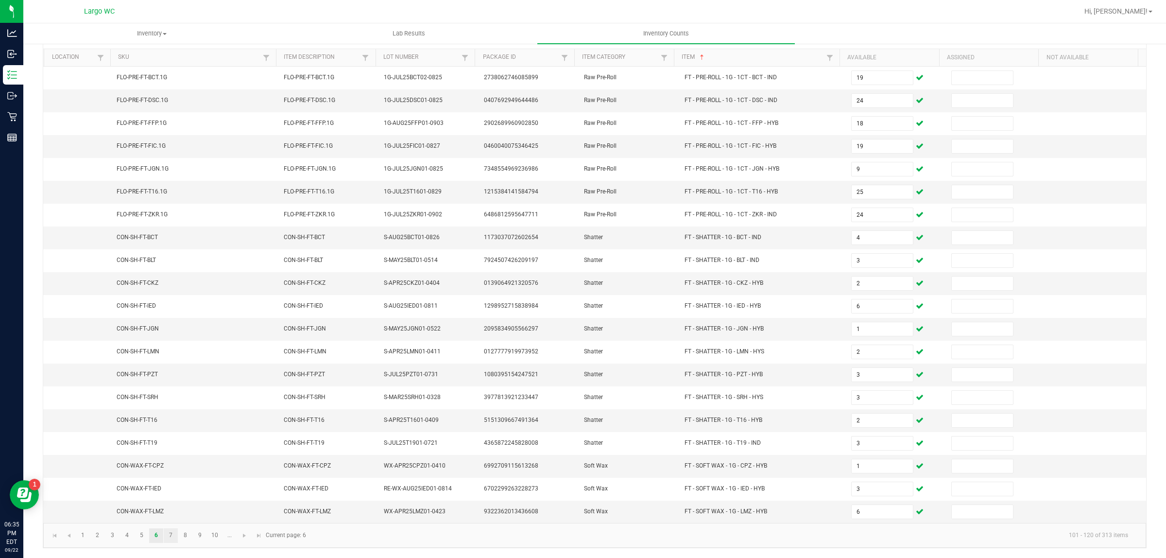
click at [171, 535] on link "7" at bounding box center [171, 535] width 14 height 15
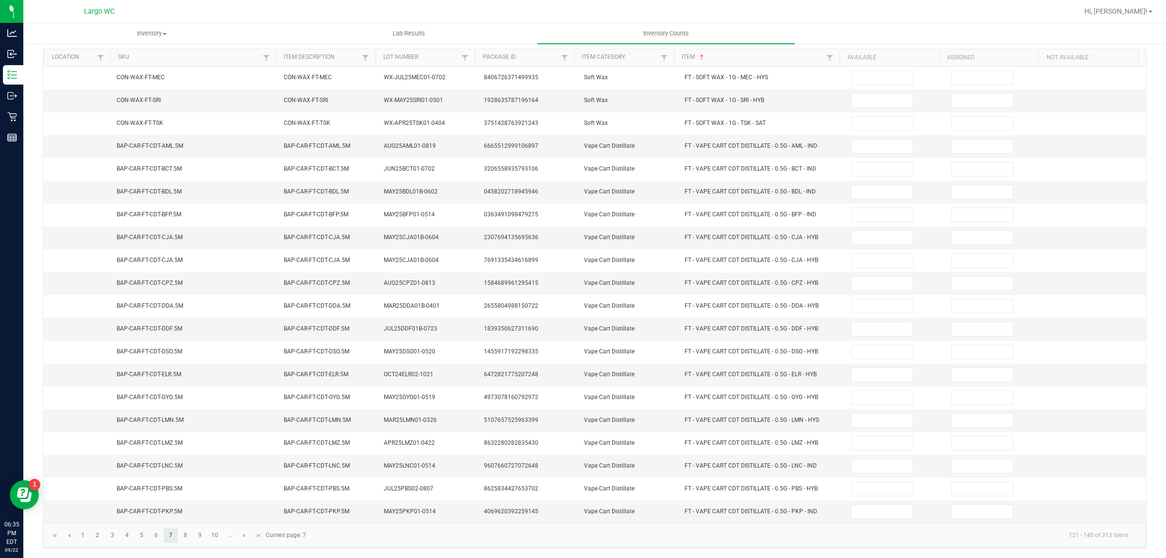
click at [862, 51] on th "Available" at bounding box center [890, 57] width 100 height 17
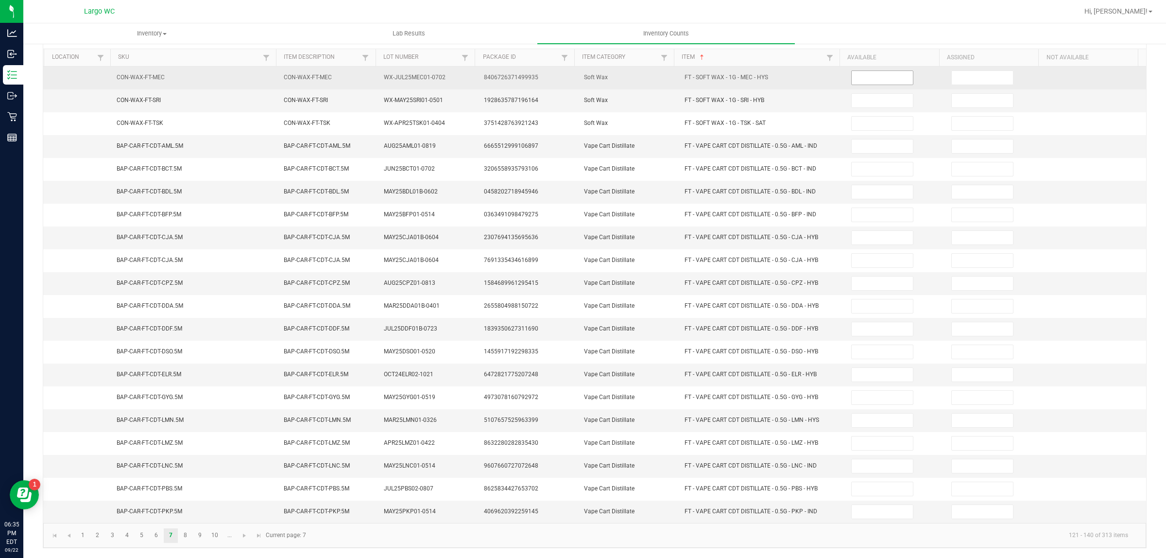
click at [878, 71] on input at bounding box center [882, 78] width 61 height 14
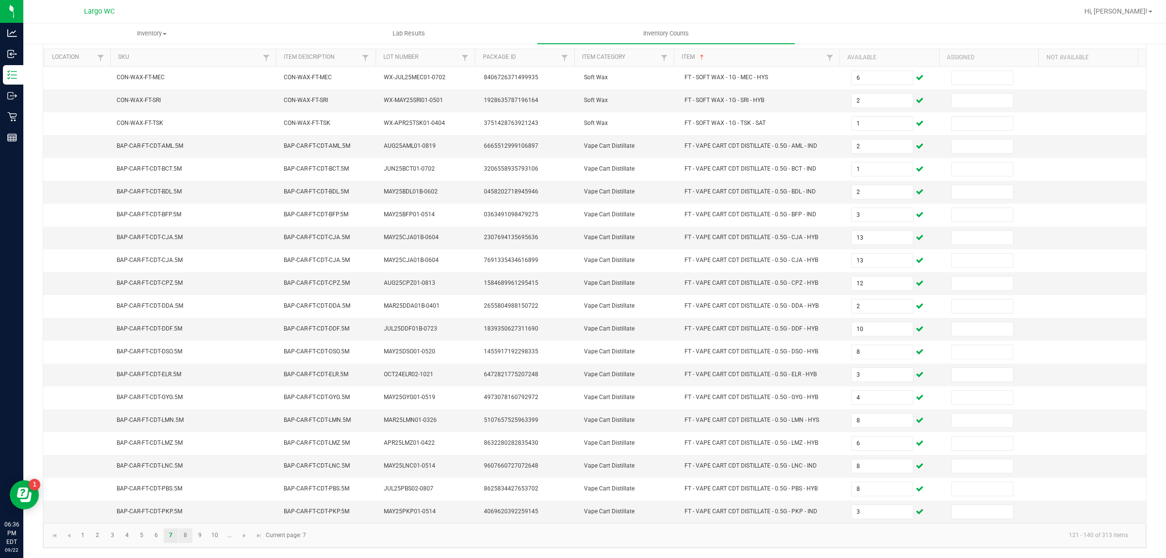
click at [186, 535] on link "8" at bounding box center [185, 535] width 14 height 15
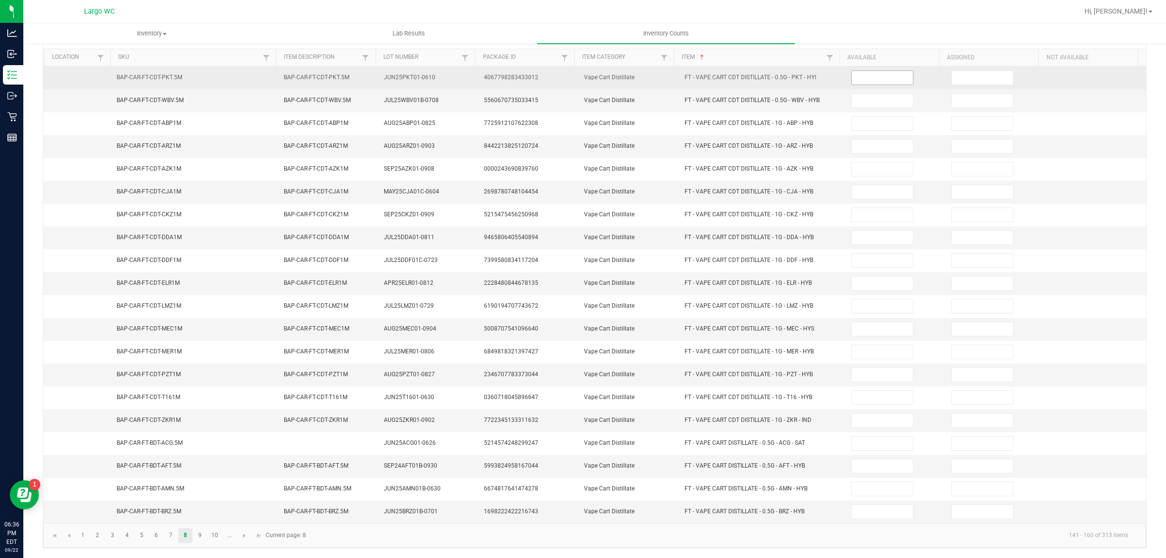
click at [865, 71] on input at bounding box center [882, 78] width 61 height 14
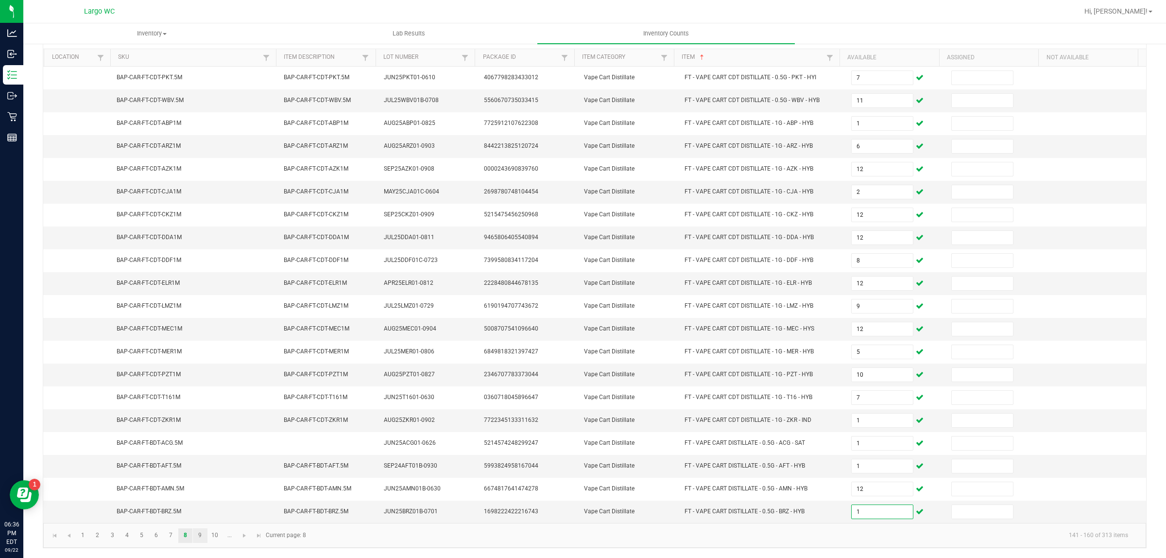
click at [200, 535] on link "9" at bounding box center [200, 535] width 14 height 15
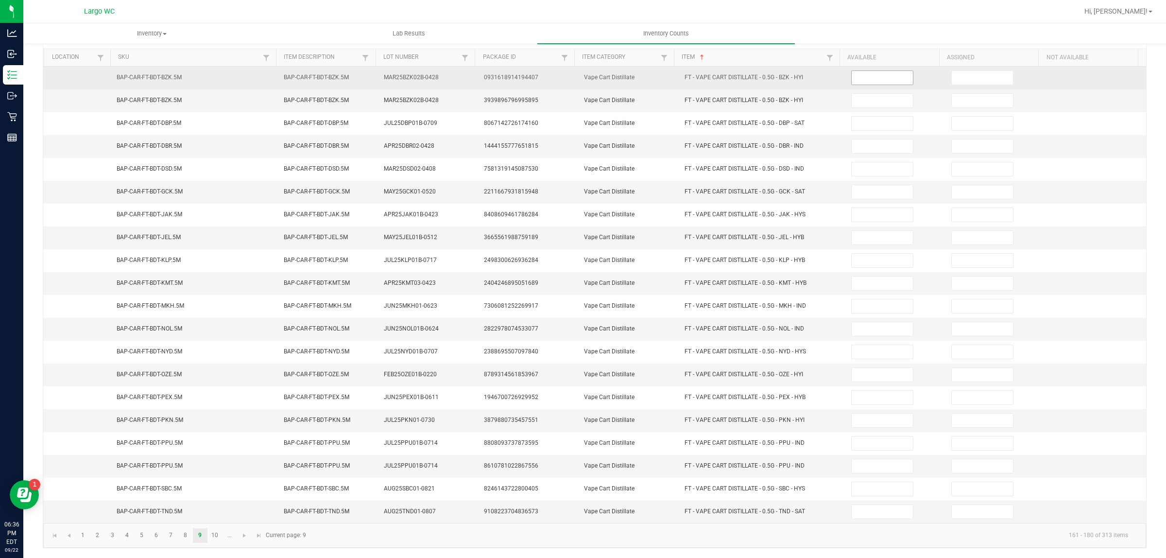
click at [852, 71] on input at bounding box center [882, 78] width 61 height 14
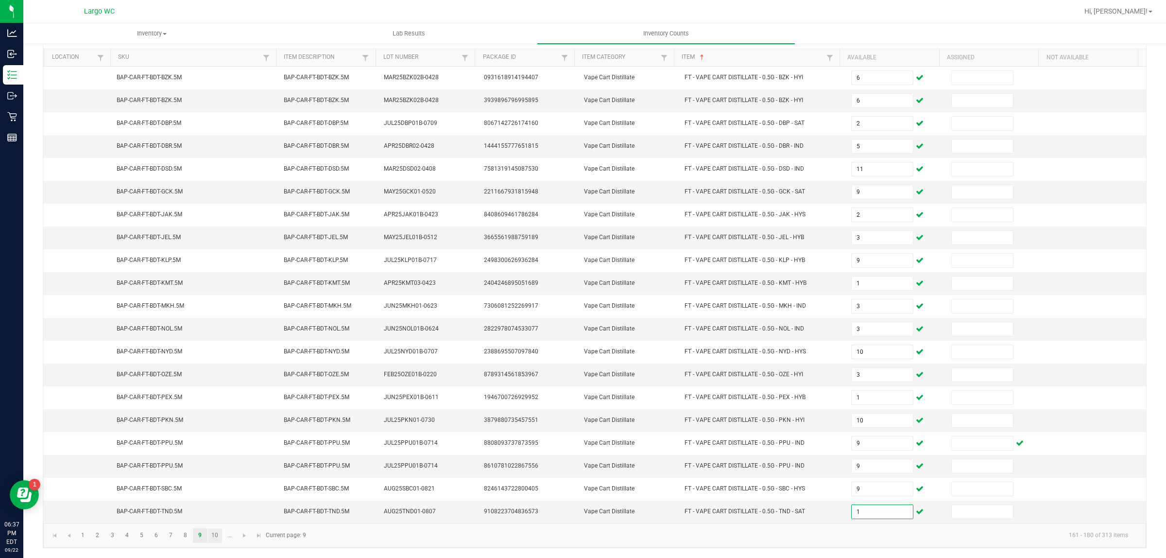
click at [215, 535] on link "10" at bounding box center [215, 535] width 14 height 15
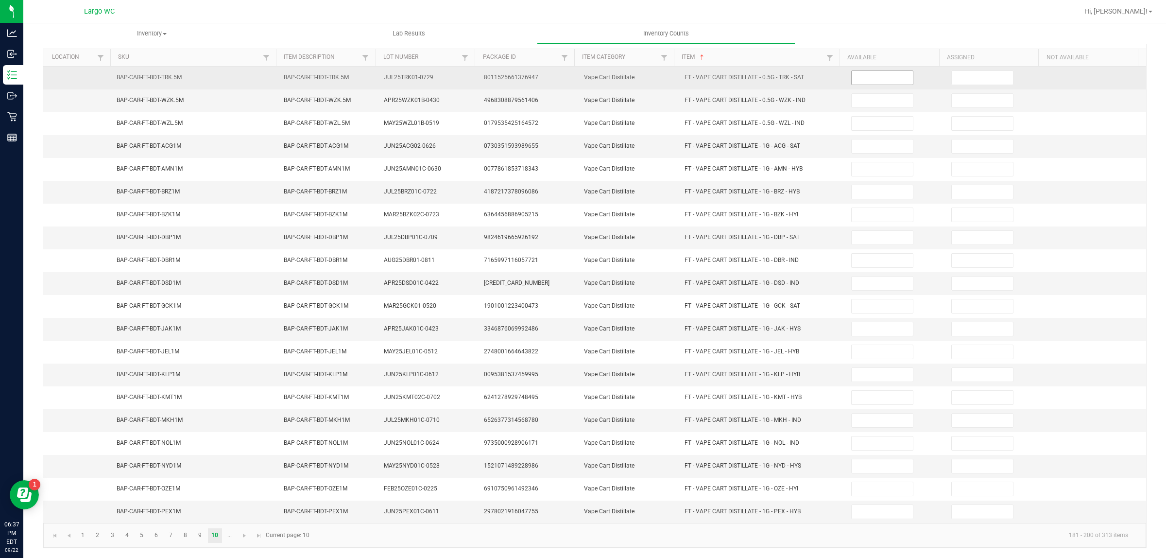
click at [870, 72] on input at bounding box center [882, 78] width 61 height 14
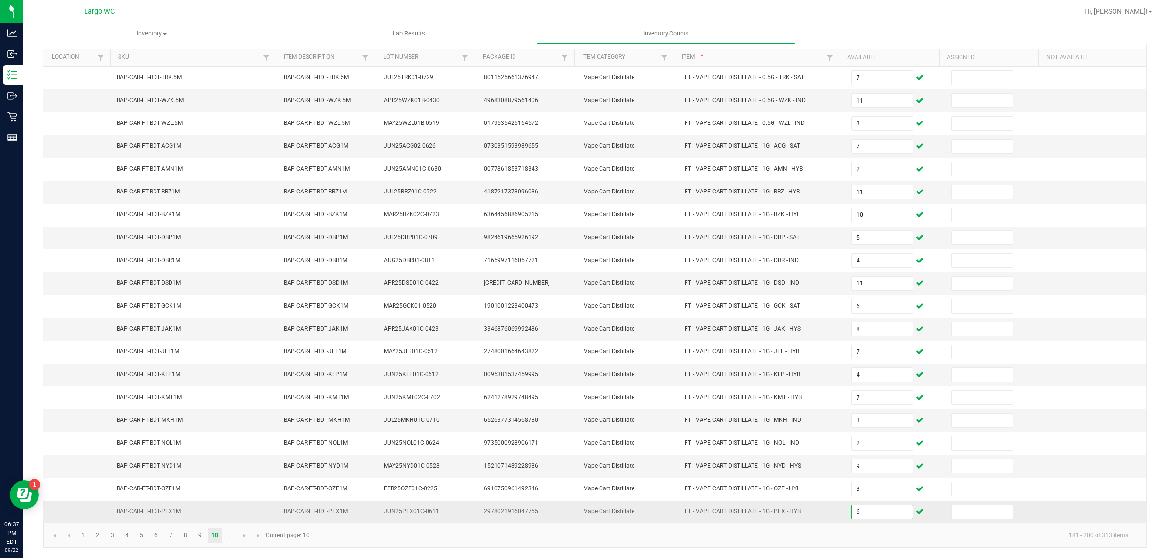
click at [237, 519] on td "BAP-CAR-FT-BDT-PEX1M" at bounding box center [194, 512] width 167 height 22
click at [244, 535] on span "Go to the next page" at bounding box center [245, 536] width 8 height 8
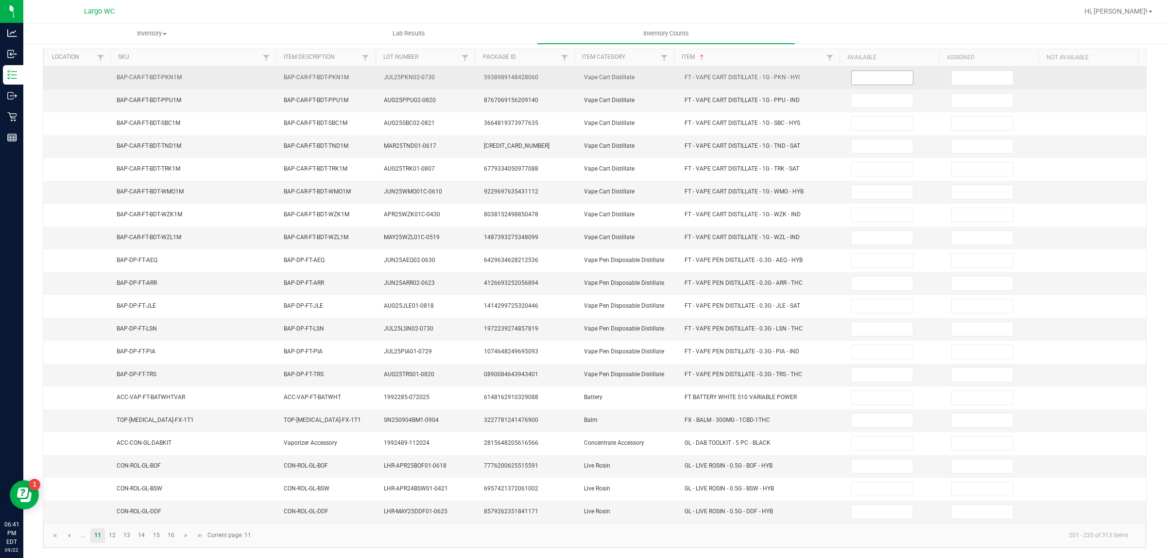
click at [878, 71] on input at bounding box center [882, 78] width 61 height 14
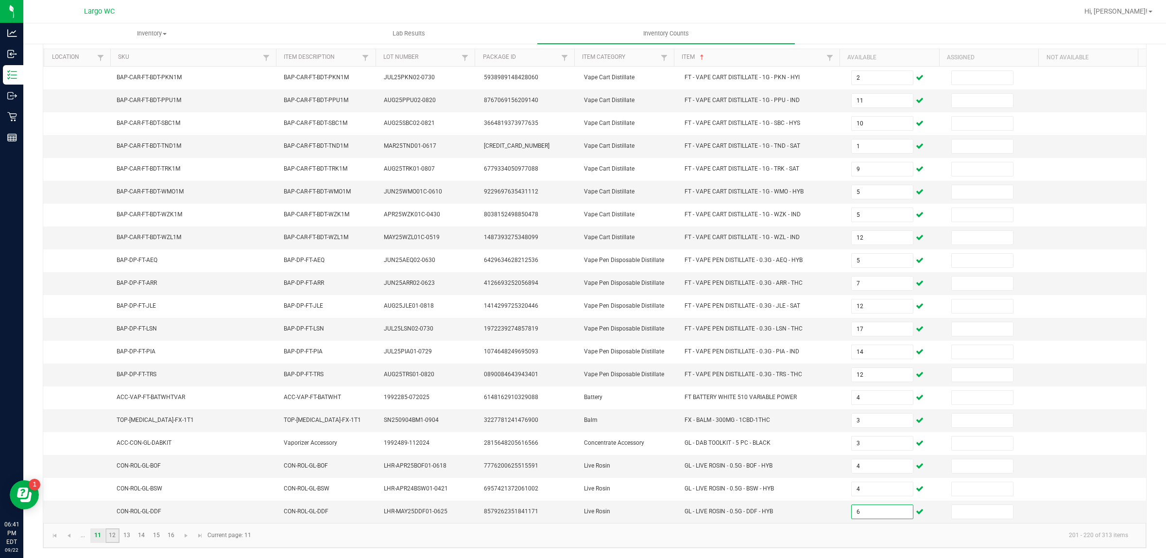
click at [112, 535] on link "12" at bounding box center [112, 535] width 14 height 15
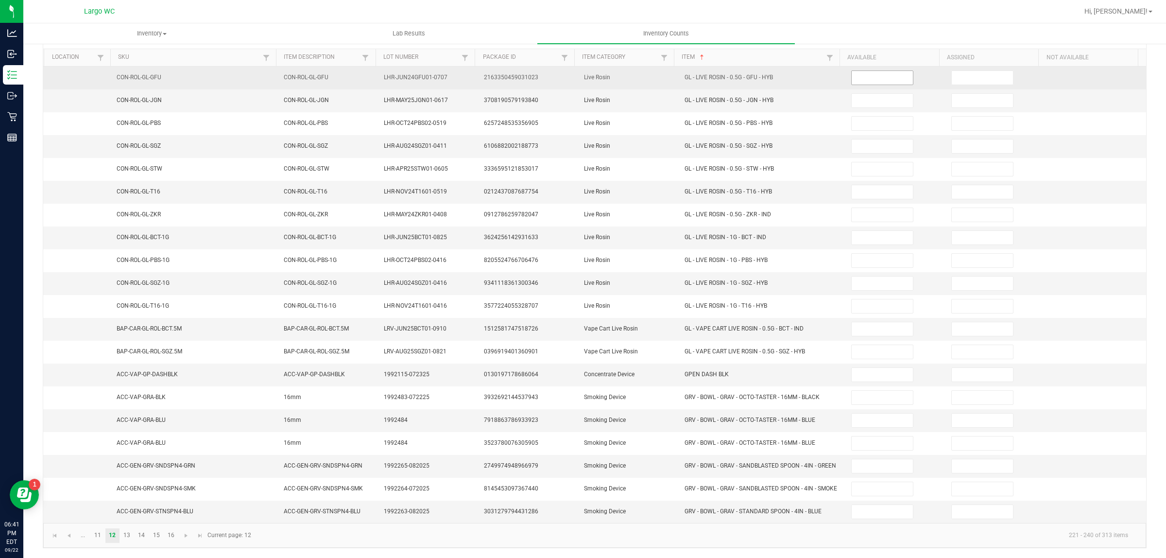
click at [856, 71] on input at bounding box center [882, 78] width 61 height 14
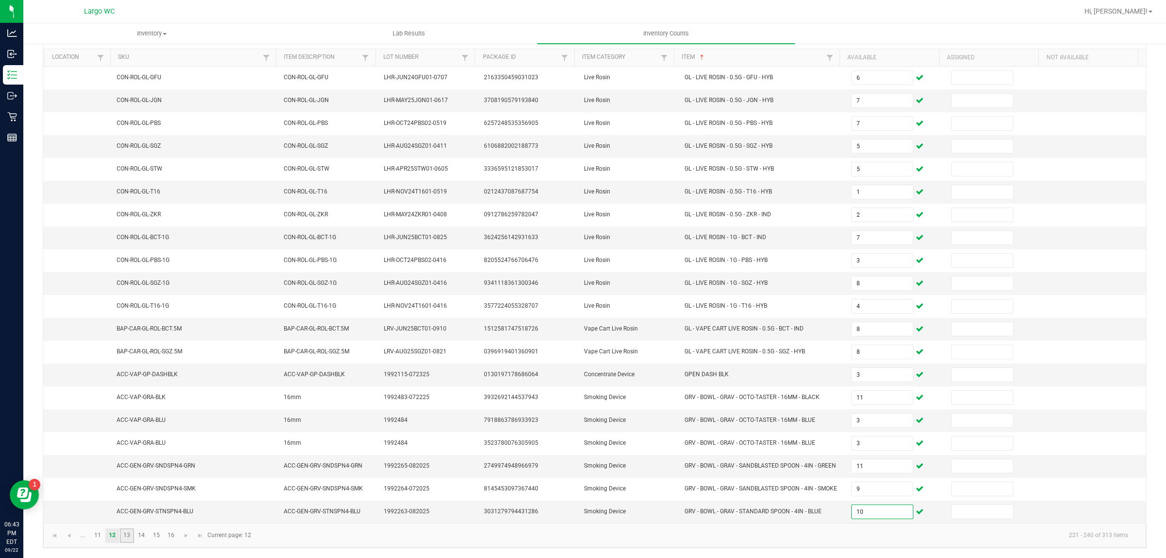
click at [130, 543] on link "13" at bounding box center [127, 535] width 14 height 15
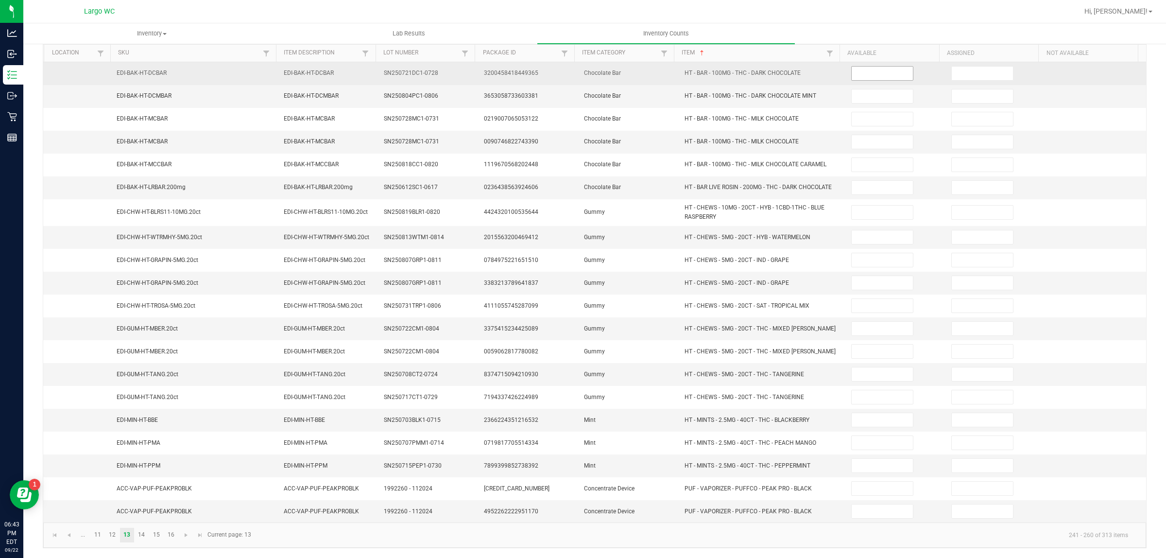
click at [881, 69] on input at bounding box center [882, 74] width 61 height 14
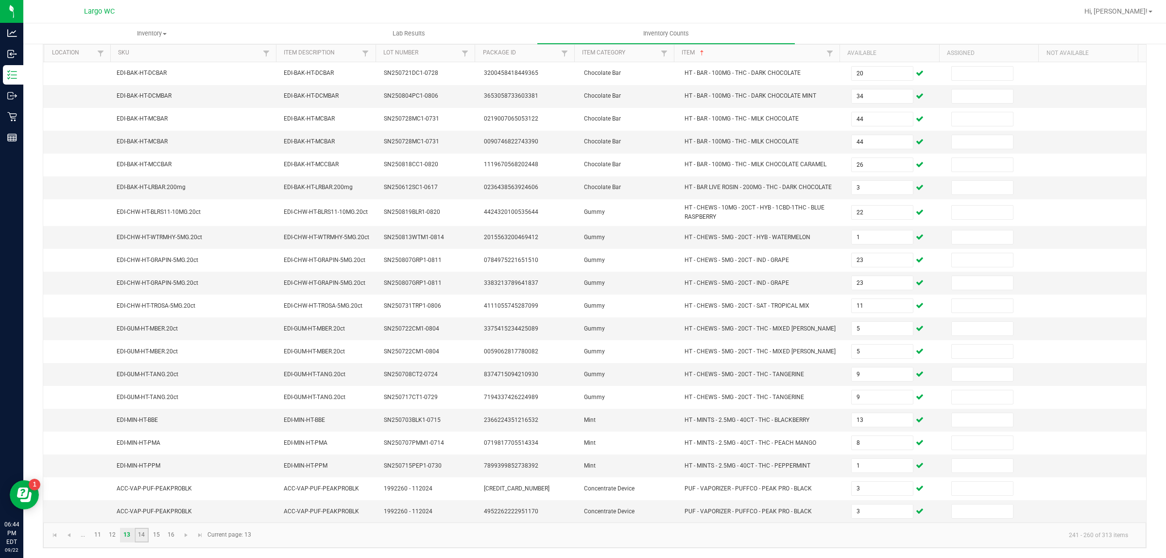
click at [142, 538] on link "14" at bounding box center [142, 535] width 14 height 15
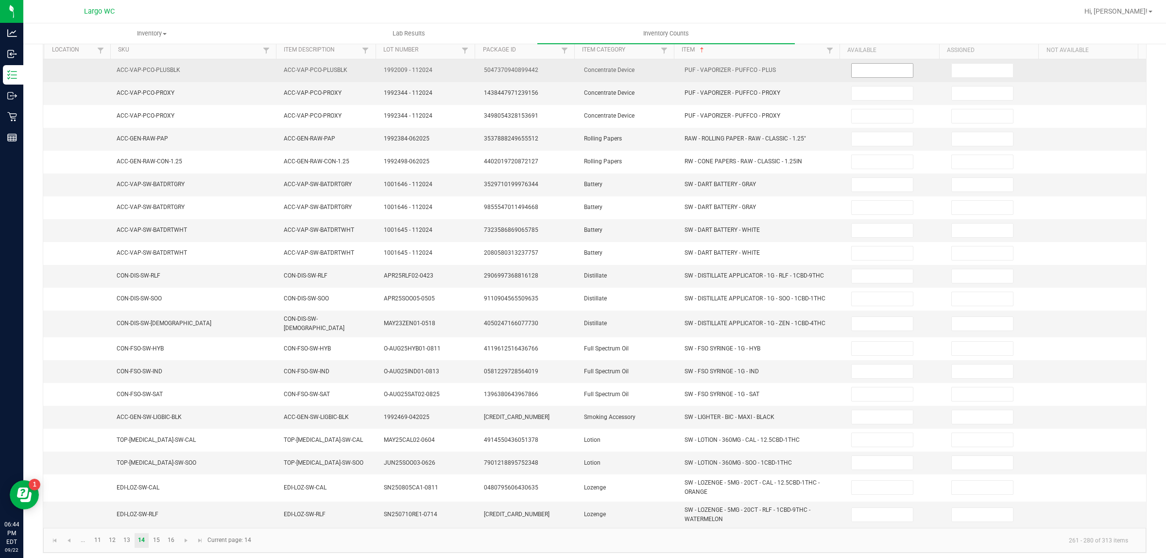
click at [868, 71] on input at bounding box center [882, 71] width 61 height 14
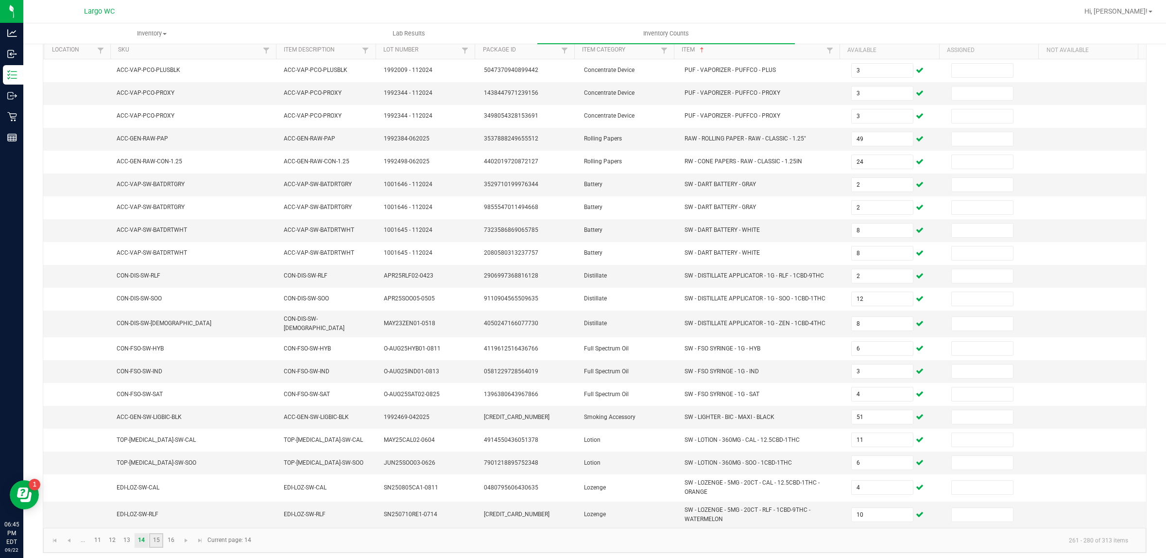
click at [154, 541] on link "15" at bounding box center [156, 540] width 14 height 15
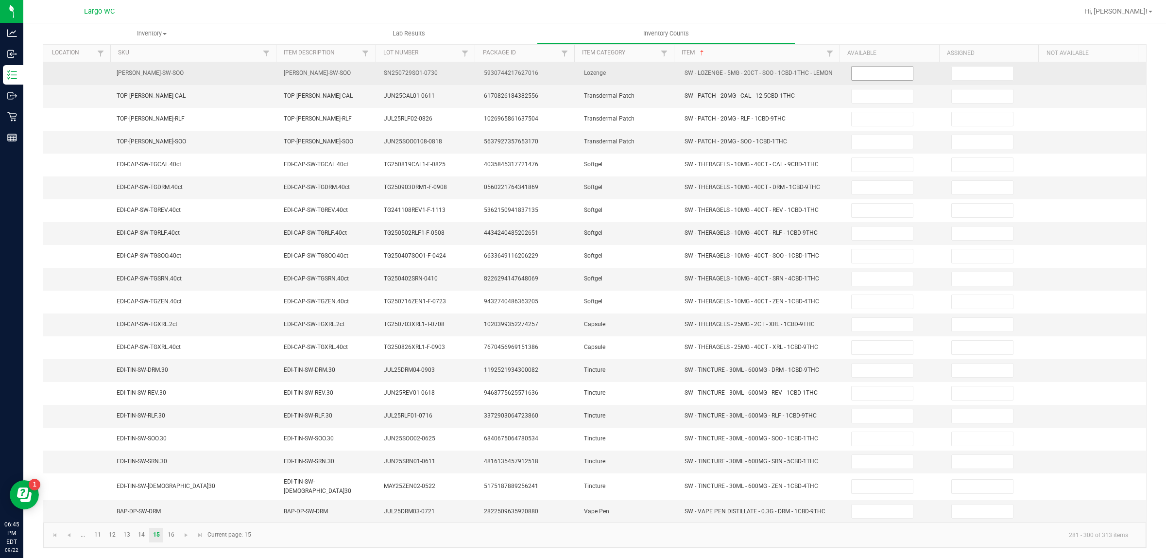
click at [863, 71] on input at bounding box center [882, 74] width 61 height 14
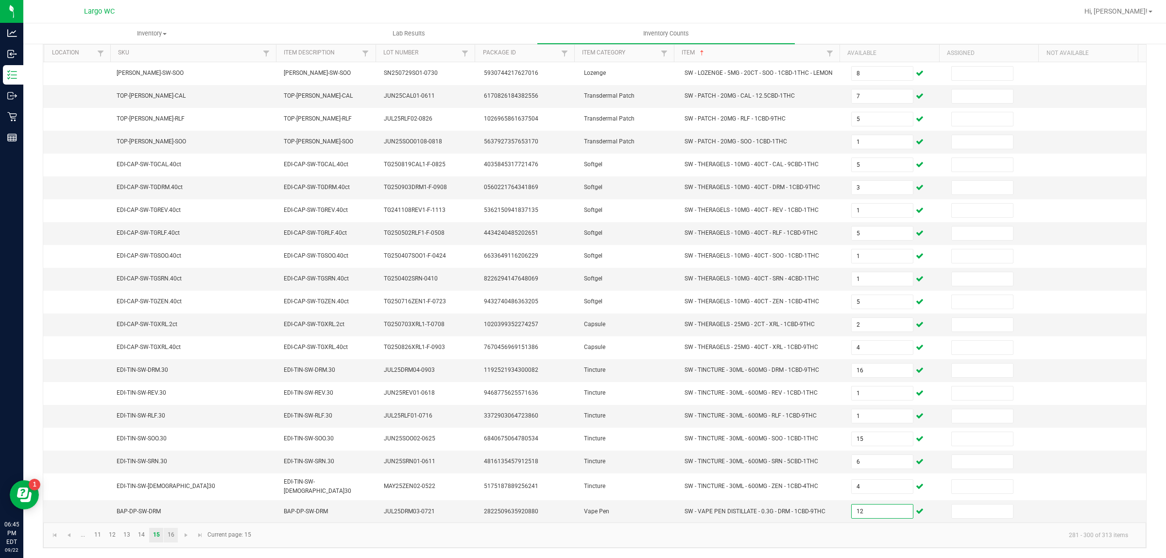
click at [173, 537] on link "16" at bounding box center [171, 535] width 14 height 15
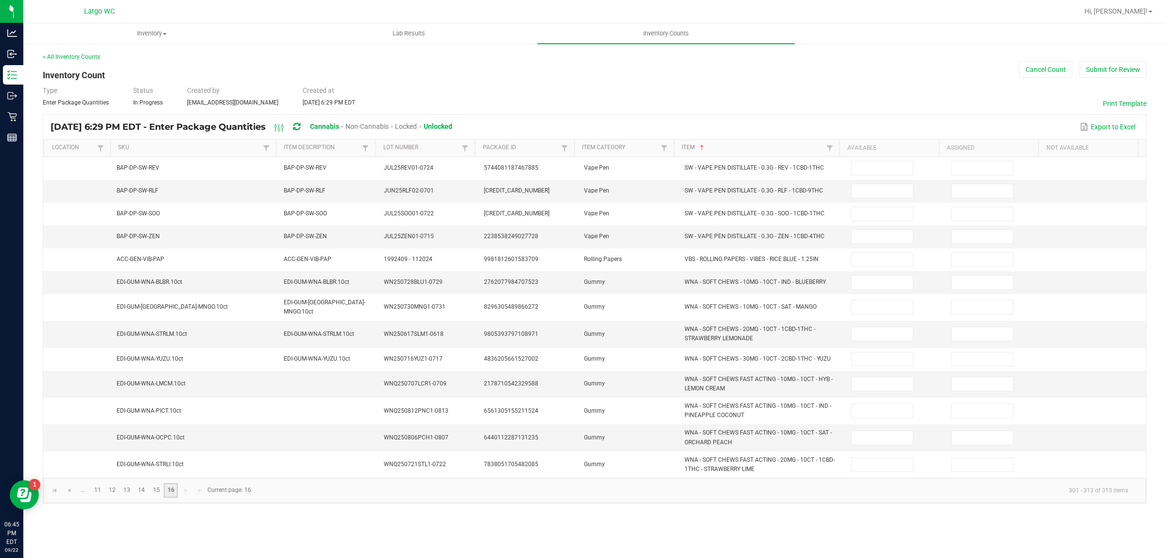
scroll to position [0, 0]
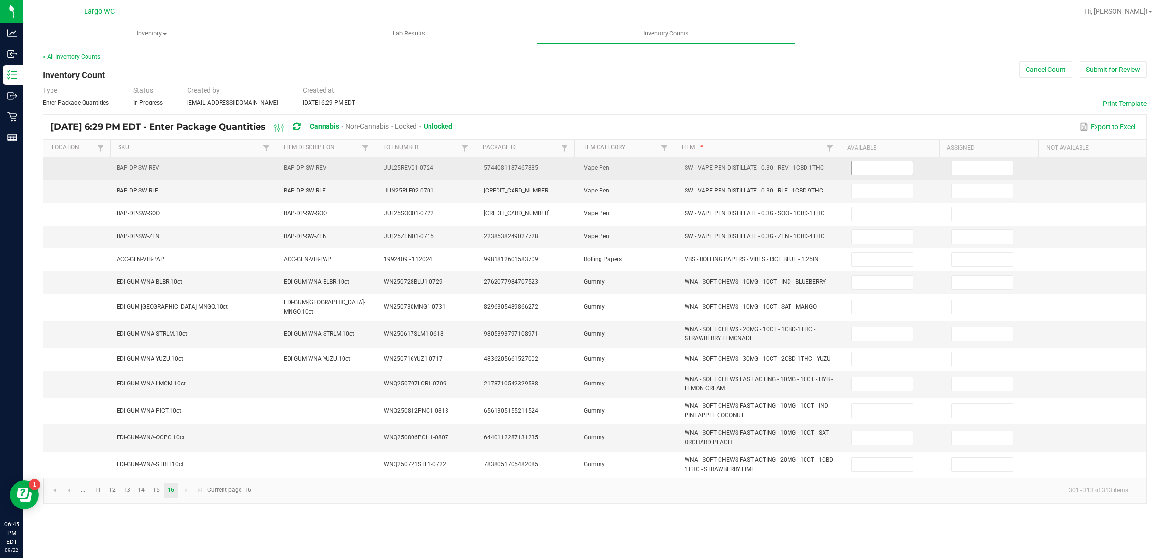
click at [870, 169] on input at bounding box center [882, 168] width 61 height 14
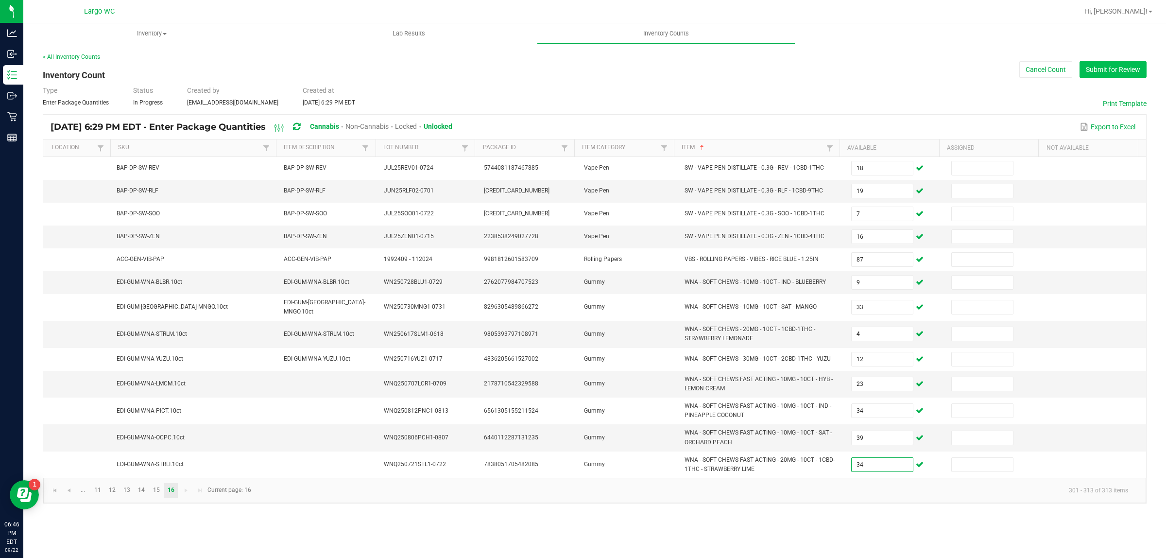
click at [1116, 69] on button "Submit for Review" at bounding box center [1113, 69] width 67 height 17
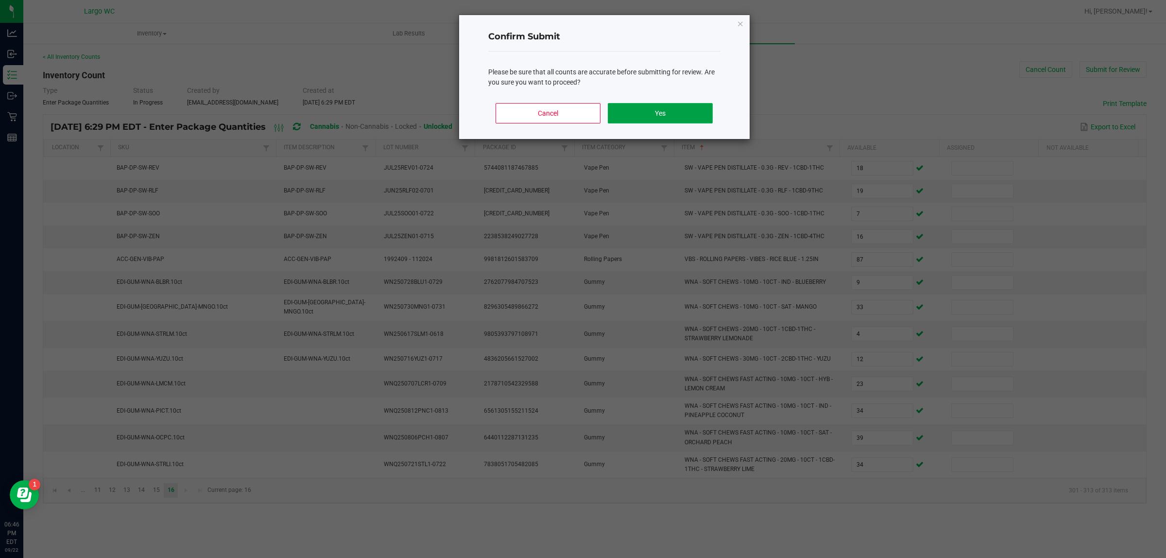
click at [697, 108] on button "Yes" at bounding box center [660, 113] width 104 height 20
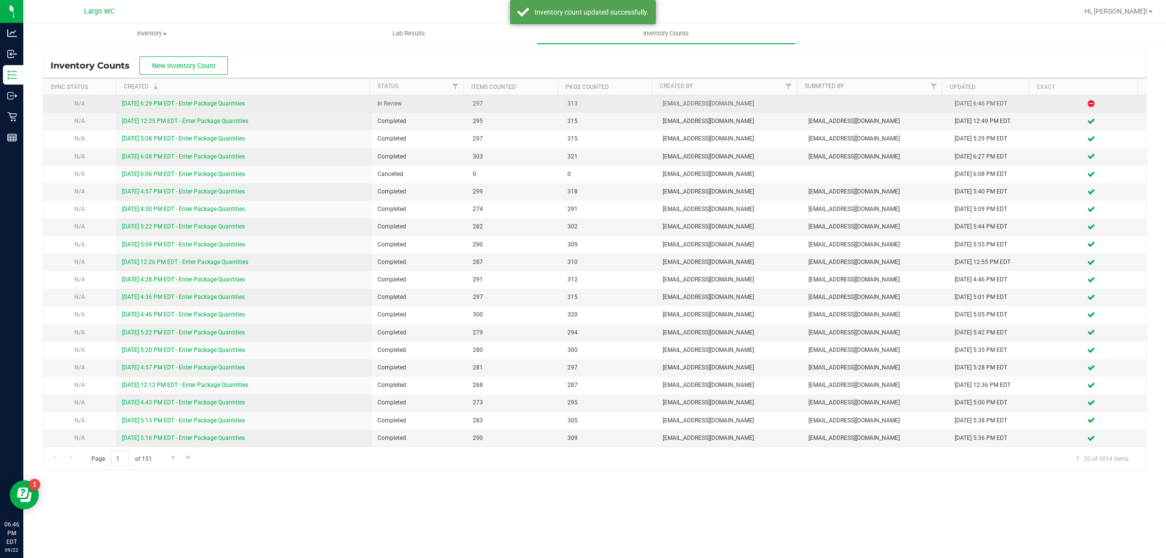
click at [237, 108] on div "9/22/25 6:29 PM EDT - Enter Package Quantities" at bounding box center [244, 103] width 244 height 9
click at [237, 105] on link "9/22/25 6:29 PM EDT - Enter Package Quantities" at bounding box center [183, 103] width 123 height 7
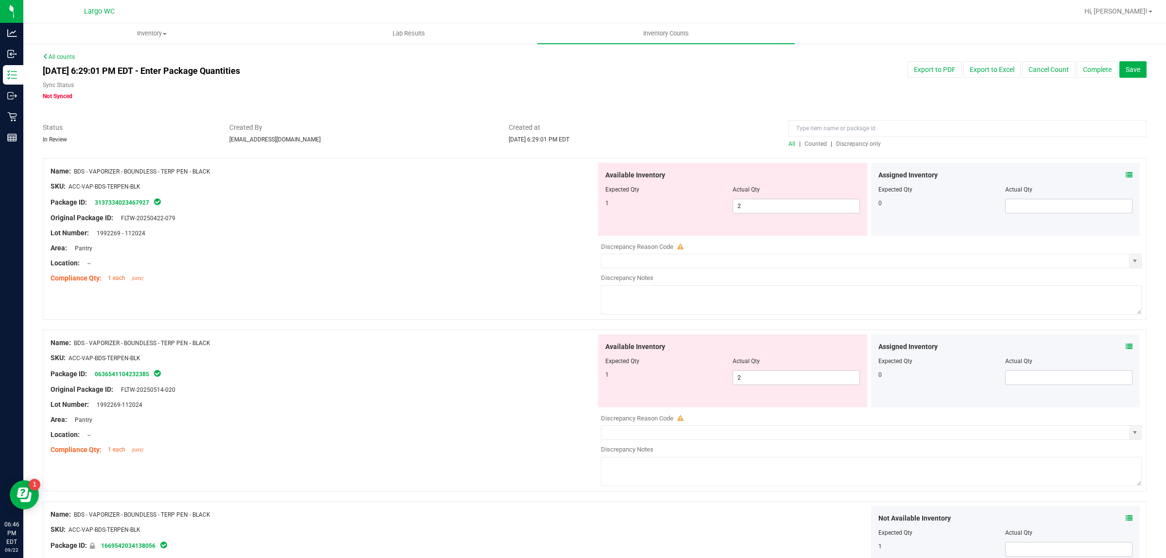
click at [843, 147] on div "All | Counted | Discrepancy only" at bounding box center [968, 143] width 358 height 9
click at [855, 142] on span "Discrepancy only" at bounding box center [858, 143] width 45 height 7
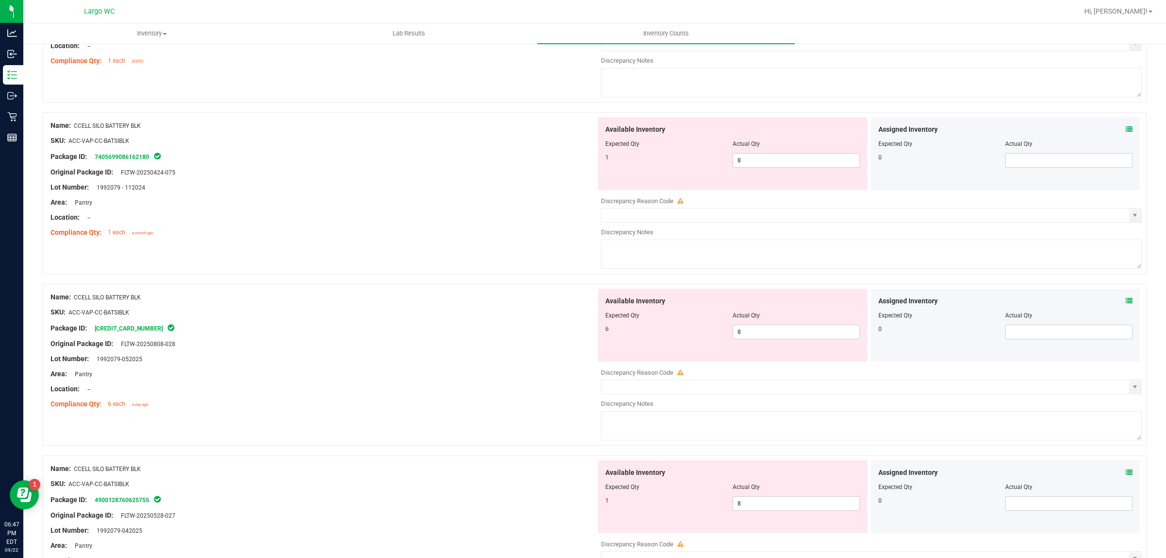
scroll to position [25, 0]
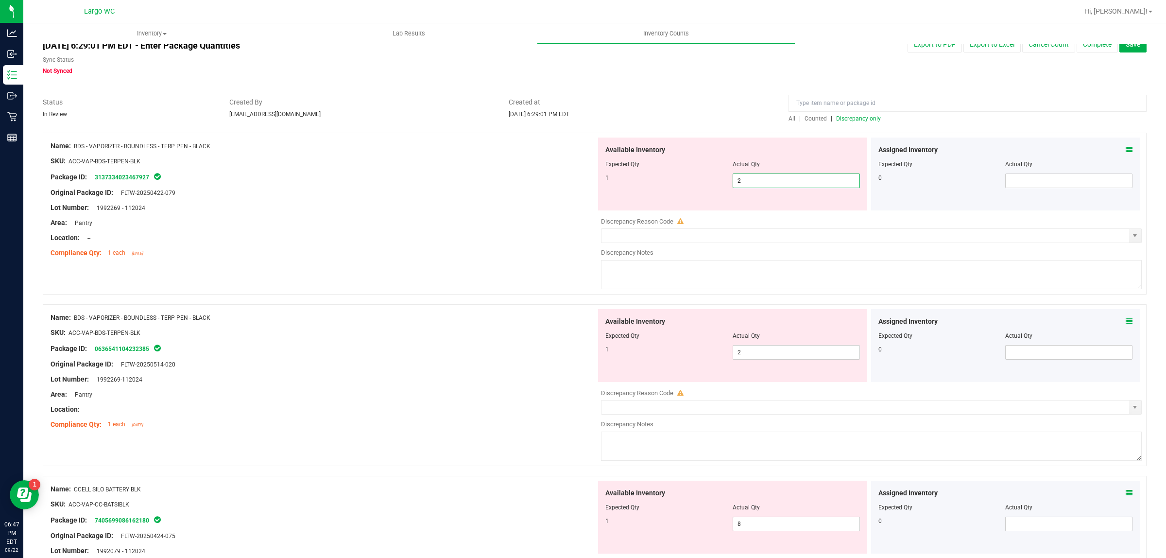
click at [769, 179] on span "2 2" at bounding box center [796, 180] width 127 height 15
click at [769, 179] on input "2" at bounding box center [796, 181] width 126 height 14
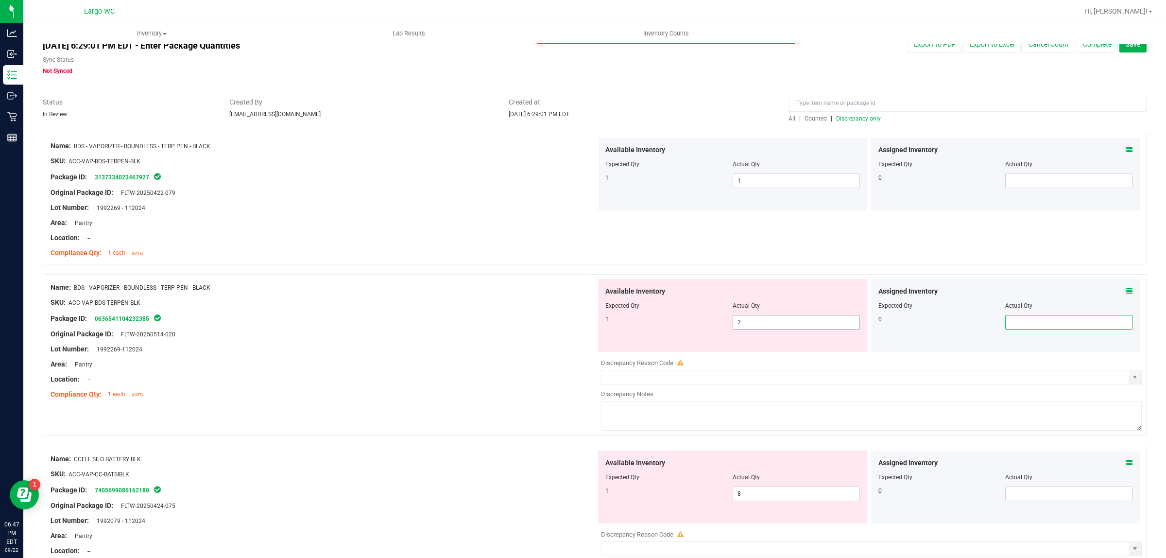
click at [781, 322] on span "2 2" at bounding box center [796, 322] width 127 height 15
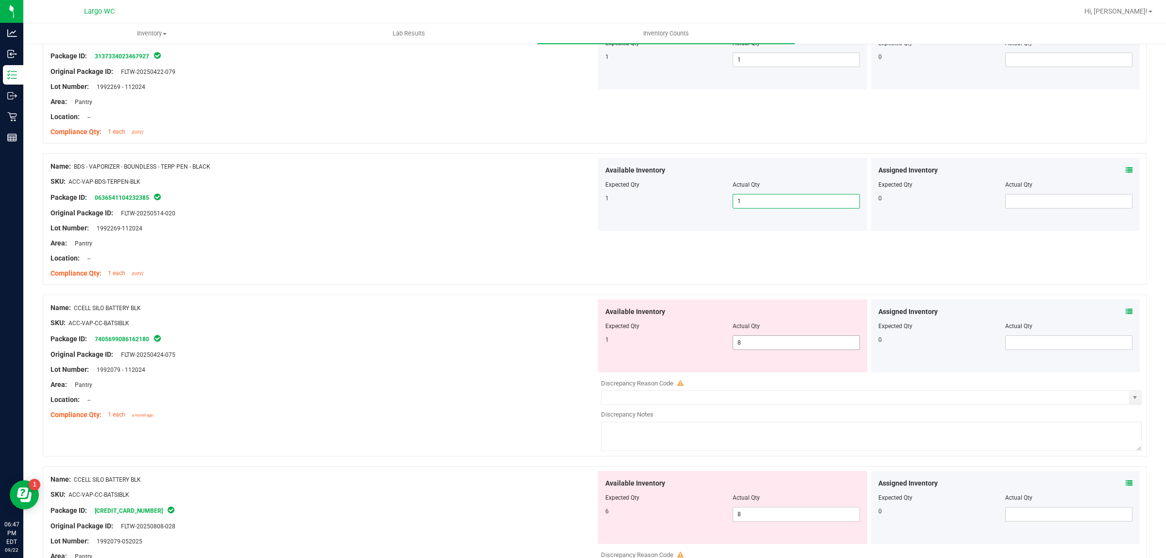
scroll to position [147, 0]
click at [776, 338] on span "8 8" at bounding box center [796, 342] width 127 height 15
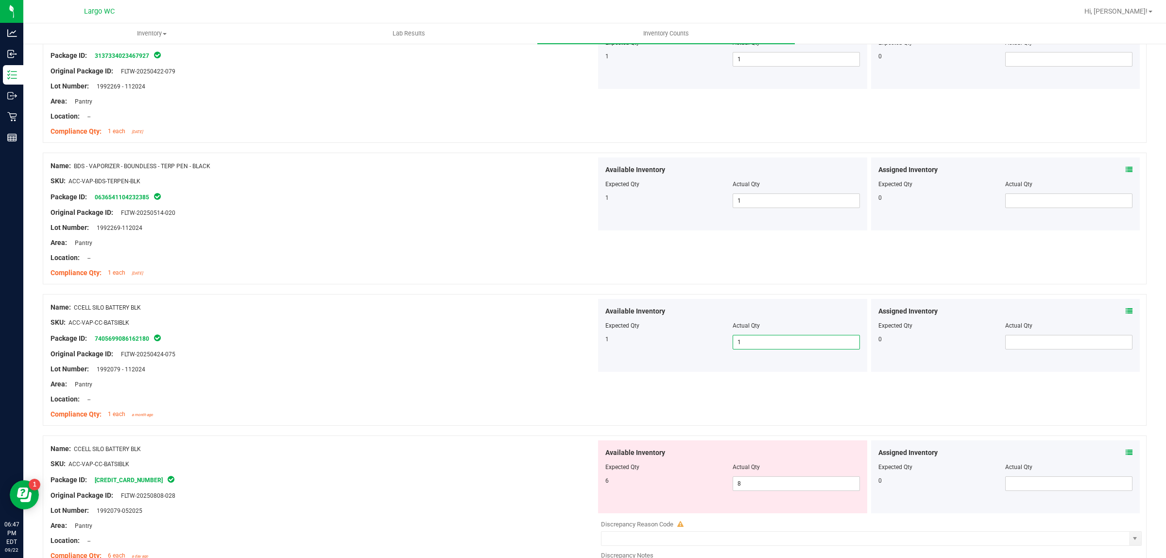
scroll to position [208, 0]
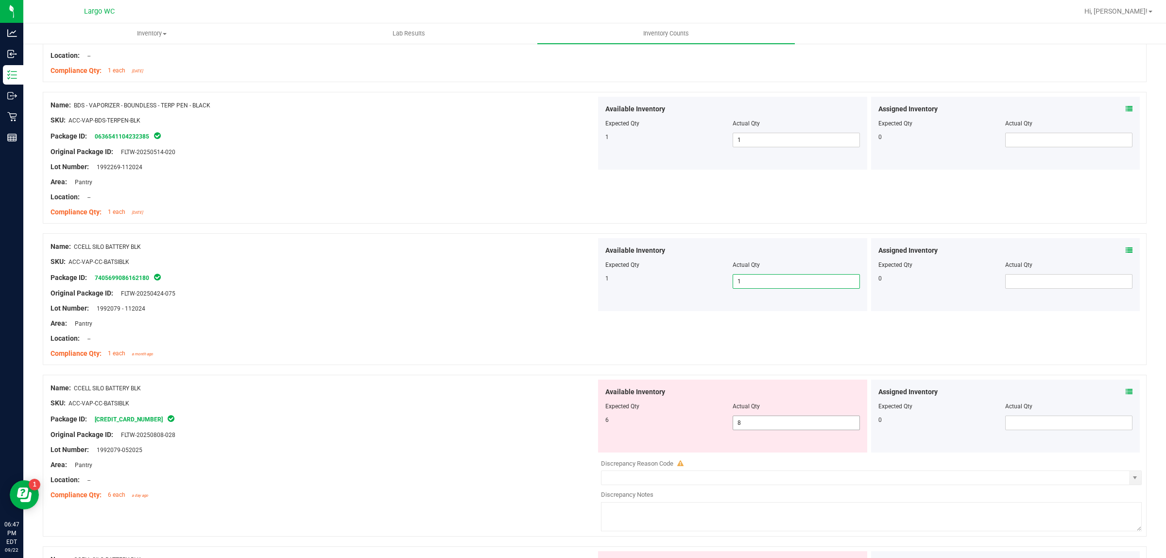
click at [750, 421] on span "8 8" at bounding box center [796, 422] width 127 height 15
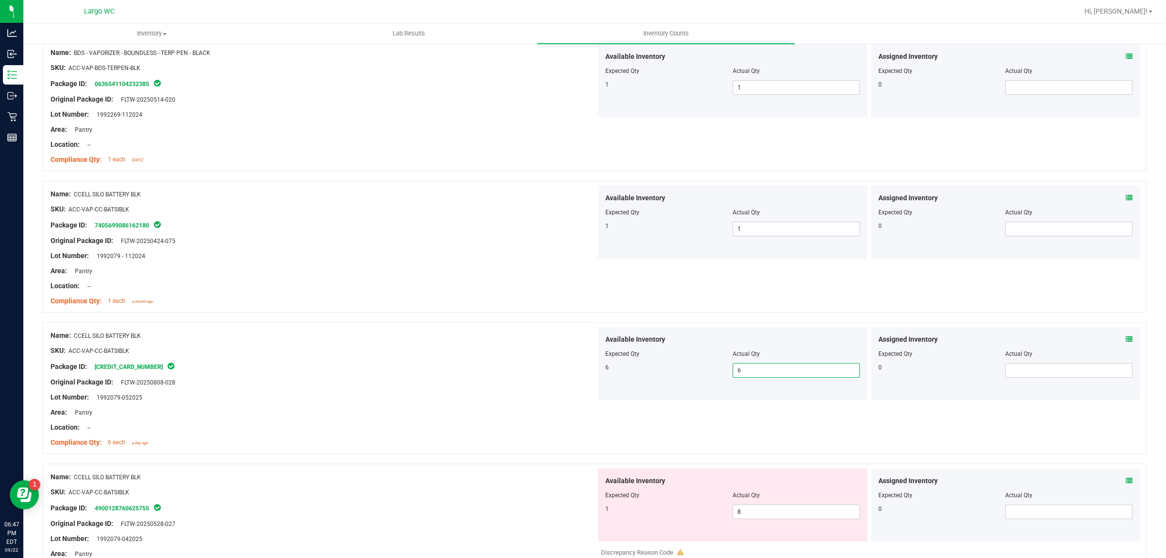
scroll to position [329, 0]
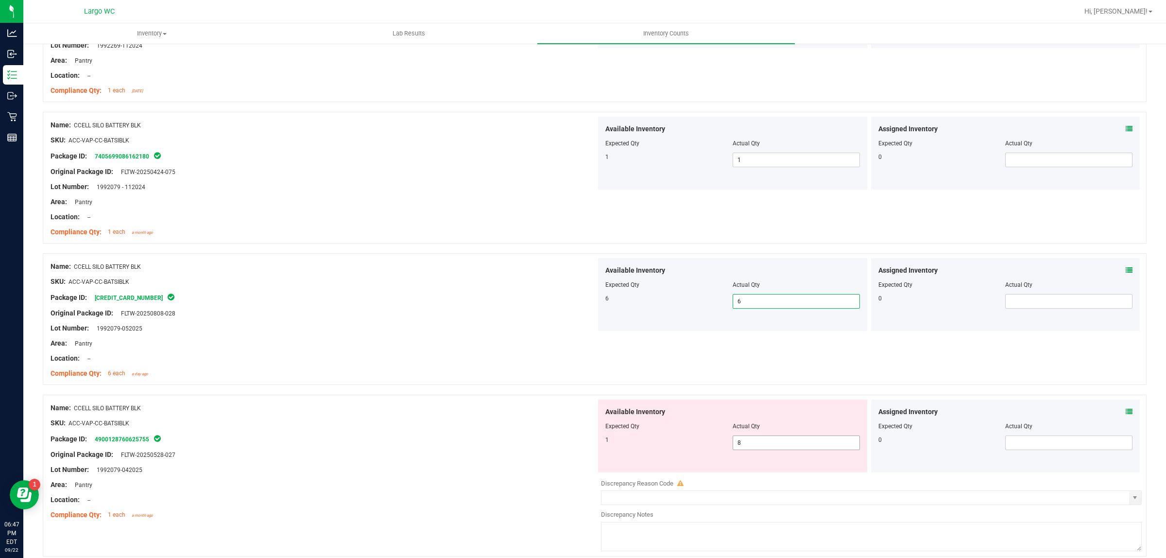
click at [747, 439] on span "8 8" at bounding box center [796, 442] width 127 height 15
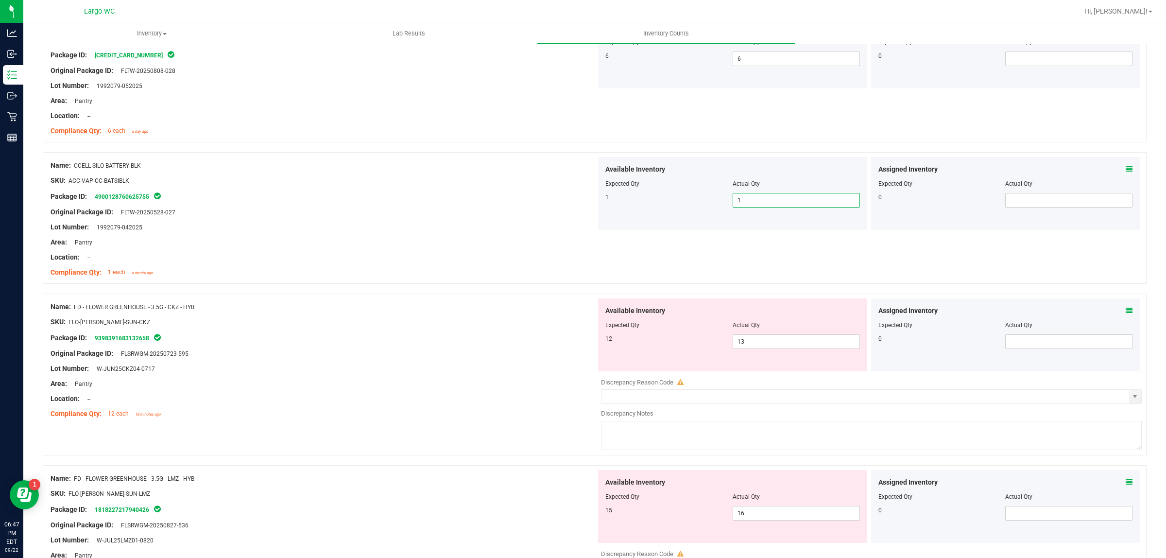
scroll to position [572, 0]
click at [756, 345] on span "13 13" at bounding box center [796, 341] width 127 height 15
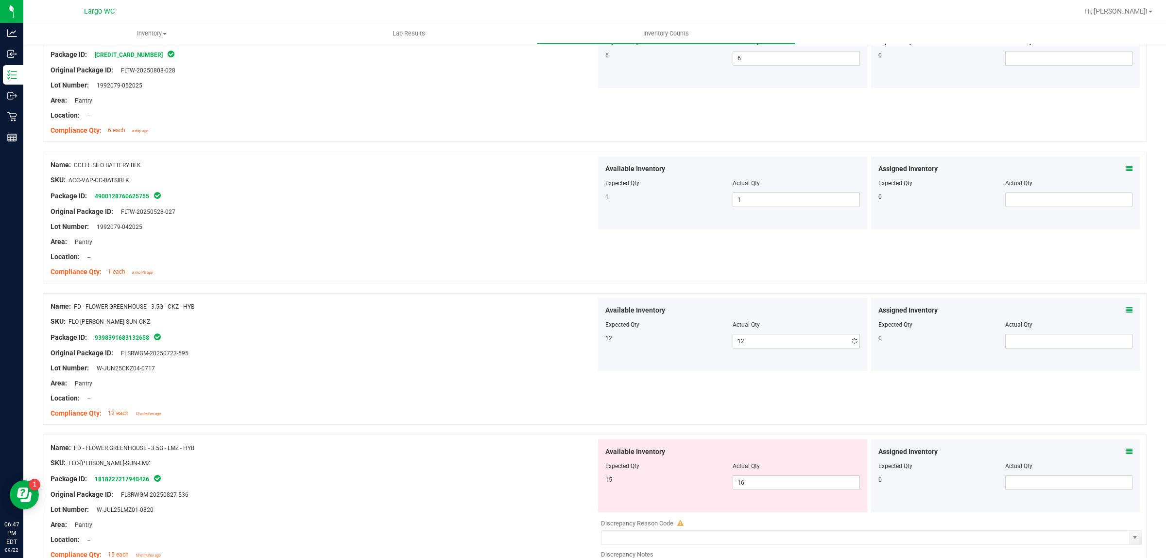
click at [406, 338] on div "Package ID: 9398391683132658" at bounding box center [324, 337] width 546 height 12
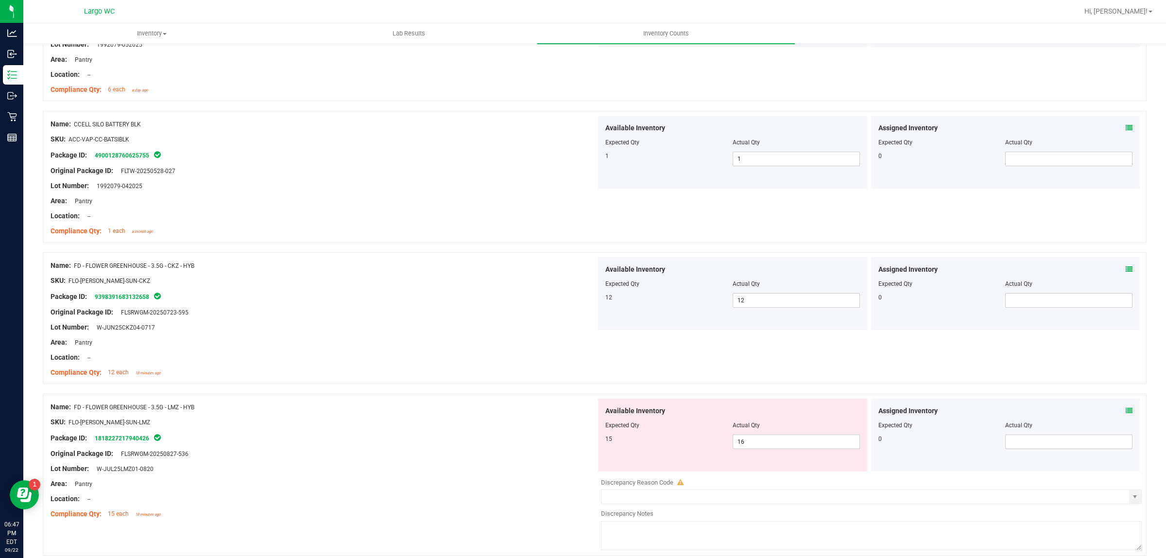
scroll to position [633, 0]
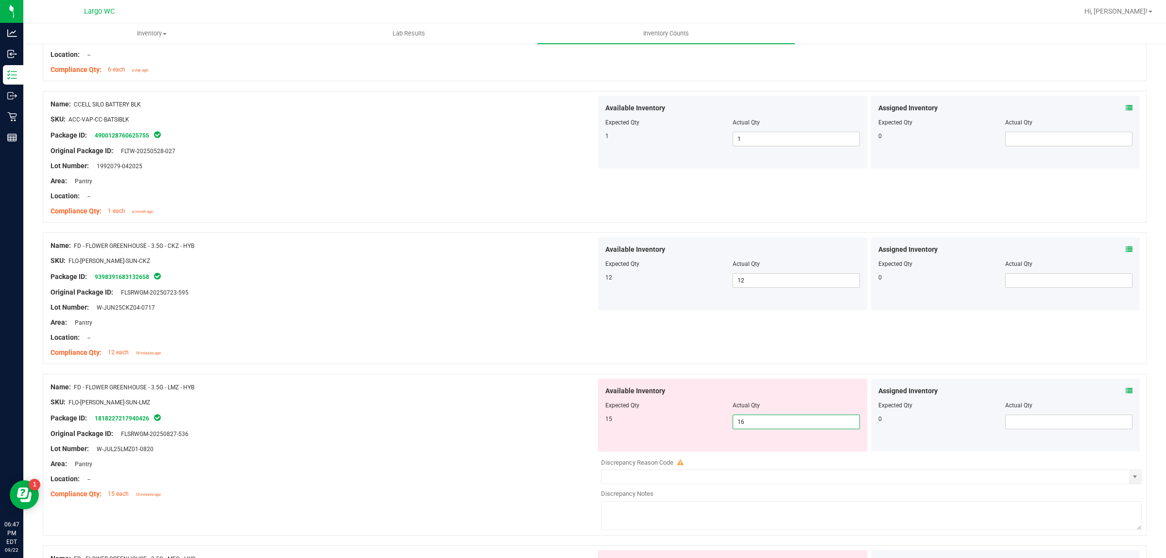
click at [742, 417] on span "16 16" at bounding box center [796, 422] width 127 height 15
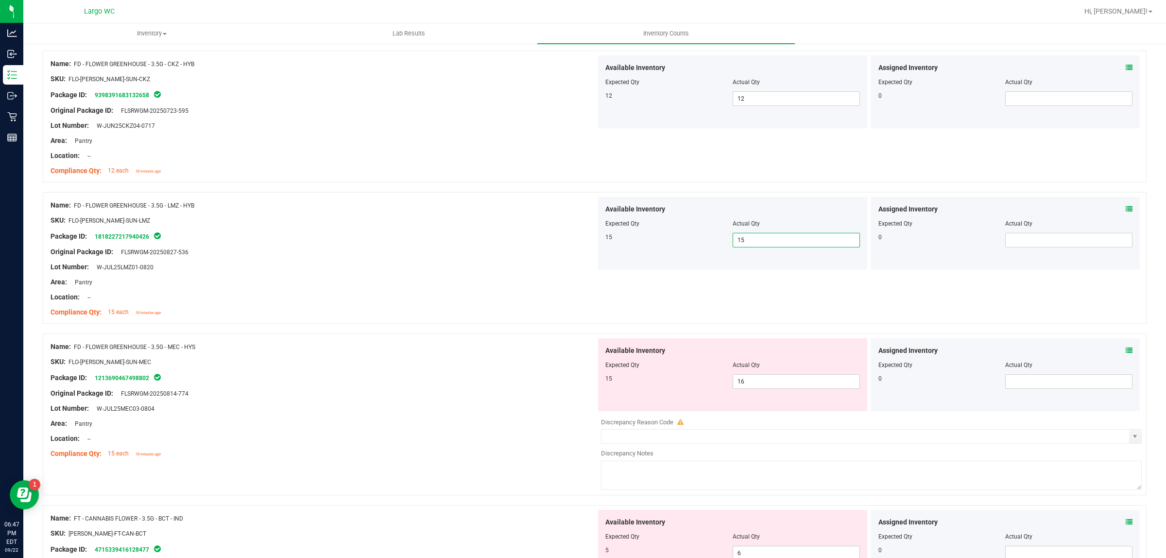
scroll to position [815, 0]
click at [757, 378] on span "16 16" at bounding box center [796, 381] width 127 height 15
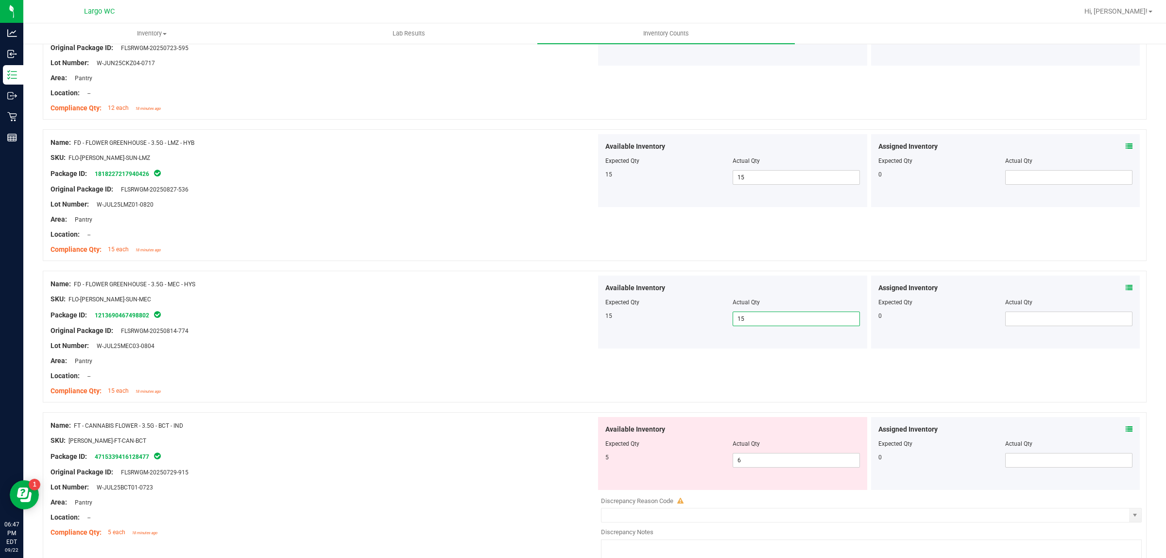
scroll to position [936, 0]
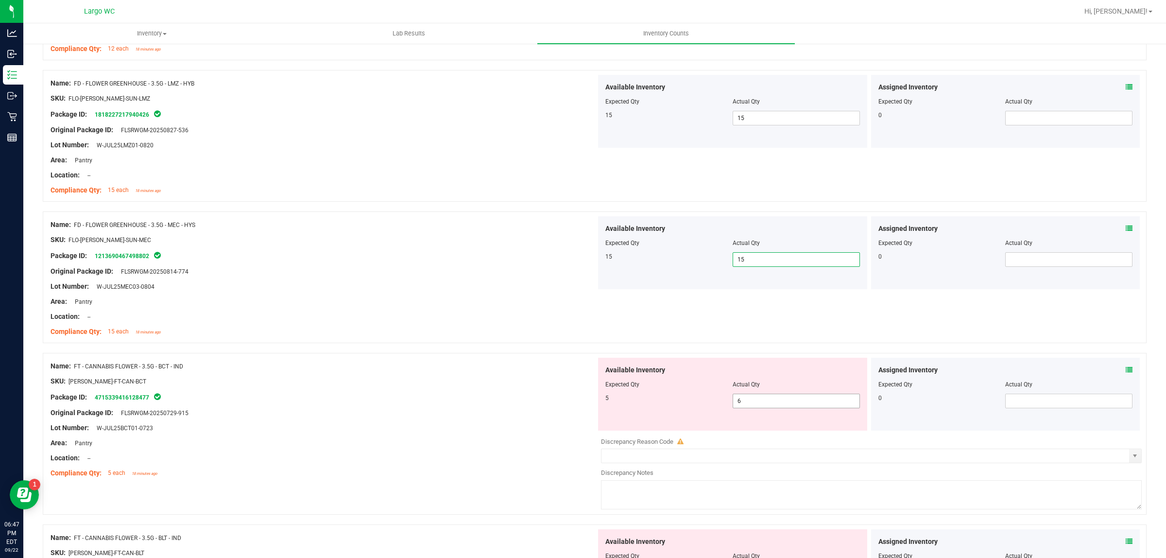
click at [744, 399] on span "6 6" at bounding box center [796, 401] width 127 height 15
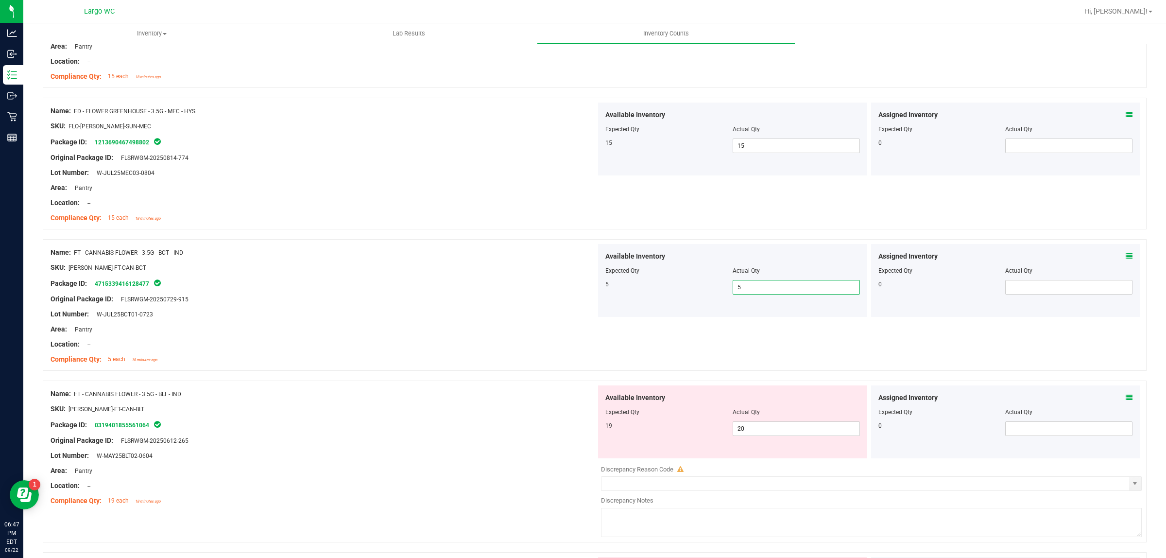
scroll to position [1058, 0]
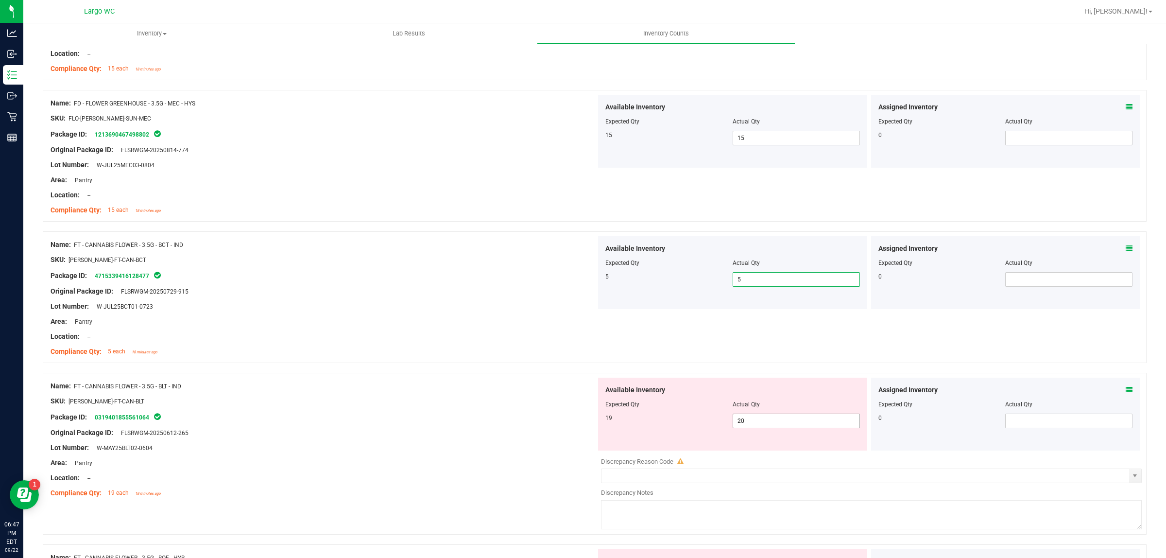
click at [747, 418] on span "20 20" at bounding box center [796, 421] width 127 height 15
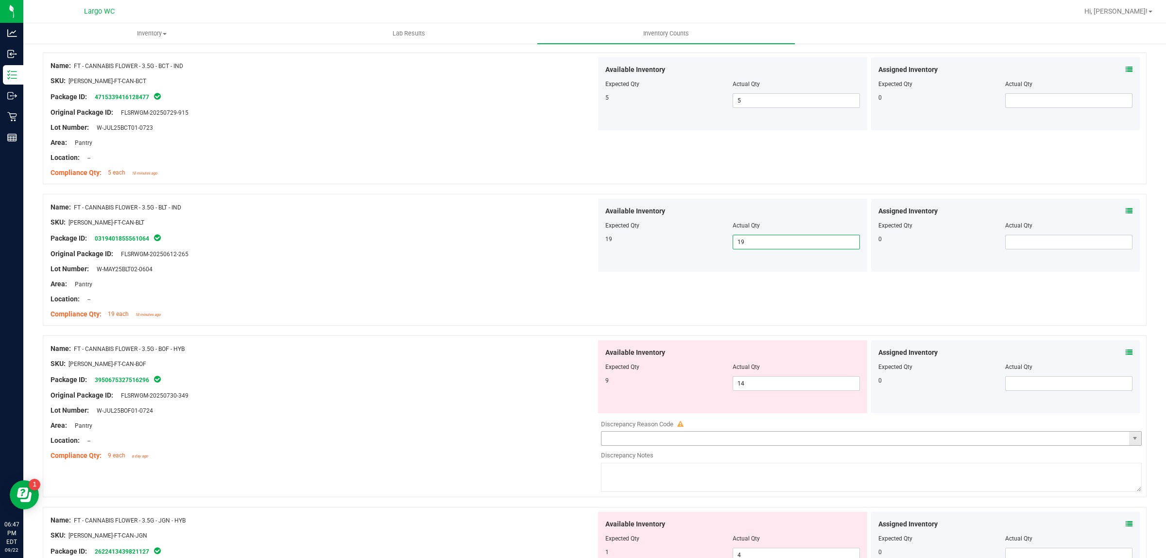
scroll to position [1240, 0]
click at [744, 380] on span "14 14" at bounding box center [796, 380] width 127 height 15
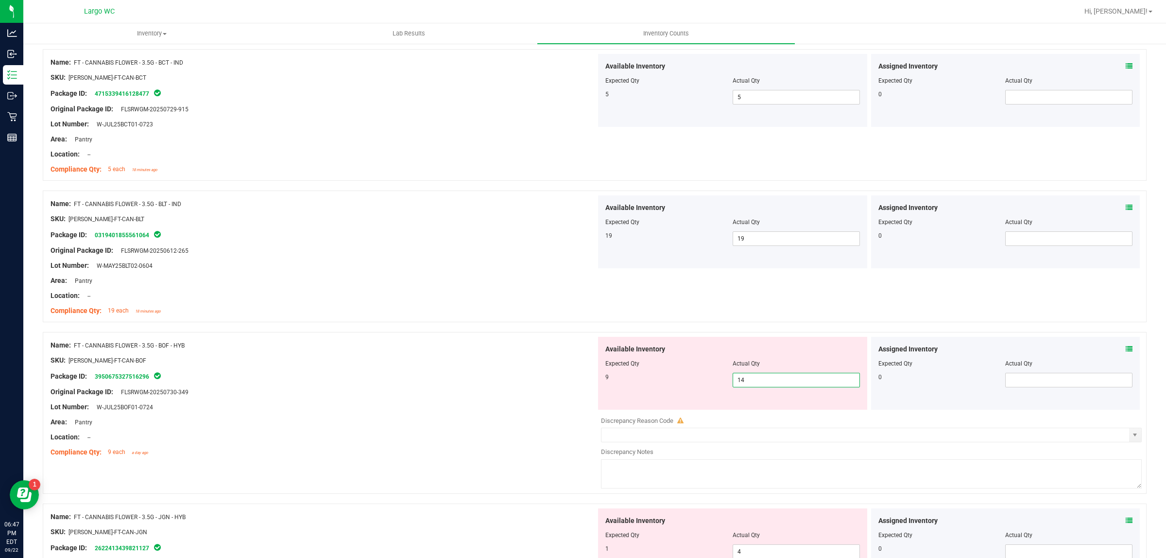
click at [744, 380] on input "14" at bounding box center [796, 380] width 126 height 14
click at [477, 401] on div at bounding box center [324, 399] width 546 height 5
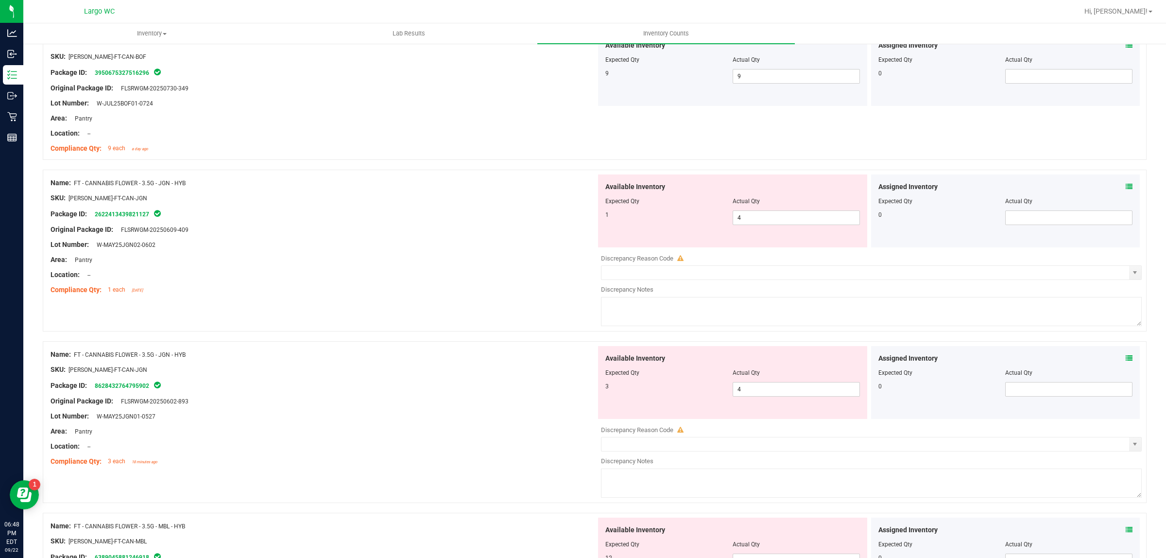
scroll to position [1483, 0]
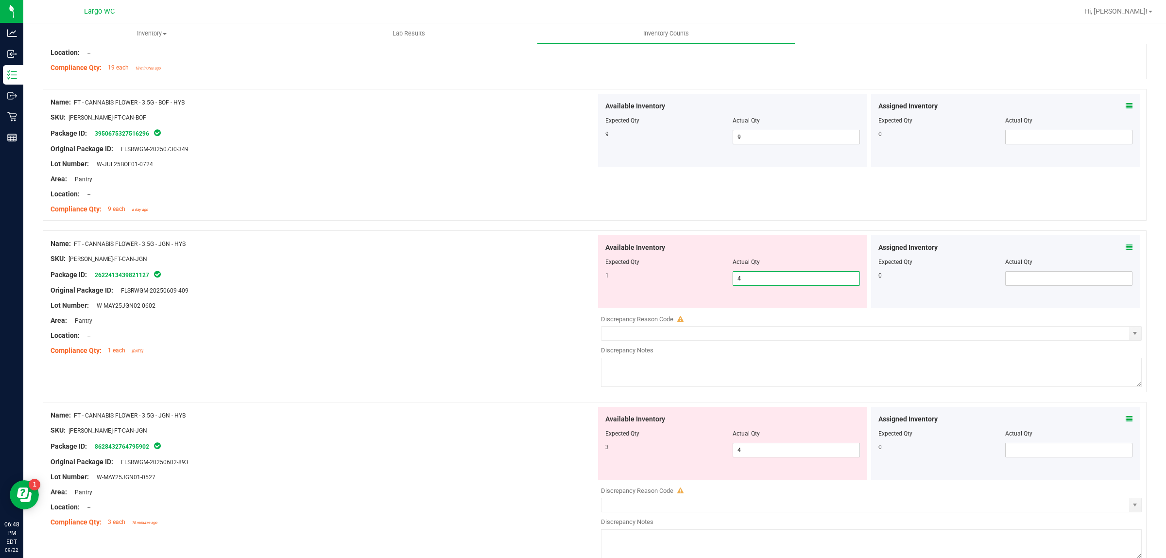
click at [744, 278] on span "4 4" at bounding box center [796, 278] width 127 height 15
click at [744, 278] on input "4" at bounding box center [796, 279] width 126 height 14
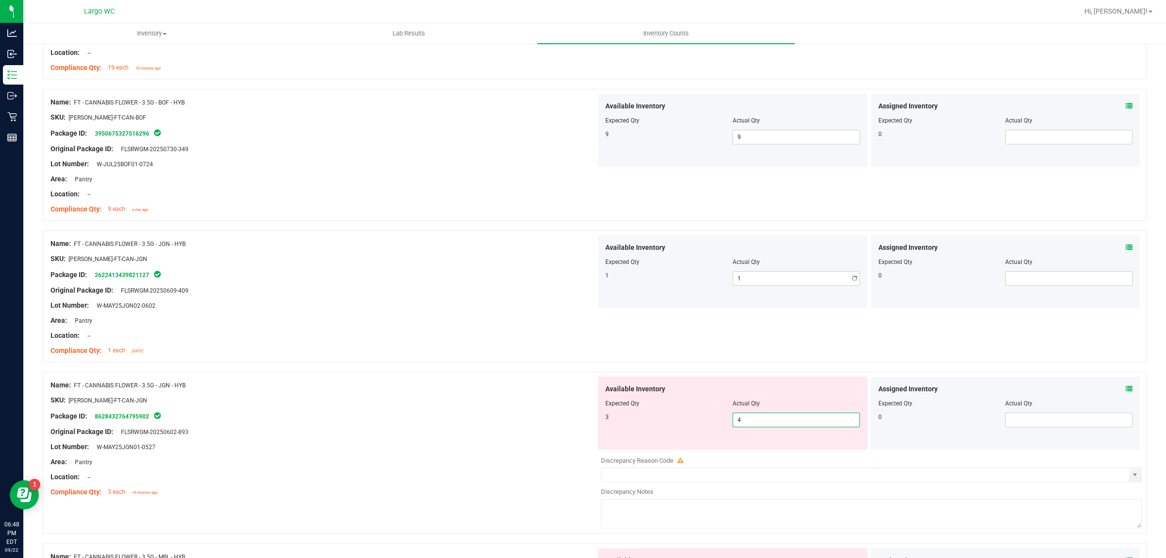
click at [745, 448] on div "Available Inventory Expected Qty Actual Qty 3 4 4" at bounding box center [732, 413] width 269 height 73
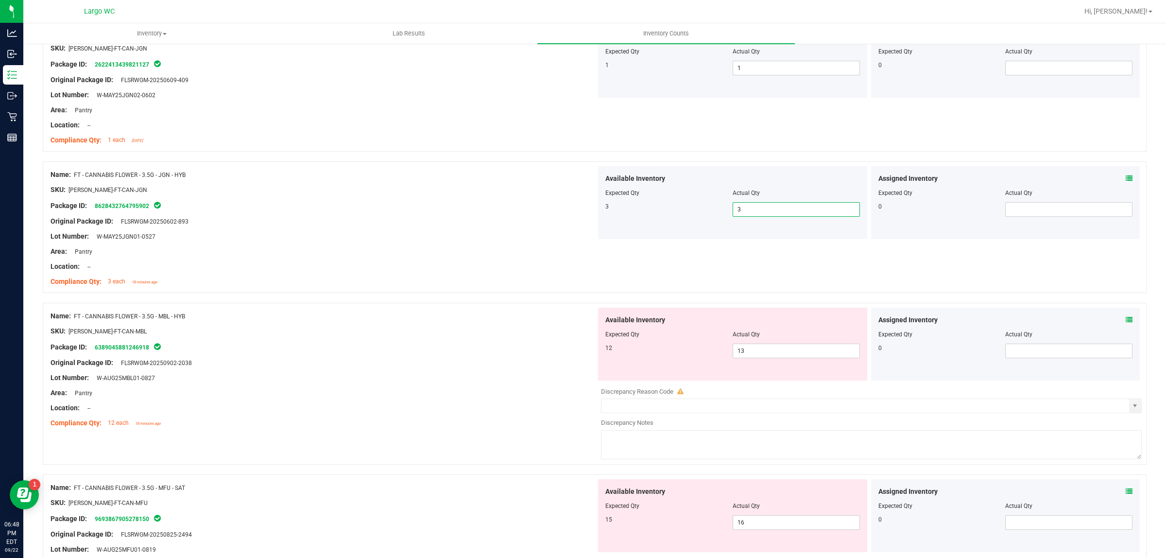
scroll to position [1726, 0]
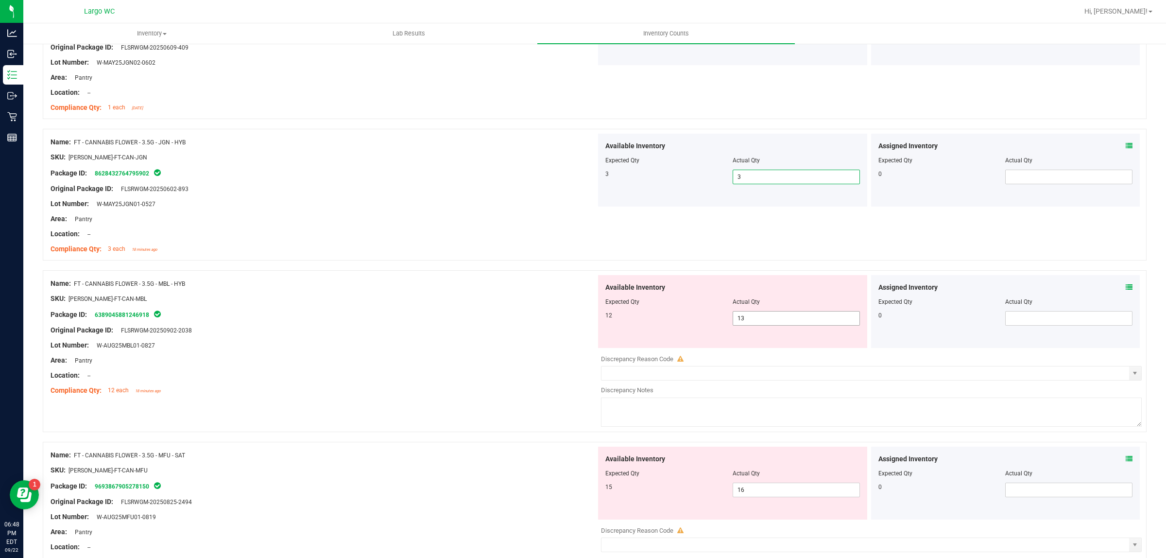
click at [766, 319] on span "13 13" at bounding box center [796, 318] width 127 height 15
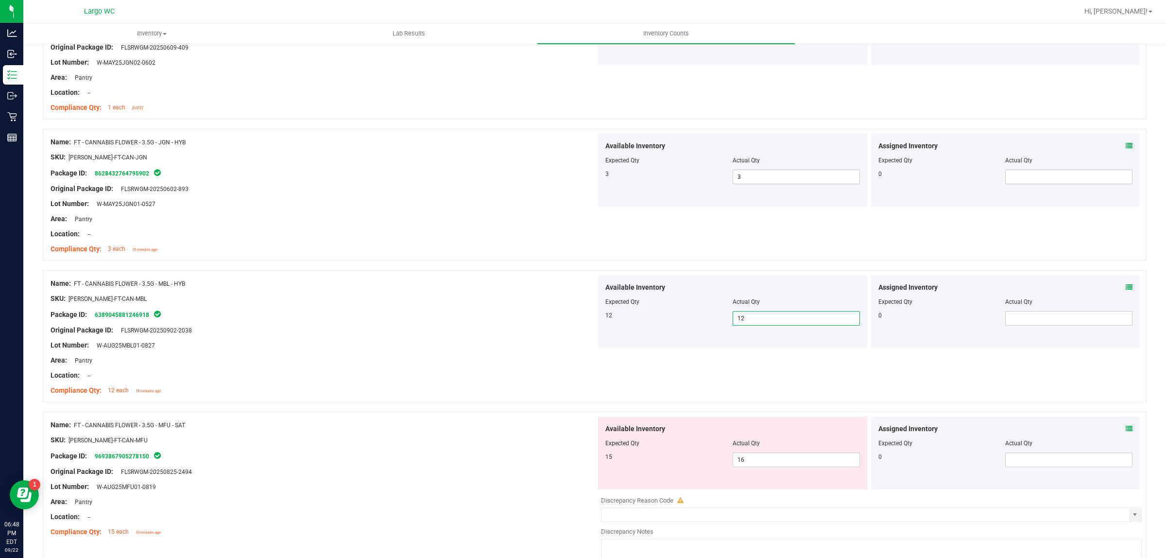
scroll to position [1848, 0]
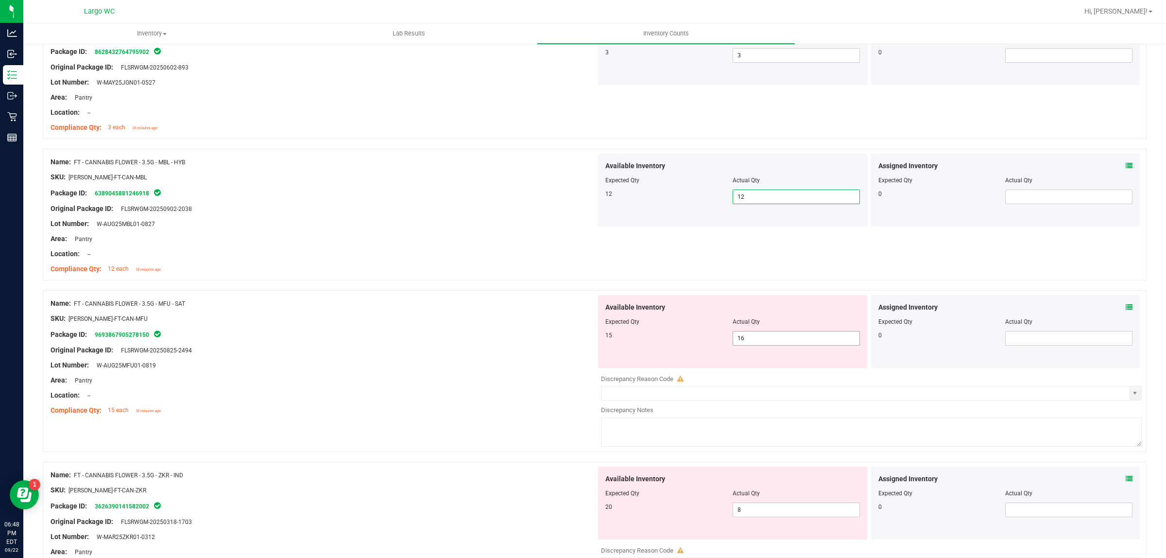
click at [768, 342] on span "16 16" at bounding box center [796, 338] width 127 height 15
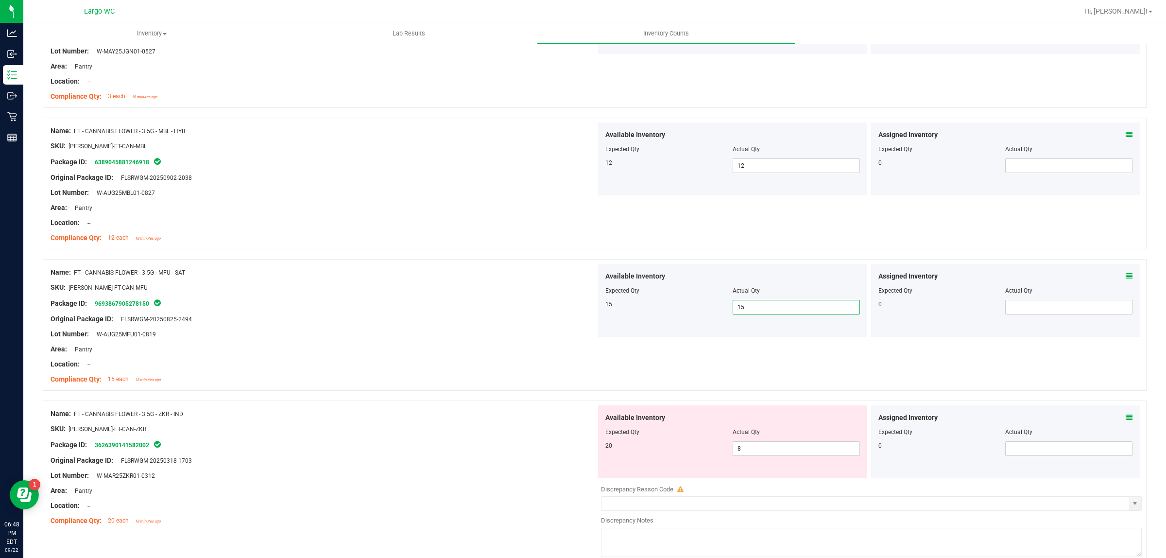
scroll to position [1908, 0]
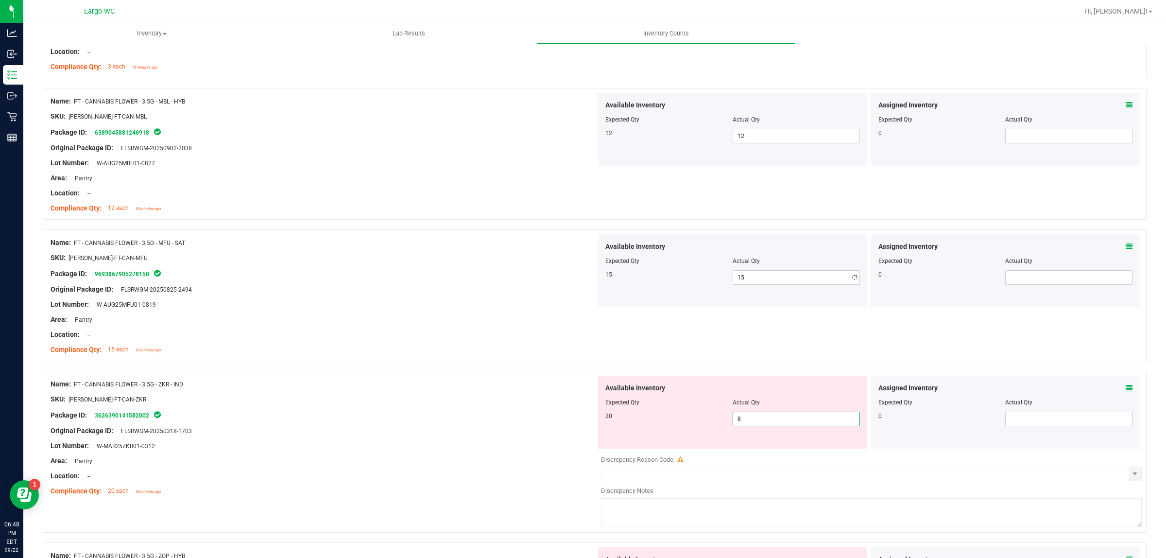
click at [746, 420] on span "8 8" at bounding box center [796, 419] width 127 height 15
click at [746, 420] on input "8" at bounding box center [796, 419] width 126 height 14
click at [474, 475] on div "Location: --" at bounding box center [324, 476] width 546 height 10
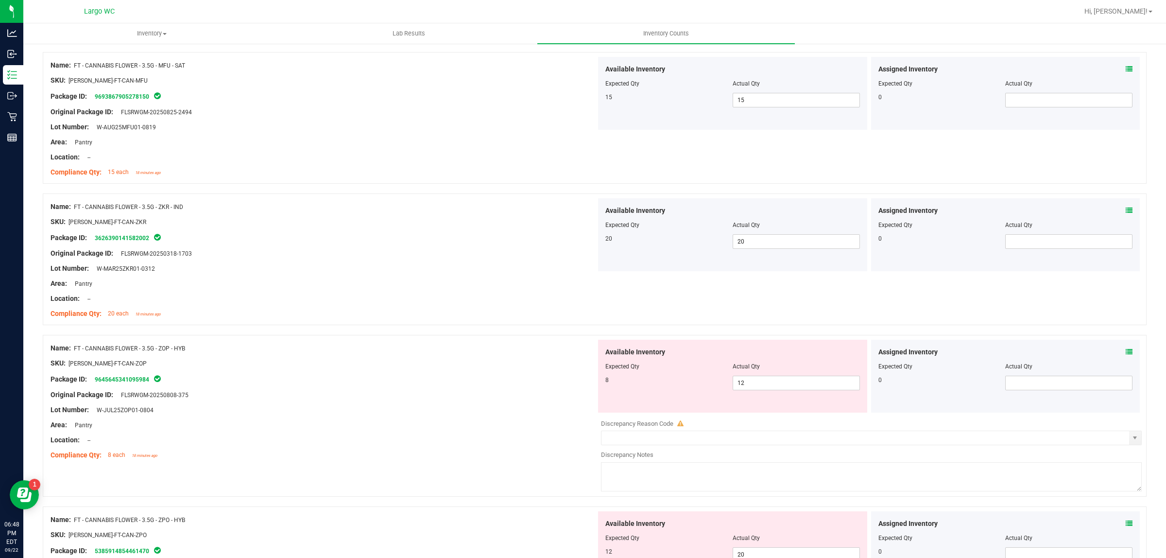
scroll to position [2091, 0]
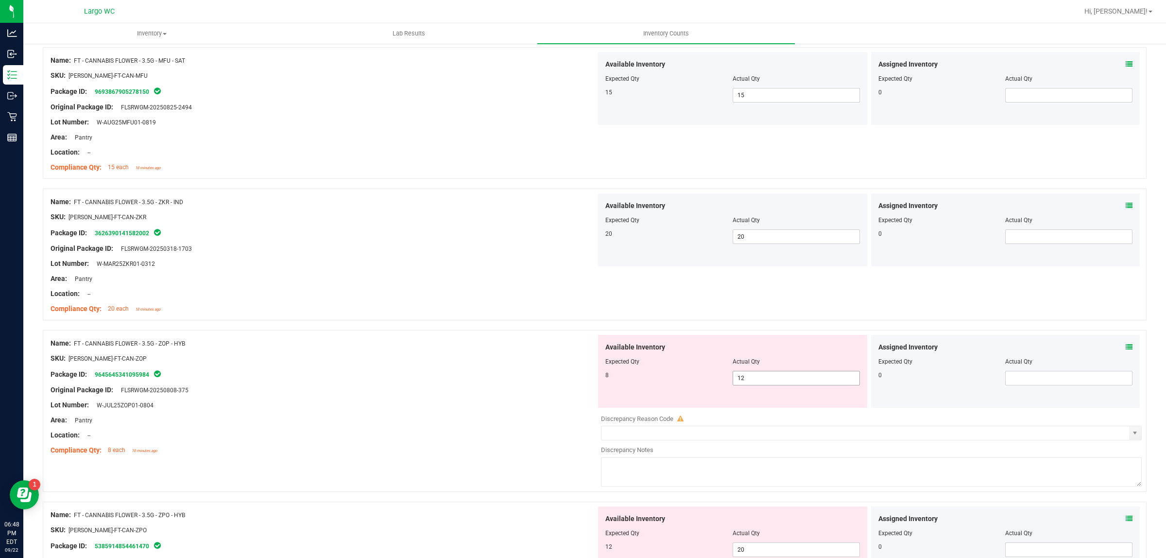
click at [757, 382] on span "12 12" at bounding box center [796, 378] width 127 height 15
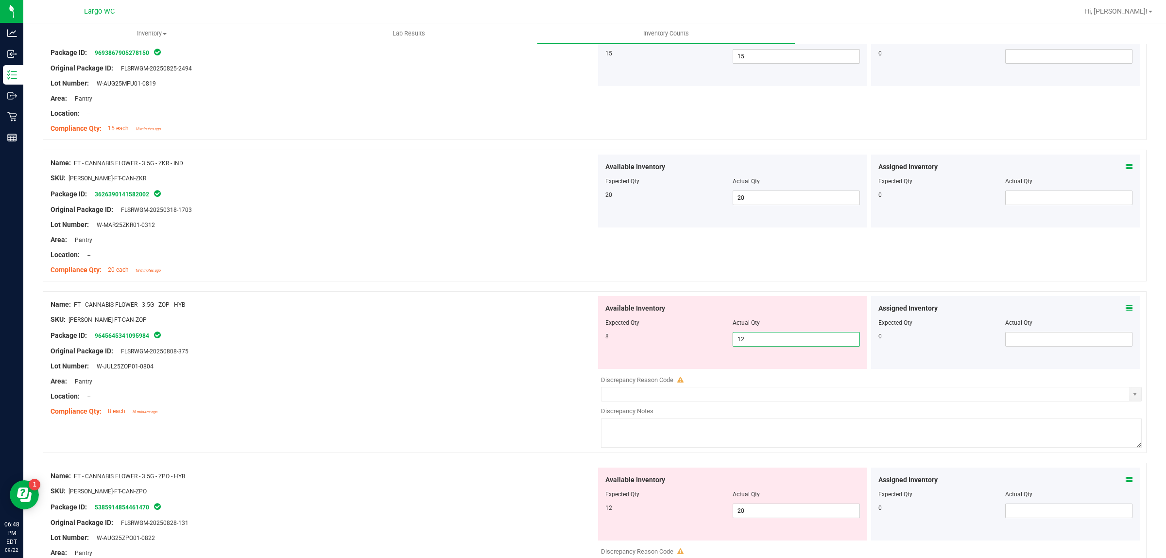
scroll to position [2212, 0]
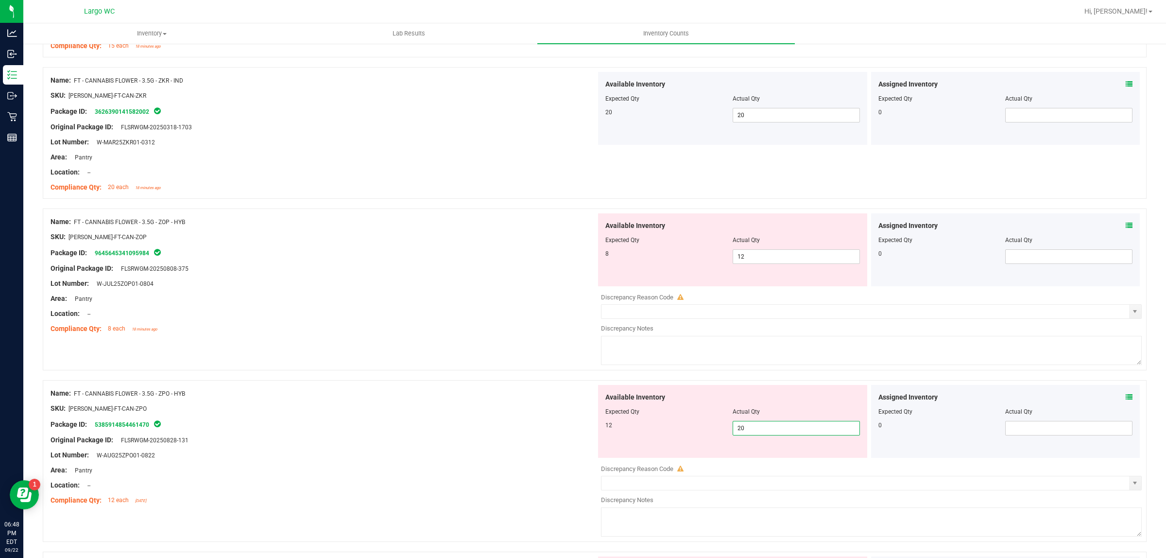
click at [762, 428] on span "20 20" at bounding box center [796, 428] width 127 height 15
click at [762, 428] on input "20" at bounding box center [796, 428] width 126 height 14
click at [763, 261] on span "12 12" at bounding box center [796, 256] width 127 height 15
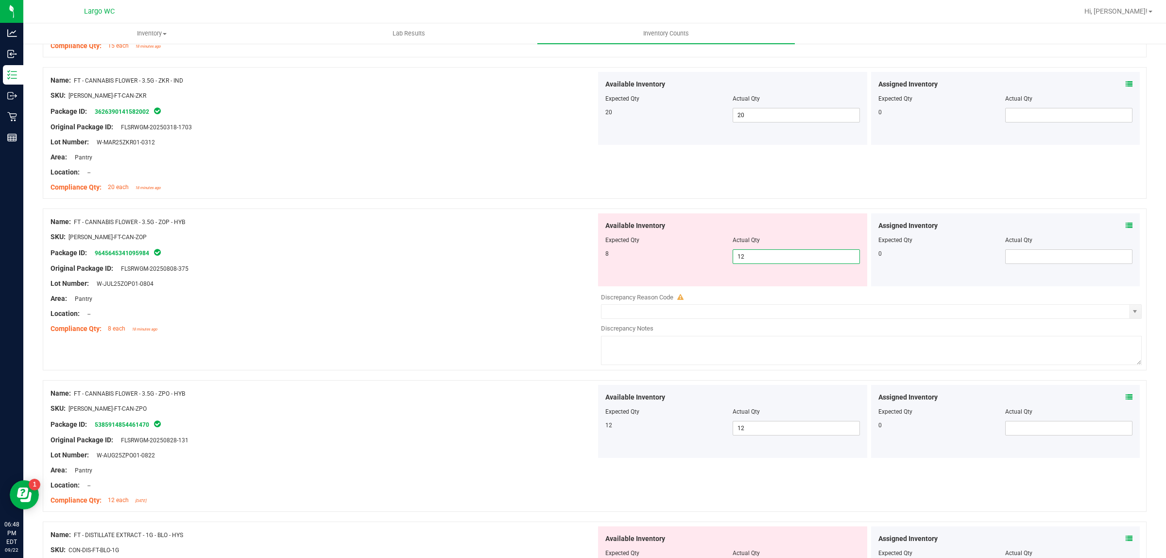
click at [763, 261] on input "12" at bounding box center [796, 257] width 126 height 14
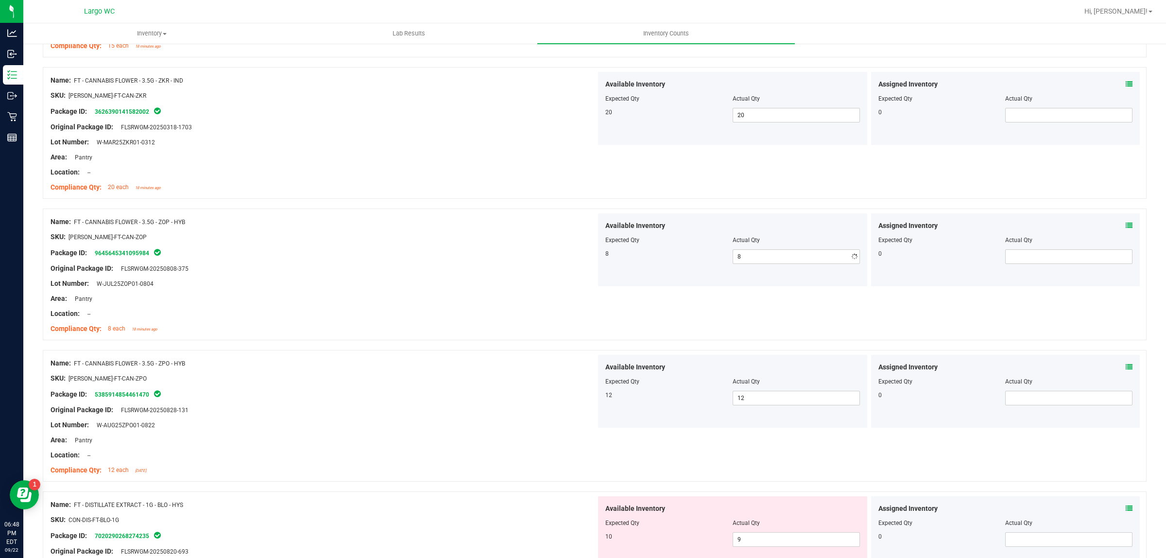
click at [507, 294] on div at bounding box center [324, 291] width 546 height 5
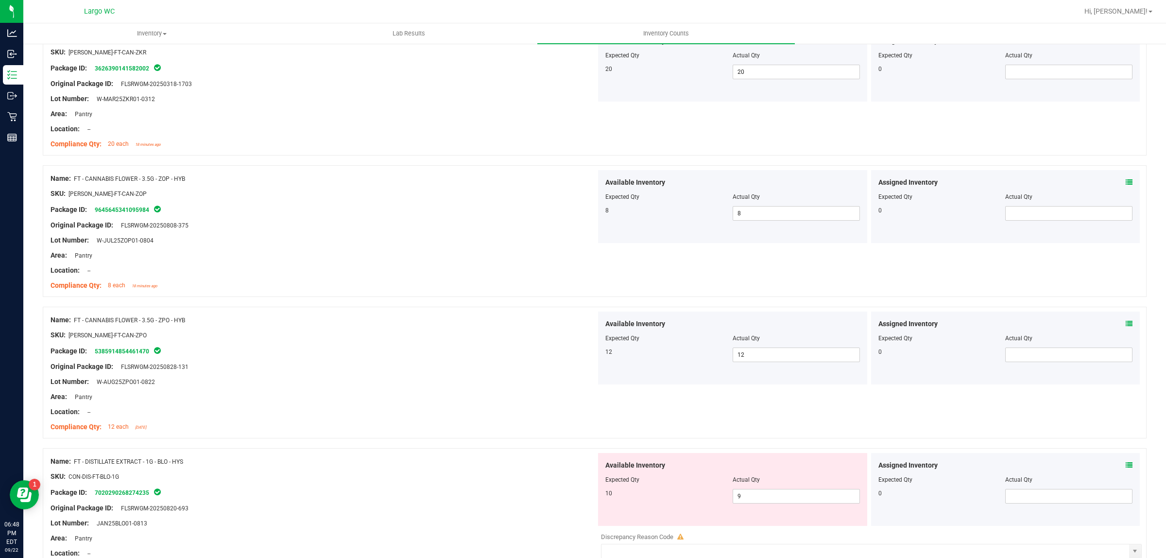
scroll to position [2394, 0]
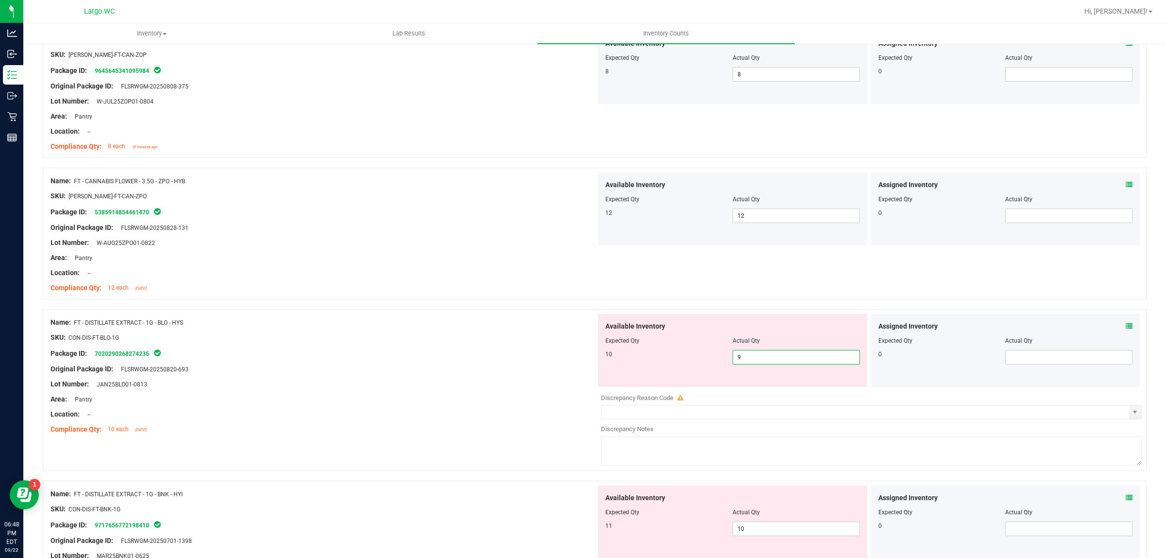
click at [759, 358] on span "9 9" at bounding box center [796, 357] width 127 height 15
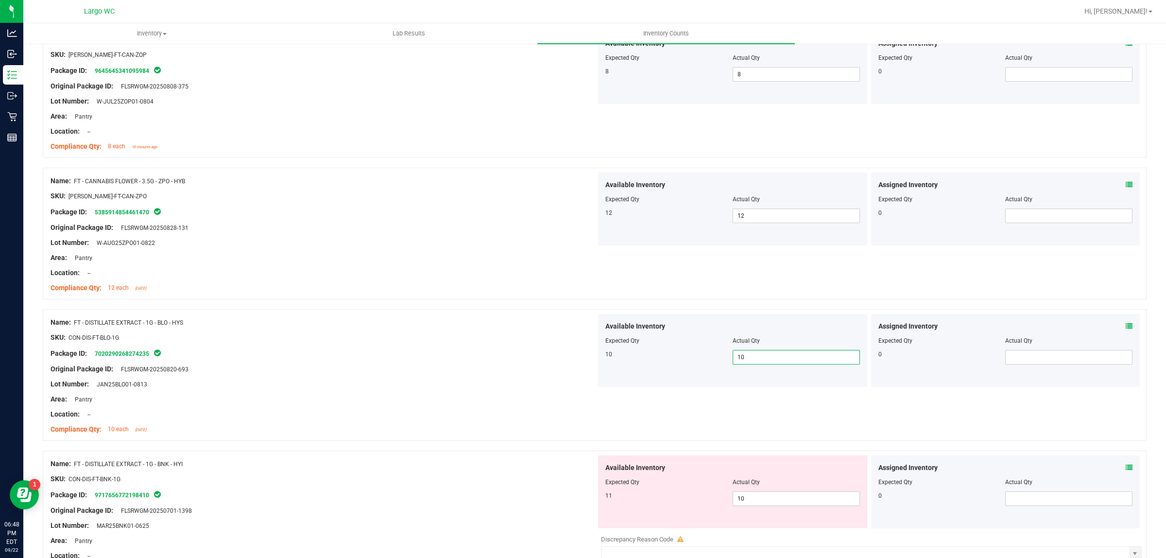
click at [497, 343] on div "SKU: CON-DIS-FT-BLO-1G" at bounding box center [324, 337] width 546 height 10
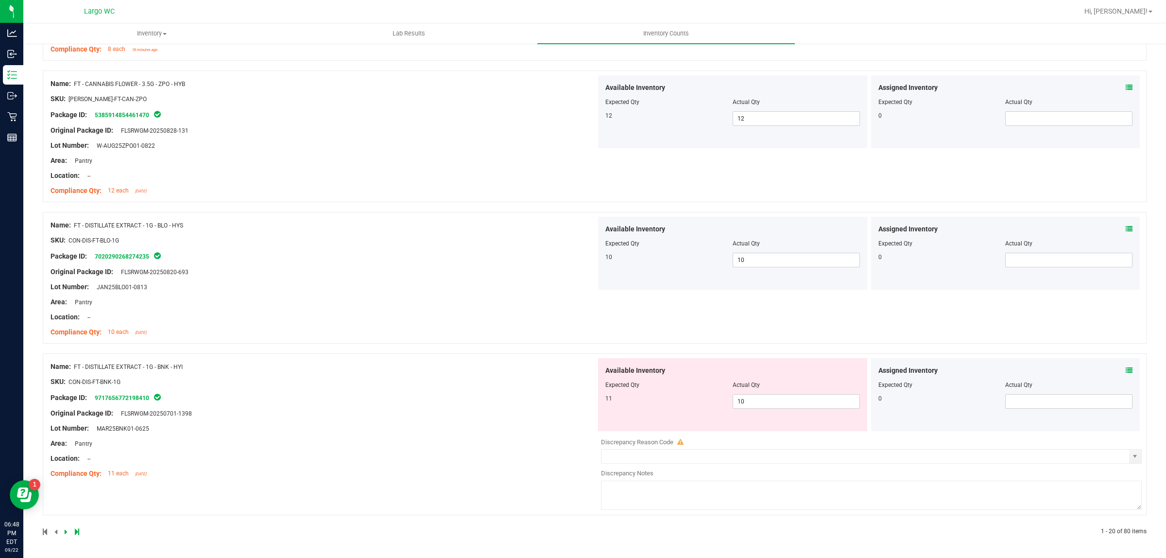
scroll to position [2495, 0]
click at [755, 403] on span "10 10" at bounding box center [796, 401] width 127 height 15
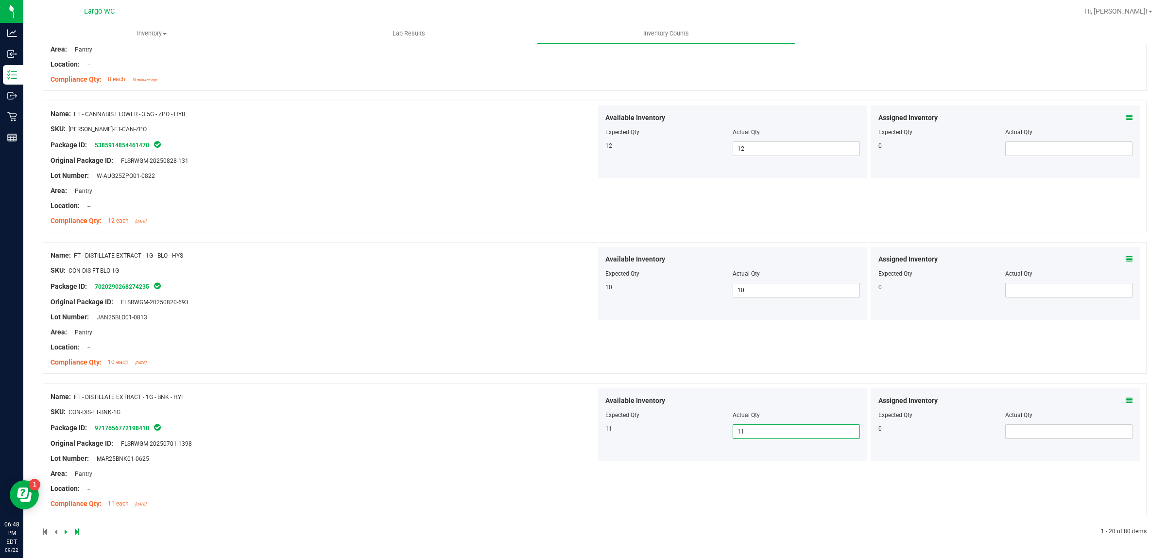
scroll to position [2465, 0]
click at [454, 315] on div "Lot Number: JAN25BLO01-0813" at bounding box center [324, 317] width 546 height 10
click at [66, 531] on icon at bounding box center [66, 532] width 3 height 6
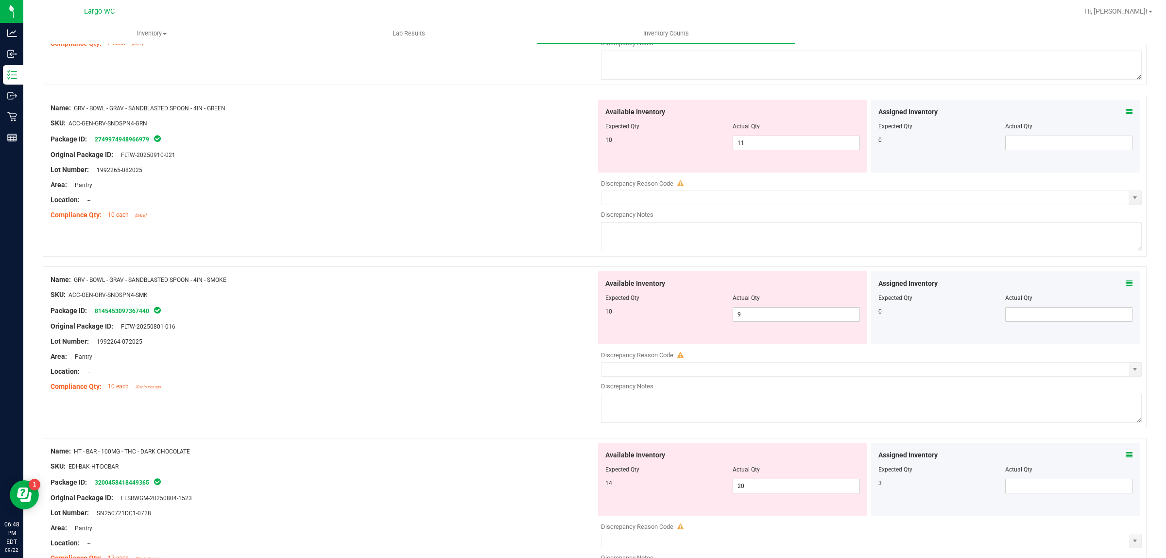
scroll to position [0, 0]
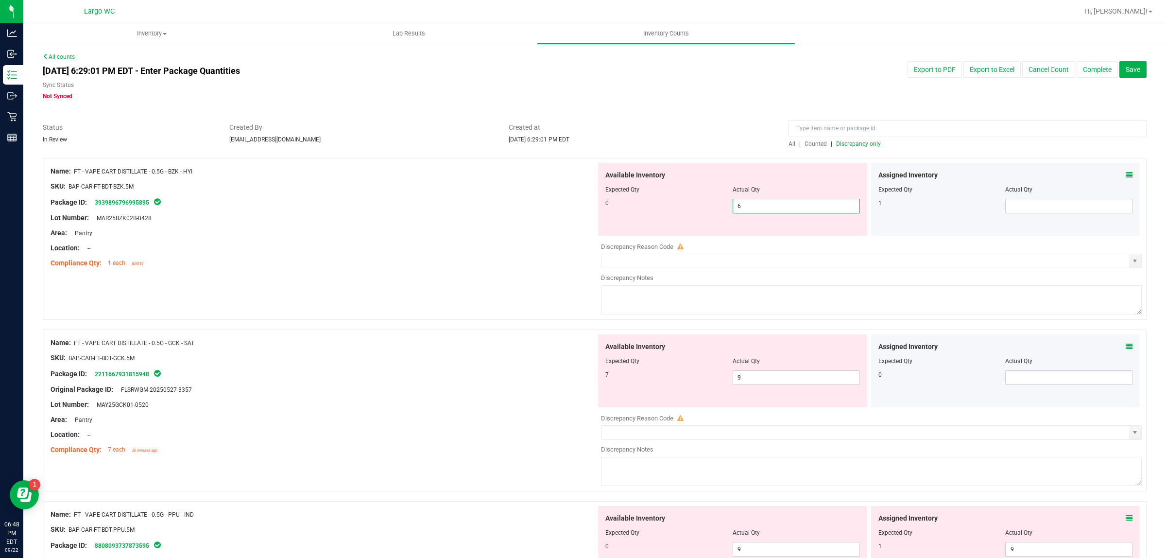
click at [782, 207] on span "6 6" at bounding box center [796, 206] width 127 height 15
click at [782, 207] on input "6" at bounding box center [796, 206] width 126 height 14
click at [751, 379] on div "Available Inventory Expected Qty Actual Qty 7 9 9" at bounding box center [869, 411] width 546 height 154
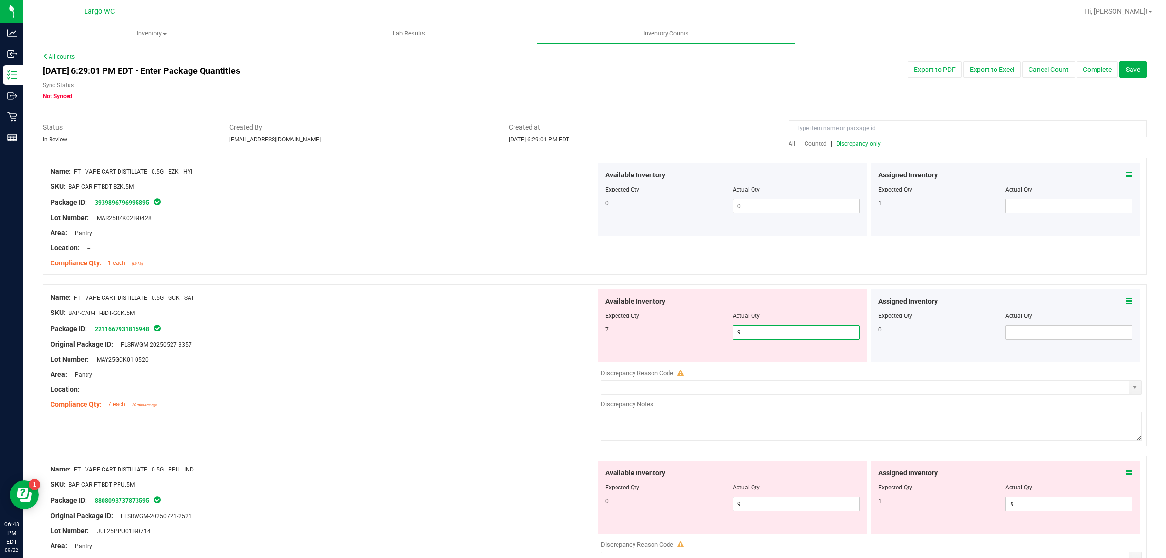
click at [758, 332] on input "9" at bounding box center [796, 333] width 126 height 14
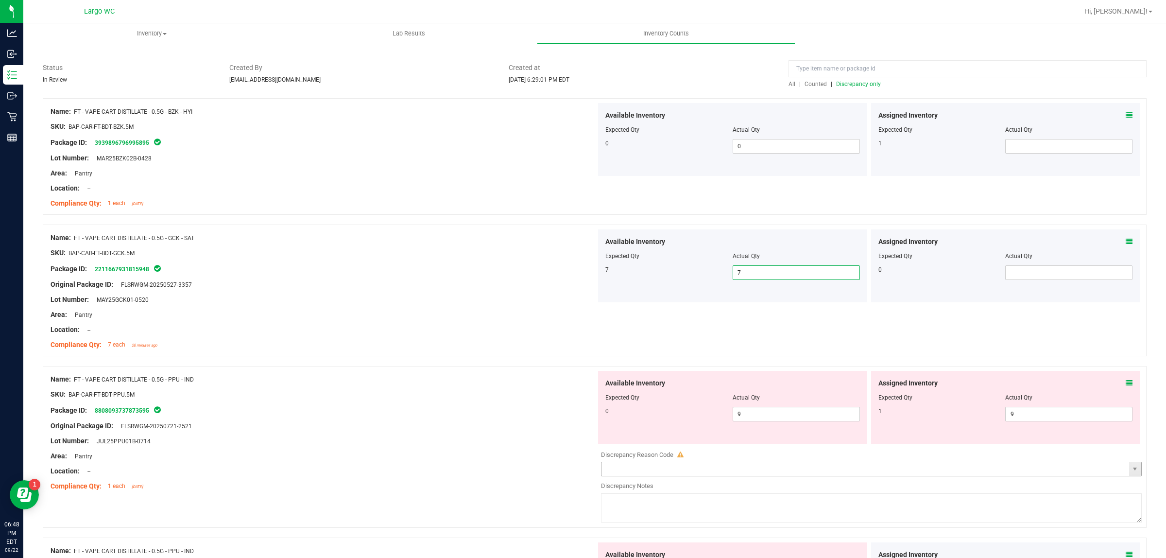
scroll to position [182, 0]
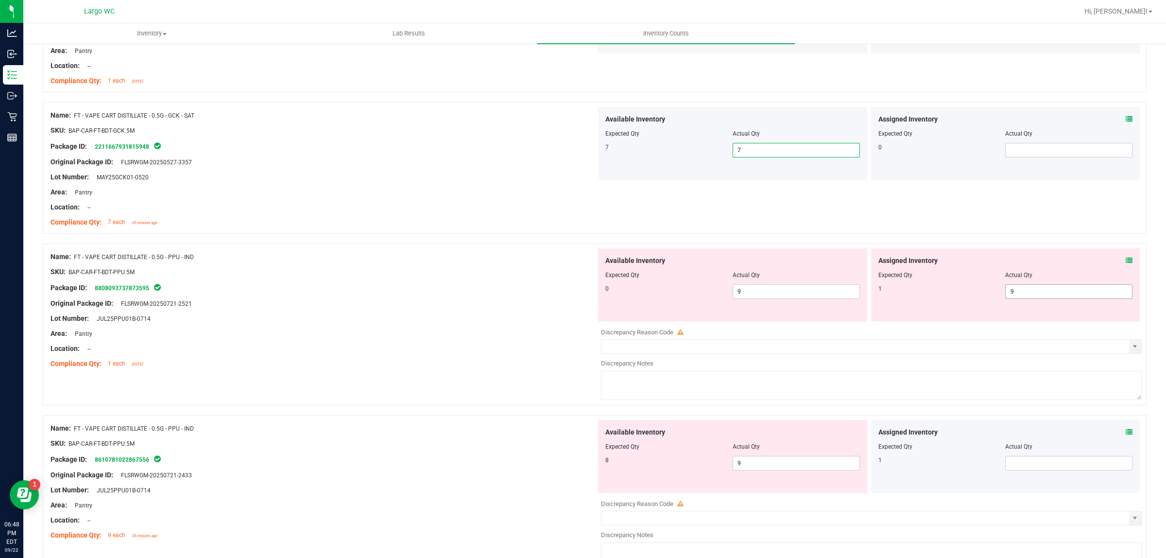
click at [1026, 295] on span "9 9" at bounding box center [1068, 291] width 127 height 15
click at [1026, 295] on input "9" at bounding box center [1069, 292] width 126 height 14
drag, startPoint x: 489, startPoint y: 276, endPoint x: 649, endPoint y: 290, distance: 160.5
click at [490, 277] on ng-container "SKU: BAP-CAR-FT-BDT-PPU.5M" at bounding box center [324, 274] width 546 height 15
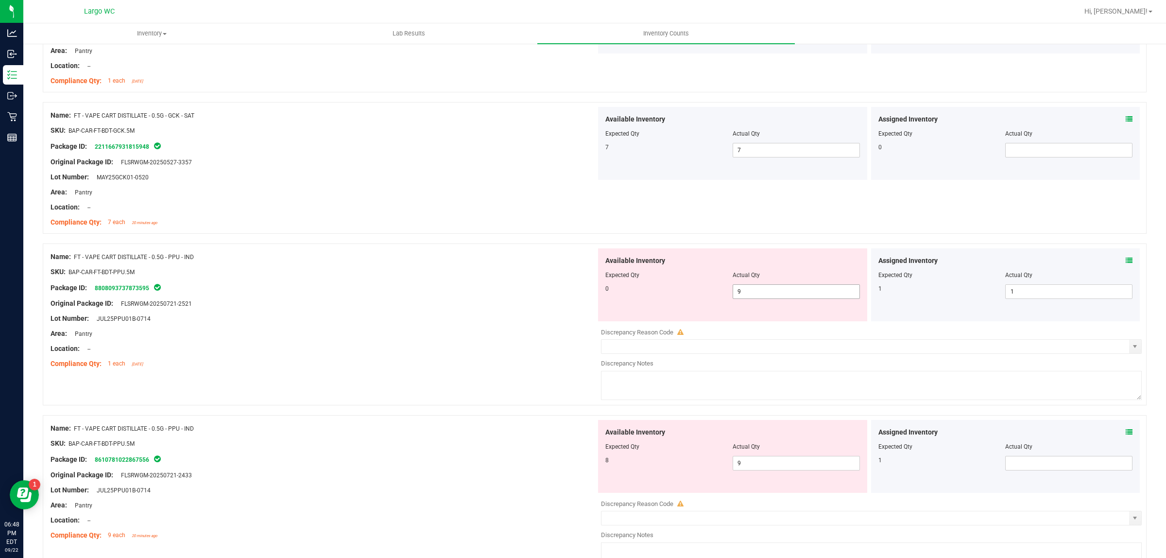
click at [764, 292] on span "9 9" at bounding box center [796, 291] width 127 height 15
click at [764, 292] on input "9" at bounding box center [796, 292] width 126 height 14
click at [457, 280] on div at bounding box center [324, 279] width 546 height 5
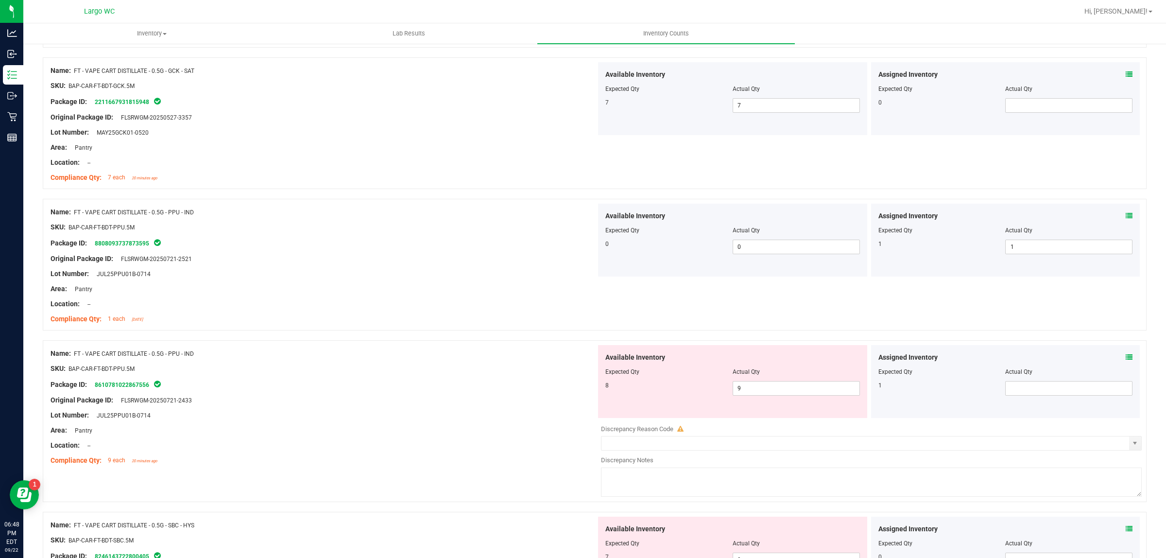
scroll to position [304, 0]
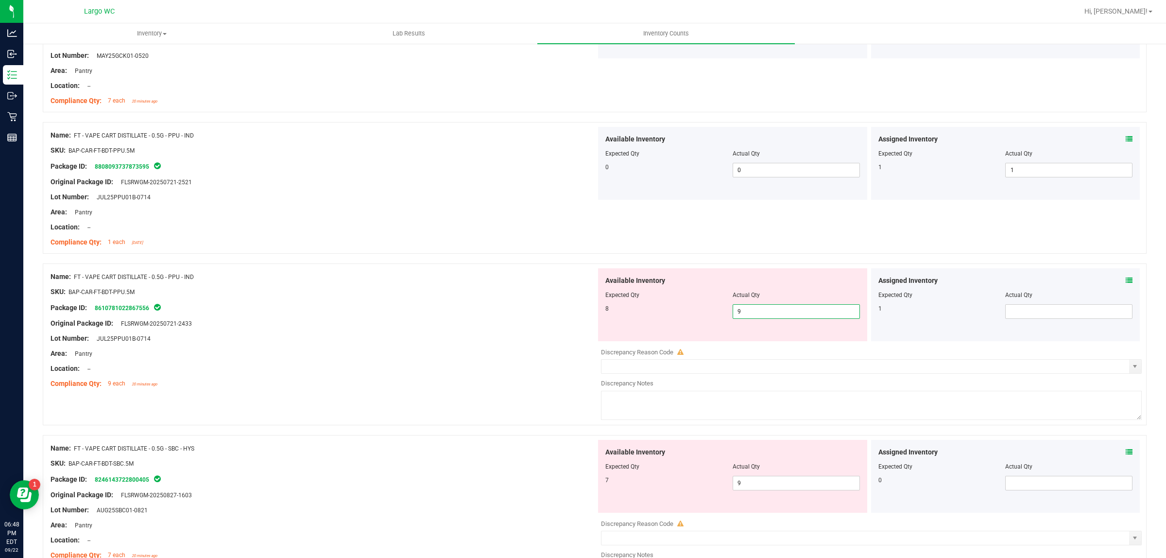
click at [751, 312] on span "9 9" at bounding box center [796, 311] width 127 height 15
click at [751, 312] on input "9" at bounding box center [796, 312] width 126 height 14
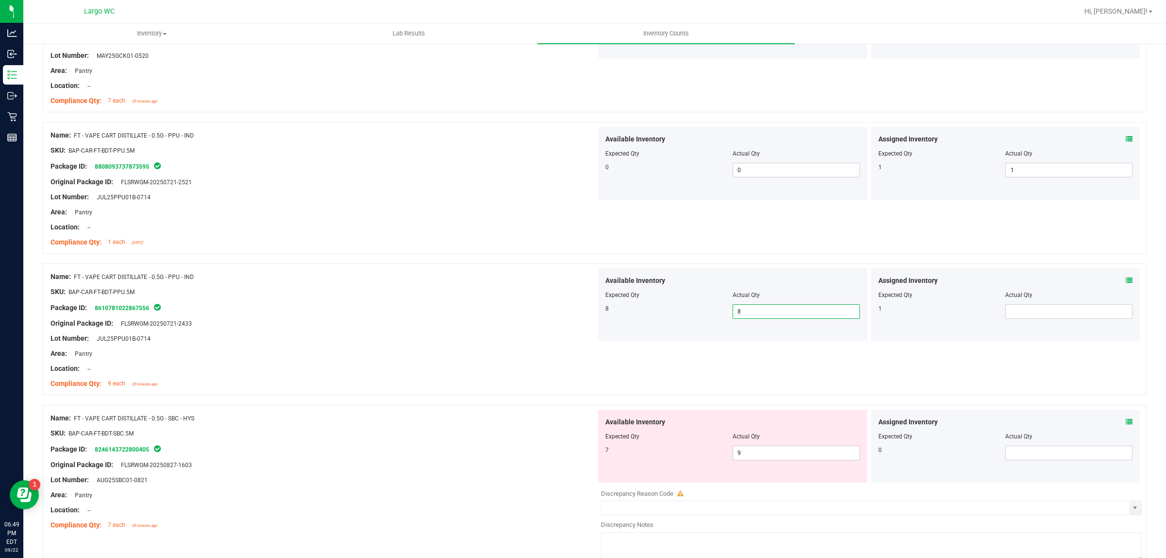
click at [563, 277] on div "Name: FT - VAPE CART DISTILLATE - 0.5G - PPU - IND" at bounding box center [324, 277] width 546 height 10
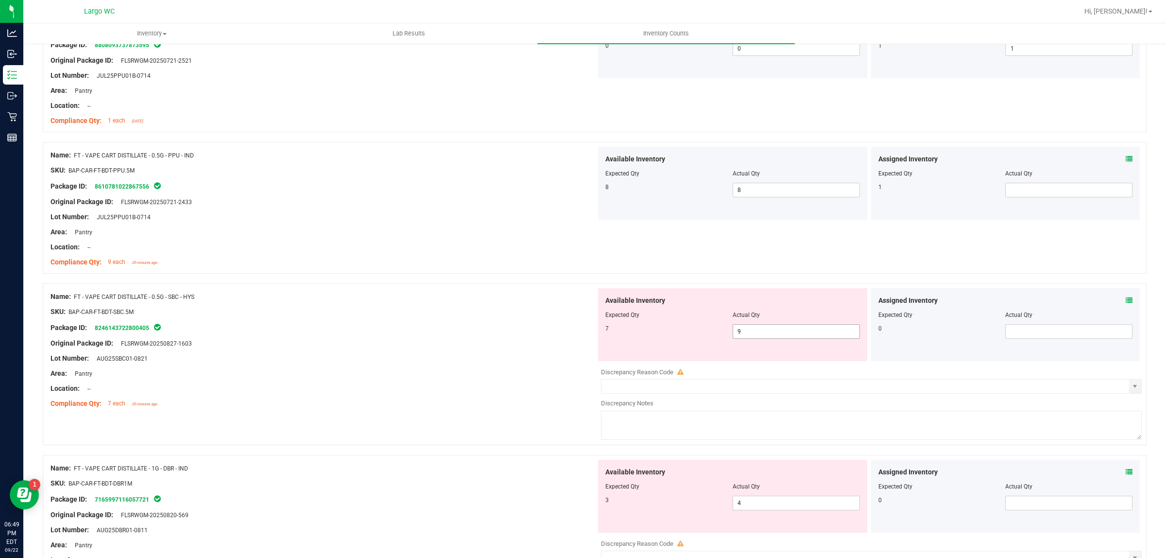
click at [742, 334] on span "9 9" at bounding box center [796, 331] width 127 height 15
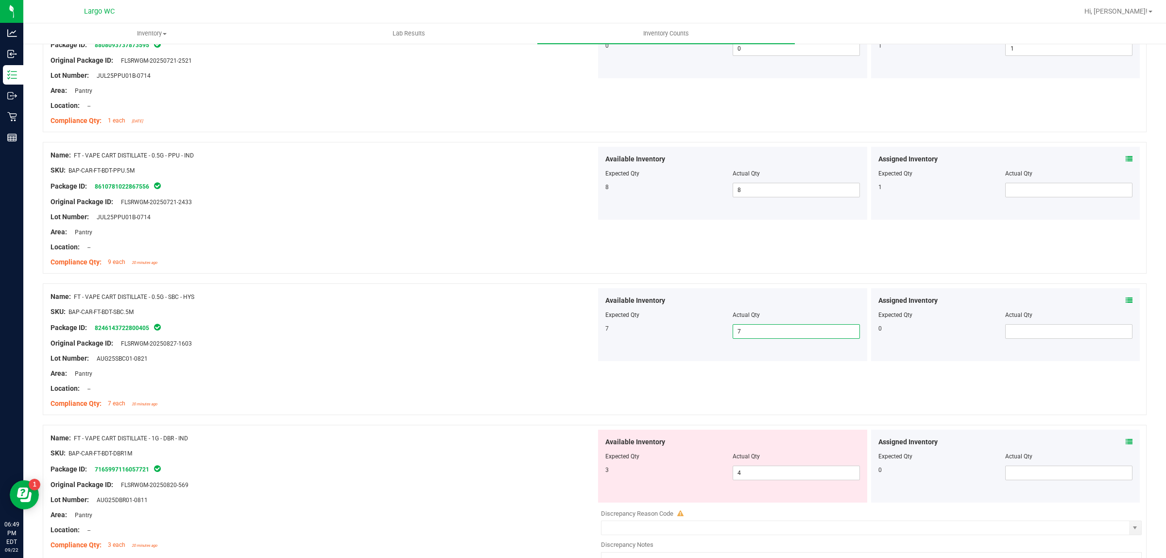
click at [516, 287] on div "Name: FT - VAPE CART DISTILLATE - 0.5G - SBC - HYS SKU: BAP-CAR-FT-BDT-SBC.5M P…" at bounding box center [595, 349] width 1104 height 132
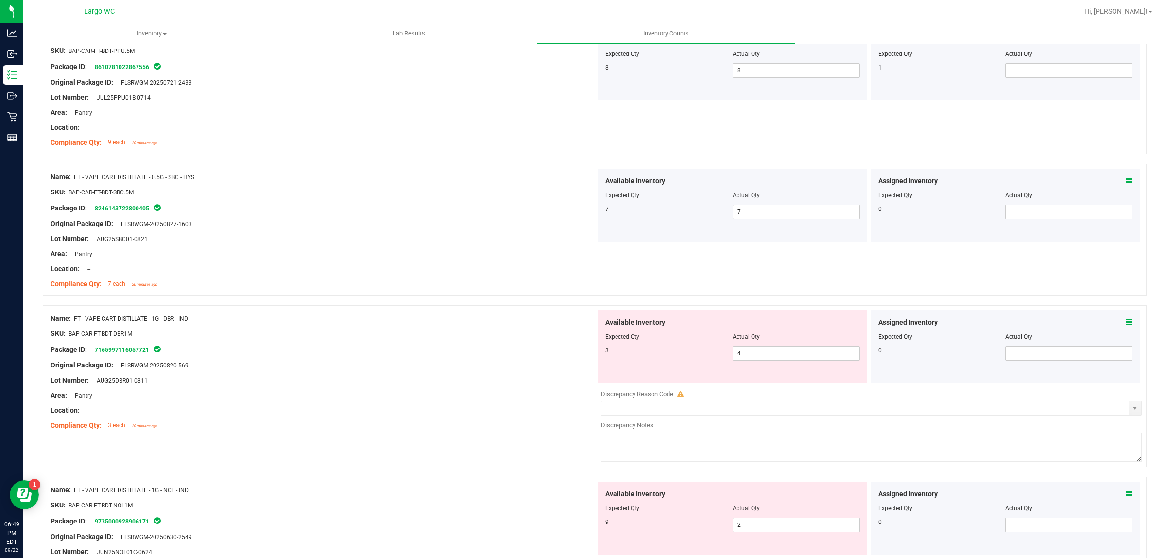
scroll to position [547, 0]
click at [745, 350] on span "4 4" at bounding box center [796, 351] width 127 height 15
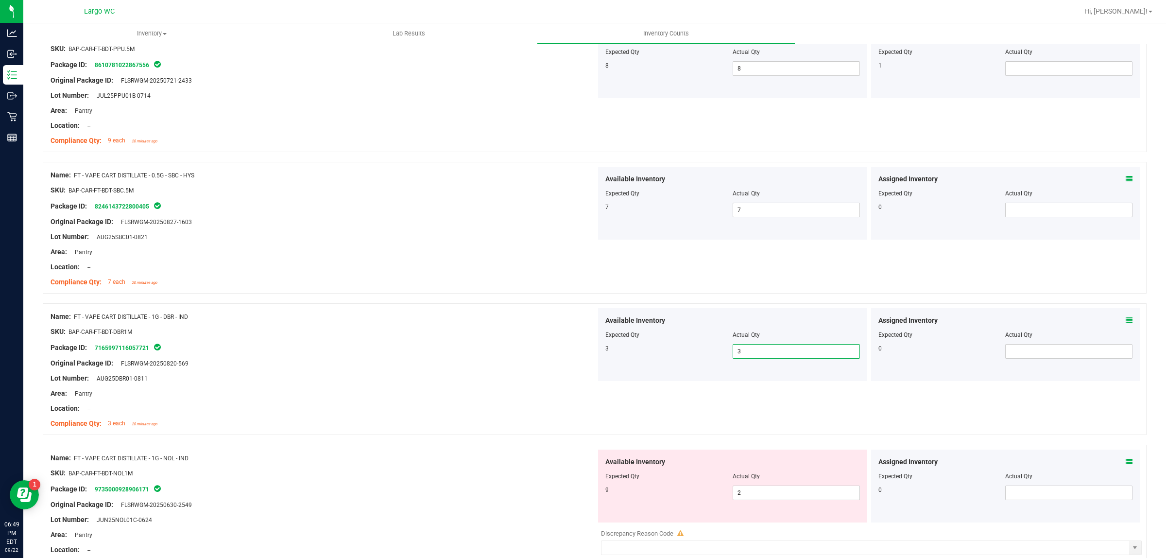
drag, startPoint x: 435, startPoint y: 297, endPoint x: 442, endPoint y: 297, distance: 6.8
click at [436, 297] on div at bounding box center [595, 299] width 1104 height 10
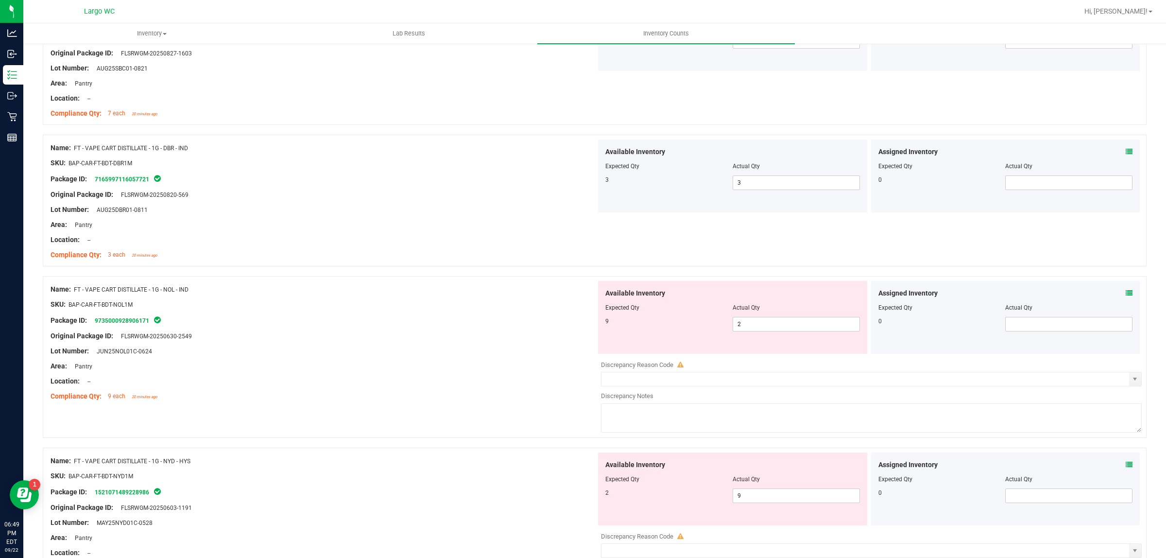
scroll to position [729, 0]
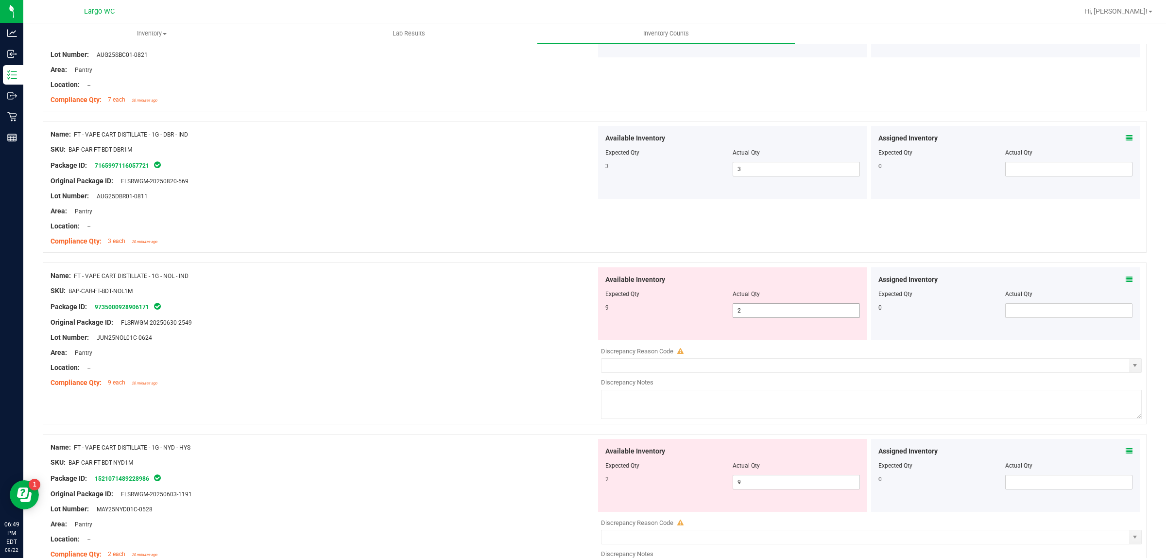
click at [764, 316] on span "2 2" at bounding box center [796, 310] width 127 height 15
click at [764, 316] on input "2" at bounding box center [796, 311] width 126 height 14
click at [509, 307] on div "Package ID: 9735000928906171" at bounding box center [324, 307] width 546 height 12
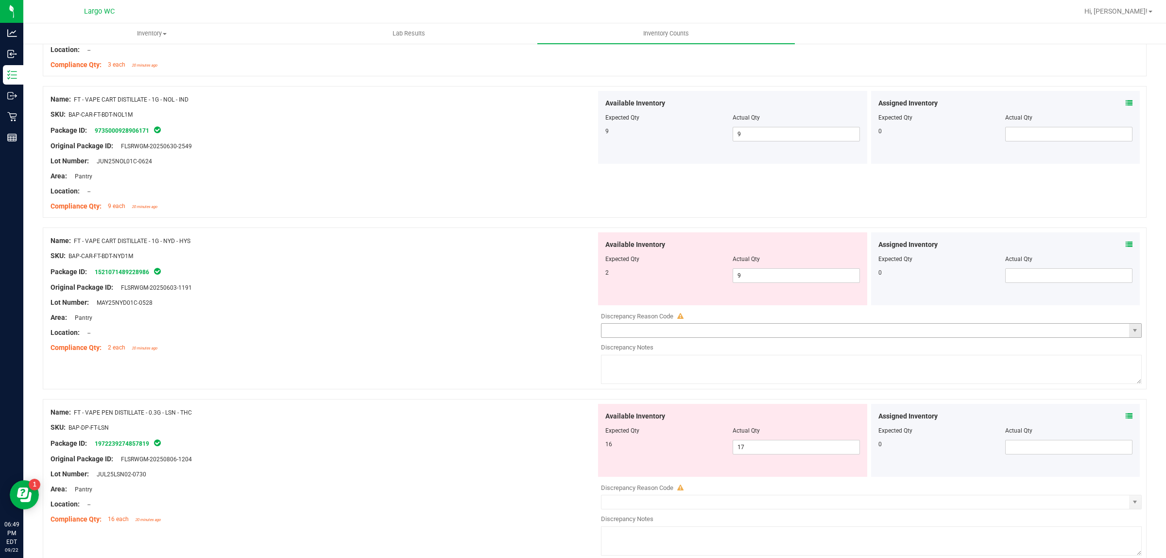
scroll to position [911, 0]
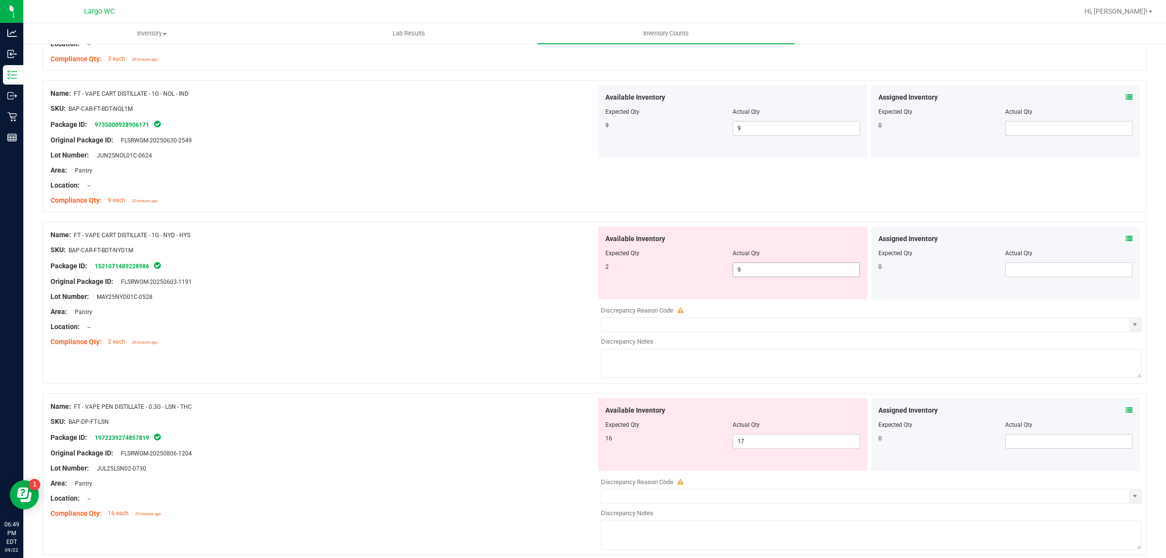
click at [751, 266] on span "9 9" at bounding box center [796, 269] width 127 height 15
click at [751, 266] on input "9" at bounding box center [796, 270] width 126 height 14
click at [373, 290] on div at bounding box center [324, 289] width 546 height 5
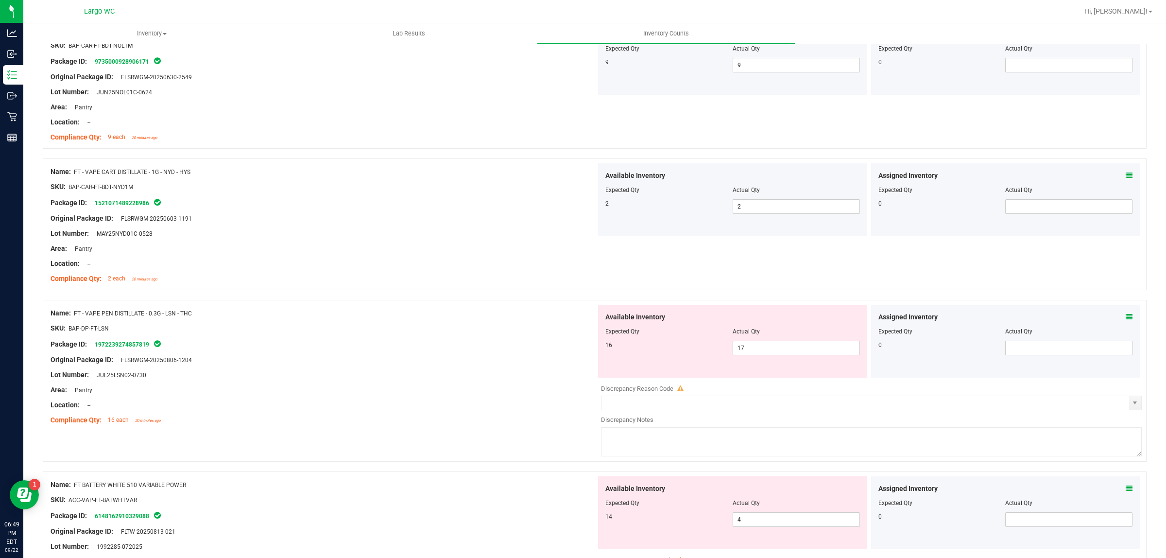
scroll to position [1093, 0]
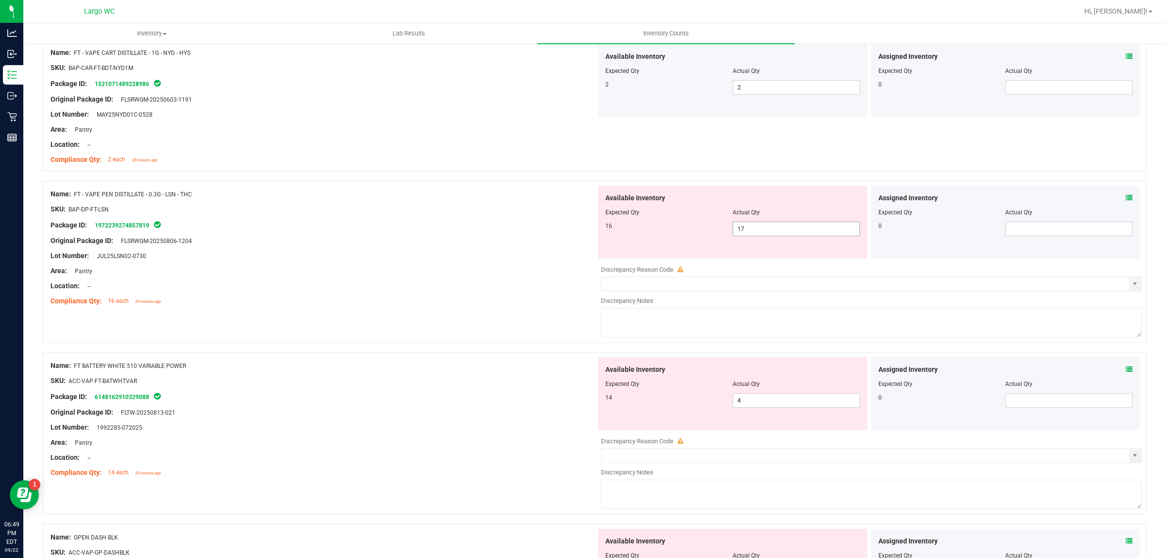
click at [780, 220] on div at bounding box center [732, 219] width 255 height 5
click at [768, 232] on span "17 17" at bounding box center [796, 229] width 127 height 15
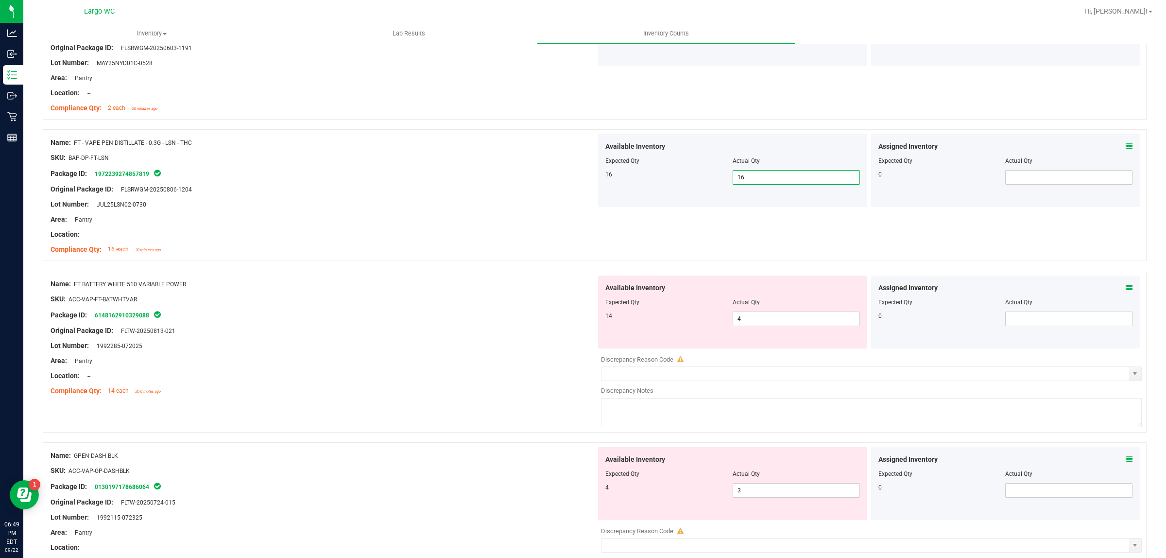
scroll to position [1215, 0]
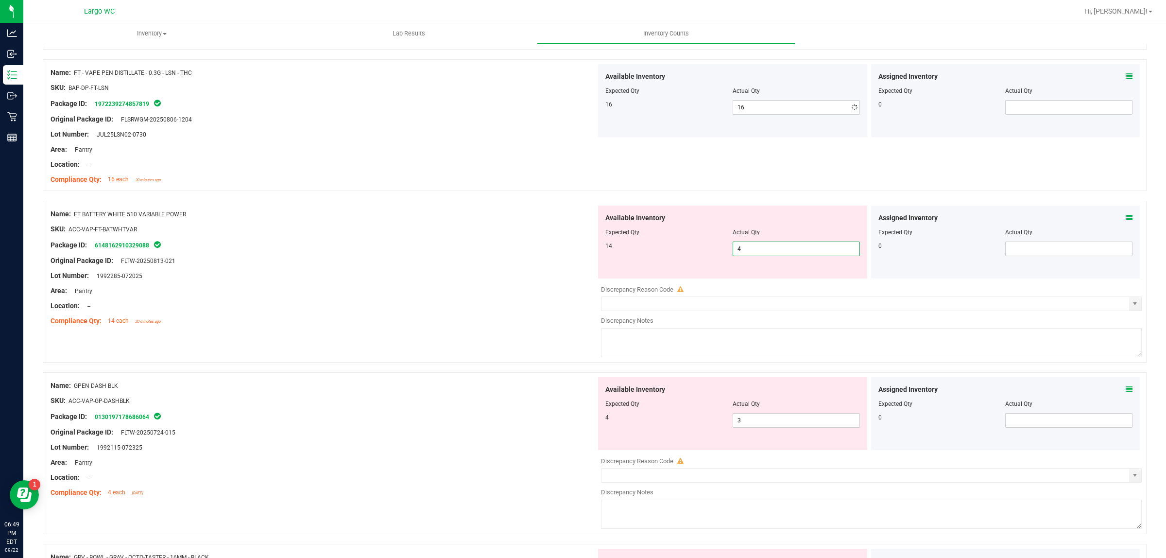
click at [751, 246] on span "4 4" at bounding box center [796, 249] width 127 height 15
click at [751, 246] on input "4" at bounding box center [796, 249] width 126 height 14
click at [407, 250] on div "Package ID: 6148162910329088" at bounding box center [324, 245] width 546 height 12
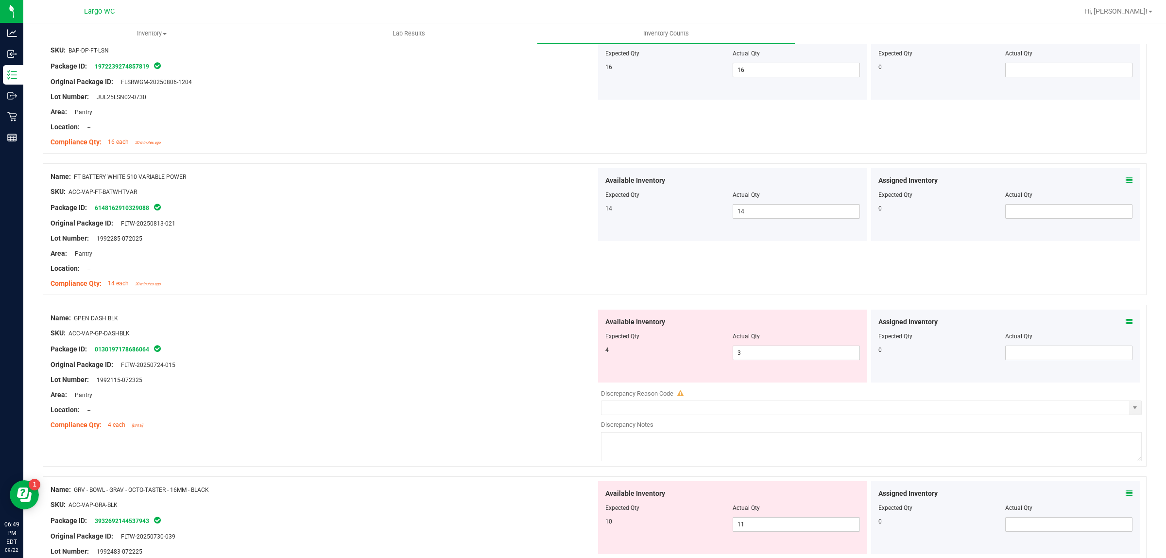
scroll to position [1336, 0]
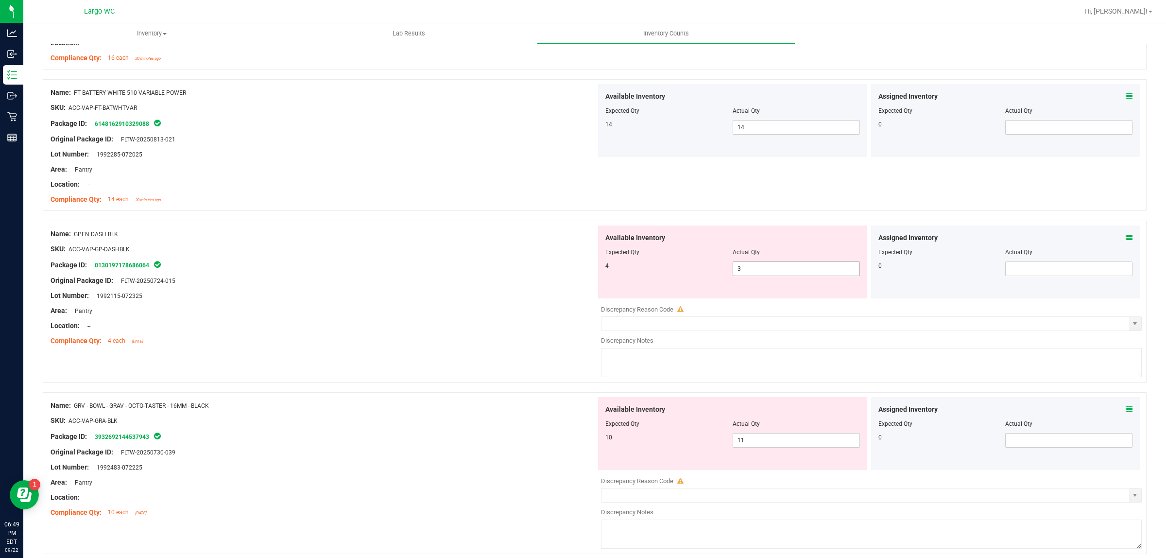
click at [781, 272] on span "3 3" at bounding box center [796, 268] width 127 height 15
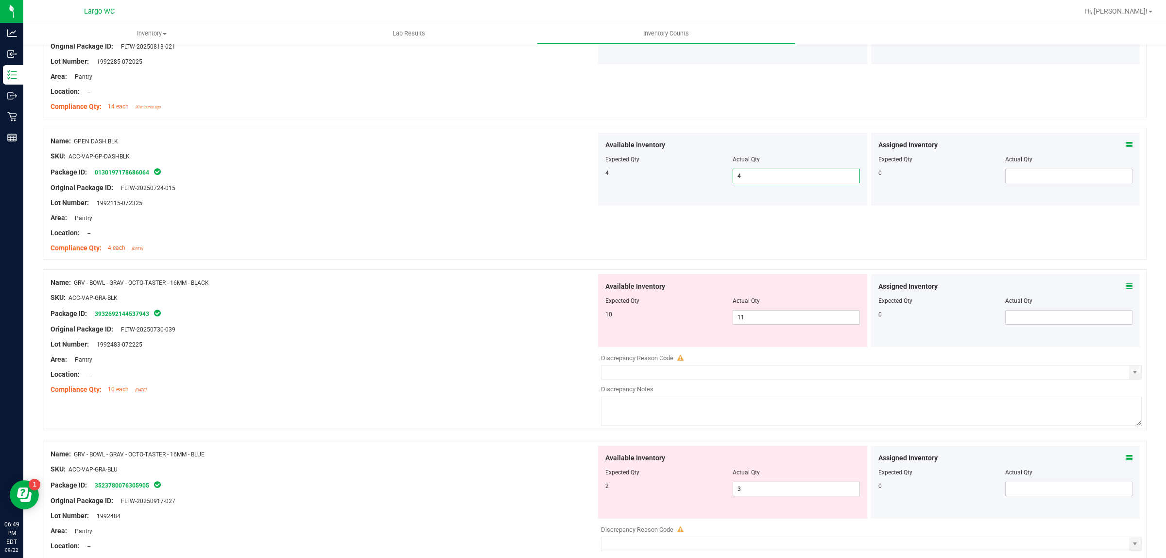
scroll to position [1458, 0]
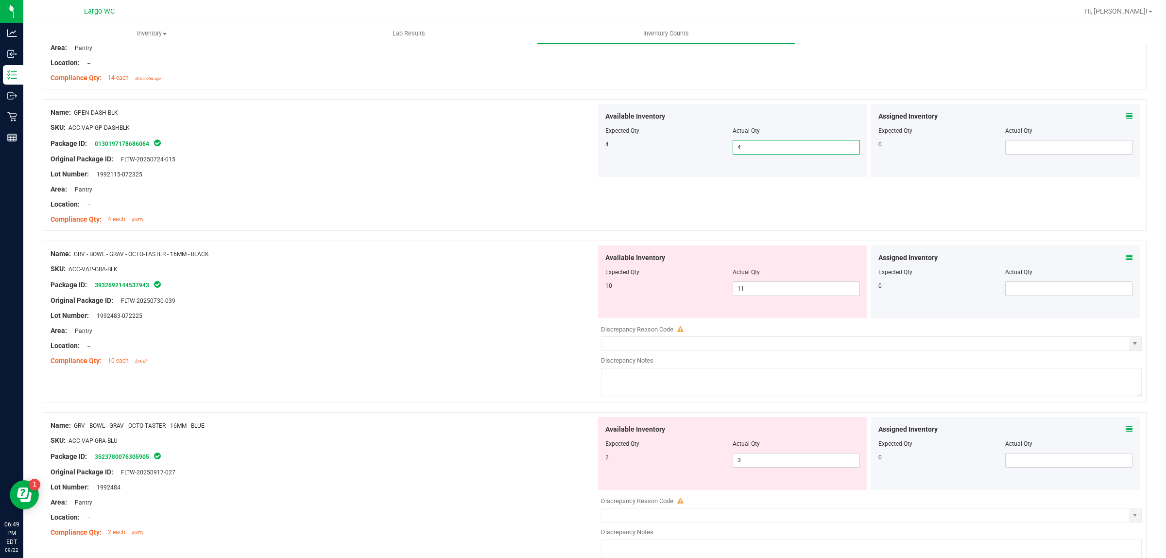
click at [518, 284] on div "Package ID: 3932692144537943" at bounding box center [324, 285] width 546 height 12
click at [830, 290] on span "11 11" at bounding box center [796, 288] width 127 height 15
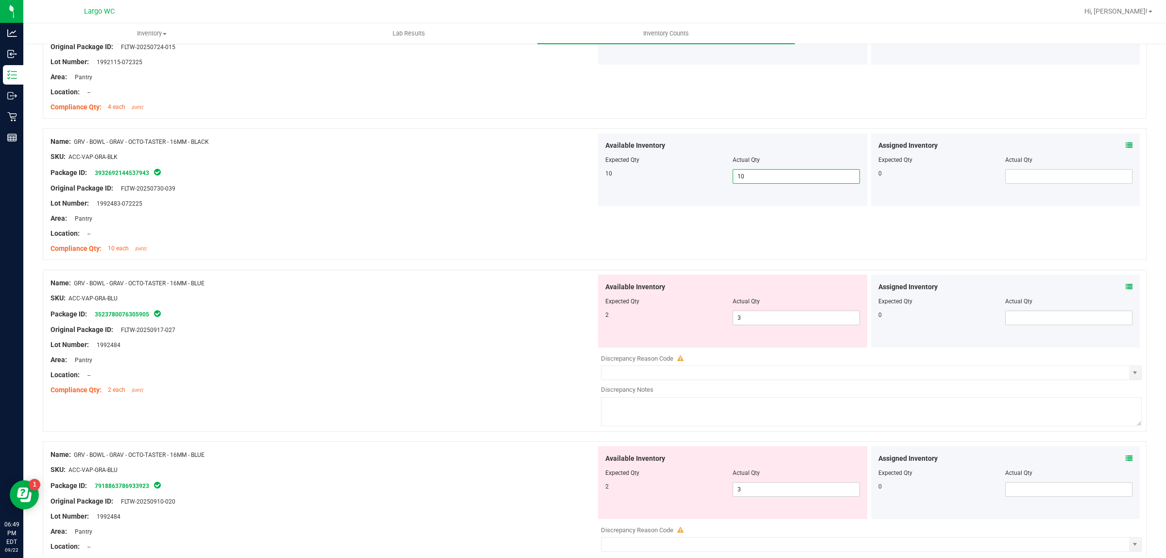
scroll to position [1579, 0]
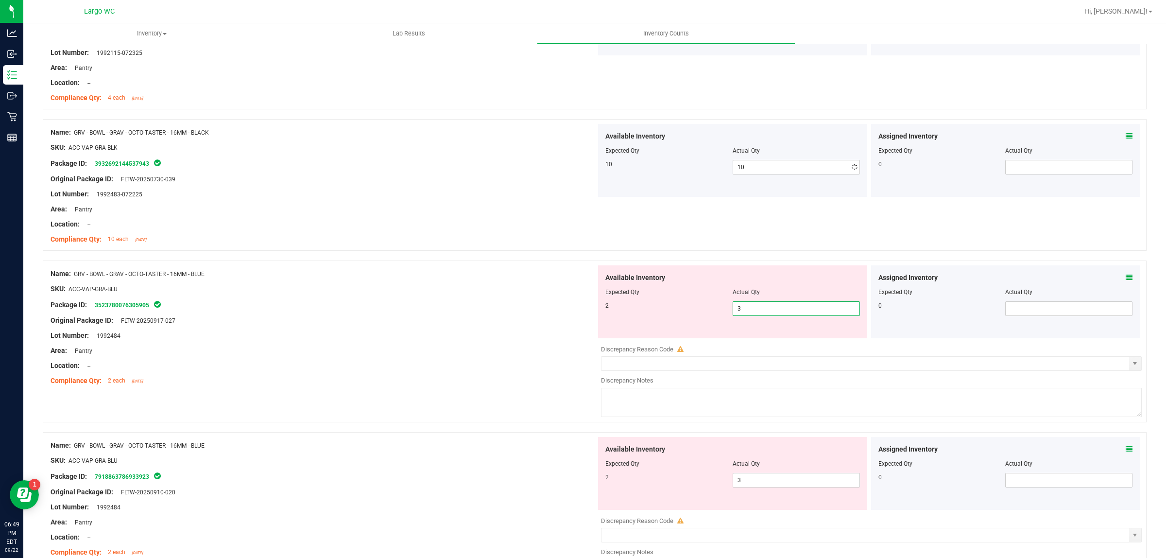
click at [782, 310] on span "3 3" at bounding box center [796, 308] width 127 height 15
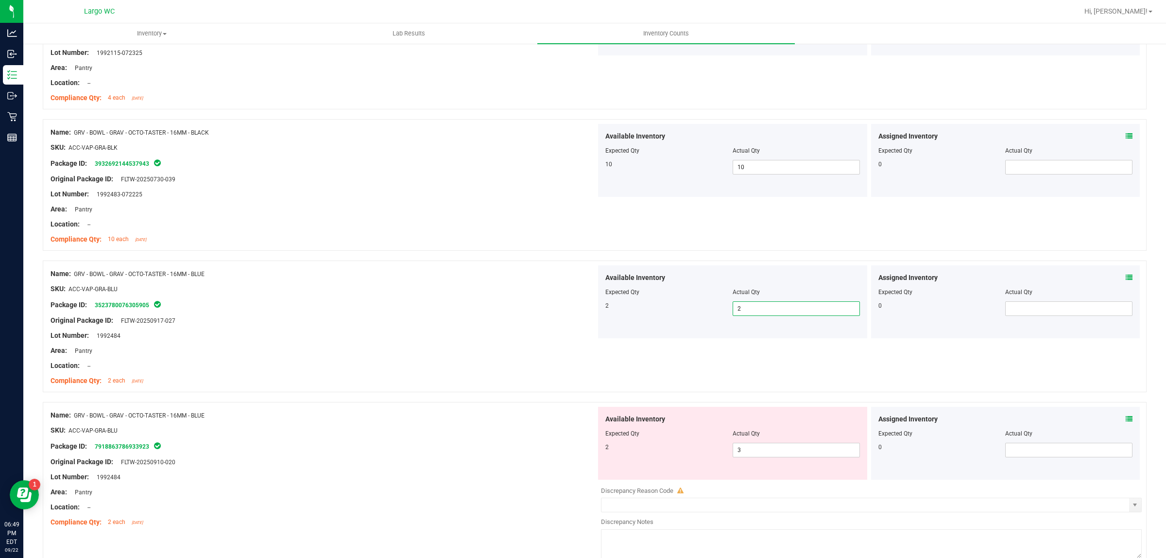
scroll to position [1640, 0]
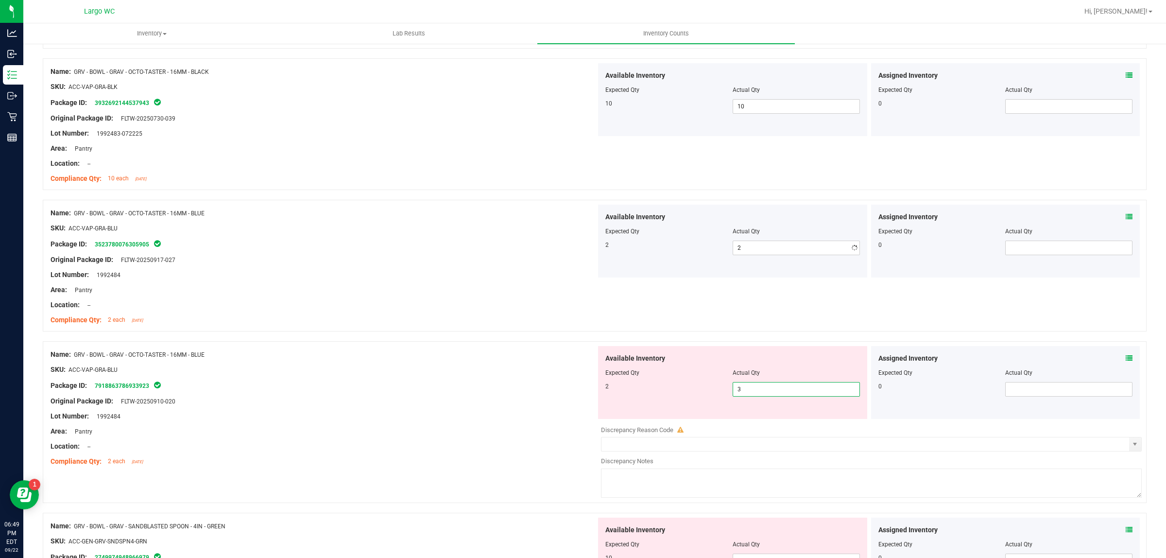
click at [768, 396] on span "3 3" at bounding box center [796, 389] width 127 height 15
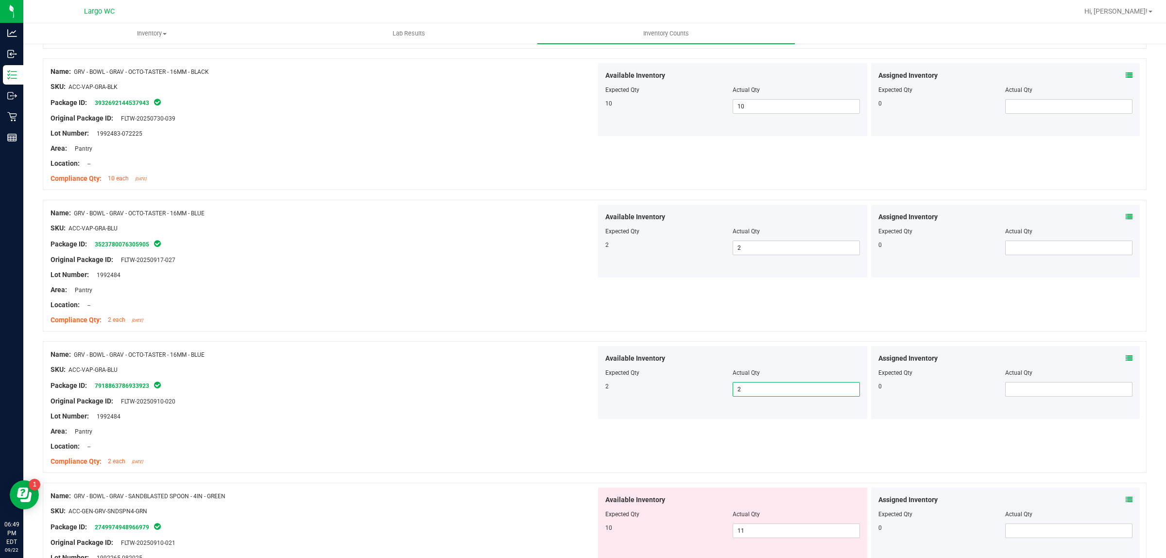
scroll to position [1762, 0]
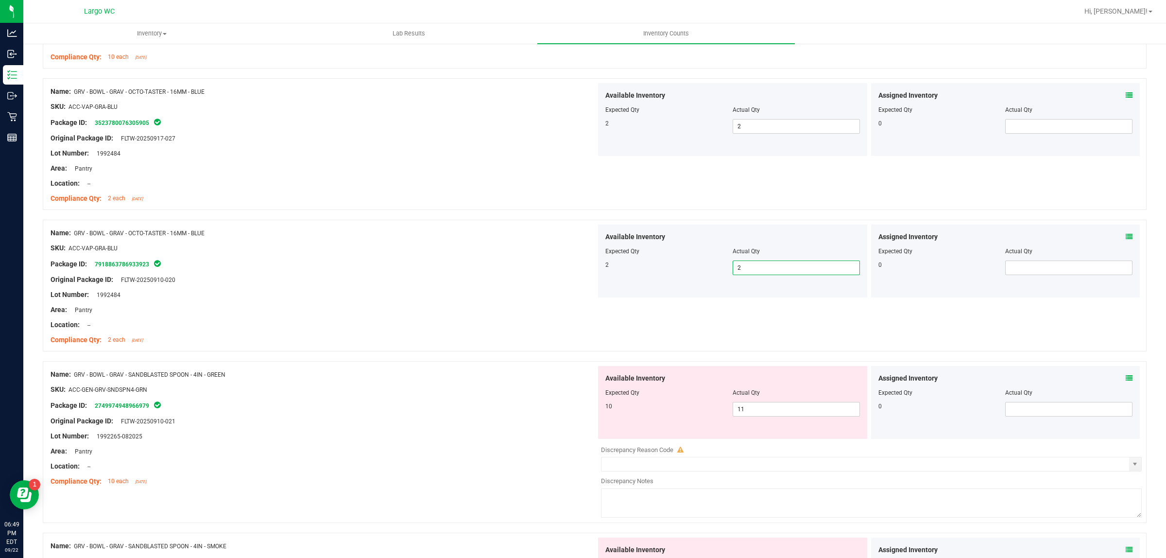
click at [764, 401] on div at bounding box center [732, 399] width 255 height 5
click at [762, 404] on span "11 11" at bounding box center [796, 409] width 127 height 15
click at [762, 409] on span "11 11" at bounding box center [796, 409] width 127 height 15
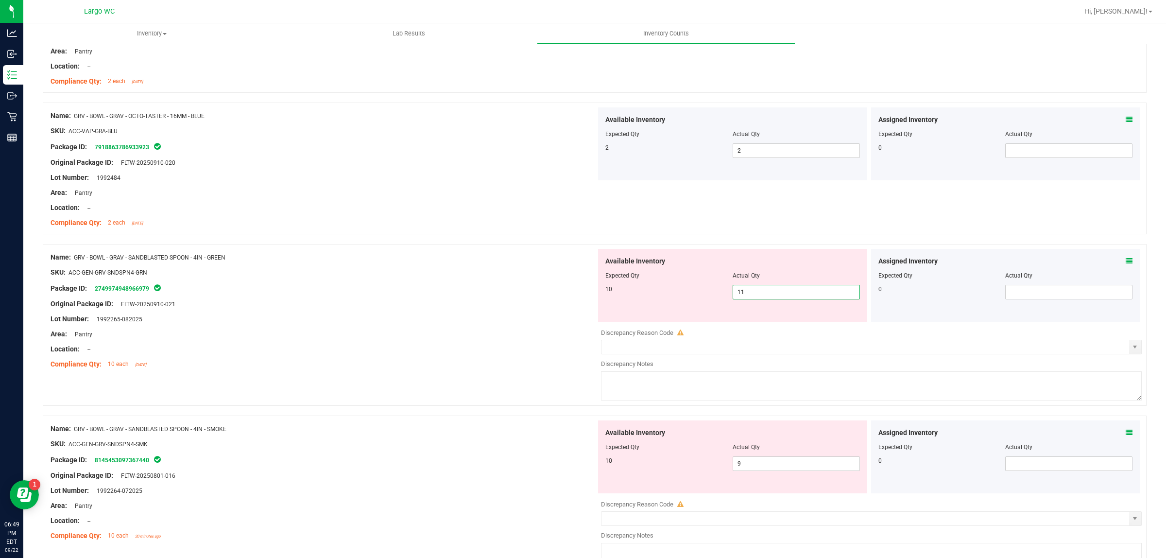
scroll to position [1883, 0]
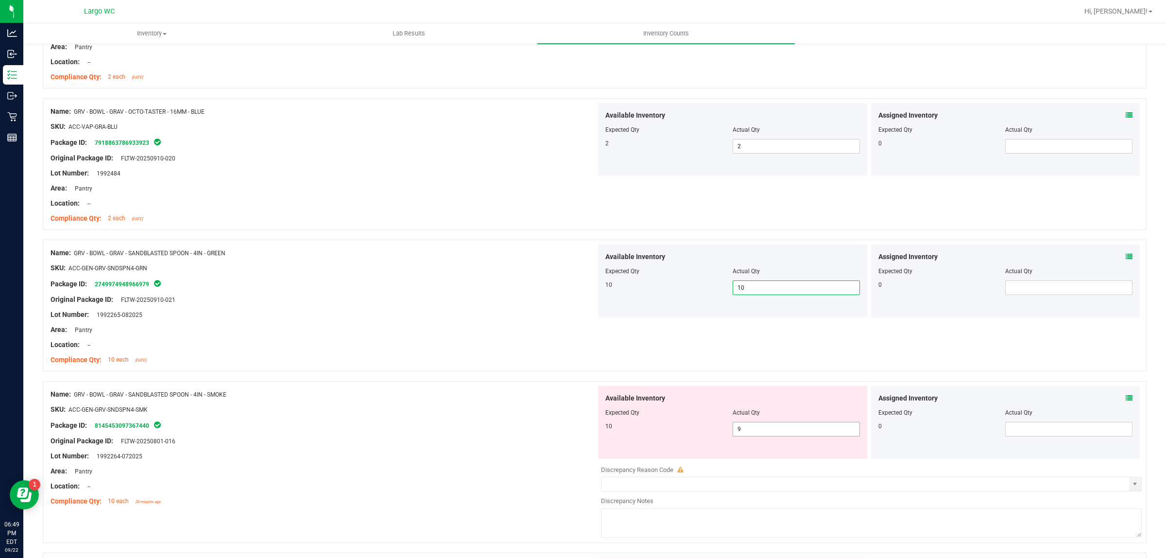
click at [752, 432] on span "9 9" at bounding box center [796, 429] width 127 height 15
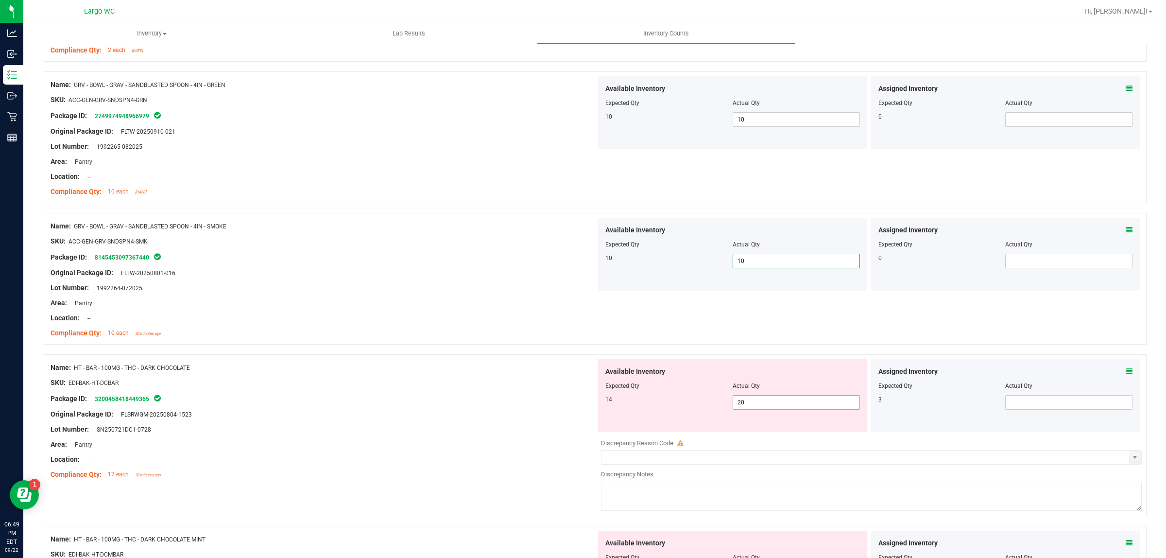
scroll to position [2065, 0]
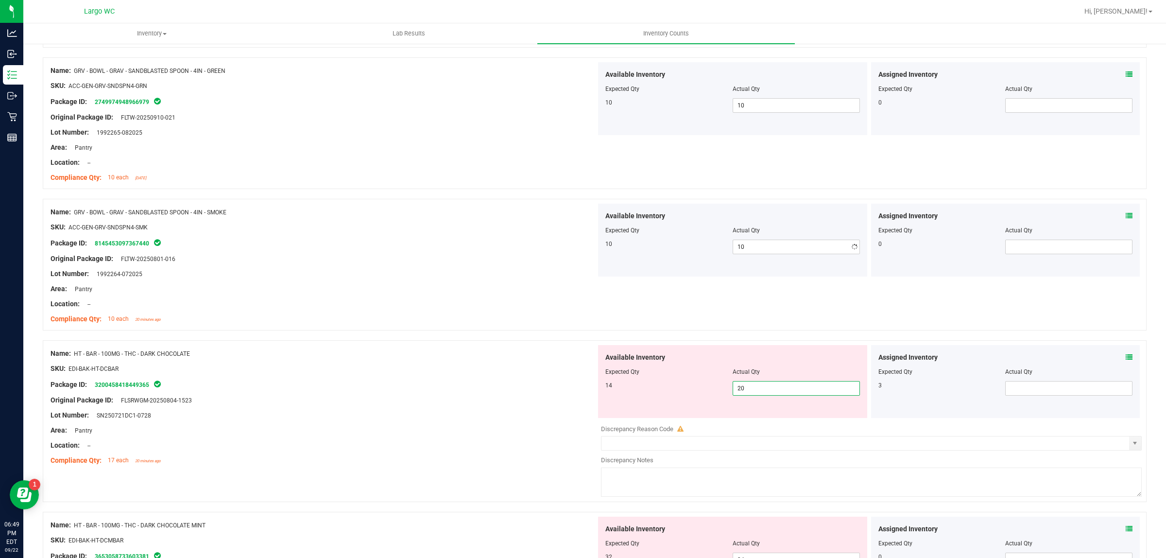
click at [752, 390] on span "20 20" at bounding box center [796, 388] width 127 height 15
click at [752, 390] on input "20" at bounding box center [796, 388] width 126 height 14
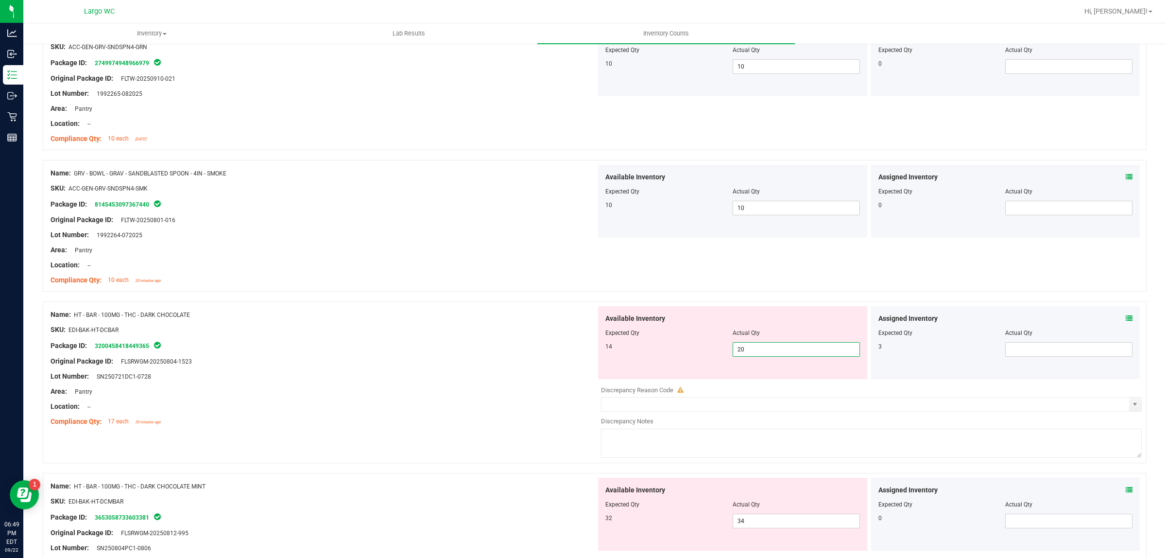
scroll to position [2126, 0]
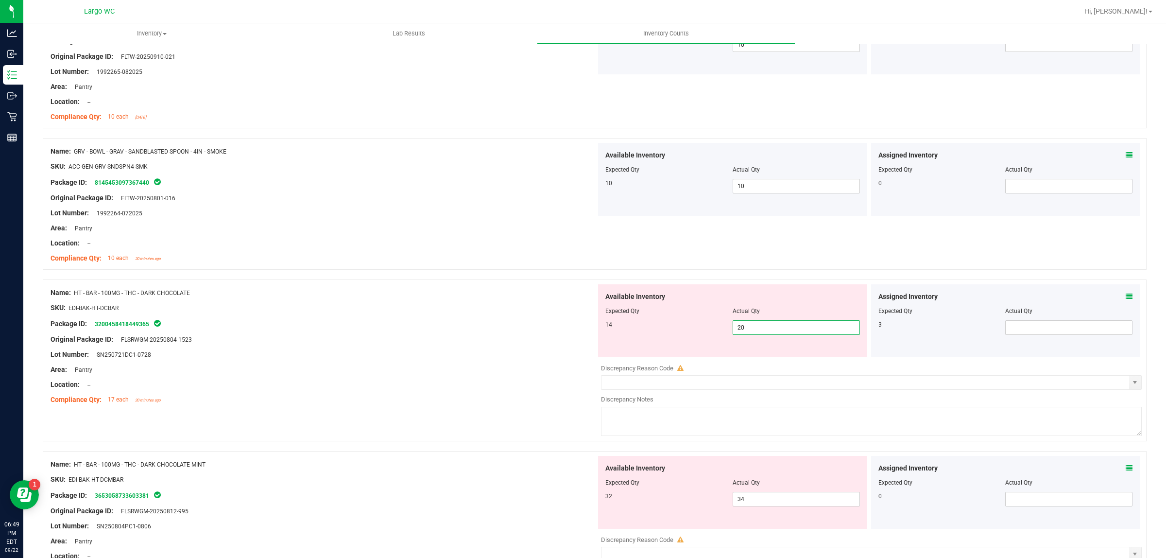
click at [747, 332] on input "20" at bounding box center [796, 328] width 126 height 14
drag, startPoint x: 400, startPoint y: 329, endPoint x: 409, endPoint y: 329, distance: 9.2
click at [401, 329] on div "Package ID: 3200458418449365" at bounding box center [324, 324] width 546 height 12
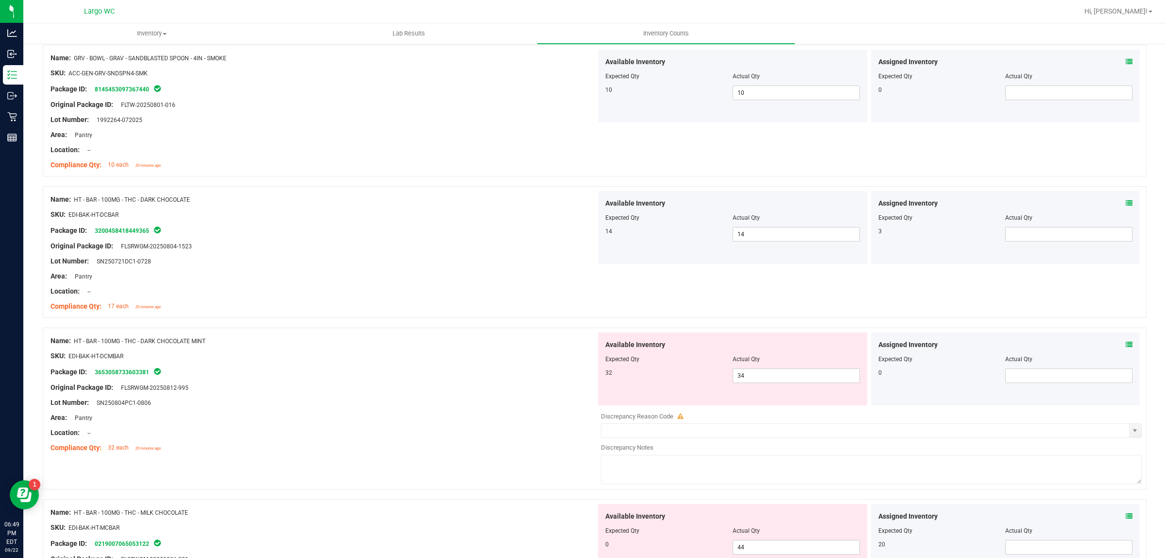
scroll to position [2308, 0]
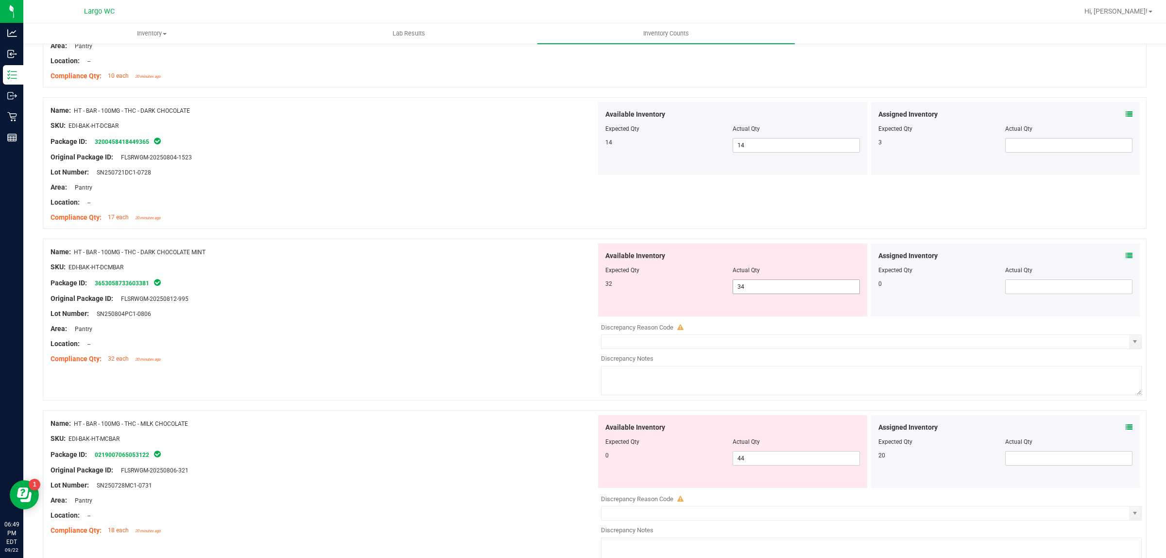
click at [770, 288] on span "34 34" at bounding box center [796, 286] width 127 height 15
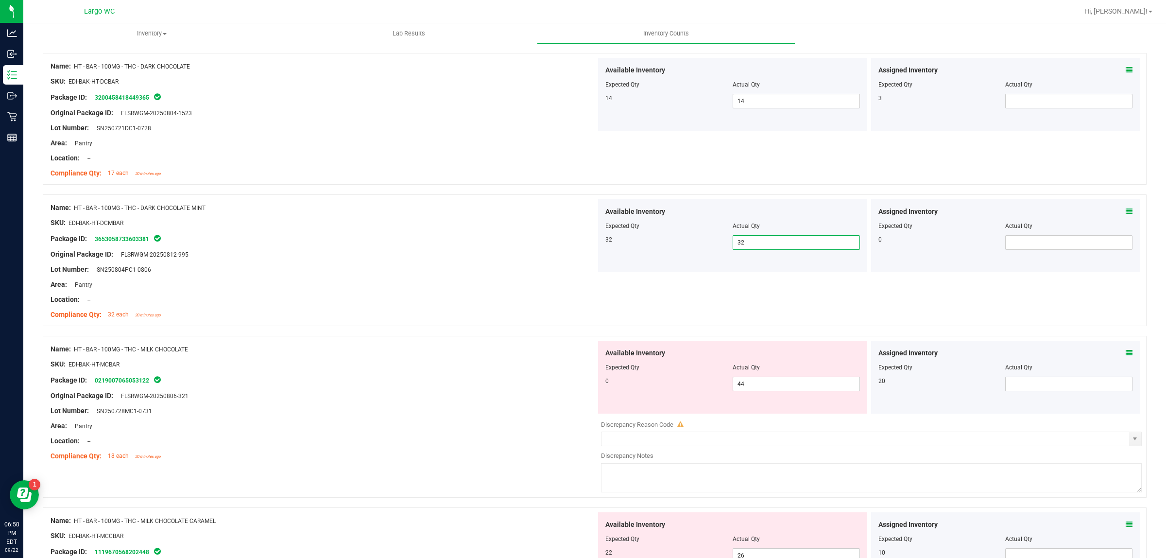
scroll to position [2430, 0]
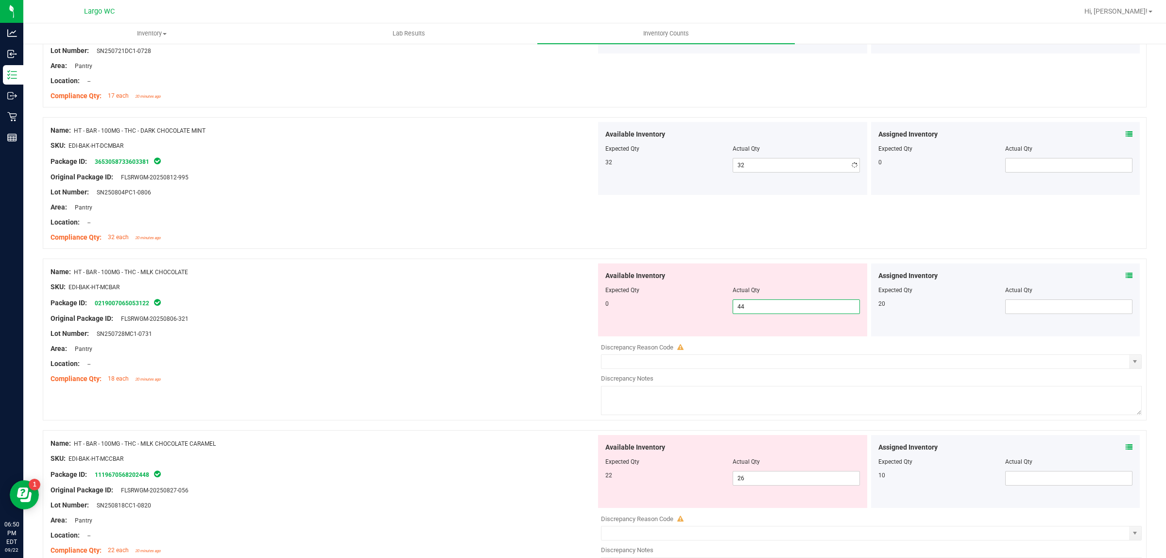
click at [757, 311] on span "44 44" at bounding box center [796, 306] width 127 height 15
click at [757, 311] on input "44" at bounding box center [796, 307] width 126 height 14
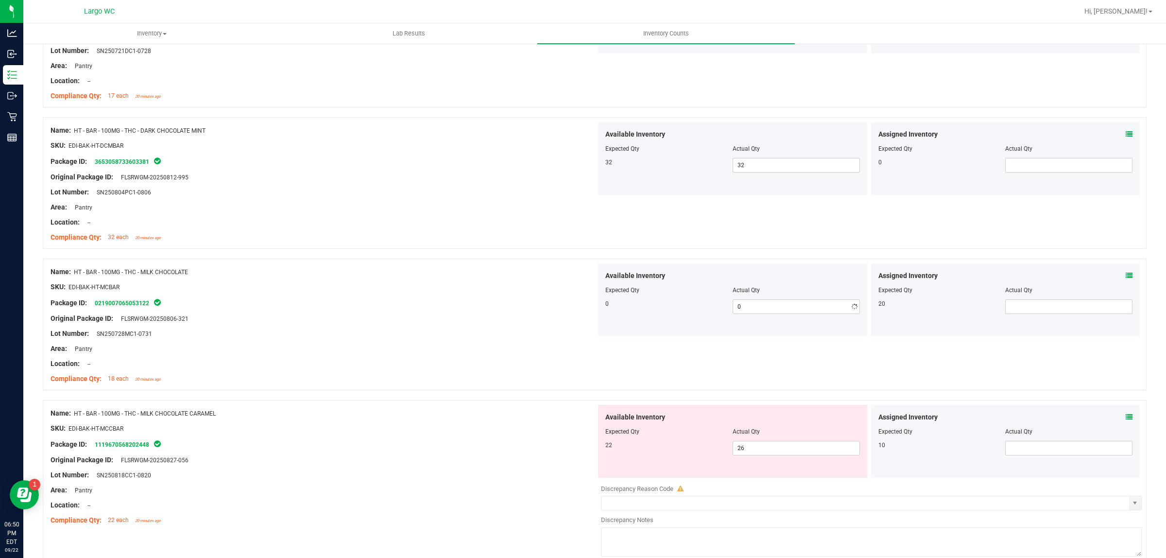
click at [650, 323] on div "Available Inventory Expected Qty Actual Qty 0 0 0" at bounding box center [732, 299] width 269 height 73
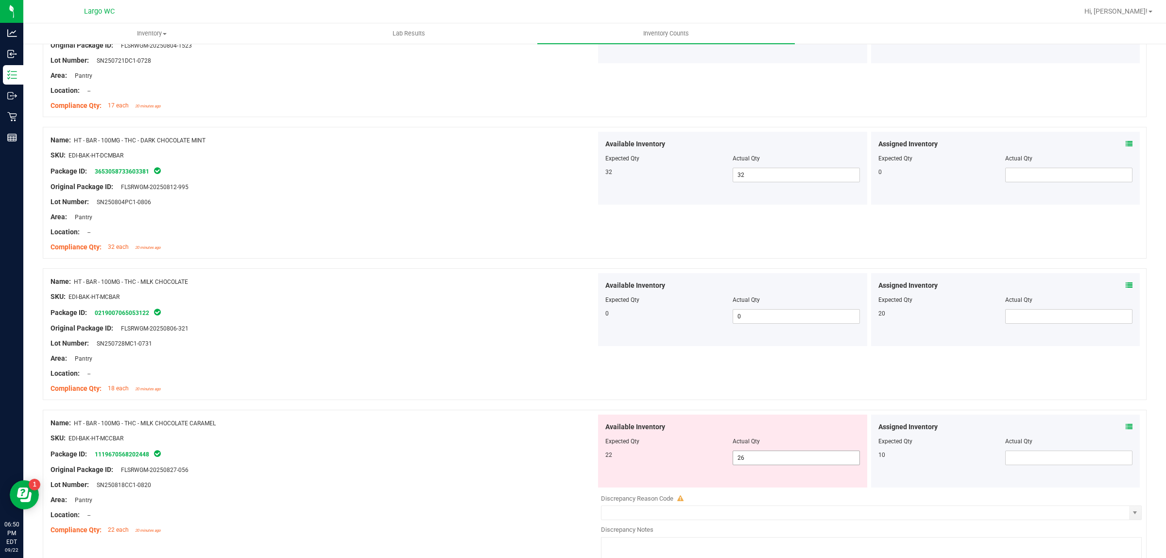
click at [759, 463] on span "26 26" at bounding box center [796, 457] width 127 height 15
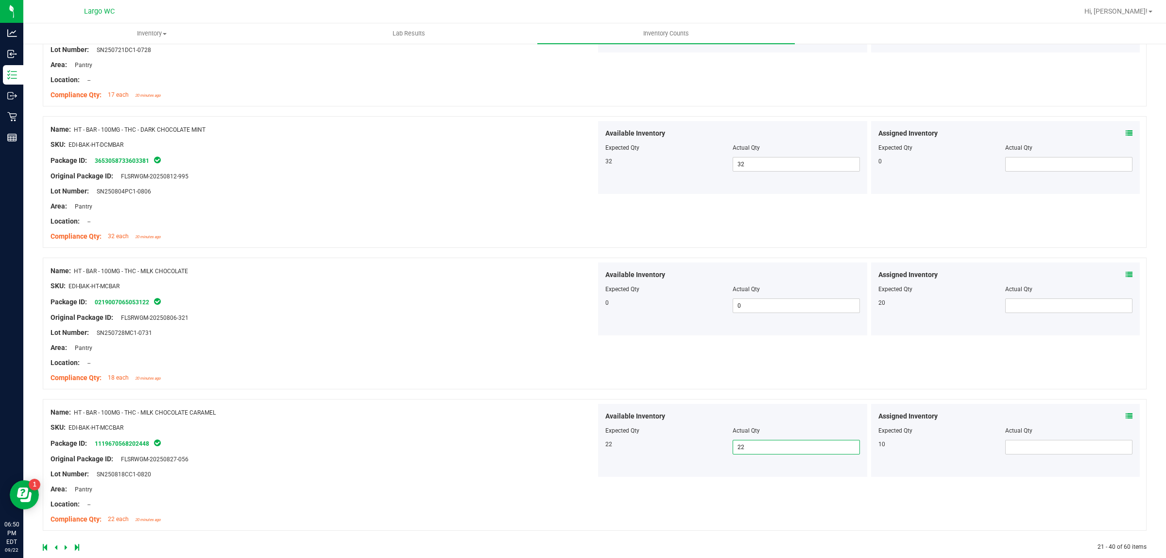
scroll to position [2450, 0]
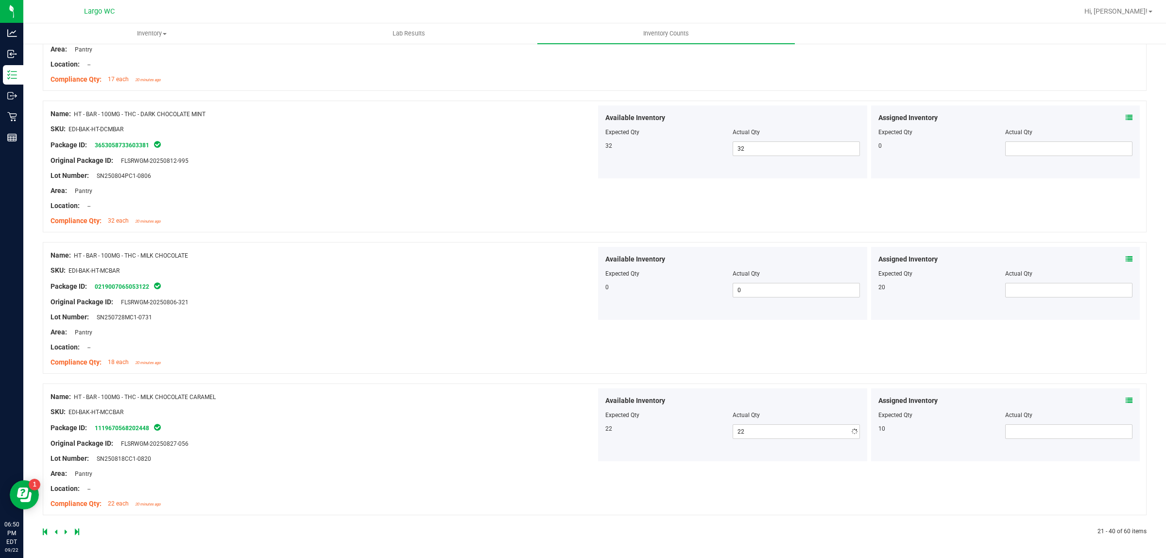
click at [67, 530] on icon at bounding box center [66, 532] width 3 height 6
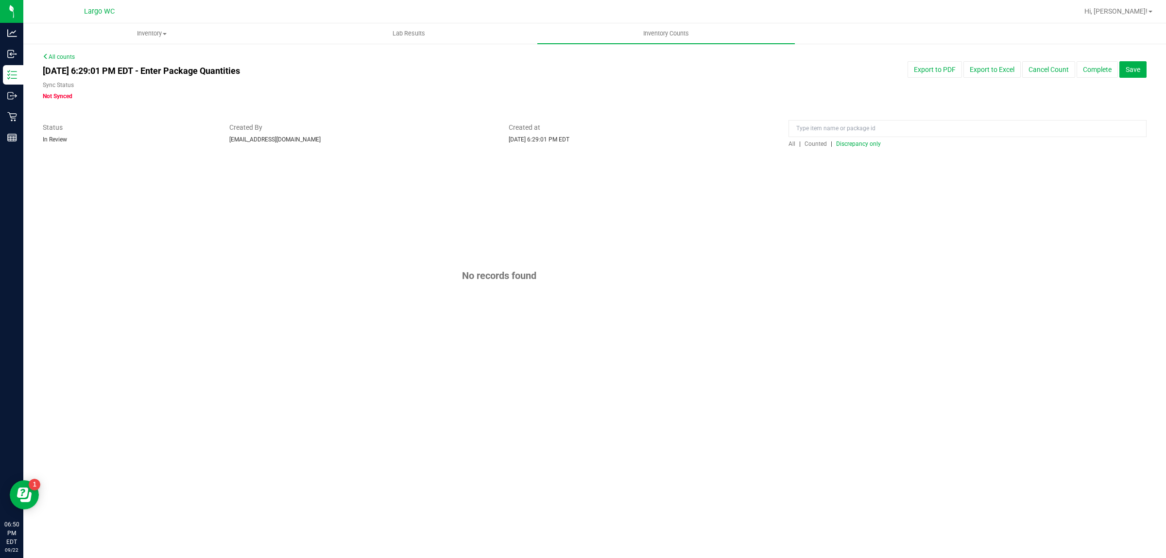
click at [868, 146] on span "Discrepancy only" at bounding box center [858, 143] width 45 height 7
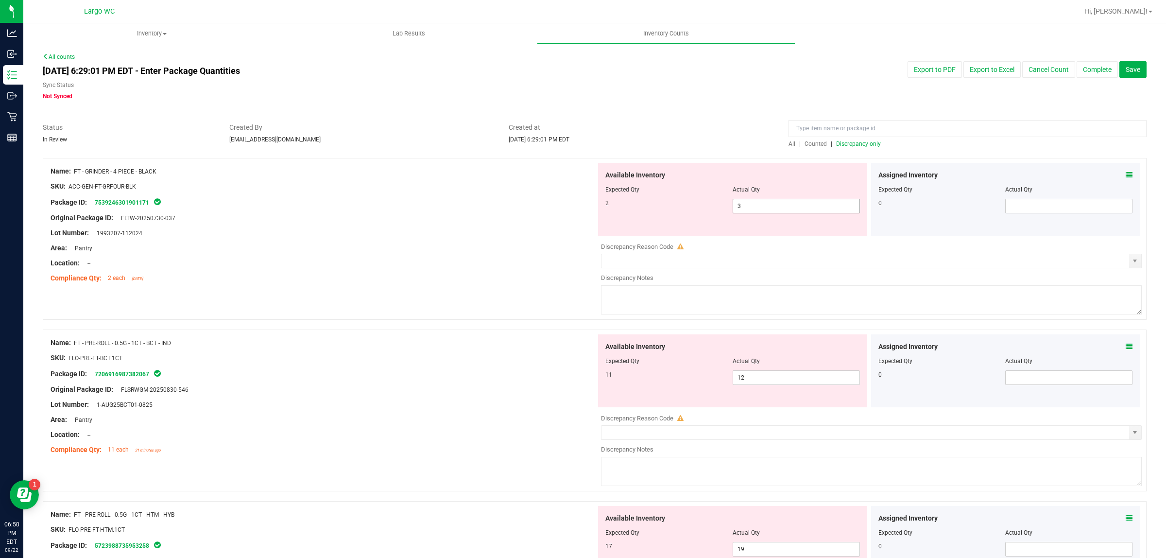
click at [814, 199] on span "3 3" at bounding box center [796, 206] width 127 height 15
click at [814, 212] on span "3 3" at bounding box center [796, 206] width 127 height 15
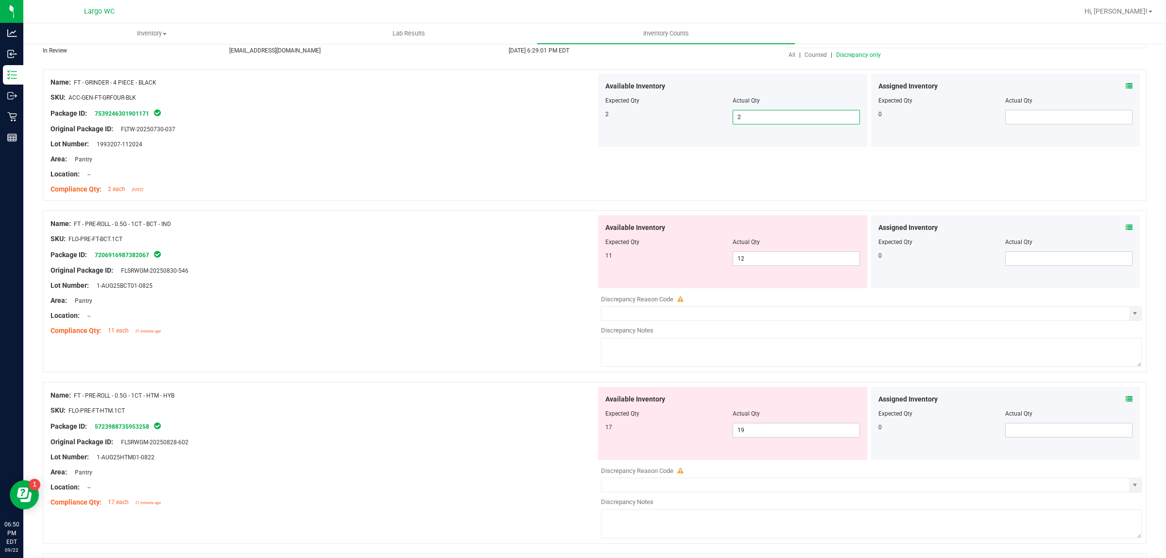
scroll to position [121, 0]
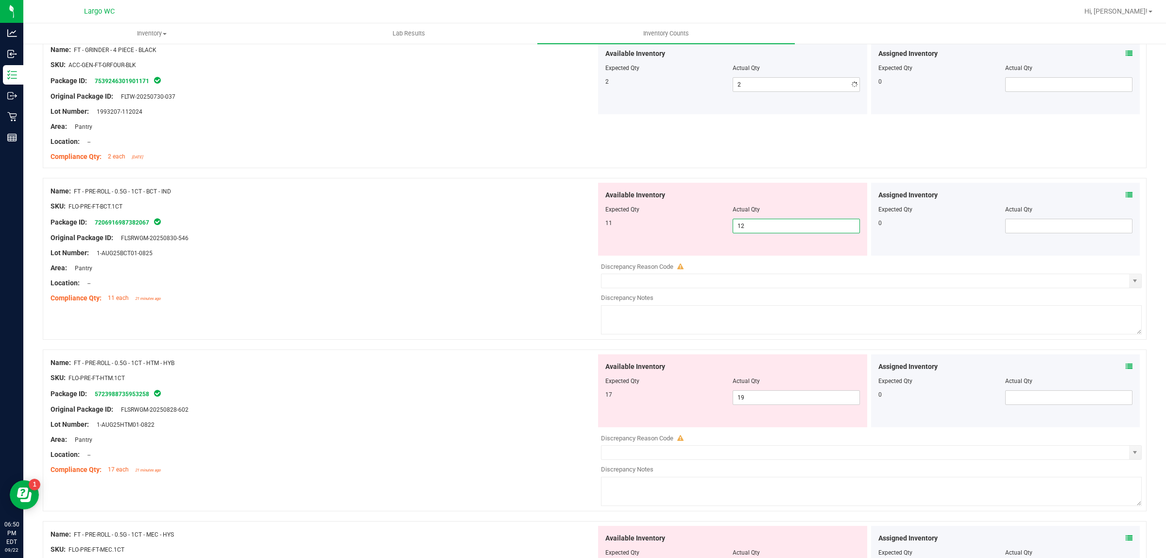
click at [768, 232] on span "12 12" at bounding box center [796, 226] width 127 height 15
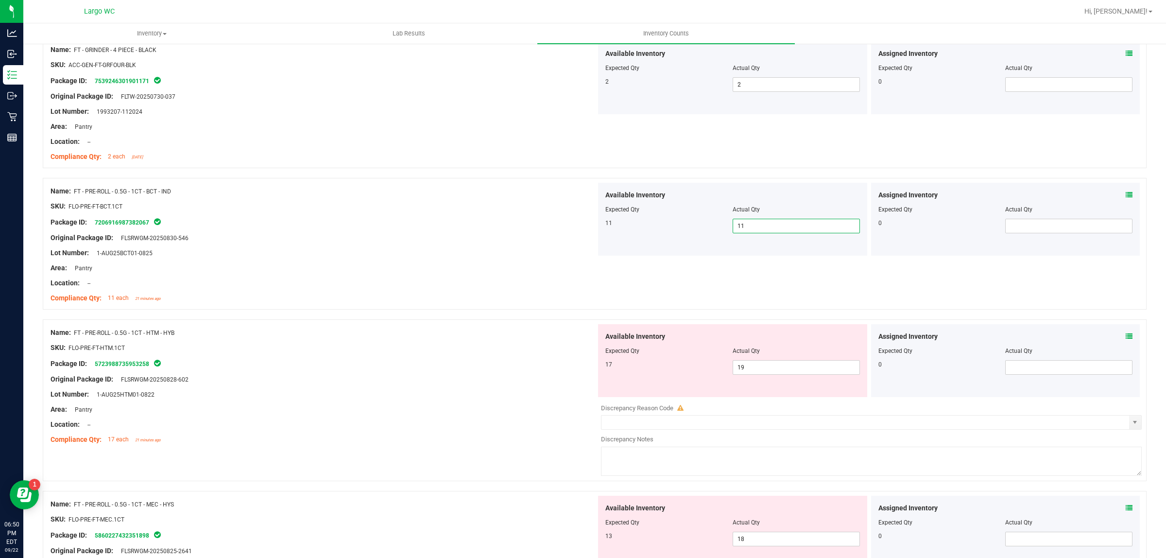
scroll to position [182, 0]
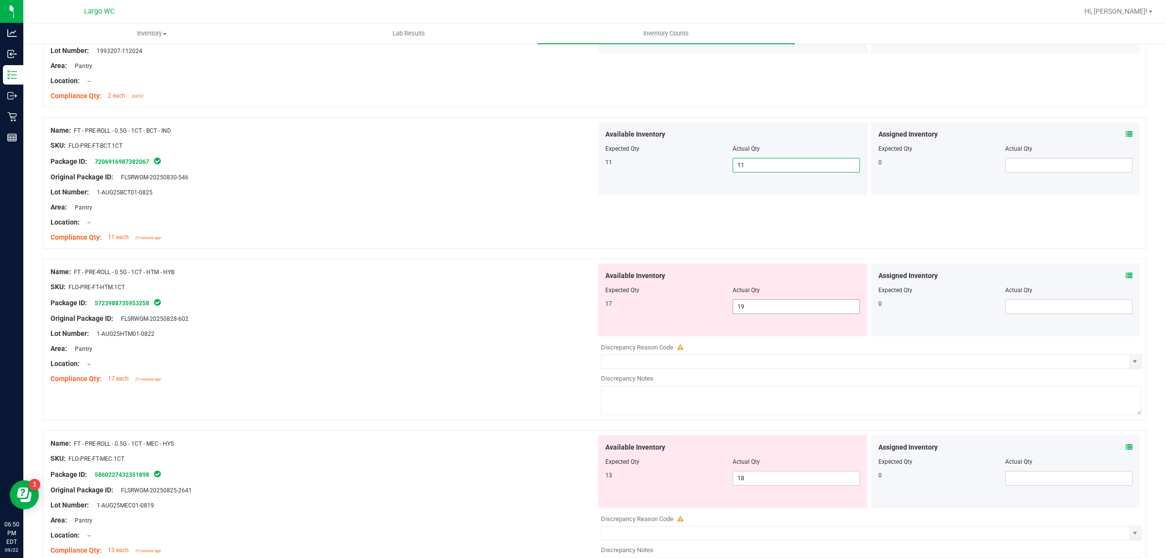
click at [756, 305] on span "19 19" at bounding box center [796, 306] width 127 height 15
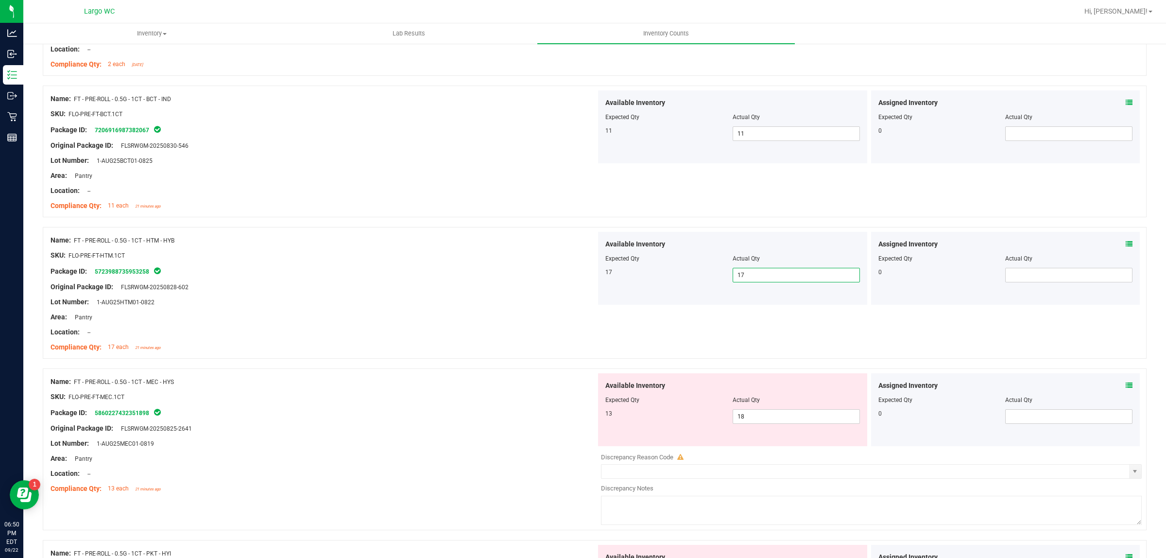
scroll to position [304, 0]
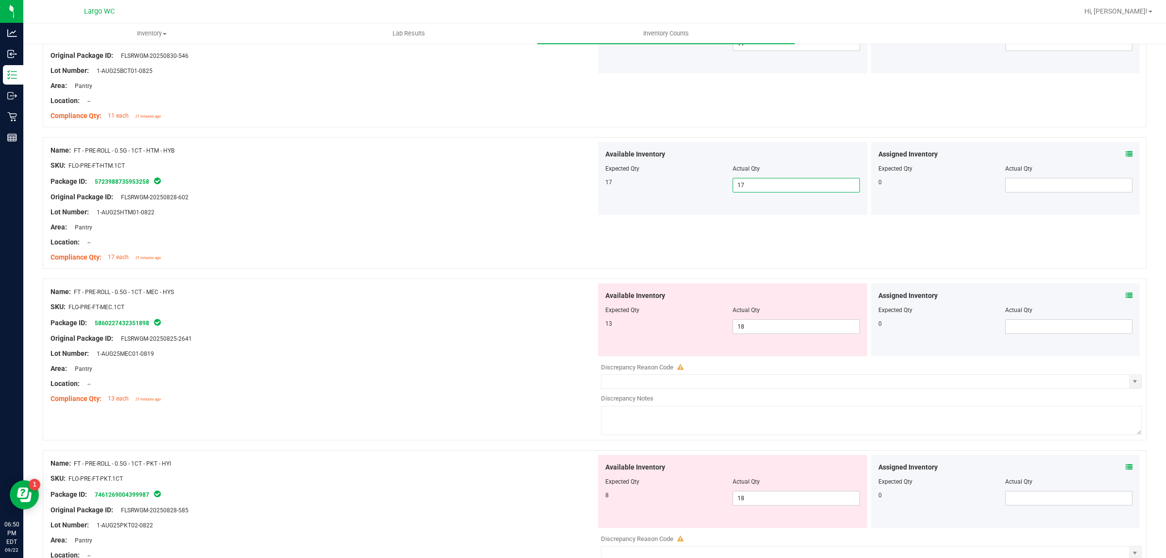
click at [769, 317] on div at bounding box center [732, 316] width 255 height 5
click at [765, 326] on span "18 18" at bounding box center [796, 326] width 127 height 15
click at [401, 314] on div at bounding box center [324, 314] width 546 height 5
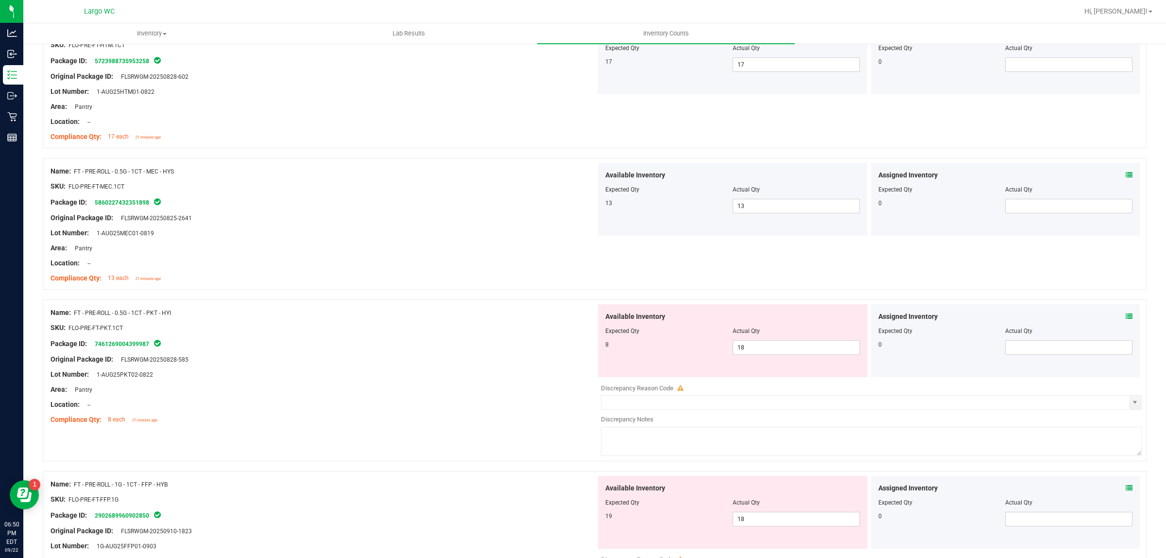
scroll to position [425, 0]
click at [828, 354] on span "18 18" at bounding box center [796, 346] width 127 height 15
click at [0, 0] on input "18" at bounding box center [0, 0] width 0 height 0
click at [384, 375] on div "Lot Number: 1-AUG25PKT02-0822" at bounding box center [324, 373] width 546 height 10
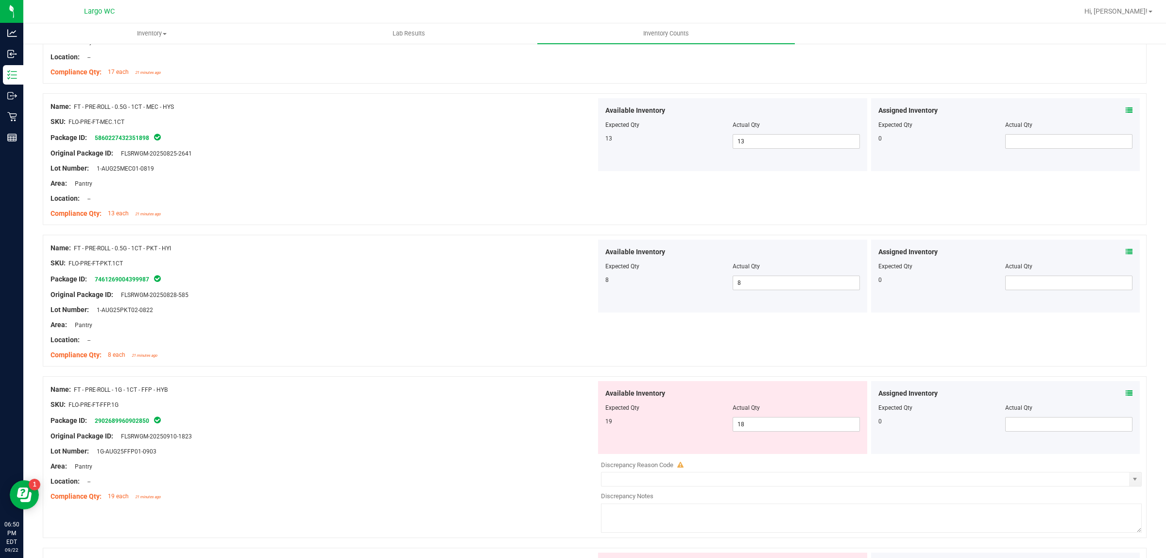
scroll to position [547, 0]
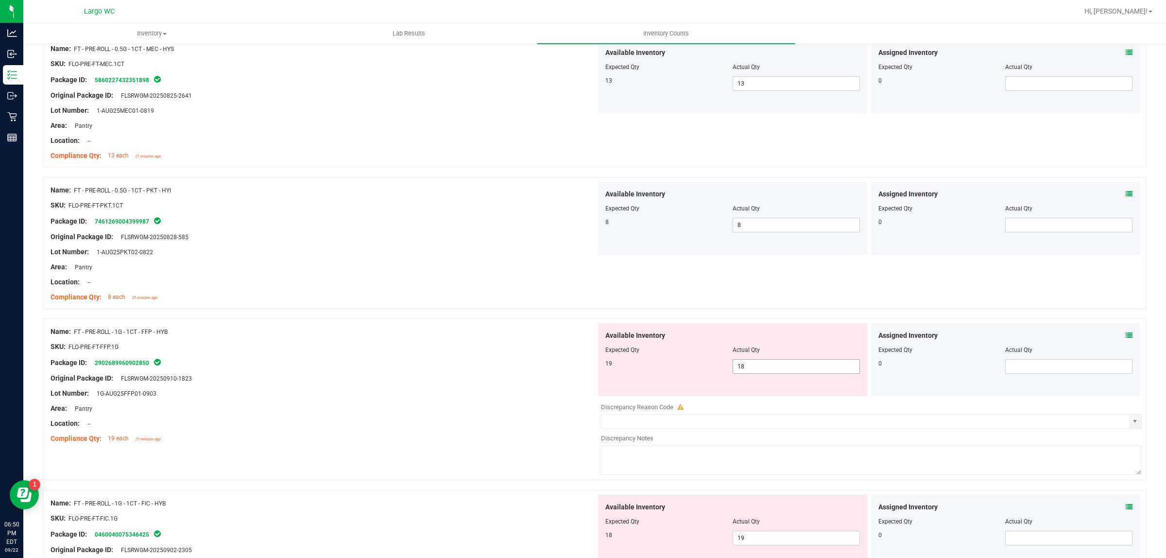
click at [798, 365] on span "18 18" at bounding box center [796, 366] width 127 height 15
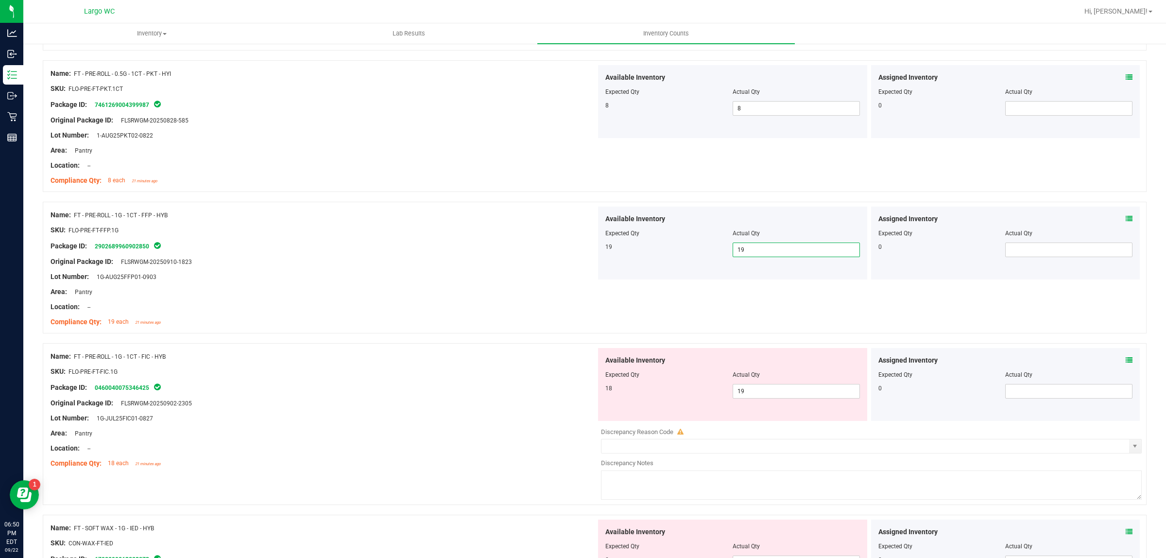
scroll to position [668, 0]
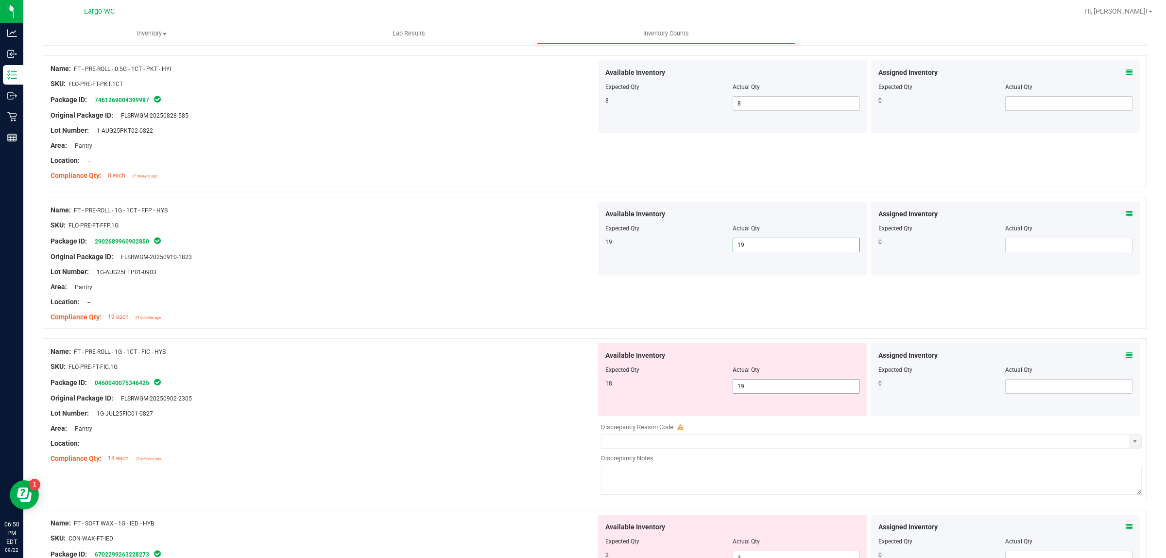
click at [747, 387] on span "19 19" at bounding box center [796, 386] width 127 height 15
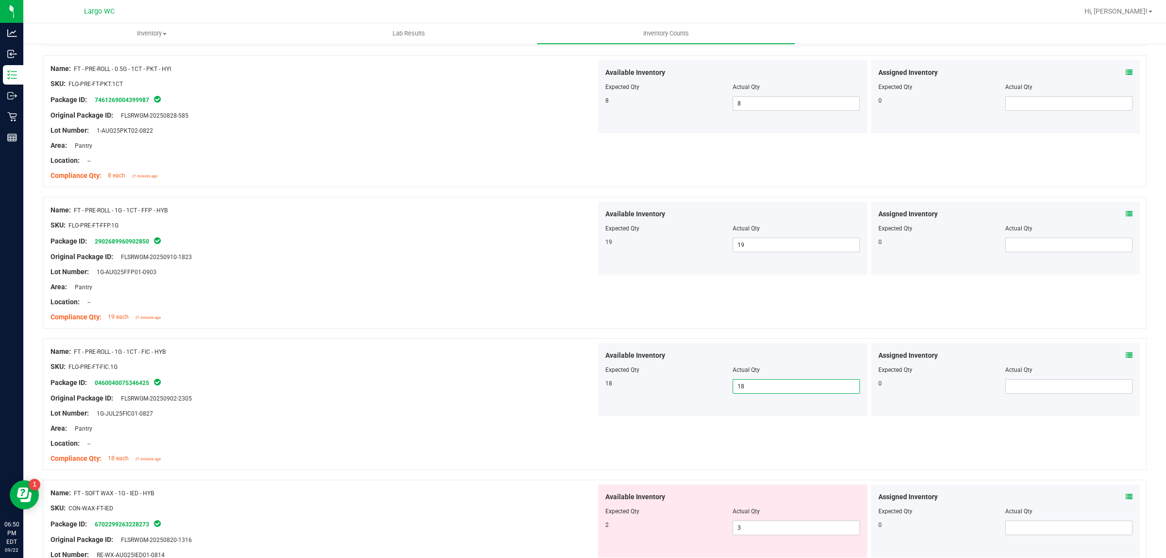
scroll to position [729, 0]
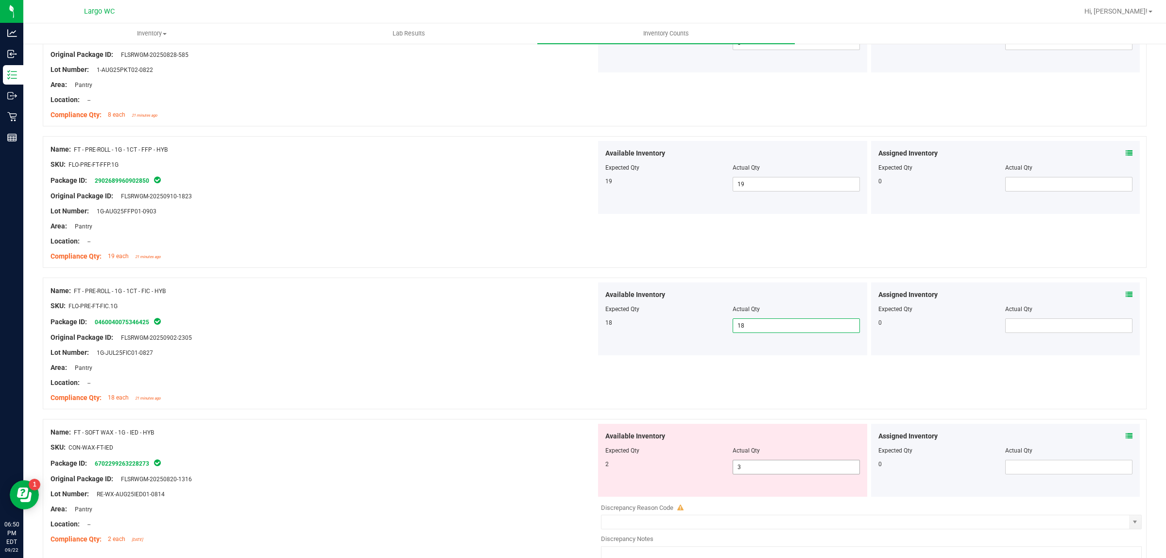
click at [766, 465] on span "3 3" at bounding box center [796, 467] width 127 height 15
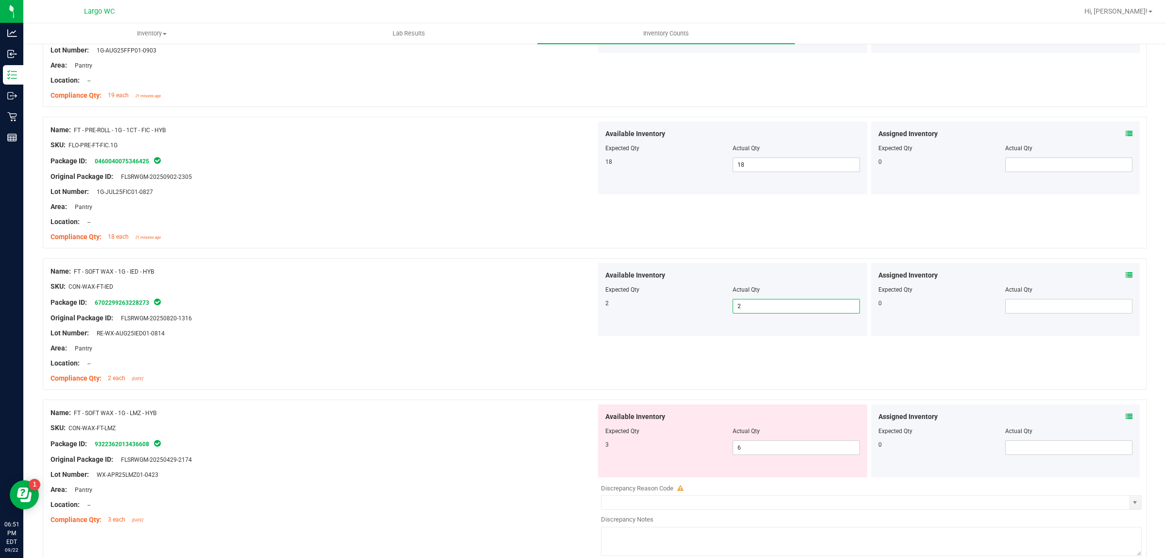
scroll to position [911, 0]
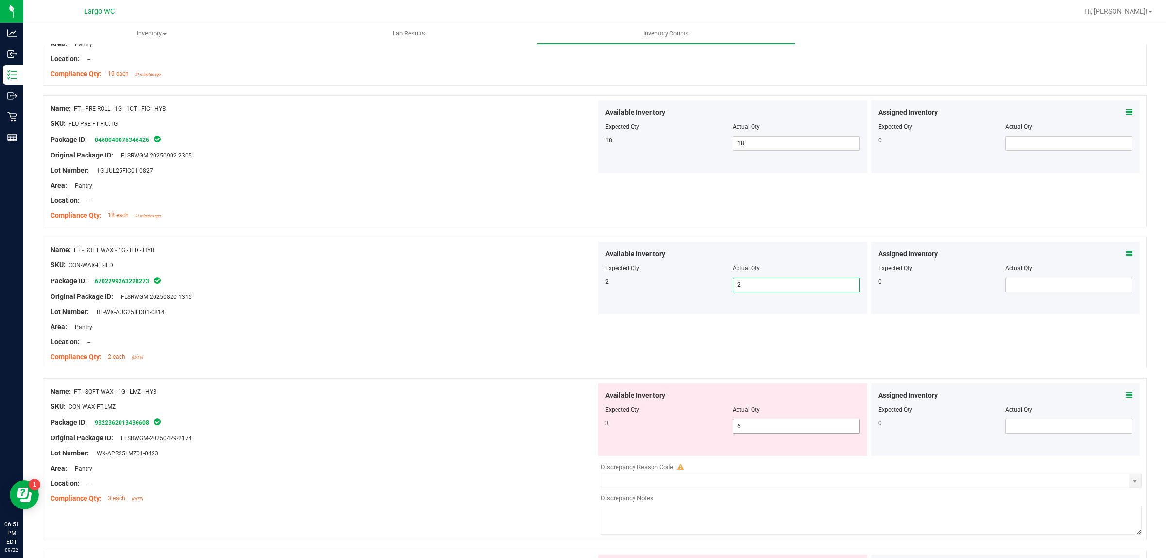
click at [757, 432] on span "6 6" at bounding box center [796, 426] width 127 height 15
click at [756, 431] on input "6" at bounding box center [796, 426] width 126 height 14
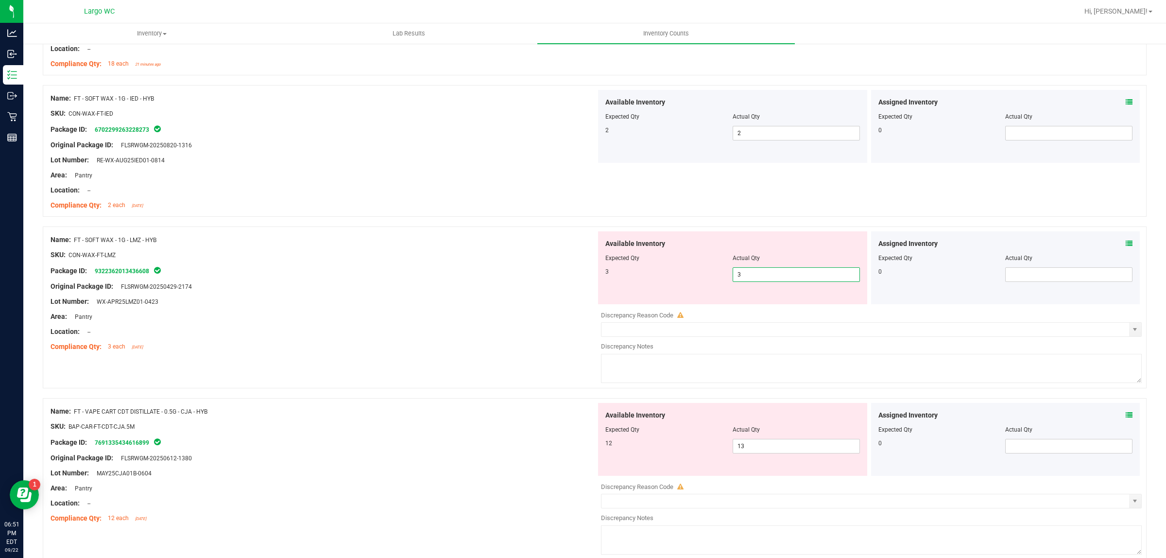
scroll to position [1093, 0]
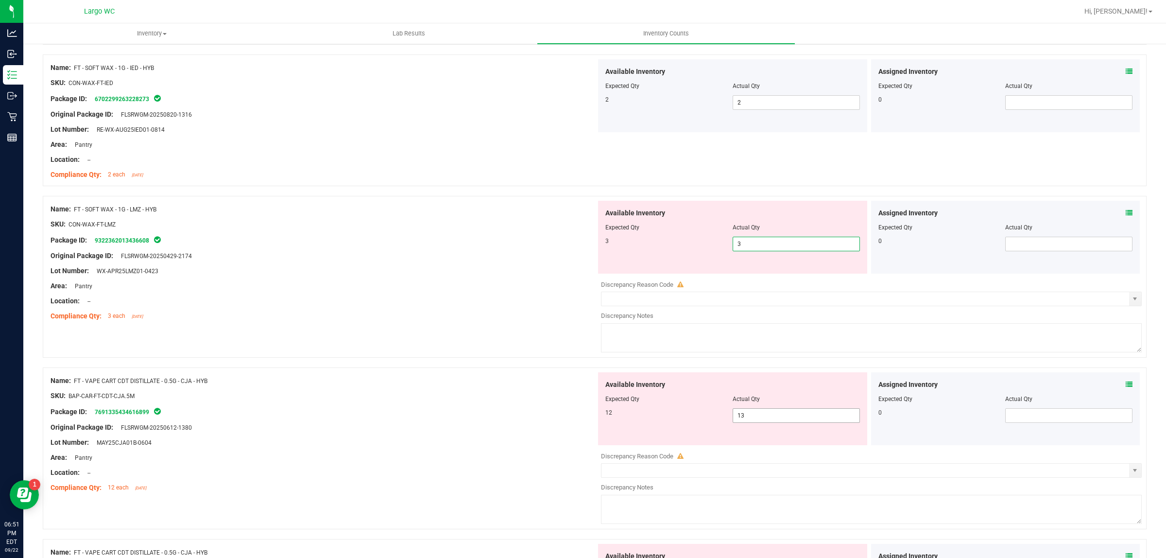
click at [798, 416] on div "Available Inventory Expected Qty Actual Qty 12 13 13" at bounding box center [732, 408] width 269 height 73
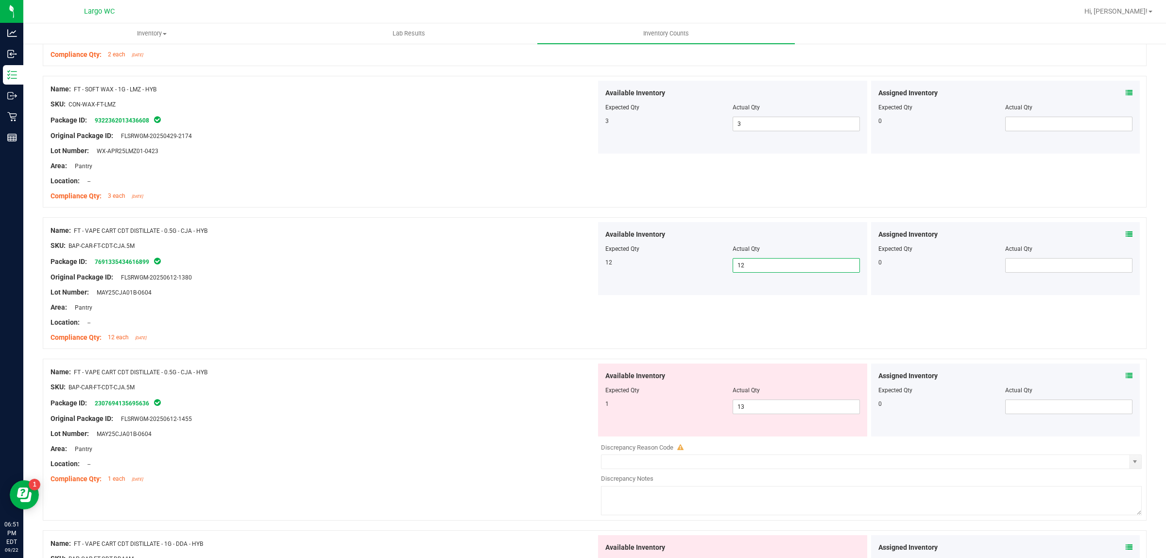
scroll to position [1215, 0]
click at [749, 411] on span "13 13" at bounding box center [796, 405] width 127 height 15
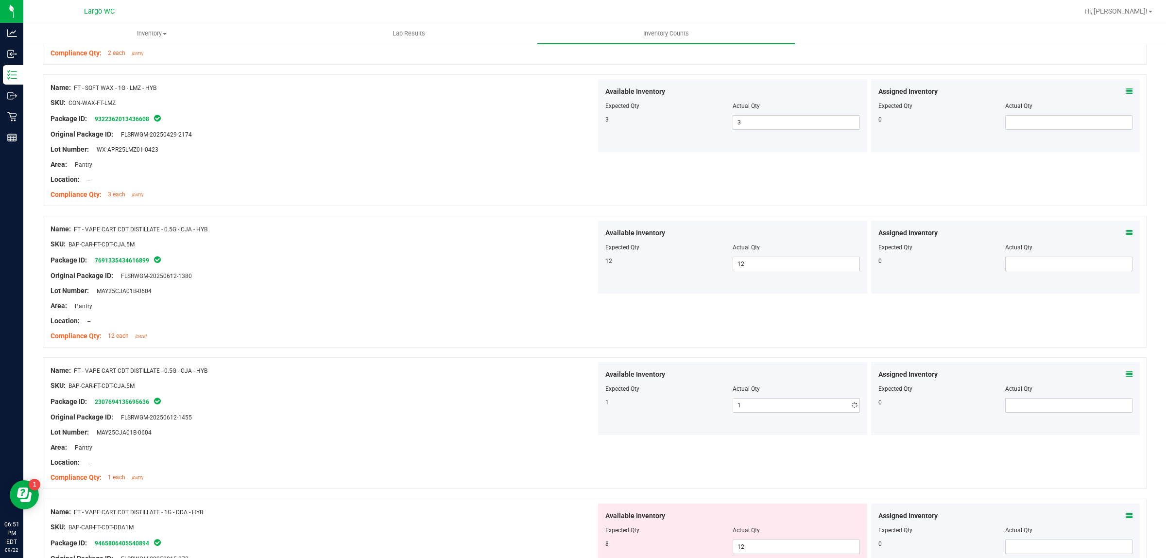
click at [431, 296] on div "Lot Number: MAY25CJA01B-0604" at bounding box center [324, 291] width 546 height 10
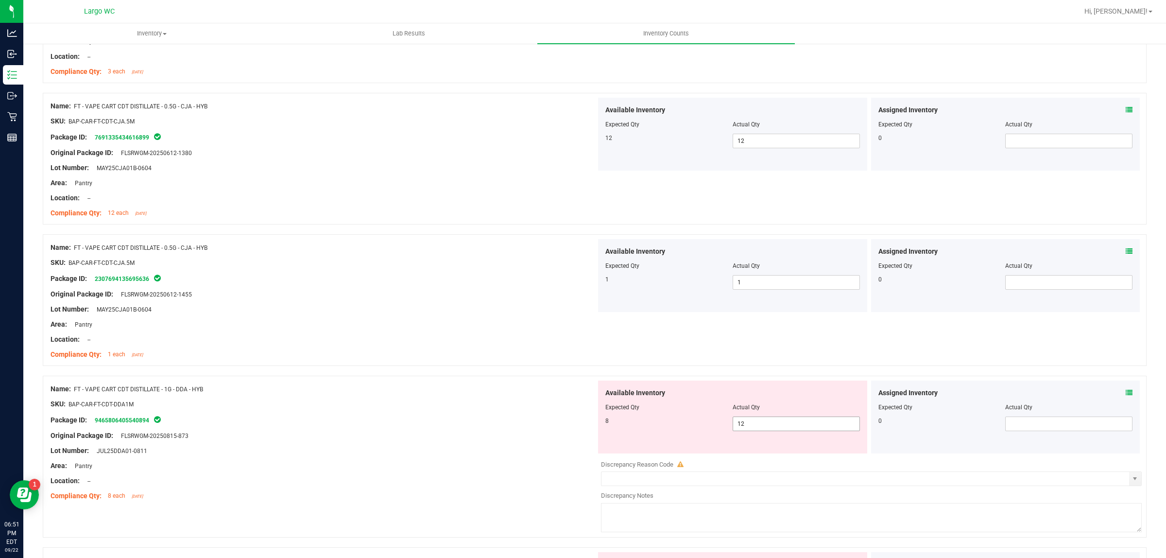
scroll to position [1397, 0]
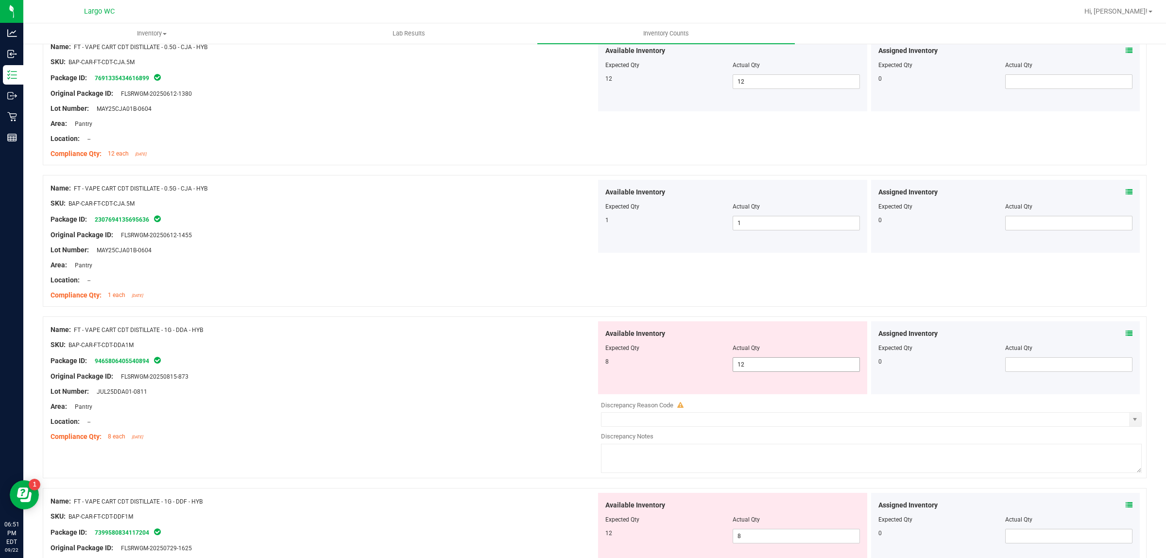
click at [811, 368] on span "12 12" at bounding box center [796, 364] width 127 height 15
click at [811, 368] on input "12" at bounding box center [796, 365] width 126 height 14
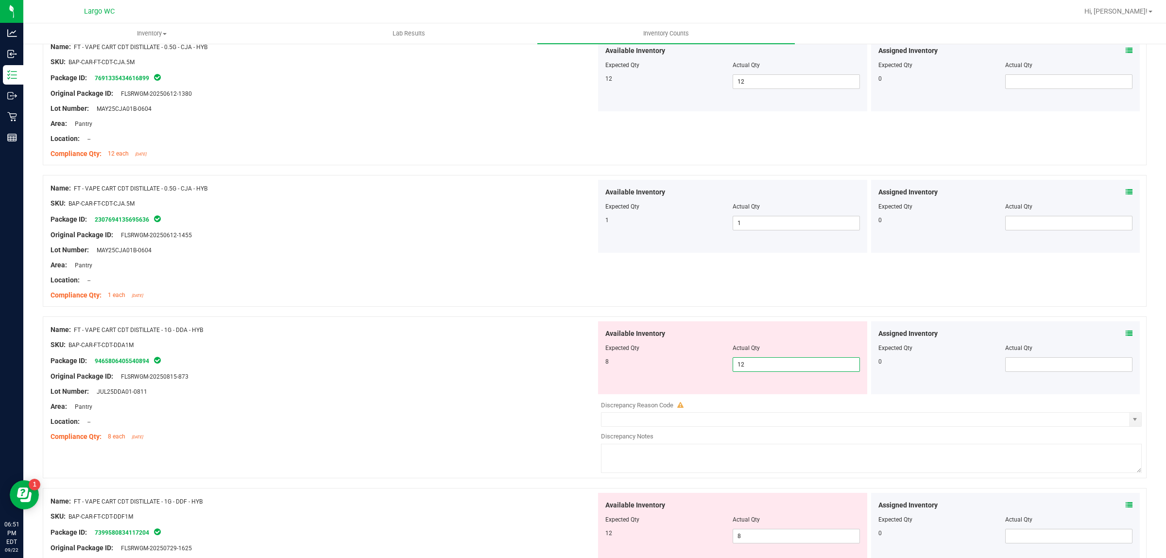
click at [811, 368] on input "12" at bounding box center [796, 365] width 126 height 14
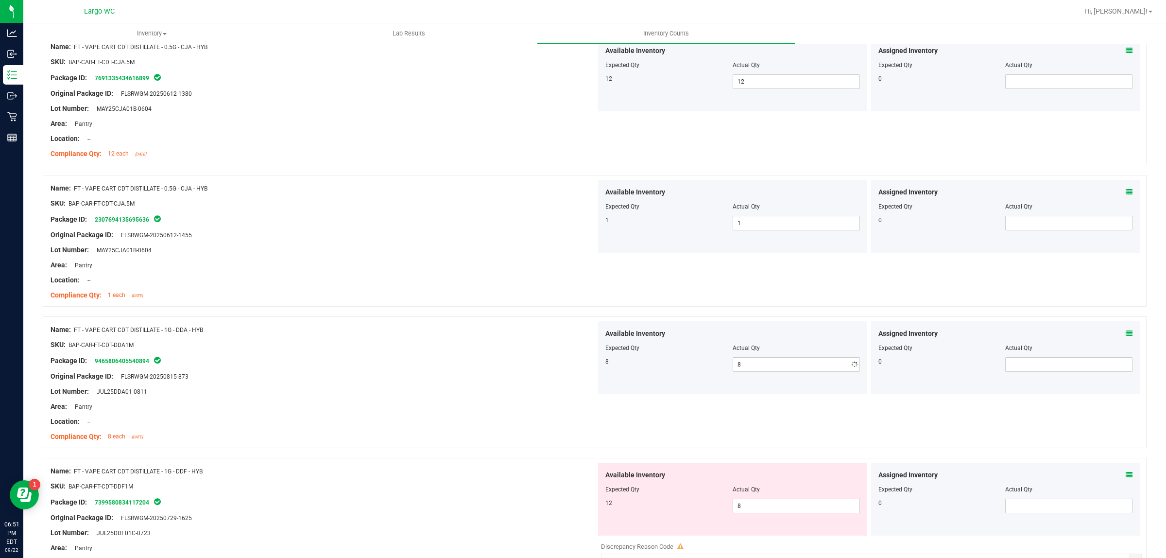
click at [382, 366] on div "Package ID: 9465806405540894" at bounding box center [324, 361] width 546 height 12
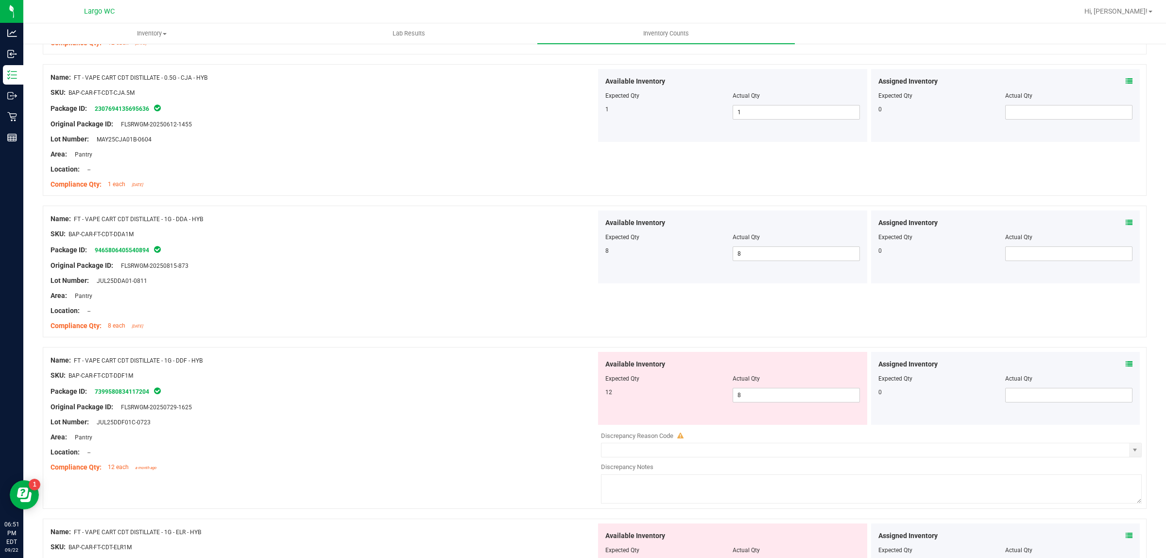
scroll to position [1519, 0]
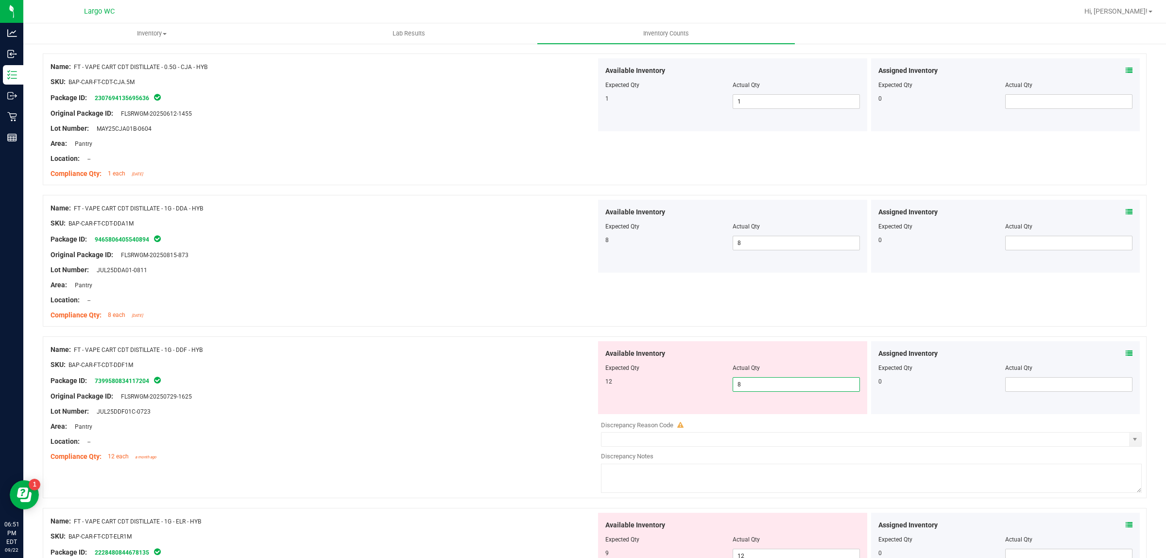
click at [771, 389] on span "8 8" at bounding box center [796, 384] width 127 height 15
click at [771, 389] on input "8" at bounding box center [796, 385] width 126 height 14
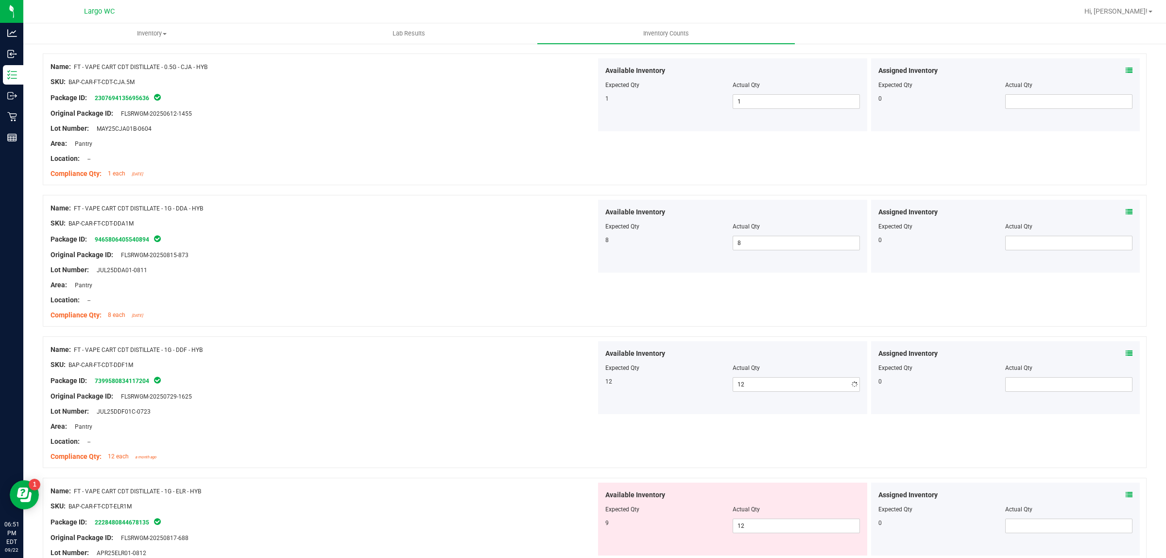
click at [530, 424] on div "Area: Pantry" at bounding box center [324, 426] width 546 height 10
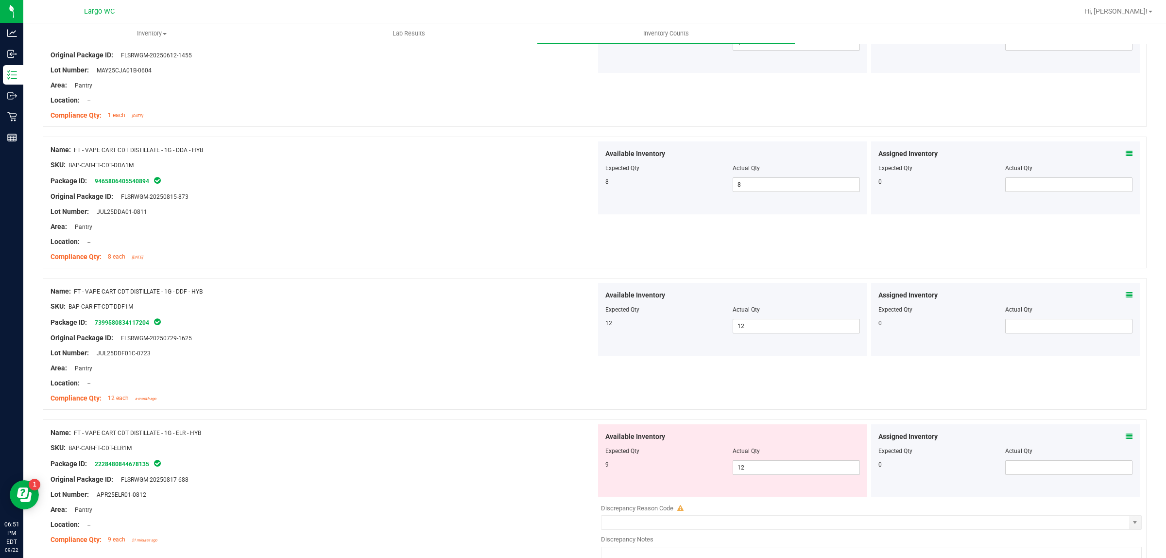
scroll to position [1579, 0]
click at [810, 465] on span "12 12" at bounding box center [796, 465] width 127 height 15
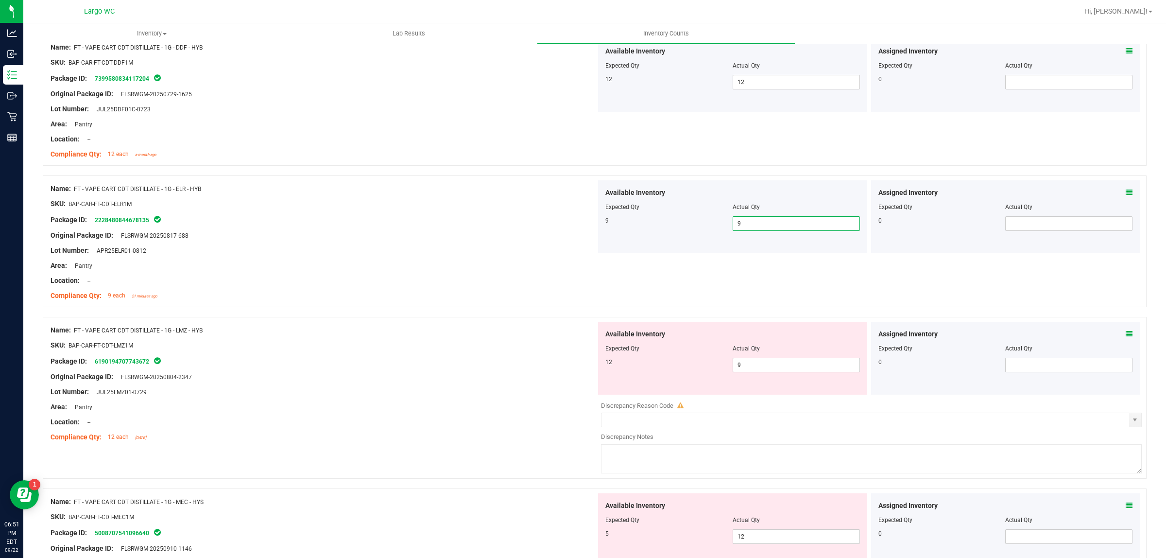
scroll to position [1822, 0]
click at [749, 368] on span "9 9" at bounding box center [796, 363] width 127 height 15
click at [751, 367] on input "9" at bounding box center [796, 364] width 126 height 14
click at [756, 363] on input "9" at bounding box center [796, 364] width 126 height 14
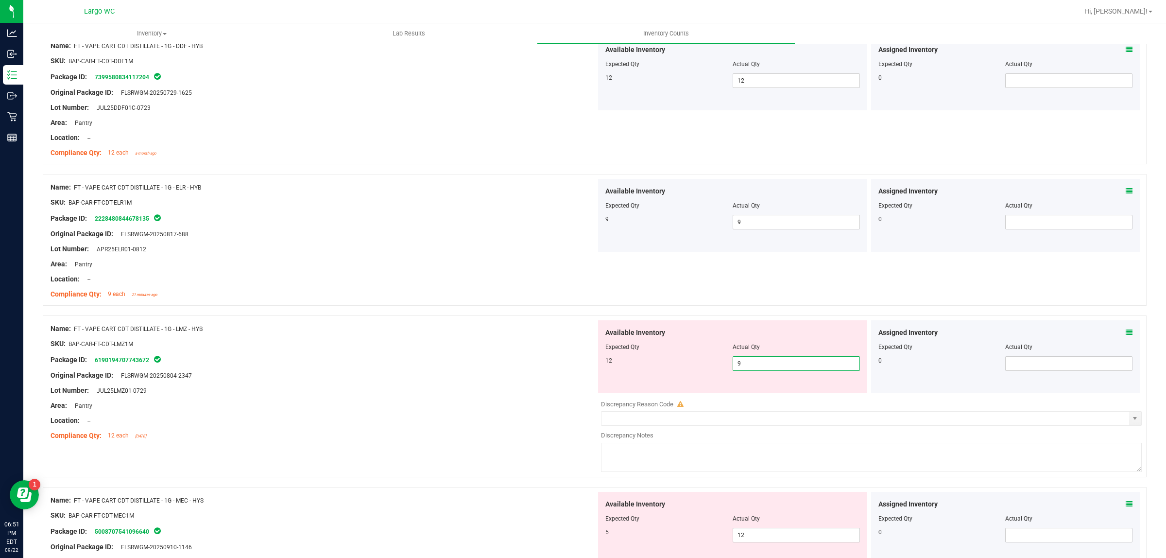
click at [756, 363] on input "9" at bounding box center [796, 364] width 126 height 14
click at [753, 365] on input "9" at bounding box center [796, 364] width 126 height 14
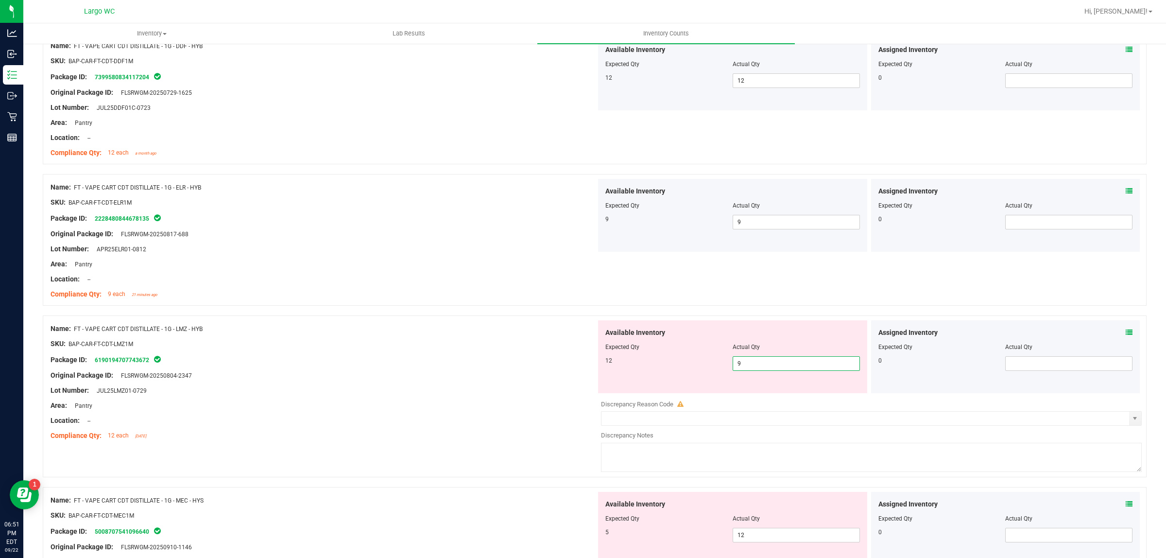
click at [753, 365] on input "9" at bounding box center [796, 364] width 126 height 14
click at [756, 362] on input "9" at bounding box center [796, 364] width 126 height 14
click at [452, 337] on div at bounding box center [324, 336] width 546 height 5
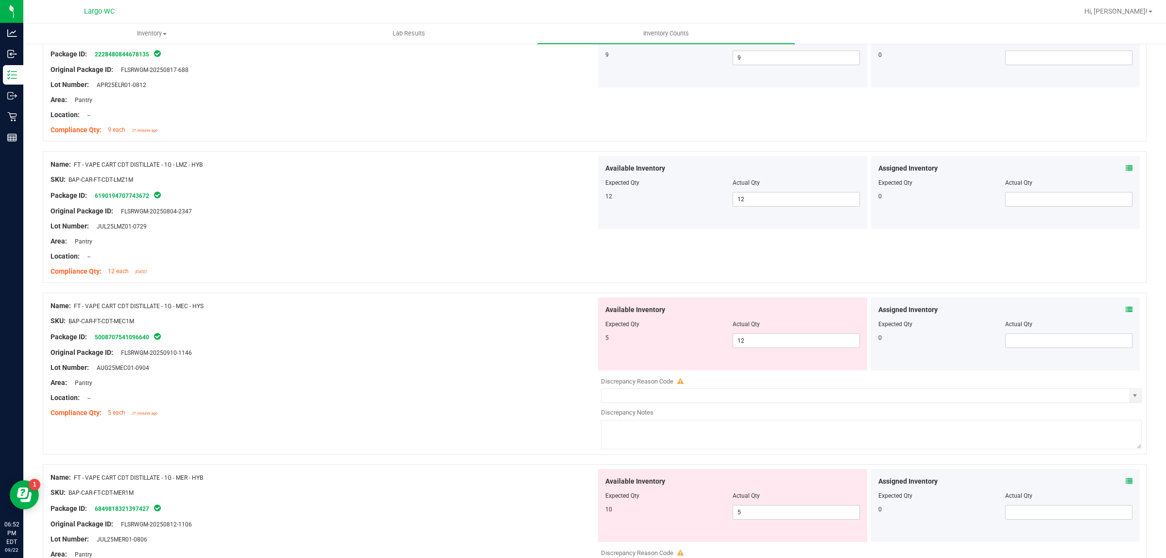
scroll to position [2005, 0]
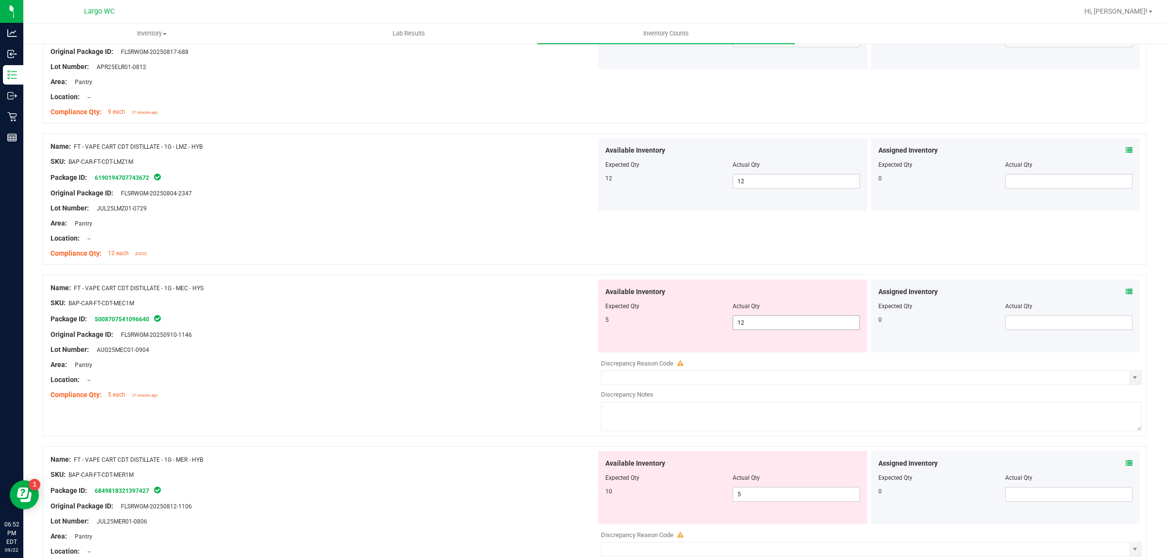
click at [766, 326] on span "12 12" at bounding box center [796, 322] width 127 height 15
click at [766, 327] on input "12" at bounding box center [796, 323] width 126 height 14
drag, startPoint x: 331, startPoint y: 350, endPoint x: 334, endPoint y: 345, distance: 5.4
click at [331, 347] on div "Lot Number: AUG25MEC01-0904" at bounding box center [324, 350] width 546 height 10
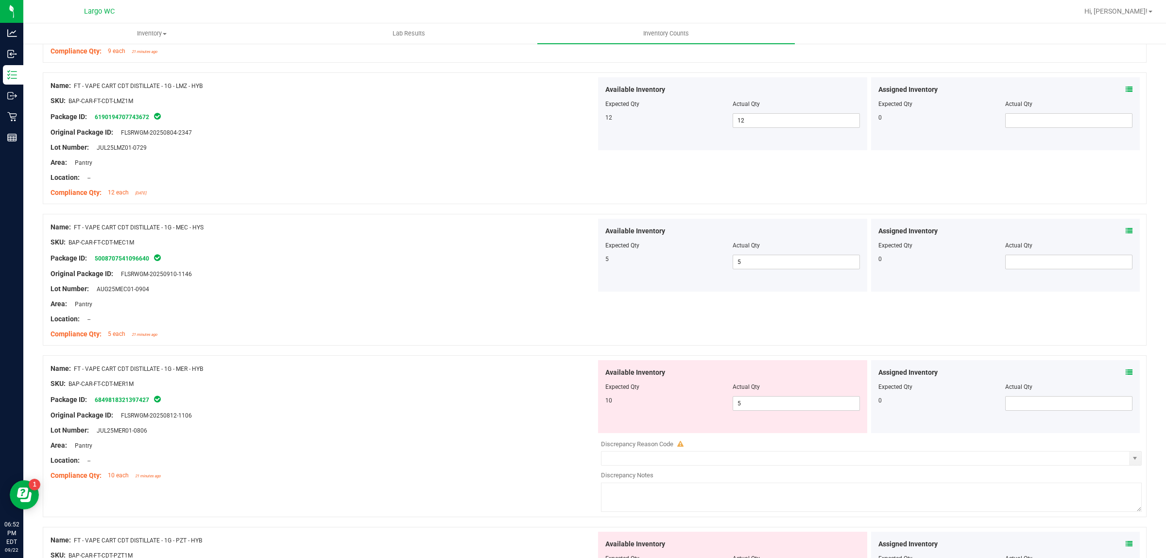
scroll to position [2187, 0]
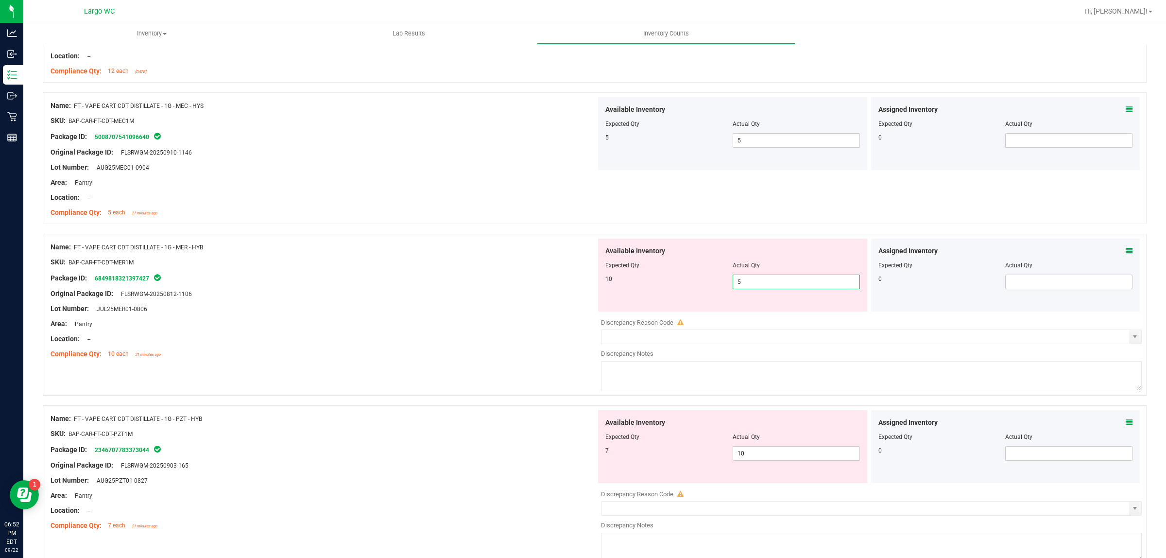
click at [774, 283] on span "5 5" at bounding box center [796, 282] width 127 height 15
click at [774, 283] on input "5" at bounding box center [796, 282] width 126 height 14
click at [421, 344] on div "Location: --" at bounding box center [324, 339] width 546 height 10
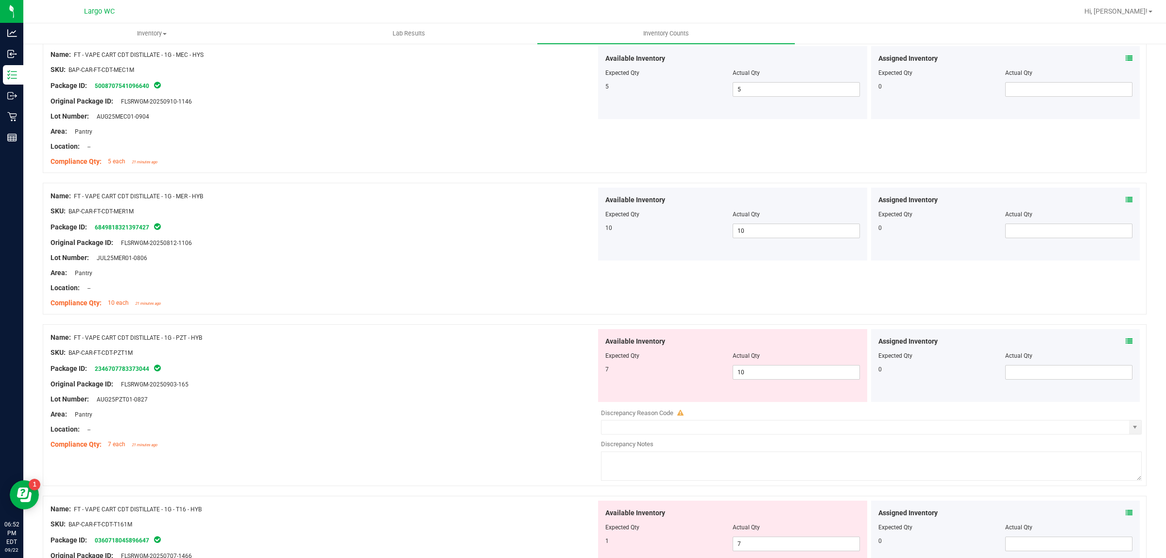
scroll to position [2308, 0]
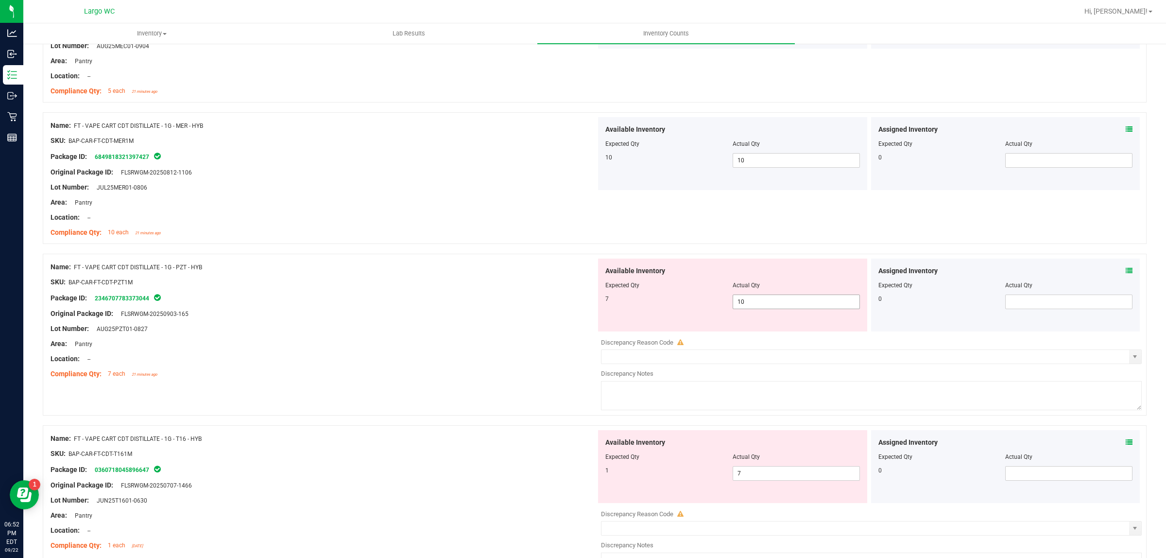
click at [806, 297] on span "10 10" at bounding box center [796, 301] width 127 height 15
click at [802, 309] on span "10 10" at bounding box center [796, 301] width 127 height 15
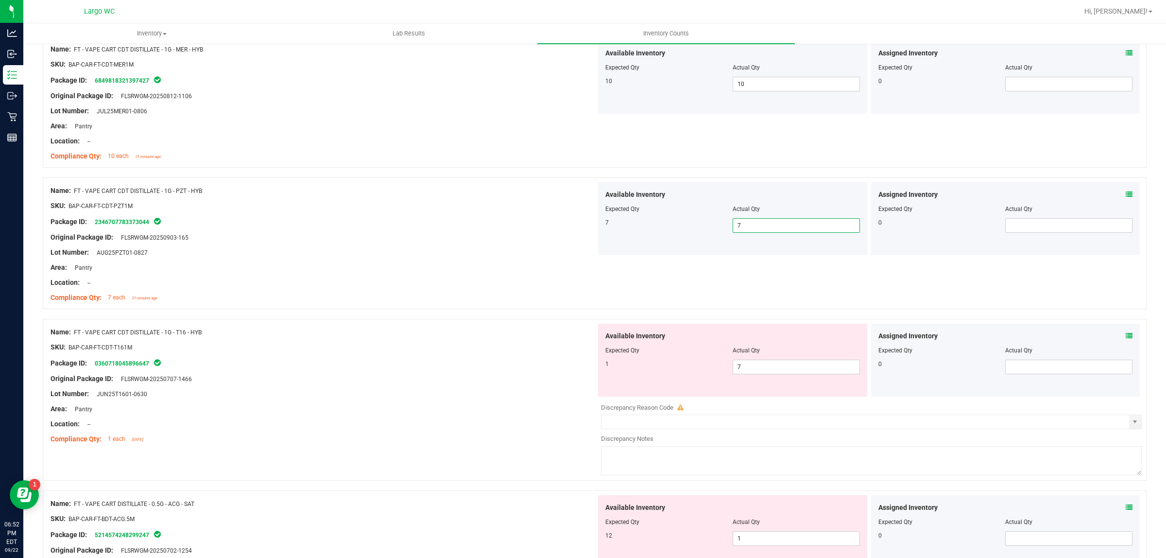
scroll to position [2430, 0]
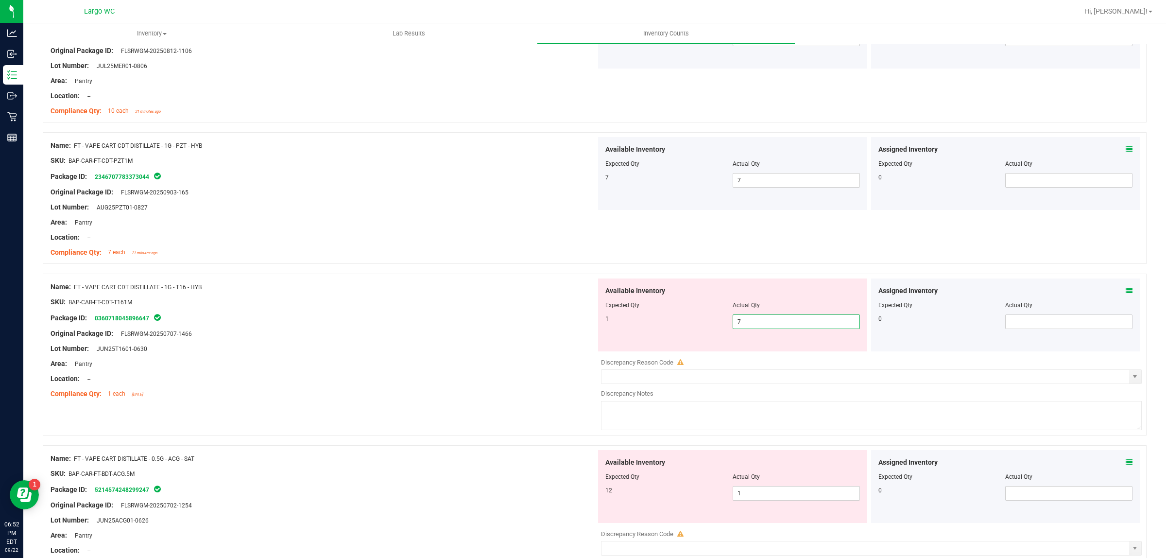
click at [765, 327] on span "7 7" at bounding box center [796, 321] width 127 height 15
click at [765, 327] on input "7" at bounding box center [796, 322] width 126 height 14
click at [765, 327] on input "71" at bounding box center [796, 322] width 126 height 14
click at [400, 398] on div "Compliance Qty: 1 each 25 days ago" at bounding box center [324, 394] width 546 height 10
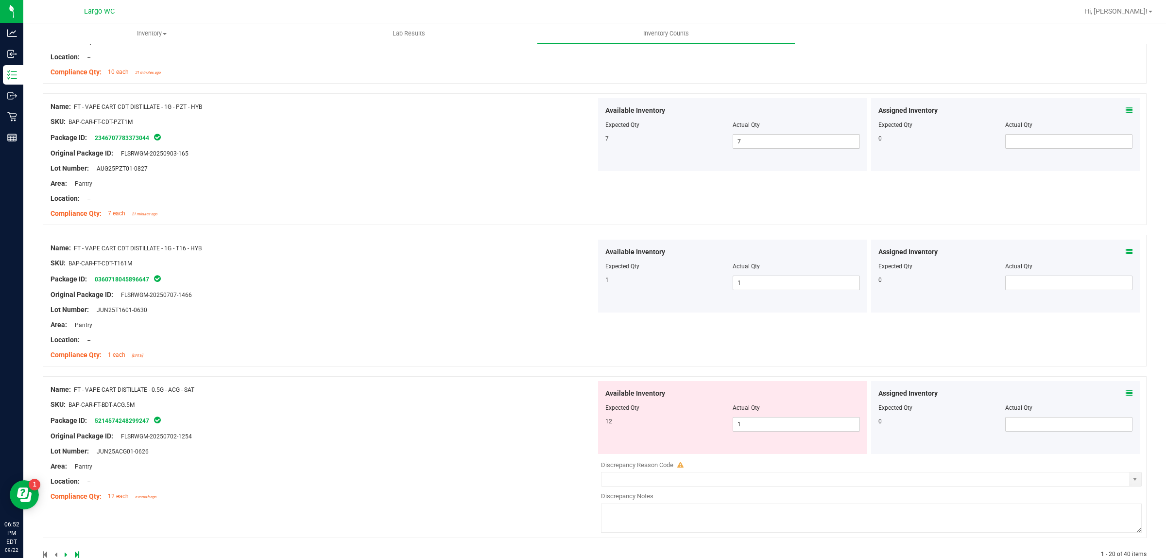
scroll to position [2491, 0]
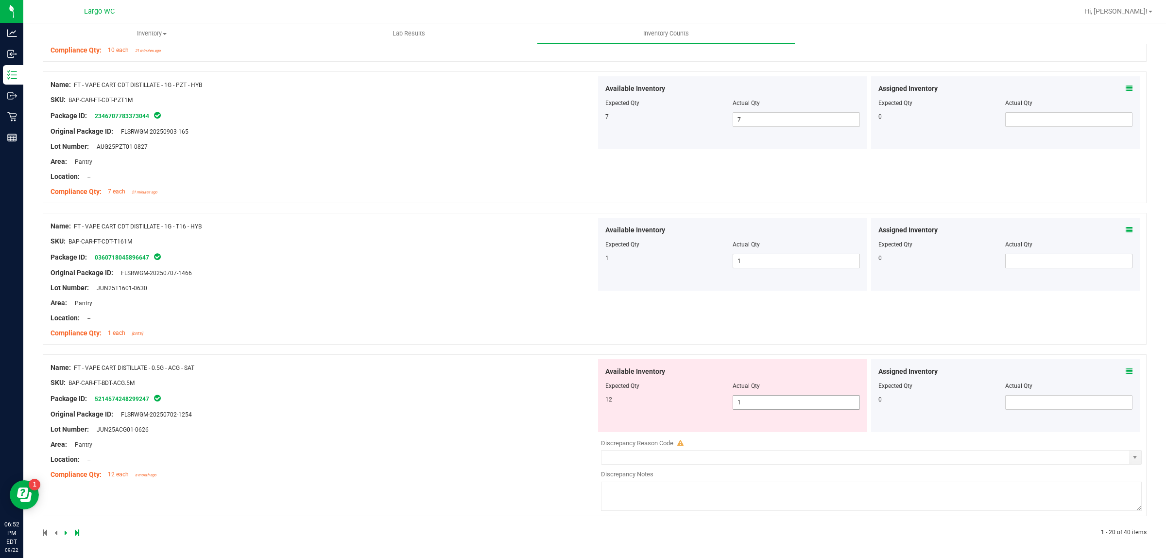
click at [817, 410] on span "1 1" at bounding box center [796, 402] width 127 height 15
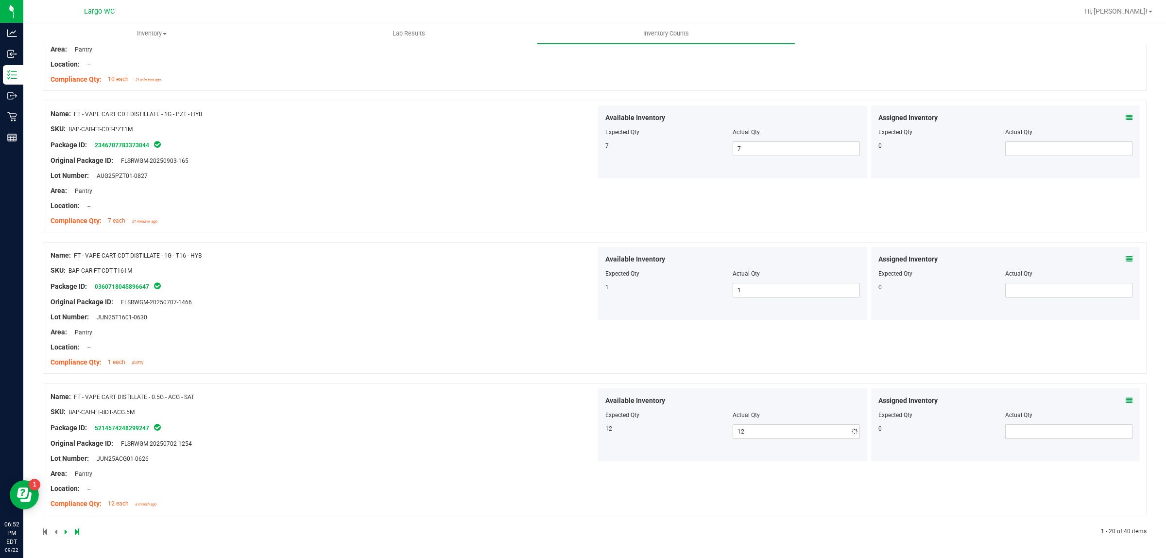
click at [339, 283] on div "Name: FT - VAPE CART CDT DISTILLATE - 1G - T16 - HYB SKU: BAP-CAR-FT-CDT-T161M …" at bounding box center [324, 309] width 546 height 124
click at [66, 530] on icon at bounding box center [66, 532] width 3 height 6
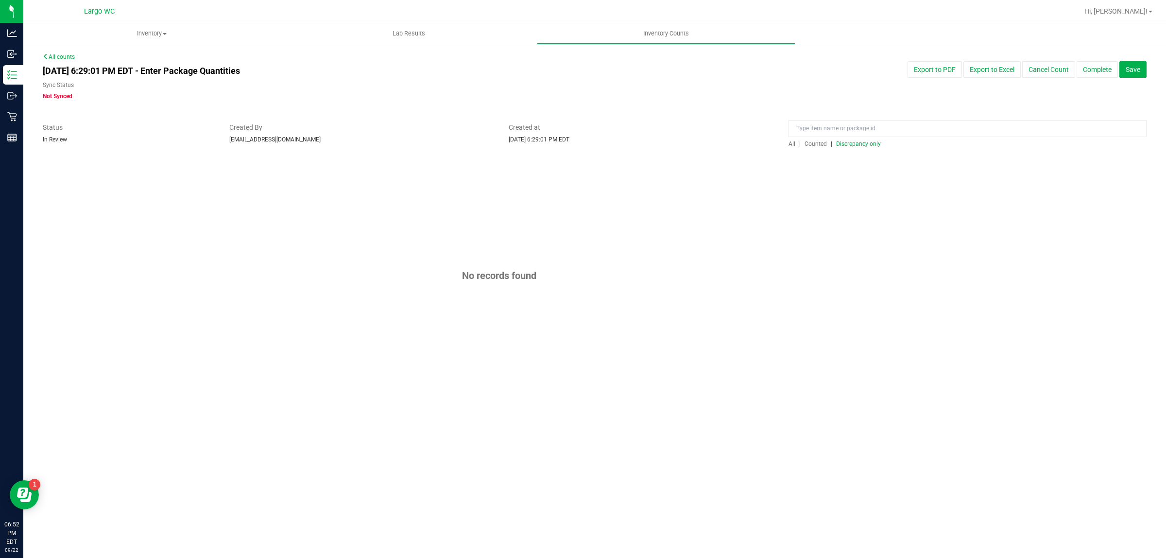
click at [869, 140] on span "Discrepancy only" at bounding box center [858, 143] width 45 height 7
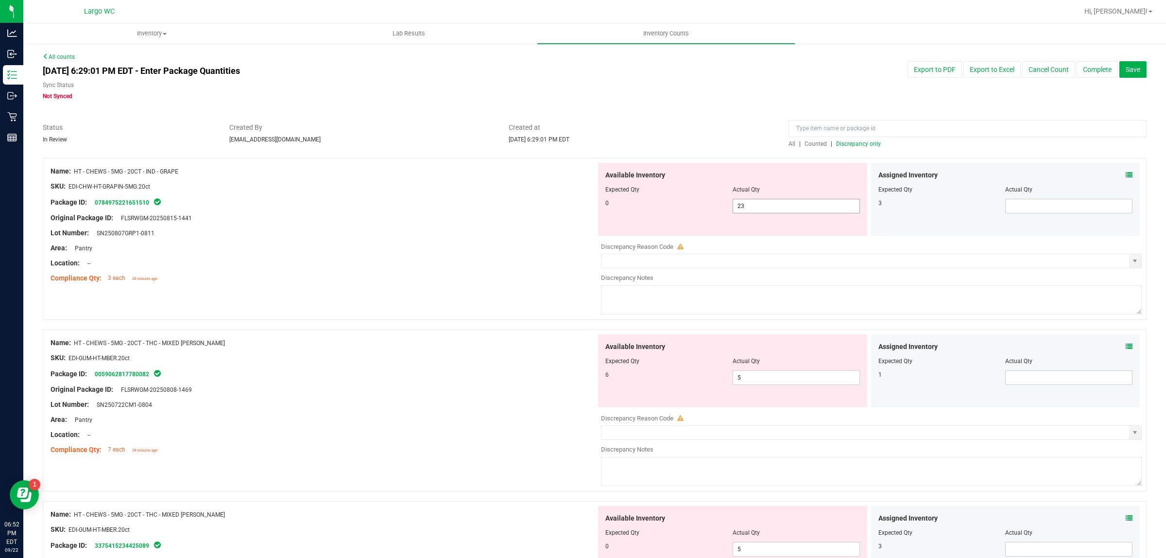
click at [796, 201] on span "23 23" at bounding box center [796, 206] width 127 height 15
click at [796, 201] on input "23" at bounding box center [796, 206] width 126 height 14
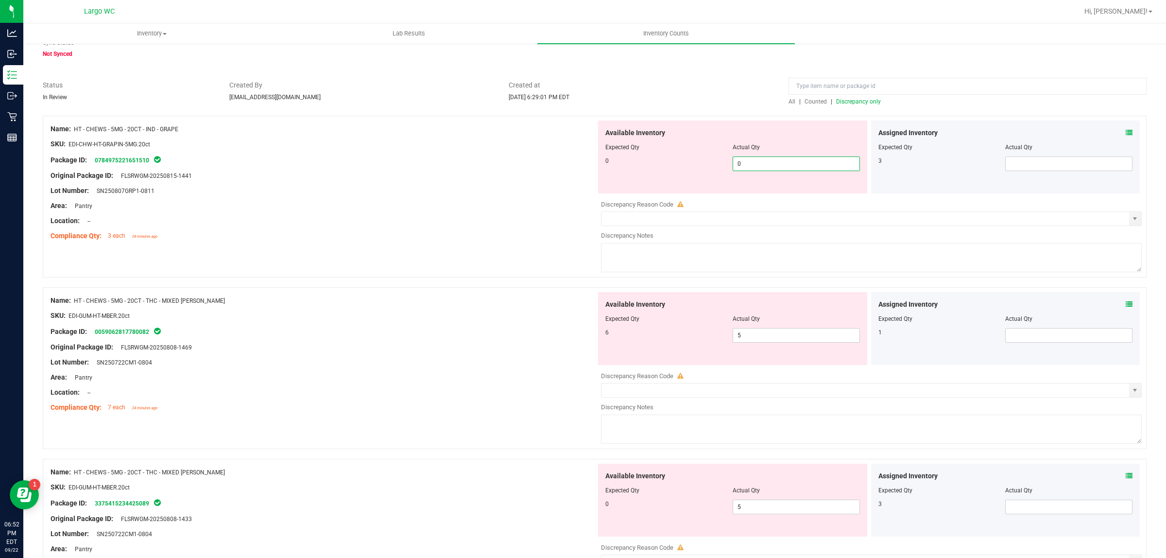
scroll to position [61, 0]
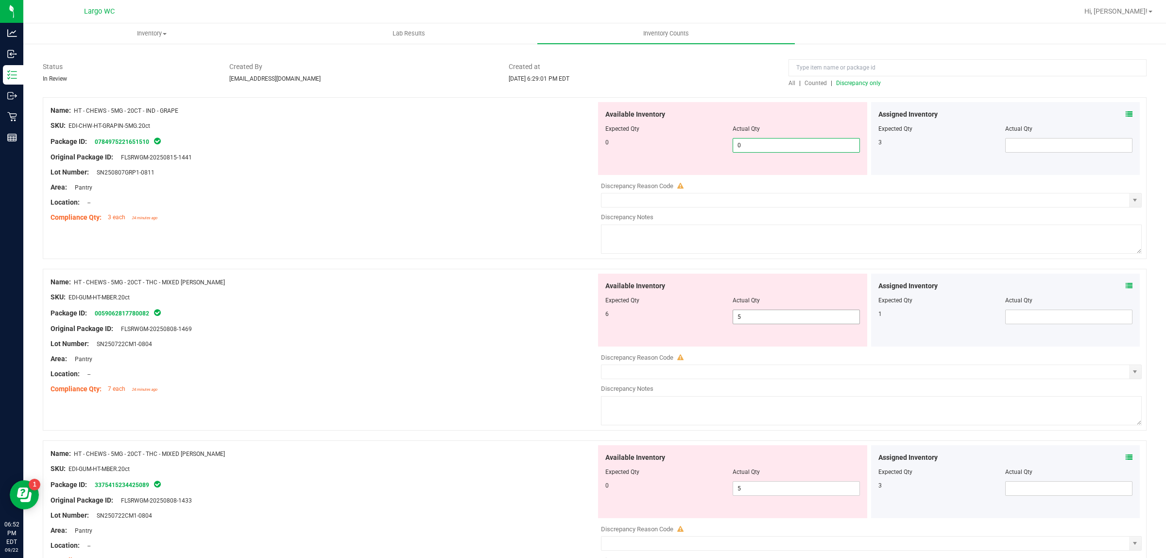
click at [768, 312] on div "Available Inventory Expected Qty Actual Qty 6 5 5" at bounding box center [732, 310] width 269 height 73
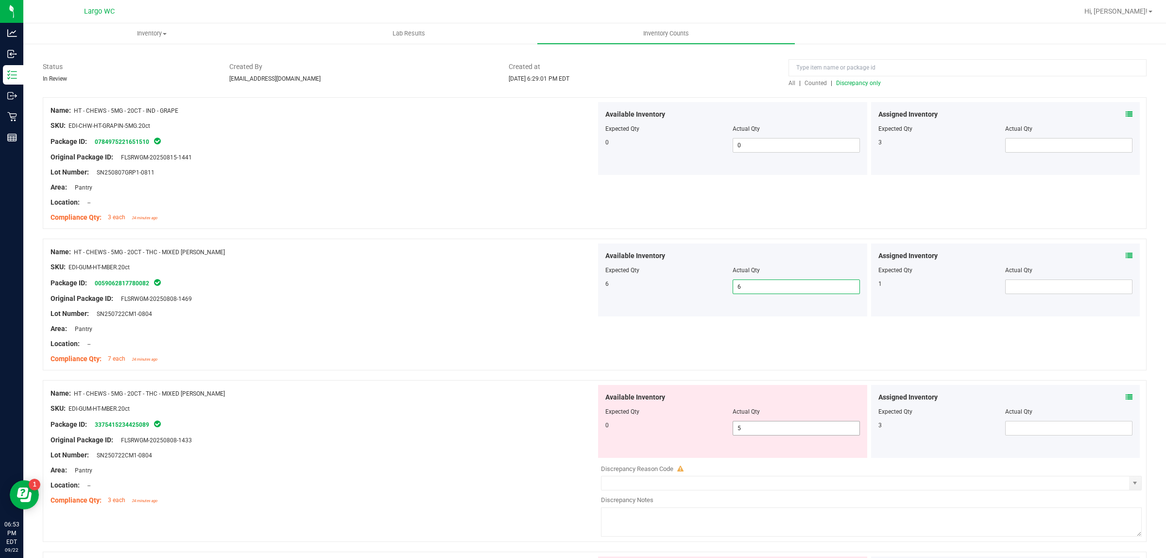
click at [766, 423] on span "5 5" at bounding box center [796, 428] width 127 height 15
click at [766, 423] on input "5" at bounding box center [796, 428] width 126 height 14
click at [367, 264] on div "SKU: EDI-GUM-HT-MBER.20ct" at bounding box center [324, 267] width 546 height 10
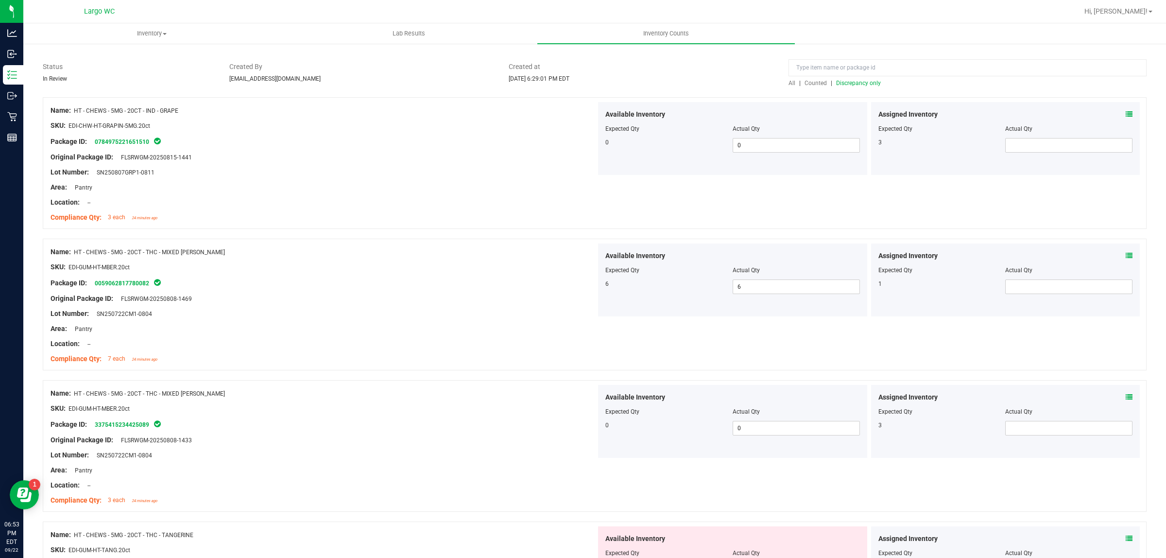
click at [1124, 253] on div "Assigned Inventory Expected Qty Actual Qty 1" at bounding box center [1005, 279] width 269 height 73
click at [1126, 256] on icon at bounding box center [1129, 255] width 7 height 7
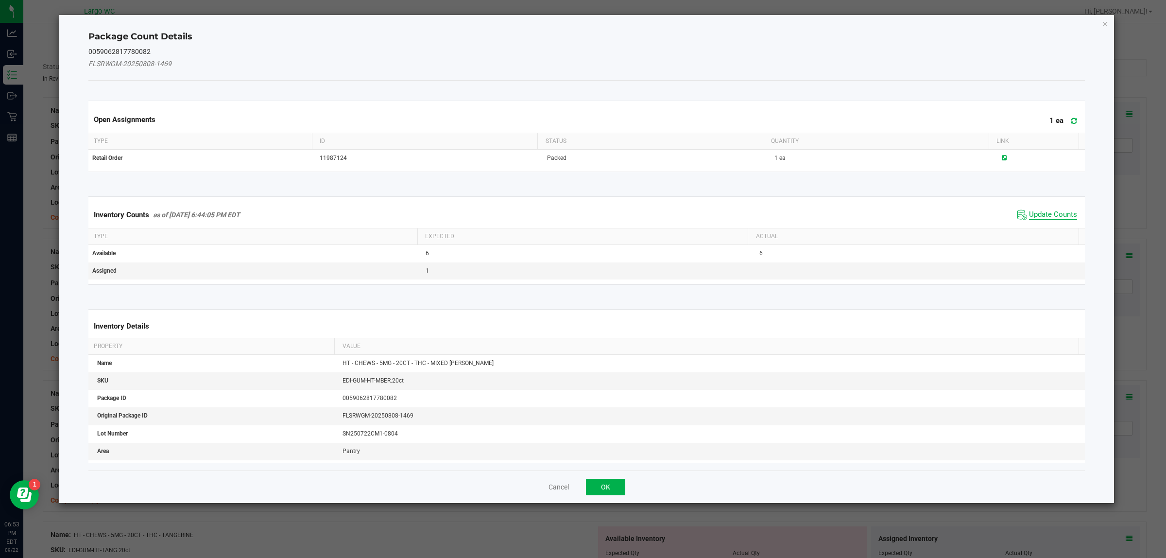
click at [1038, 214] on span "Update Counts" at bounding box center [1053, 215] width 48 height 10
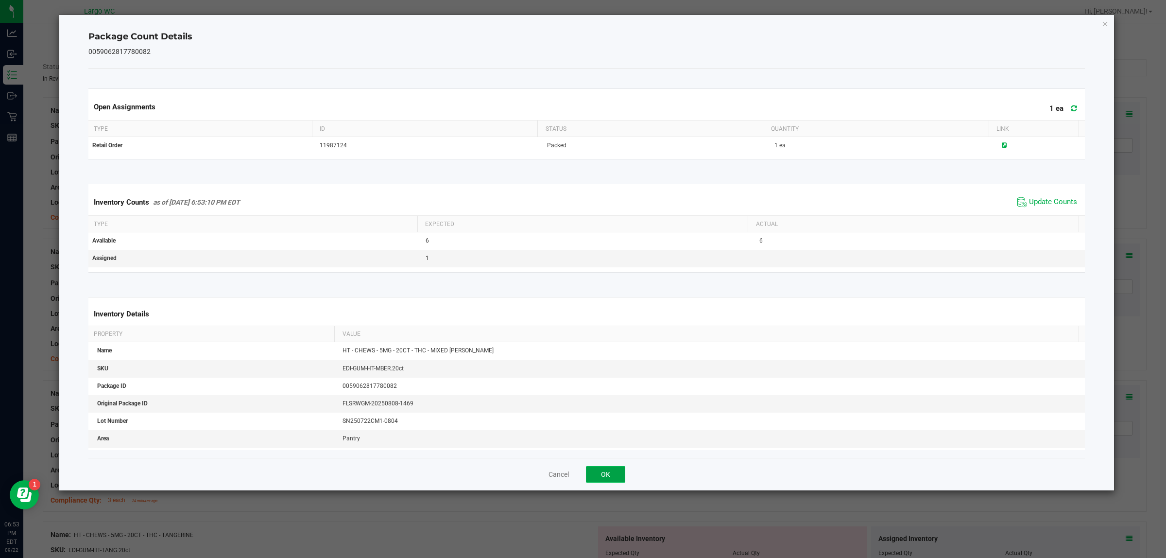
click at [603, 480] on button "OK" at bounding box center [605, 474] width 39 height 17
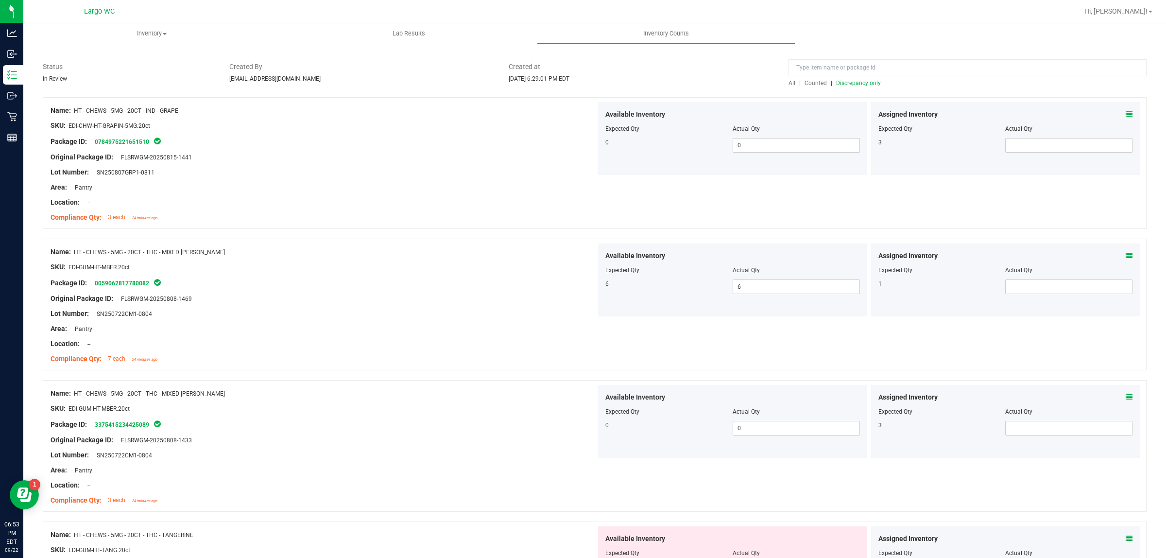
click at [506, 306] on div at bounding box center [324, 306] width 546 height 5
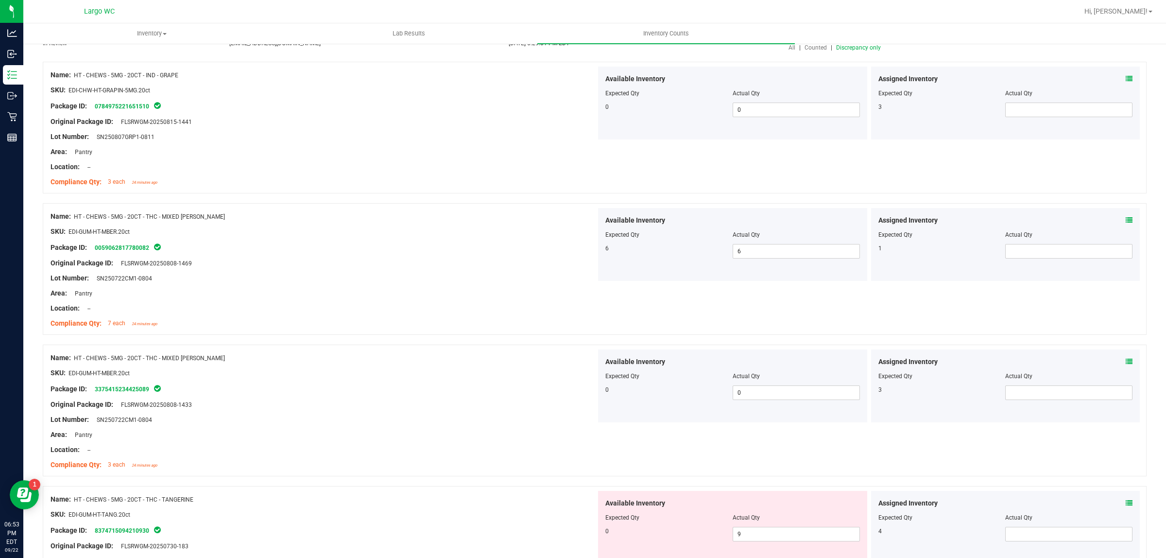
scroll to position [243, 0]
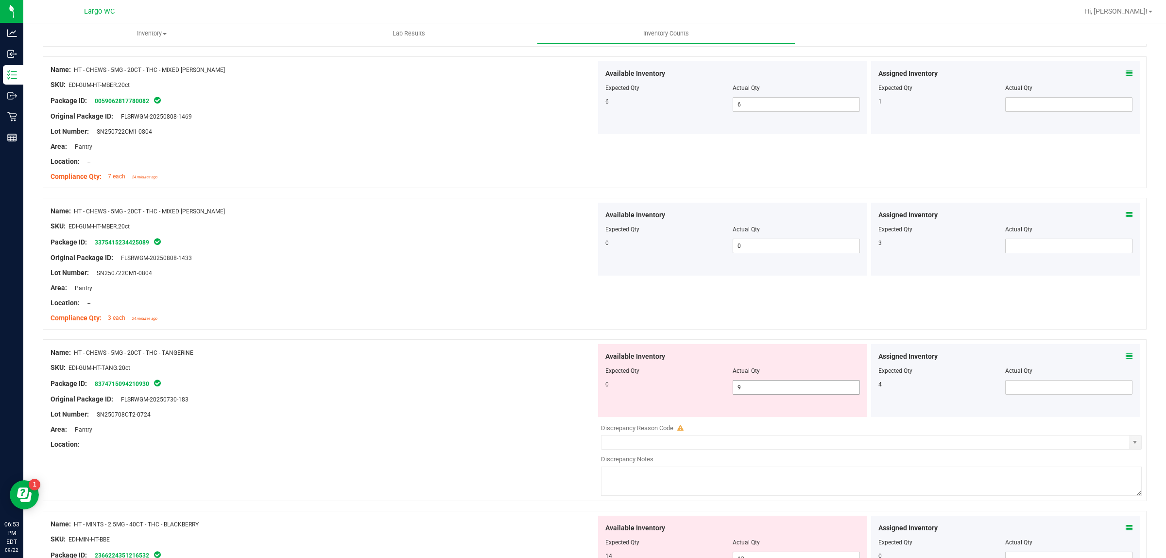
click at [802, 394] on span "9 9" at bounding box center [796, 387] width 127 height 15
click at [802, 395] on span "9 9" at bounding box center [796, 387] width 127 height 15
click at [800, 396] on div "Available Inventory Expected Qty Actual Qty 0 9 9" at bounding box center [732, 380] width 269 height 73
click at [800, 374] on div "Actual Qty" at bounding box center [796, 370] width 127 height 9
click at [779, 385] on span "9 9" at bounding box center [796, 387] width 127 height 15
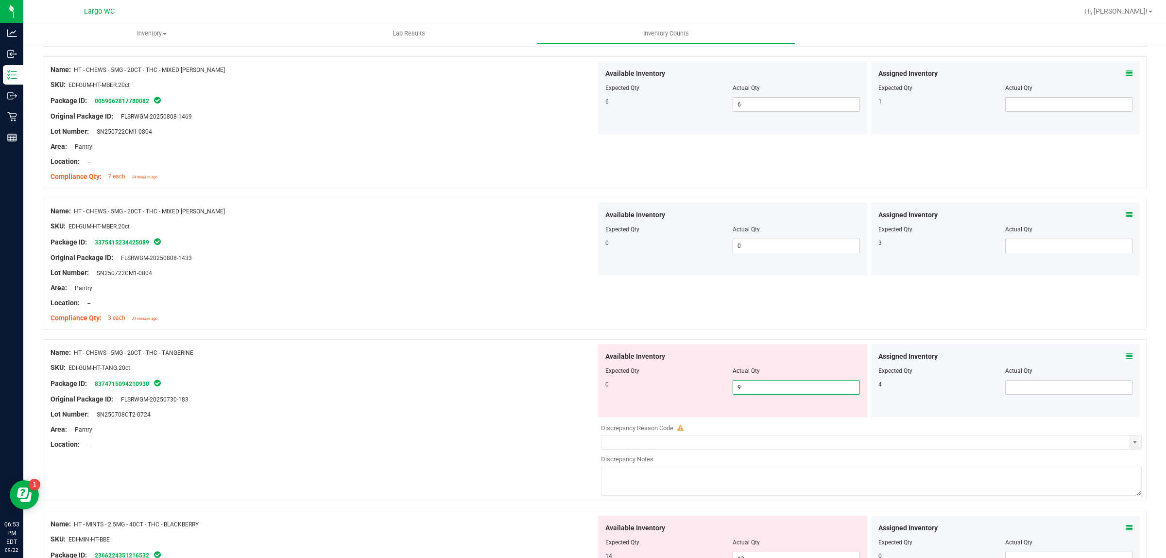
click at [779, 385] on input "9" at bounding box center [796, 387] width 126 height 14
drag, startPoint x: 538, startPoint y: 292, endPoint x: 518, endPoint y: 292, distance: 20.9
click at [538, 292] on div "Area: Pantry" at bounding box center [324, 288] width 546 height 10
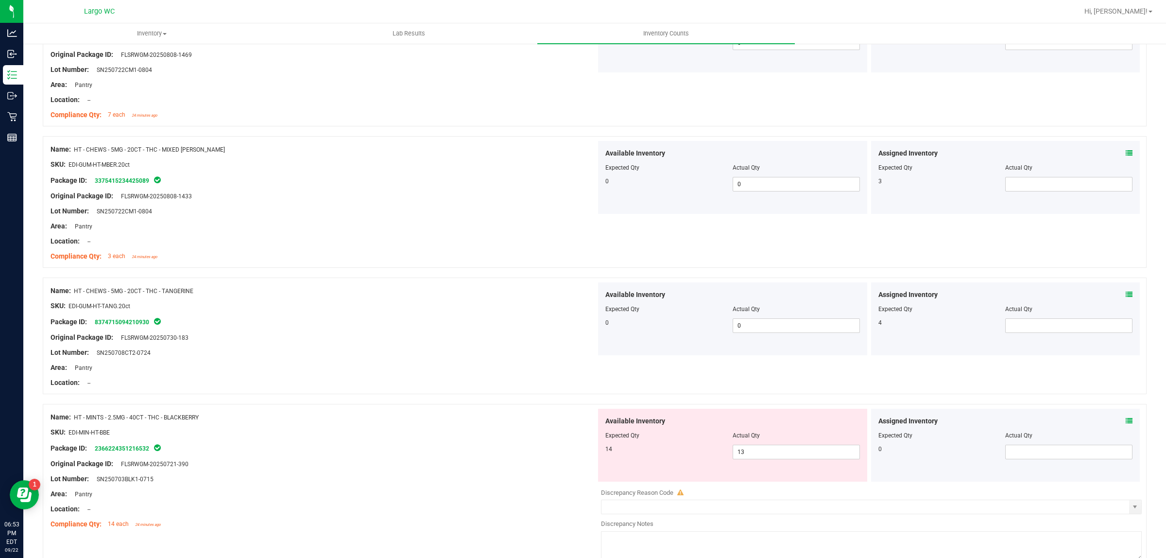
scroll to position [364, 0]
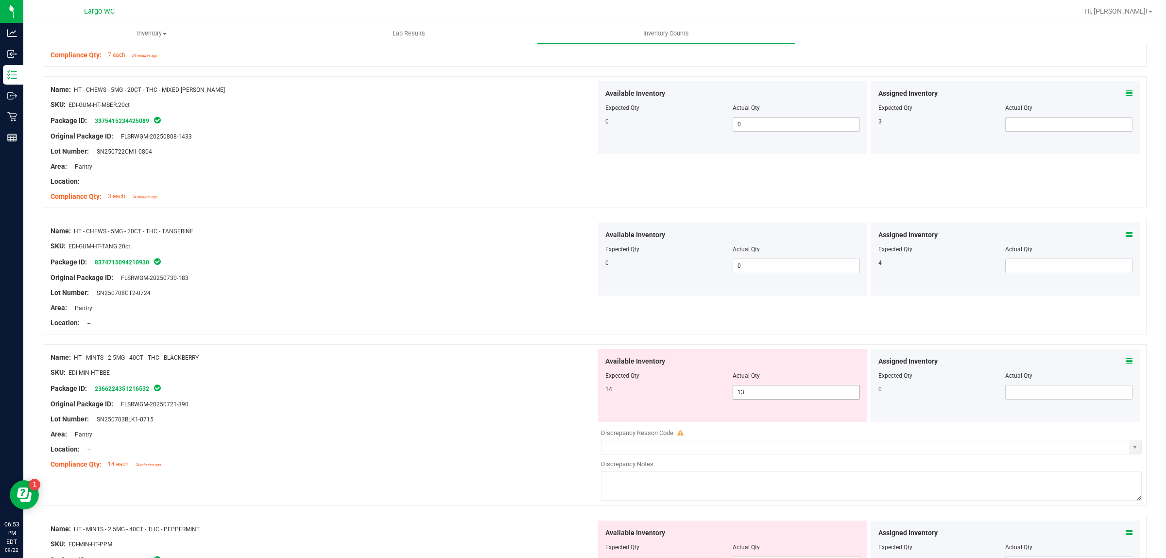
click at [798, 398] on span "13 13" at bounding box center [796, 392] width 127 height 15
click at [798, 398] on input "13" at bounding box center [796, 392] width 126 height 14
click at [489, 256] on div at bounding box center [324, 253] width 546 height 5
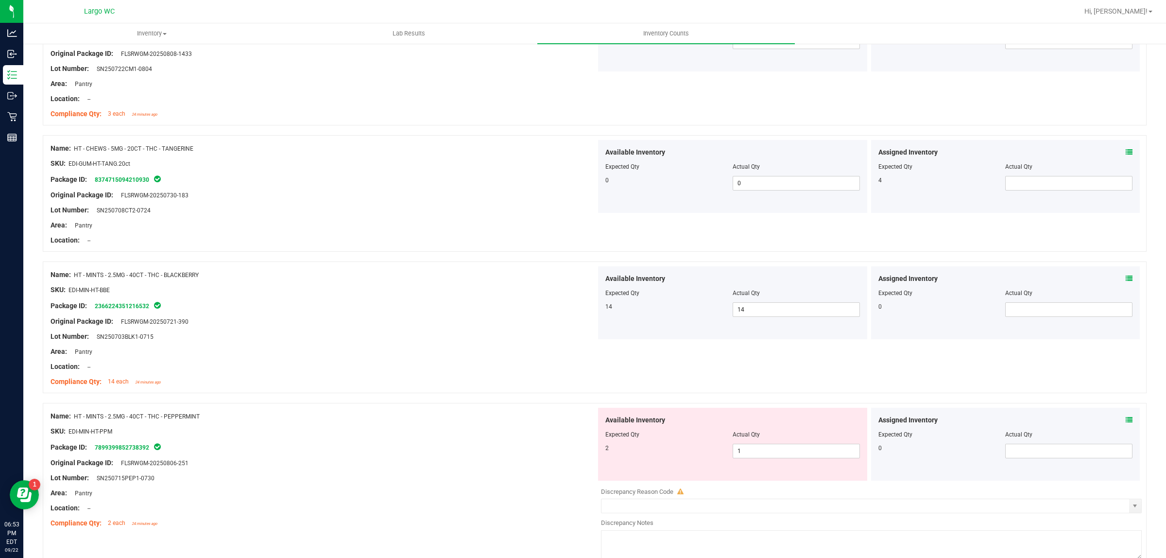
scroll to position [547, 0]
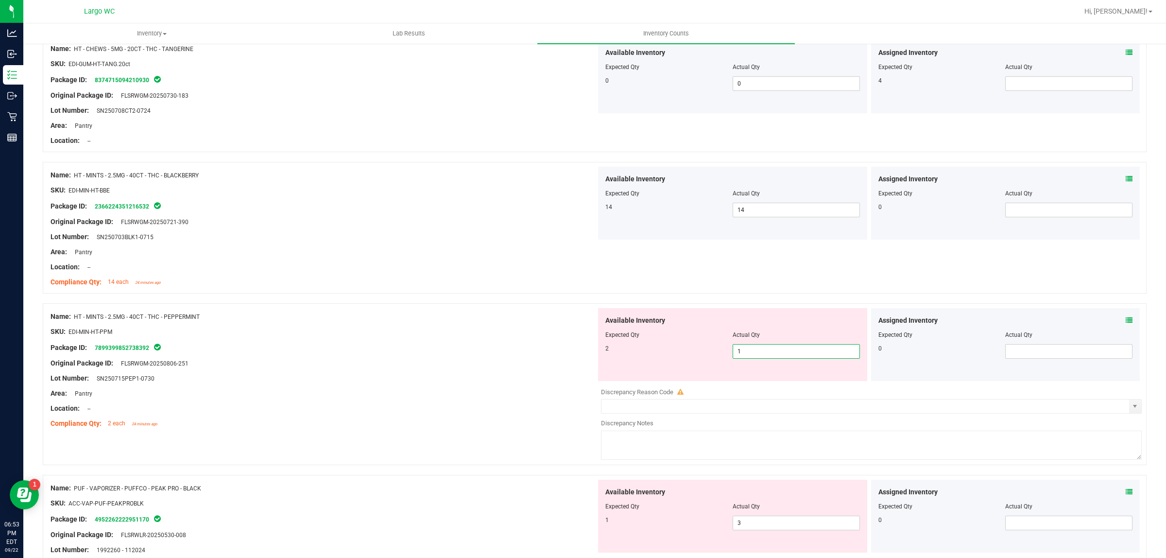
click at [801, 357] on span "1 1" at bounding box center [796, 351] width 127 height 15
click at [801, 357] on input "1" at bounding box center [796, 352] width 126 height 14
click at [744, 355] on input "1" at bounding box center [796, 352] width 126 height 14
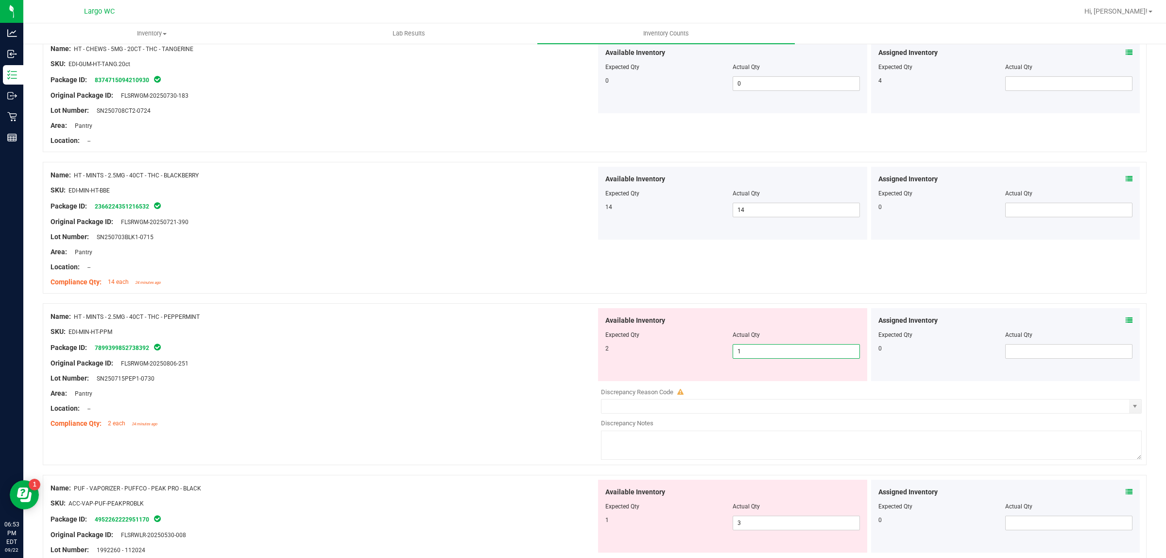
click at [744, 355] on input "1" at bounding box center [796, 352] width 126 height 14
click at [284, 330] on div "SKU: EDI-MIN-HT-PPM" at bounding box center [324, 332] width 546 height 10
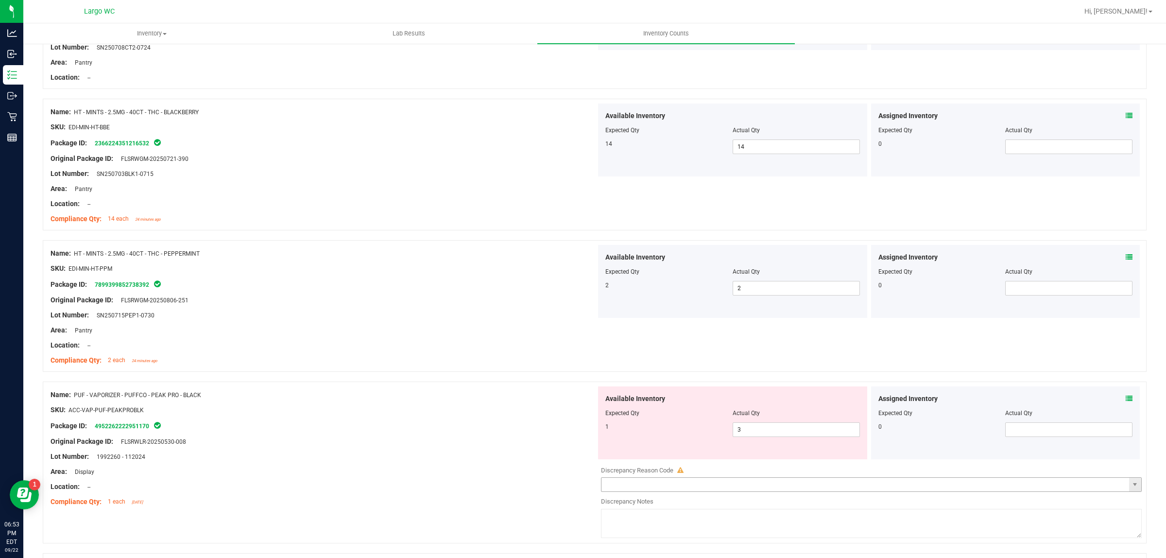
scroll to position [668, 0]
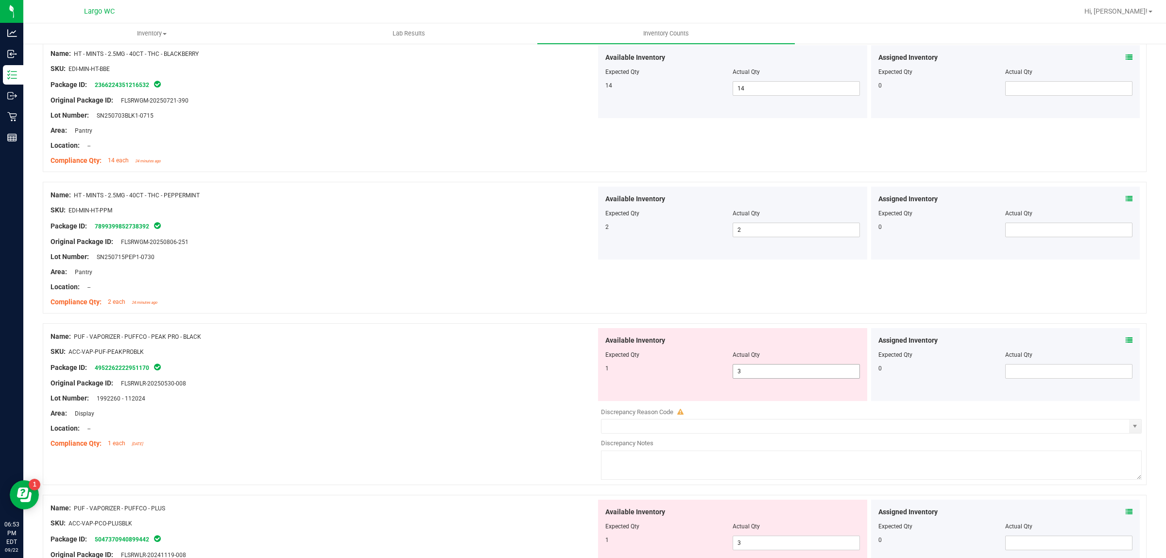
click at [751, 372] on span "3 3" at bounding box center [796, 371] width 127 height 15
click at [751, 372] on input "3" at bounding box center [796, 371] width 126 height 14
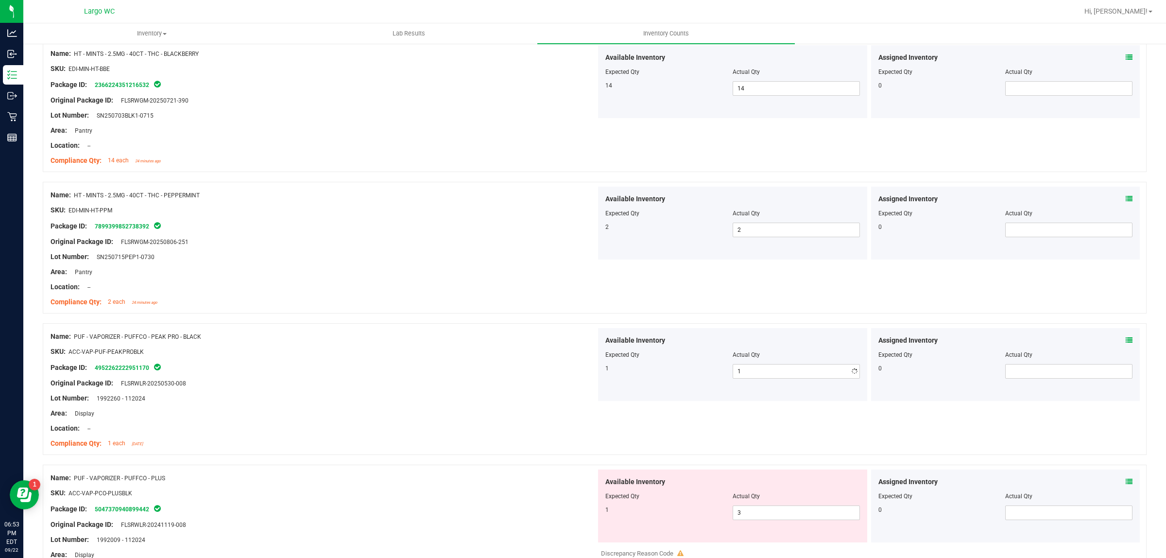
click at [471, 258] on div "Lot Number: SN250715PEP1-0730" at bounding box center [324, 257] width 546 height 10
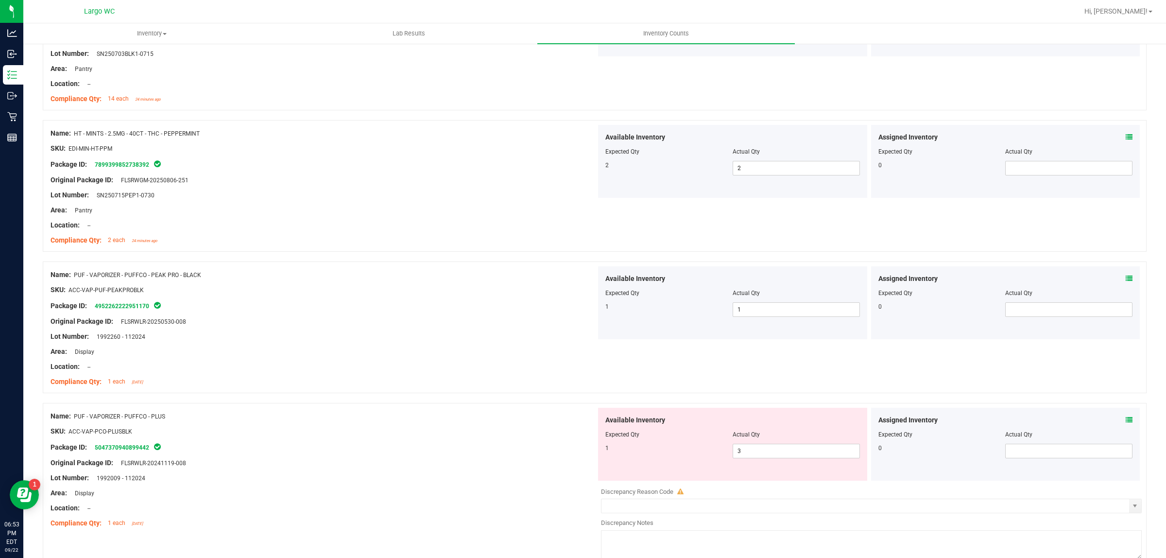
scroll to position [790, 0]
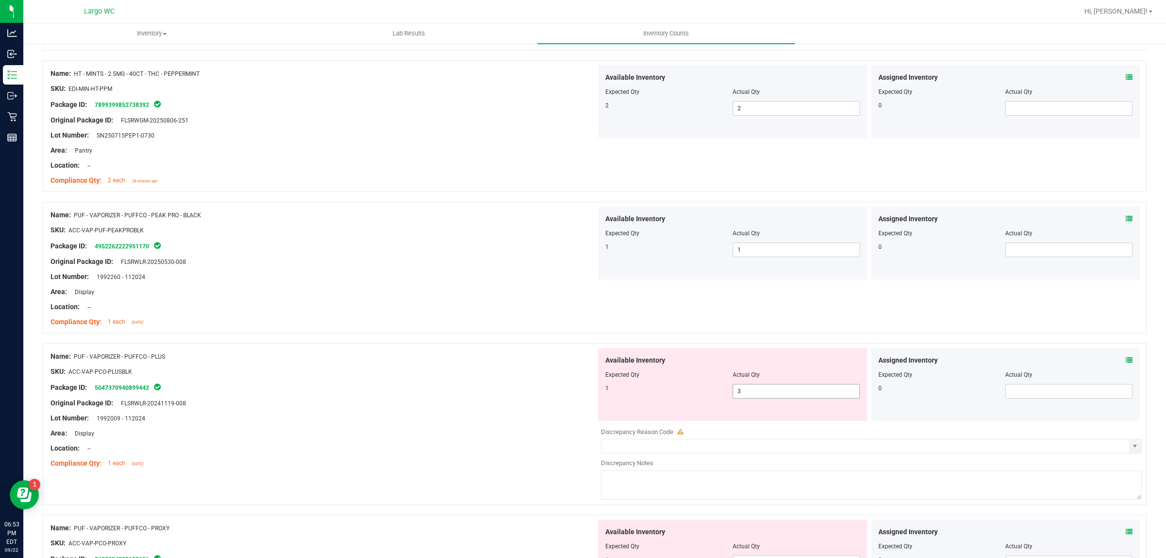
click at [804, 392] on span "3 3" at bounding box center [796, 391] width 127 height 15
click at [0, 0] on input "3" at bounding box center [0, 0] width 0 height 0
click at [295, 201] on div at bounding box center [595, 197] width 1104 height 10
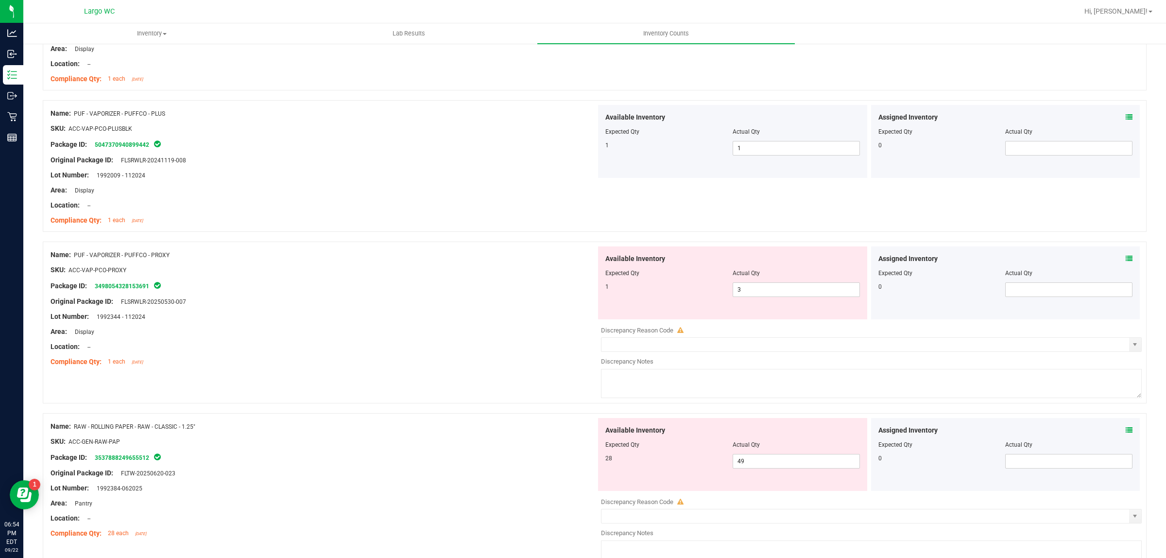
scroll to position [1093, 0]
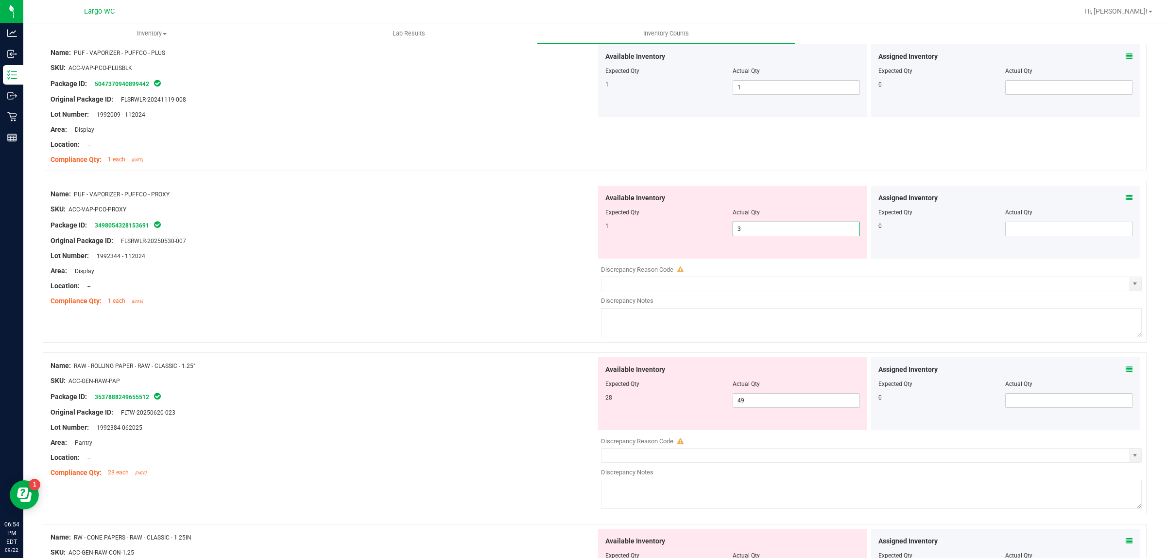
click at [752, 226] on span "3 3" at bounding box center [796, 229] width 127 height 15
click at [752, 226] on input "3" at bounding box center [796, 229] width 126 height 14
click at [753, 231] on span "3 3" at bounding box center [796, 229] width 127 height 15
click at [758, 229] on span "3 3" at bounding box center [796, 229] width 127 height 15
click at [758, 229] on input "3" at bounding box center [796, 229] width 126 height 14
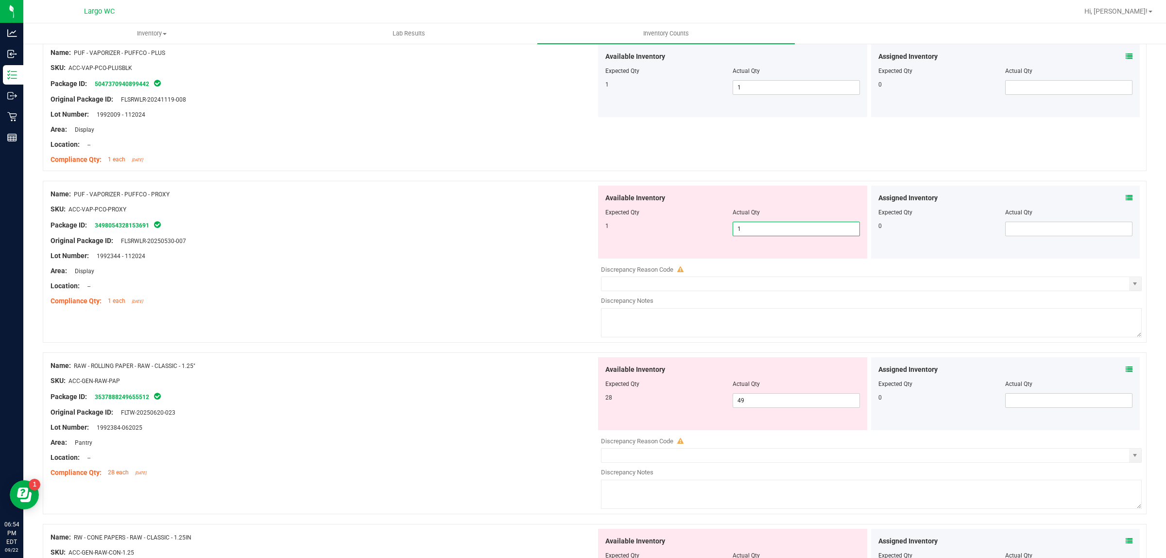
click at [313, 197] on div "Name: PUF - VAPORIZER - PUFFCO - PROXY" at bounding box center [324, 194] width 546 height 10
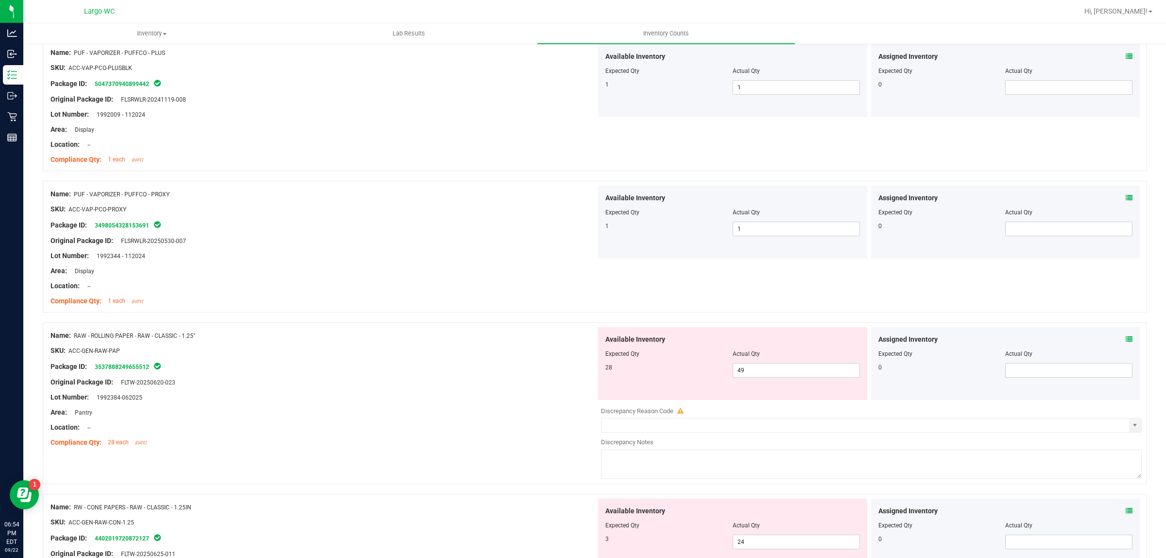
scroll to position [1154, 0]
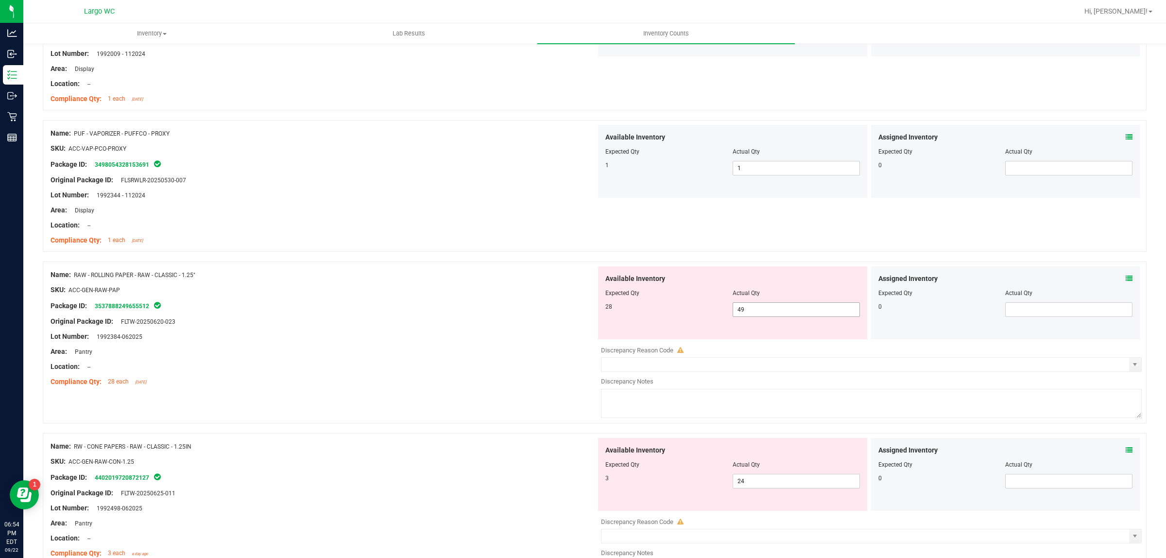
click at [802, 310] on span "49 49" at bounding box center [796, 309] width 127 height 15
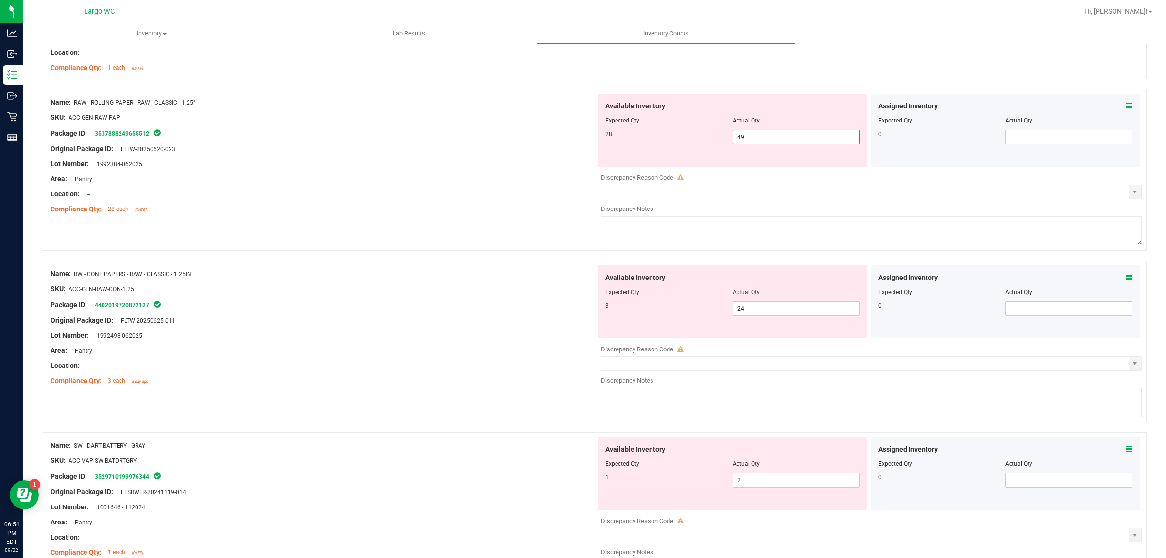
scroll to position [1336, 0]
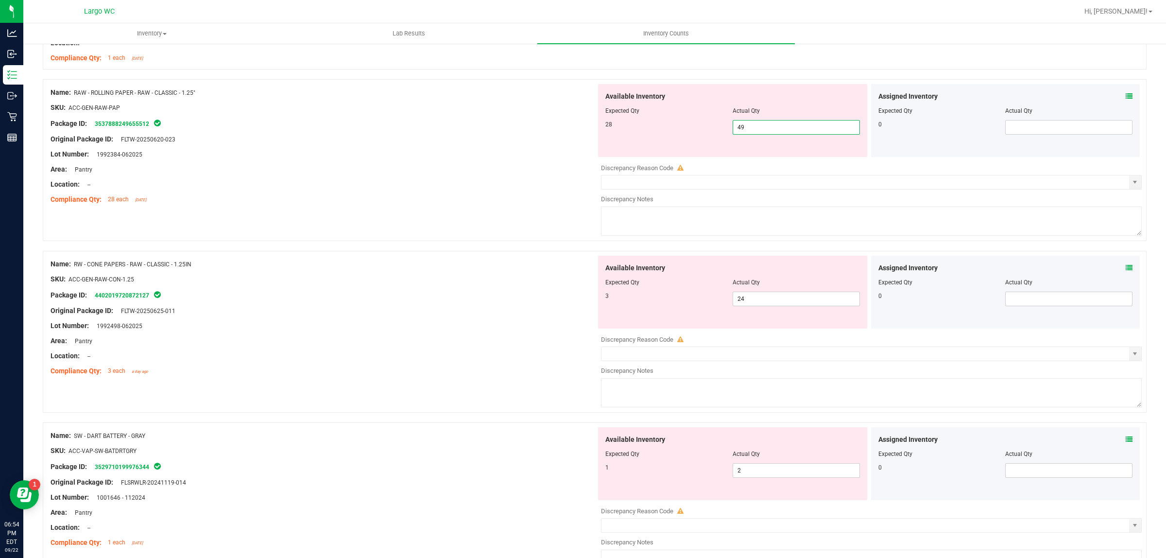
click at [753, 124] on input "49" at bounding box center [796, 128] width 126 height 14
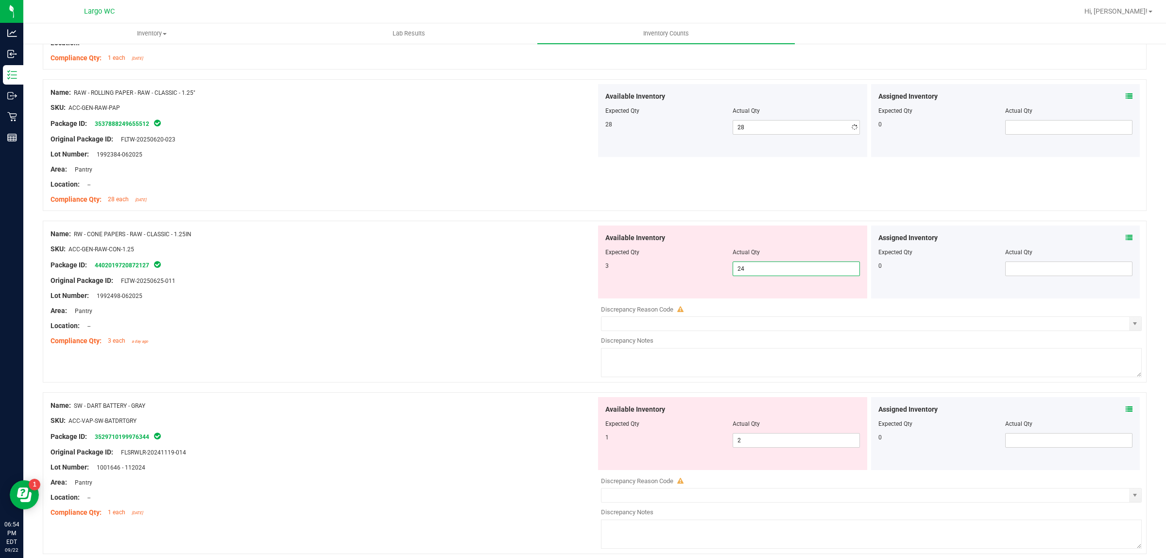
click at [740, 294] on div "Available Inventory Expected Qty Actual Qty 3 24 24" at bounding box center [732, 261] width 269 height 73
click at [754, 268] on span "24 24" at bounding box center [796, 268] width 127 height 15
click at [754, 268] on input "24" at bounding box center [796, 269] width 126 height 14
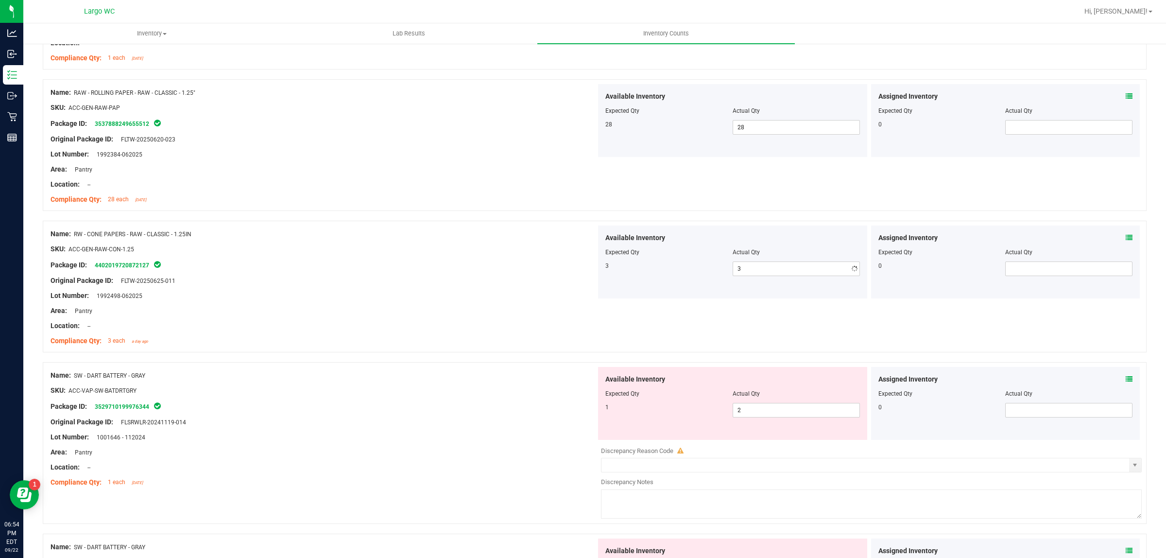
click at [361, 178] on div at bounding box center [324, 176] width 546 height 5
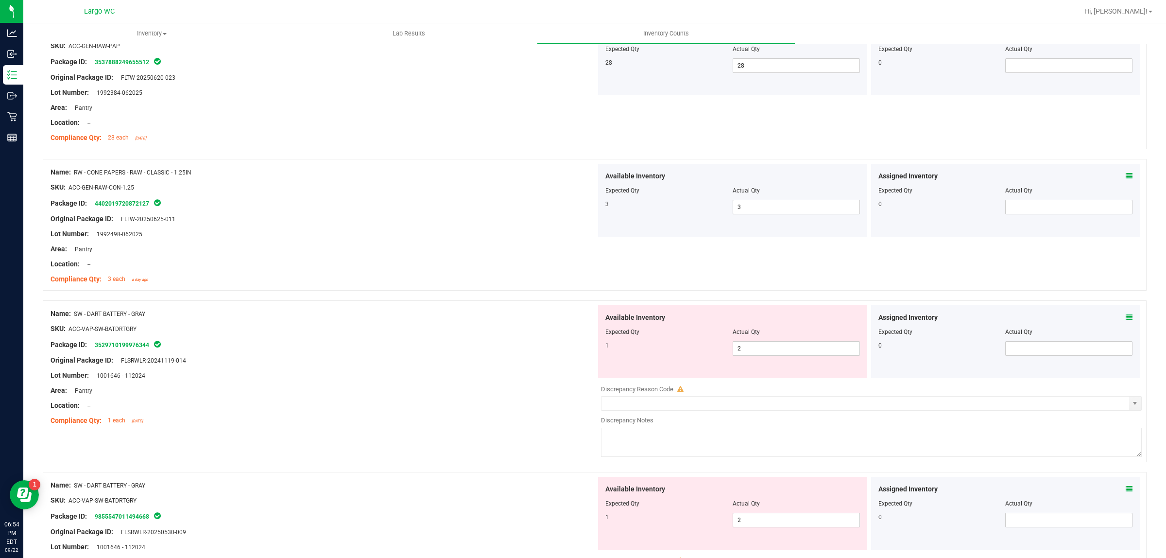
scroll to position [1458, 0]
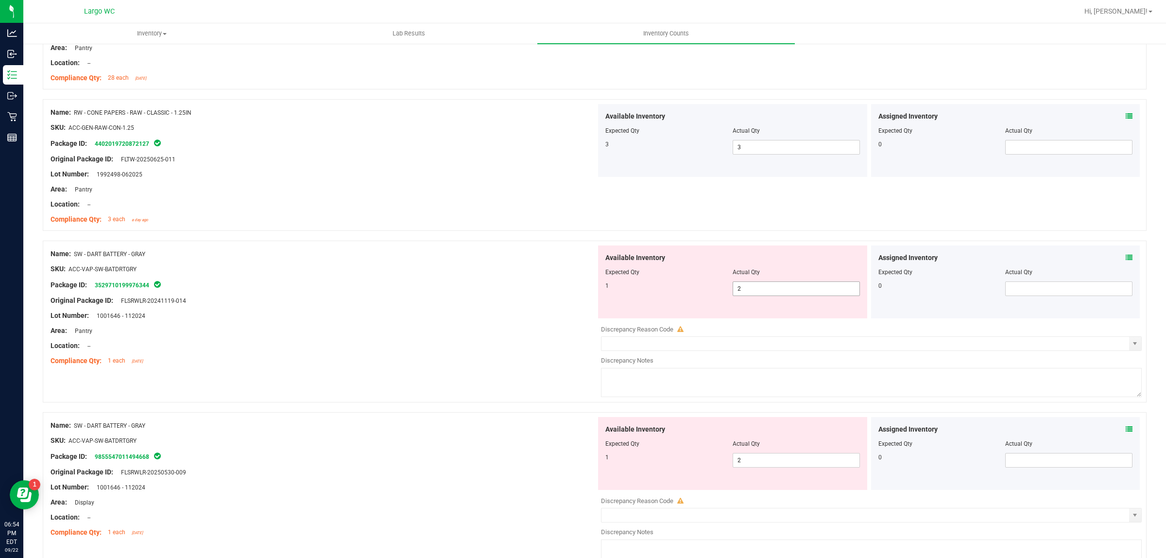
click at [759, 287] on span "2 2" at bounding box center [796, 288] width 127 height 15
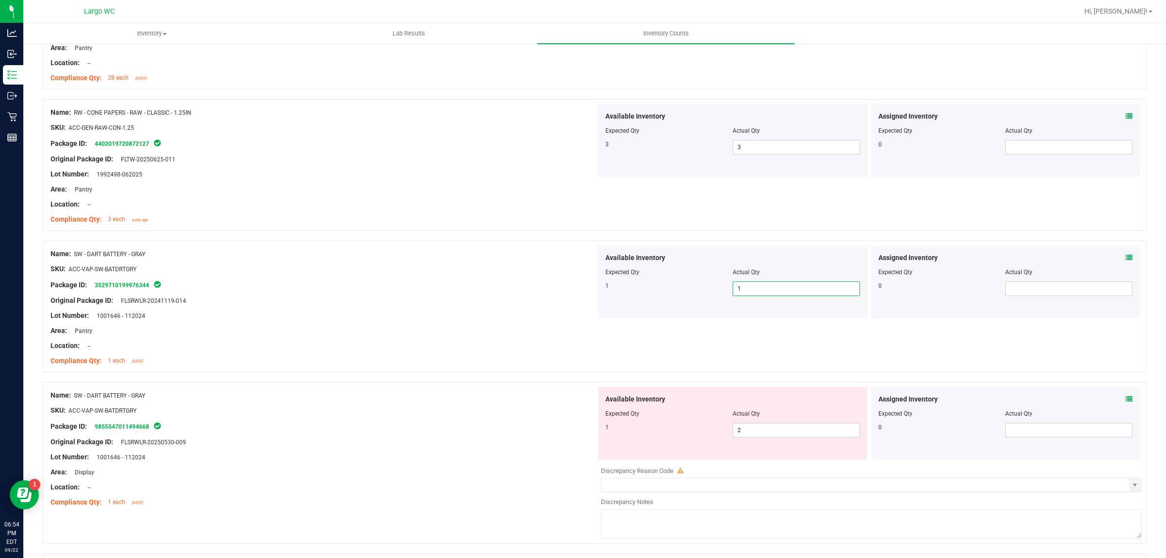
scroll to position [1519, 0]
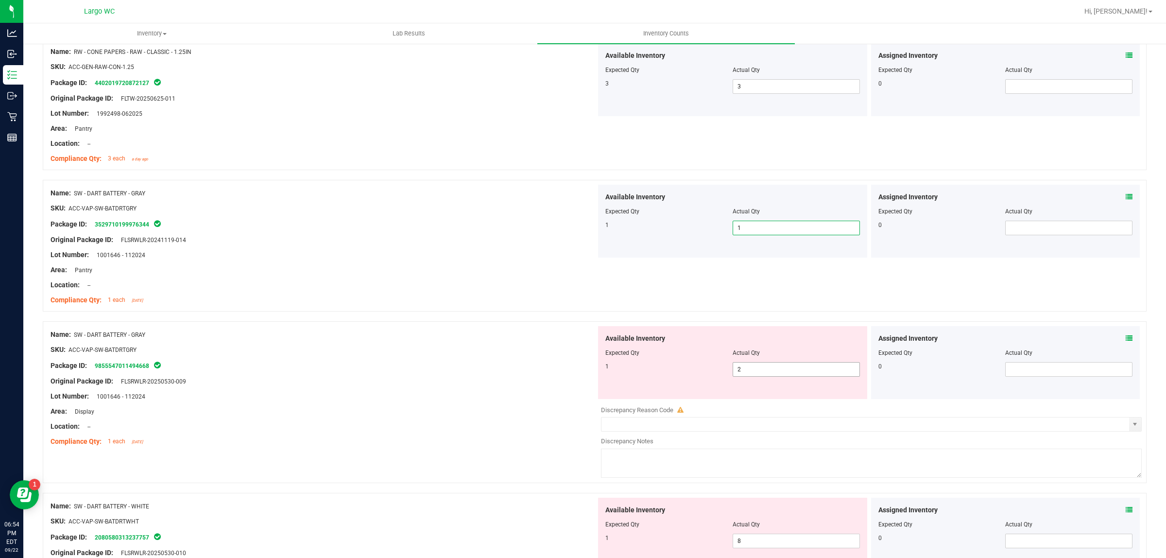
click at [763, 373] on span "2 2" at bounding box center [796, 369] width 127 height 15
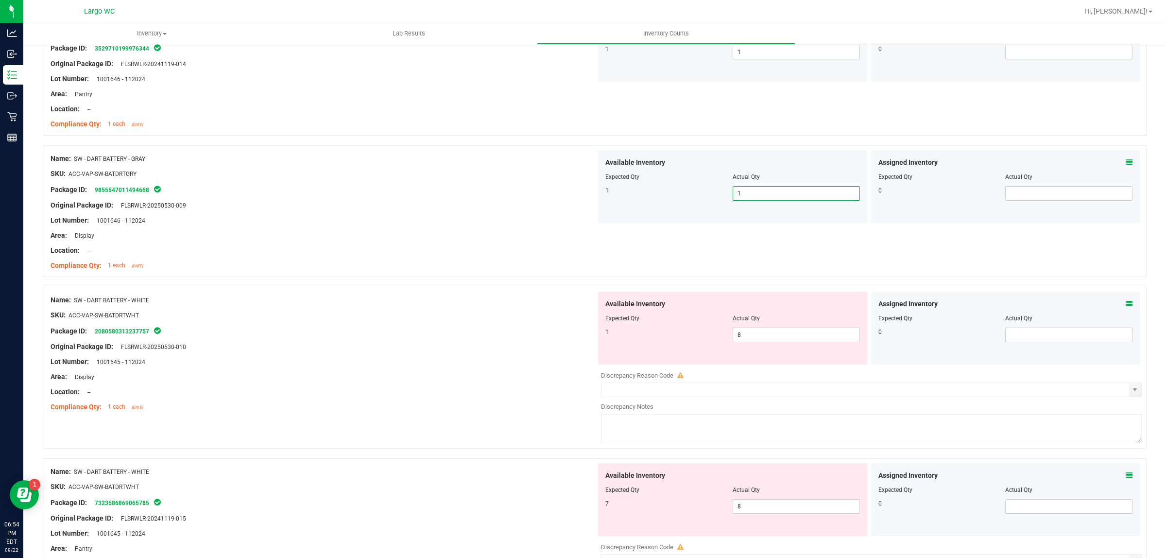
scroll to position [1701, 0]
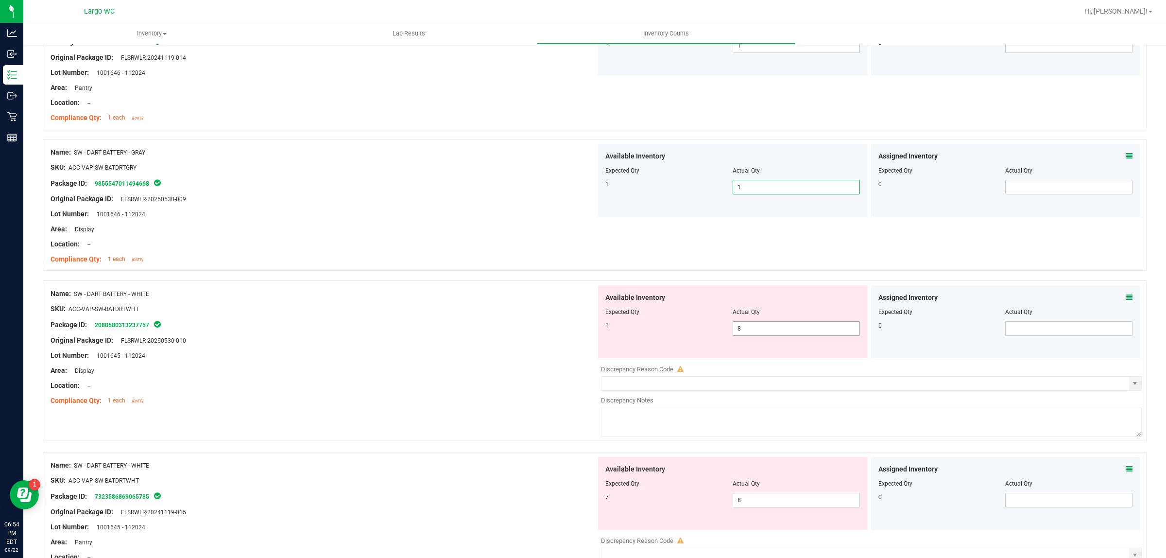
click at [762, 329] on span "8 8" at bounding box center [796, 328] width 127 height 15
click at [762, 329] on input "8" at bounding box center [796, 329] width 126 height 14
click at [762, 329] on input "7" at bounding box center [796, 329] width 126 height 14
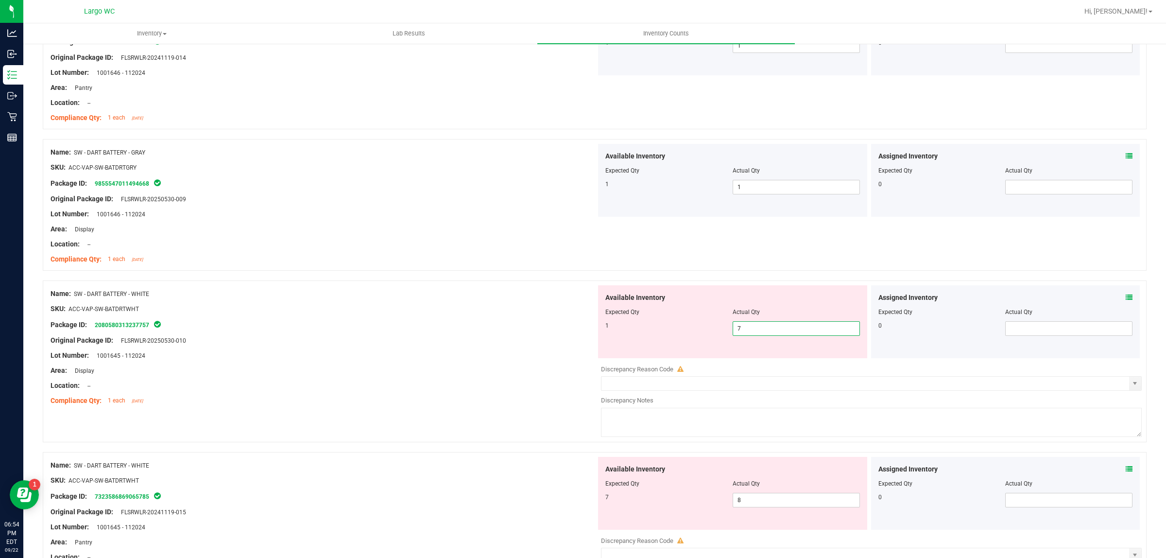
click at [762, 329] on input "7" at bounding box center [796, 329] width 126 height 14
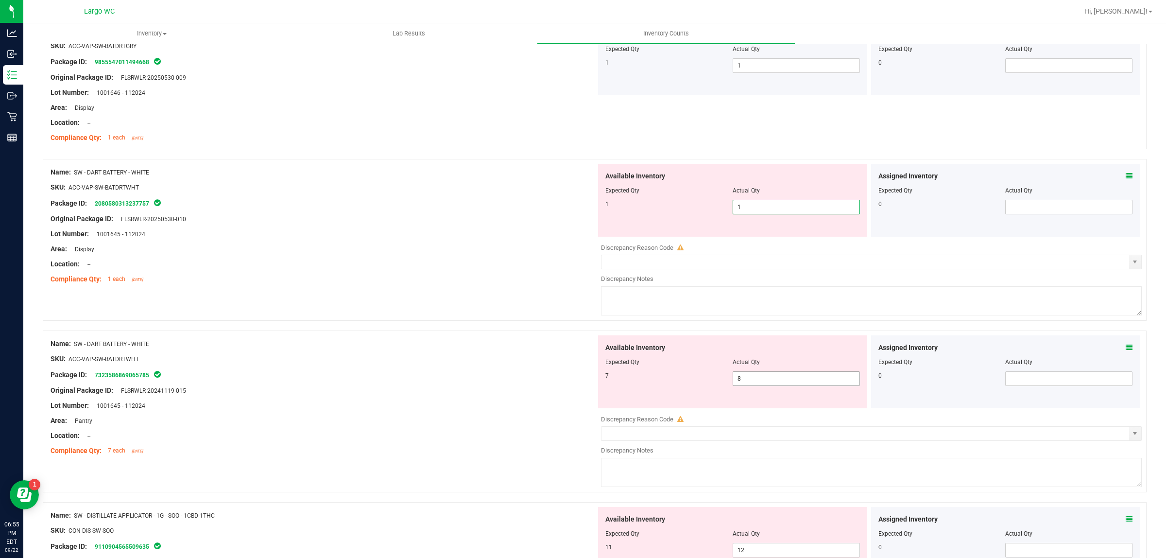
click at [761, 384] on div "Available Inventory Expected Qty Actual Qty 7 8 8" at bounding box center [869, 412] width 546 height 154
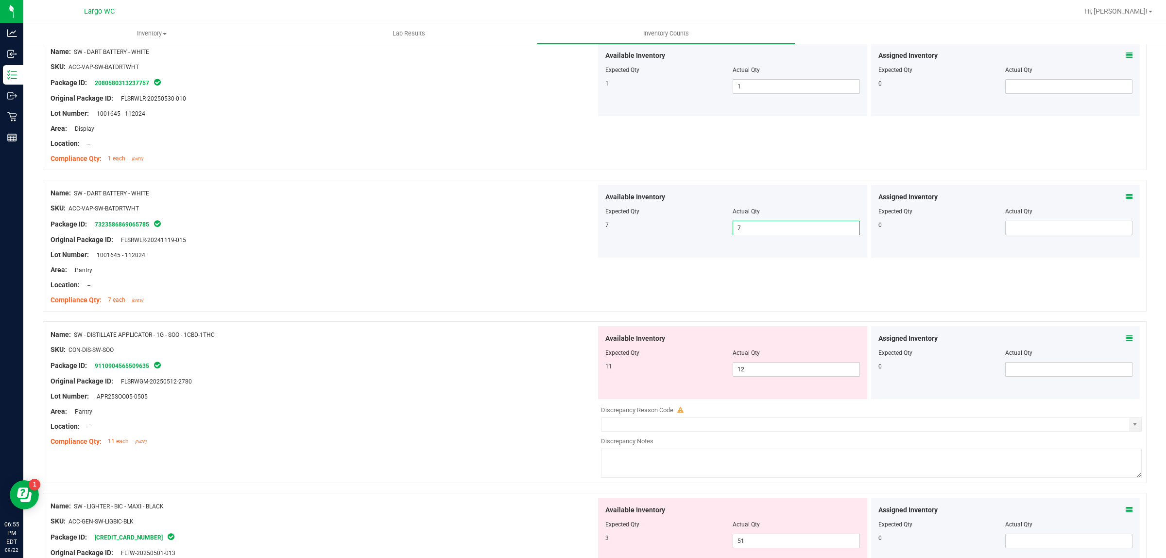
scroll to position [1944, 0]
click at [756, 375] on span "12 12" at bounding box center [796, 368] width 127 height 15
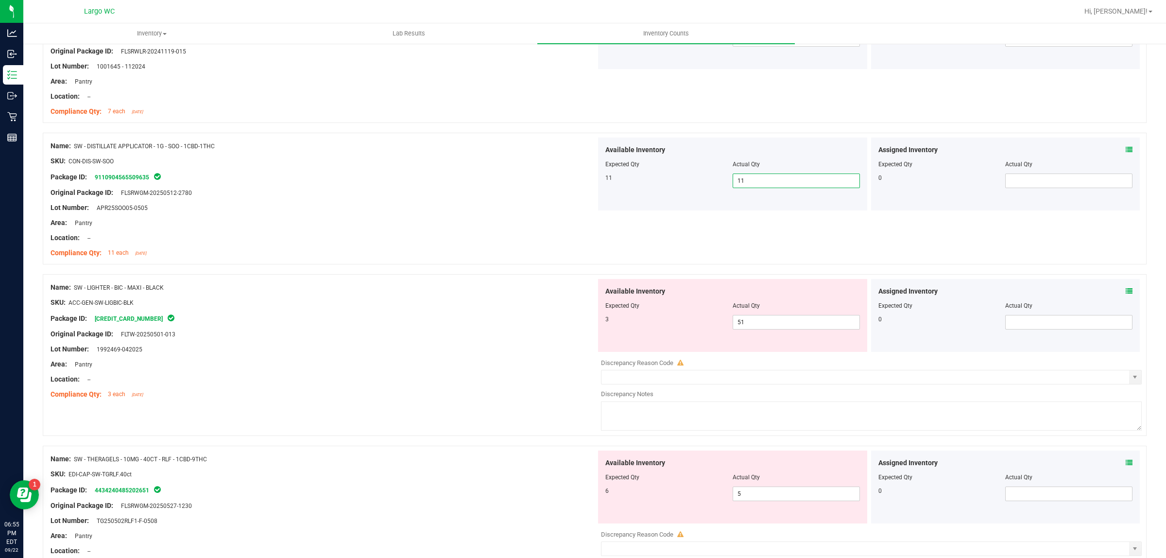
scroll to position [2248, 0]
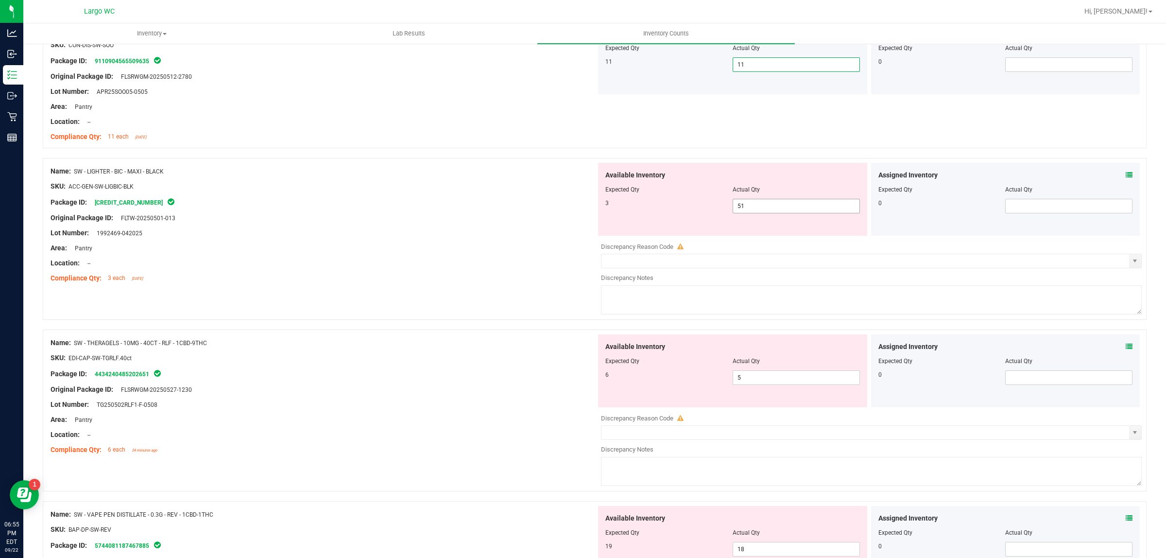
click at [748, 204] on span "51 51" at bounding box center [796, 206] width 127 height 15
click at [748, 204] on input "51" at bounding box center [796, 206] width 126 height 14
click at [527, 249] on div "Area: Pantry" at bounding box center [324, 248] width 546 height 10
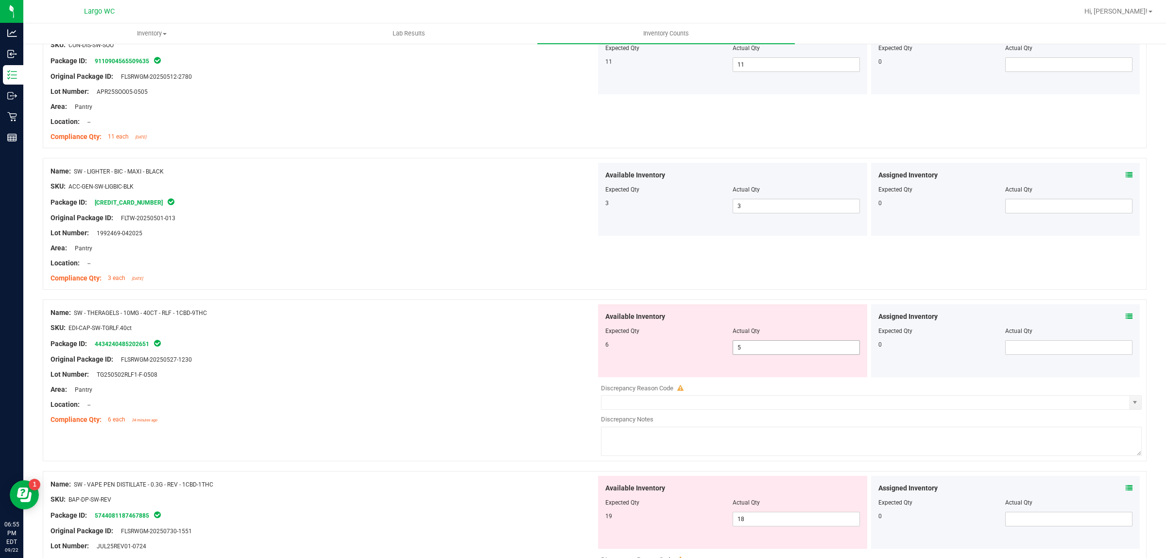
click at [783, 349] on span "5 5" at bounding box center [796, 347] width 127 height 15
click at [783, 349] on input "5" at bounding box center [796, 348] width 126 height 14
click at [398, 348] on div "Package ID: 4434240485202651" at bounding box center [324, 344] width 546 height 12
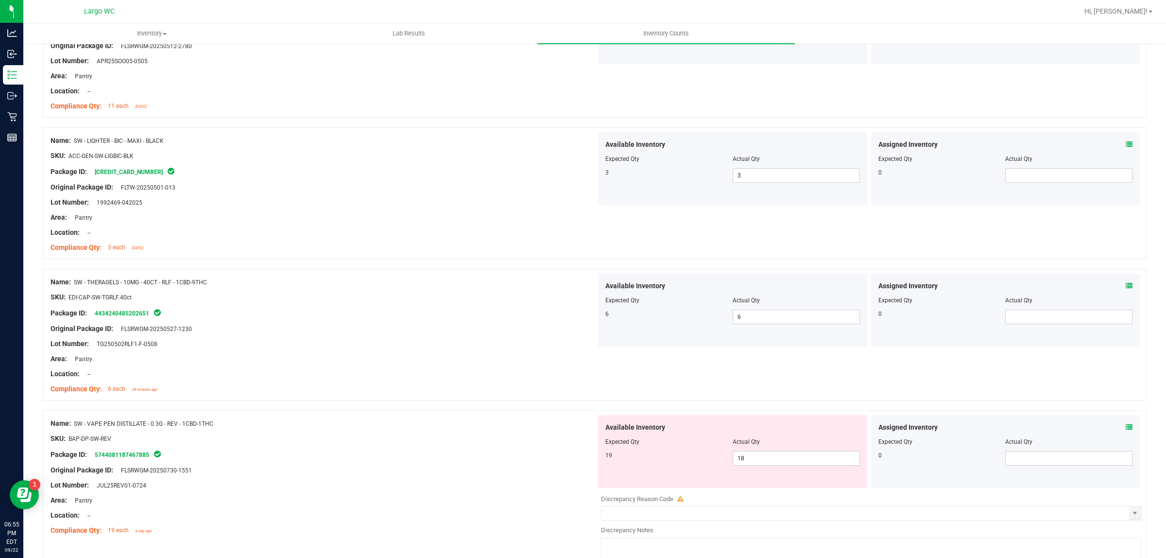
scroll to position [2308, 0]
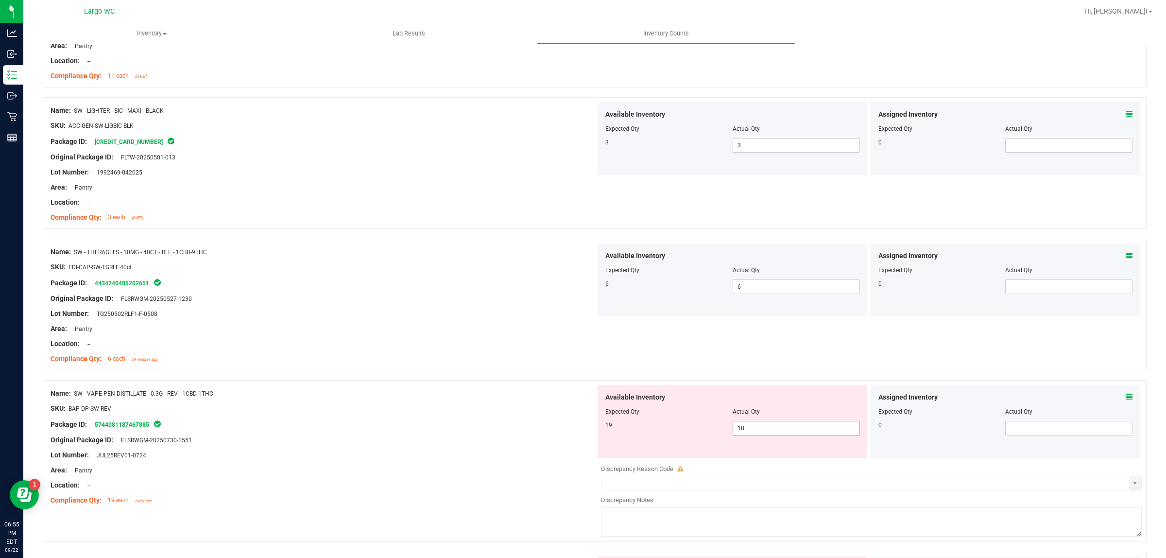
click at [765, 432] on span "18 18" at bounding box center [796, 428] width 127 height 15
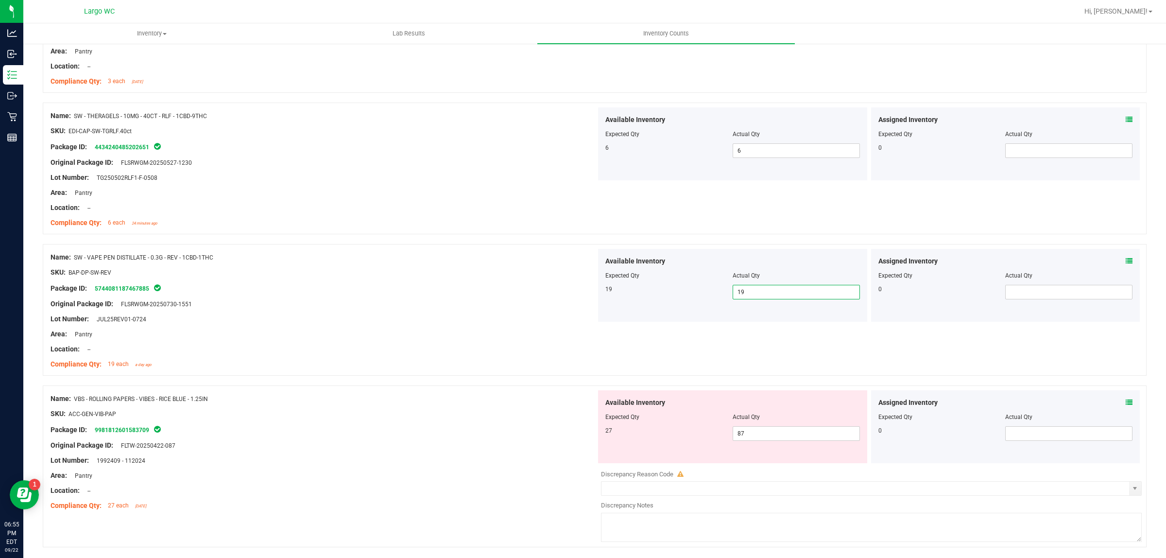
scroll to position [2480, 0]
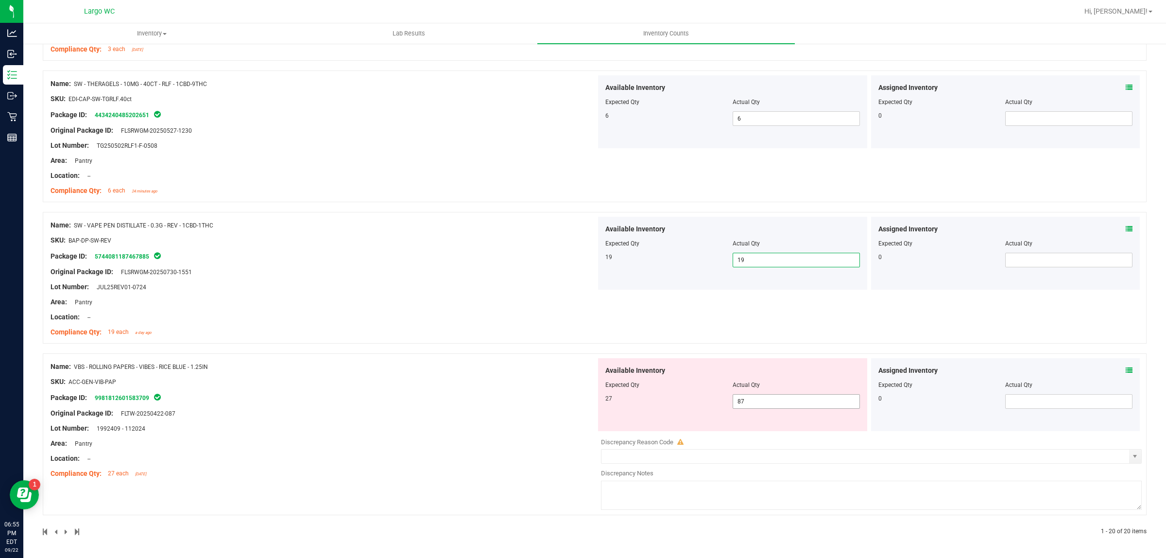
click at [796, 397] on span "87 87" at bounding box center [796, 401] width 127 height 15
click at [796, 397] on input "87" at bounding box center [796, 402] width 126 height 14
click at [462, 471] on div "Name: VBS - ROLLING PAPERS - VIBES - RICE BLUE - 1.25IN SKU: ACC-GEN-VIB-PAP Pa…" at bounding box center [324, 420] width 546 height 124
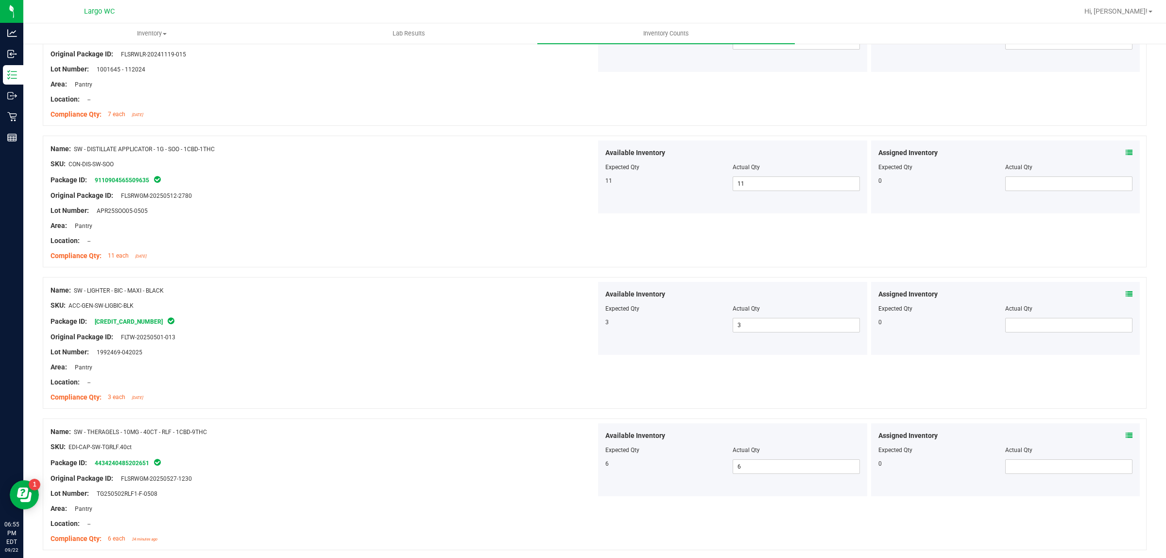
scroll to position [0, 0]
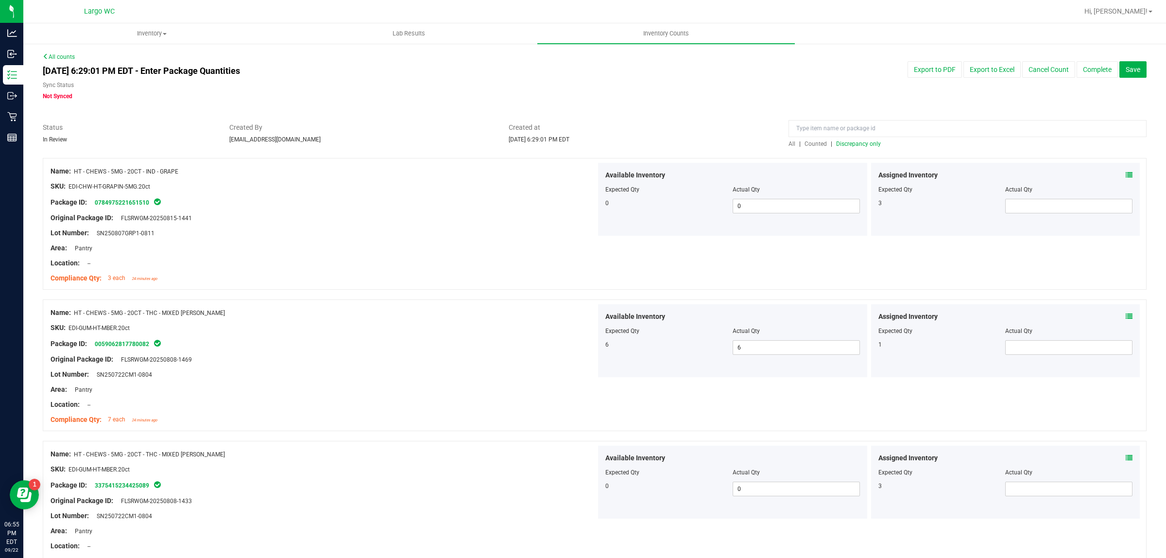
click at [839, 140] on span "Discrepancy only" at bounding box center [858, 143] width 45 height 7
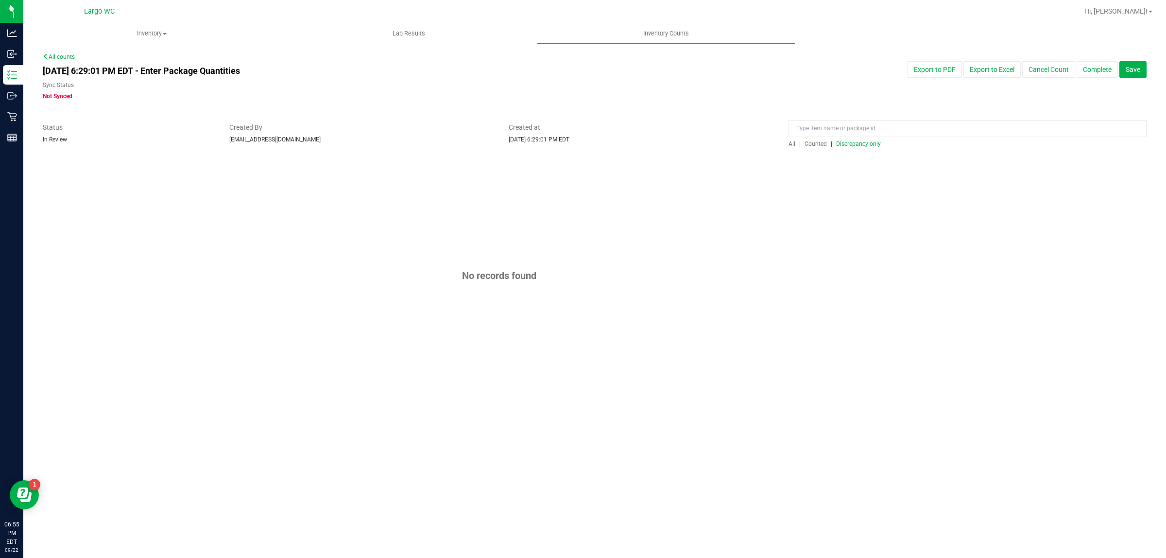
click at [791, 144] on span "All" at bounding box center [792, 143] width 7 height 7
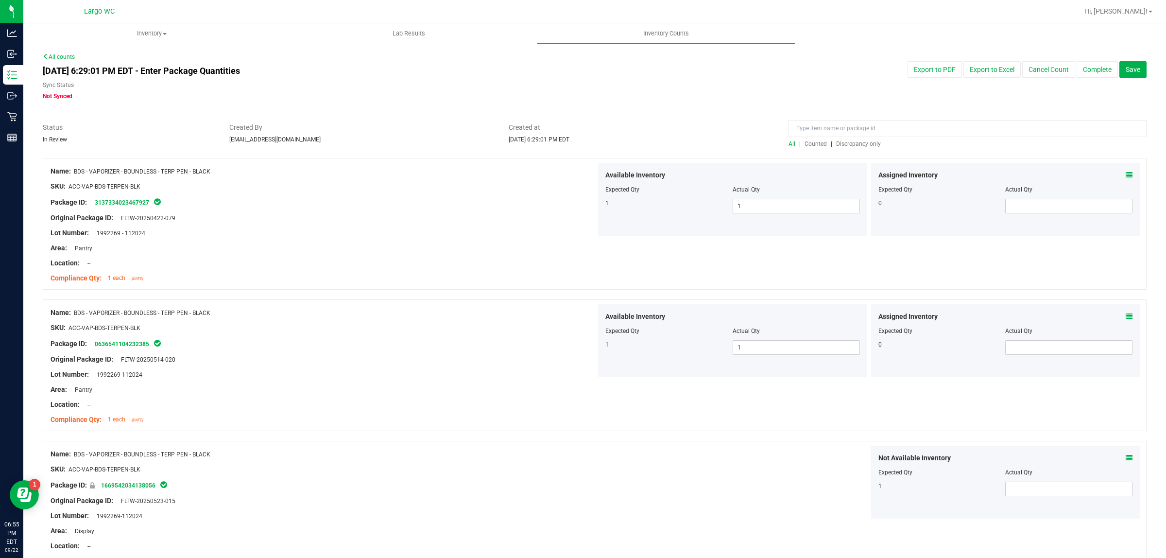
click at [851, 140] on span "Discrepancy only" at bounding box center [858, 143] width 45 height 7
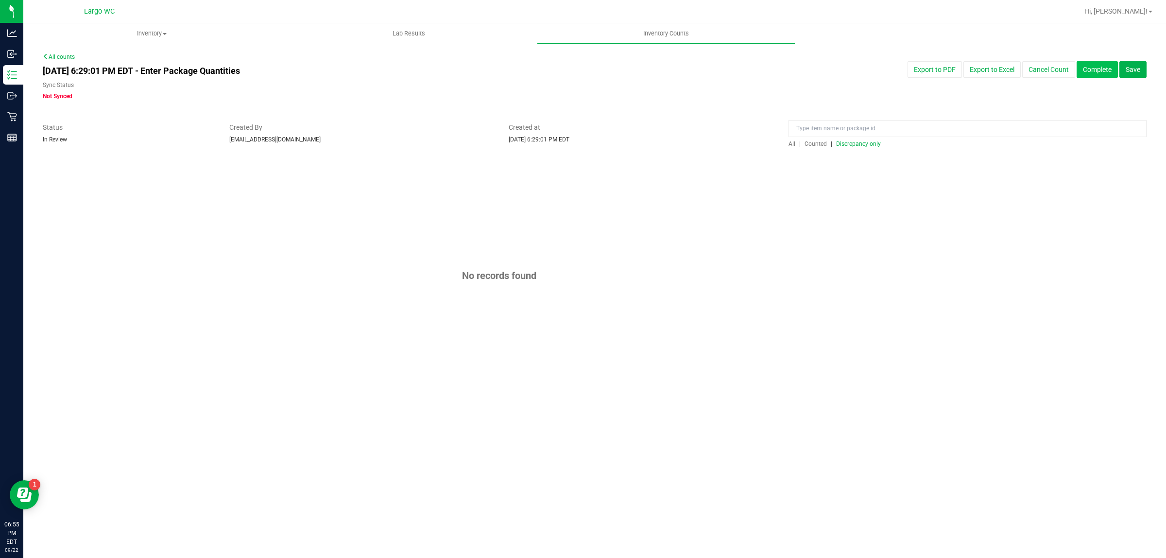
click at [1089, 69] on button "Complete" at bounding box center [1097, 69] width 41 height 17
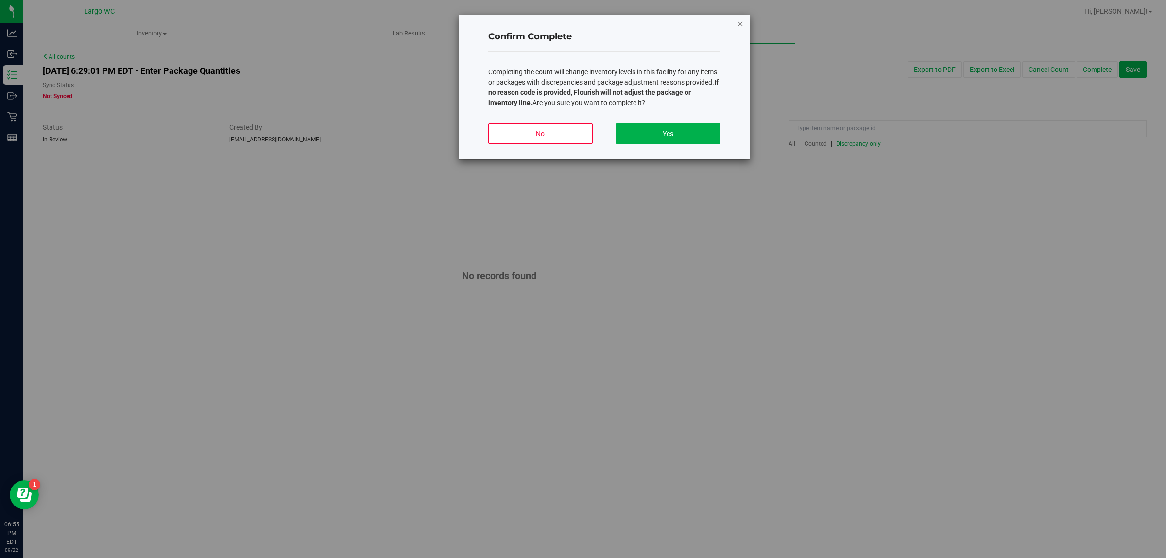
click at [739, 26] on icon "button" at bounding box center [740, 23] width 7 height 12
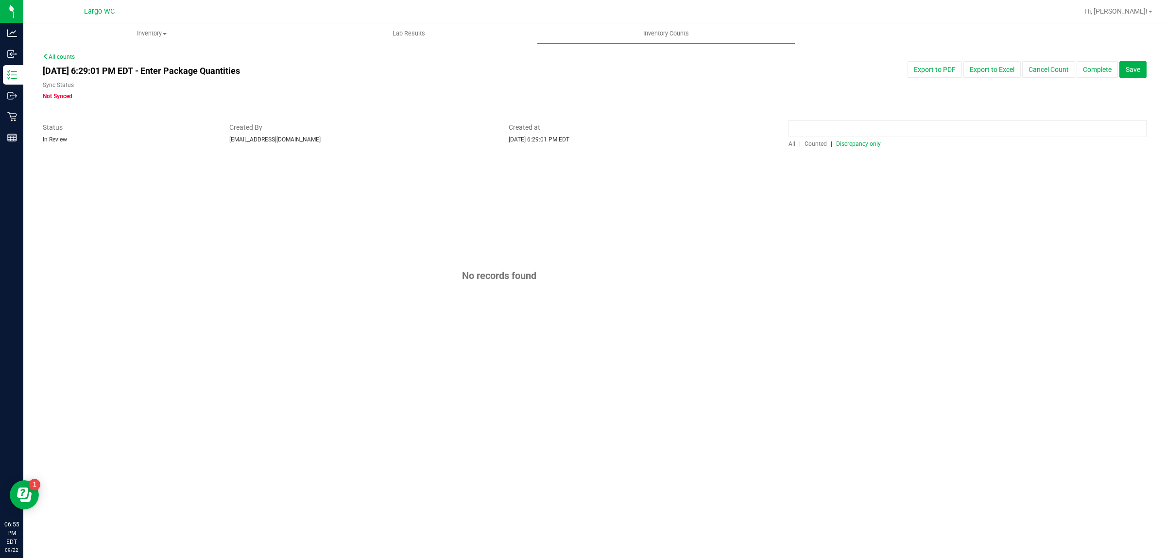
click at [844, 132] on input at bounding box center [968, 128] width 358 height 17
click at [795, 144] on span "All" at bounding box center [792, 143] width 7 height 7
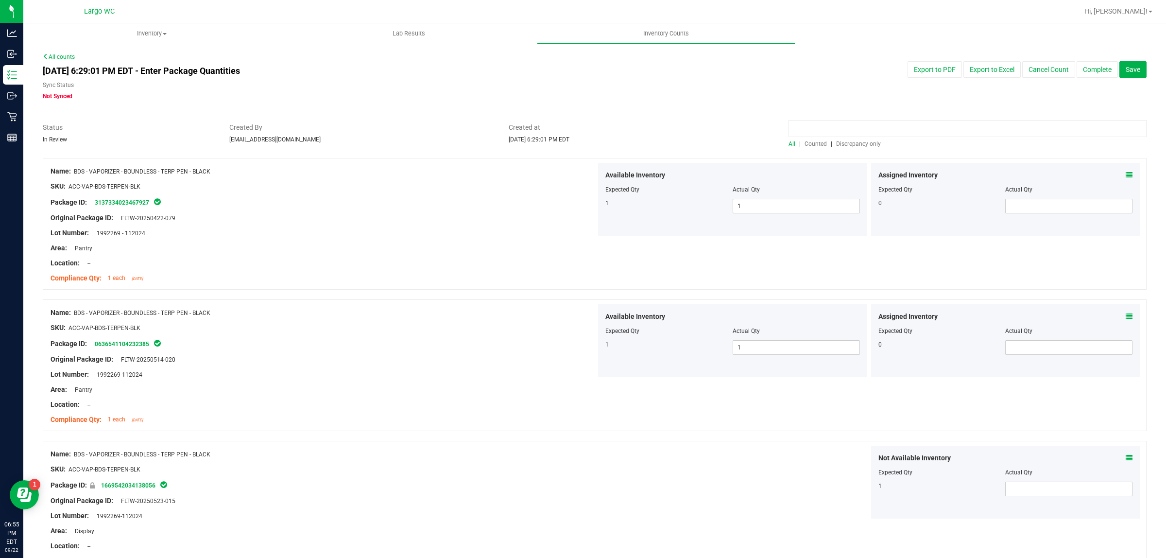
click at [841, 127] on input at bounding box center [968, 128] width 358 height 17
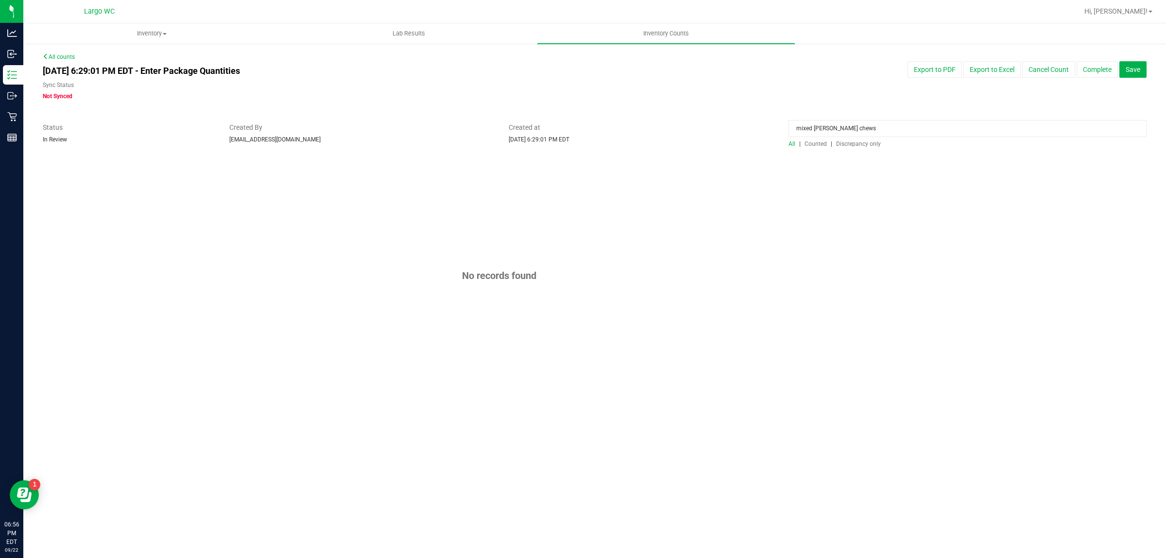
click at [795, 145] on span "All" at bounding box center [792, 143] width 7 height 7
click at [852, 141] on span "Discrepancy only" at bounding box center [858, 143] width 45 height 7
click at [858, 124] on input "mixed berry chews" at bounding box center [968, 128] width 358 height 17
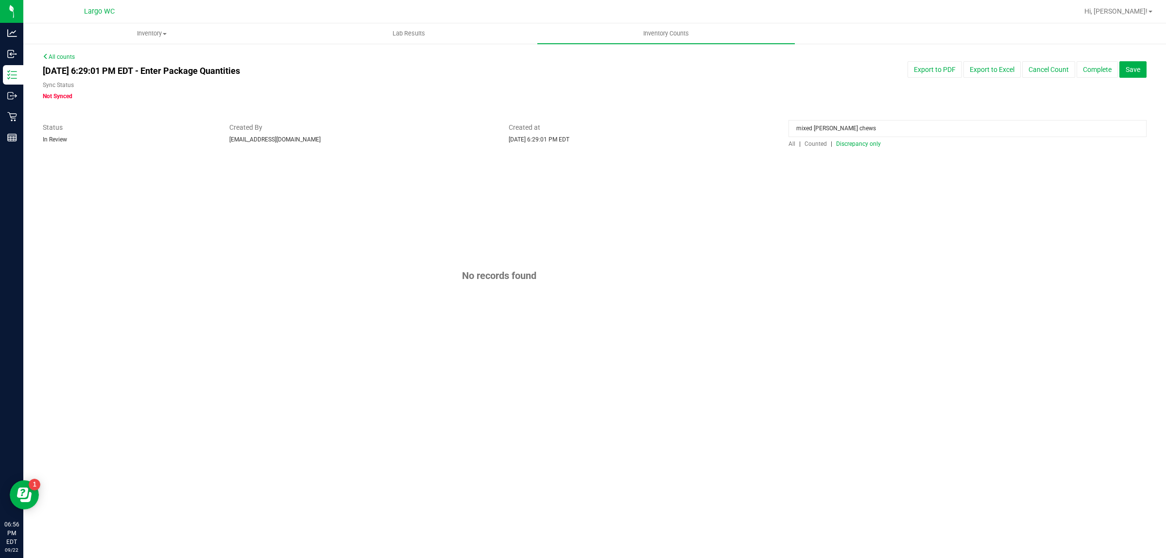
click at [858, 124] on input "mixed berry chews" at bounding box center [968, 128] width 358 height 17
click at [860, 124] on input "mixed berry chews" at bounding box center [968, 128] width 358 height 17
click at [861, 124] on input "mixed berry chews" at bounding box center [968, 128] width 358 height 17
click at [1091, 63] on button "Complete" at bounding box center [1097, 69] width 41 height 17
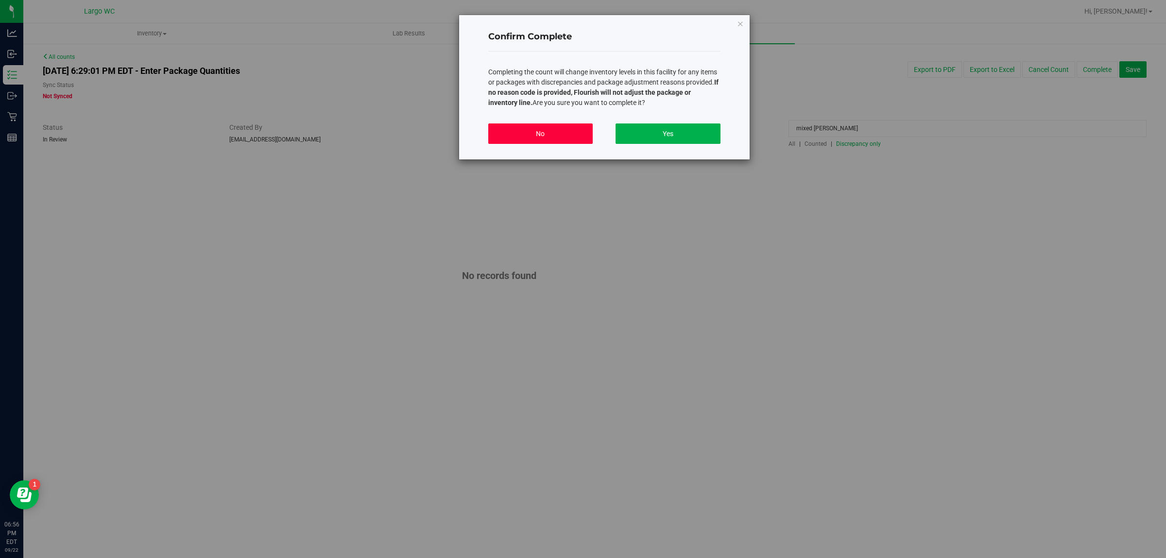
click at [566, 128] on button "No" at bounding box center [540, 133] width 104 height 20
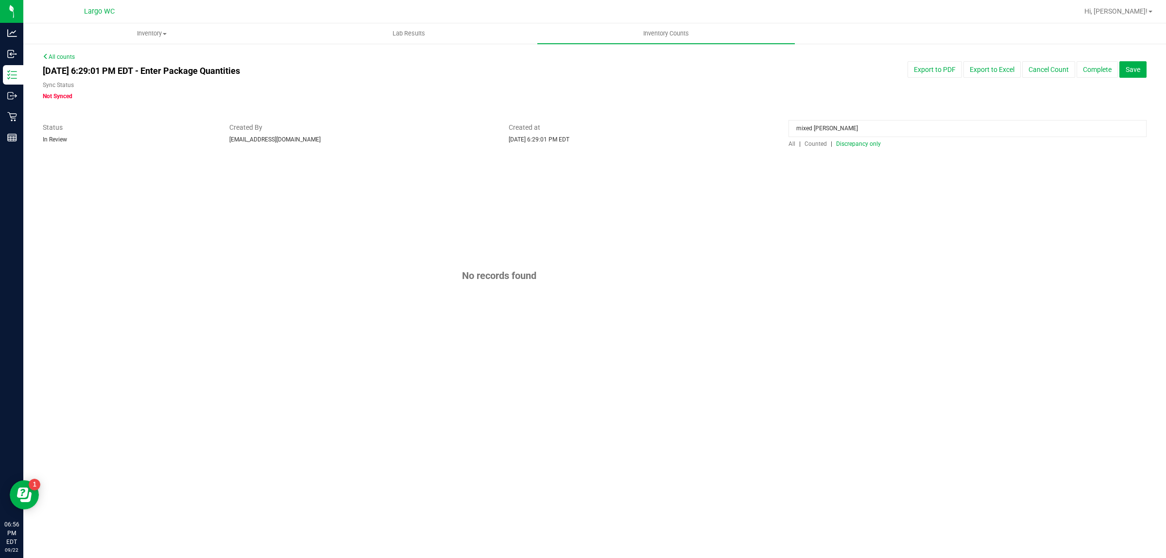
click at [791, 140] on span "All" at bounding box center [792, 143] width 7 height 7
click at [849, 129] on input "mixed berry chew" at bounding box center [968, 128] width 358 height 17
click at [849, 126] on input "mixed berry chew" at bounding box center [968, 128] width 358 height 17
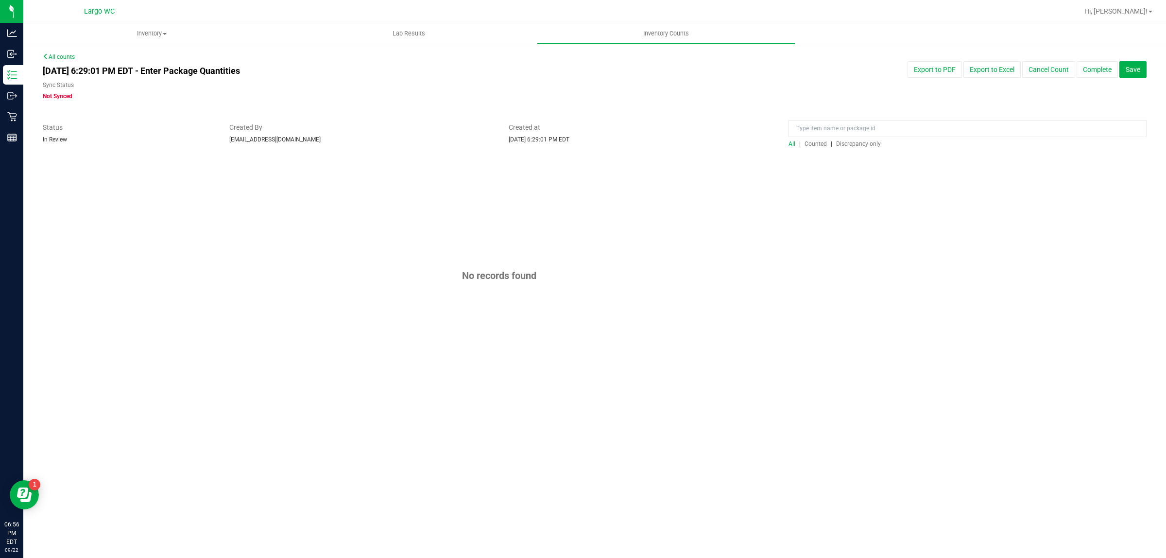
click at [847, 144] on span "Discrepancy only" at bounding box center [858, 143] width 45 height 7
click at [794, 146] on span "All" at bounding box center [792, 143] width 7 height 7
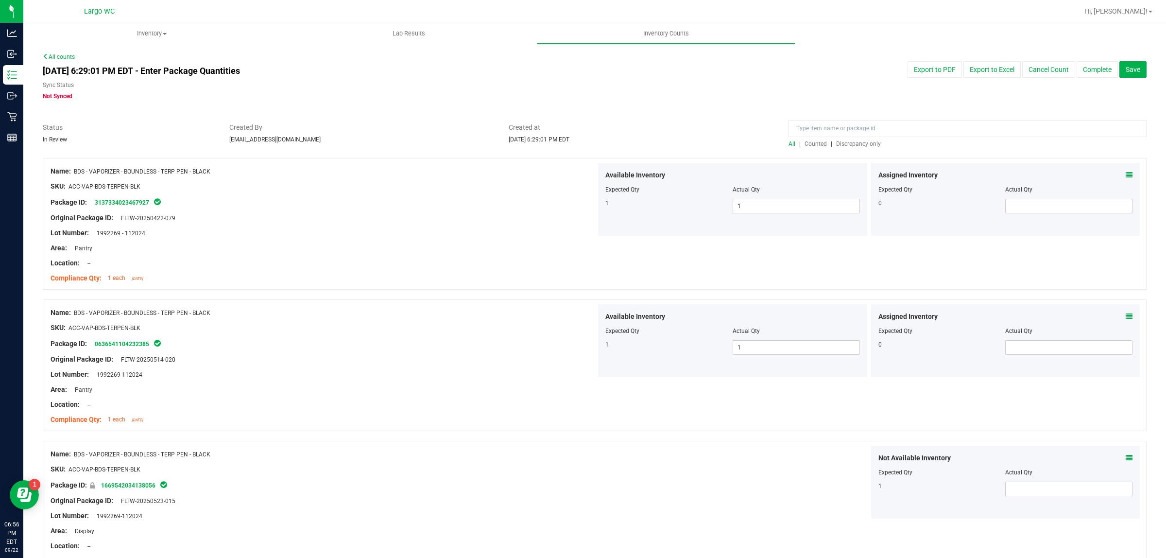
click at [845, 145] on span "Discrepancy only" at bounding box center [858, 143] width 45 height 7
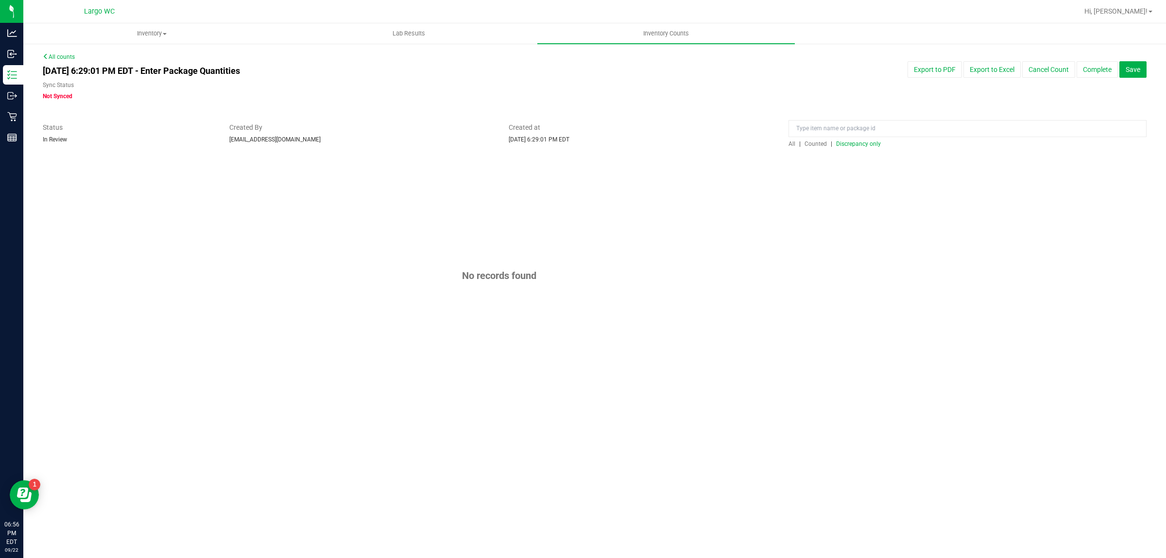
click at [793, 142] on span "All" at bounding box center [792, 143] width 7 height 7
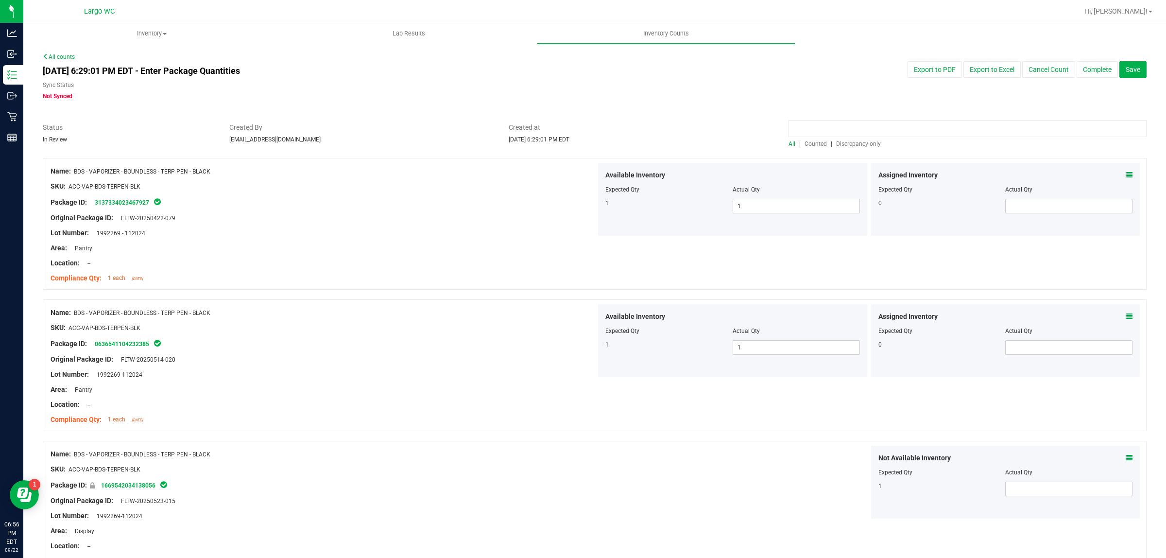
click at [828, 127] on input at bounding box center [968, 128] width 358 height 17
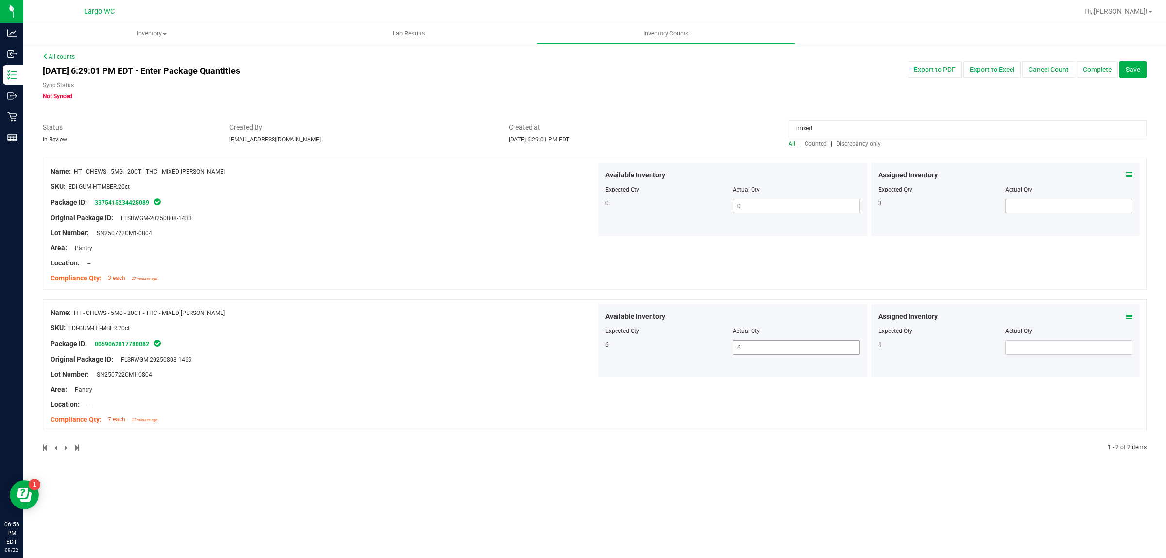
click at [826, 353] on span "6 6" at bounding box center [796, 347] width 127 height 15
click at [826, 353] on input "6" at bounding box center [796, 348] width 126 height 14
click at [780, 406] on div "Name: HT - CHEWS - 5MG - 20CT - THC - MIXED BERRY SKU: EDI-GUM-HT-MBER.20ct Pac…" at bounding box center [595, 365] width 1104 height 132
click at [706, 362] on div "Available Inventory Expected Qty Actual Qty 6 6 6" at bounding box center [732, 340] width 269 height 73
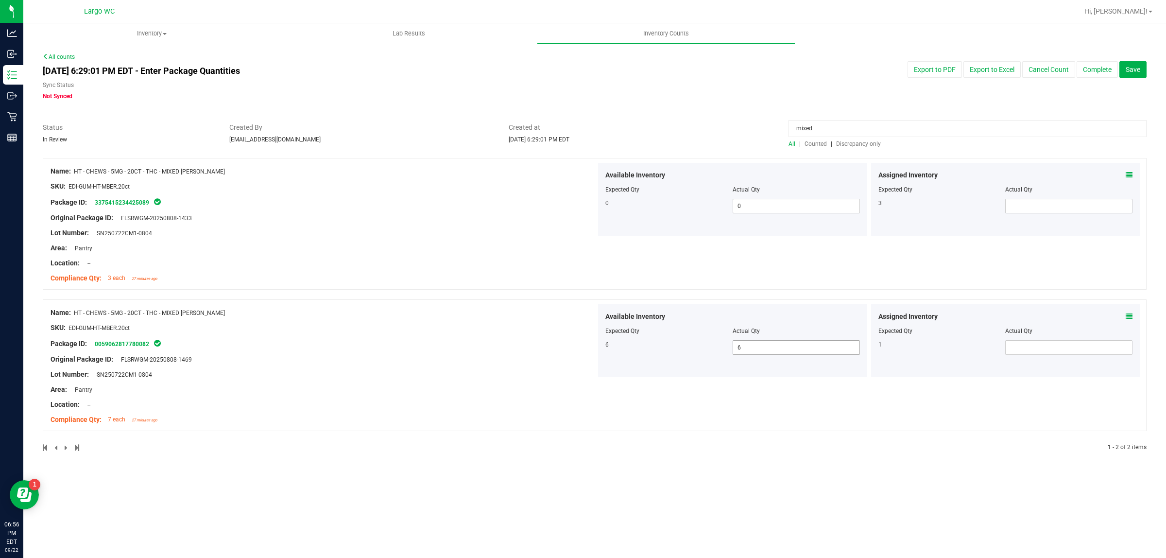
click at [761, 350] on span "6 6" at bounding box center [796, 347] width 127 height 15
click at [761, 350] on input "6" at bounding box center [796, 348] width 126 height 14
click at [458, 361] on div "Original Package ID: FLSRWGM-20250808-1469" at bounding box center [324, 359] width 546 height 10
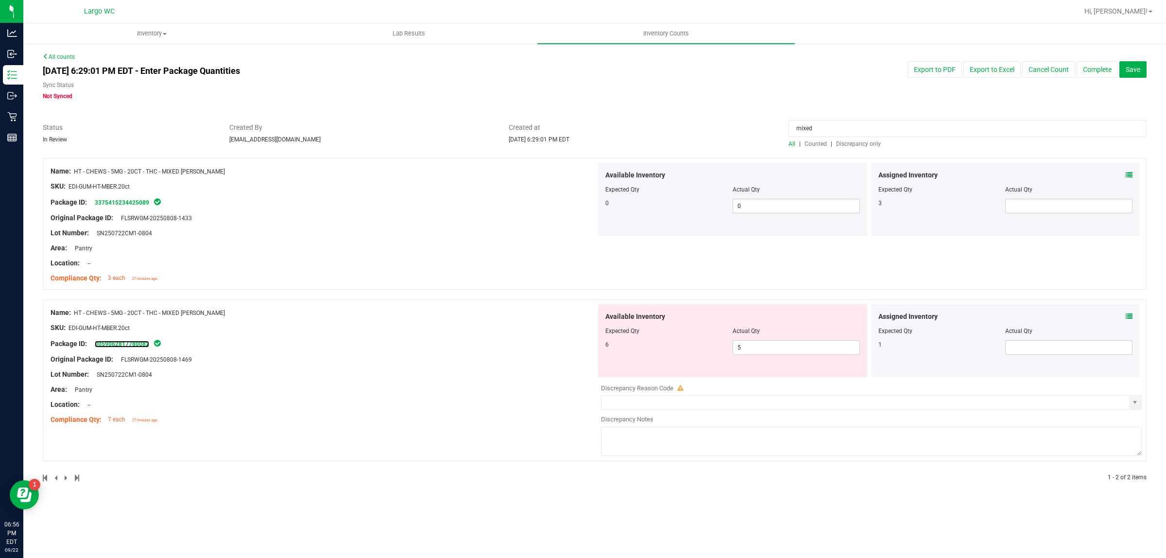
click at [133, 339] on div "Package ID: 0059062817780082" at bounding box center [324, 344] width 546 height 12
click at [137, 346] on link "0059062817780082" at bounding box center [122, 344] width 54 height 7
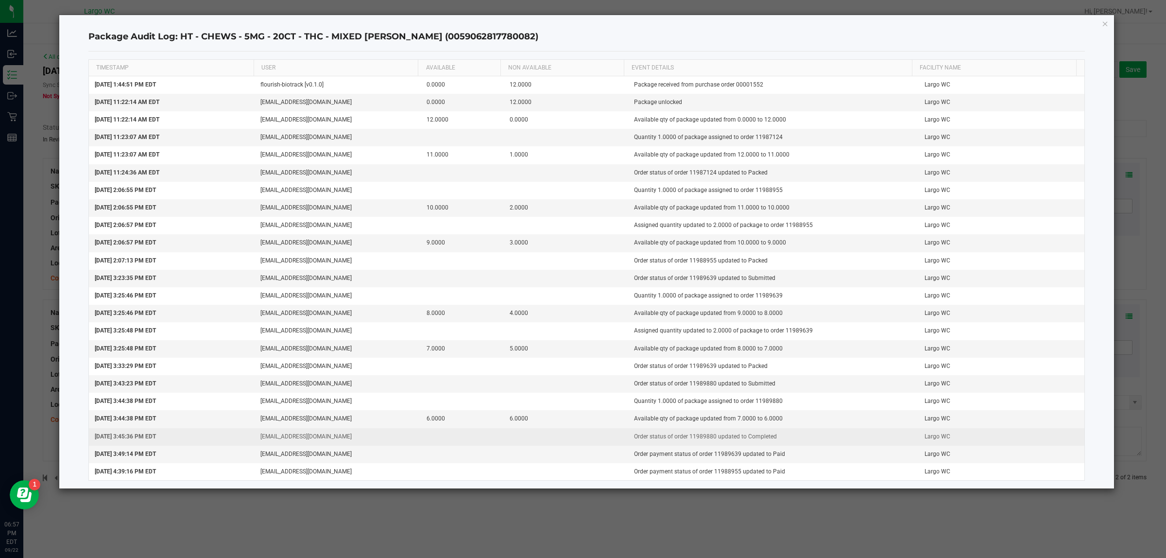
click at [695, 439] on td "Order status of order 11989880 updated to Completed" at bounding box center [773, 436] width 291 height 17
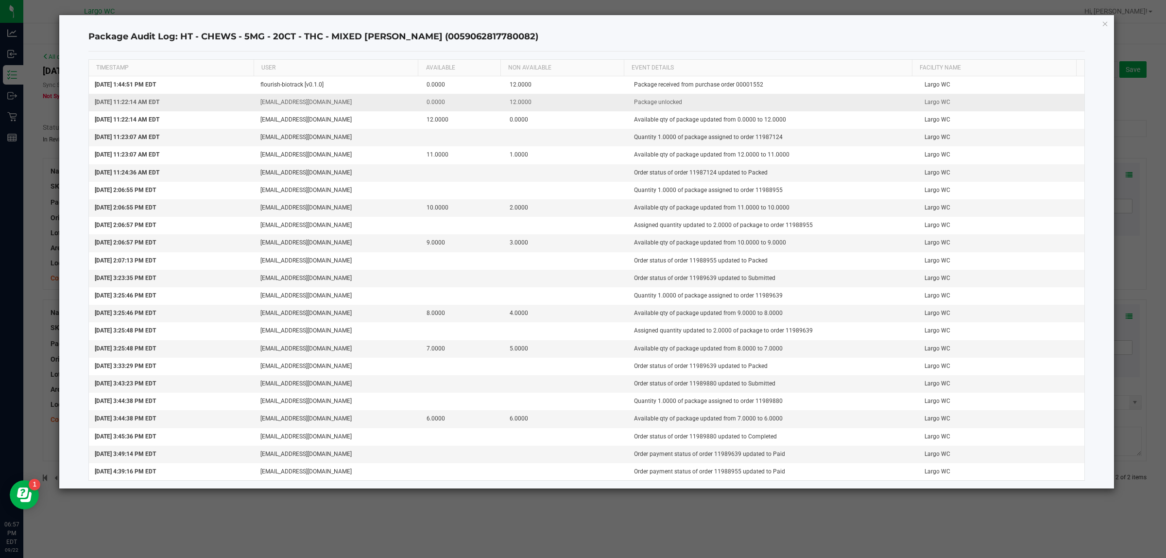
click at [540, 95] on td "12.0000" at bounding box center [566, 102] width 124 height 17
drag, startPoint x: 160, startPoint y: 105, endPoint x: 351, endPoint y: 132, distance: 192.9
click at [351, 132] on tbody "Sep 1, 2025 1:44:51 PM EDT flourish-biotrack [v0.1.0] 0.0000 12.0000 Package re…" at bounding box center [587, 278] width 996 height 404
click at [351, 132] on td "[EMAIL_ADDRESS][DOMAIN_NAME]" at bounding box center [338, 137] width 166 height 17
drag, startPoint x: 623, startPoint y: 243, endPoint x: 717, endPoint y: 248, distance: 93.9
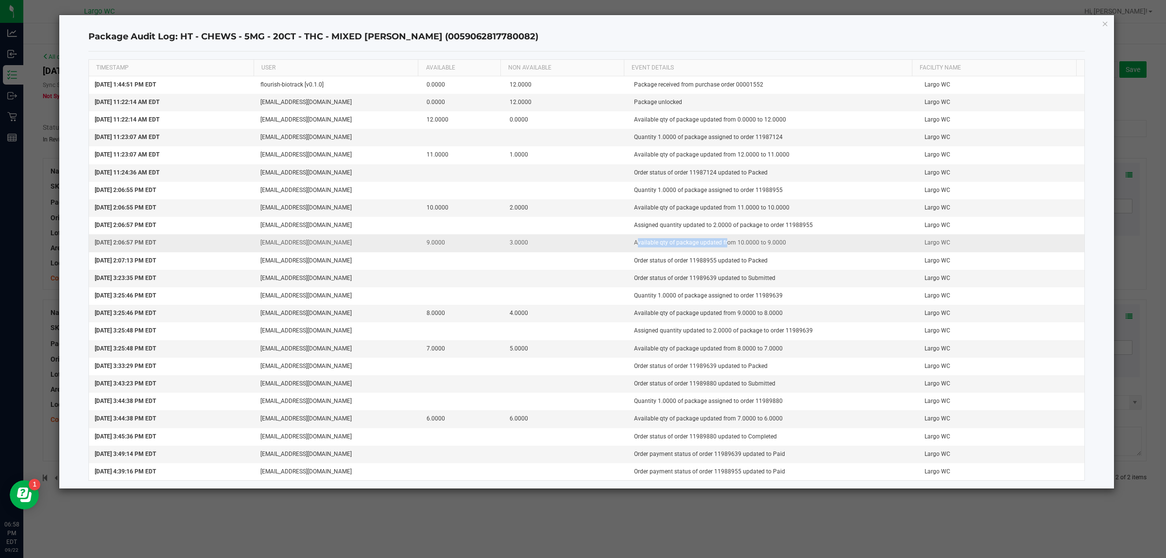
click at [717, 248] on td "Available qty of package updated from 10.0000 to 9.0000" at bounding box center [773, 242] width 291 height 17
click at [603, 241] on td "3.0000" at bounding box center [566, 242] width 124 height 17
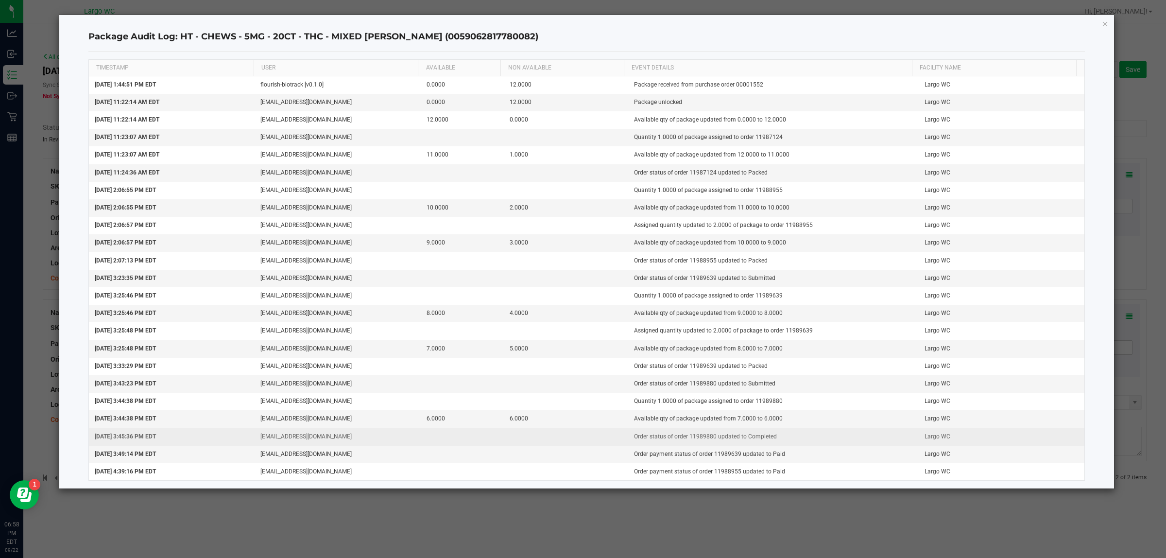
click at [687, 436] on td "Order status of order 11989880 updated to Completed" at bounding box center [773, 436] width 291 height 17
click at [686, 436] on td "Order status of order 11989880 updated to Completed" at bounding box center [773, 436] width 291 height 17
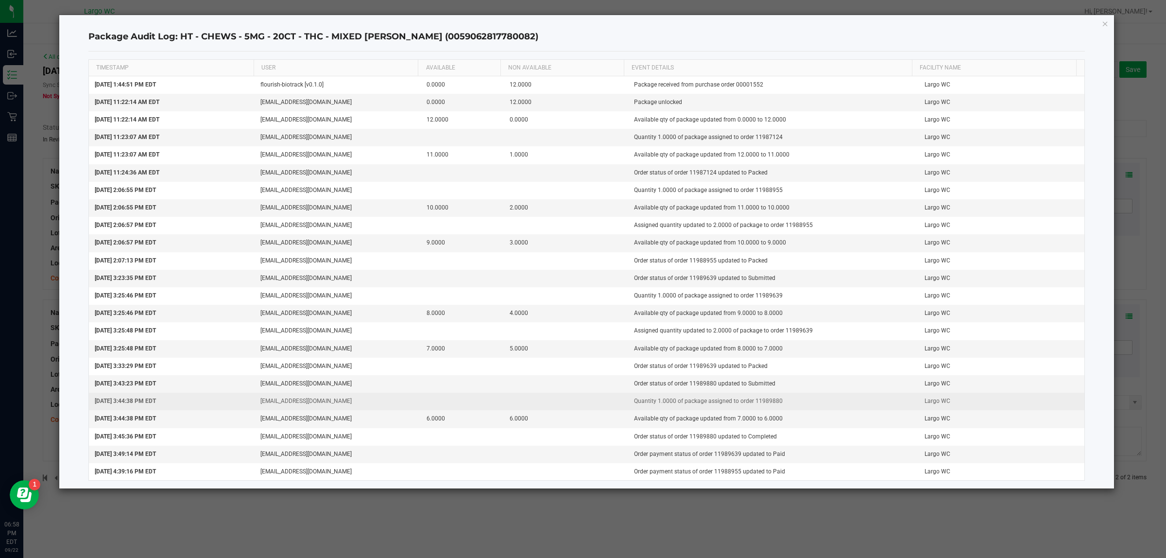
click at [760, 399] on td "Quantity 1.0000 of package assigned to order 11989880" at bounding box center [773, 401] width 291 height 17
copy td "11989880"
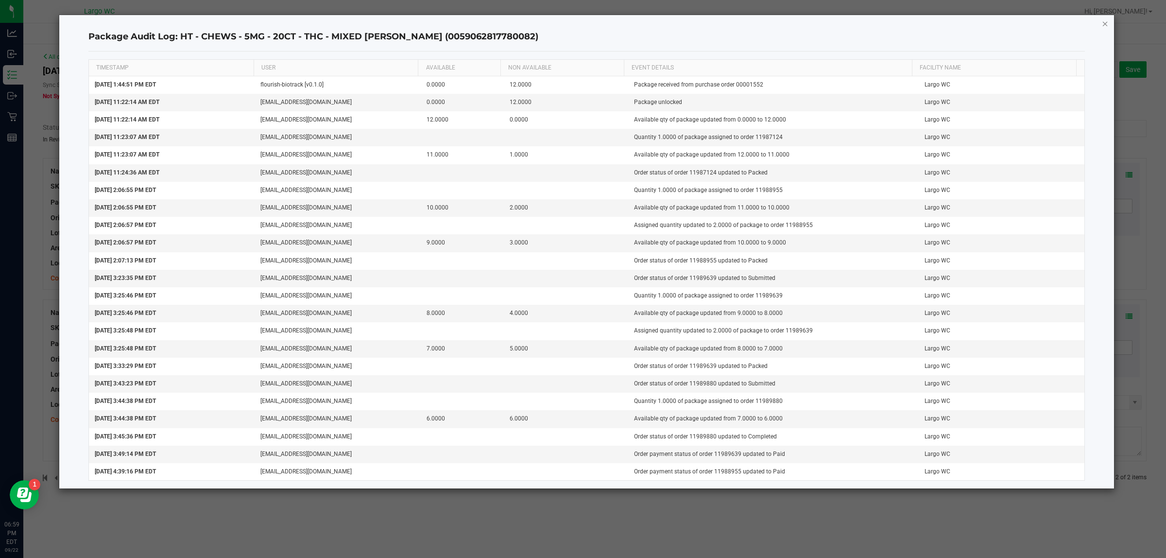
click at [1104, 23] on icon "button" at bounding box center [1105, 23] width 7 height 12
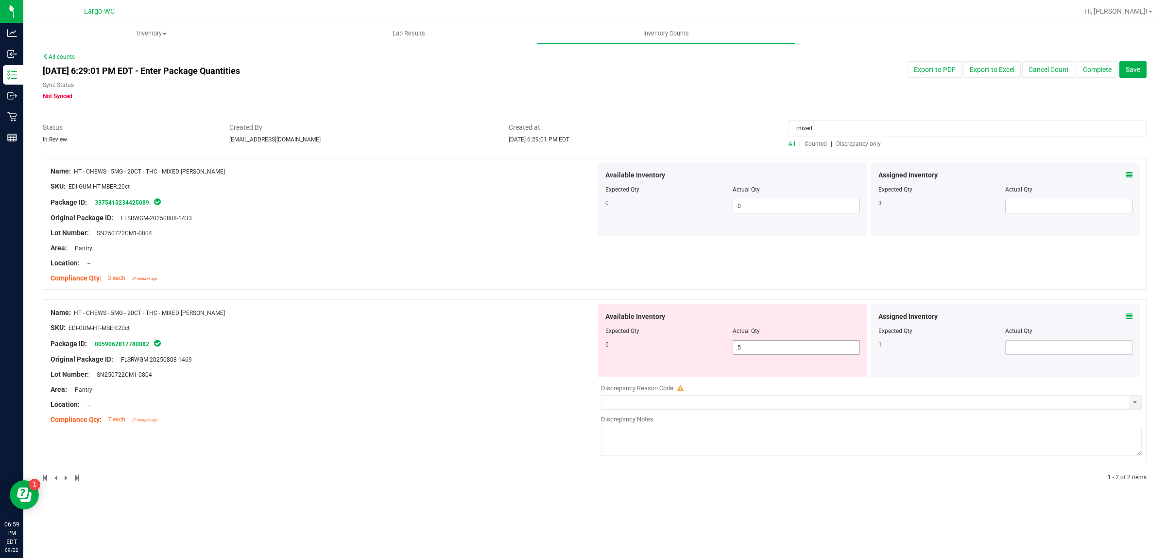
click at [767, 353] on span "5 5" at bounding box center [796, 347] width 127 height 15
click at [767, 353] on input "5" at bounding box center [796, 348] width 126 height 14
click at [287, 396] on div at bounding box center [324, 397] width 546 height 5
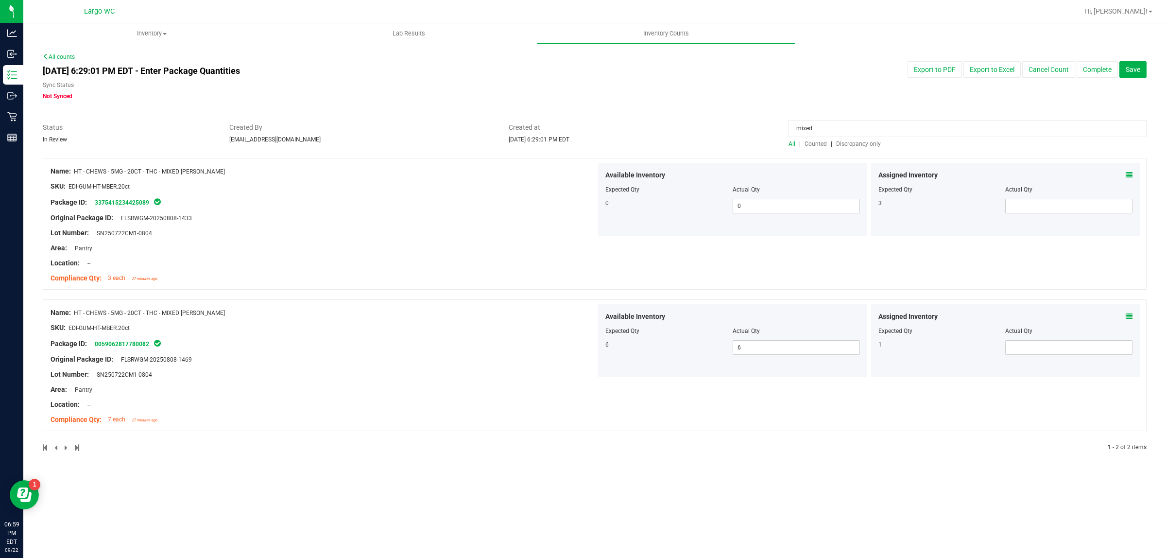
click at [850, 139] on div "All | Counted | Discrepancy only" at bounding box center [968, 143] width 358 height 9
click at [846, 142] on span "Discrepancy only" at bounding box center [858, 143] width 45 height 7
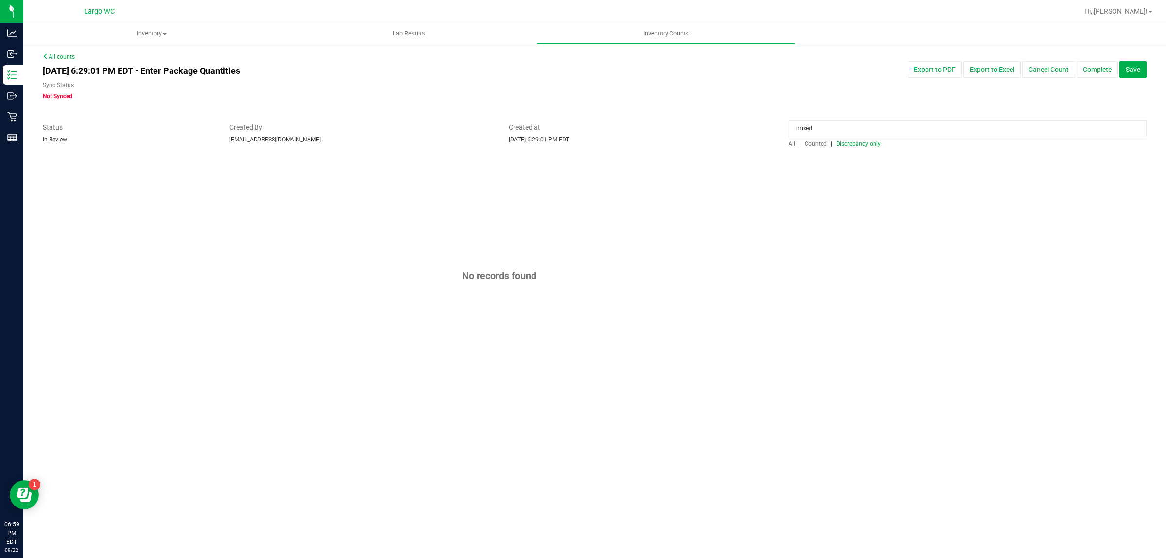
click at [786, 145] on div "mixed All | Counted | Discrepancy only" at bounding box center [967, 135] width 373 height 26
click at [794, 145] on span "All" at bounding box center [792, 143] width 7 height 7
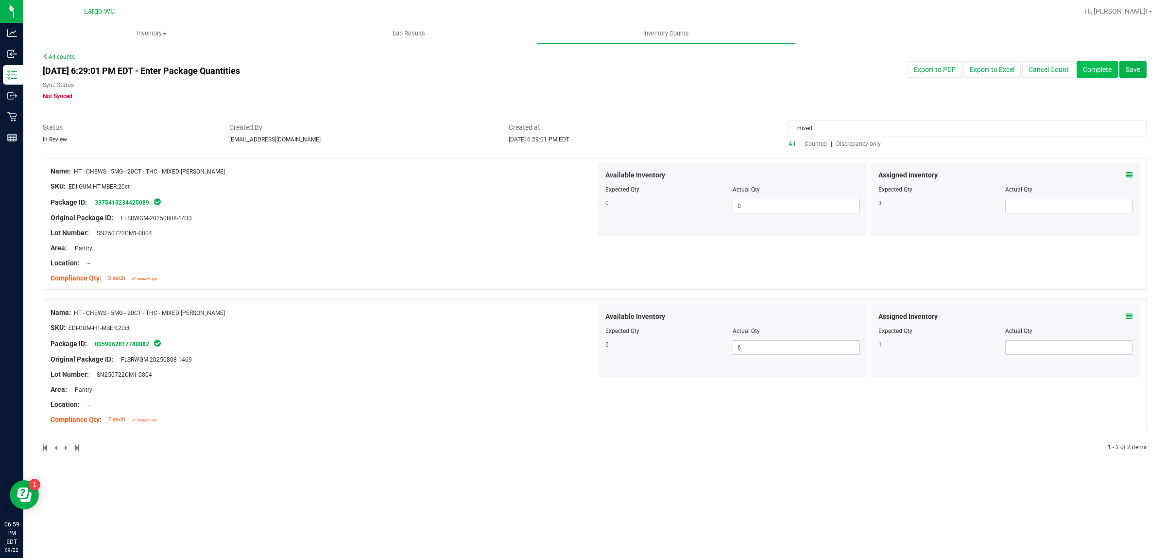
click at [1089, 62] on button "Complete" at bounding box center [1097, 69] width 41 height 17
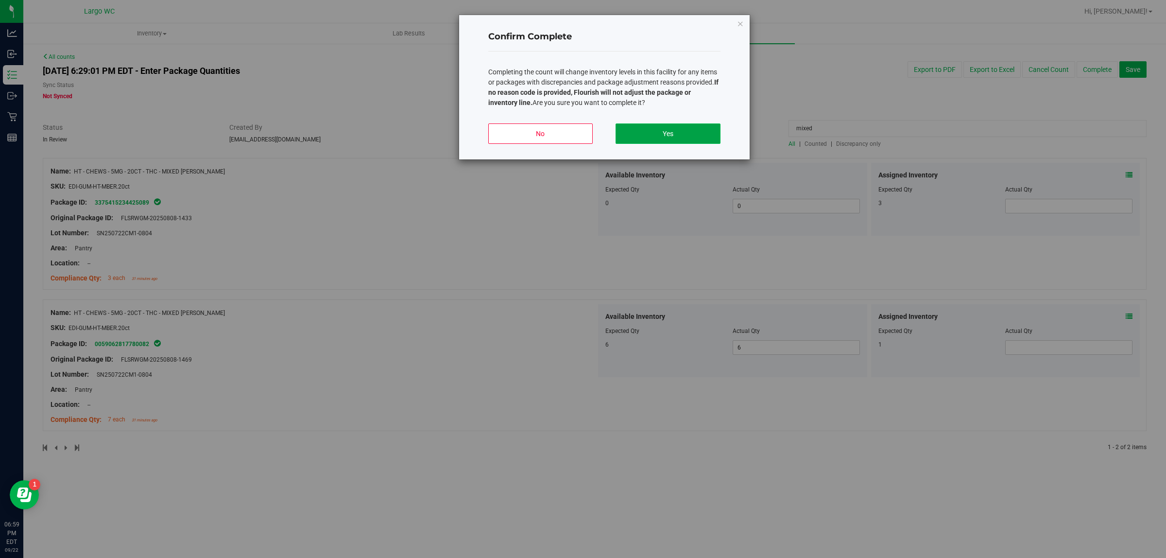
click at [649, 130] on button "Yes" at bounding box center [668, 133] width 104 height 20
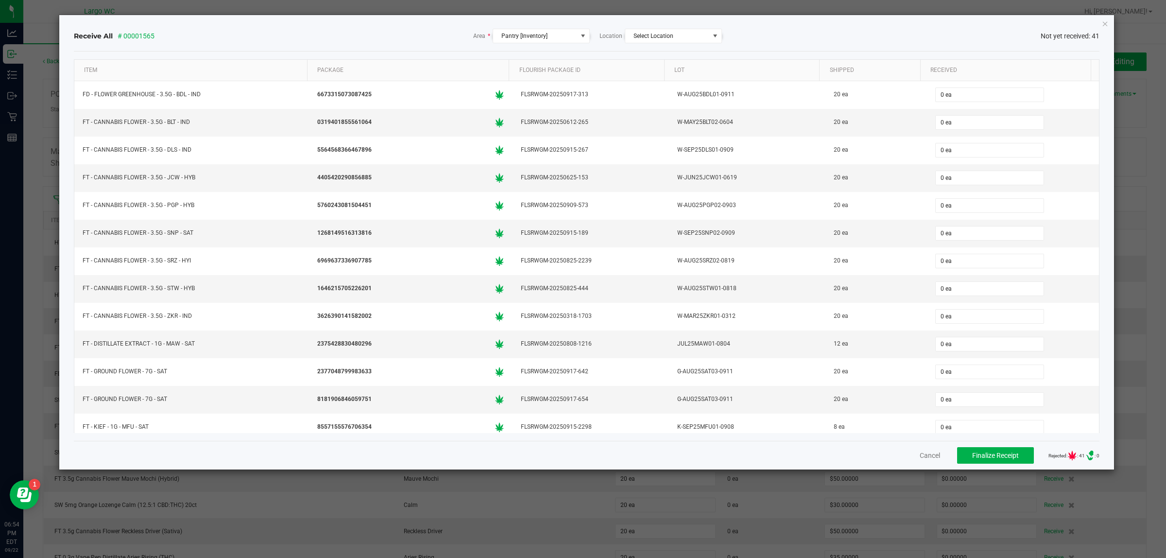
scroll to position [794, 0]
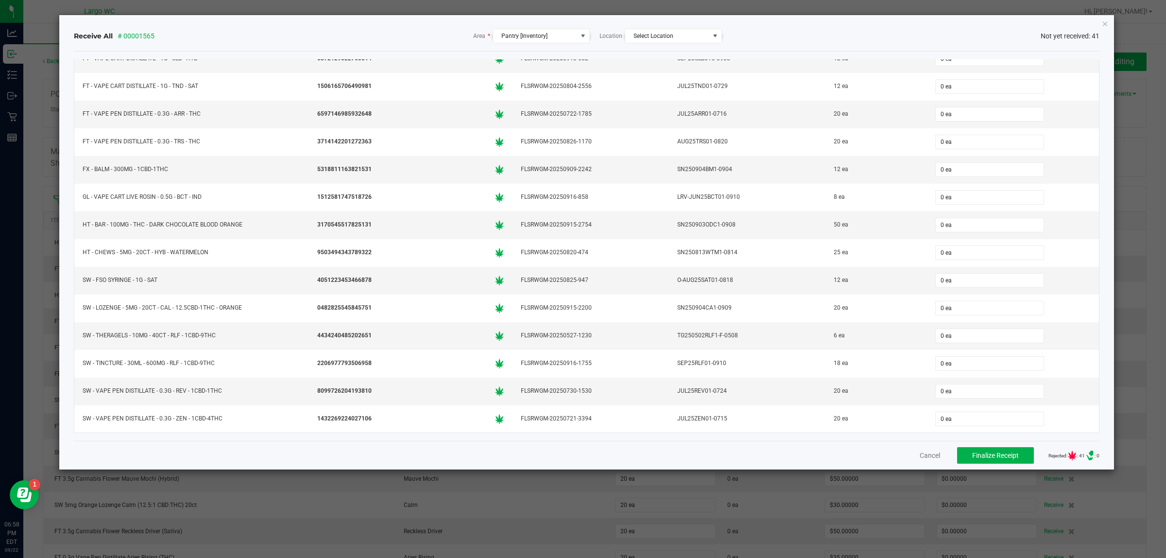
click at [1100, 23] on div "Receive All # 00001565 Area * Pantry [Inventory] Location Select Location Not y…" at bounding box center [586, 242] width 1055 height 454
click at [1102, 23] on icon "Close" at bounding box center [1105, 23] width 7 height 12
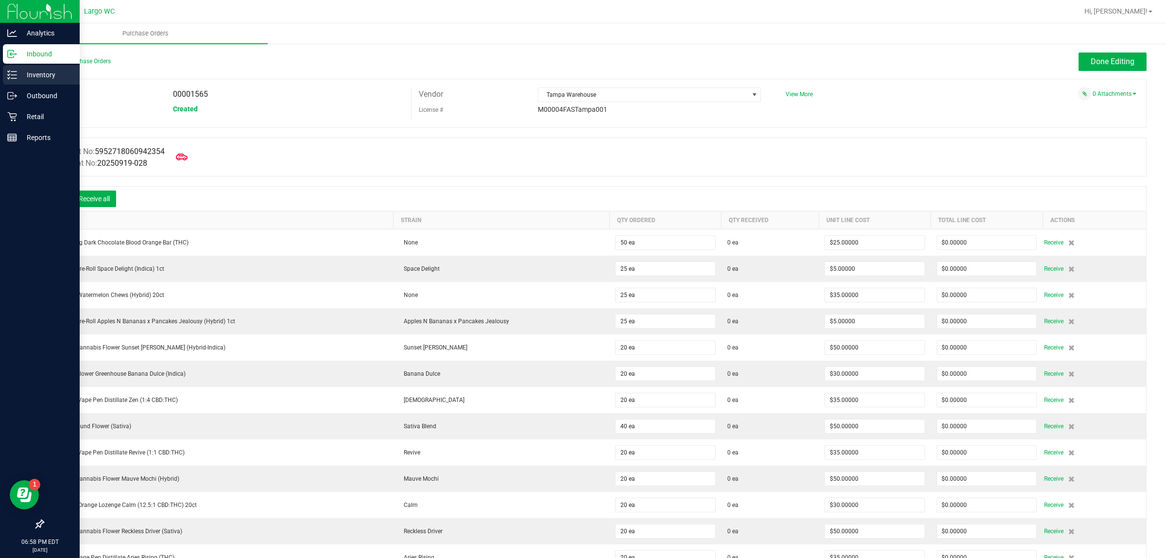
click at [56, 74] on p "Inventory" at bounding box center [46, 75] width 58 height 12
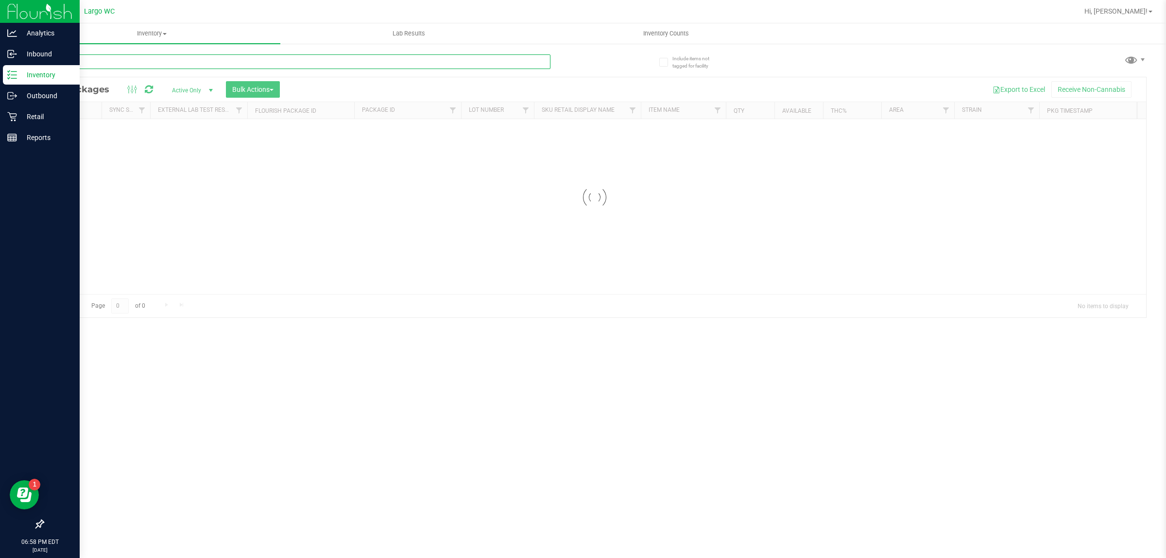
click at [140, 59] on input "text" at bounding box center [297, 61] width 508 height 15
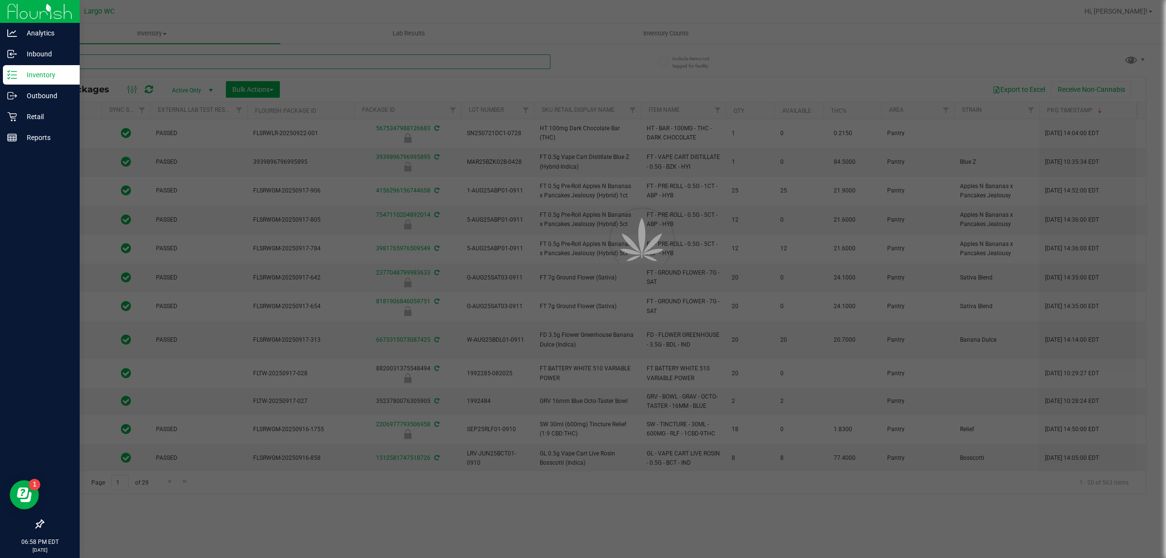
paste input "11989880"
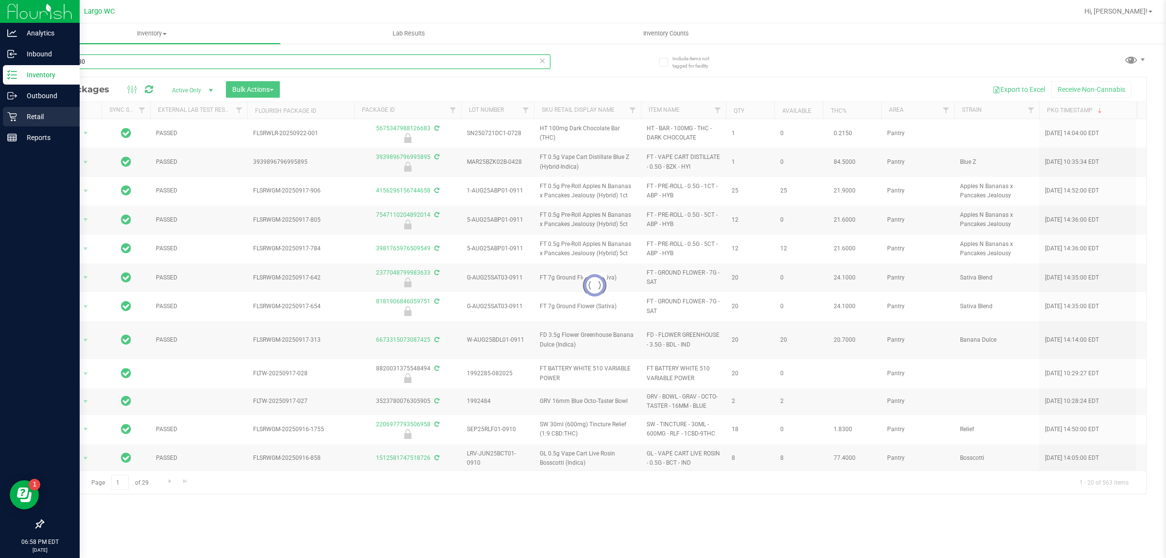
type input "11989880"
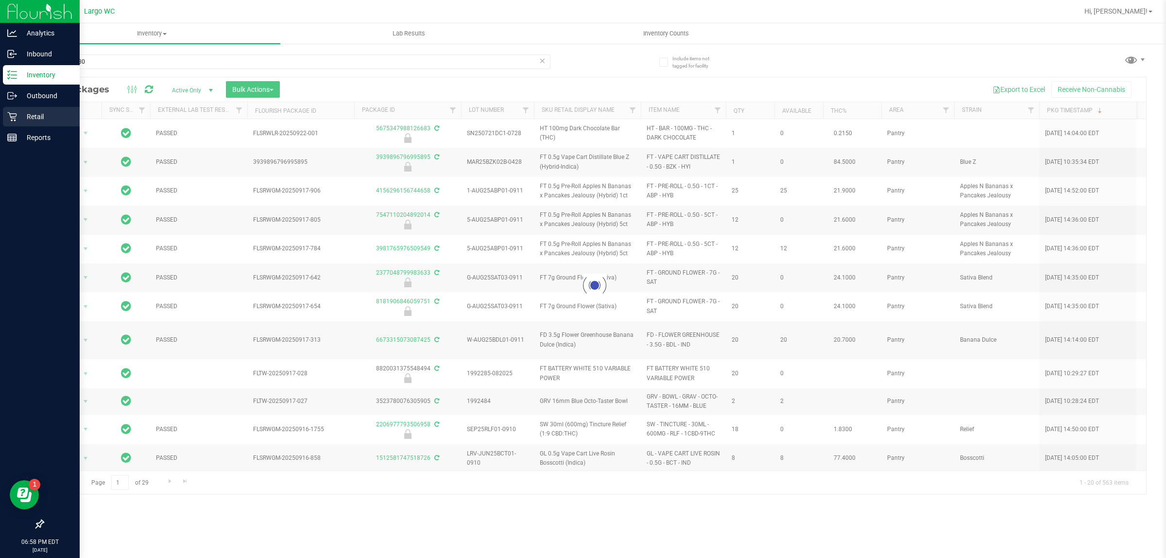
click at [20, 114] on p "Retail" at bounding box center [46, 117] width 58 height 12
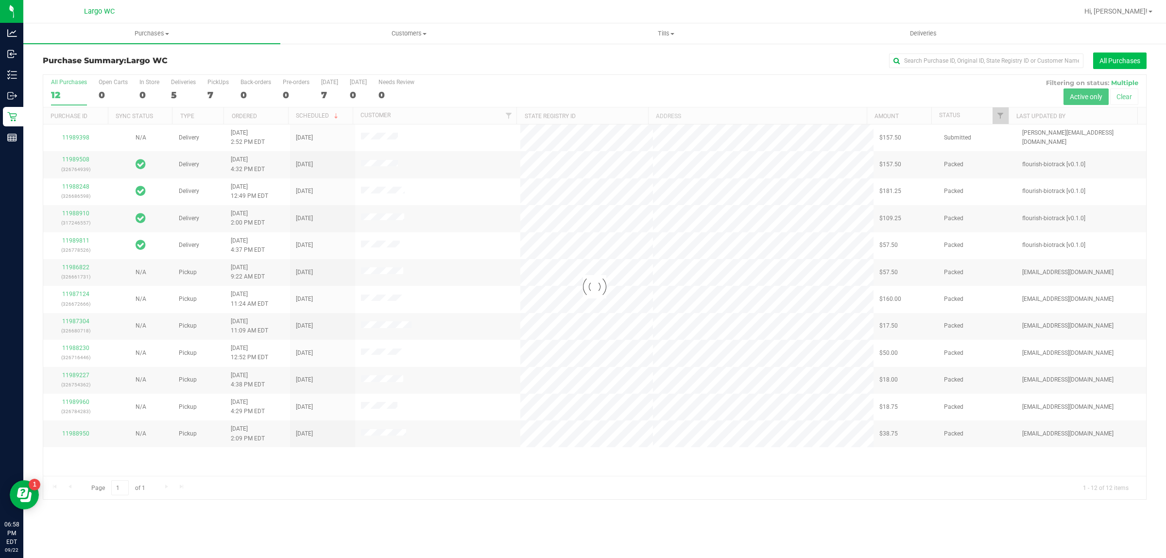
click at [1111, 56] on button "All Purchases" at bounding box center [1119, 60] width 53 height 17
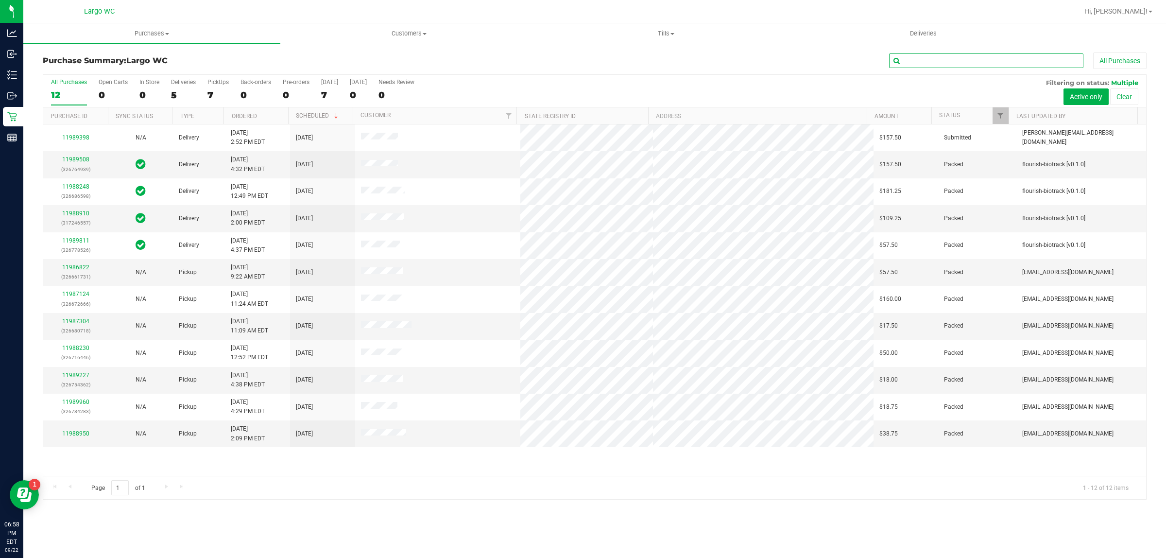
click at [912, 62] on input "text" at bounding box center [986, 60] width 194 height 15
paste input "11989880"
type input "11989880"
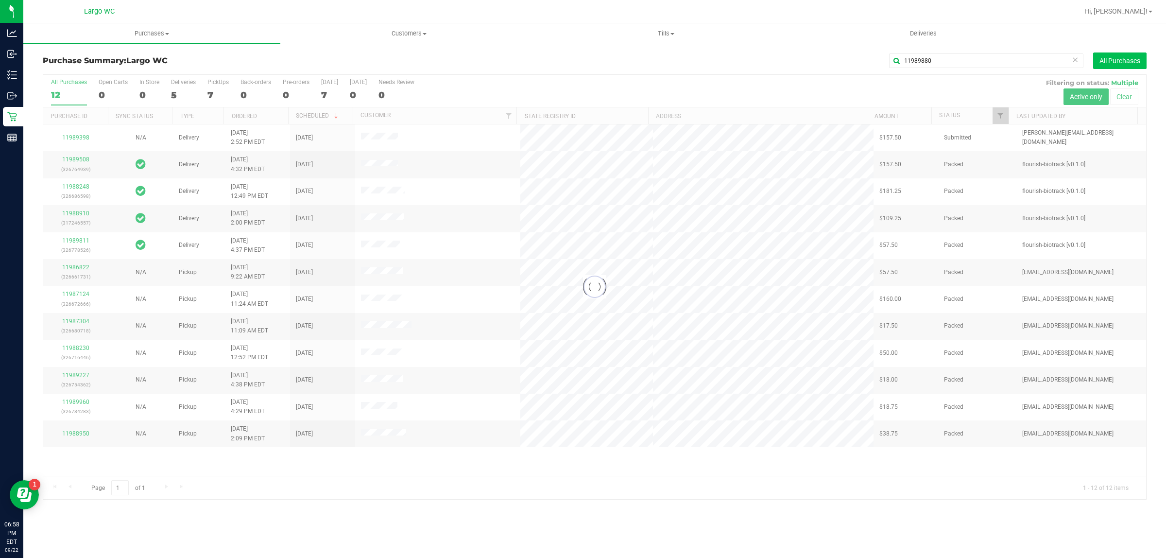
click at [1118, 64] on button "All Purchases" at bounding box center [1119, 60] width 53 height 17
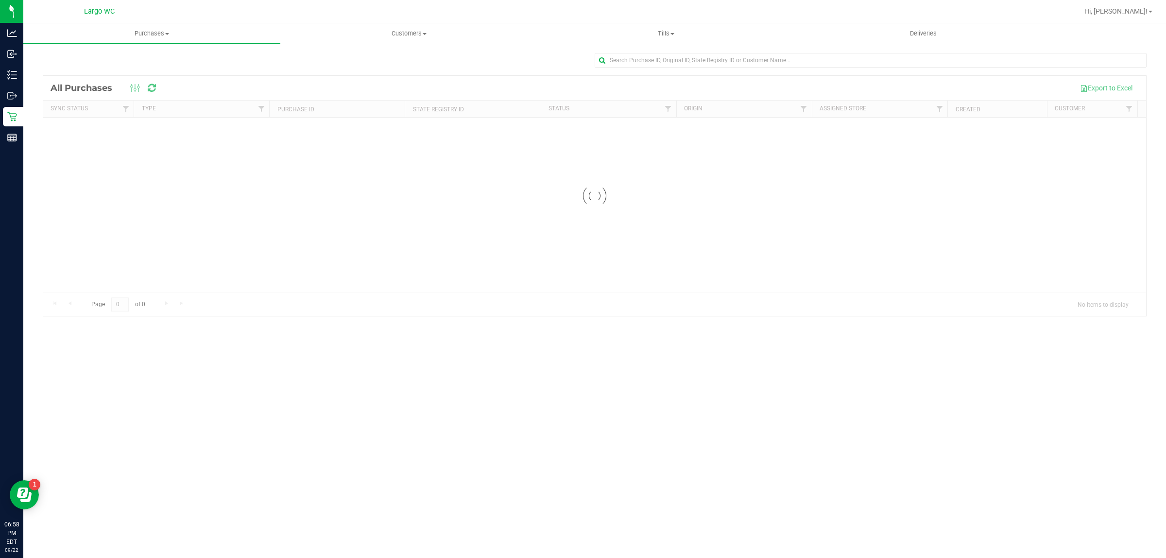
click at [832, 52] on div "Loading... All Purchases Export to Excel Sync Status Type Purchase ID State Reg…" at bounding box center [594, 184] width 1143 height 283
click at [824, 60] on input "text" at bounding box center [871, 60] width 552 height 15
paste input "11989880"
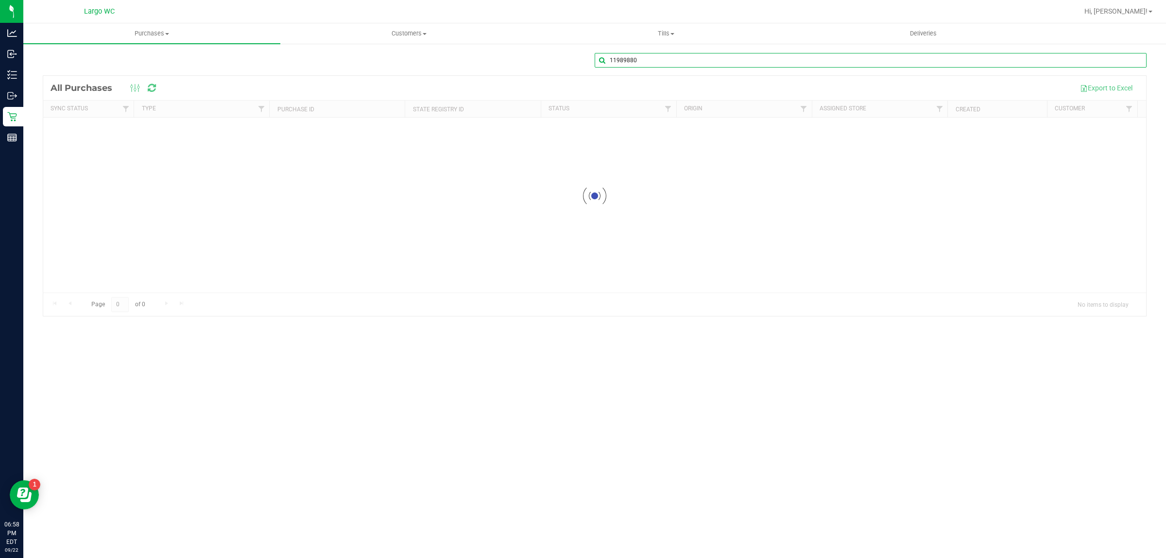
type input "11989880"
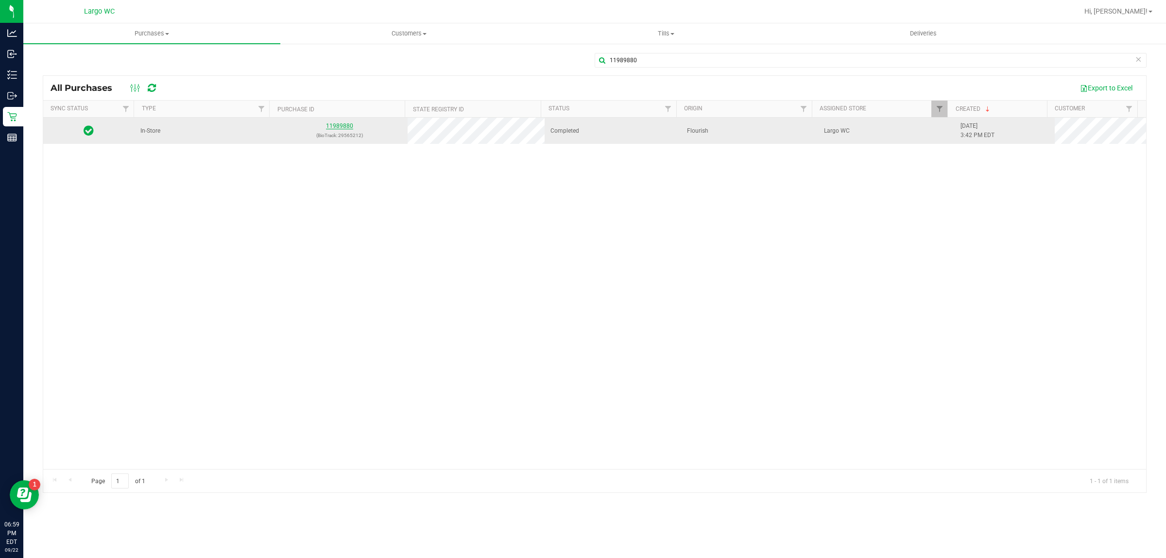
click at [342, 128] on link "11989880" at bounding box center [339, 125] width 27 height 7
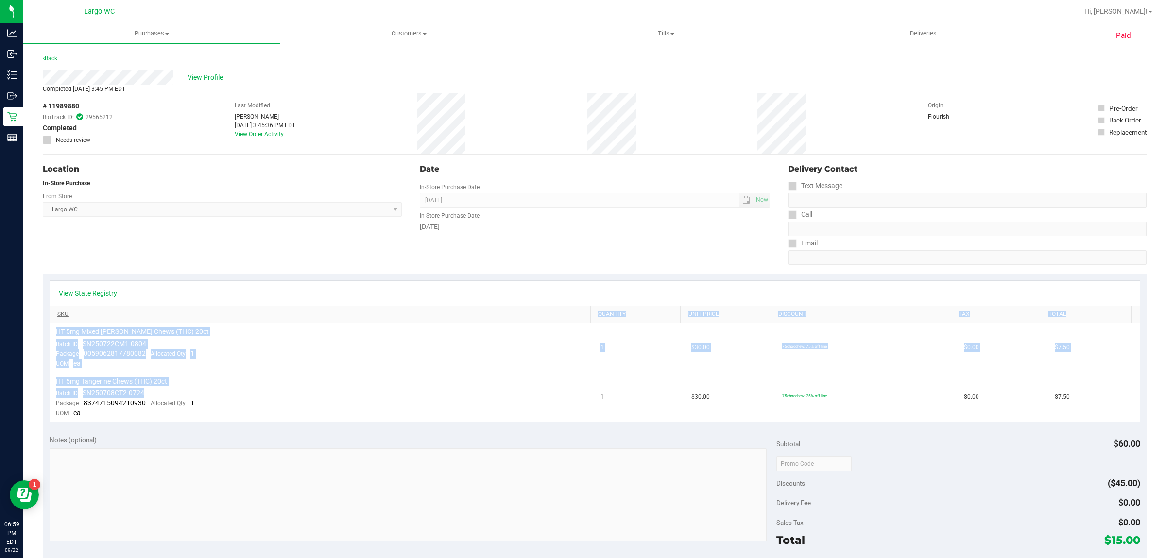
drag, startPoint x: 234, startPoint y: 389, endPoint x: 111, endPoint y: 316, distance: 143.3
click at [111, 316] on div "View State Registry SKU Quantity Unit Price Discount Tax Total HT 5mg Mixed [PE…" at bounding box center [595, 350] width 1091 height 141
click at [176, 351] on span "Allocated Qty" at bounding box center [168, 353] width 35 height 7
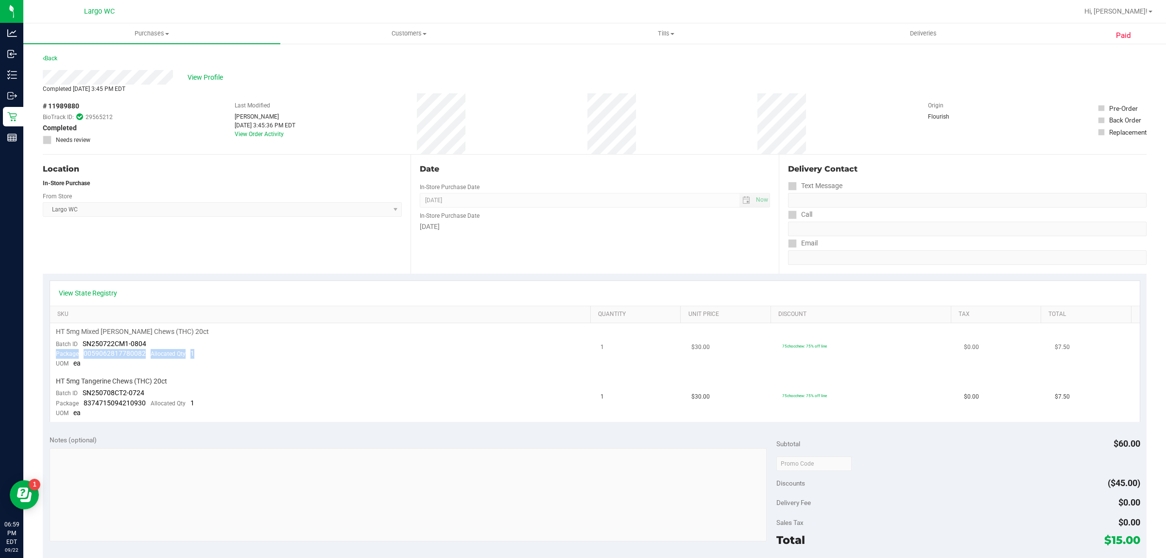
click at [201, 351] on td "HT 5mg Mixed [PERSON_NAME] Chews (THC) 20ct Batch ID SN250722CM1-0804 Package 0…" at bounding box center [322, 348] width 545 height 50
click at [199, 351] on td "HT 5mg Mixed [PERSON_NAME] Chews (THC) 20ct Batch ID SN250722CM1-0804 Package 0…" at bounding box center [322, 348] width 545 height 50
click at [208, 351] on td "HT 5mg Mixed [PERSON_NAME] Chews (THC) 20ct Batch ID SN250722CM1-0804 Package 0…" at bounding box center [322, 348] width 545 height 50
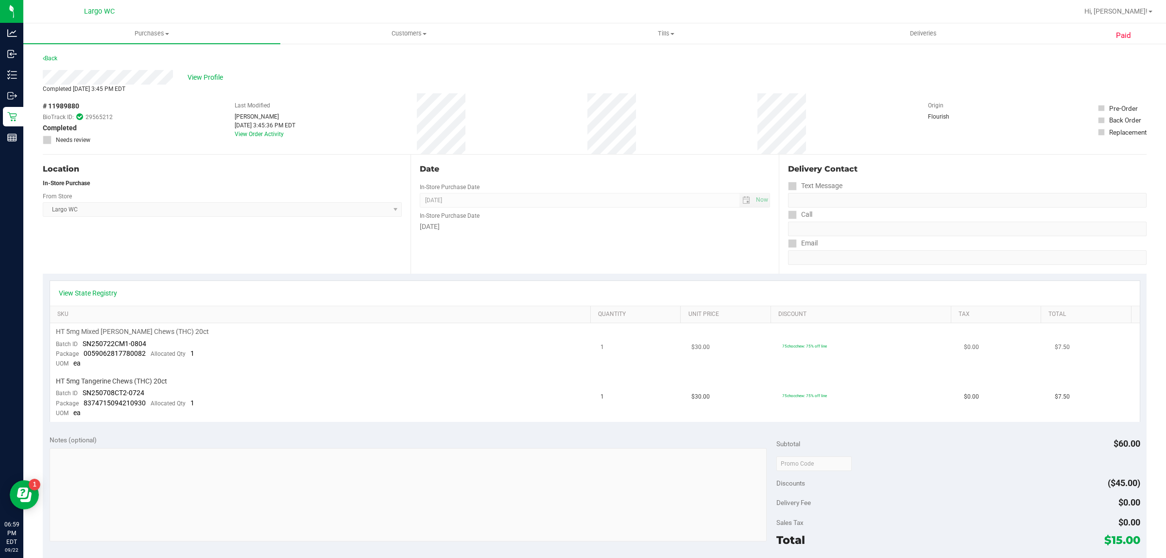
click at [208, 351] on td "HT 5mg Mixed [PERSON_NAME] Chews (THC) 20ct Batch ID SN250722CM1-0804 Package 0…" at bounding box center [322, 348] width 545 height 50
